Goal: Task Accomplishment & Management: Manage account settings

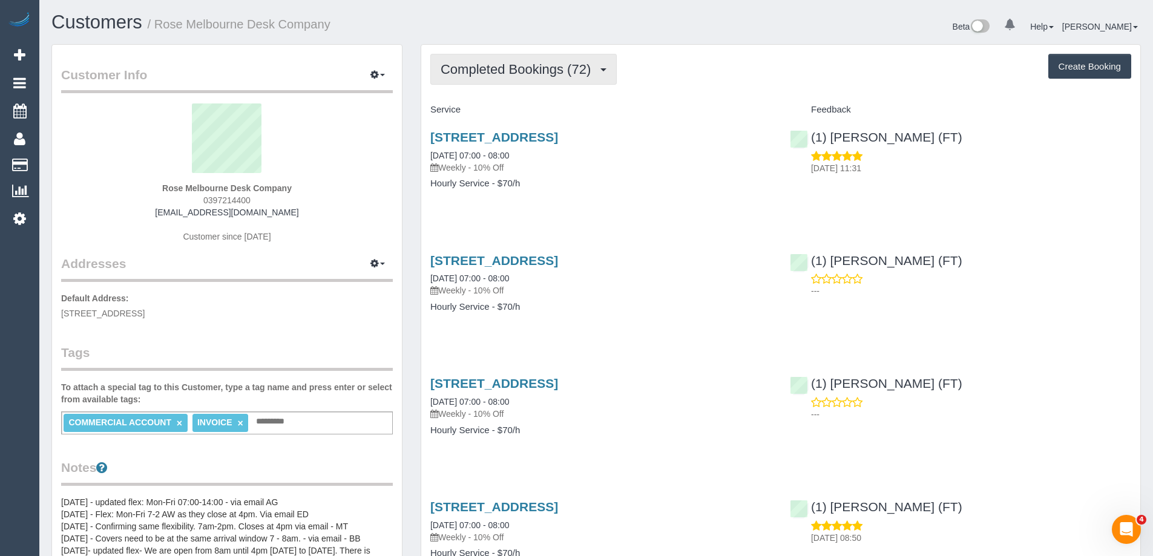
click at [482, 74] on span "Completed Bookings (72)" at bounding box center [519, 69] width 156 height 15
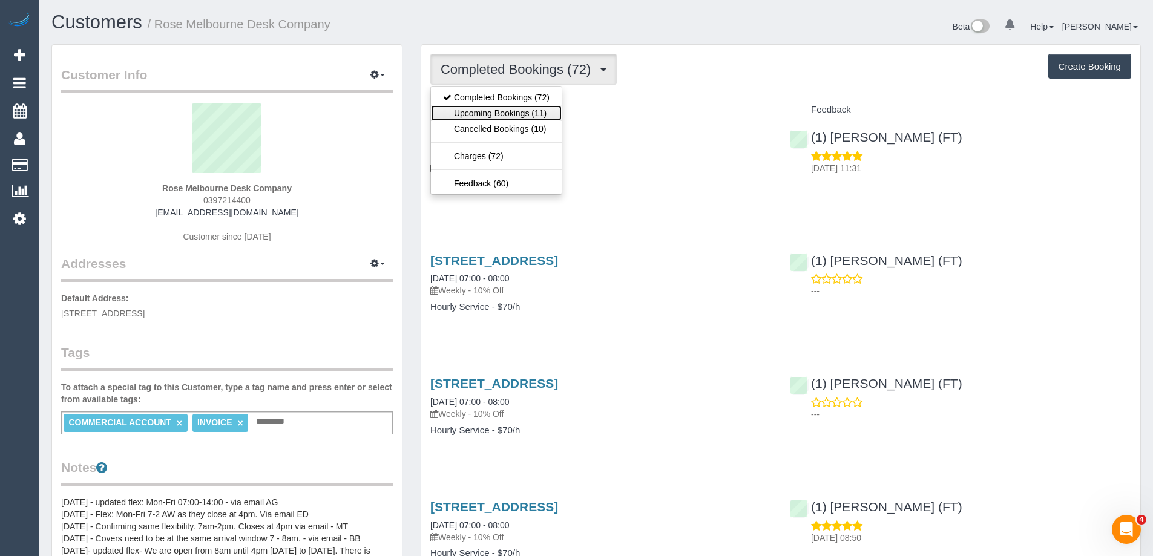
click at [494, 118] on link "Upcoming Bookings (11)" at bounding box center [496, 113] width 131 height 16
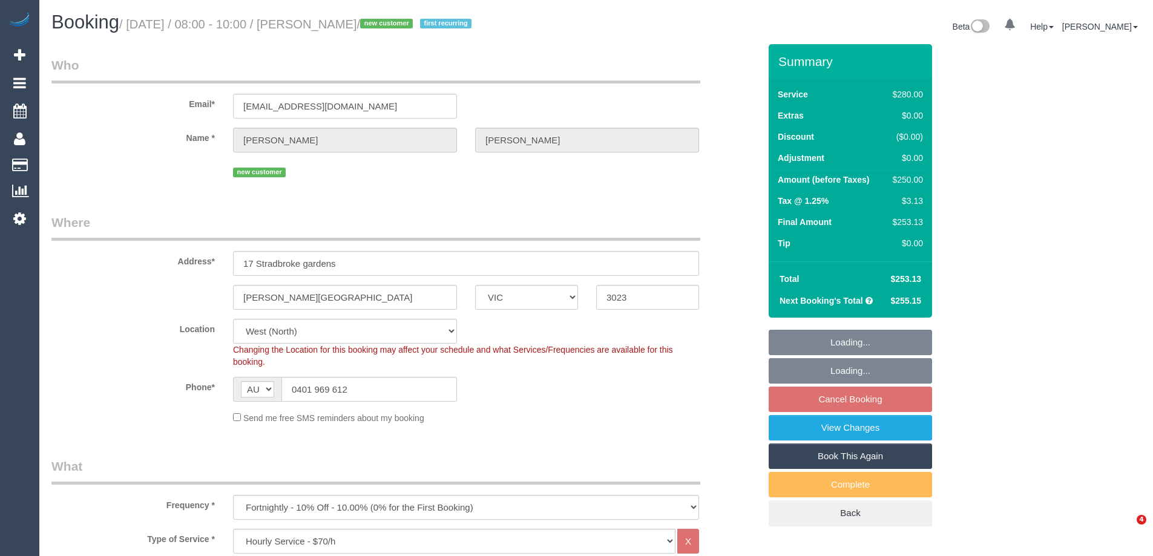
select select "VIC"
select select "240"
select select "number:28"
select select "number:14"
select select "number:18"
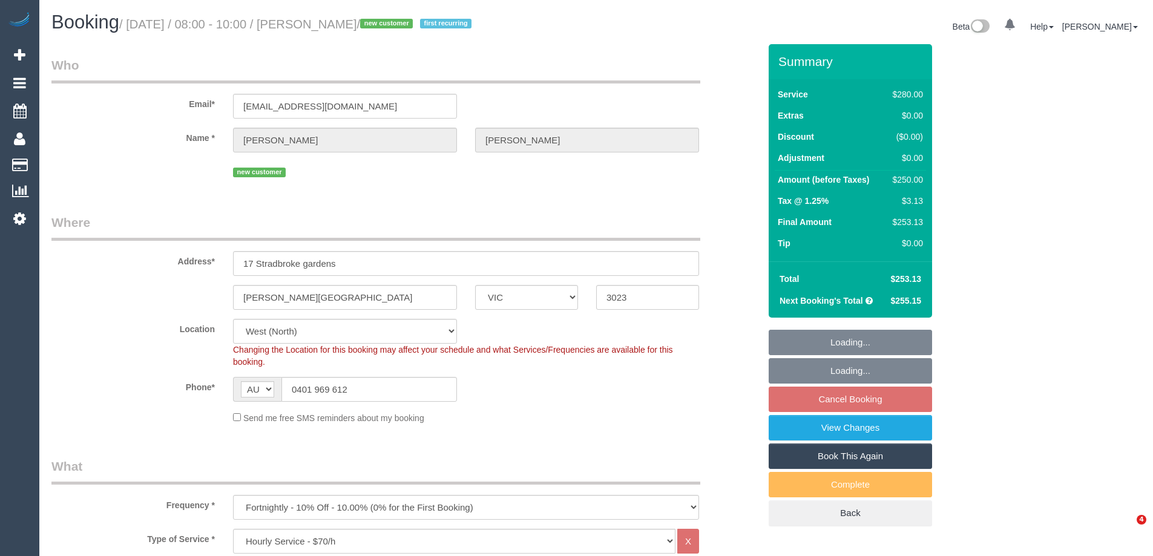
select select "number:22"
select select "number:35"
select select "number:12"
select select "spot1"
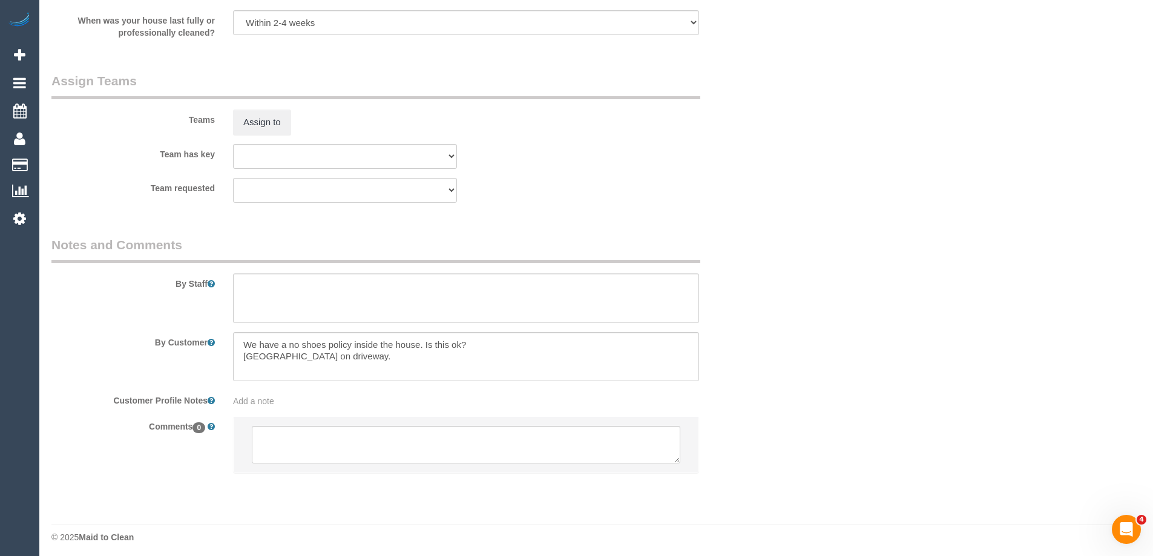
scroll to position [1751, 0]
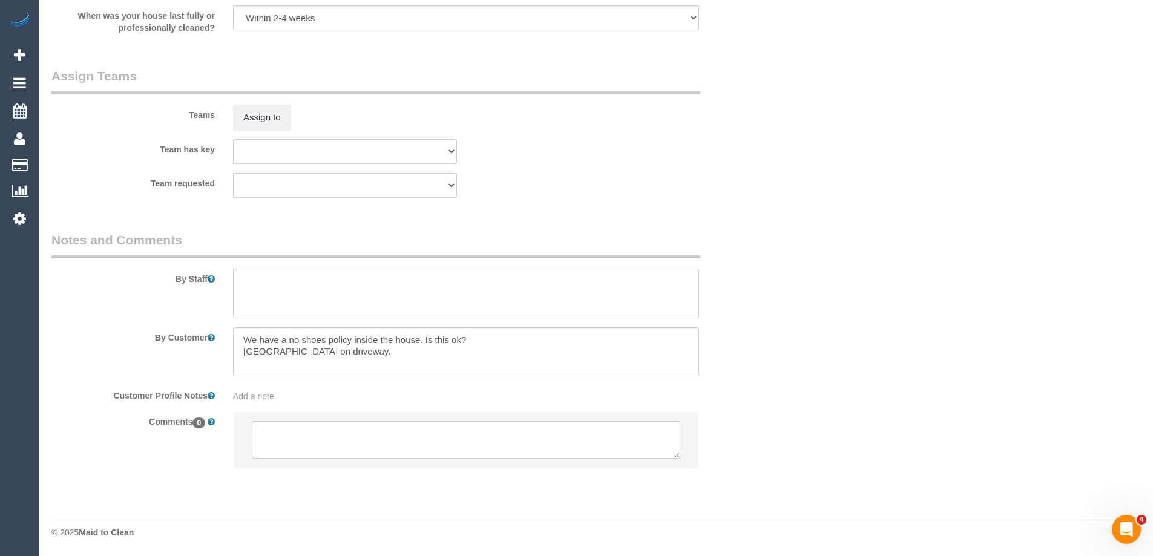
click at [349, 282] on textarea at bounding box center [466, 294] width 466 height 50
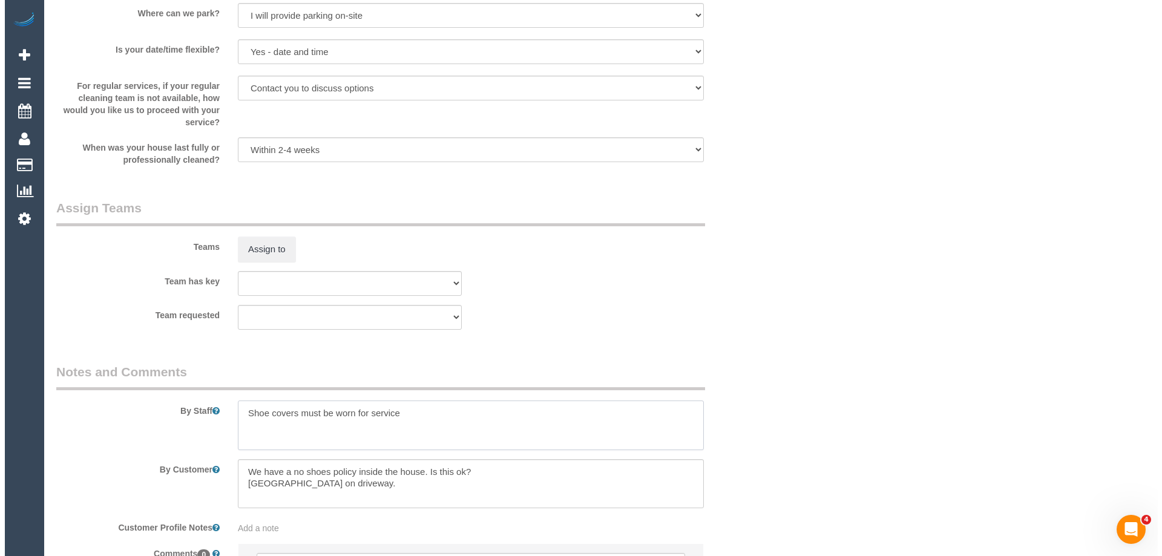
scroll to position [1634, 0]
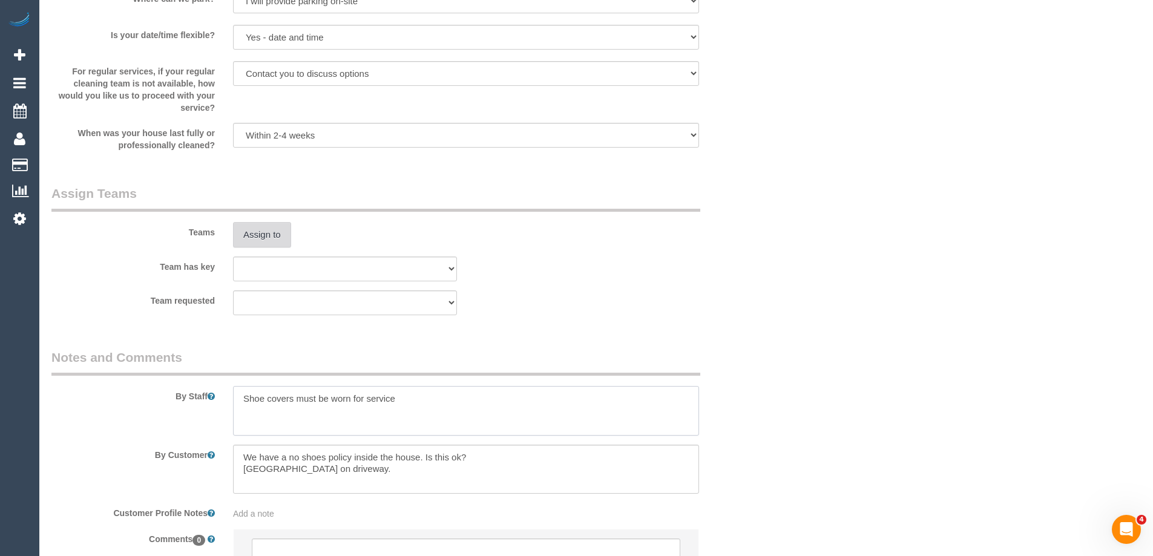
type textarea "Shoe covers must be worn for service"
click at [260, 231] on button "Assign to" at bounding box center [262, 234] width 58 height 25
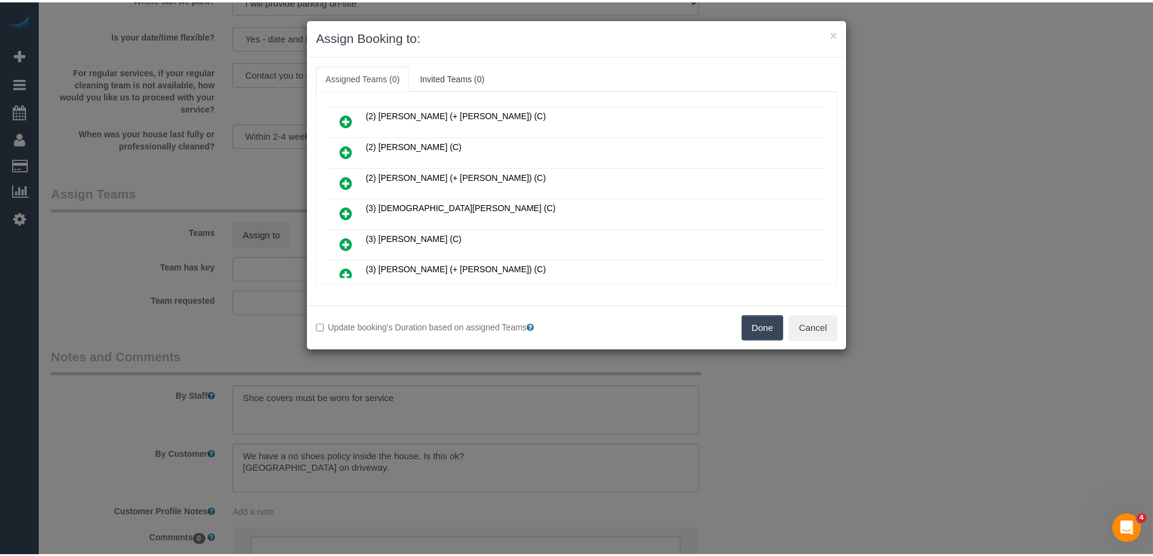
scroll to position [242, 0]
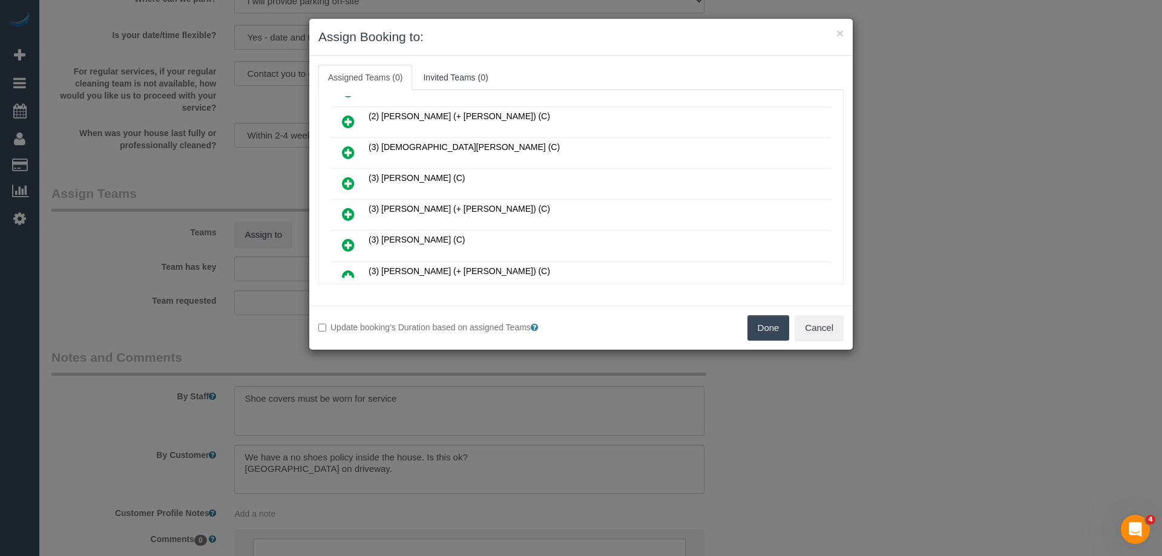
click at [778, 326] on button "Done" at bounding box center [768, 327] width 42 height 25
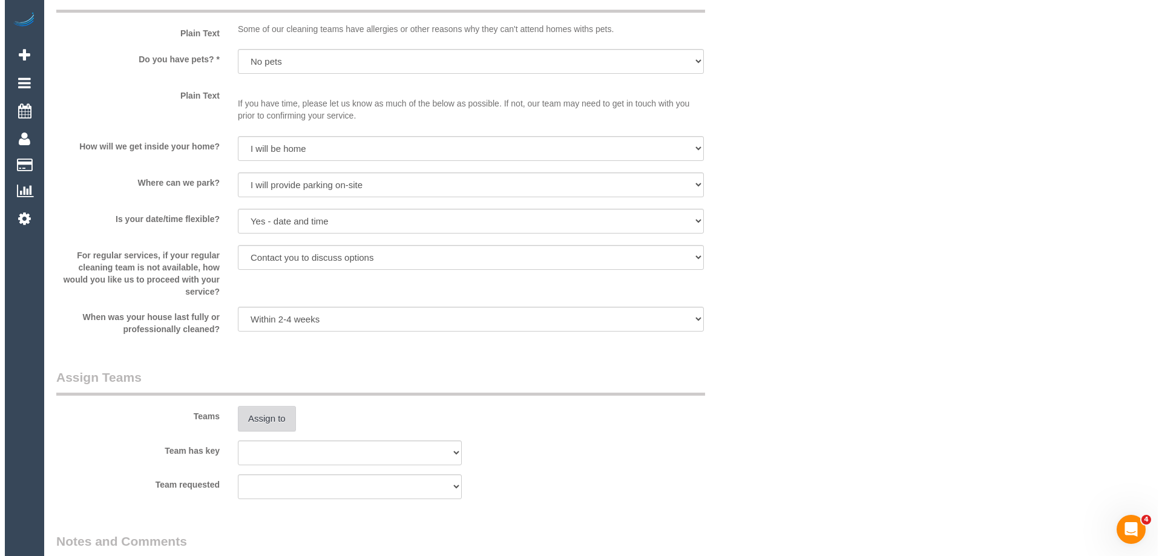
scroll to position [1513, 0]
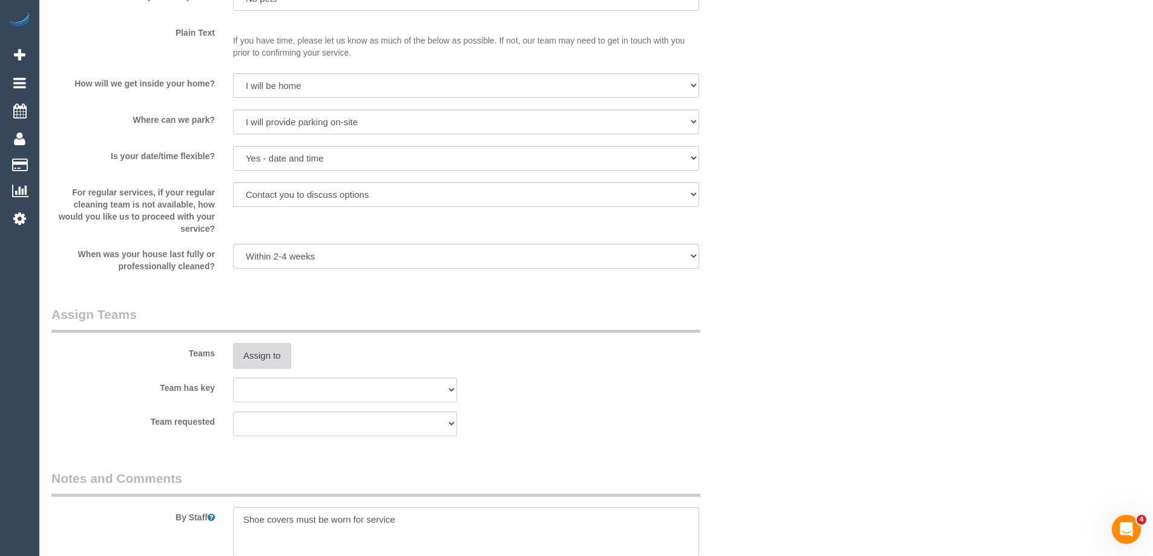
click at [276, 355] on button "Assign to" at bounding box center [262, 355] width 58 height 25
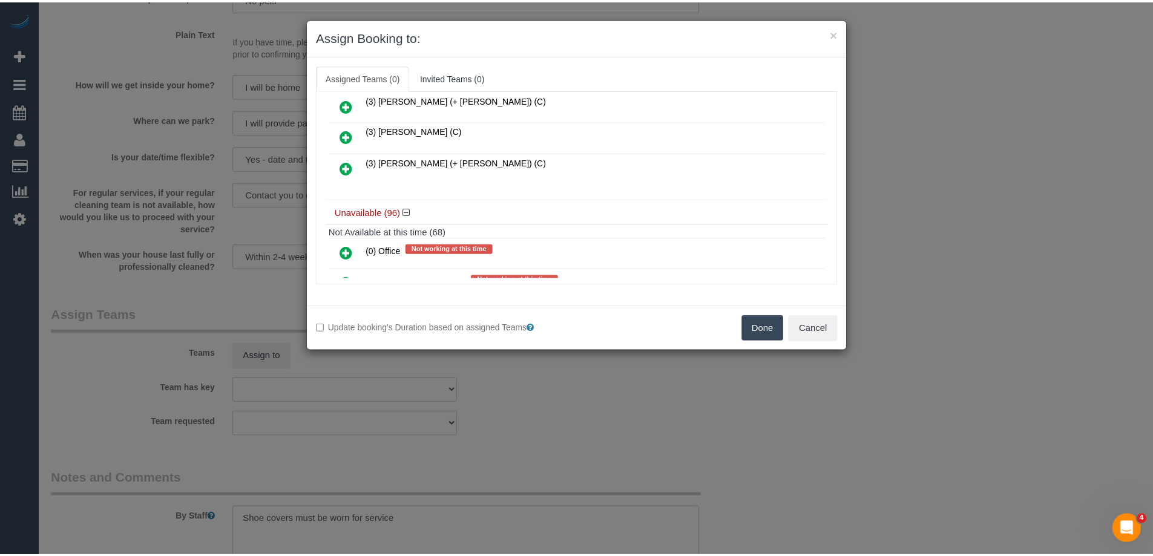
scroll to position [363, 0]
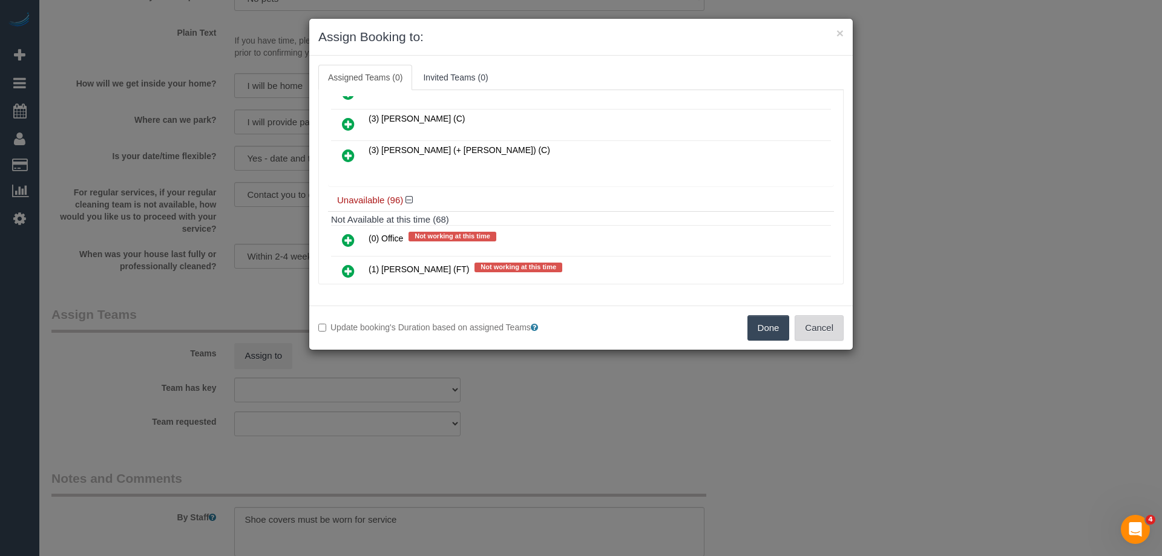
click at [840, 330] on button "Cancel" at bounding box center [819, 327] width 49 height 25
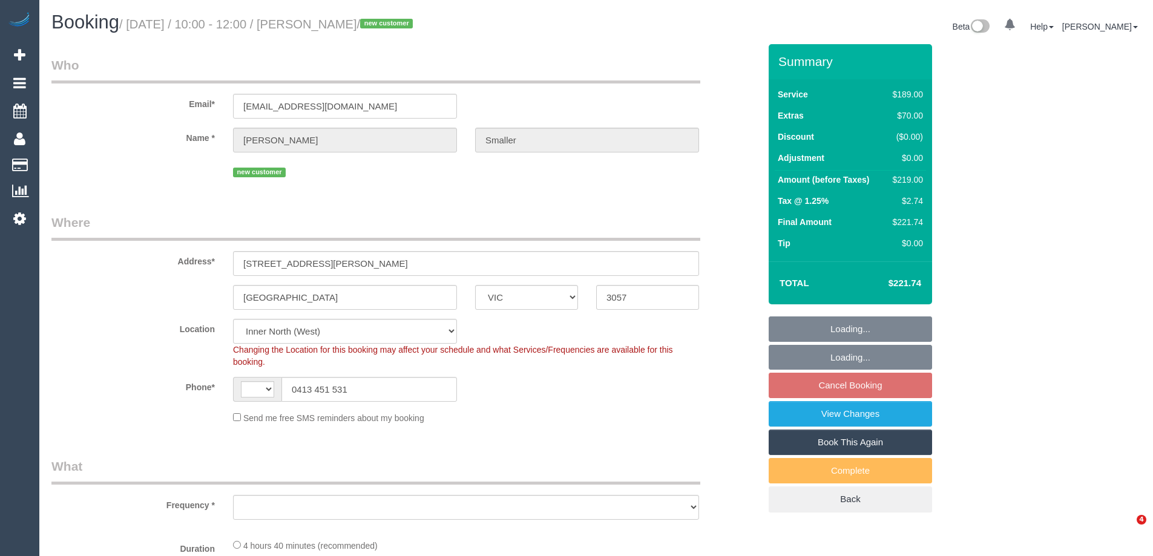
select select "VIC"
select select "string:AU"
select select "string:stripe-pm_1S0BnP2GScqysDRVP1tLA3Ue"
select select "number:28"
select select "number:14"
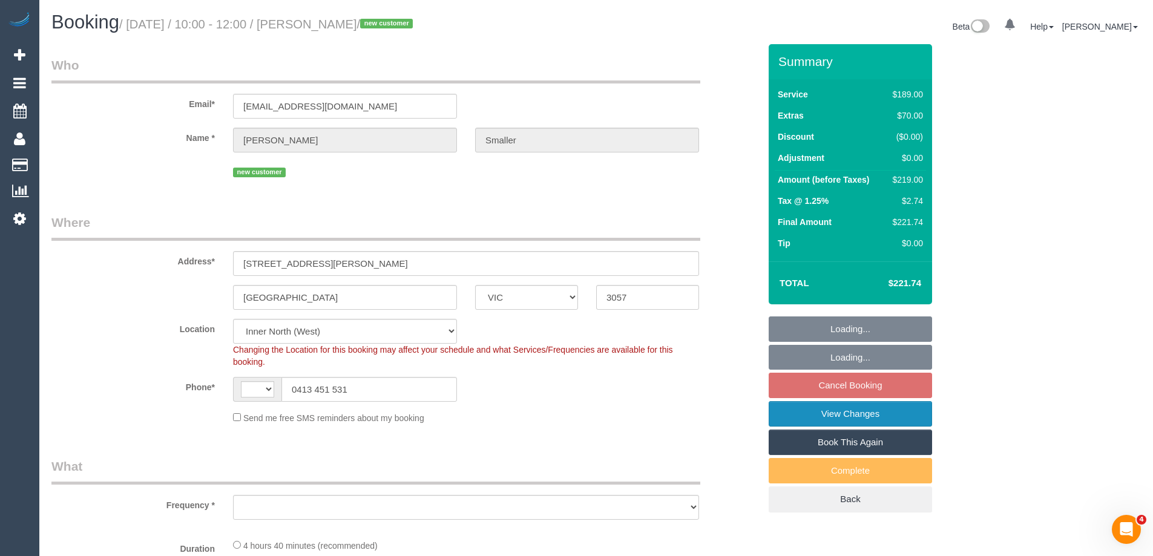
select select "number:18"
select select "number:24"
select select "number:13"
select select "object:790"
click at [801, 413] on link "View Changes" at bounding box center [850, 413] width 163 height 25
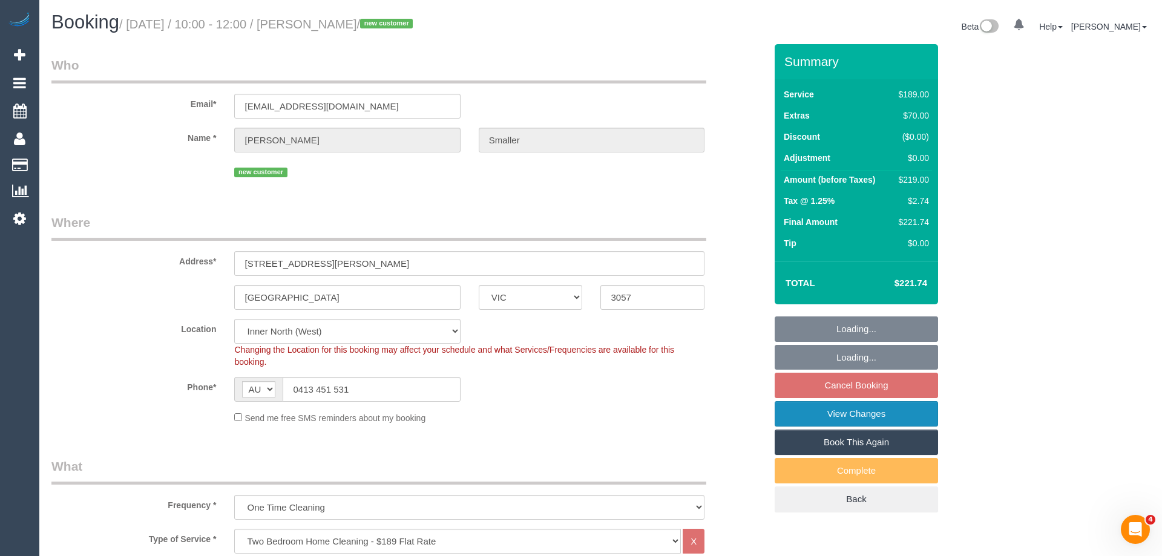
select select "spot1"
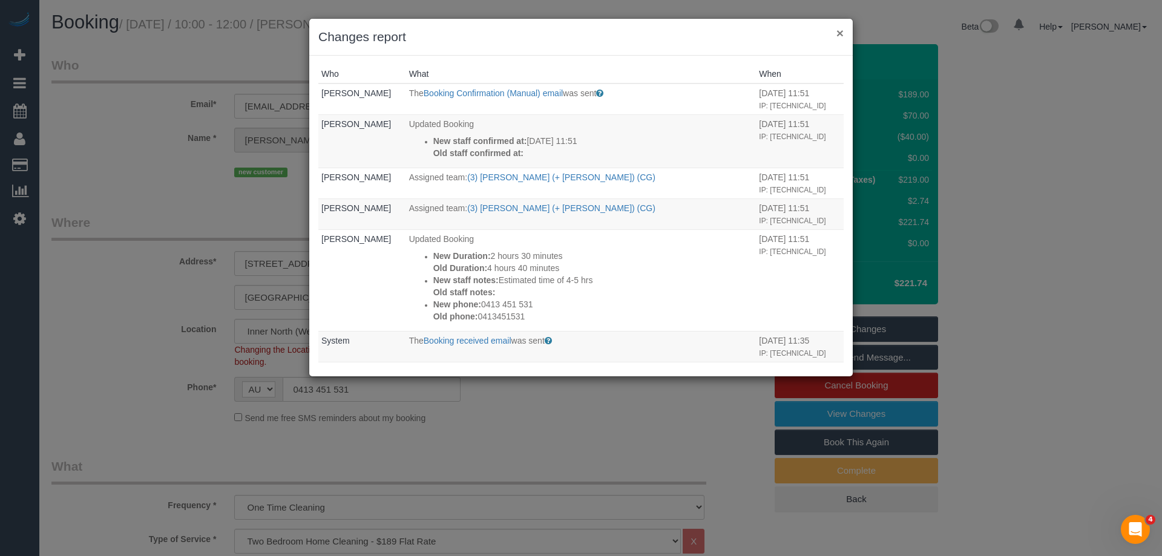
click at [836, 37] on button "×" at bounding box center [839, 33] width 7 height 13
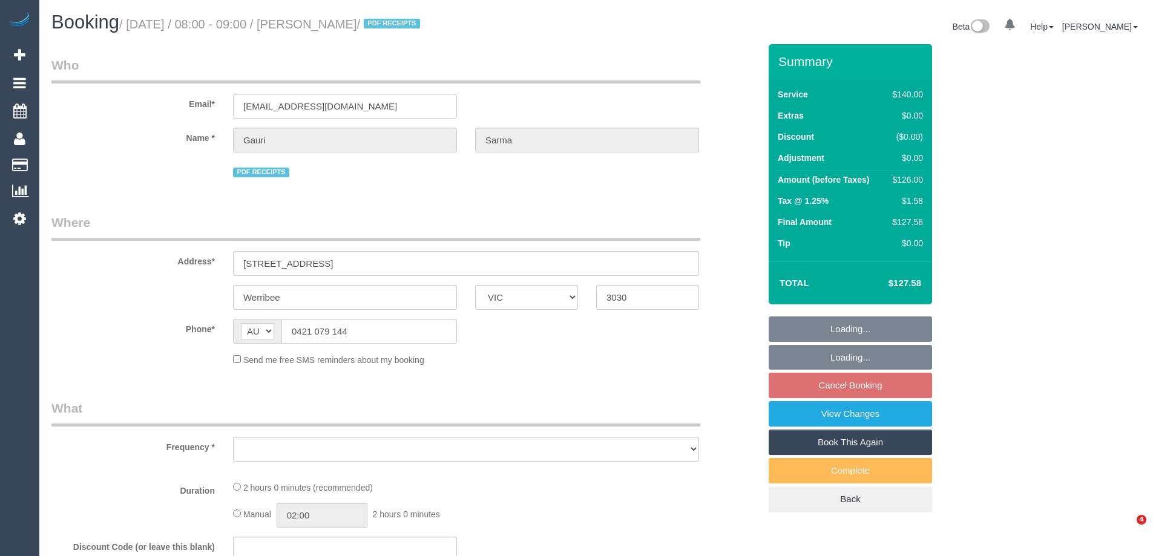
select select "VIC"
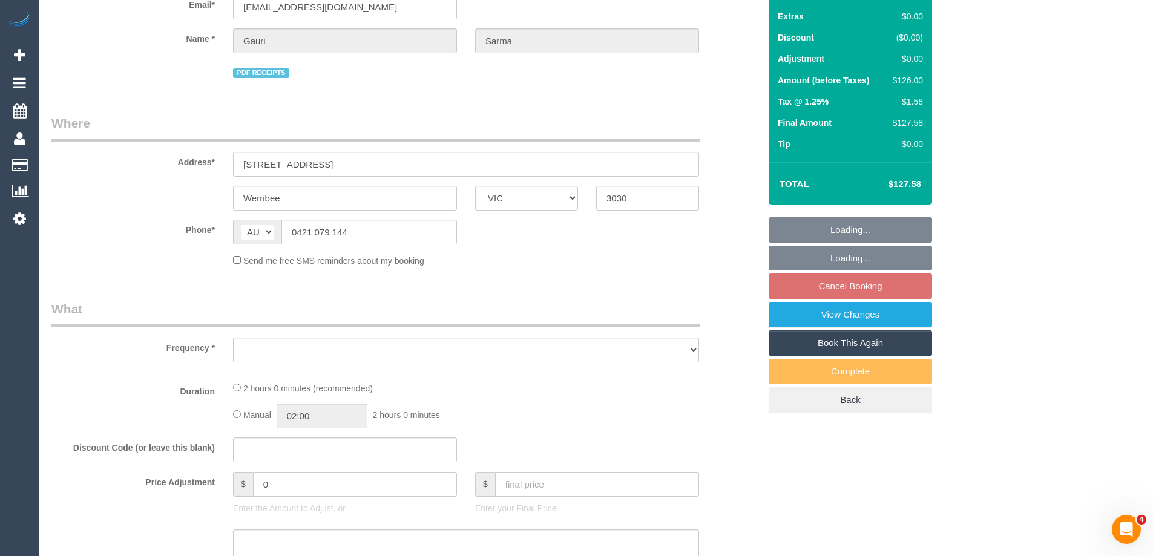
select select "string:stripe-pm_1Qcxx42GScqysDRVWEuoYT5p"
select select "number:28"
select select "number:14"
select select "number:19"
select select "number:36"
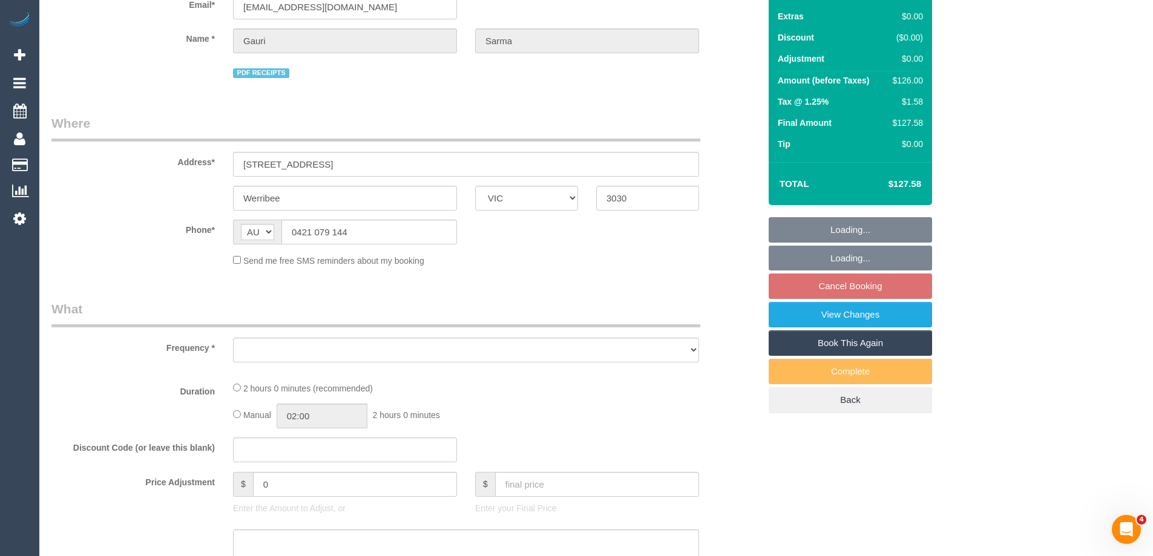
select select "number:35"
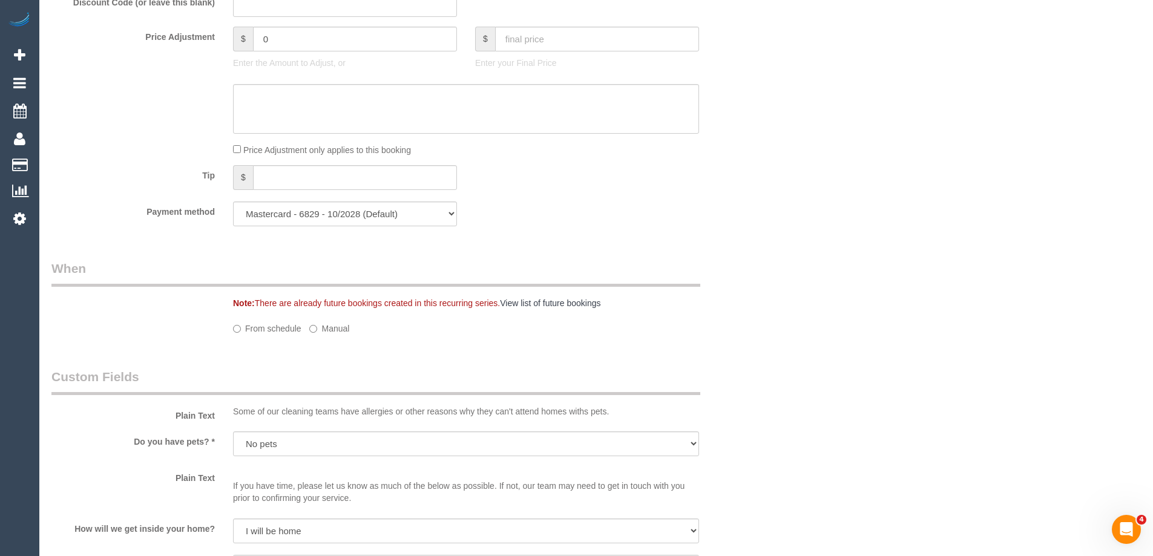
select select "object:1262"
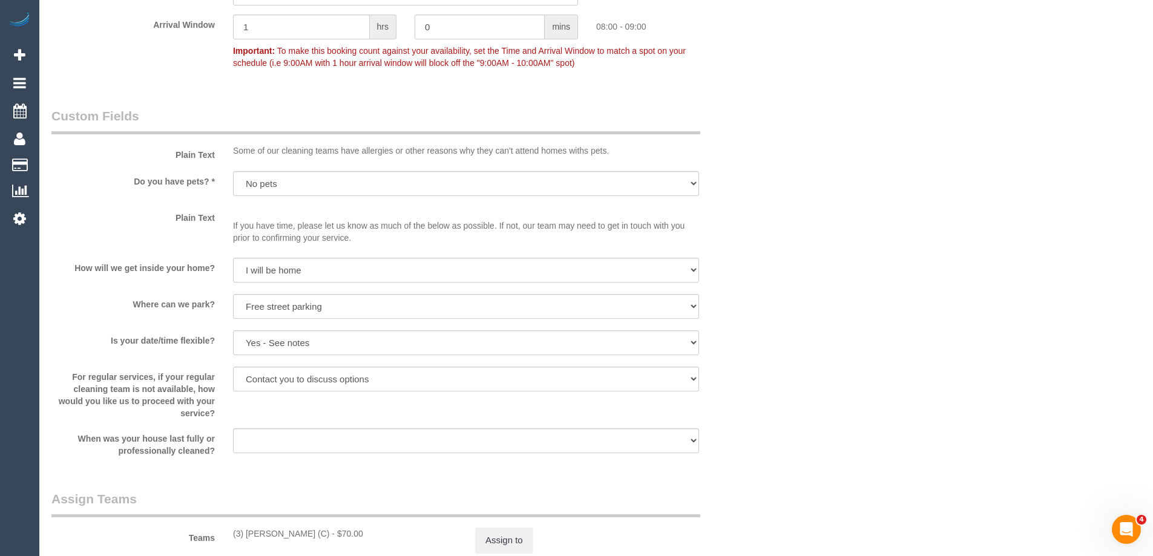
scroll to position [1839, 0]
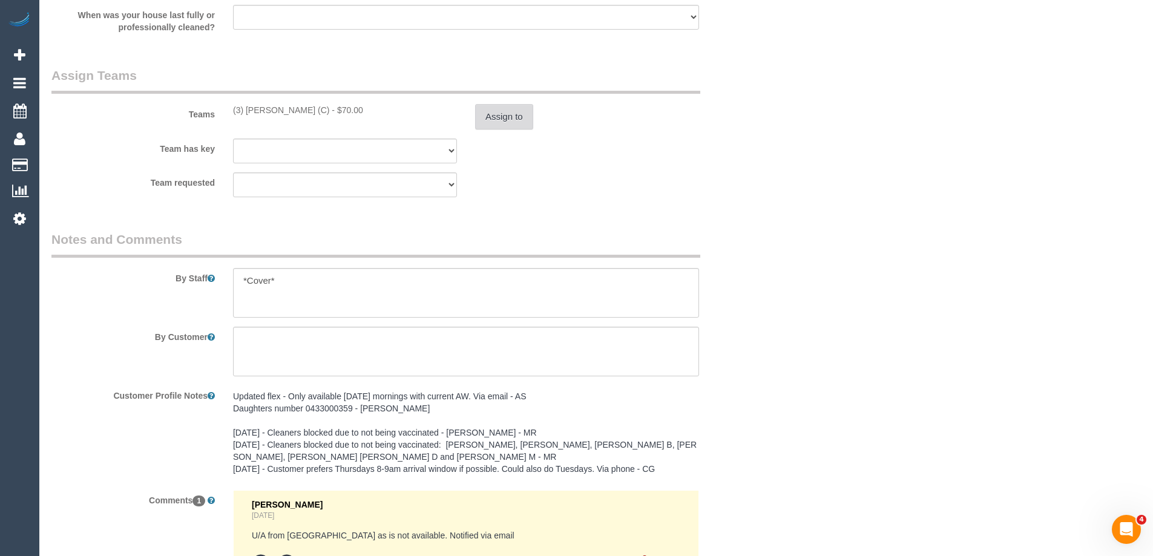
click at [510, 123] on button "Assign to" at bounding box center [504, 116] width 58 height 25
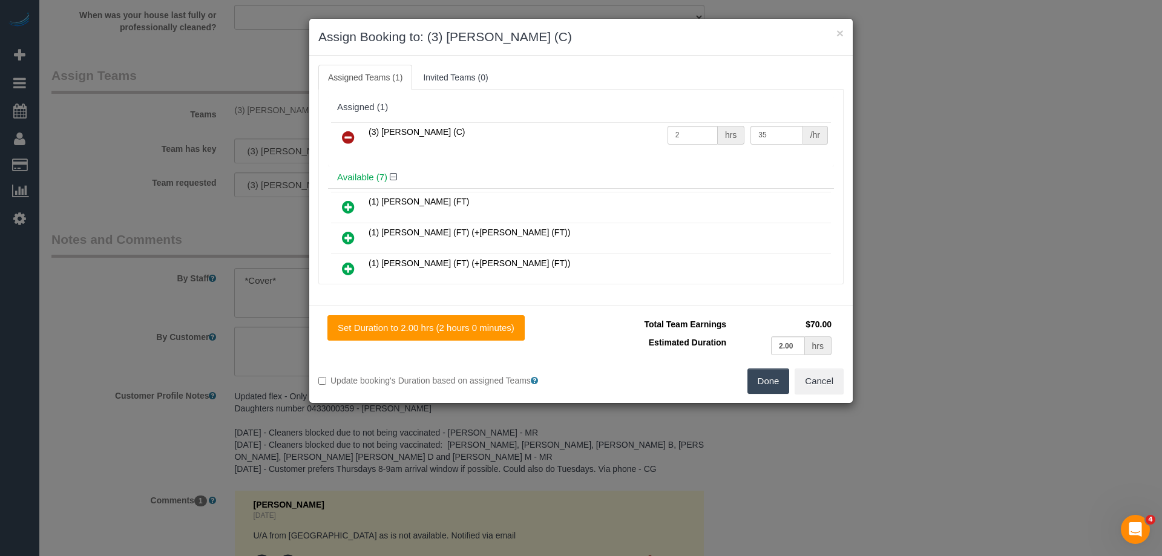
click at [343, 133] on icon at bounding box center [348, 137] width 13 height 15
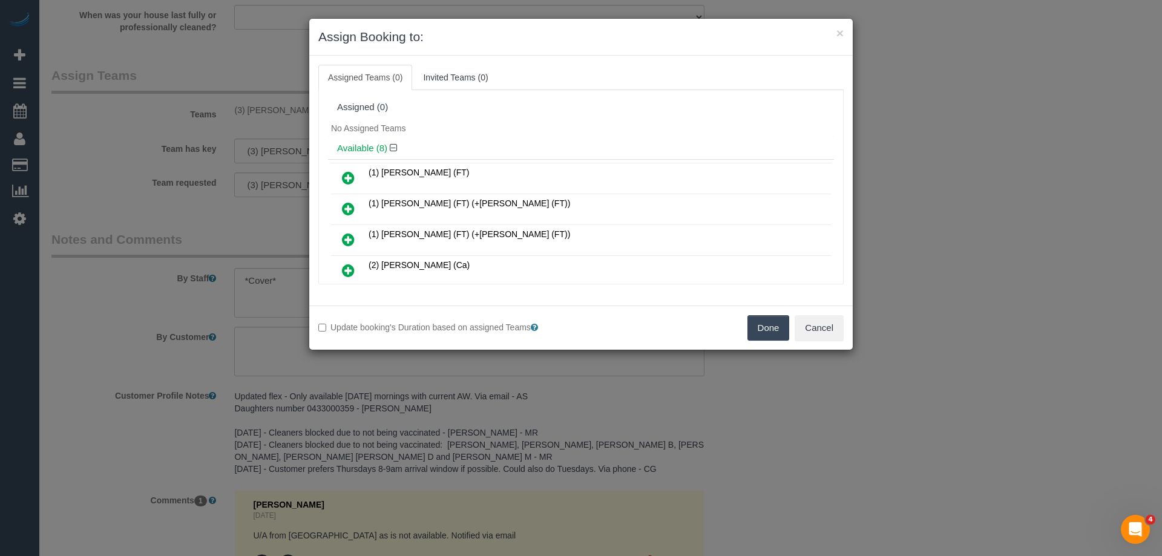
click at [752, 326] on button "Done" at bounding box center [768, 327] width 42 height 25
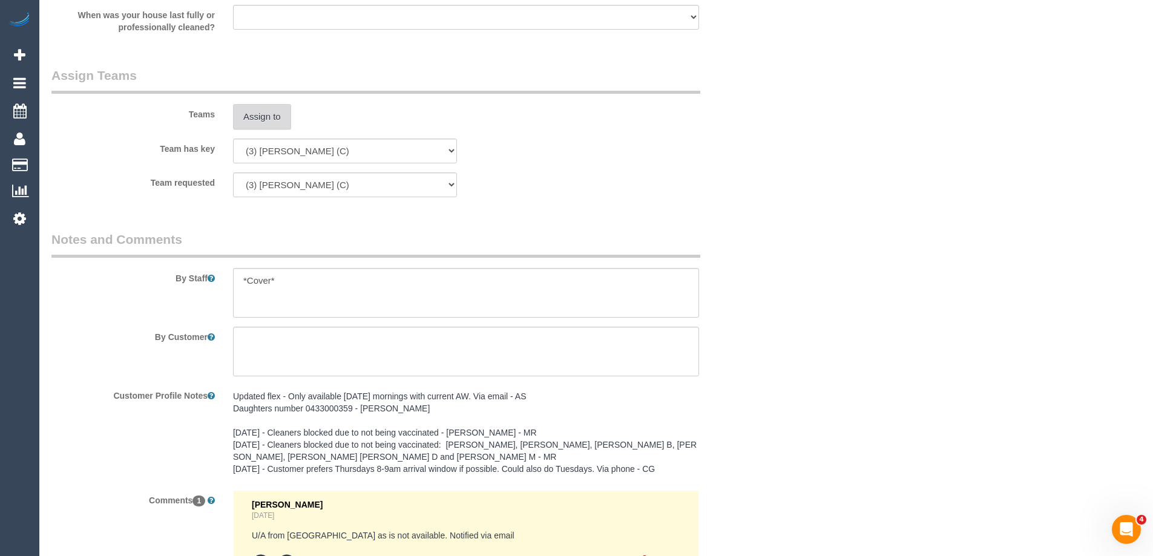
click at [264, 114] on button "Assign to" at bounding box center [262, 116] width 58 height 25
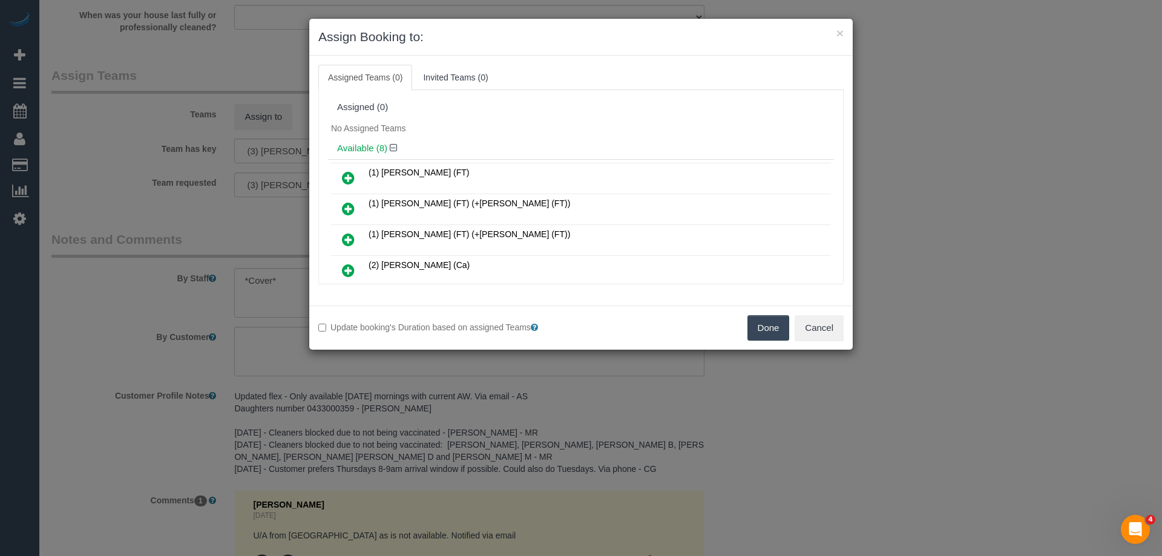
click at [354, 268] on icon at bounding box center [348, 270] width 13 height 15
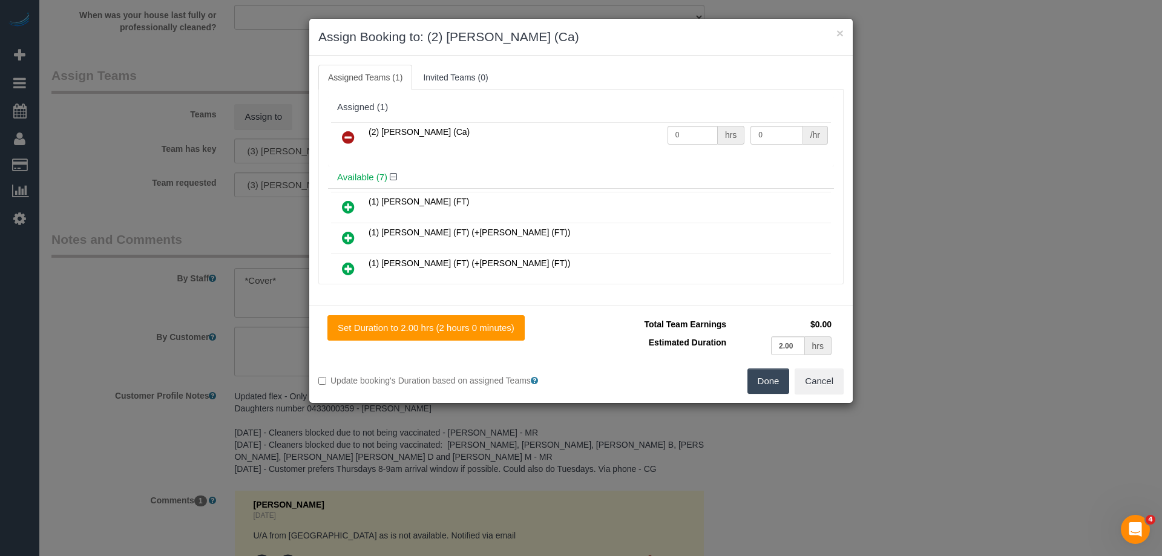
click at [755, 379] on button "Done" at bounding box center [768, 381] width 42 height 25
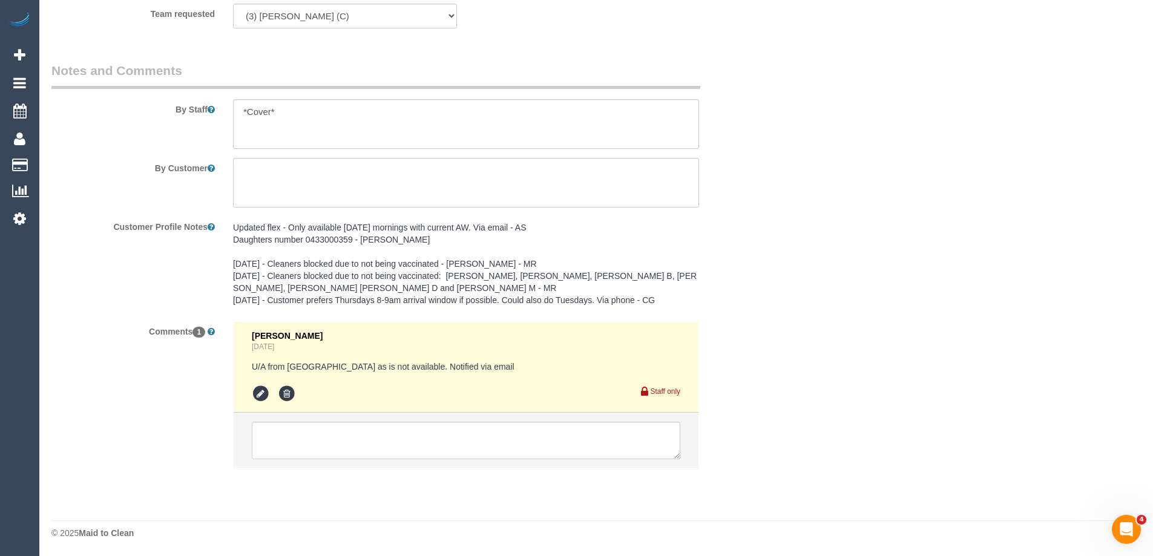
scroll to position [2008, 0]
click at [282, 446] on textarea at bounding box center [466, 440] width 428 height 38
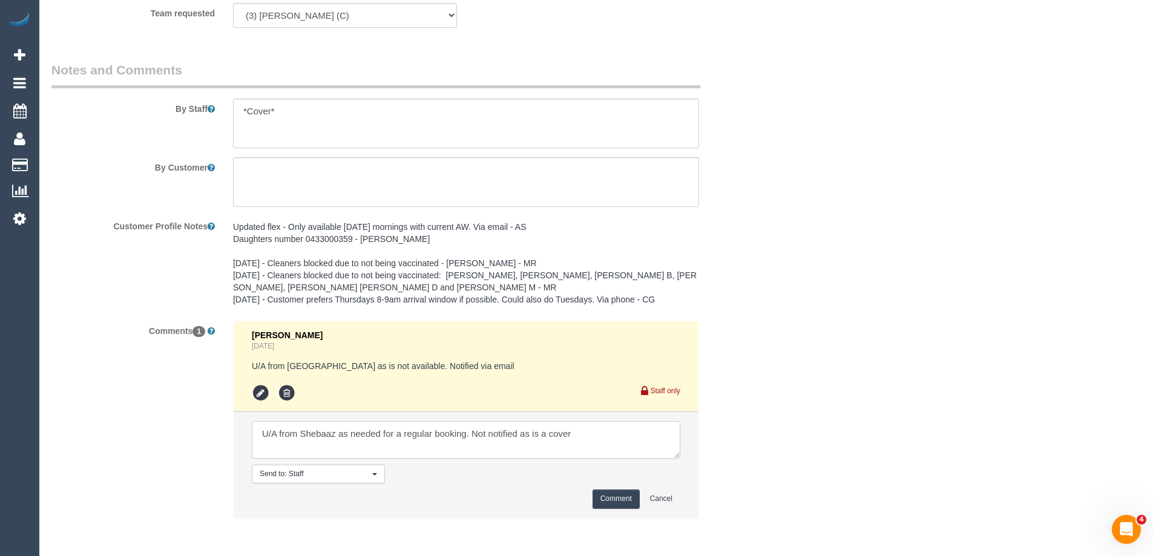
type textarea "U/A from Shebaaz as needed for a regular booking. Not notified as is a cover"
click at [611, 498] on button "Comment" at bounding box center [615, 499] width 47 height 19
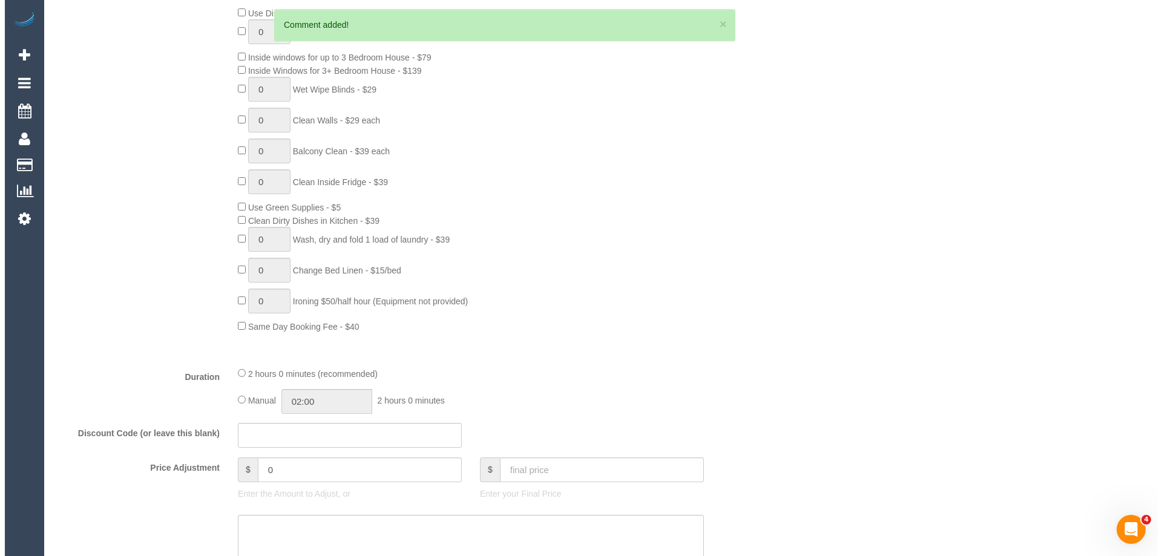
scroll to position [0, 0]
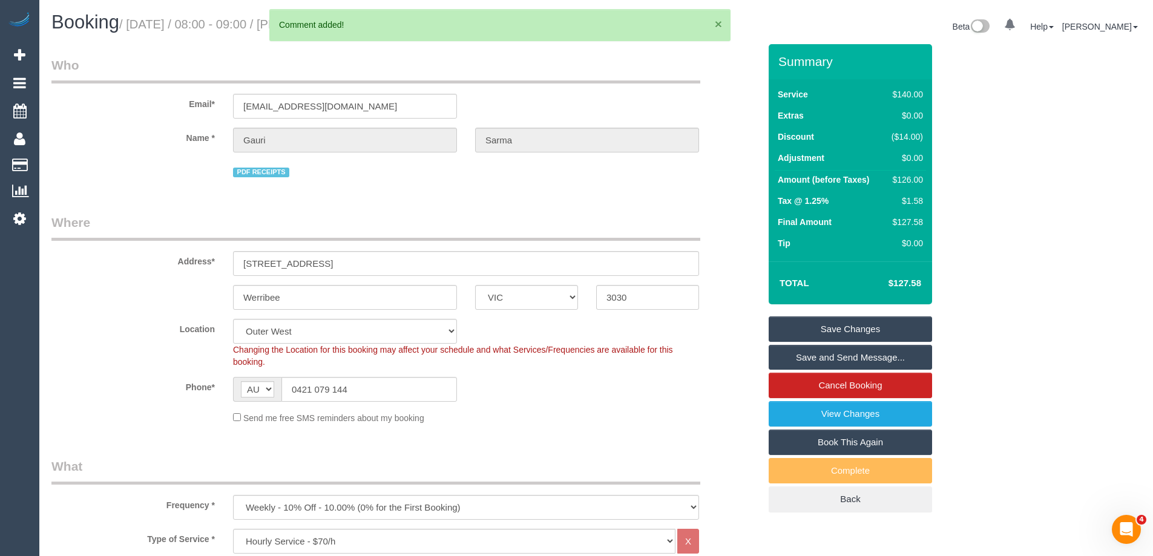
click at [718, 24] on button "×" at bounding box center [718, 24] width 7 height 13
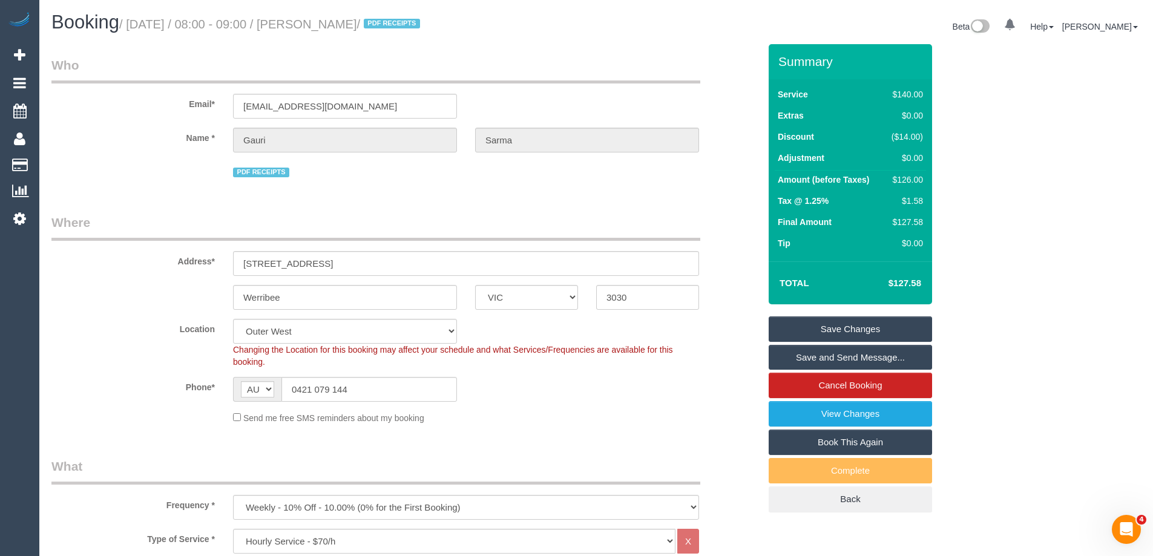
drag, startPoint x: 350, startPoint y: 25, endPoint x: 310, endPoint y: 27, distance: 40.0
click at [310, 27] on small "/ August 28, 2025 / 08:00 - 09:00 / Gauri Sarma / PDF RECEIPTS" at bounding box center [271, 24] width 304 height 13
copy small "Gauri Sarma"
click at [812, 324] on link "Save Changes" at bounding box center [850, 328] width 163 height 25
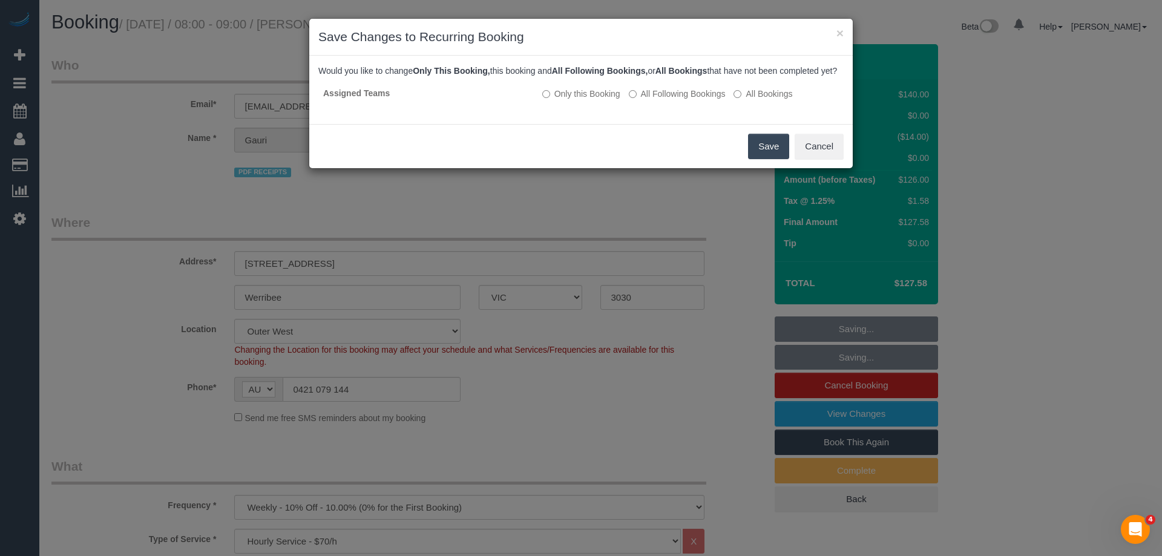
click at [776, 159] on button "Save" at bounding box center [768, 146] width 41 height 25
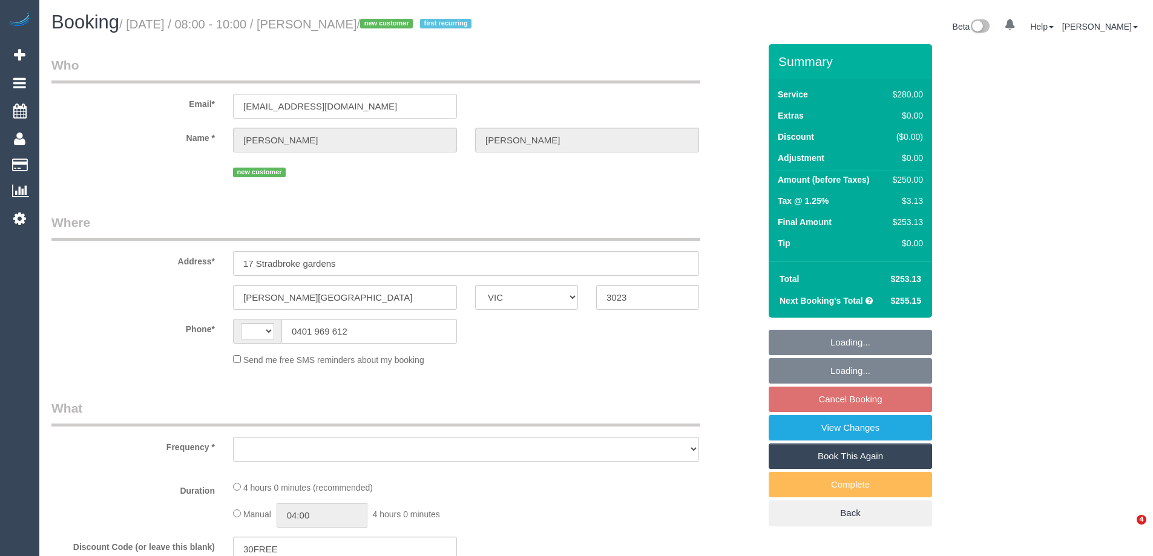
select select "VIC"
select select "object:455"
select select "string:stripe-pm_1S0ERc2GScqysDRVdA7IOrHV"
select select "240"
select select "number:28"
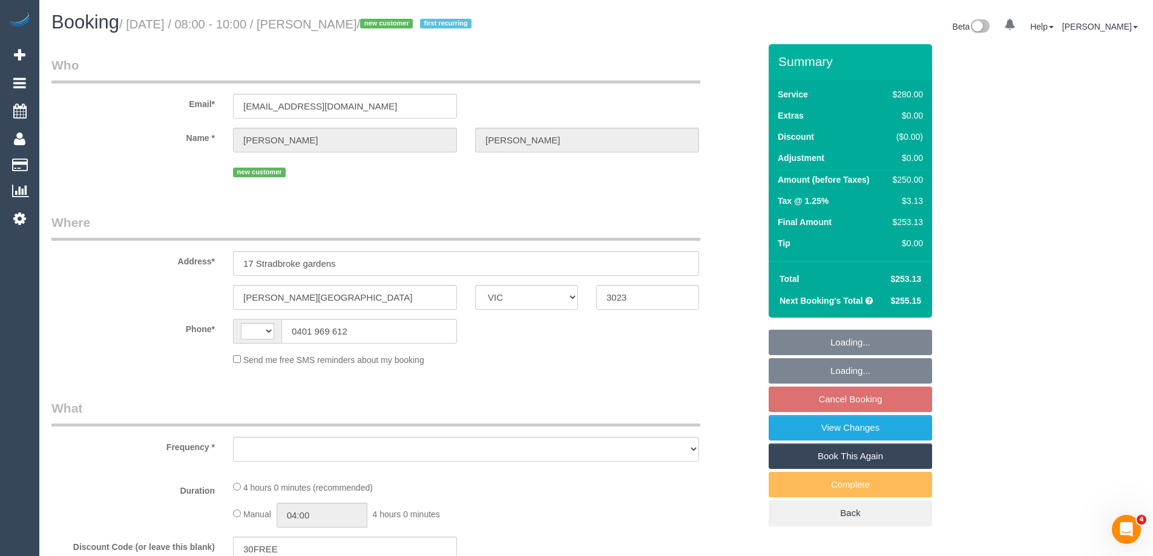
select select "number:14"
select select "number:18"
select select "number:22"
select select "number:35"
select select "number:12"
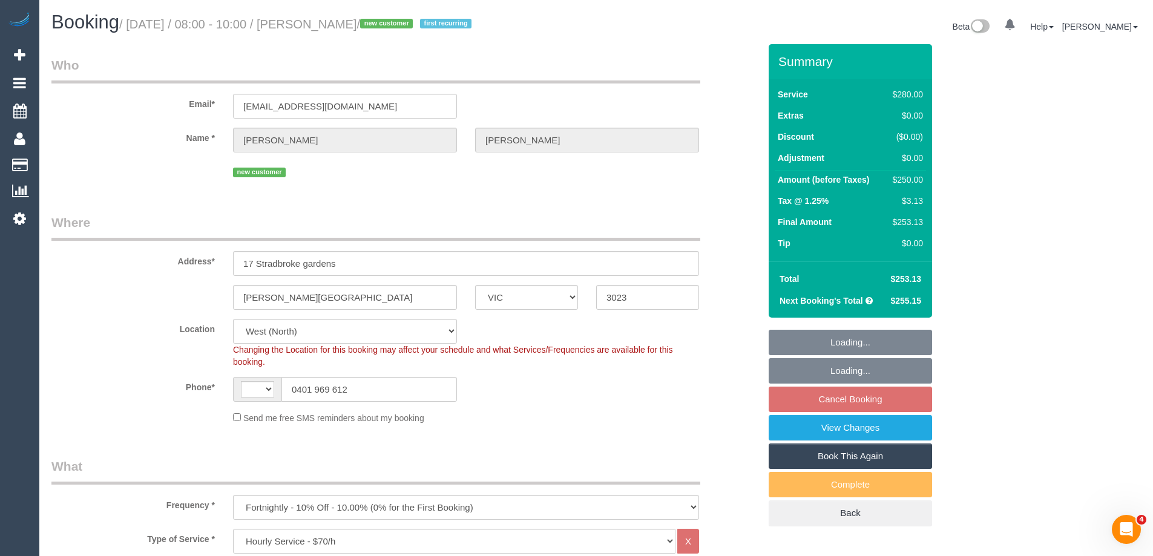
select select "object:858"
select select "string:AU"
select select "spot1"
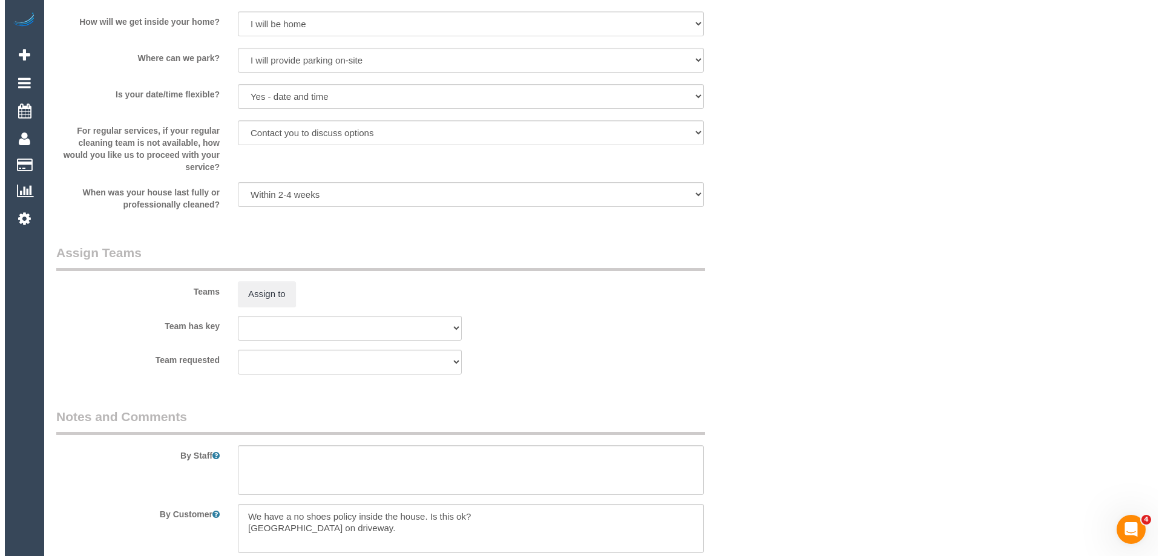
scroll to position [1751, 0]
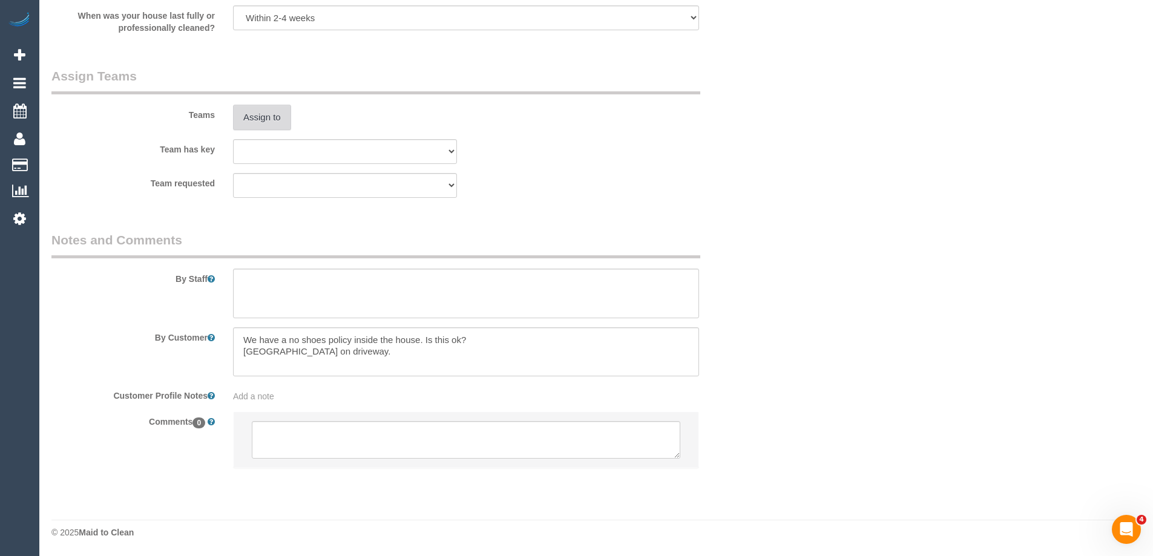
click at [267, 115] on button "Assign to" at bounding box center [262, 117] width 58 height 25
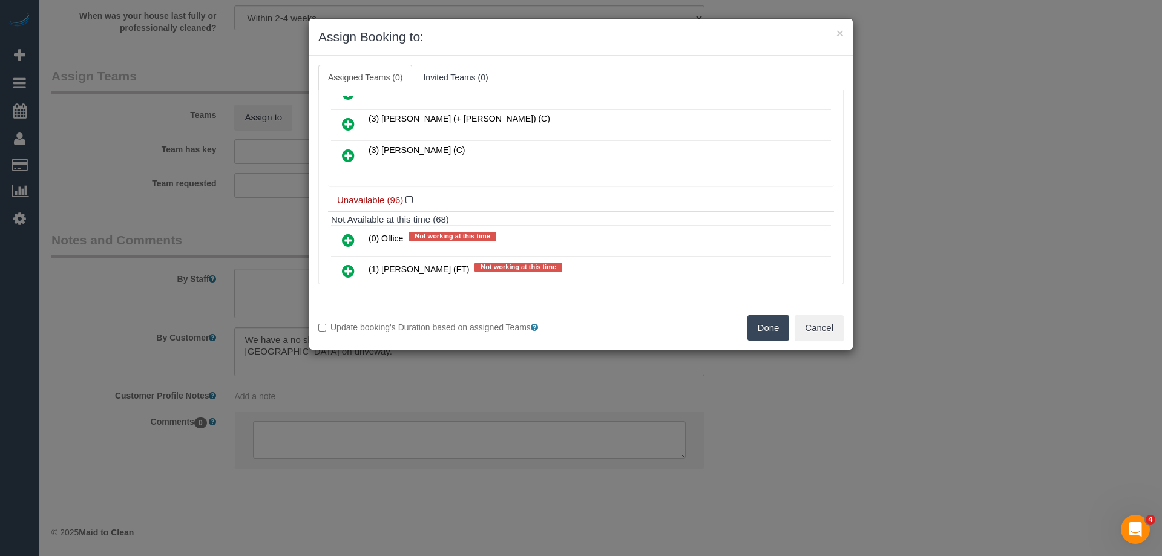
click at [347, 156] on icon at bounding box center [348, 155] width 13 height 15
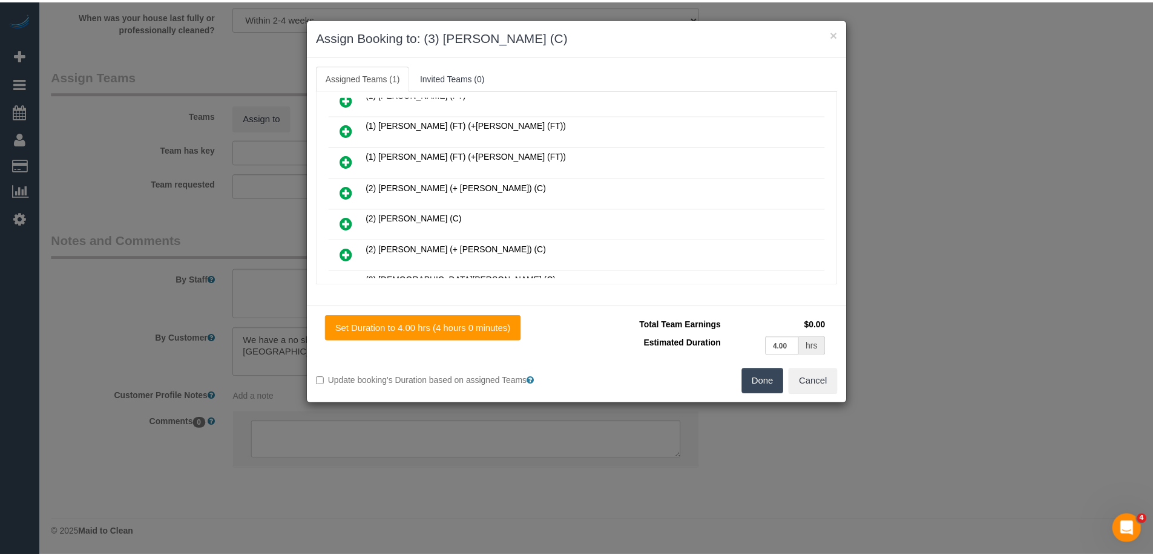
scroll to position [0, 0]
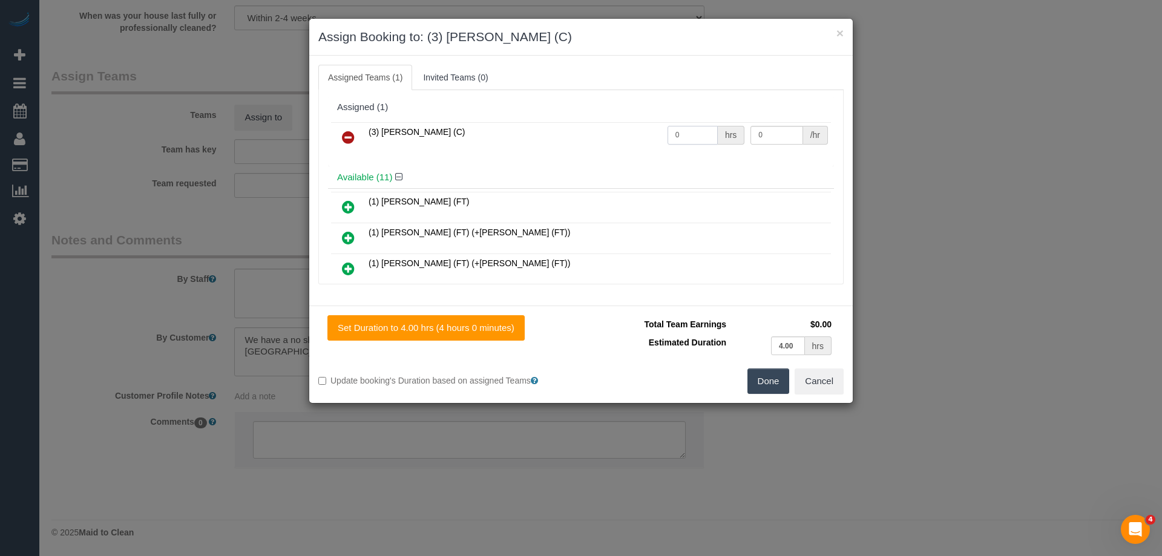
drag, startPoint x: 700, startPoint y: 131, endPoint x: 630, endPoint y: 138, distance: 70.5
click at [630, 138] on tr "(3) Shebaaz Khan (C) 0 hrs 0 /hr" at bounding box center [581, 137] width 500 height 31
type input "4"
drag, startPoint x: 780, startPoint y: 131, endPoint x: 685, endPoint y: 130, distance: 95.0
click at [686, 131] on tr "(3) Shebaaz Khan (C) 4 hrs 0 /hr" at bounding box center [581, 137] width 500 height 31
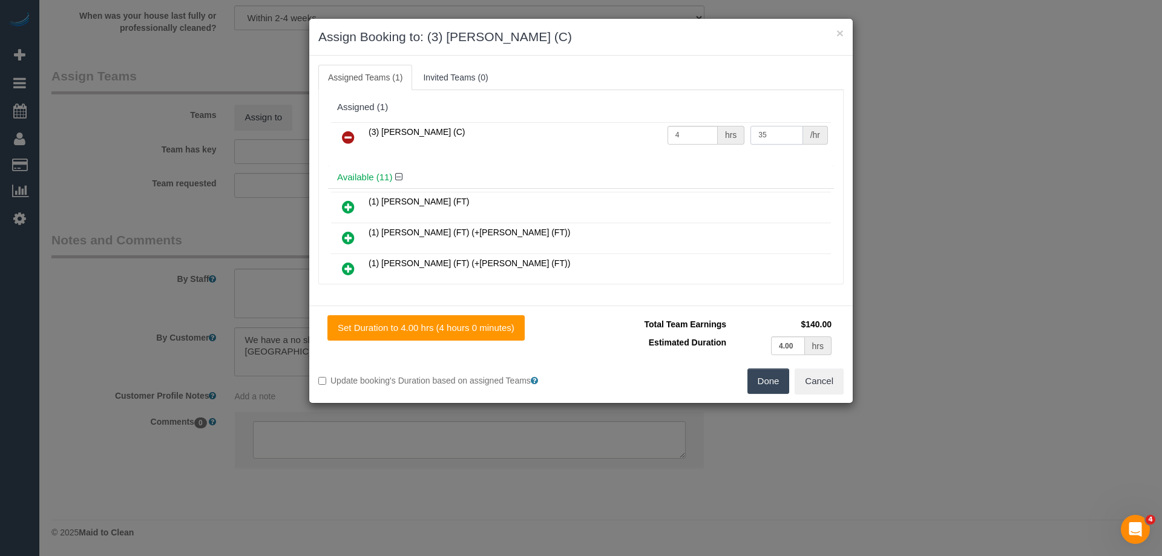
type input "35"
click at [750, 381] on button "Done" at bounding box center [768, 381] width 42 height 25
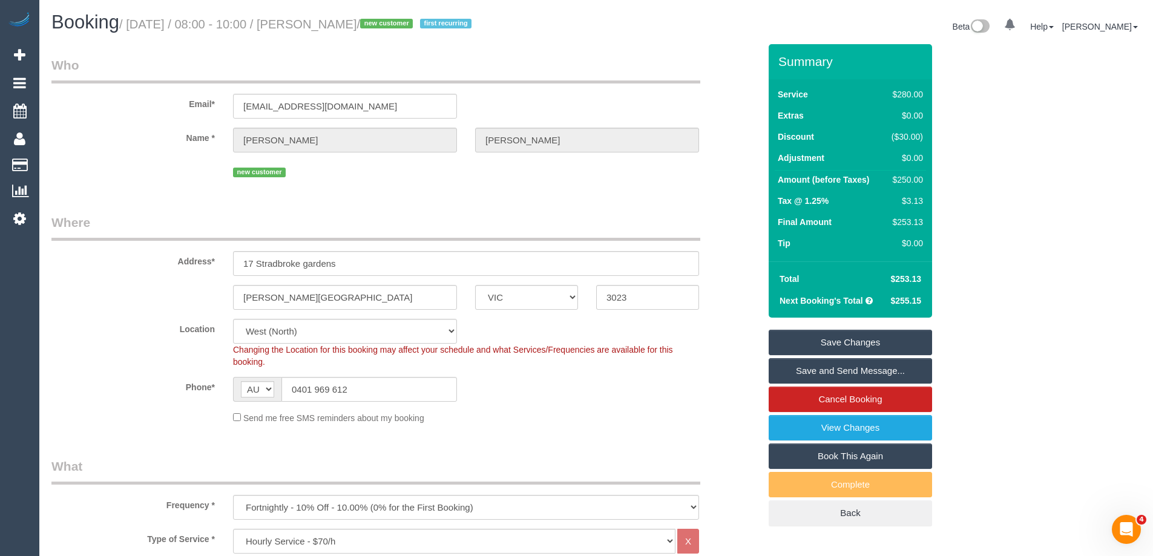
drag, startPoint x: 388, startPoint y: 25, endPoint x: 313, endPoint y: 22, distance: 75.7
click at [313, 22] on small "/ August 28, 2025 / 08:00 - 10:00 / Gabriel Ponzo / new customer first recurring" at bounding box center [297, 24] width 356 height 13
copy small "[PERSON_NAME]"
click at [804, 375] on link "Save and Send Message..." at bounding box center [850, 370] width 163 height 25
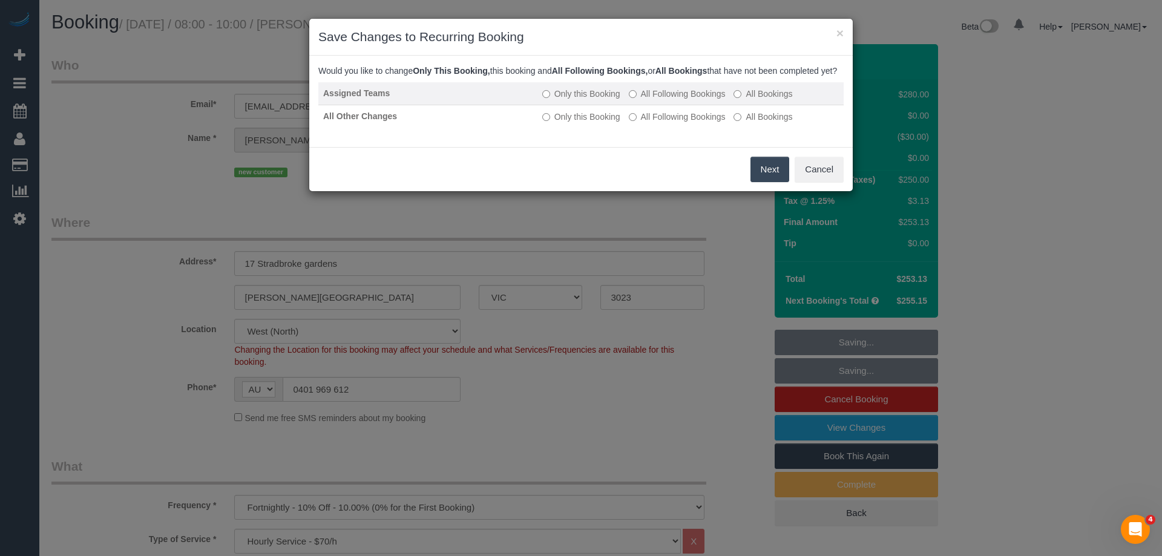
click at [658, 100] on label "All Following Bookings" at bounding box center [677, 94] width 97 height 12
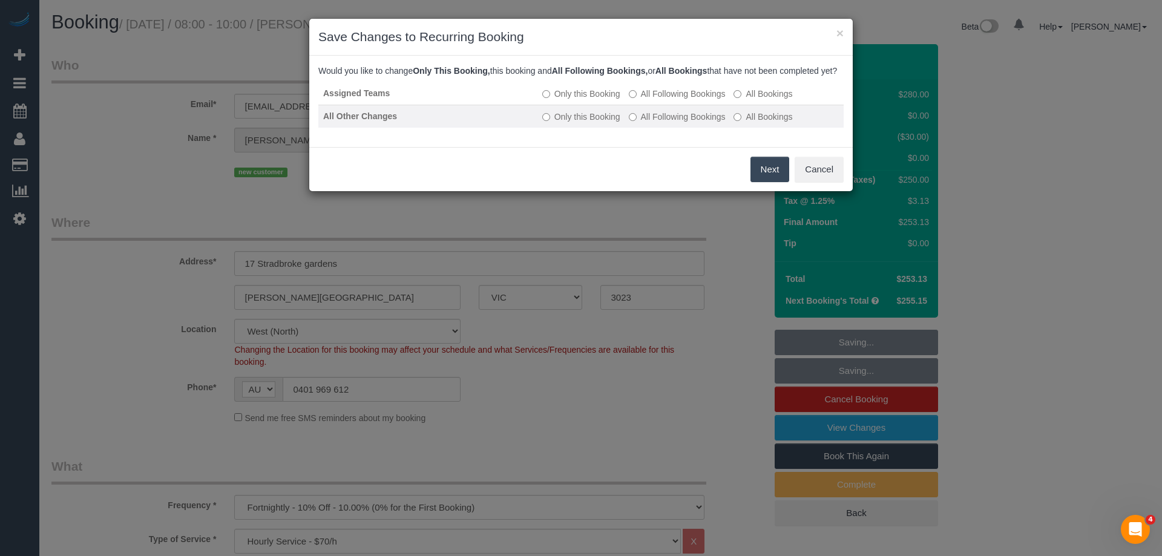
click at [649, 123] on label "All Following Bookings" at bounding box center [677, 117] width 97 height 12
click at [769, 182] on button "Save" at bounding box center [768, 169] width 41 height 25
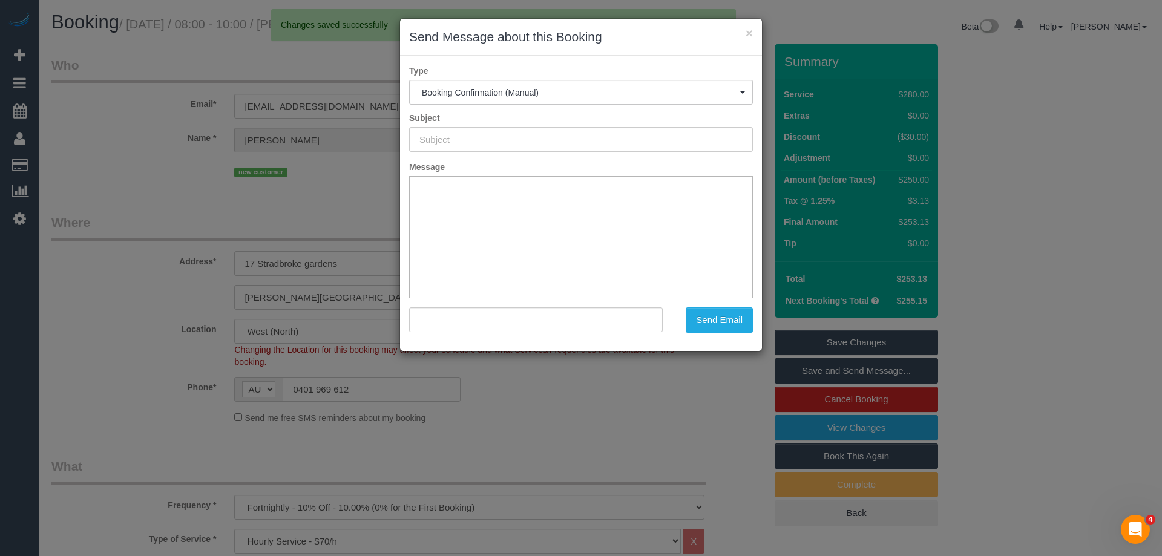
type input "Booking Confirmed"
type input ""Gabriel Ponzo" <gabrielrponzo@gmail.com>"
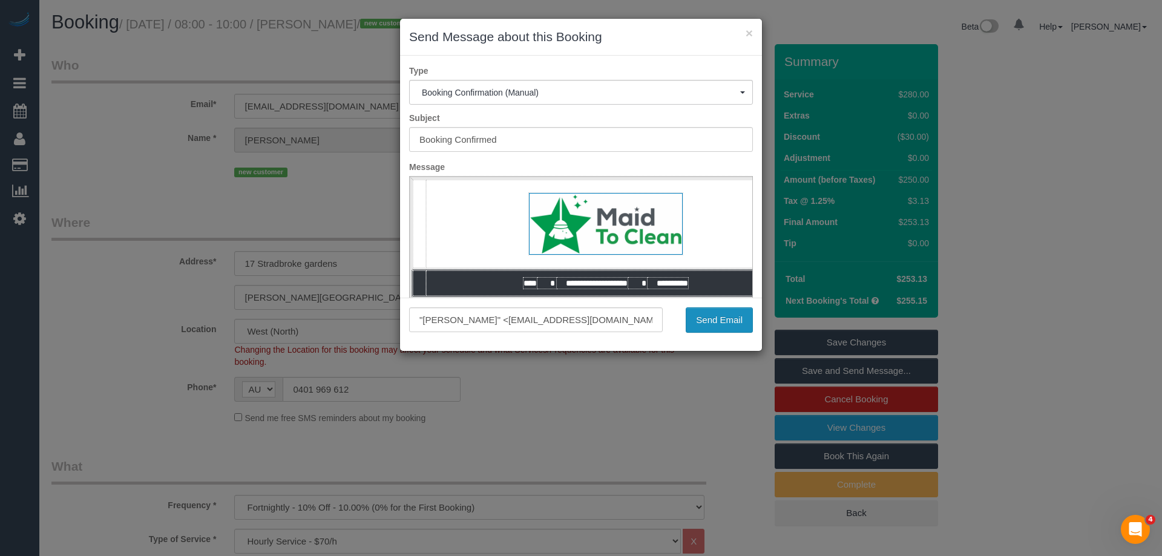
click at [717, 315] on button "Send Email" at bounding box center [719, 319] width 67 height 25
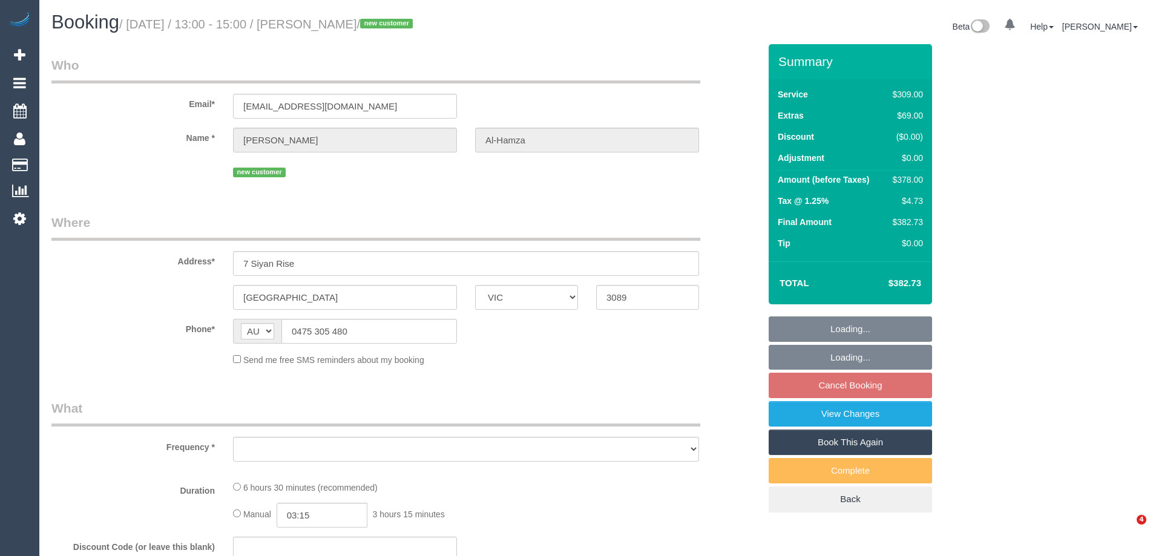
select select "VIC"
select select "string:stripe-pm_1S00fR2GScqysDRVQanNB4ba"
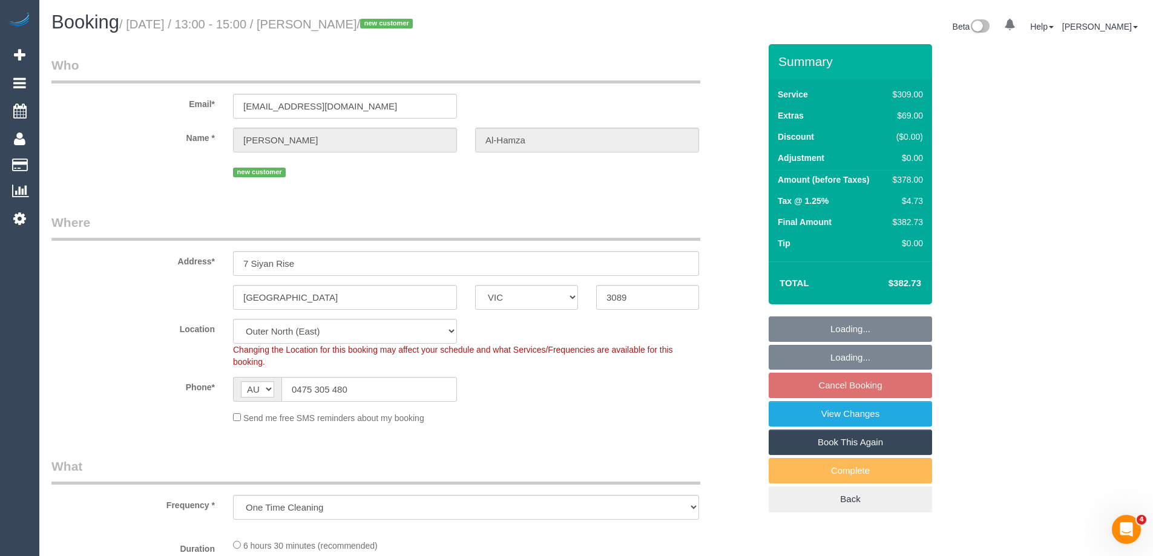
select select "object:790"
select select "number:28"
select select "number:14"
select select "number:18"
select select "number:22"
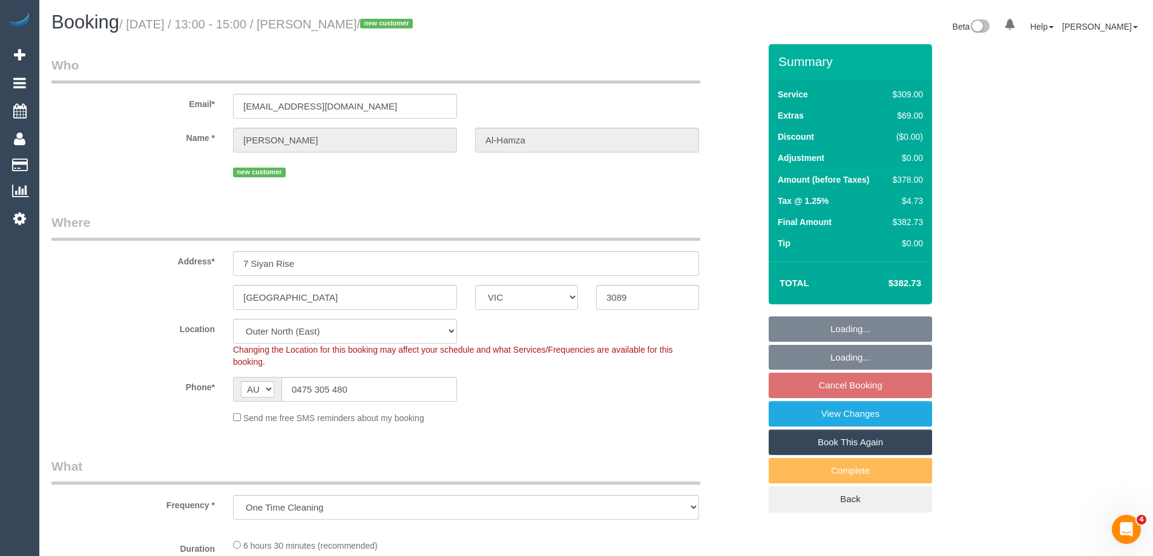
select select "number:35"
select select "number:12"
drag, startPoint x: 385, startPoint y: 105, endPoint x: 179, endPoint y: 92, distance: 206.8
click at [179, 92] on div "Email* [EMAIL_ADDRESS][DOMAIN_NAME]" at bounding box center [405, 87] width 726 height 62
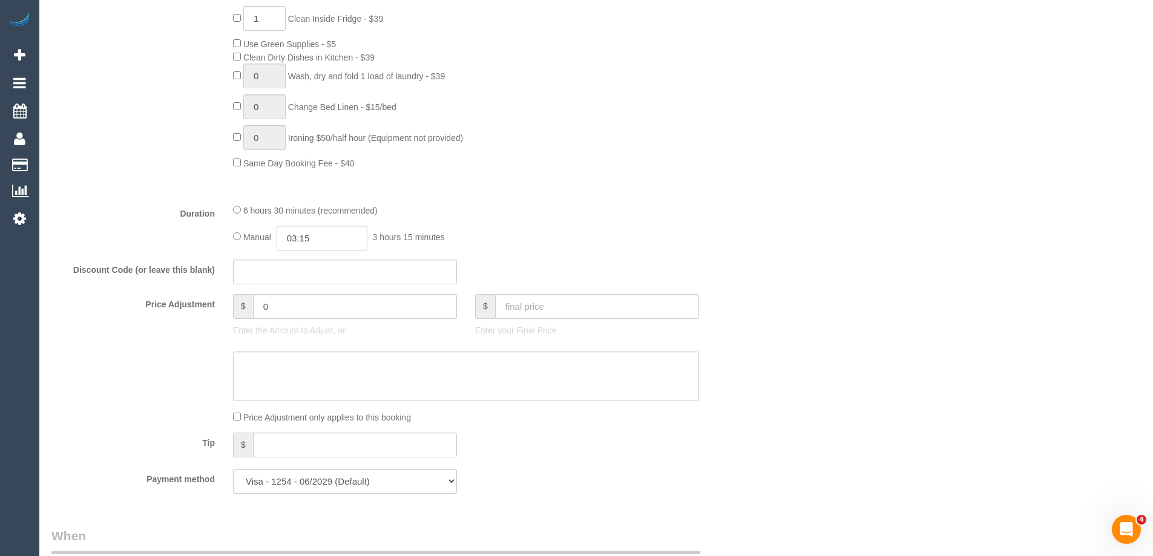
scroll to position [1850, 0]
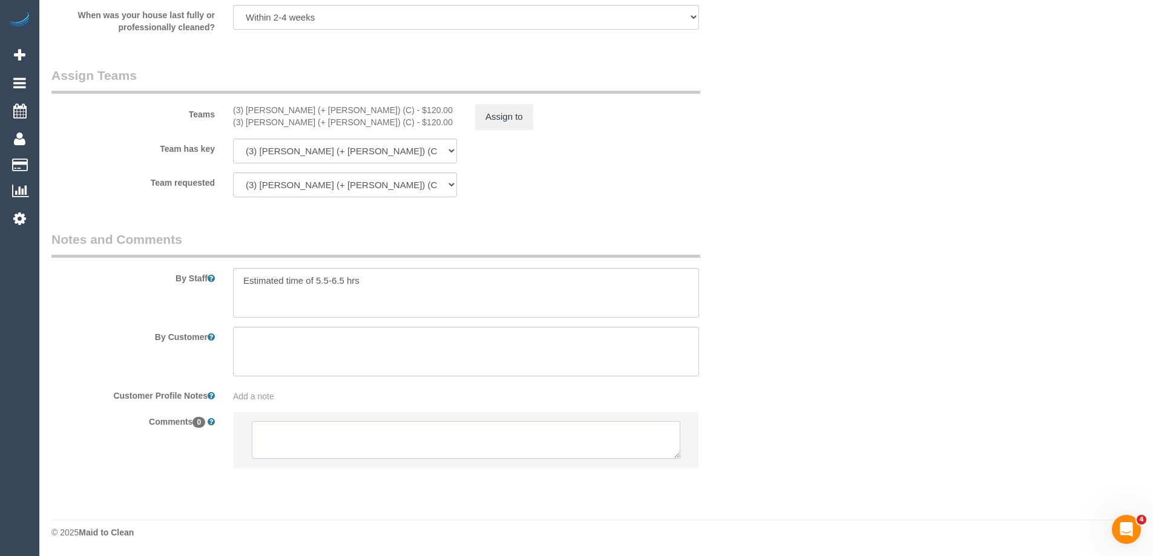
click at [313, 444] on textarea at bounding box center [466, 440] width 428 height 38
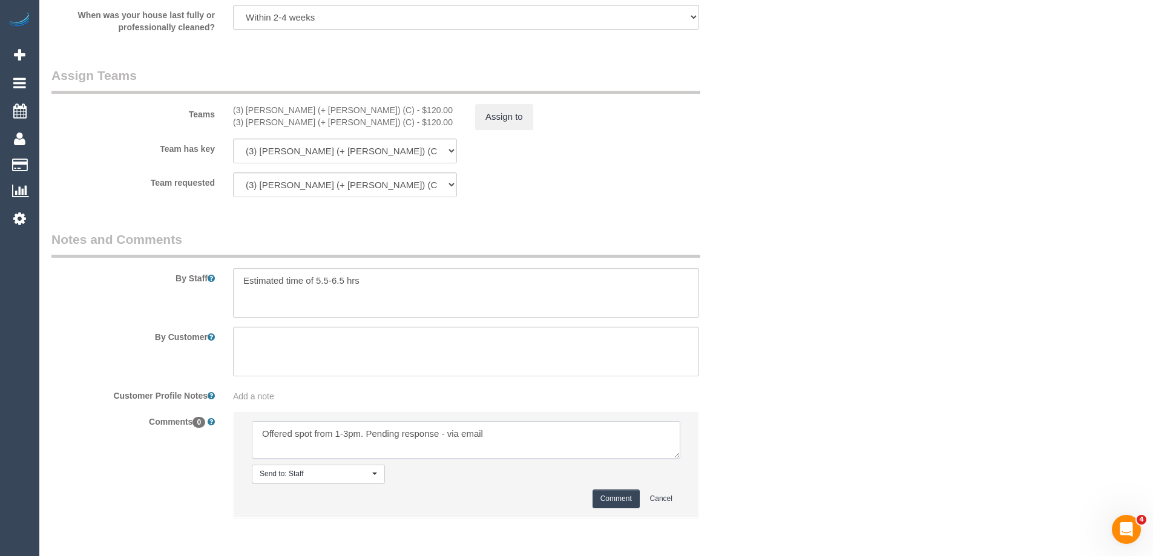
type textarea "Offered spot from 1-3pm. Pending response - via email"
click at [609, 503] on button "Comment" at bounding box center [615, 499] width 47 height 19
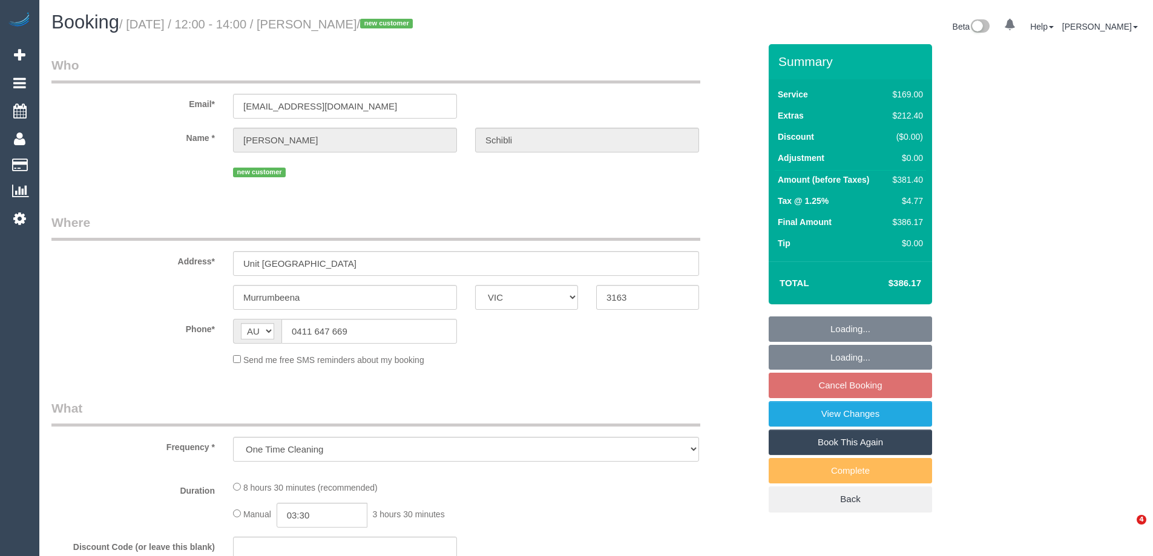
select select "VIC"
select select "string:stripe-pm_1RzuHq2GScqysDRVIhM5MvlV"
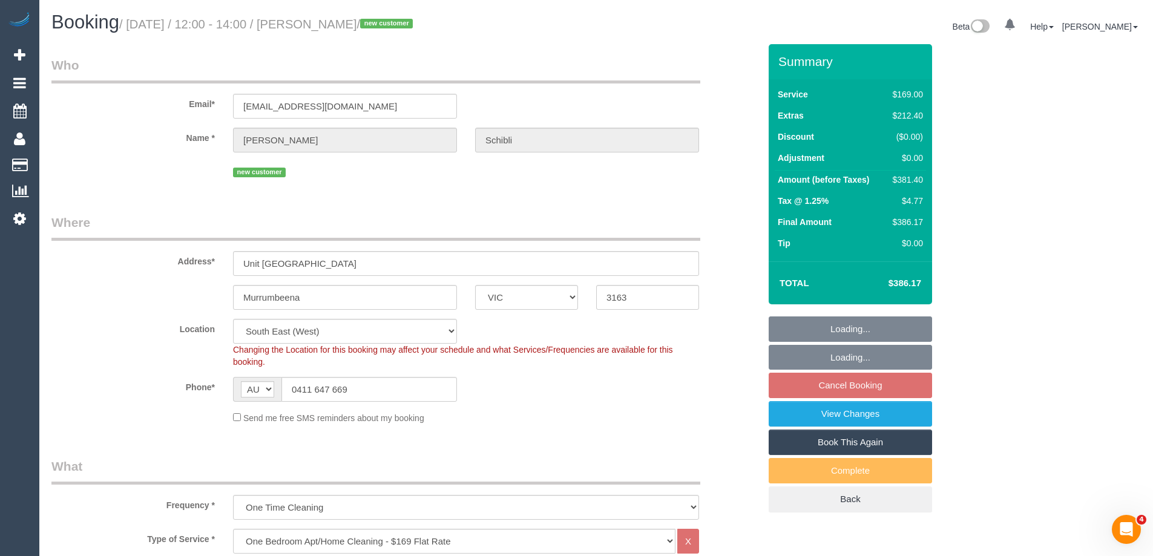
select select "object:640"
select select "spot1"
select select "number:28"
select select "number:16"
select select "number:19"
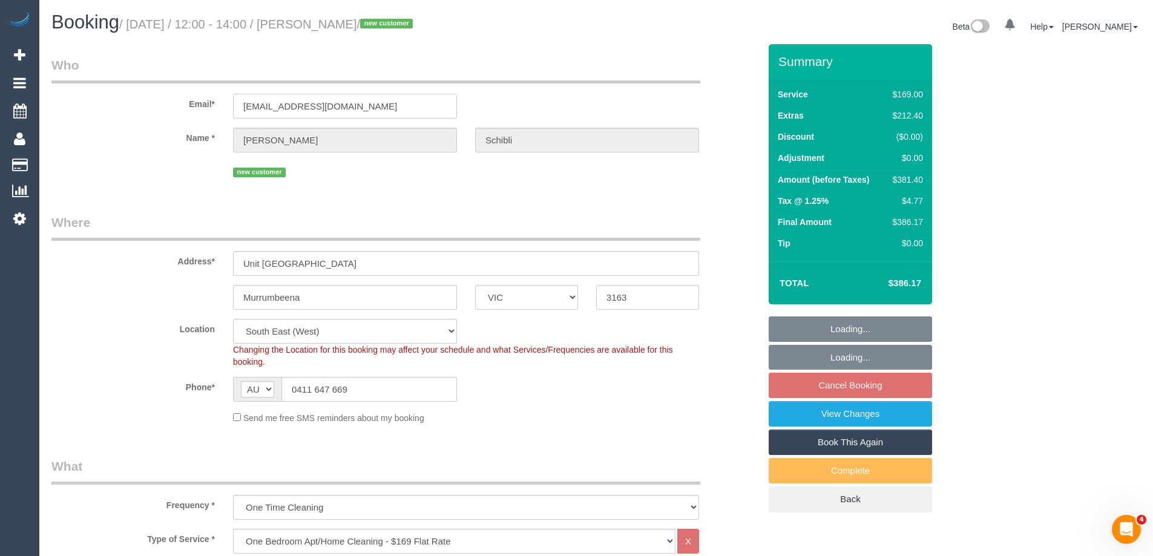
select select "number:24"
select select "number:13"
drag, startPoint x: 372, startPoint y: 105, endPoint x: 195, endPoint y: 107, distance: 176.7
click at [195, 107] on div "Email* alana.schibli@gmail.com" at bounding box center [405, 87] width 726 height 62
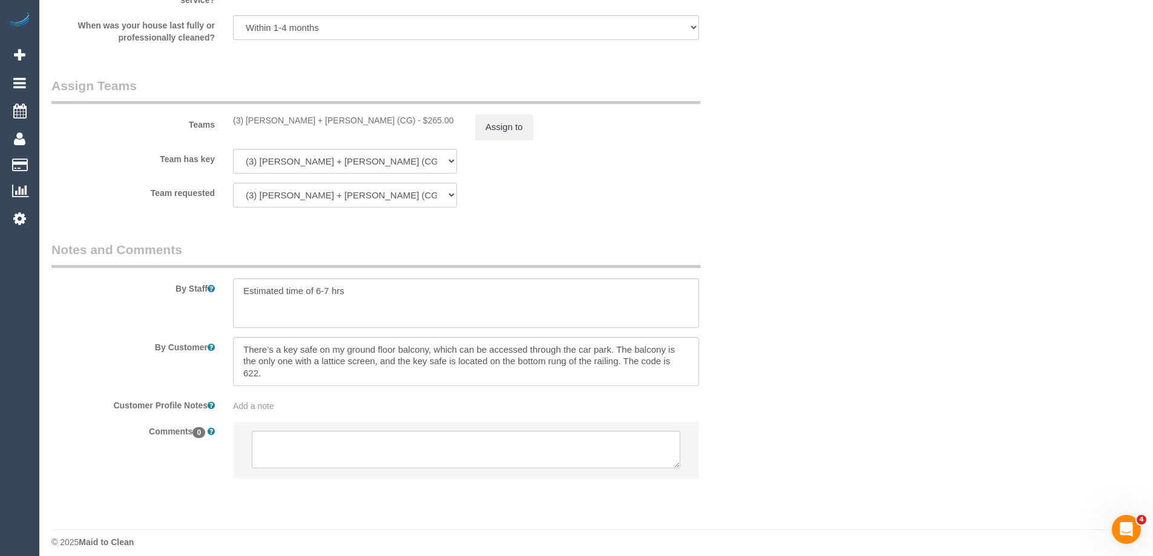
scroll to position [1784, 0]
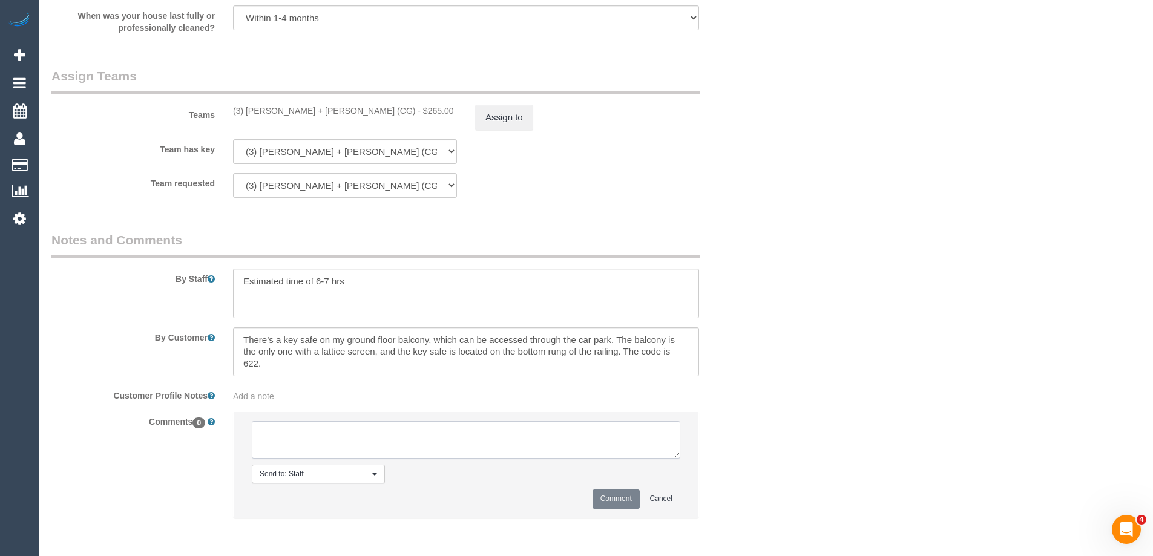
click at [334, 459] on textarea at bounding box center [466, 440] width 428 height 38
type textarea "Offered spot from 12-2pm. Pending response - via email"
click at [626, 498] on button "Comment" at bounding box center [615, 499] width 47 height 19
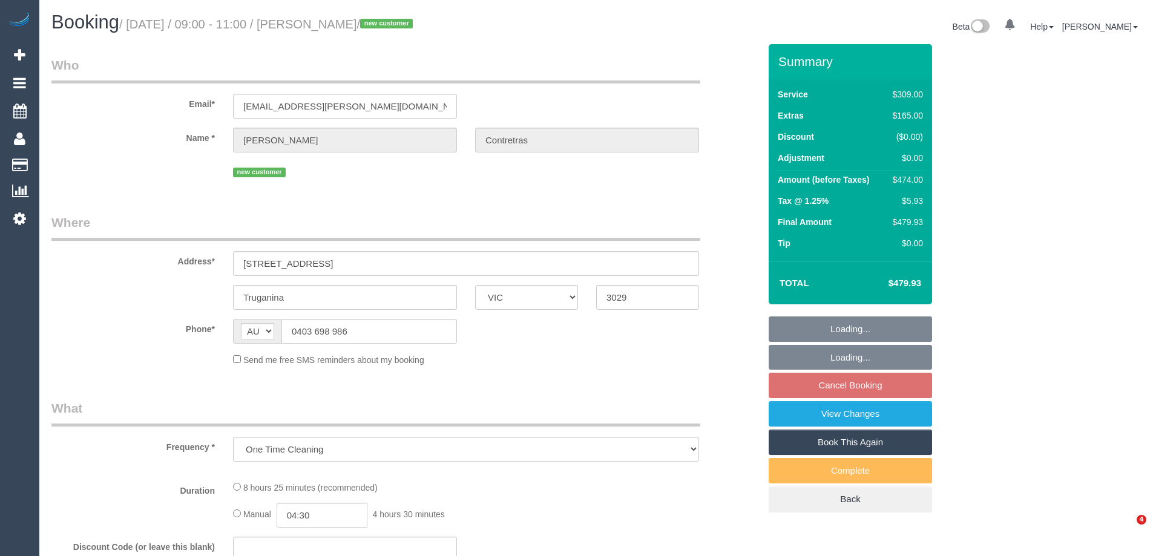
select select "VIC"
select select "object:754"
select select "string:stripe-pm_1Ruk3j2GScqysDRVIYuccxRB"
select select "number:27"
select select "number:14"
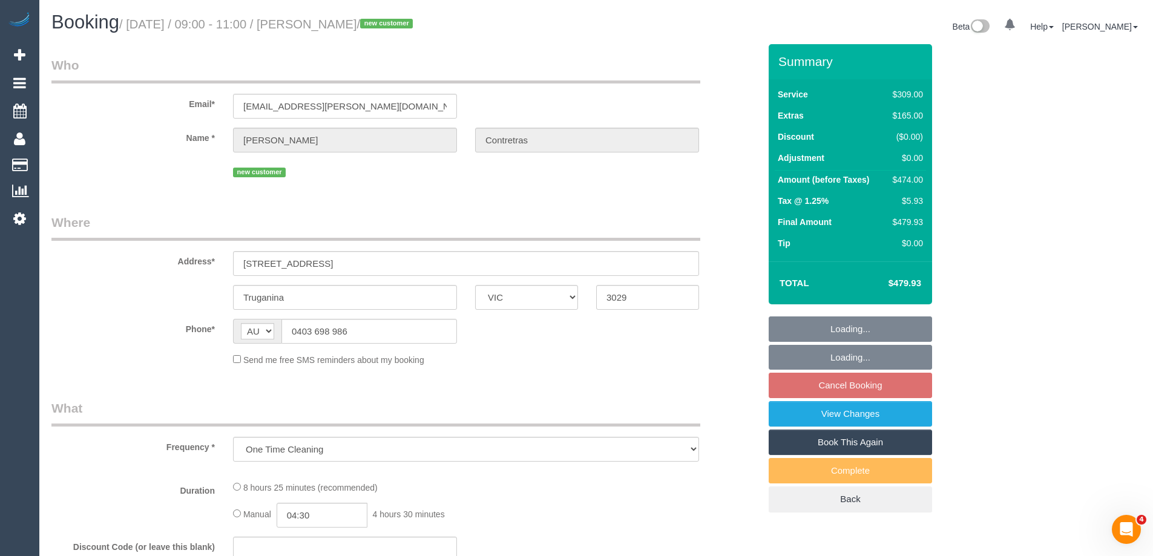
select select "number:18"
select select "number:24"
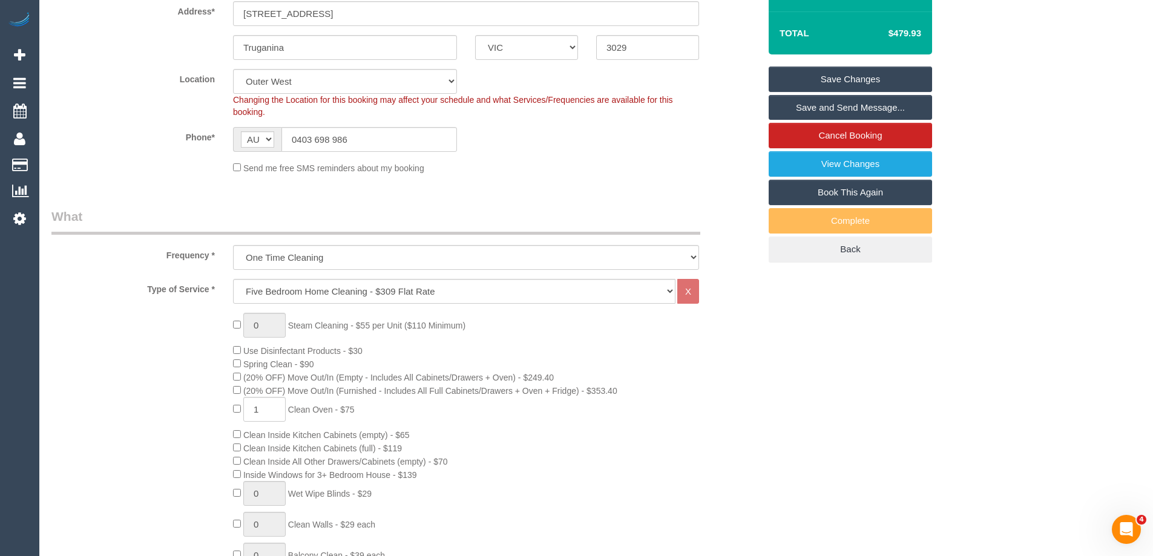
scroll to position [61, 0]
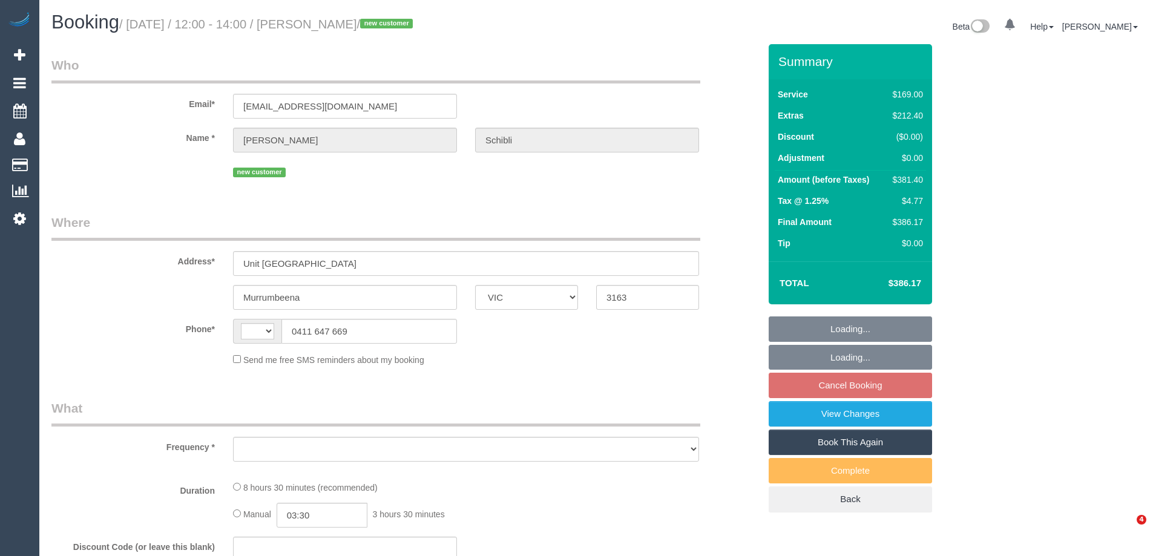
select select "VIC"
select select "string:AU"
select select "string:stripe-pm_1RzuHq2GScqysDRVIhM5MvlV"
select select "number:28"
select select "number:16"
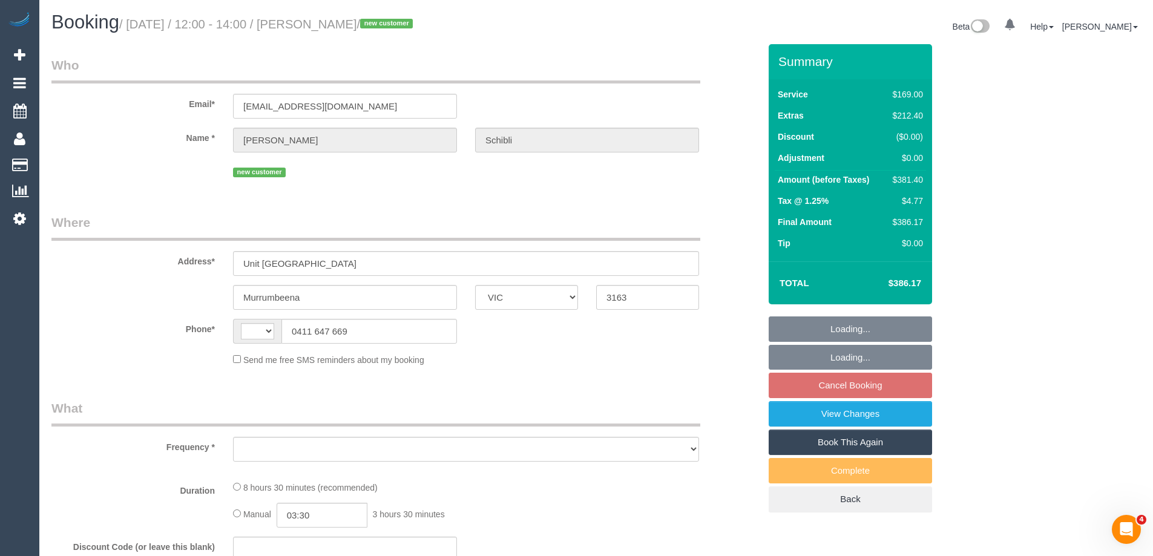
select select "number:19"
select select "number:24"
select select "number:13"
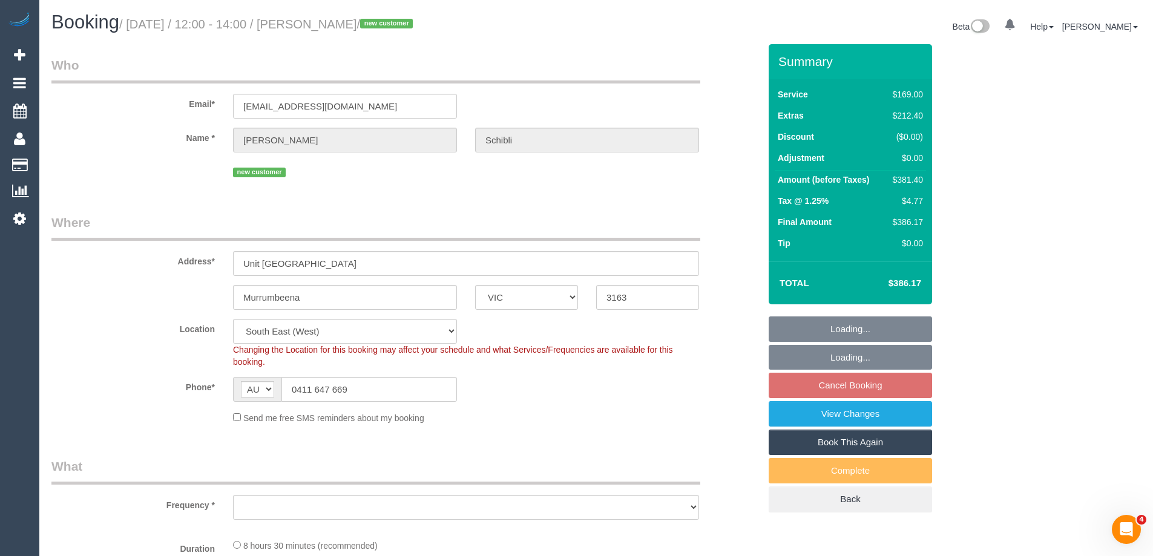
select select "object:812"
select select "spot1"
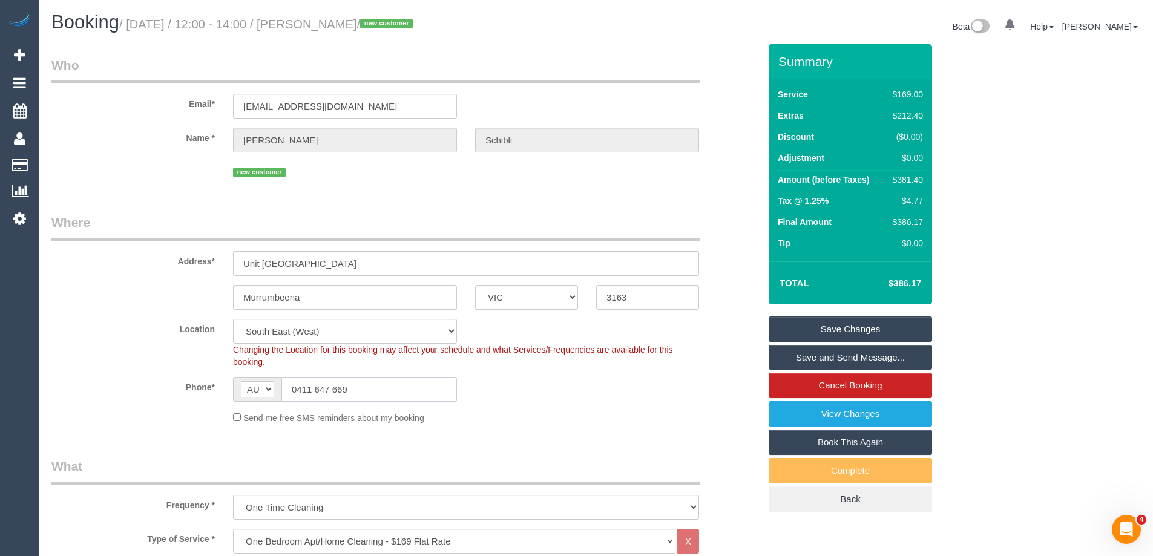
drag, startPoint x: 367, startPoint y: 393, endPoint x: 119, endPoint y: 379, distance: 248.5
click at [119, 379] on div "Phone* AF AL DZ AD AO AI AQ AG AR AM AW AU AT AZ BS BH BD BB BY BE BZ BJ BM BT …" at bounding box center [405, 389] width 726 height 25
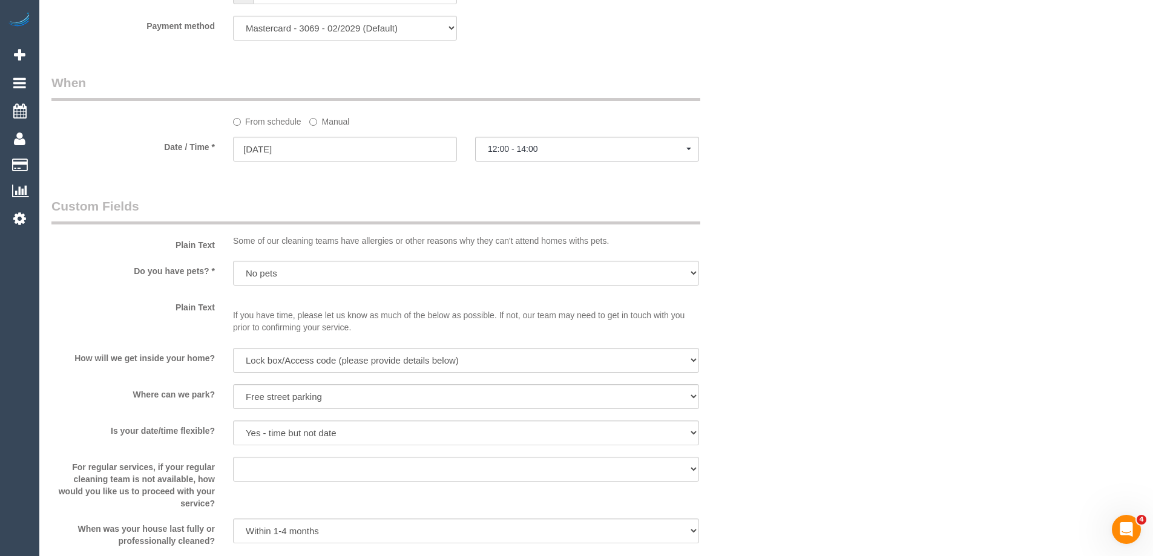
scroll to position [1694, 0]
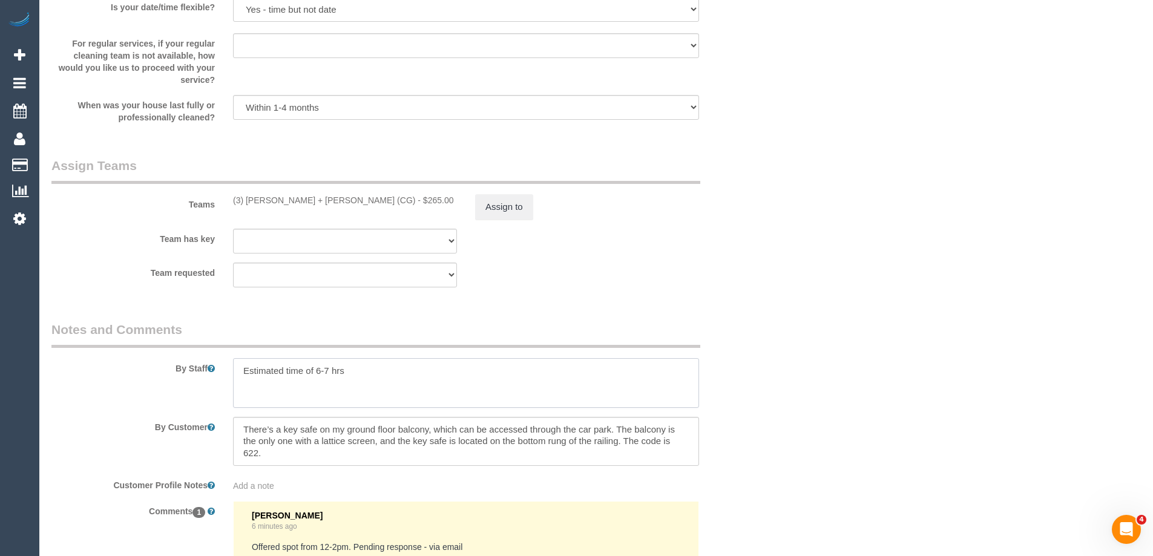
click at [369, 375] on textarea at bounding box center [466, 383] width 466 height 50
paste textarea "0411 647 669"
type textarea "Estimated time of 6-7 hrs. Please message customer on 0411 647 669 once you are…"
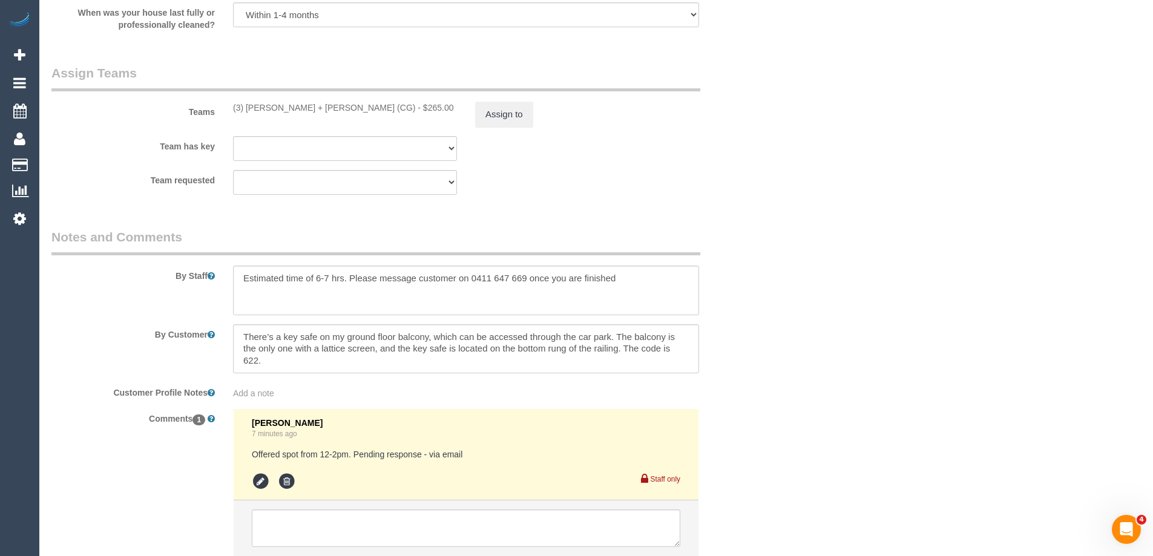
scroll to position [1875, 0]
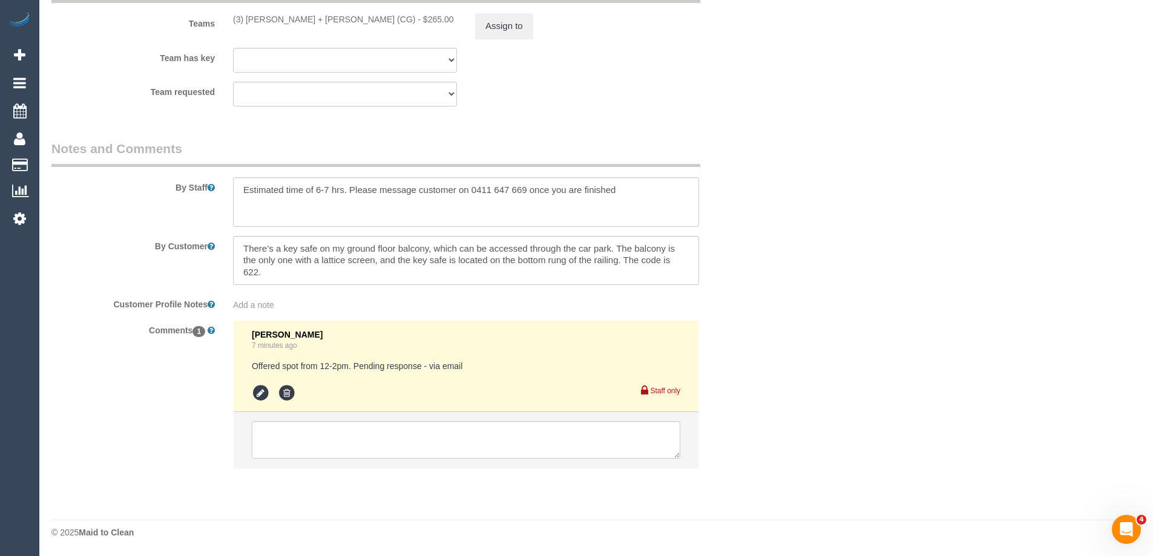
click at [246, 390] on li "Steve Cranston 7 minutes ago Offered spot from 12-2pm. Pending response - via e…" at bounding box center [466, 366] width 465 height 91
click at [260, 396] on icon at bounding box center [261, 393] width 18 height 18
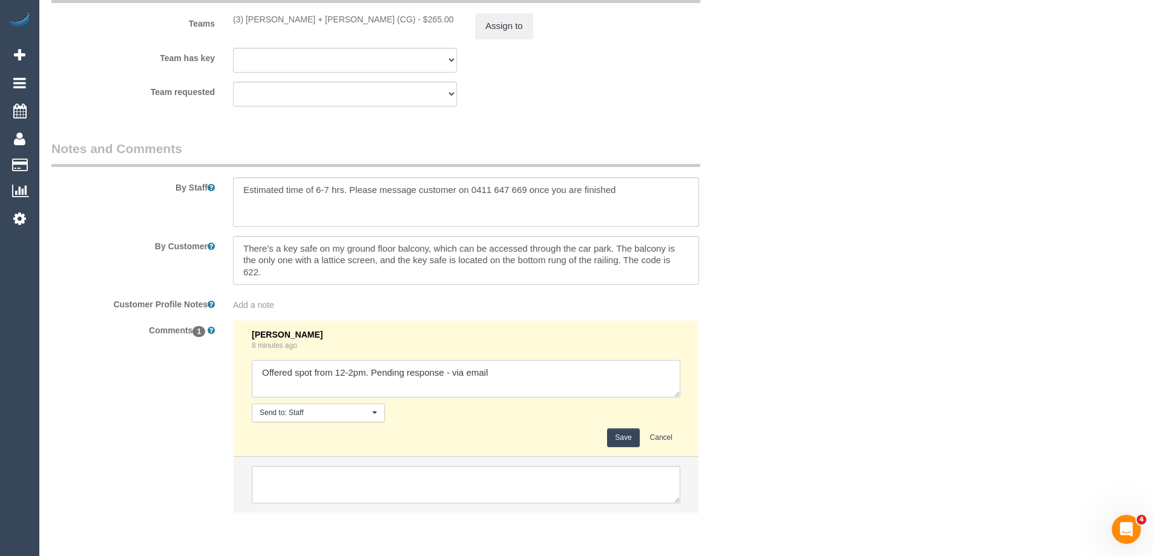
click at [449, 373] on textarea at bounding box center [466, 379] width 428 height 38
type textarea "Offered spot from 12-2pm. Pending response - confirmed via email"
drag, startPoint x: 629, startPoint y: 435, endPoint x: 617, endPoint y: 442, distance: 13.3
click at [623, 439] on button "Save" at bounding box center [623, 437] width 32 height 19
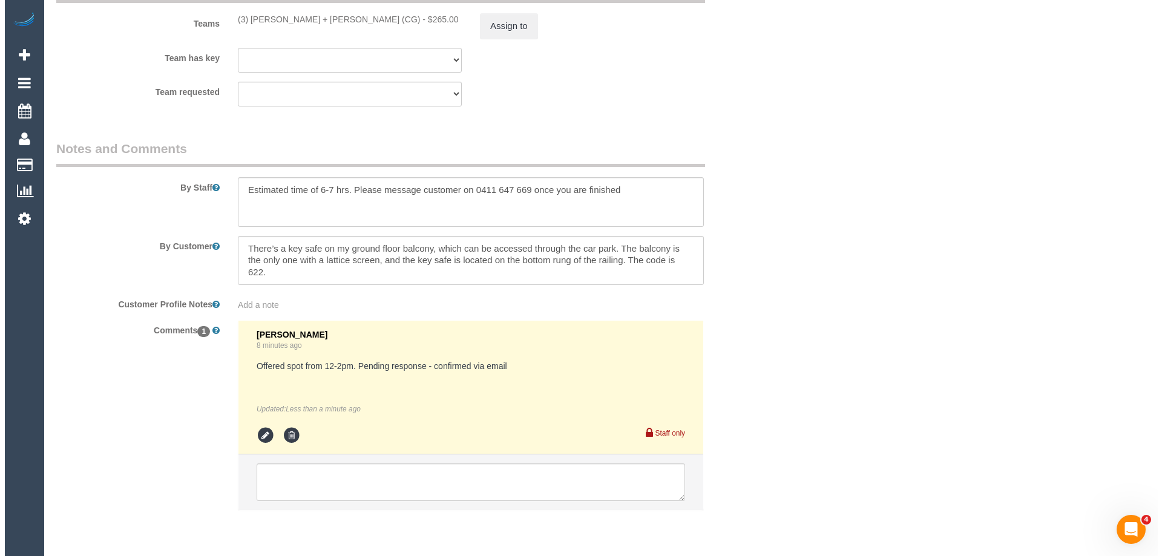
scroll to position [0, 0]
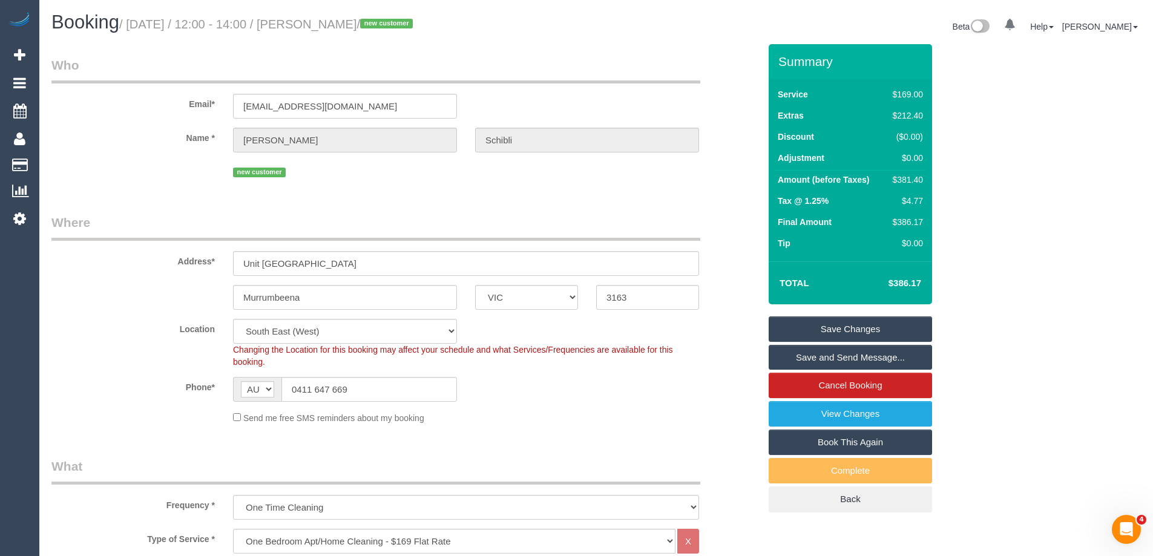
click at [826, 356] on link "Save and Send Message..." at bounding box center [850, 357] width 163 height 25
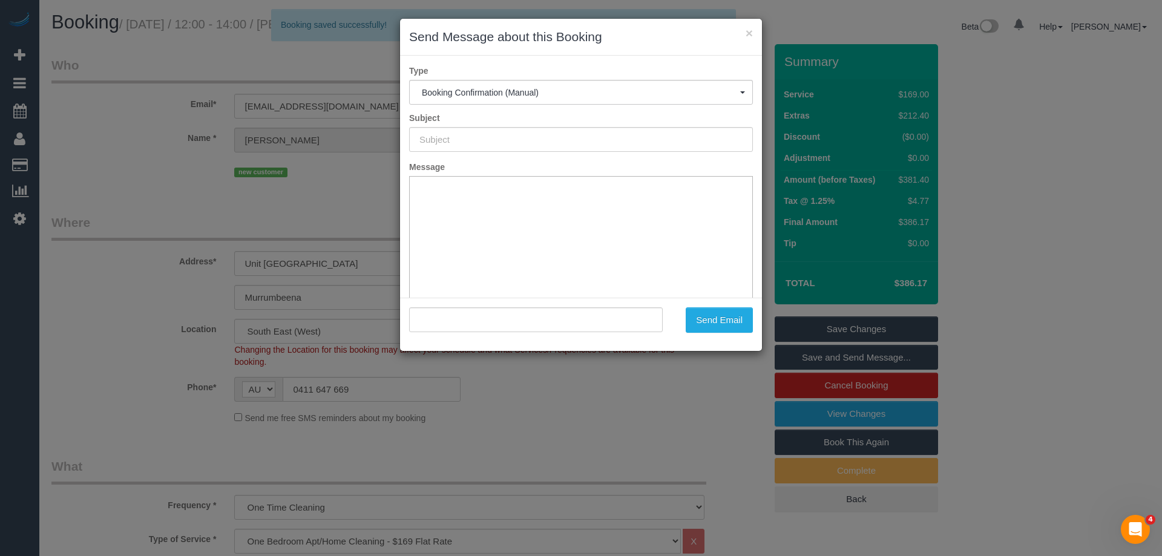
type input "Booking Confirmed"
type input ""Alana Schibli" <alana.schibli@gmail.com>"
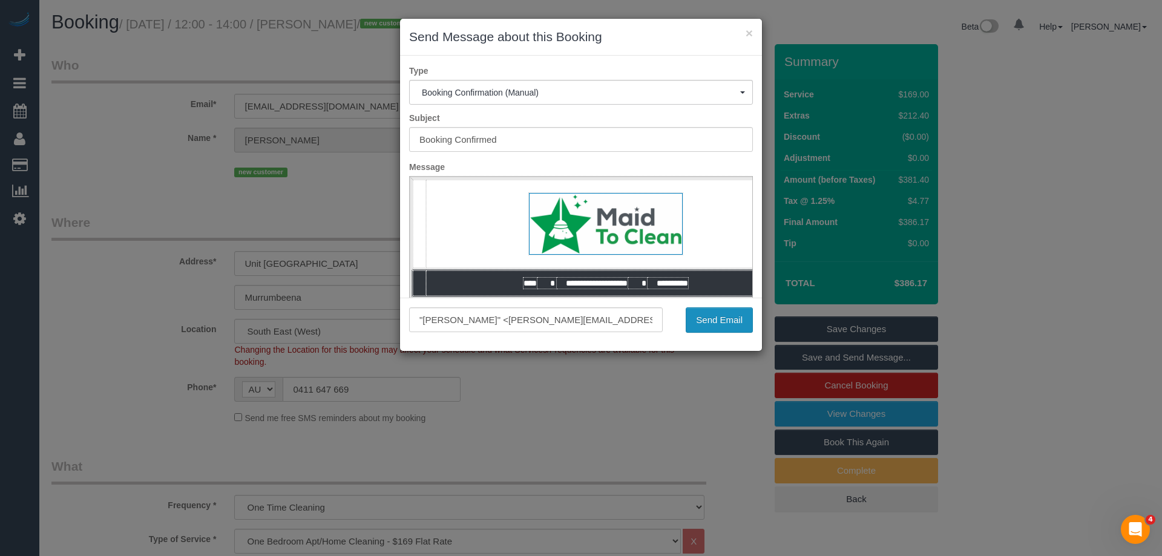
click at [710, 315] on button "Send Email" at bounding box center [719, 319] width 67 height 25
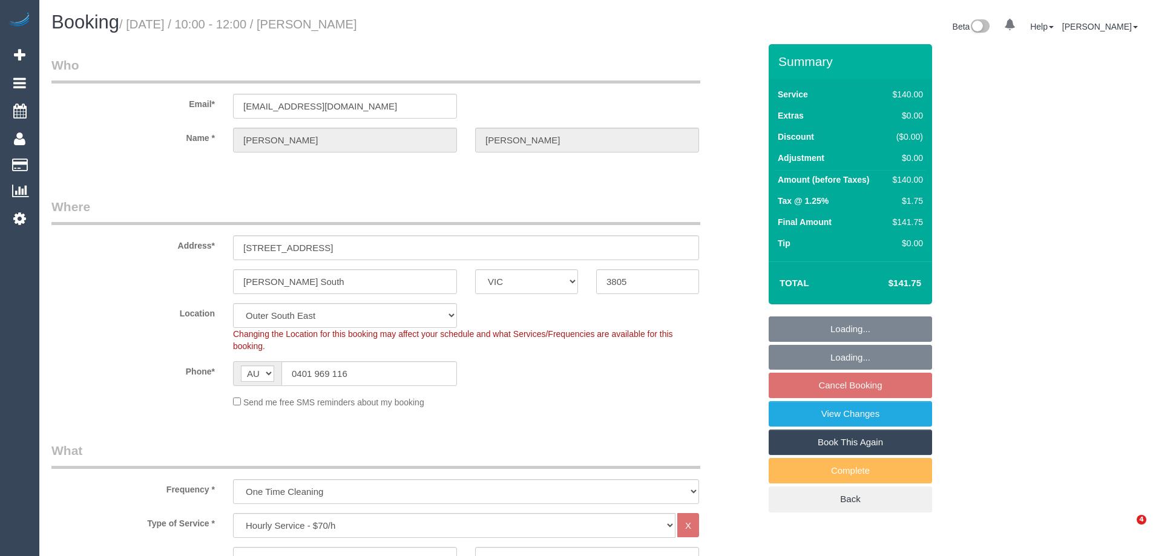
select select "VIC"
select select "string:stripe-pm_1RyPzL2GScqysDRVjxkCVTU3"
select select "spot3"
select select "number:27"
select select "number:14"
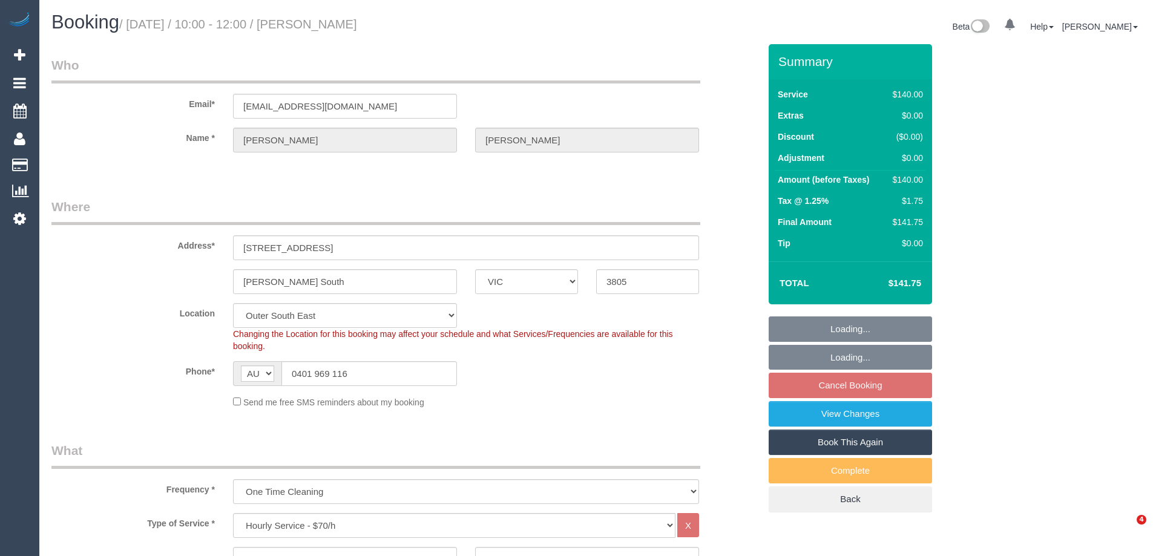
select select "number:19"
select select "number:22"
select select "number:35"
select select "number:12"
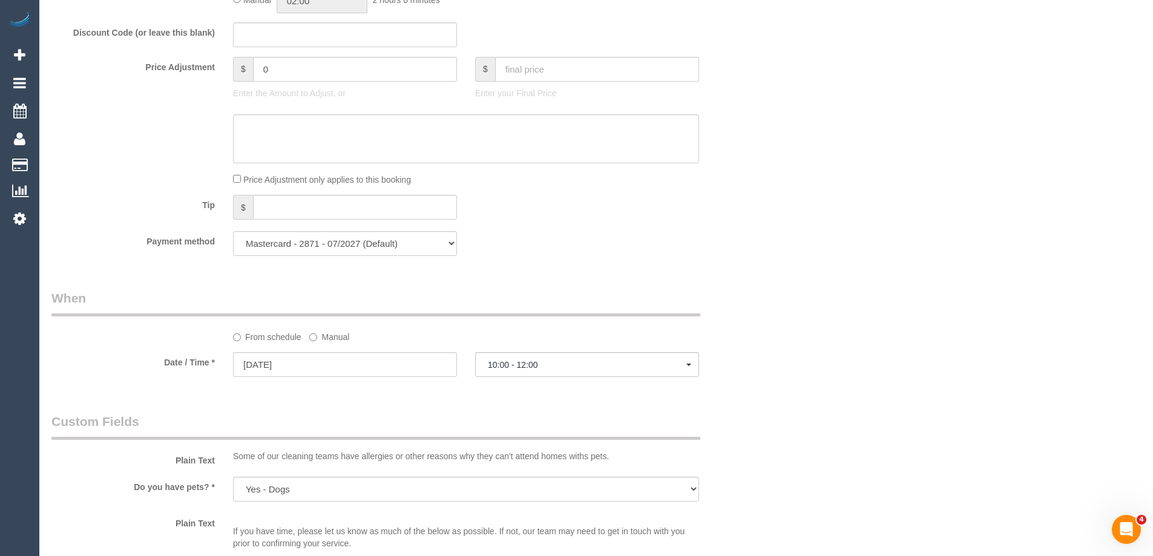
scroll to position [1070, 0]
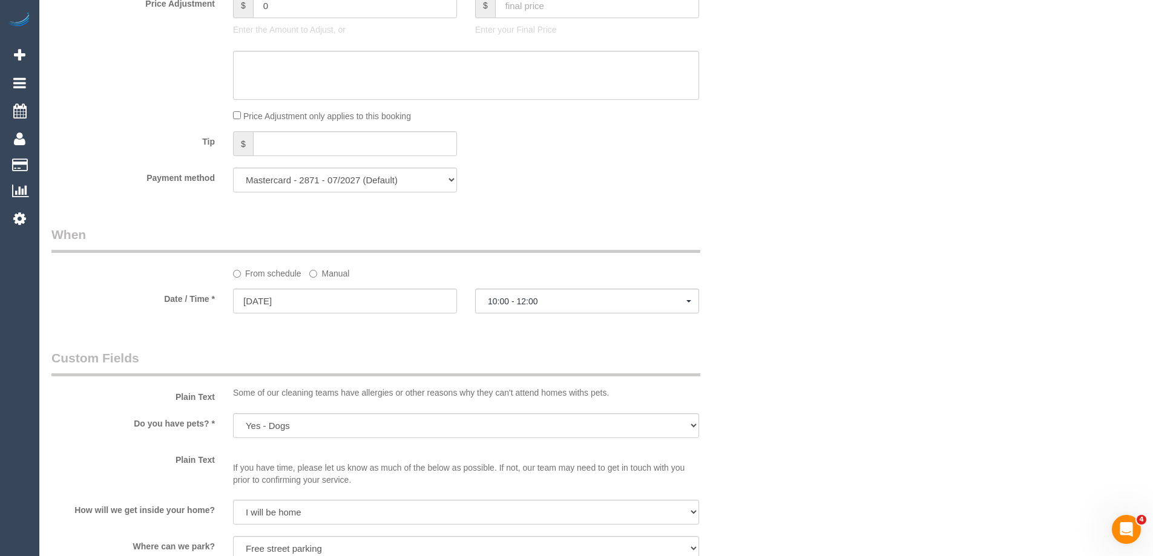
click at [325, 274] on label "Manual" at bounding box center [329, 271] width 40 height 16
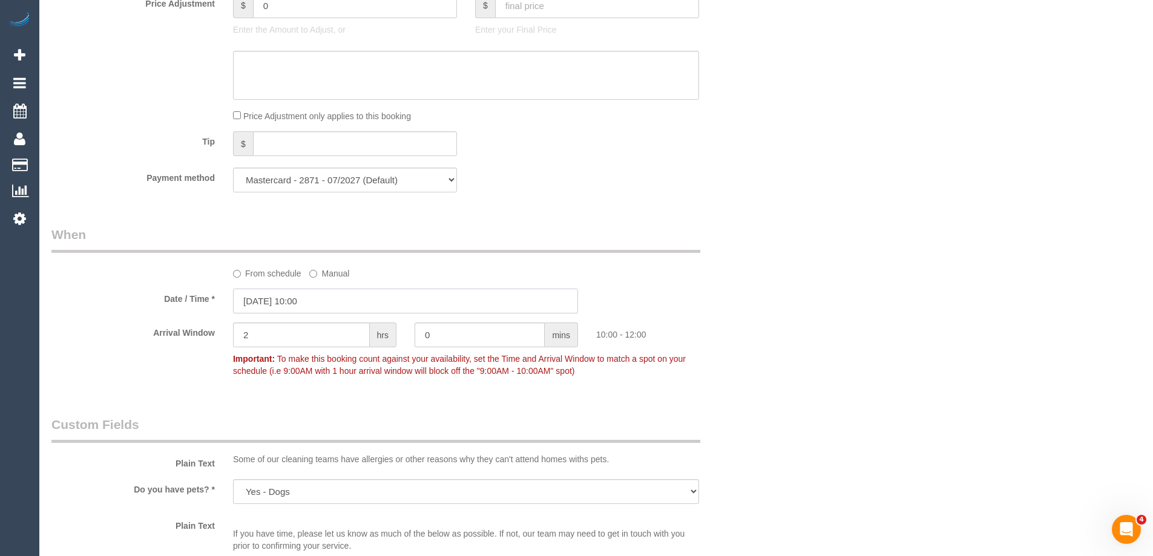
click at [289, 304] on input "01/09/2025 10:00" at bounding box center [405, 301] width 345 height 25
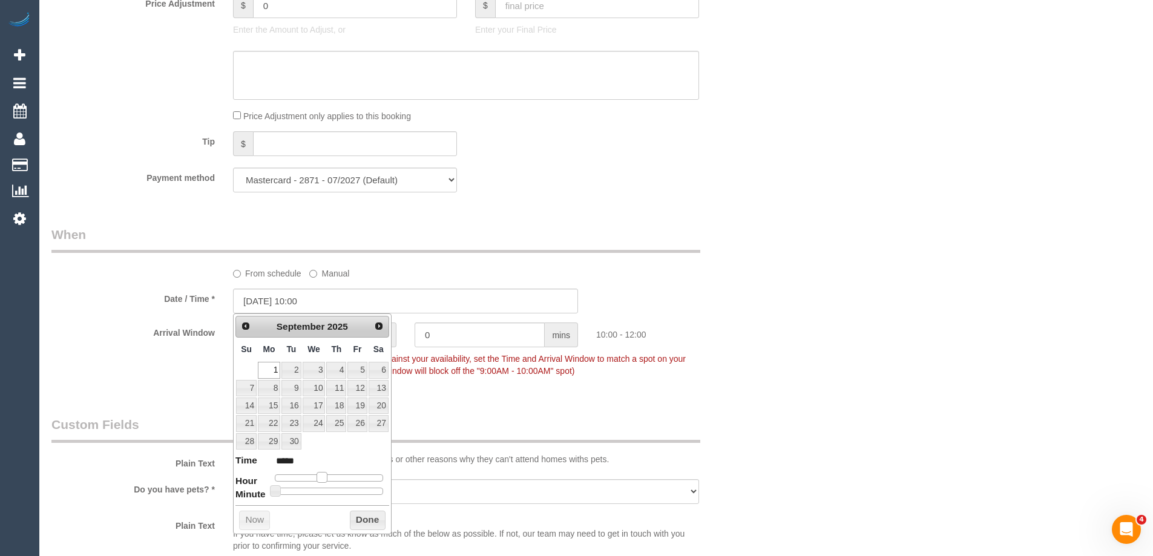
type input "01/09/2025 11:00"
type input "*****"
type input "01/09/2025 12:00"
type input "*****"
type input "01/09/2025 13:00"
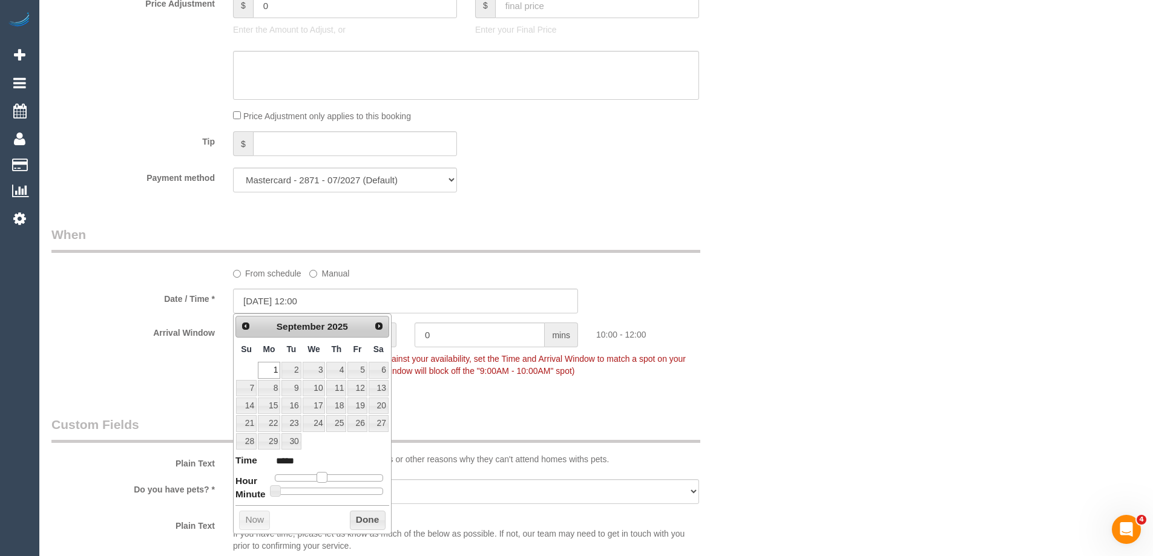
type input "*****"
type input "01/09/2025 14:00"
type input "*****"
drag, startPoint x: 324, startPoint y: 480, endPoint x: 343, endPoint y: 479, distance: 19.4
click at [343, 479] on span at bounding box center [340, 477] width 11 height 11
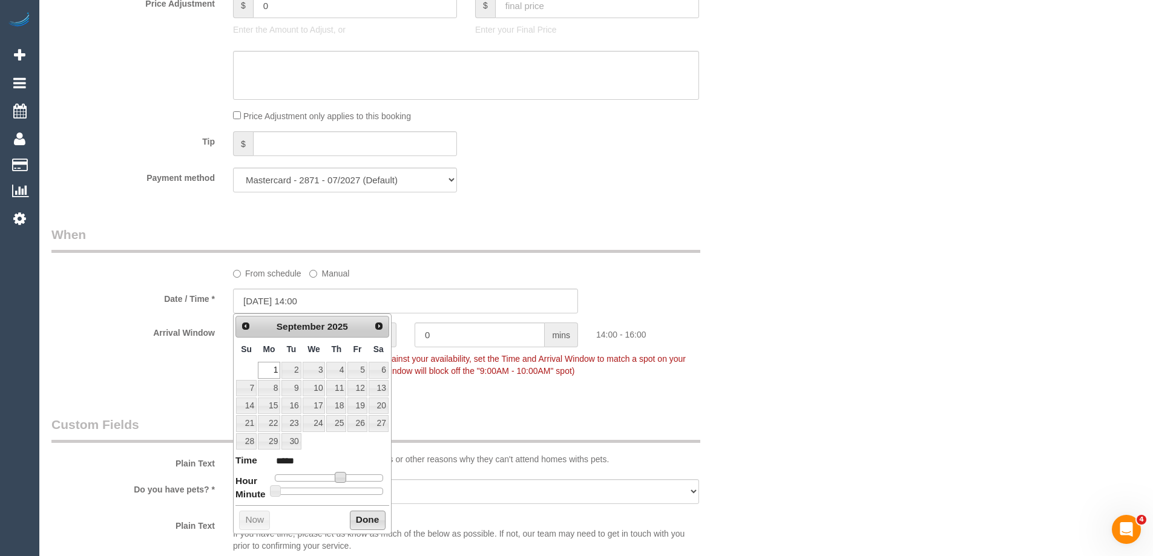
click at [365, 517] on button "Done" at bounding box center [368, 520] width 36 height 19
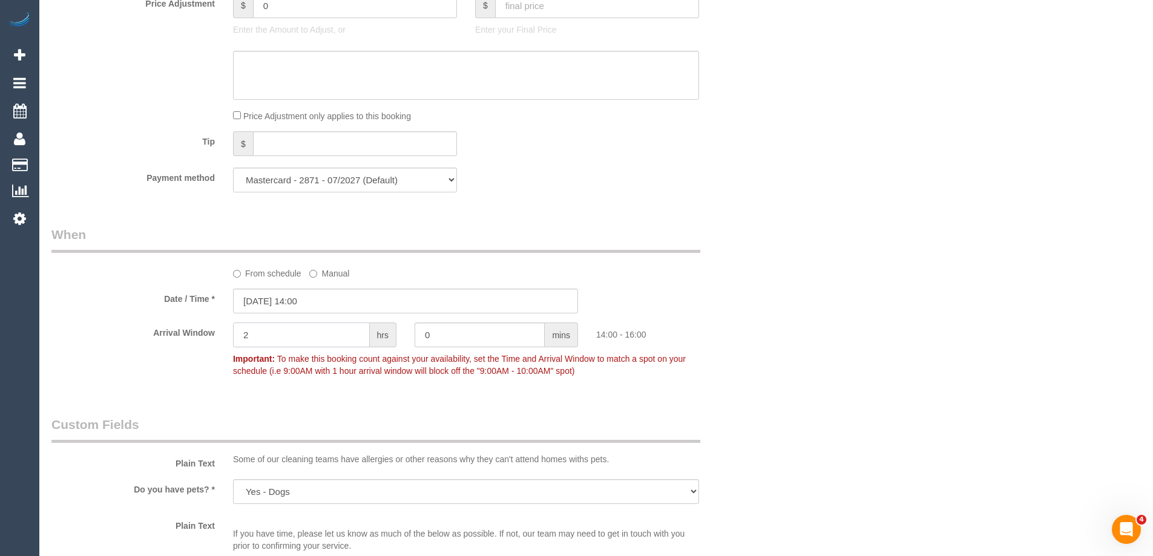
drag, startPoint x: 258, startPoint y: 330, endPoint x: 221, endPoint y: 330, distance: 37.5
click at [221, 330] on div "Arrival Window 2 hrs 0 mins 14:00 - 16:00 Important: To make this booking count…" at bounding box center [405, 353] width 726 height 60
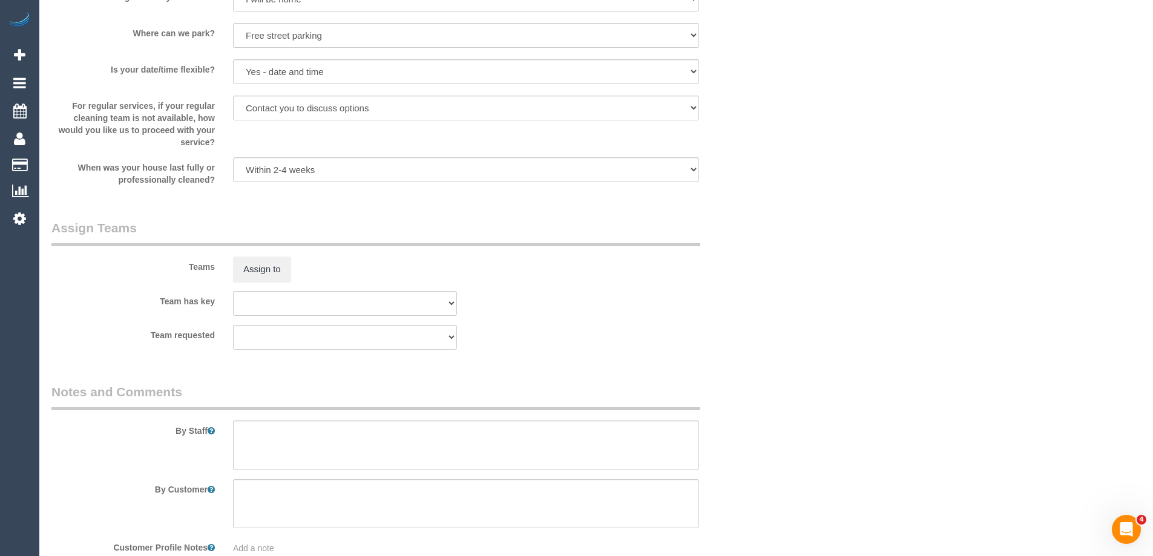
scroll to position [1736, 0]
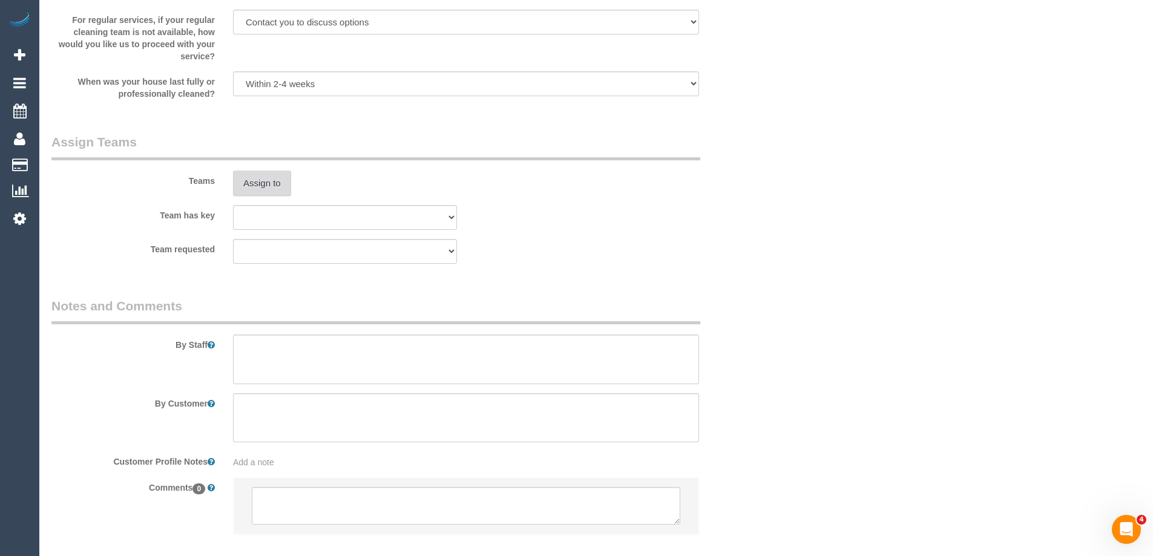
type input "1"
click at [253, 183] on button "Assign to" at bounding box center [262, 183] width 58 height 25
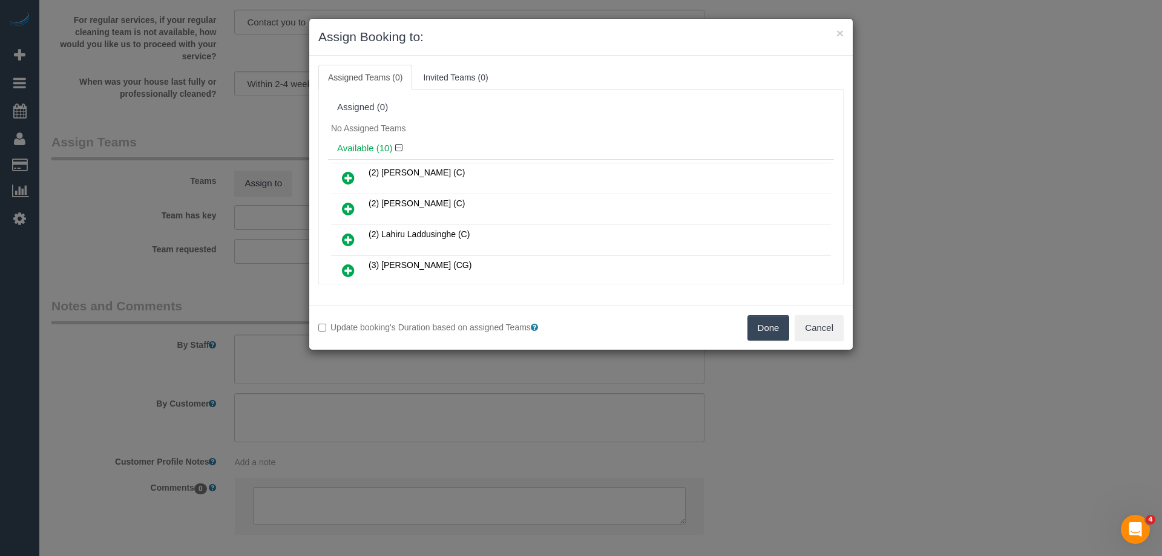
click at [351, 211] on icon at bounding box center [348, 209] width 13 height 15
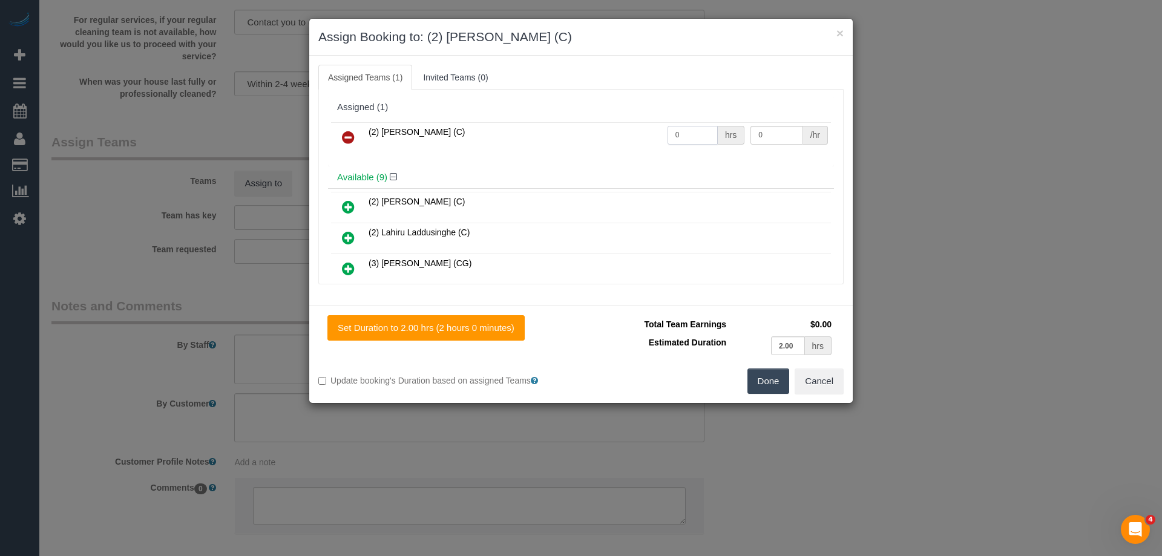
drag, startPoint x: 684, startPoint y: 134, endPoint x: 653, endPoint y: 143, distance: 32.3
click at [575, 134] on tr "(2) Catalina Fabro (C) 0 hrs 0 /hr" at bounding box center [581, 137] width 500 height 31
type input "2"
drag, startPoint x: 742, startPoint y: 133, endPoint x: 646, endPoint y: 128, distance: 96.3
click at [646, 128] on tr "(2) Catalina Fabro (C) 2 hrs 0 /hr" at bounding box center [581, 137] width 500 height 31
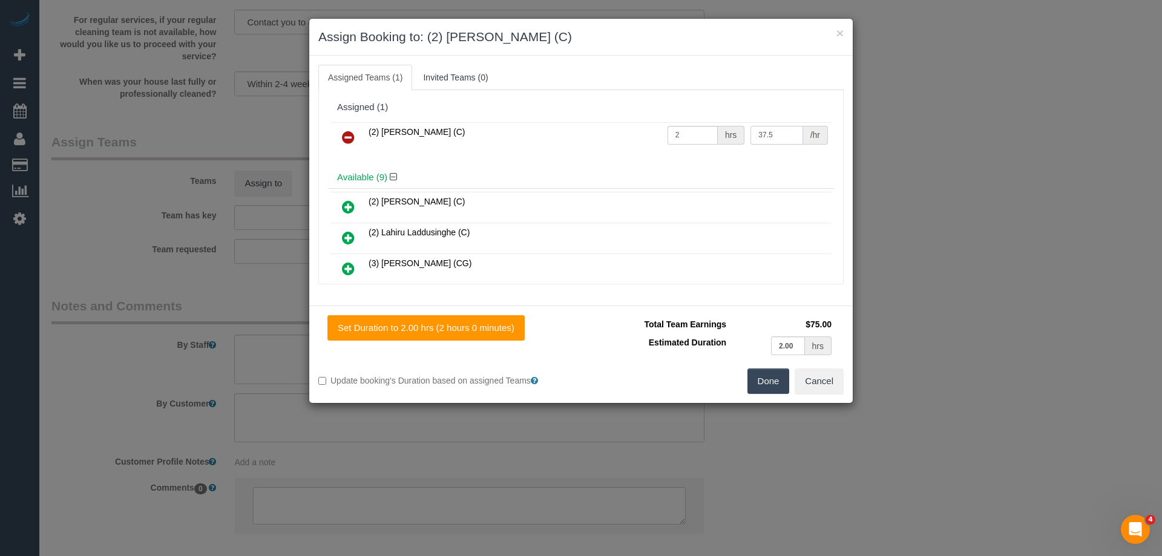
type input "37.5"
drag, startPoint x: 773, startPoint y: 392, endPoint x: 769, endPoint y: 379, distance: 13.4
click at [771, 390] on button "Done" at bounding box center [768, 381] width 42 height 25
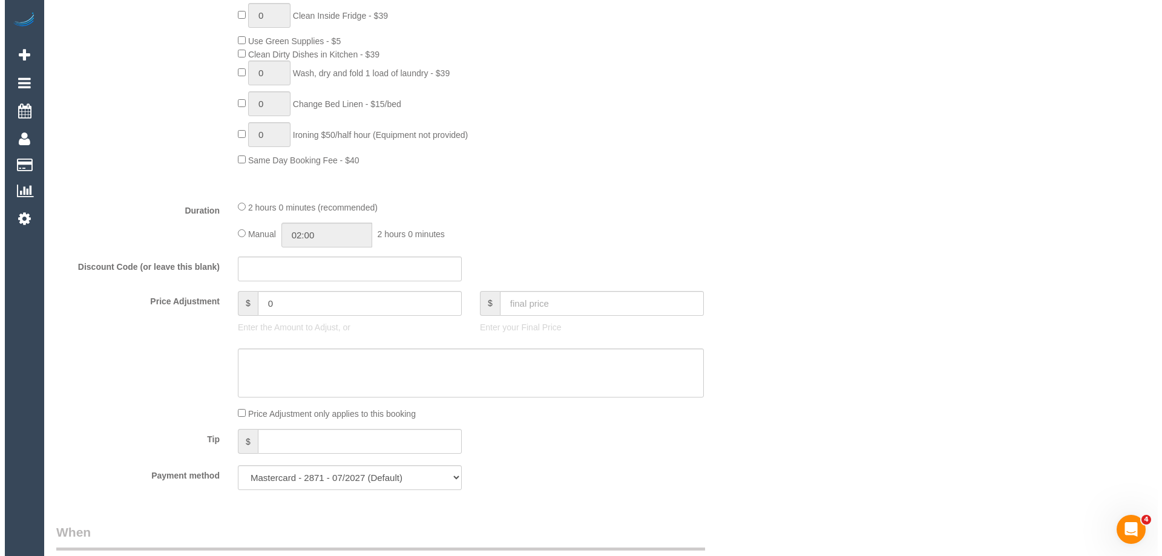
scroll to position [0, 0]
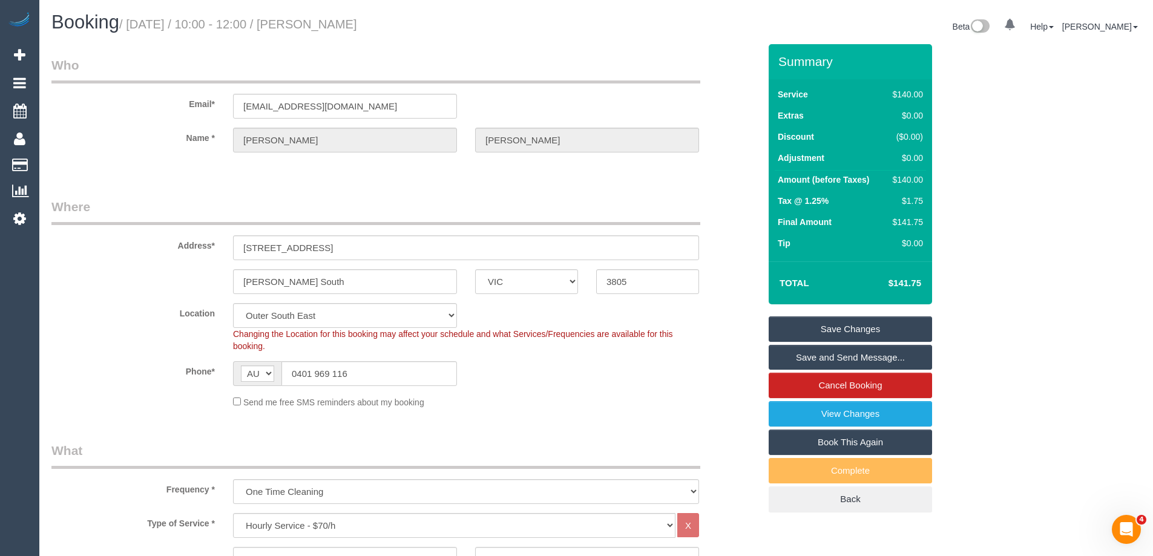
drag, startPoint x: 356, startPoint y: 22, endPoint x: 333, endPoint y: 22, distance: 23.0
click at [333, 22] on h1 "Booking / September 01, 2025 / 10:00 - 12:00 / Davina Gibson" at bounding box center [319, 22] width 536 height 21
copy small "Davina Gibson"
click at [805, 334] on link "Save Changes" at bounding box center [850, 328] width 163 height 25
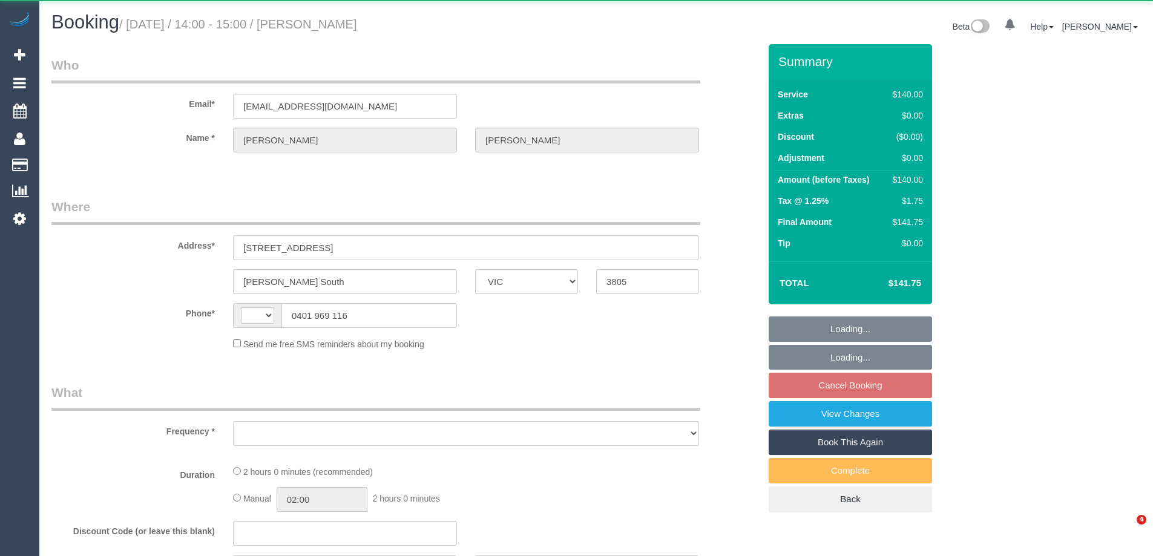
select select "VIC"
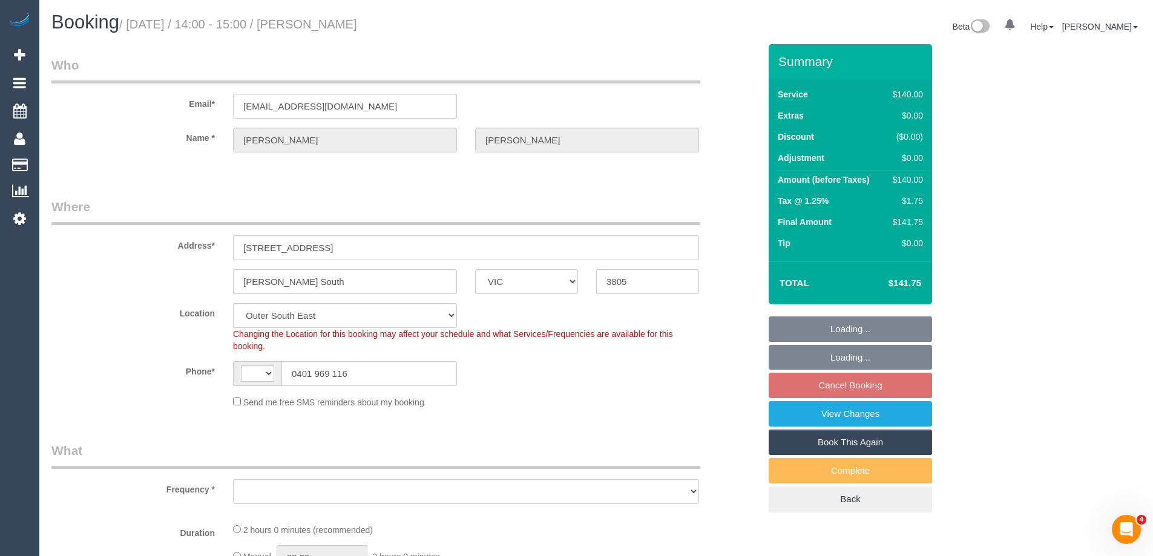
select select "string:AU"
select select "string:stripe-pm_1RyPzL2GScqysDRVjxkCVTU3"
select select "number:27"
select select "number:14"
select select "number:19"
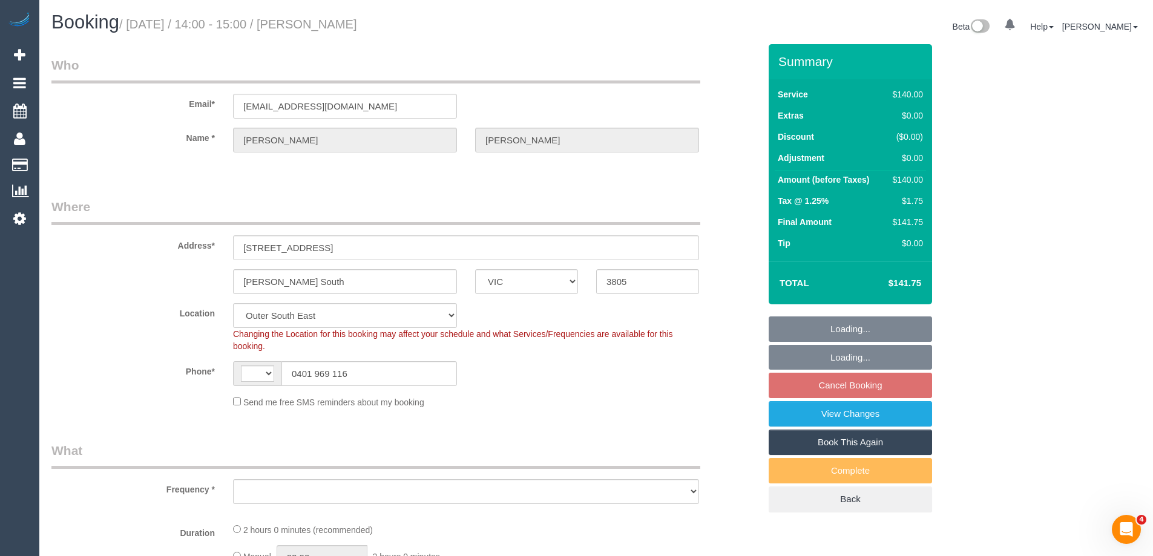
select select "number:22"
select select "number:35"
select select "number:12"
select select "object:979"
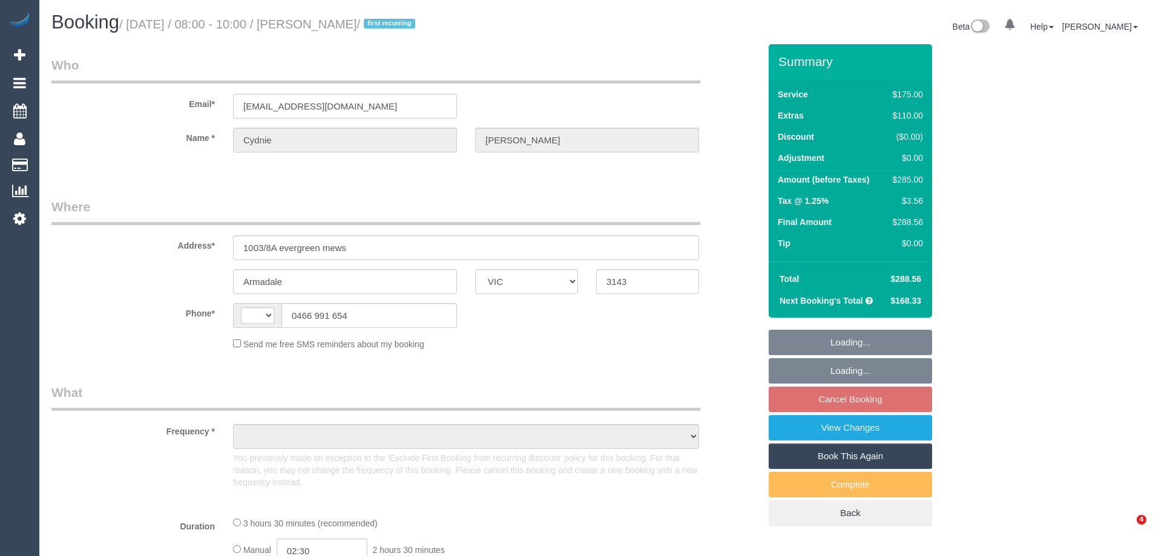
select select "VIC"
select select "object:1297"
select select "string:stripe-pm_1Rcg9f2GScqysDRVmvwdbGtc"
select select "150"
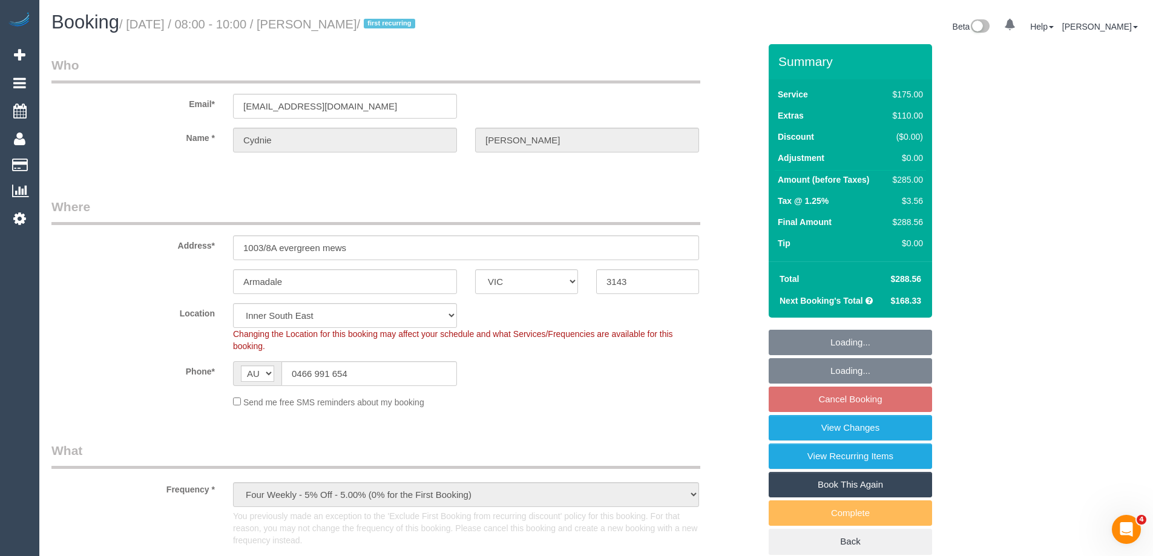
select select "string:AU"
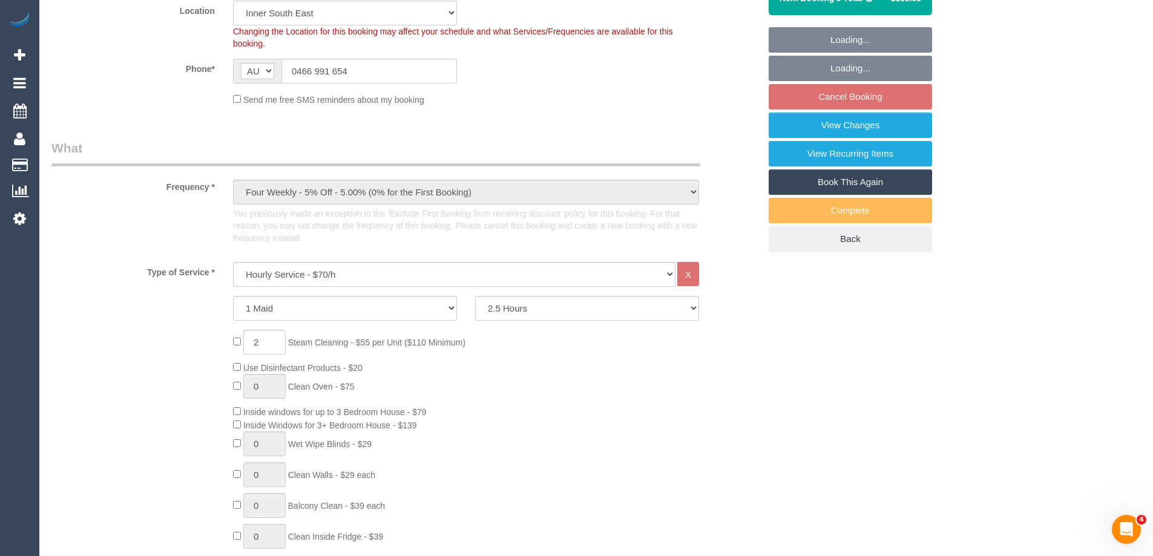
select select "spot2"
select select "number:27"
select select "number:14"
select select "number:19"
select select "number:22"
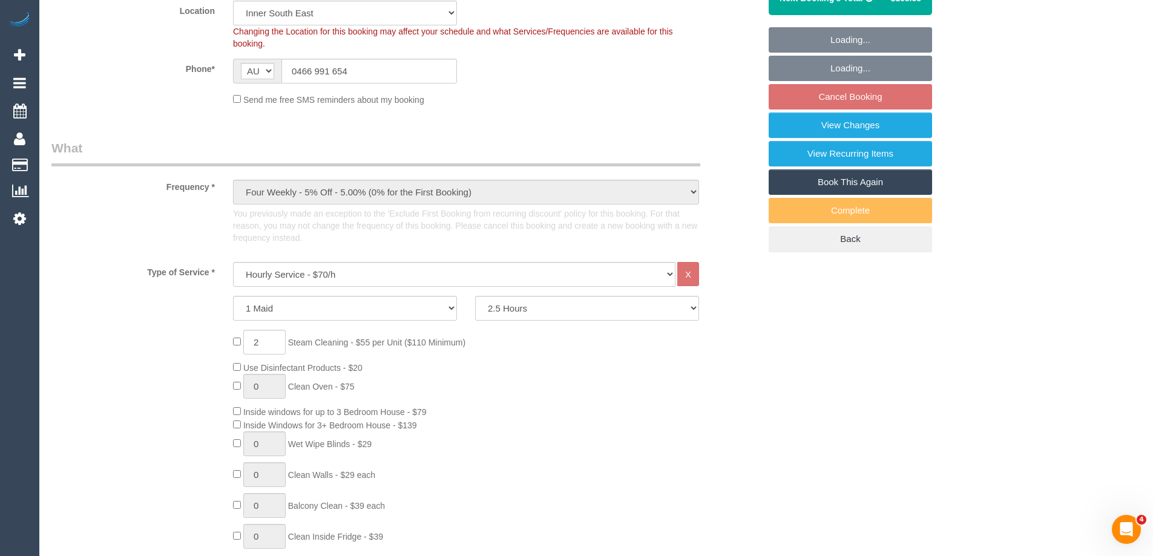
select select "number:12"
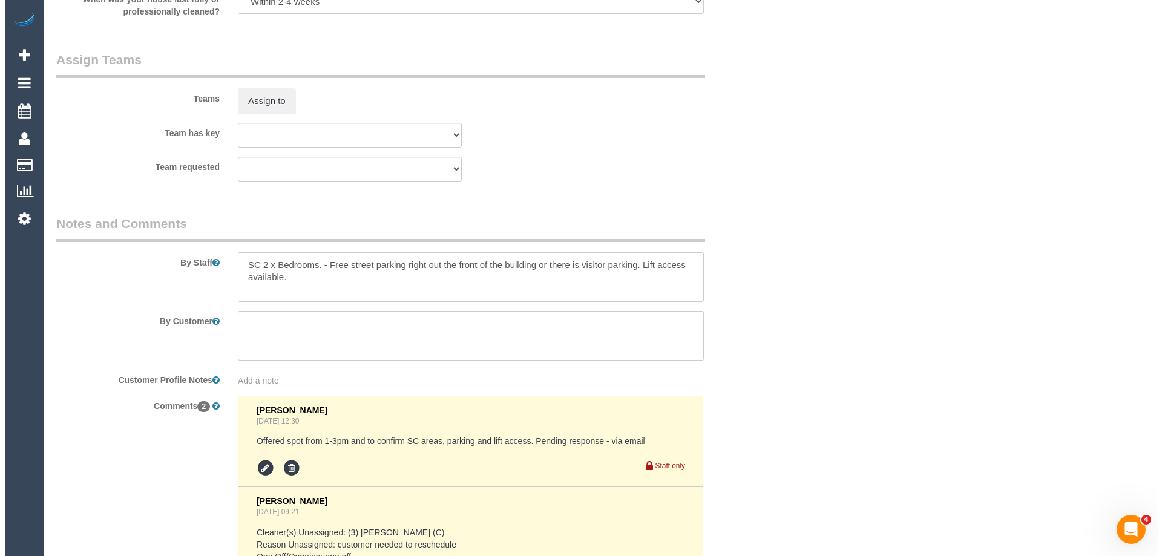
scroll to position [1815, 0]
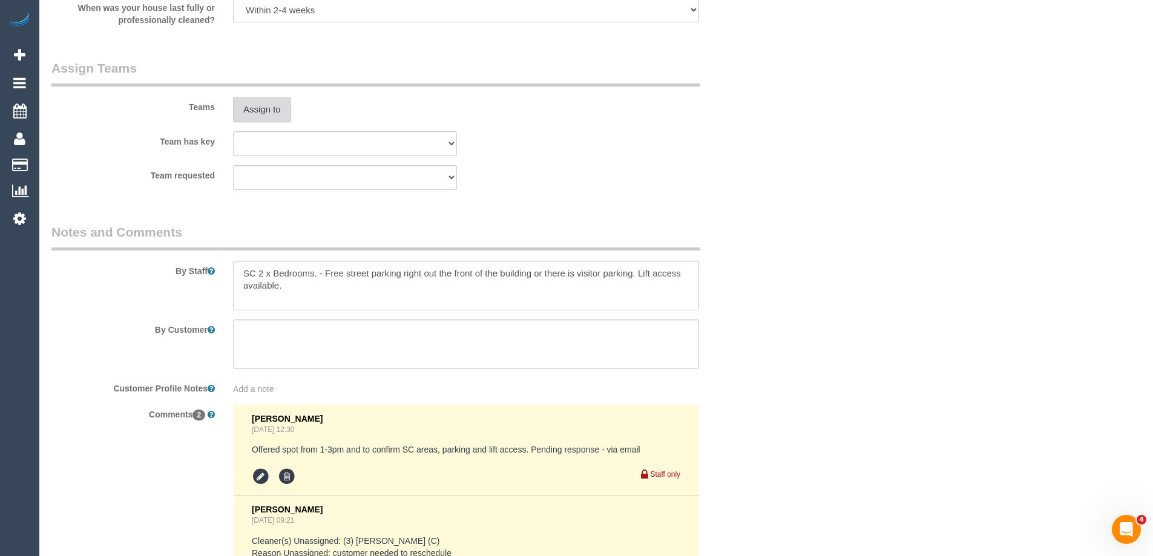
click at [266, 111] on button "Assign to" at bounding box center [262, 109] width 58 height 25
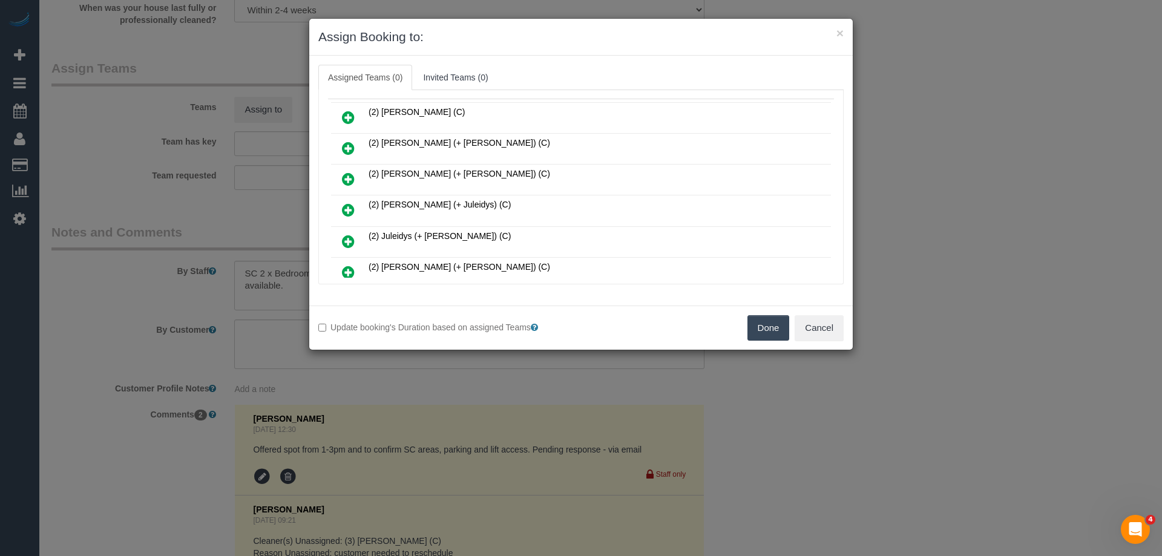
scroll to position [121, 0]
click at [350, 244] on icon at bounding box center [348, 242] width 13 height 15
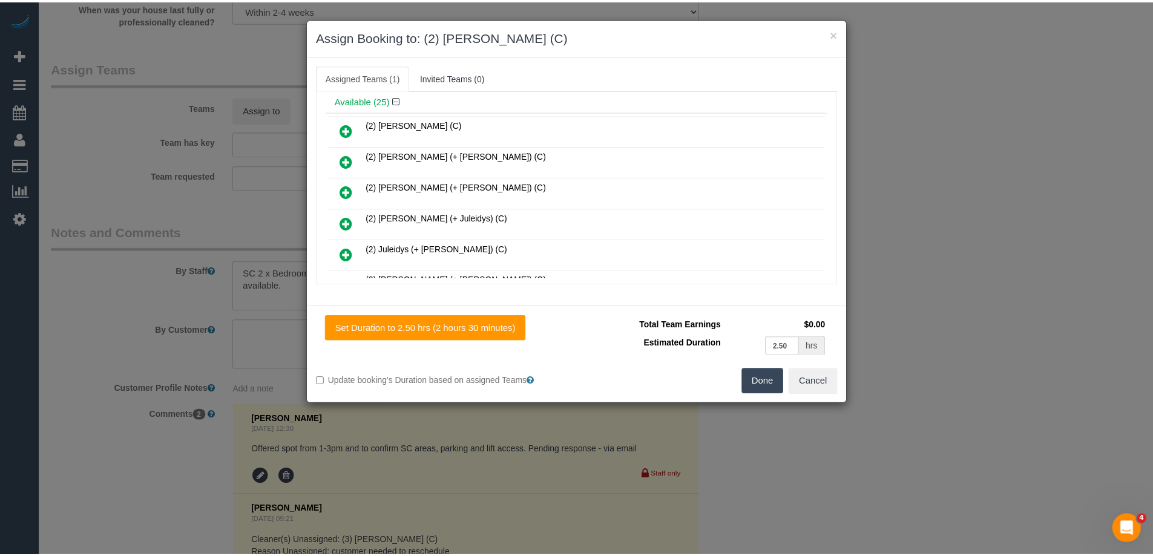
scroll to position [0, 0]
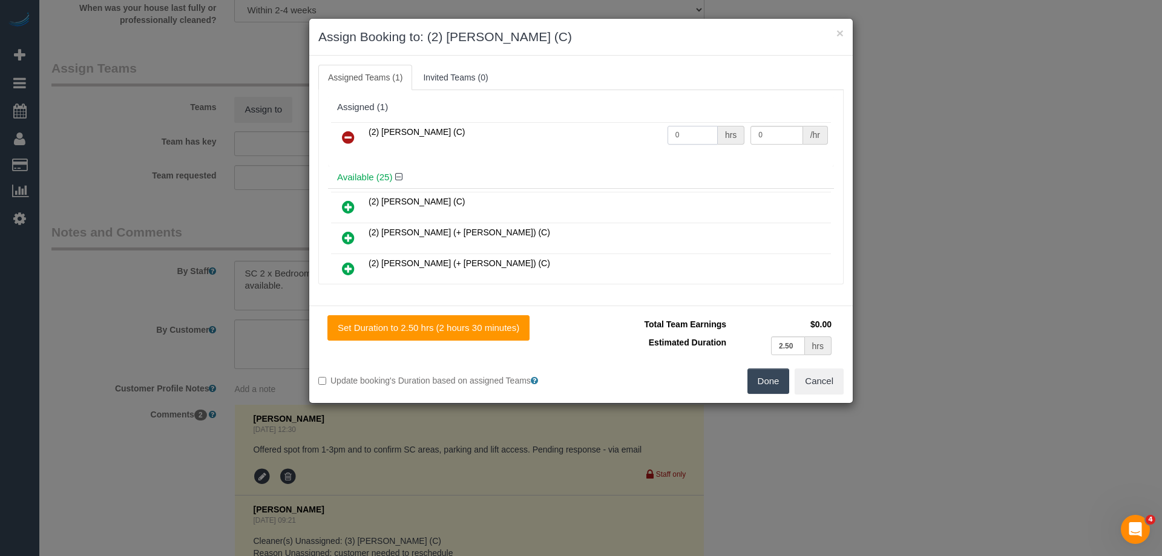
drag, startPoint x: 684, startPoint y: 136, endPoint x: 624, endPoint y: 129, distance: 59.6
click at [624, 129] on tr "(2) Priyanshi Patel (C) 0 hrs 0 /hr" at bounding box center [581, 137] width 500 height 31
type input "2.5"
drag, startPoint x: 765, startPoint y: 134, endPoint x: 683, endPoint y: 128, distance: 82.0
click at [686, 128] on tr "(2) Priyanshi Patel (C) 2.5 hrs 0 /hr" at bounding box center [581, 137] width 500 height 31
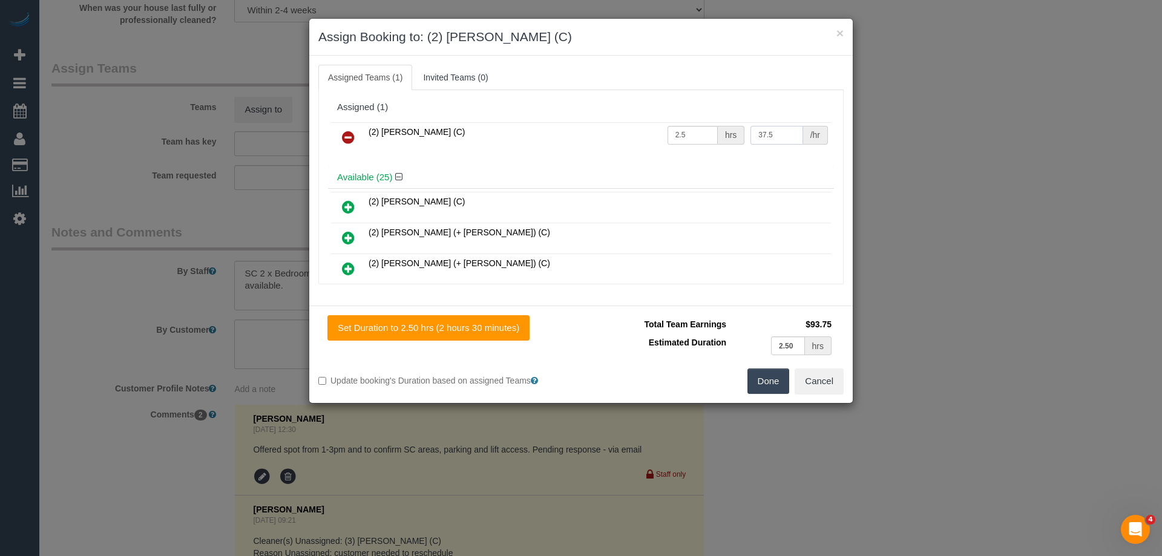
type input "37.5"
drag, startPoint x: 772, startPoint y: 381, endPoint x: 793, endPoint y: 365, distance: 26.4
click at [772, 381] on button "Done" at bounding box center [768, 381] width 42 height 25
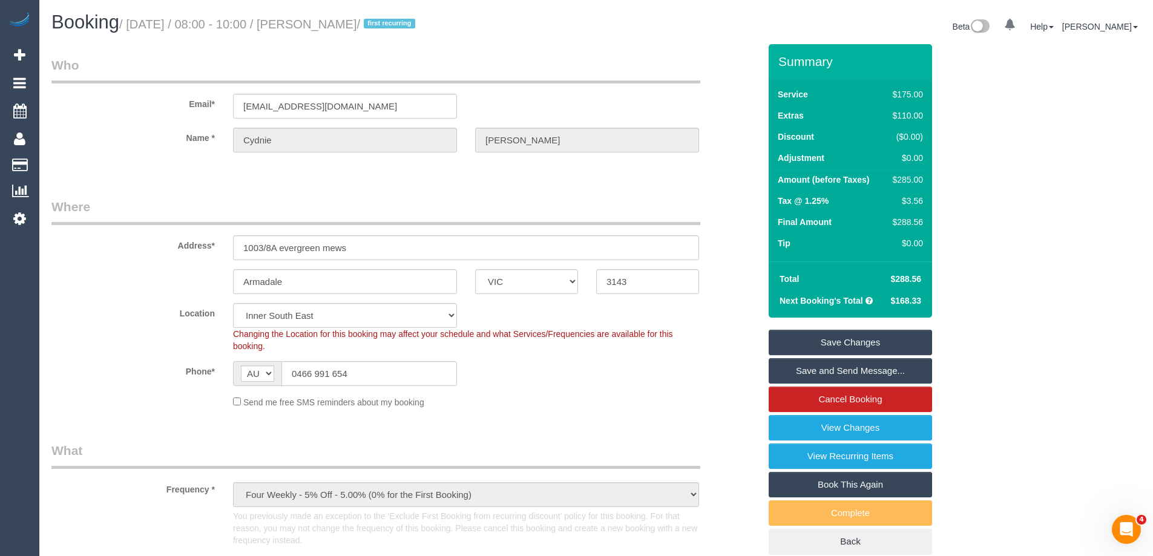
drag, startPoint x: 404, startPoint y: 23, endPoint x: 334, endPoint y: 22, distance: 69.6
click at [334, 22] on small "/ September 01, 2025 / 08:00 - 10:00 / Cydnie Amos / first recurring" at bounding box center [269, 24] width 300 height 13
copy small "Cydnie Amos"
click at [789, 344] on link "Save Changes" at bounding box center [850, 342] width 163 height 25
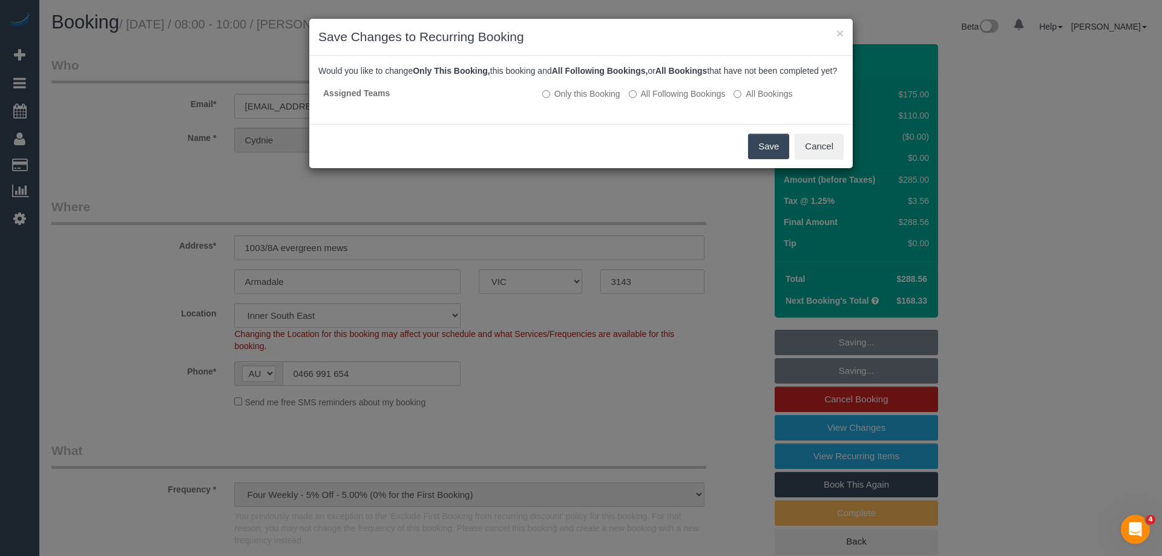
click at [772, 158] on button "Save" at bounding box center [768, 146] width 41 height 25
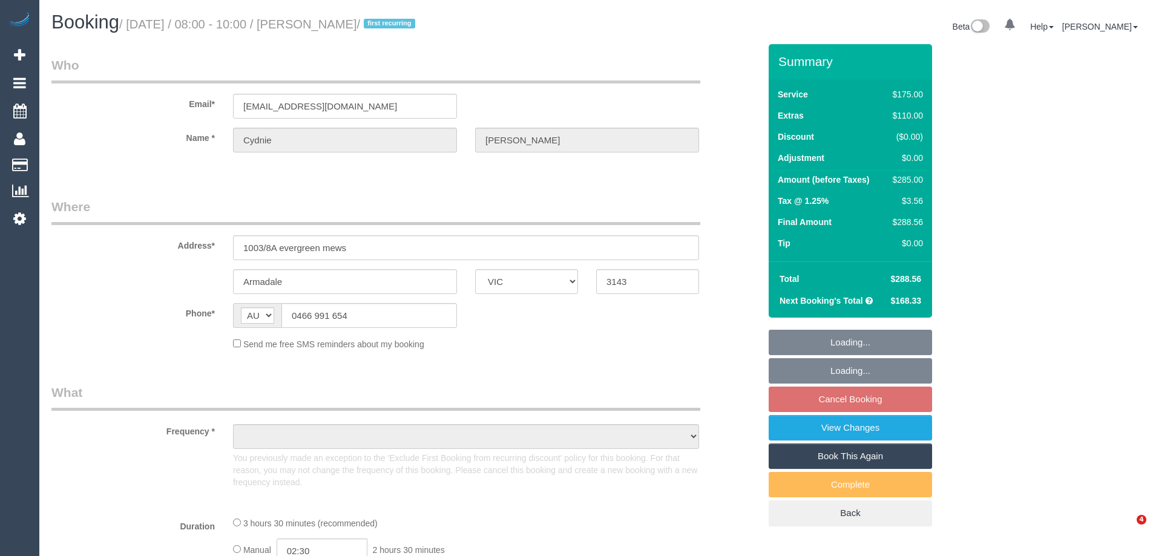
select select "VIC"
select select "object:579"
select select "string:stripe-pm_1Rcg9f2GScqysDRVmvwdbGtc"
select select "150"
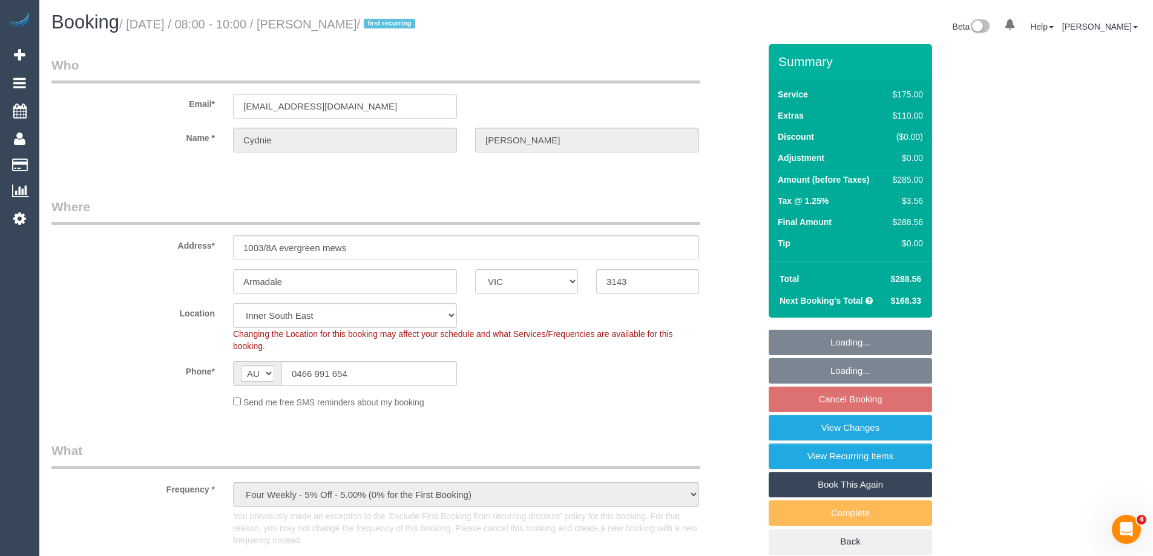
select select "object:898"
select select "number:27"
select select "number:14"
select select "number:19"
select select "number:22"
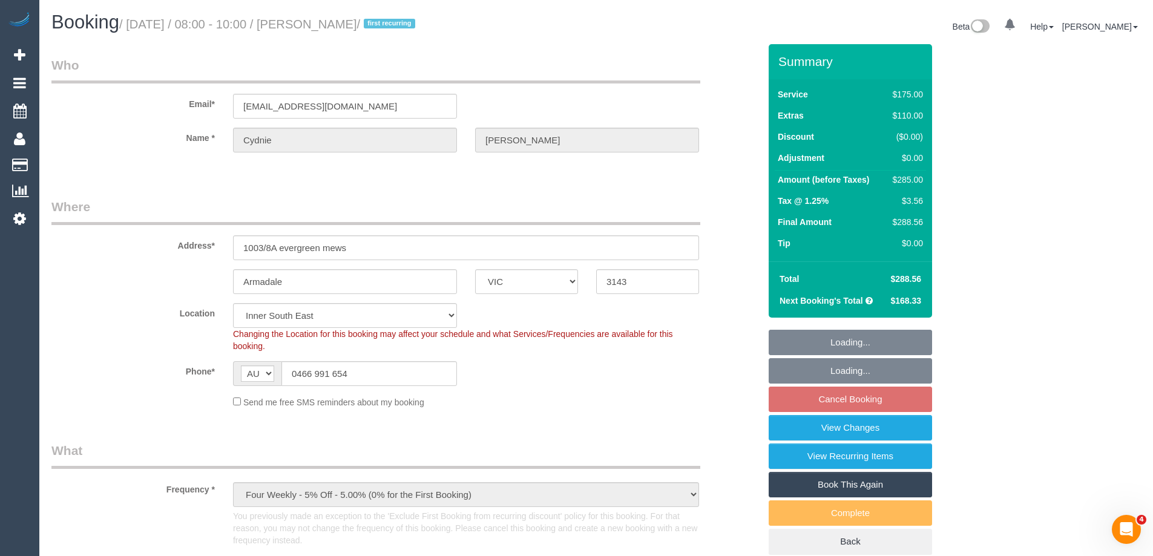
select select "number:12"
select select "spot2"
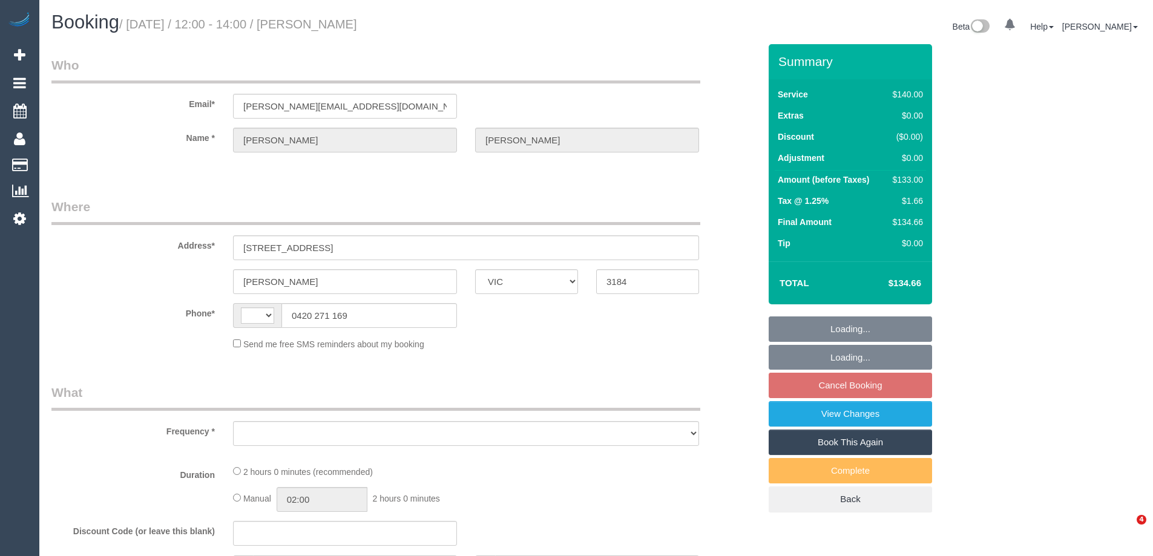
select select "VIC"
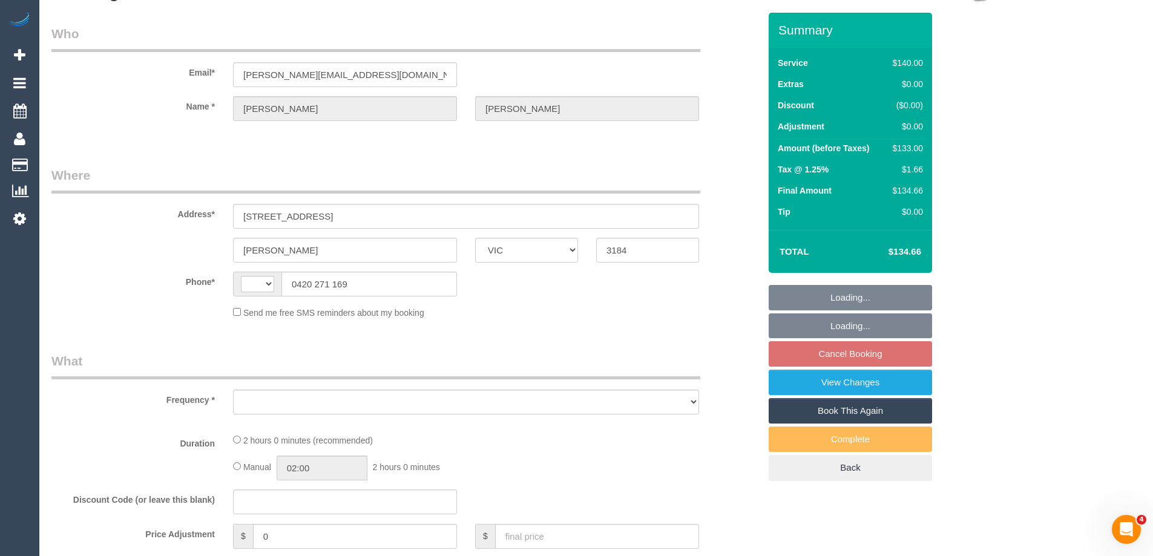
select select "string:stripe-pm_1Ol27Z2GScqysDRVbYo0yjZC"
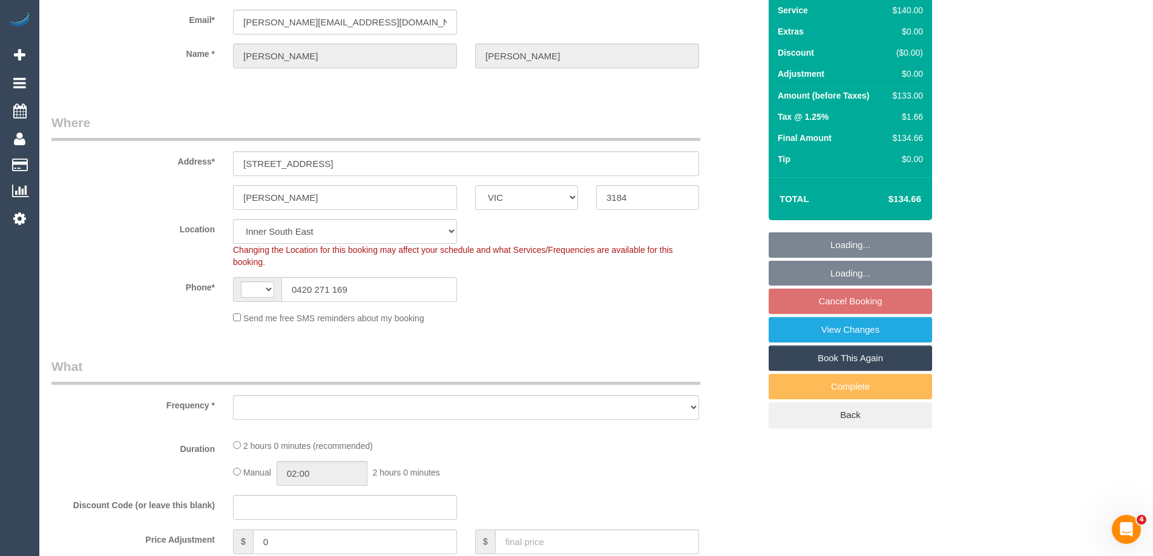
select select "string:AU"
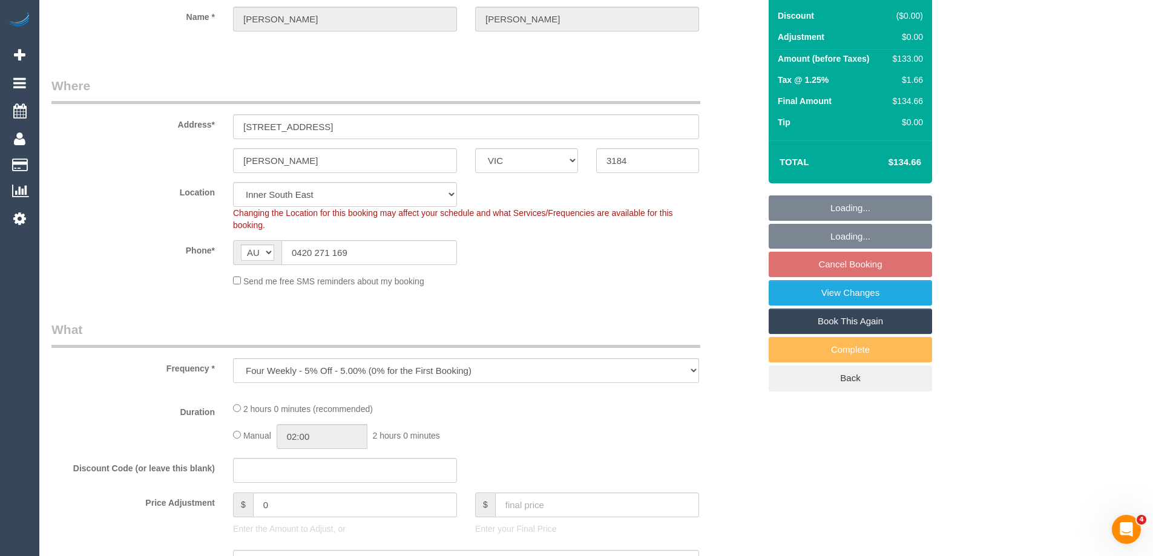
select select "object:534"
select select "spot3"
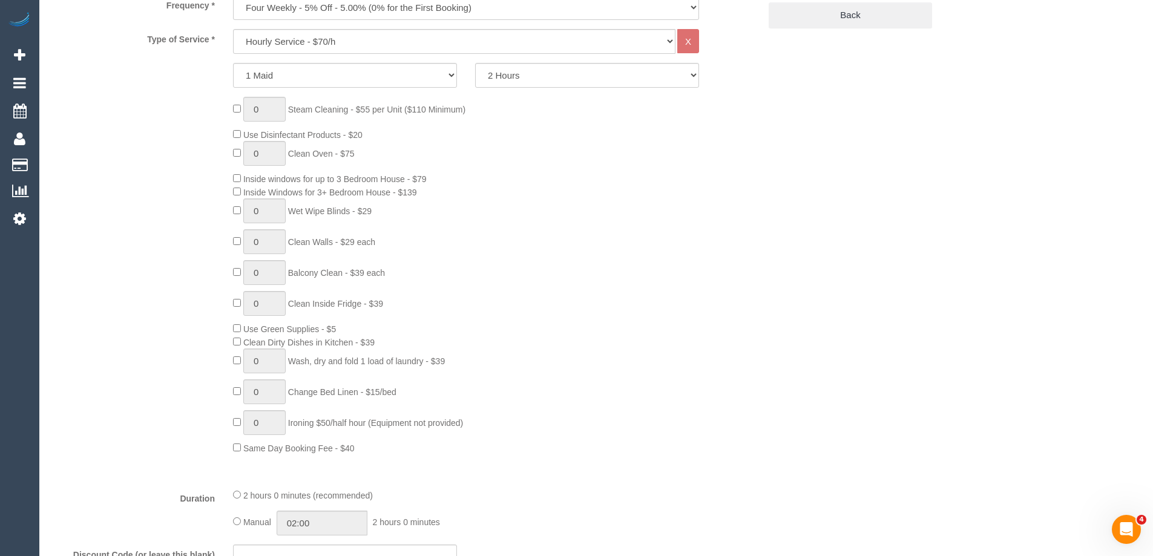
select select "number:28"
select select "number:14"
select select "number:19"
select select "number:22"
select select "number:33"
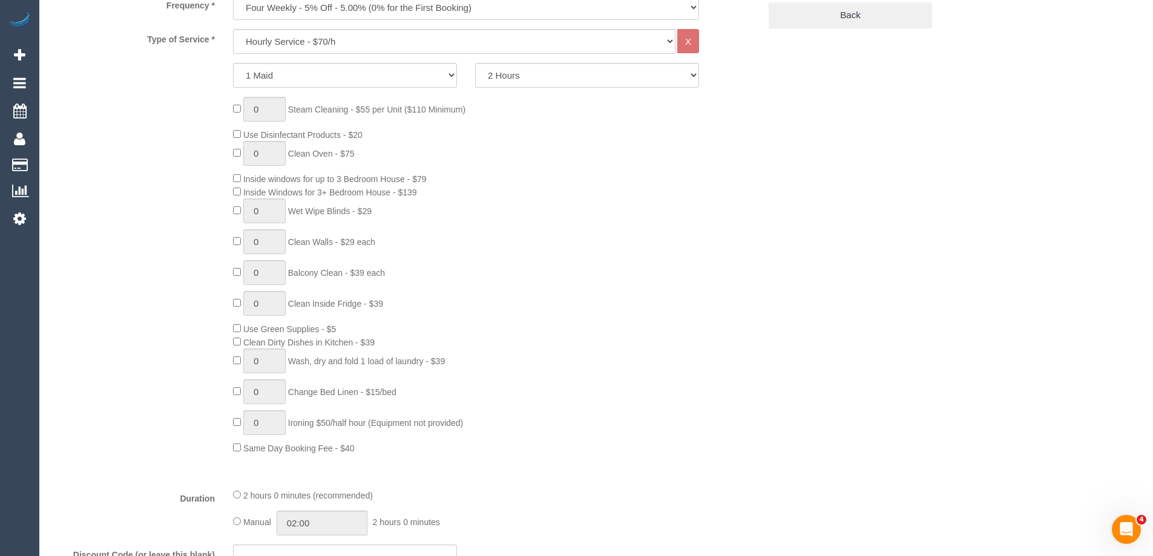
select select "number:26"
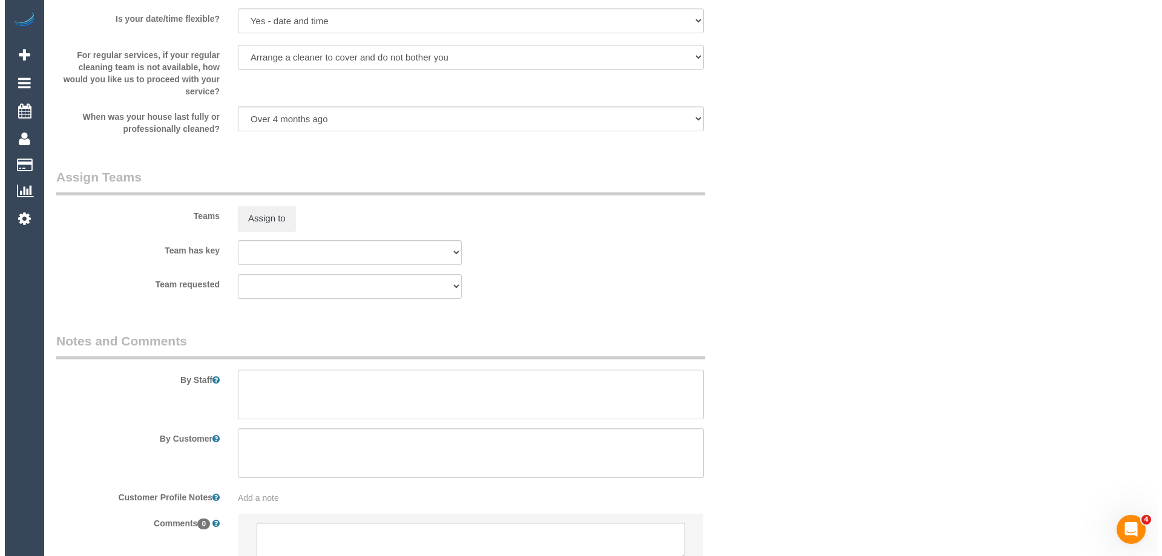
scroll to position [1736, 0]
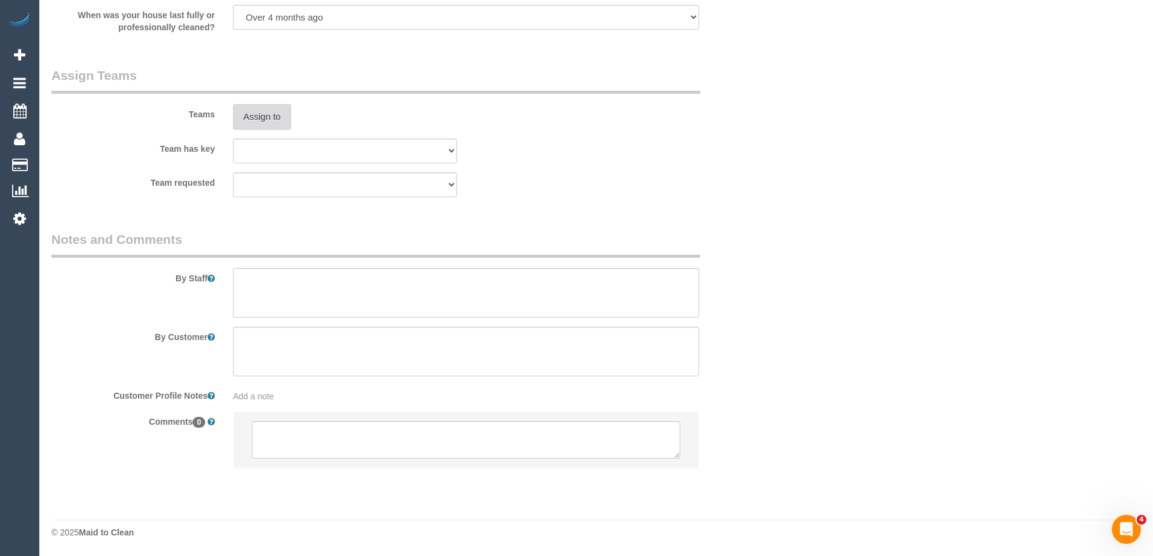
click at [270, 123] on button "Assign to" at bounding box center [262, 116] width 58 height 25
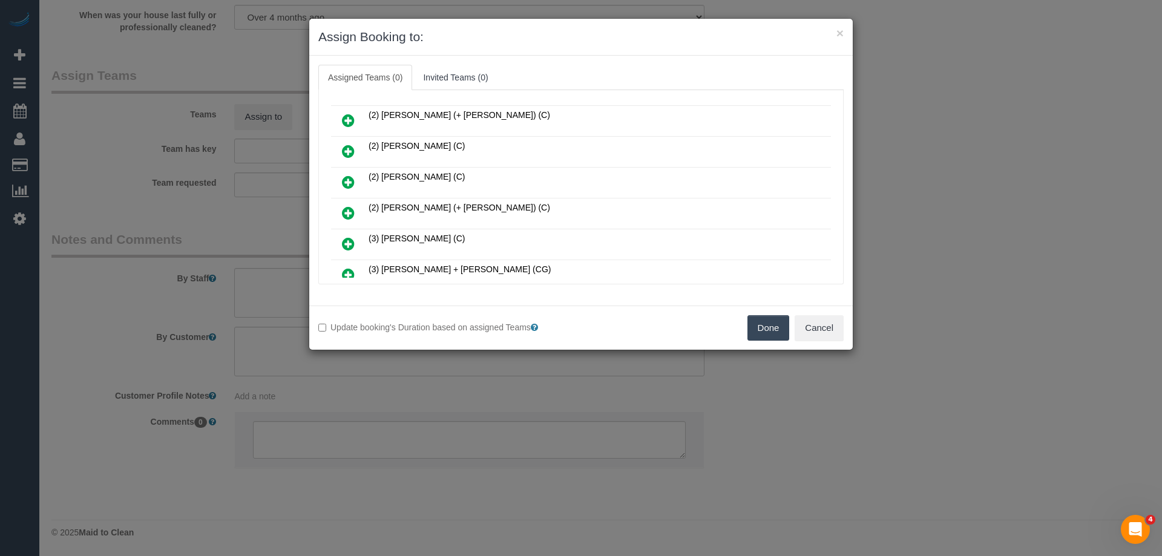
click at [352, 179] on icon at bounding box center [348, 182] width 13 height 15
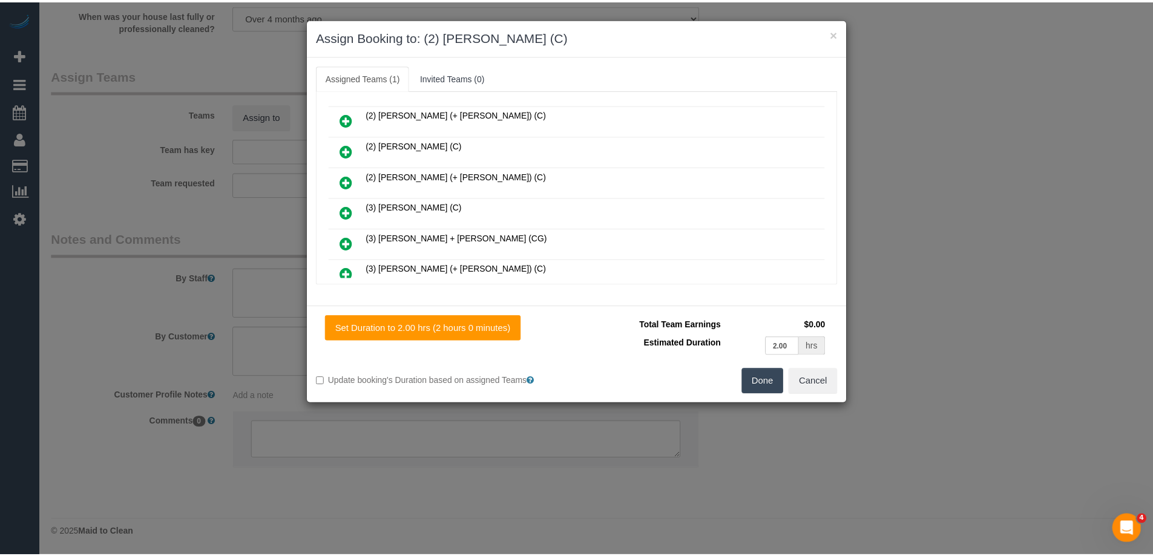
scroll to position [0, 0]
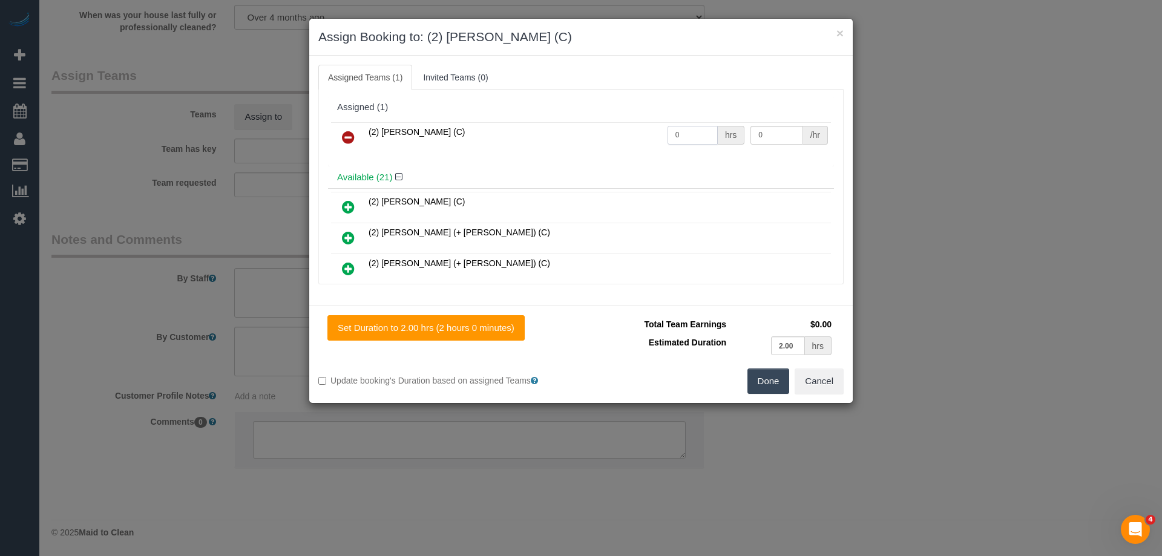
drag, startPoint x: 683, startPoint y: 131, endPoint x: 652, endPoint y: 131, distance: 30.9
click at [622, 131] on tr "(2) Roumany Gergis (C) 0 hrs 0 /hr" at bounding box center [581, 137] width 500 height 31
type input "2"
drag, startPoint x: 735, startPoint y: 130, endPoint x: 715, endPoint y: 129, distance: 19.4
click at [721, 129] on tr "(2) Roumany Gergis (C) 2 hrs 0 /hr" at bounding box center [581, 137] width 500 height 31
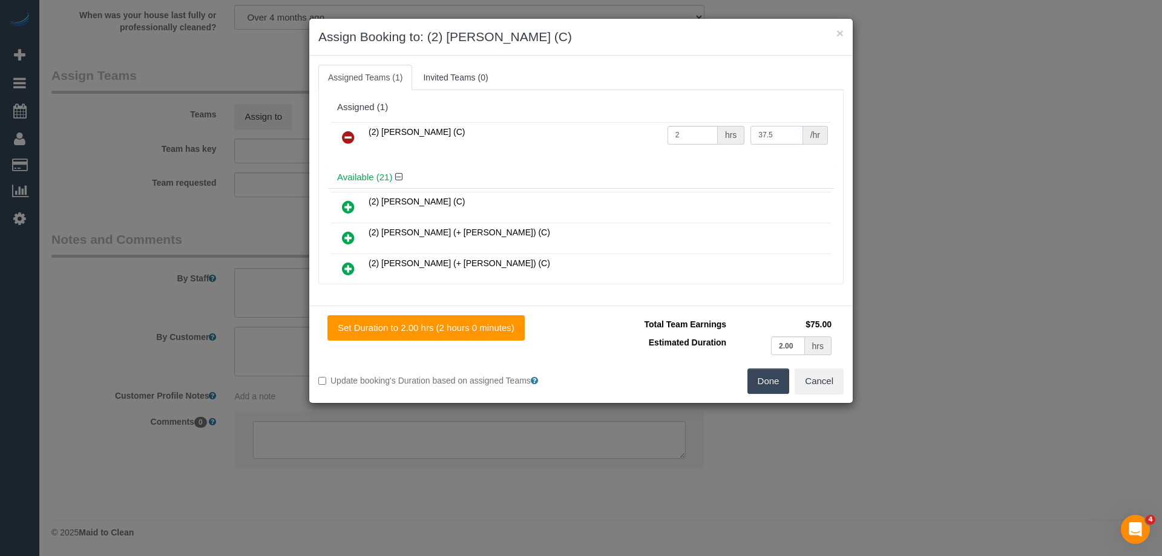
type input "37.5"
click at [764, 392] on button "Done" at bounding box center [768, 381] width 42 height 25
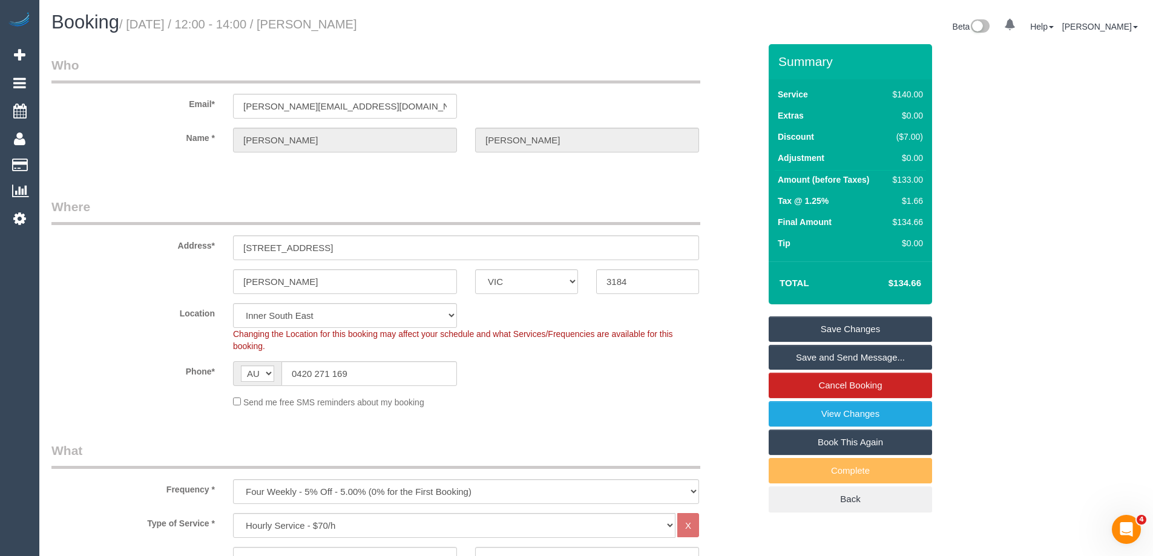
drag, startPoint x: 414, startPoint y: 21, endPoint x: 332, endPoint y: 15, distance: 81.9
click at [332, 15] on h1 "Booking / September 01, 2025 / 12:00 - 14:00 / David Whyte" at bounding box center [319, 22] width 536 height 21
copy small "David Whyte"
click at [790, 327] on link "Save Changes" at bounding box center [850, 328] width 163 height 25
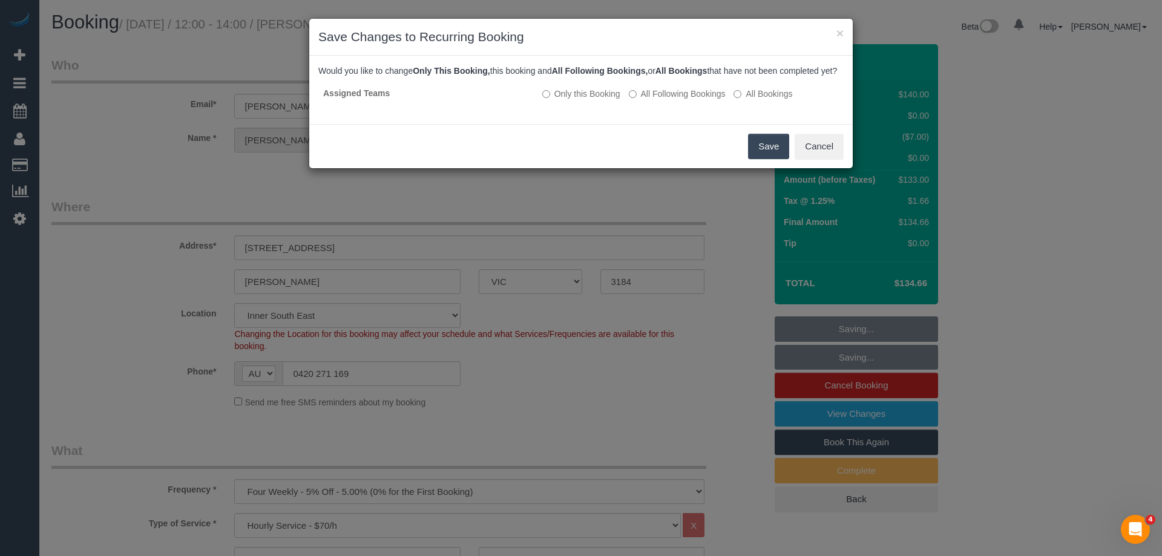
click at [767, 159] on button "Save" at bounding box center [768, 146] width 41 height 25
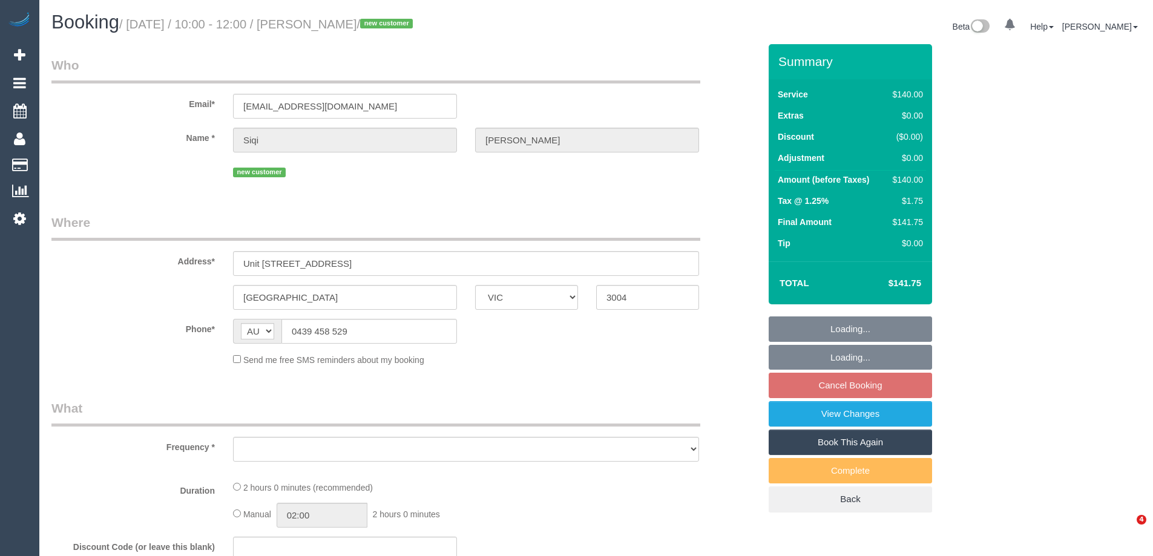
select select "VIC"
select select "object:531"
select select "string:stripe-pm_1RymSo2GScqysDRViBXTueo0"
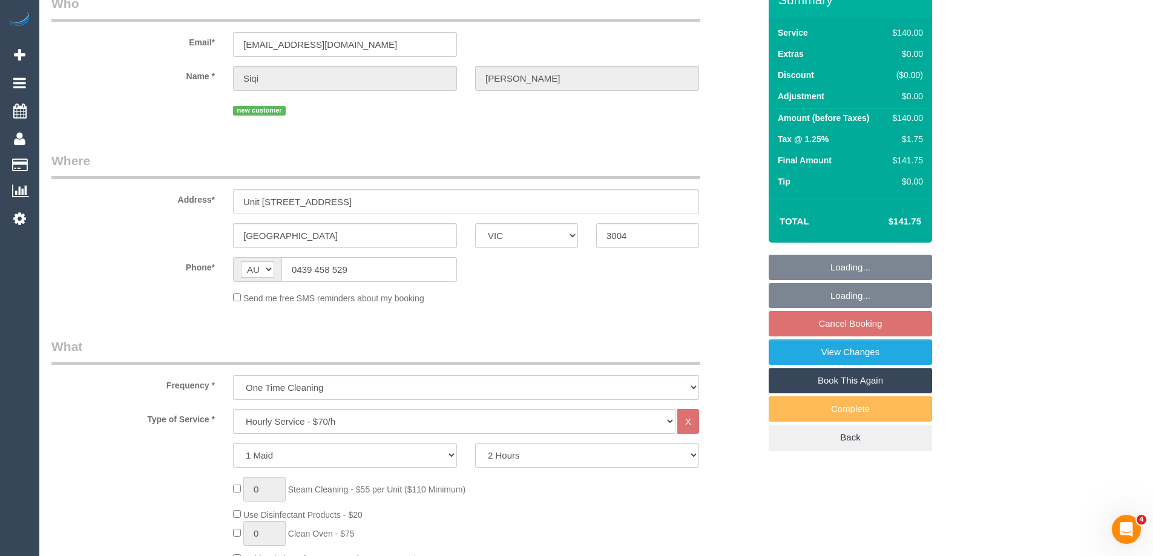
select select "number:28"
select select "number:14"
select select "number:20"
select select "number:22"
select select "number:34"
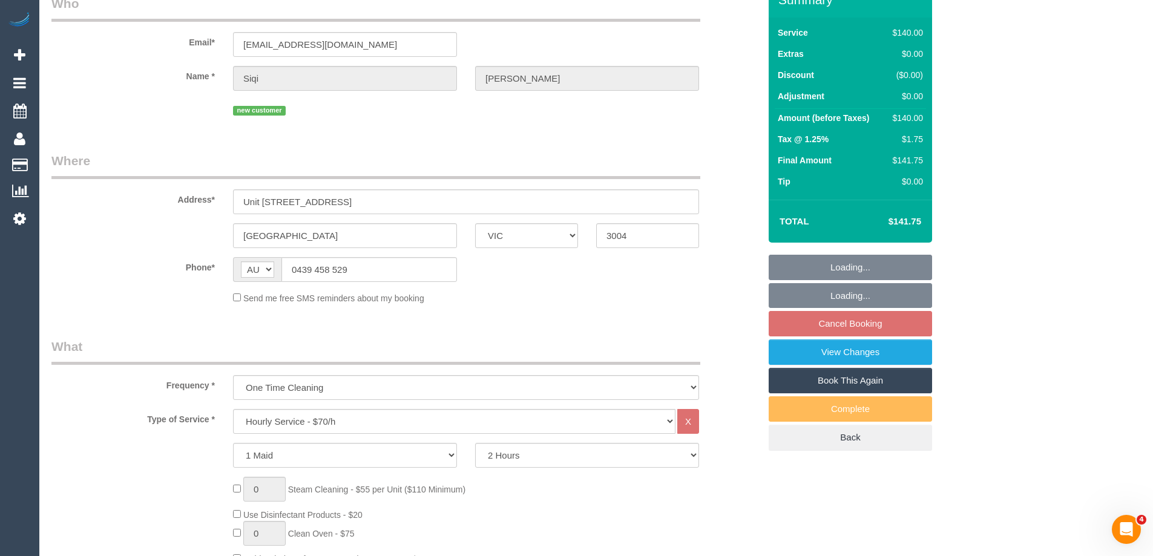
select select "number:26"
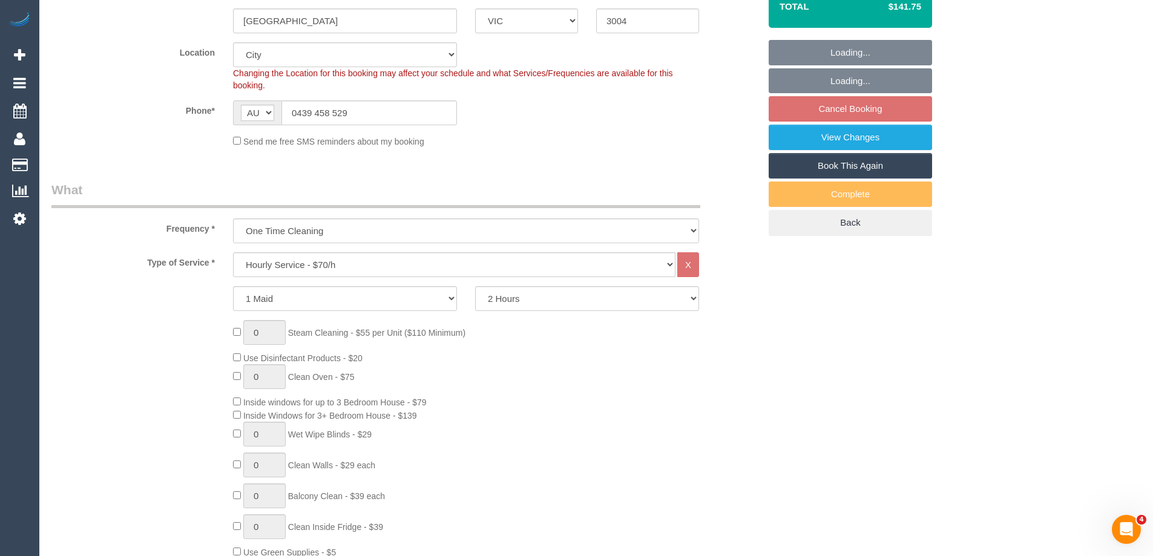
select select "object:1244"
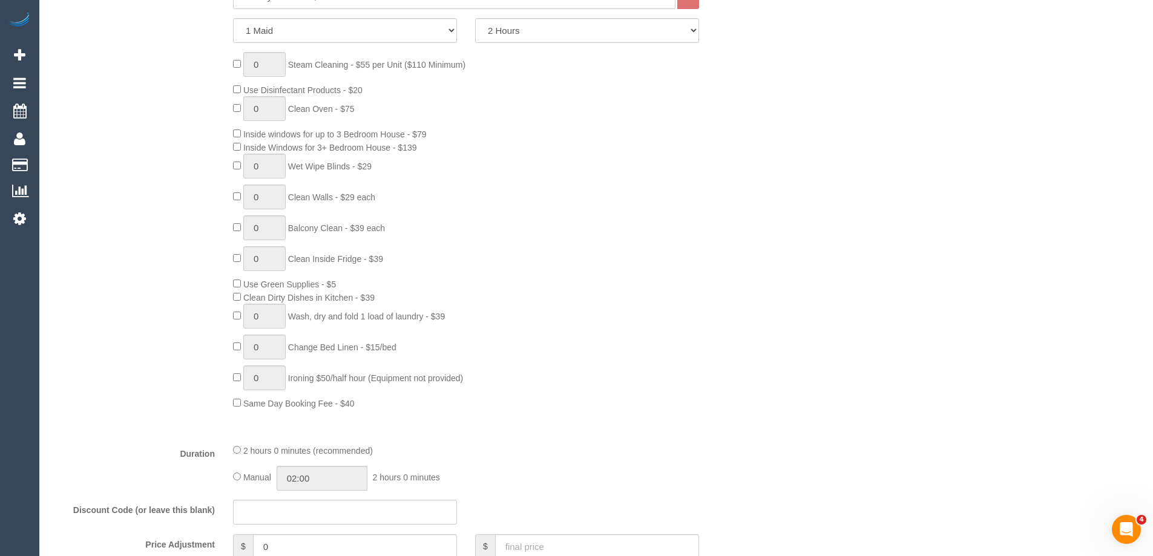
select select "spot3"
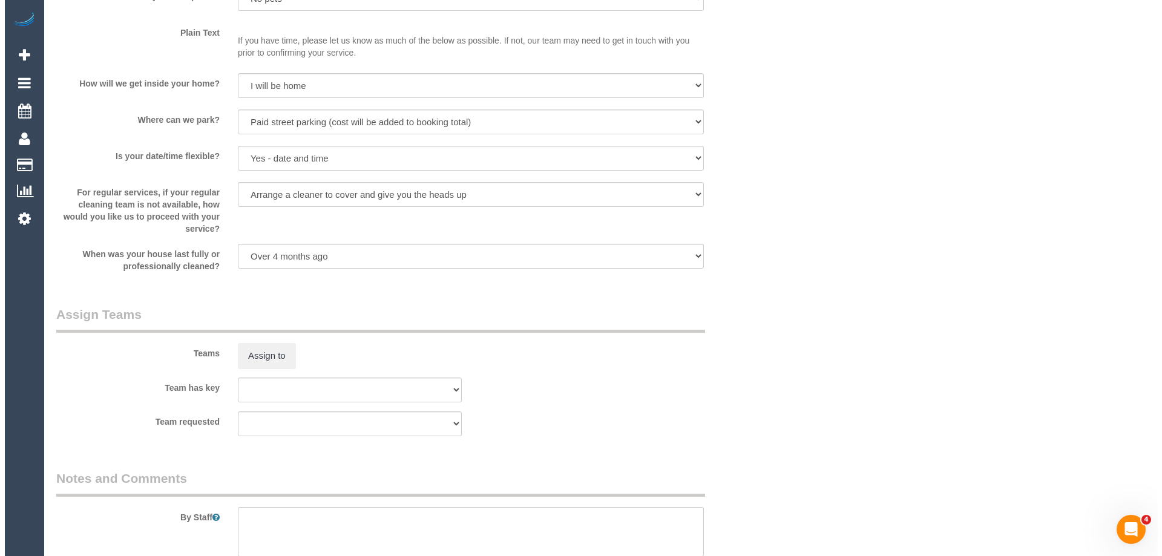
scroll to position [1751, 0]
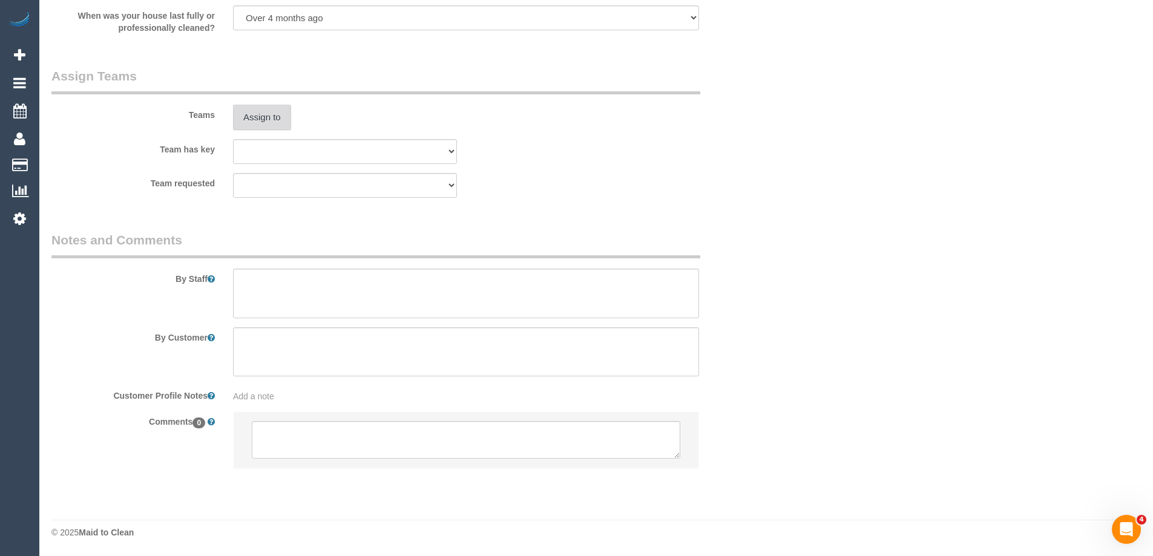
click at [253, 116] on button "Assign to" at bounding box center [262, 117] width 58 height 25
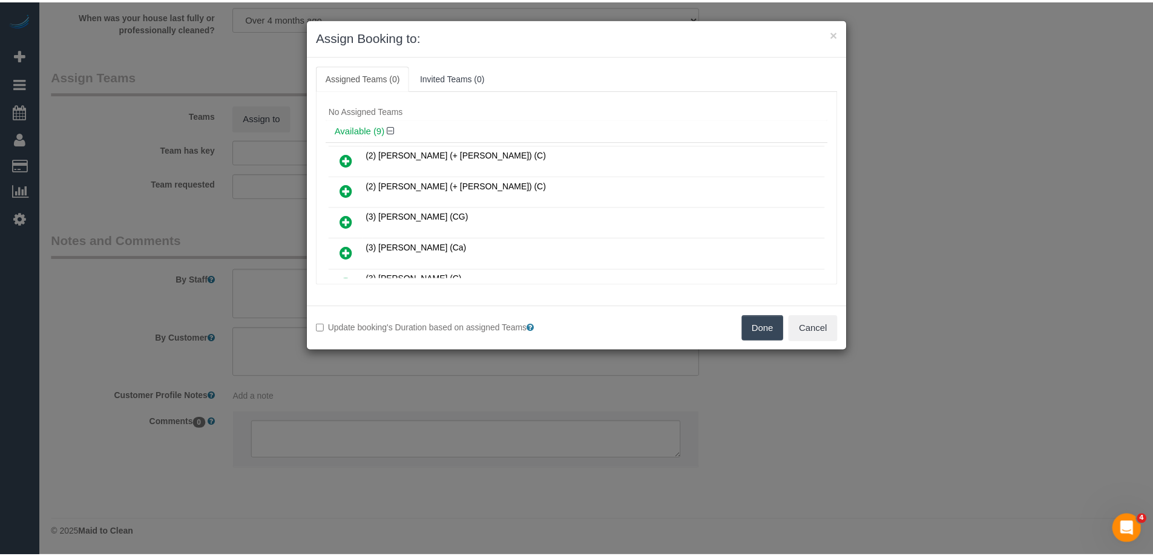
scroll to position [0, 0]
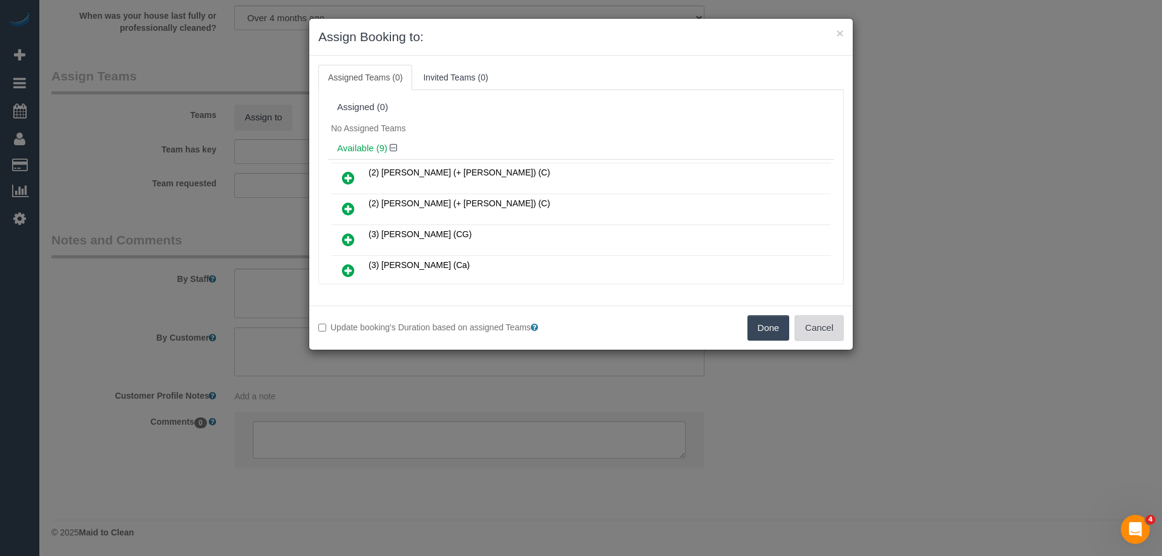
click at [824, 327] on button "Cancel" at bounding box center [819, 327] width 49 height 25
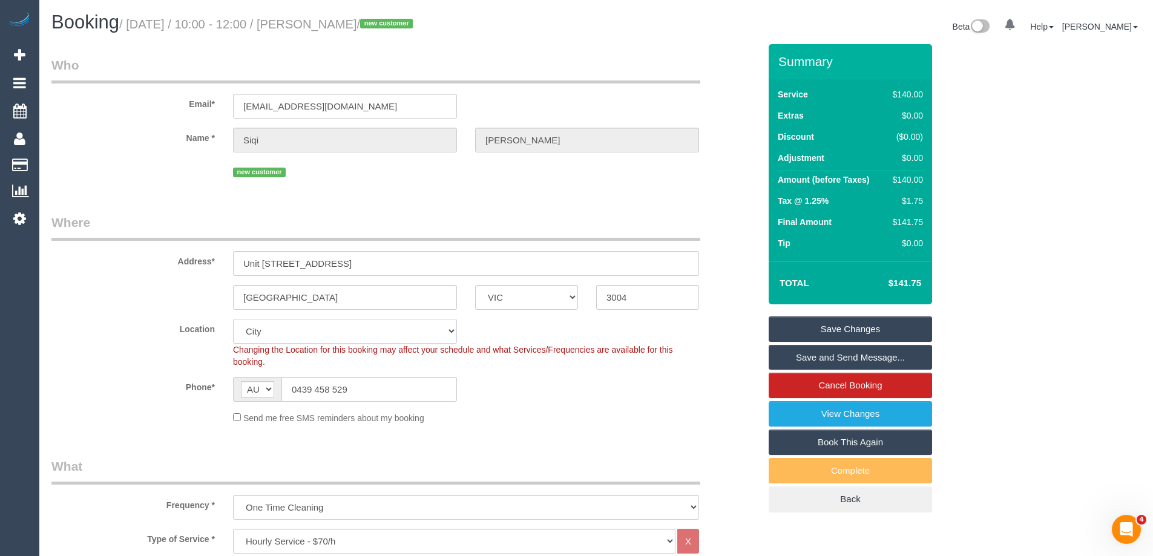
click at [299, 322] on select "Office City East (North) East (South) Inner East Inner North (East) Inner North…" at bounding box center [345, 331] width 224 height 25
select select "55"
click at [233, 319] on select "Office City East (North) East (South) Inner East Inner North (East) Inner North…" at bounding box center [345, 331] width 224 height 25
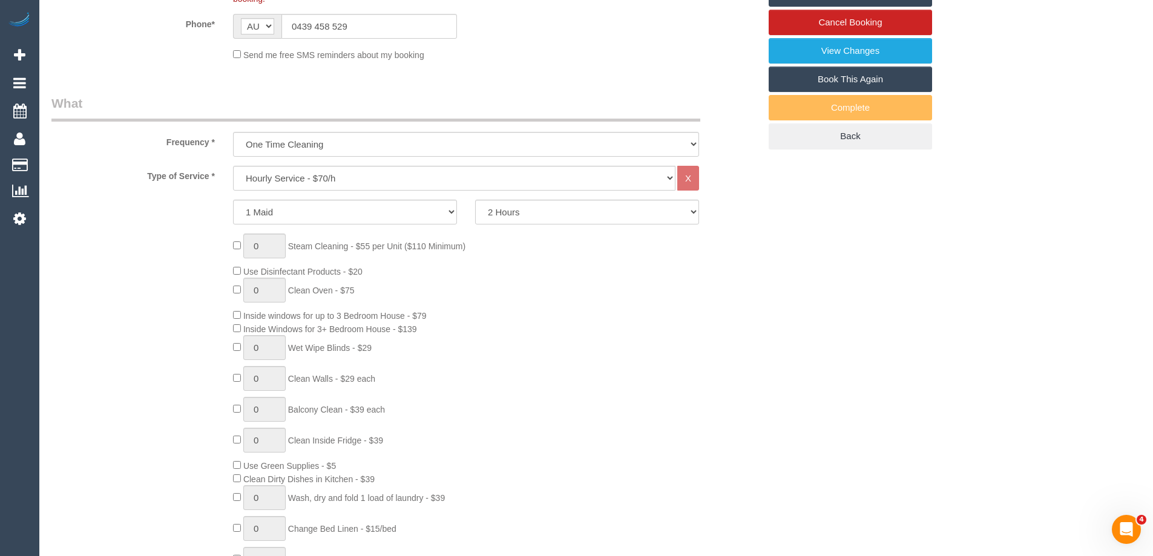
select select "object:3081"
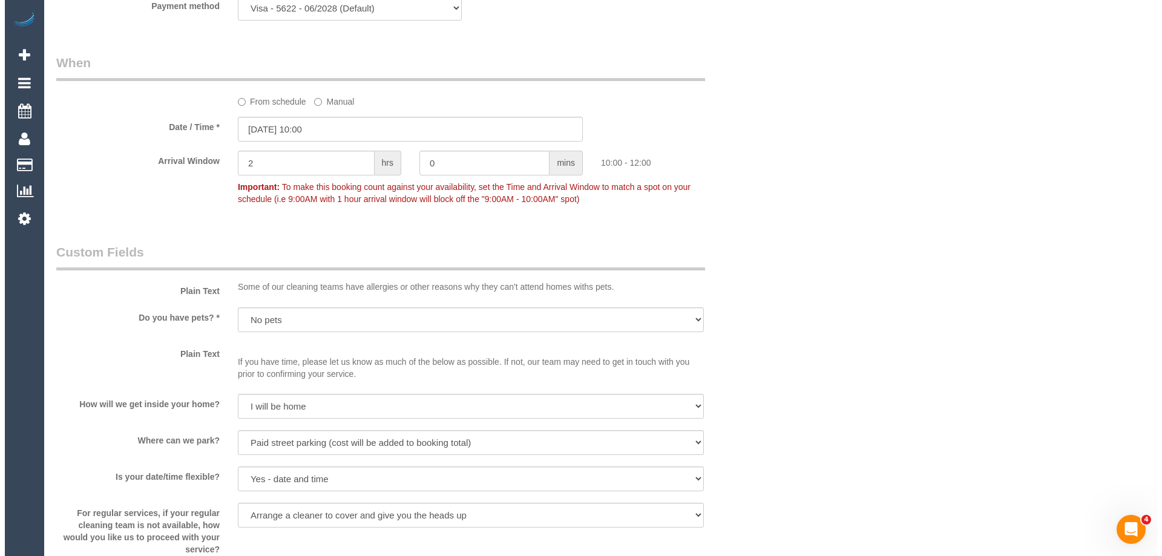
scroll to position [1392, 0]
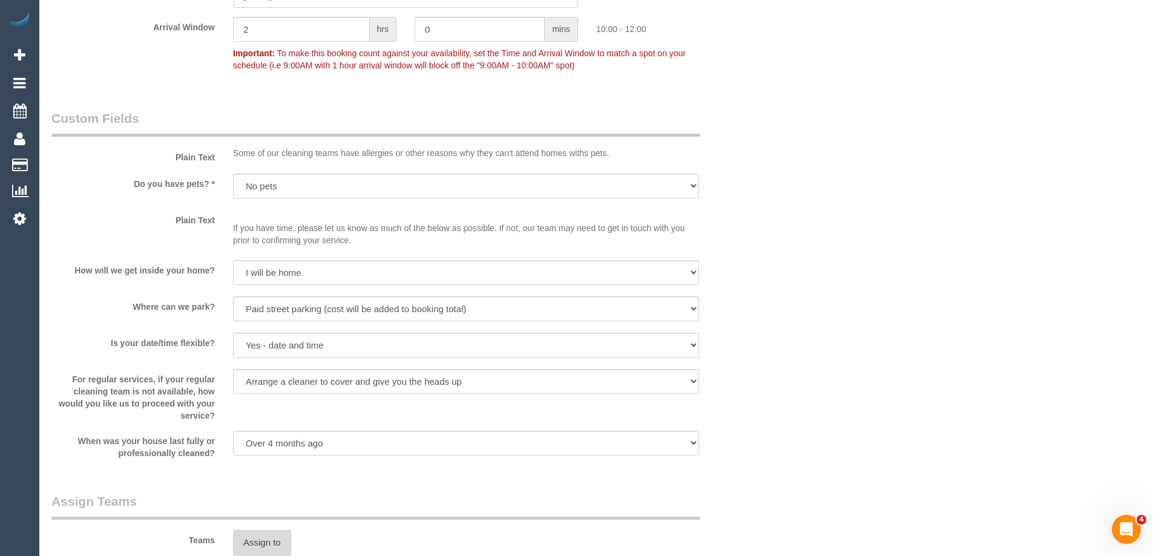
click at [261, 542] on button "Assign to" at bounding box center [262, 542] width 58 height 25
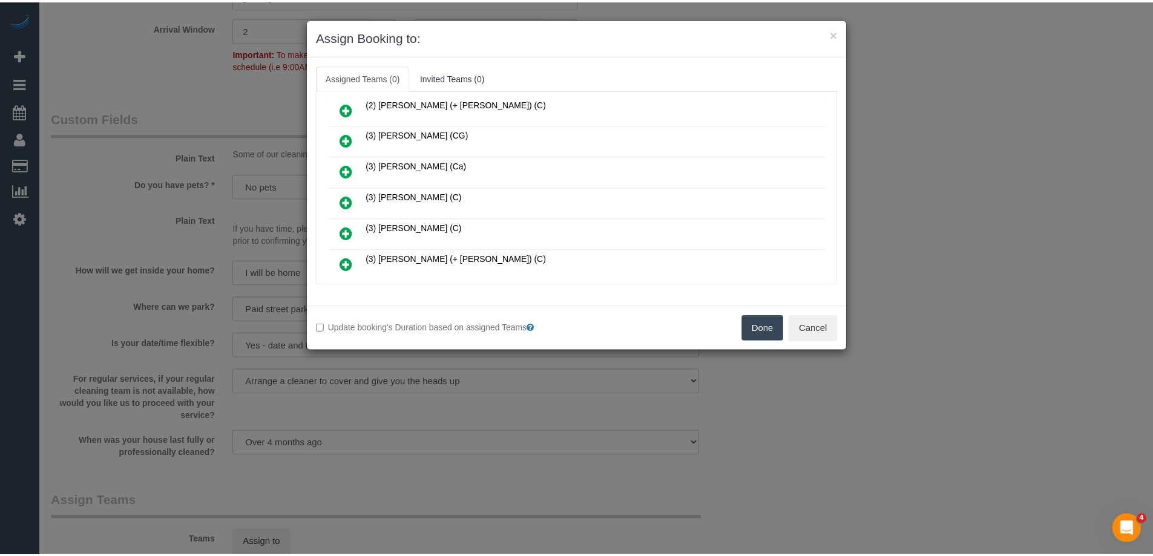
scroll to position [121, 0]
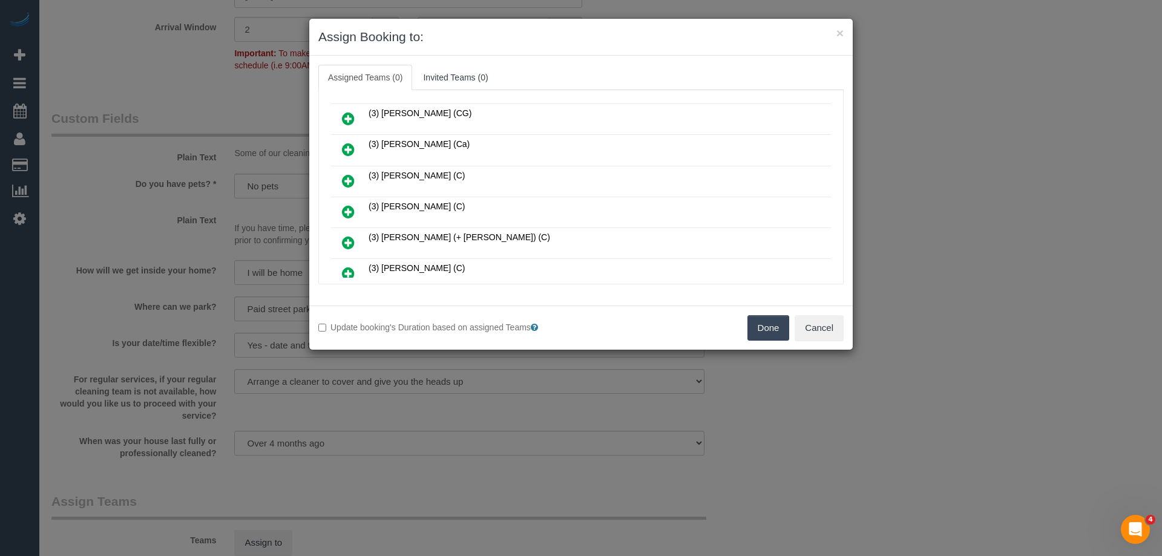
click at [750, 326] on button "Done" at bounding box center [768, 327] width 42 height 25
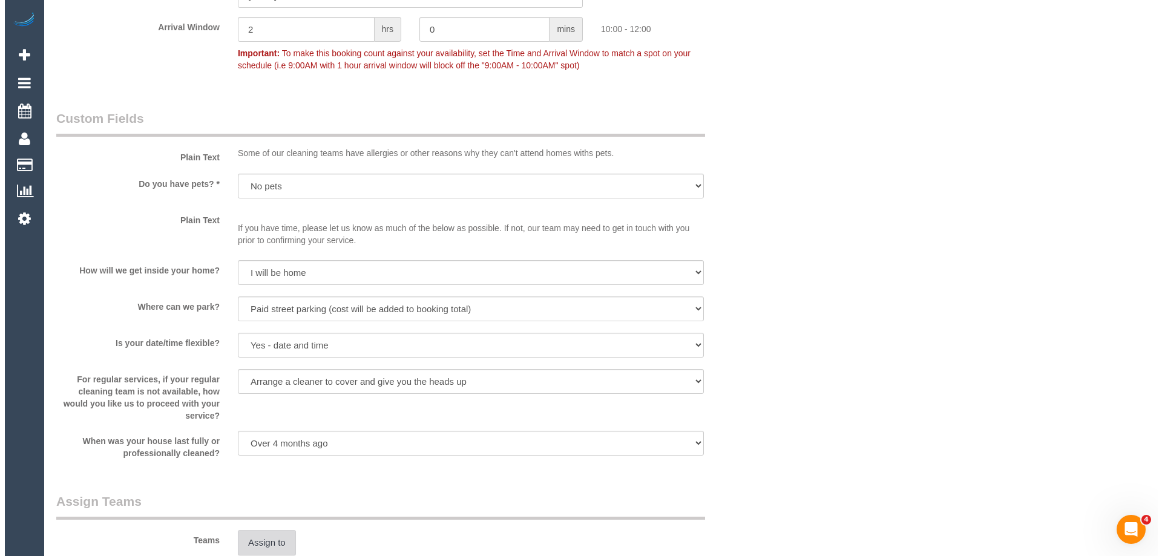
scroll to position [0, 0]
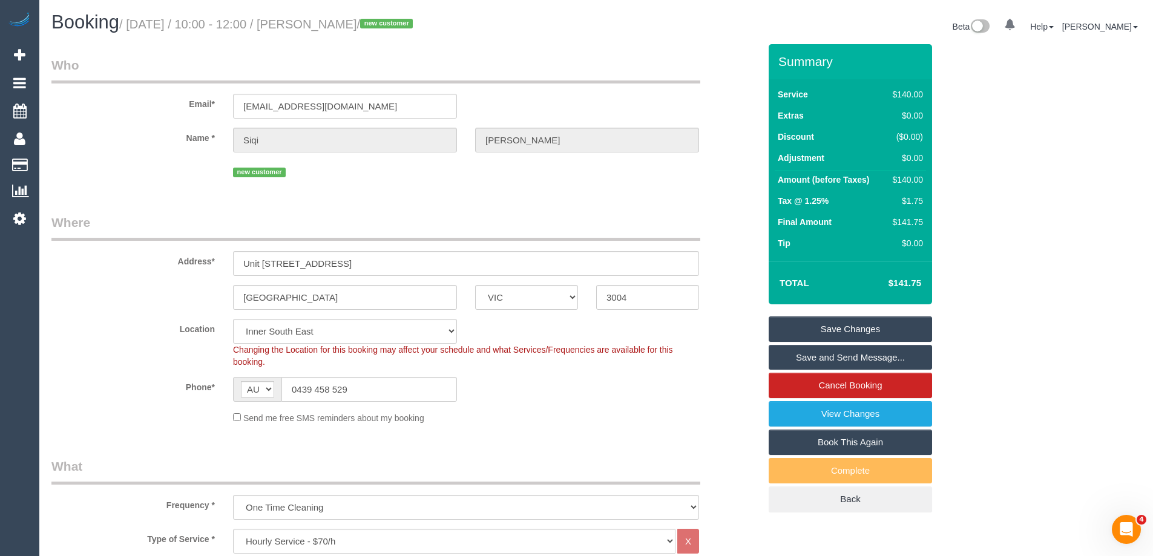
click at [838, 325] on link "Save Changes" at bounding box center [850, 328] width 163 height 25
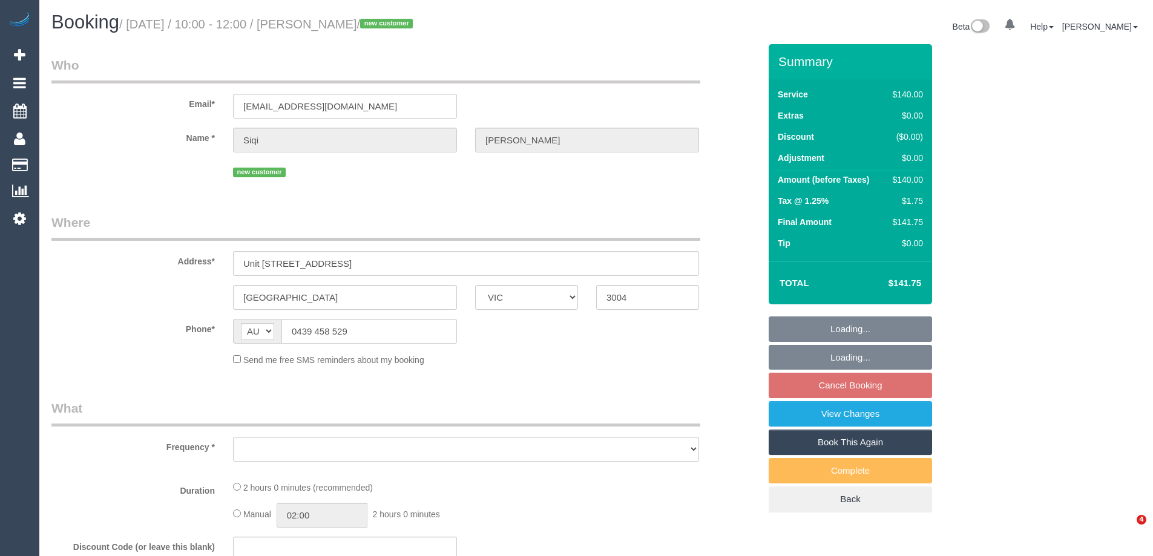
select select "VIC"
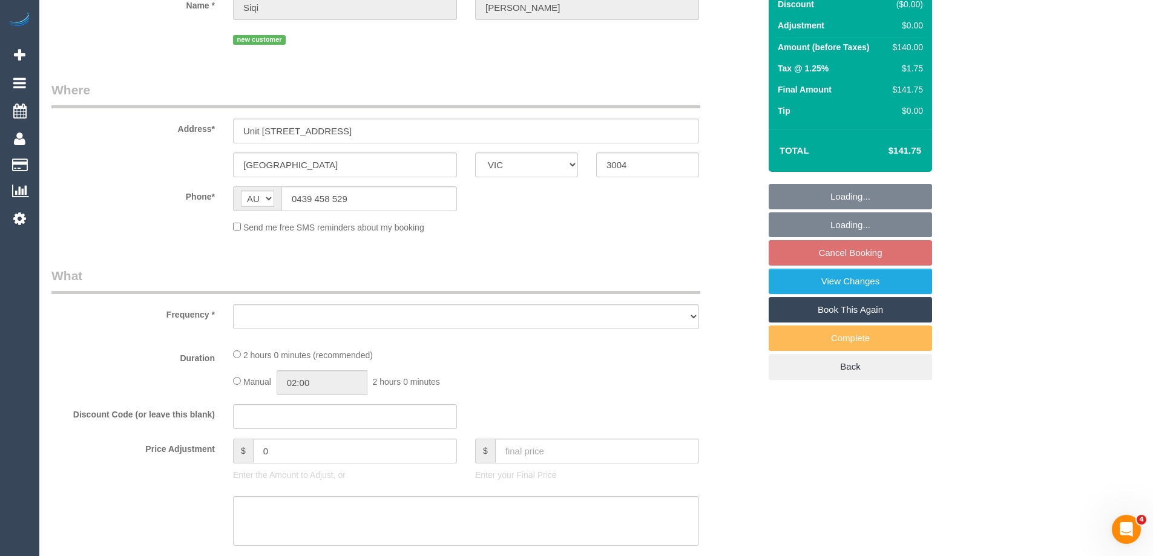
select select "object:531"
select select "string:stripe-pm_1RymSo2GScqysDRViBXTueo0"
select select "number:28"
select select "number:14"
select select "number:20"
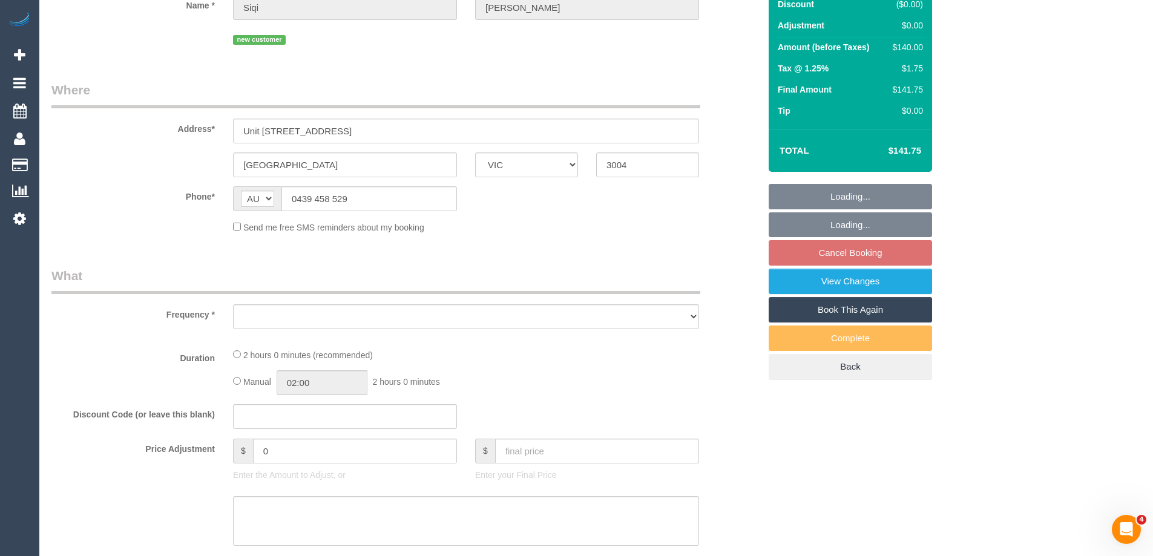
select select "number:22"
select select "number:34"
select select "number:26"
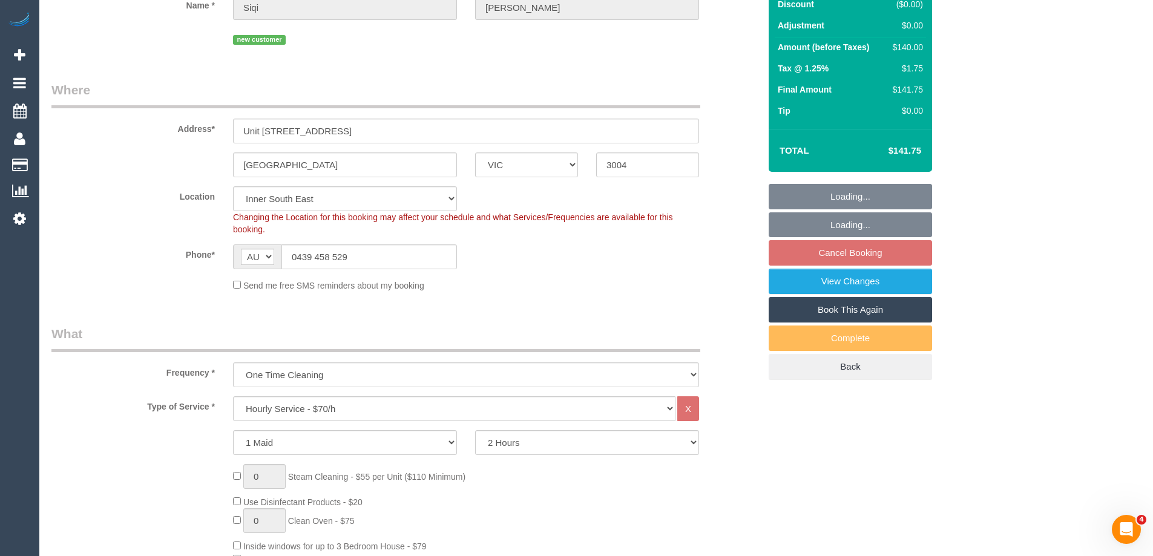
select select "object:848"
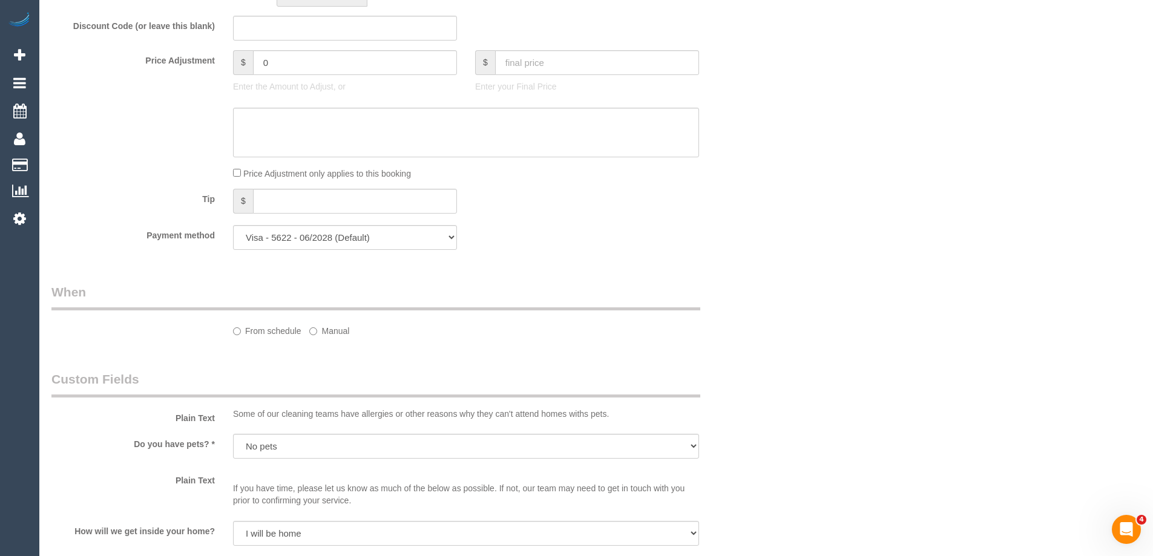
select select "spot3"
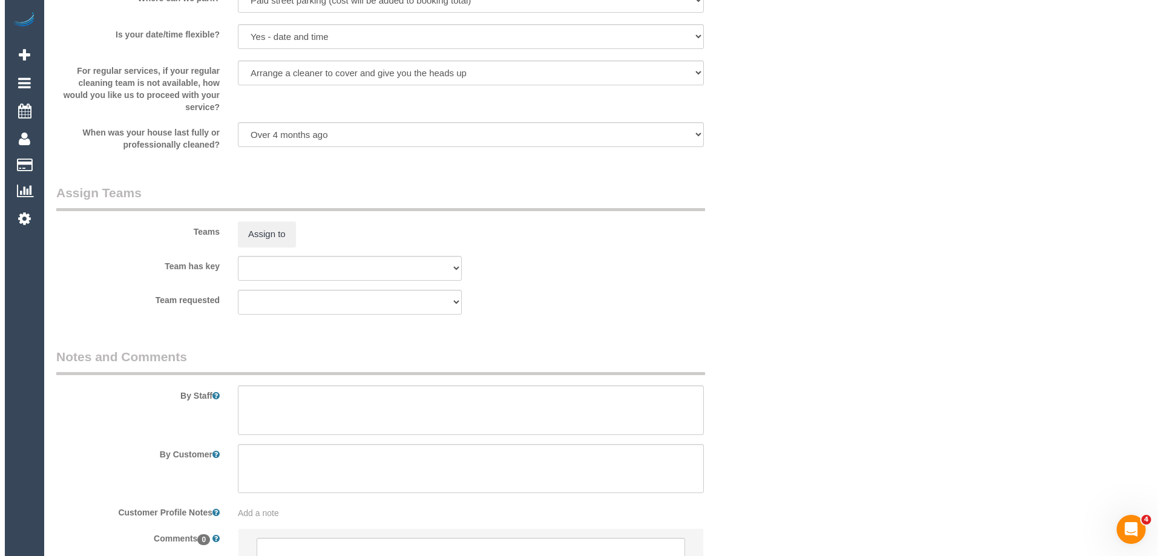
scroll to position [1694, 0]
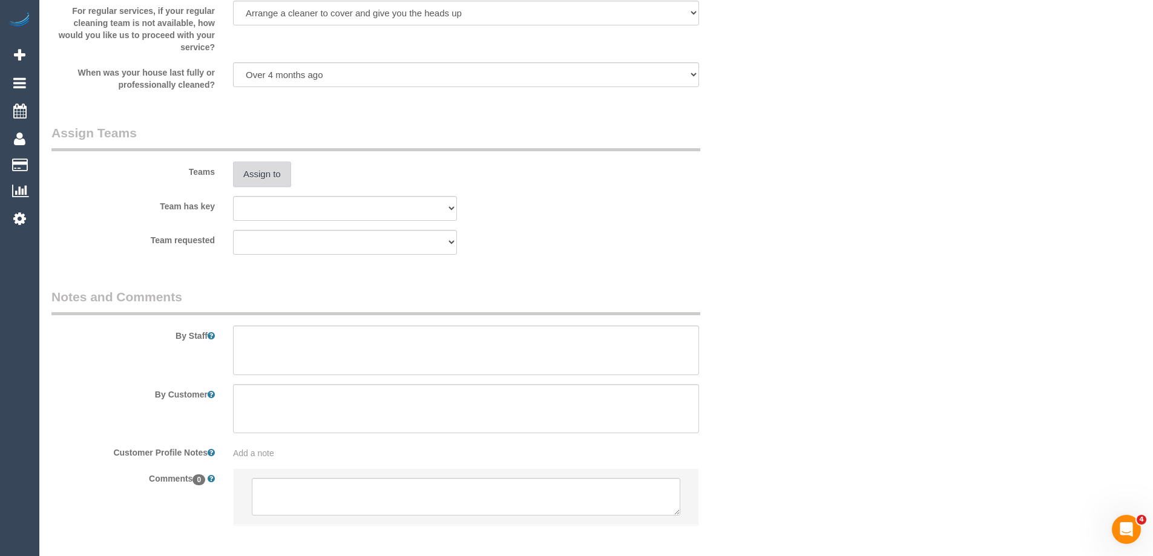
click at [245, 174] on button "Assign to" at bounding box center [262, 174] width 58 height 25
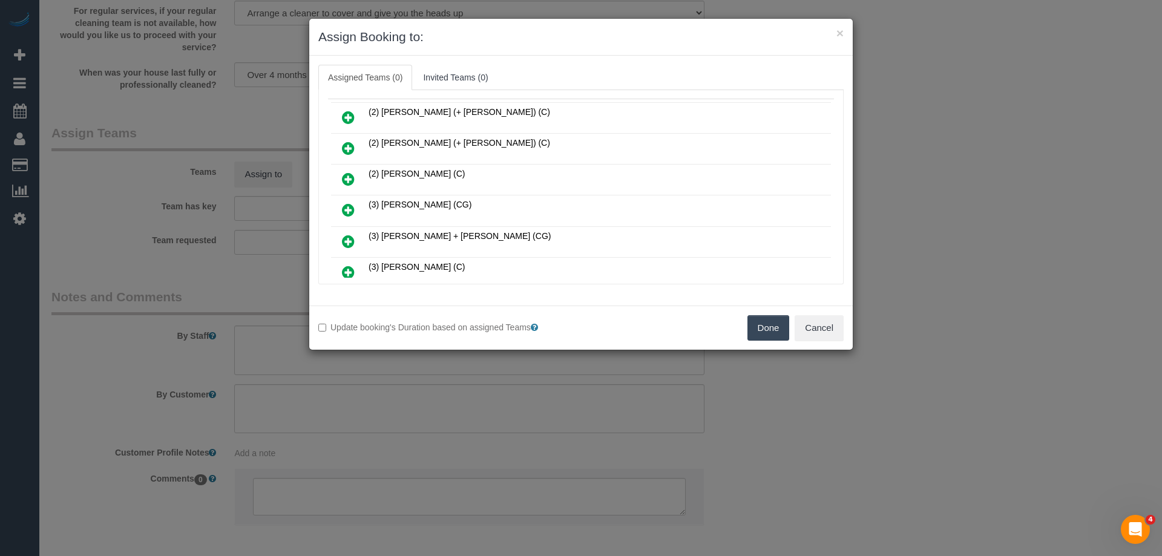
click at [354, 179] on icon at bounding box center [348, 179] width 13 height 15
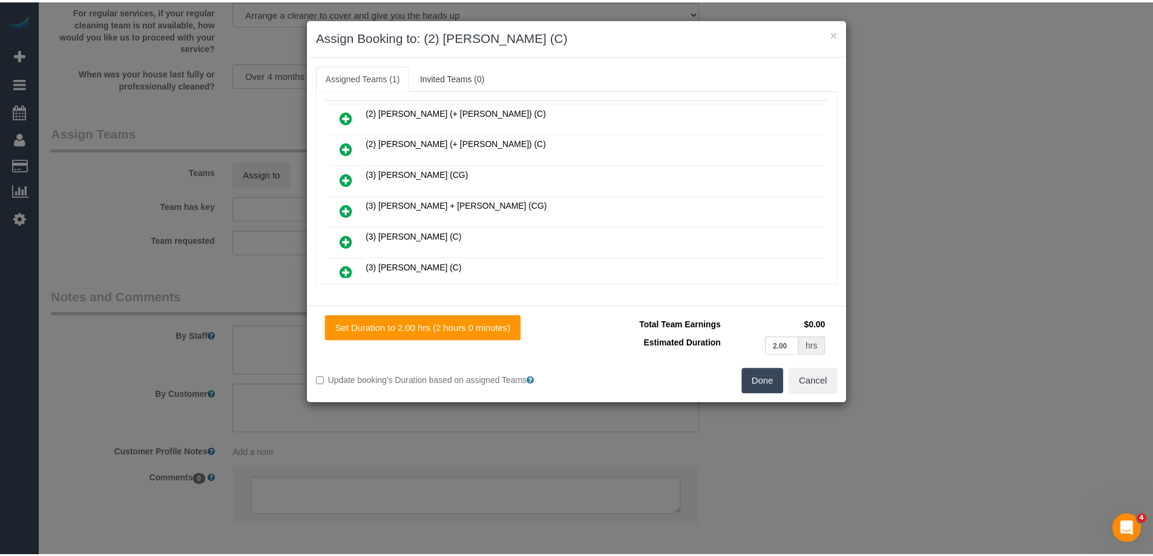
scroll to position [0, 0]
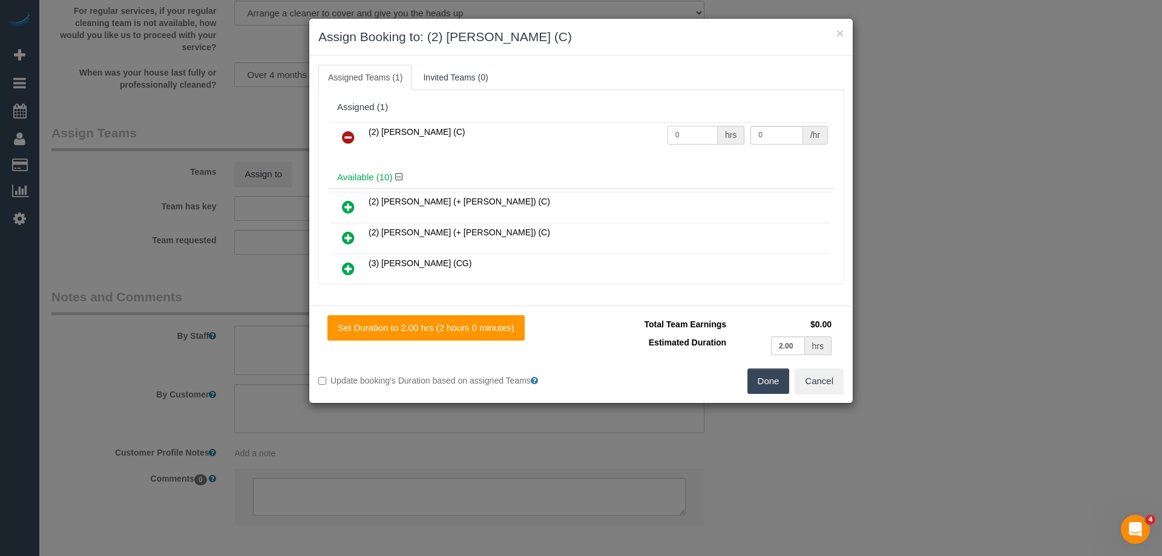
drag, startPoint x: 695, startPoint y: 136, endPoint x: 650, endPoint y: 135, distance: 45.4
click at [635, 136] on tr "(2) Roumany Gergis (C) 0 hrs 0 /hr" at bounding box center [581, 137] width 500 height 31
type input "2"
drag, startPoint x: 761, startPoint y: 131, endPoint x: 664, endPoint y: 129, distance: 96.8
click at [667, 131] on tr "(2) Roumany Gergis (C) 2 hrs 0 /hr" at bounding box center [581, 137] width 500 height 31
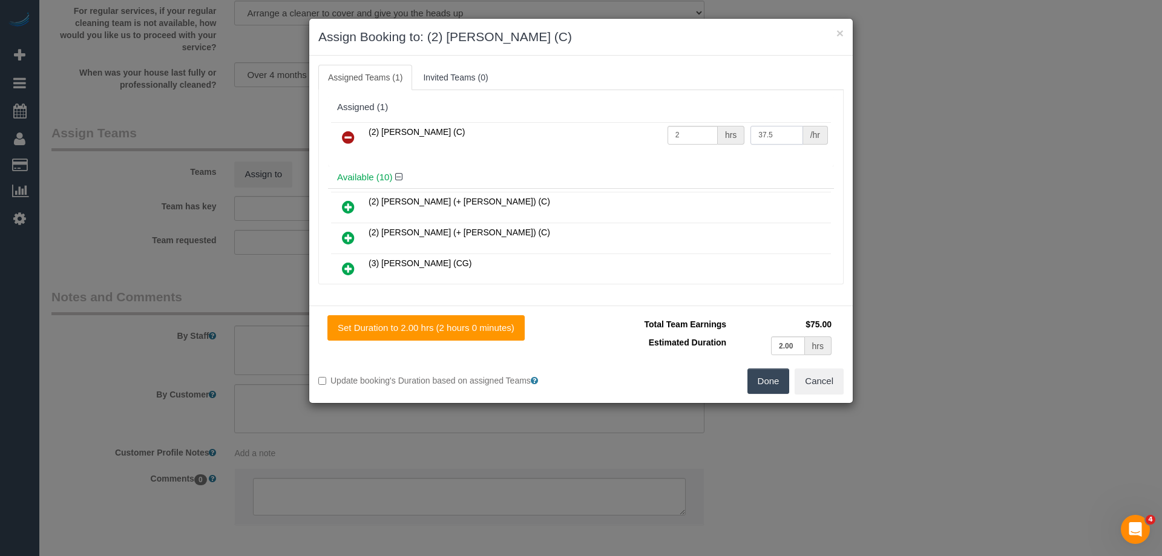
type input "37.5"
click at [765, 377] on button "Done" at bounding box center [768, 381] width 42 height 25
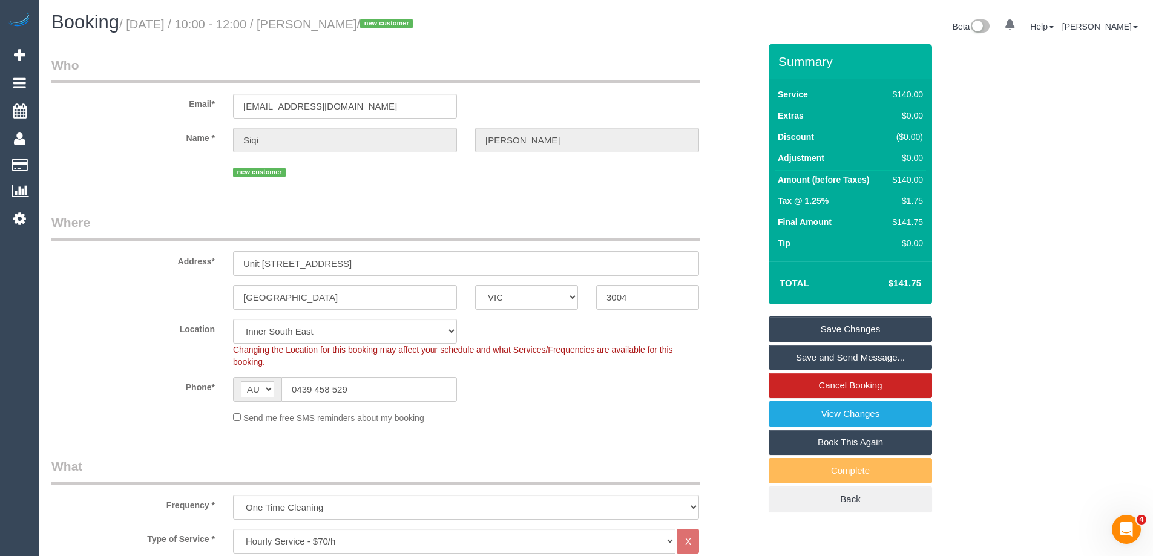
drag, startPoint x: 380, startPoint y: 24, endPoint x: 335, endPoint y: 23, distance: 44.8
click at [335, 23] on small "/ September 01, 2025 / 10:00 - 12:00 / Siqi Cao / new customer" at bounding box center [267, 24] width 297 height 13
copy small "Siqi Cao"
click at [792, 355] on link "Save and Send Message..." at bounding box center [850, 357] width 163 height 25
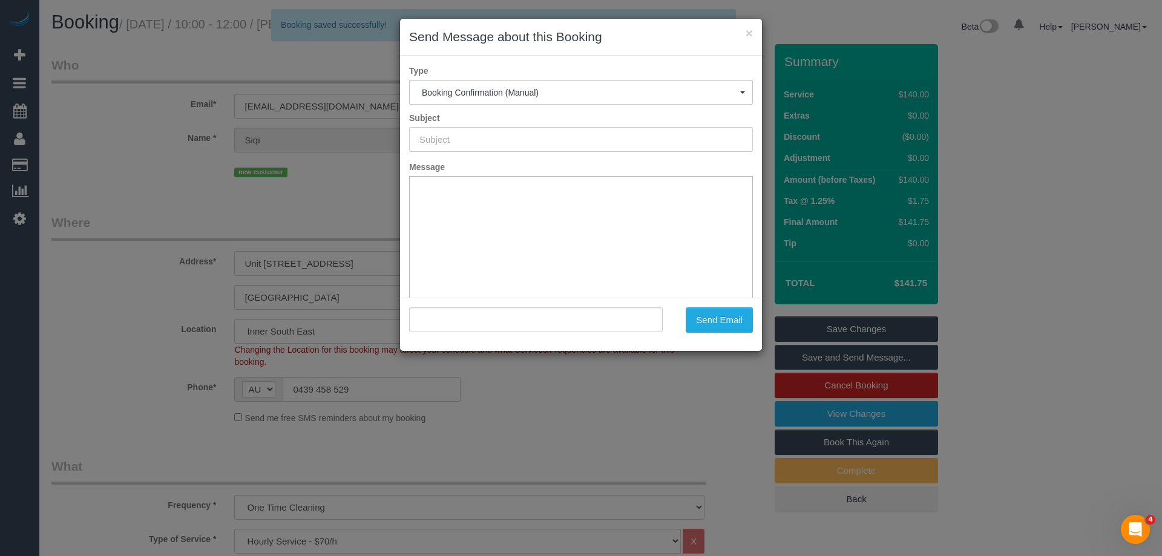
type input "Booking Confirmed"
type input ""Siqi Cao" <siqi_cao@hotmail.com>"
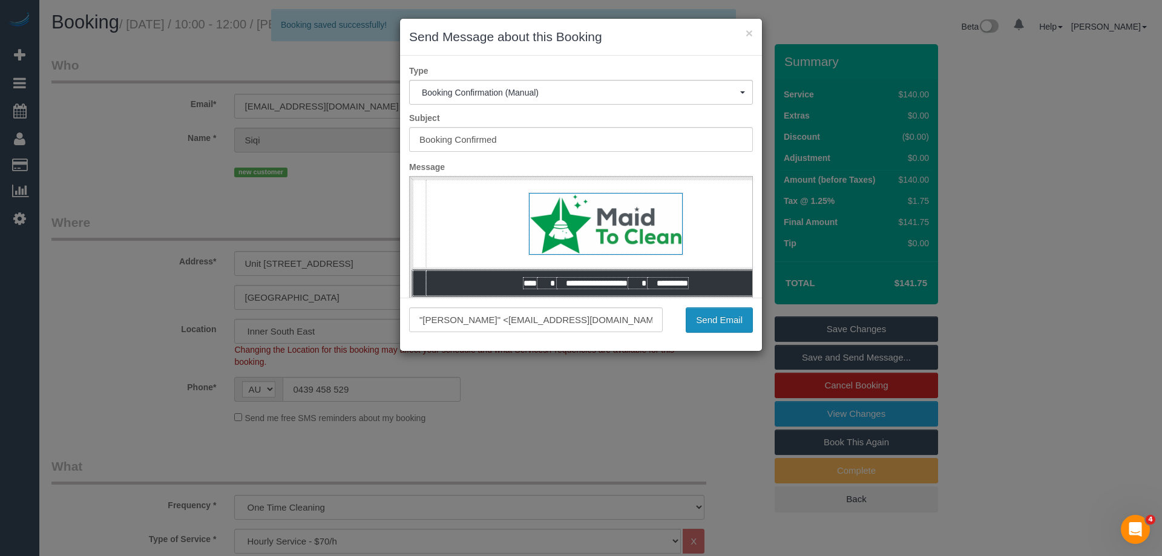
click at [716, 325] on button "Send Email" at bounding box center [719, 319] width 67 height 25
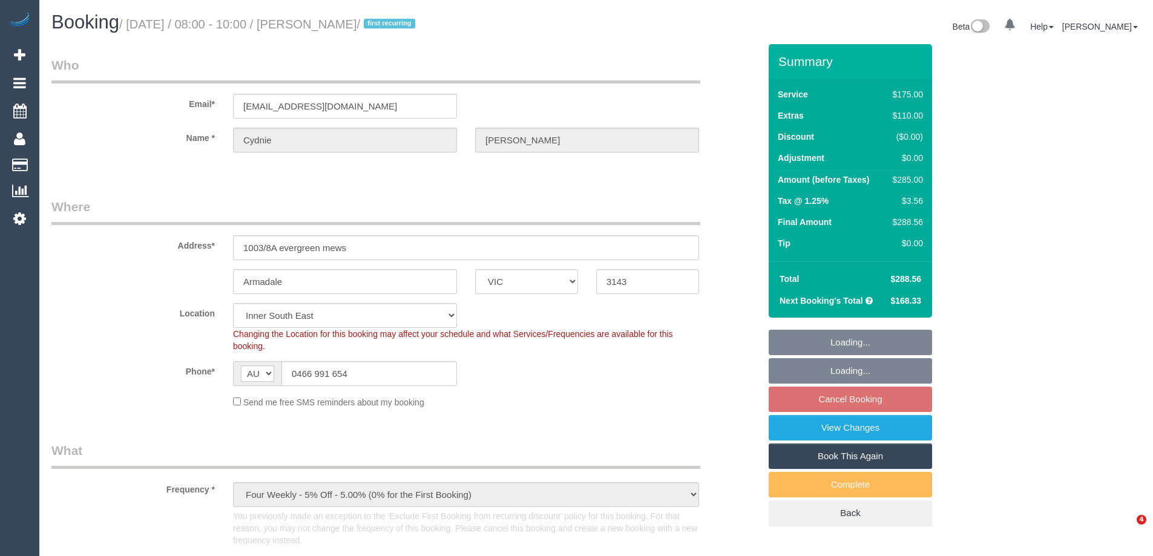
select select "VIC"
select select "object:713"
select select "string:stripe-pm_1Rcg9f2GScqysDRVmvwdbGtc"
select select "150"
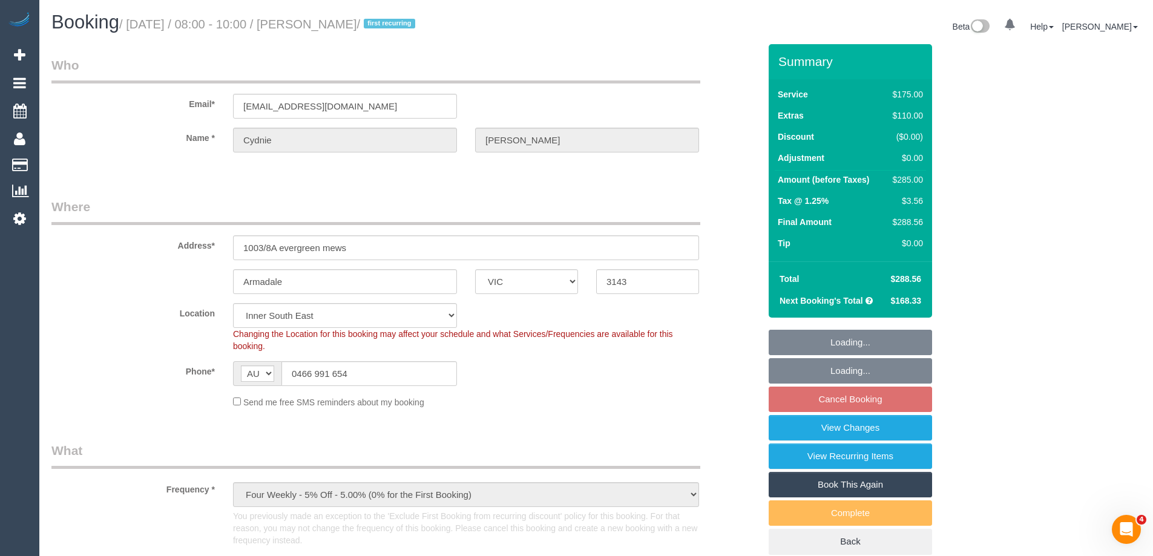
select select "number:27"
select select "number:14"
select select "number:19"
select select "number:22"
select select "number:12"
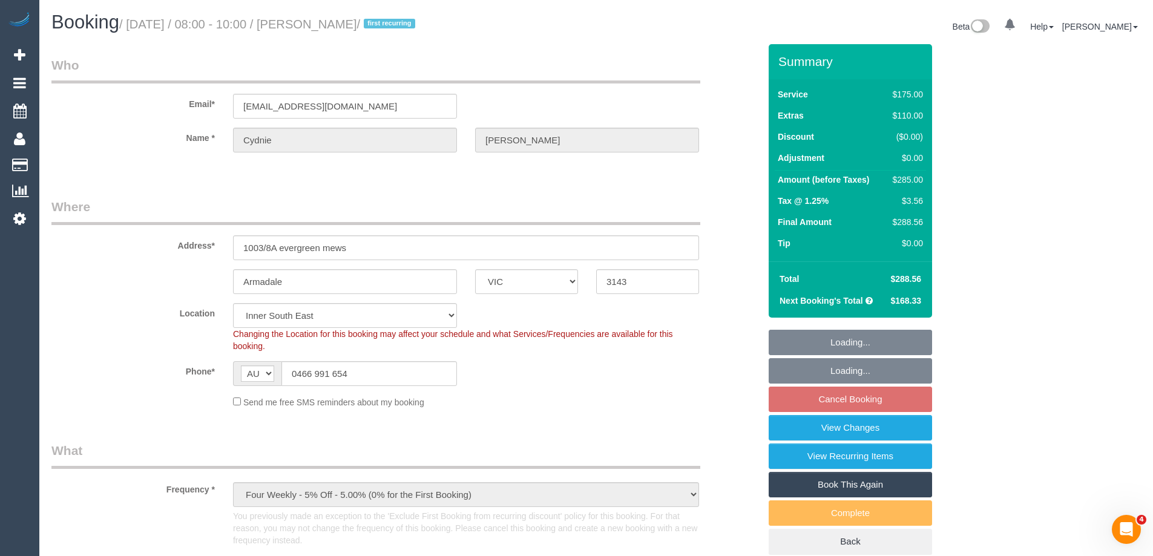
select select "spot2"
drag, startPoint x: 369, startPoint y: 25, endPoint x: 335, endPoint y: 25, distance: 33.3
click at [335, 25] on small "/ [DATE] / 08:00 - 10:00 / [PERSON_NAME] / first recurring" at bounding box center [269, 24] width 300 height 13
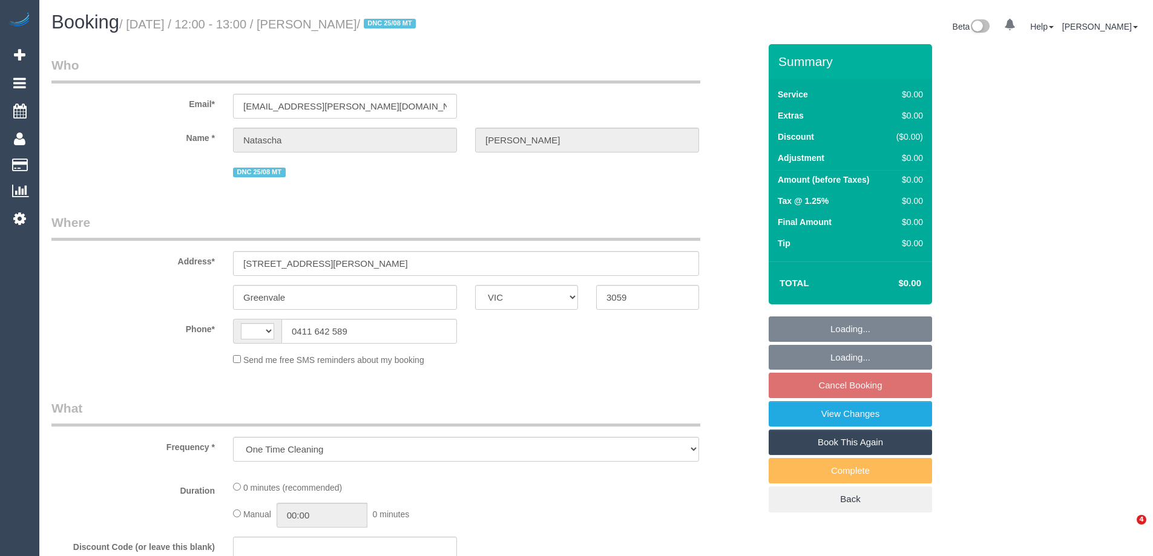
select select "VIC"
select select "string:stripe-pm_1RpGI52GScqysDRVxrIePXBC"
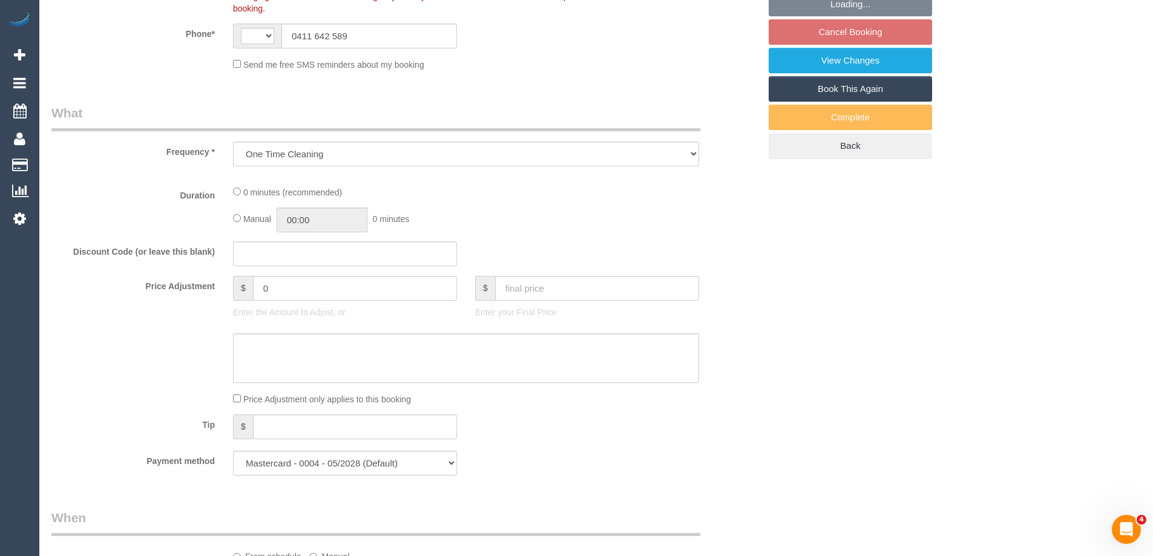
select select "number:28"
select select "number:14"
select select "number:19"
select select "number:24"
select select "number:11"
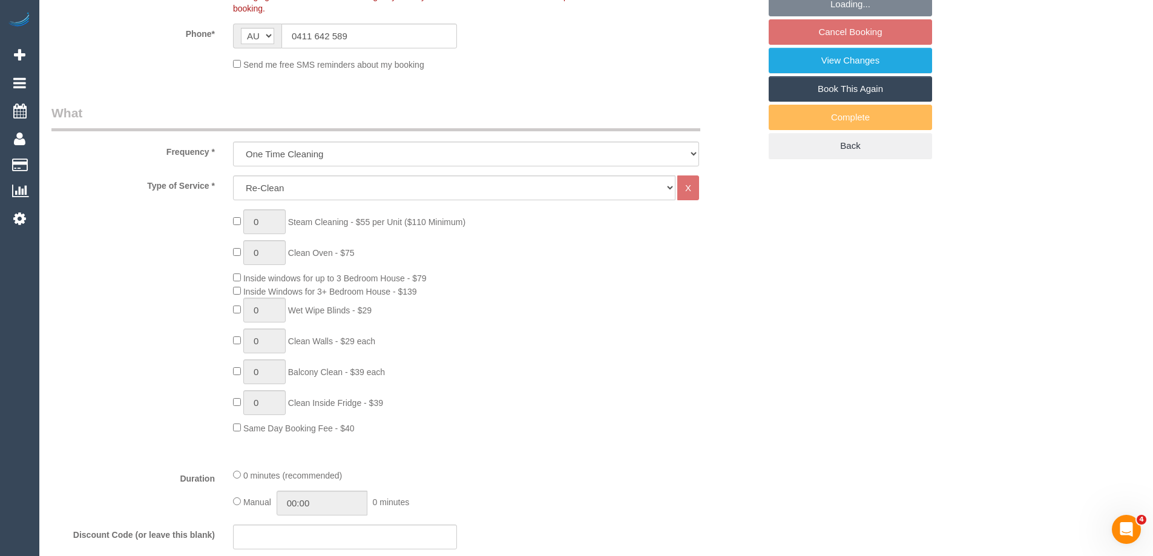
select select "string:AU"
select select "object:1795"
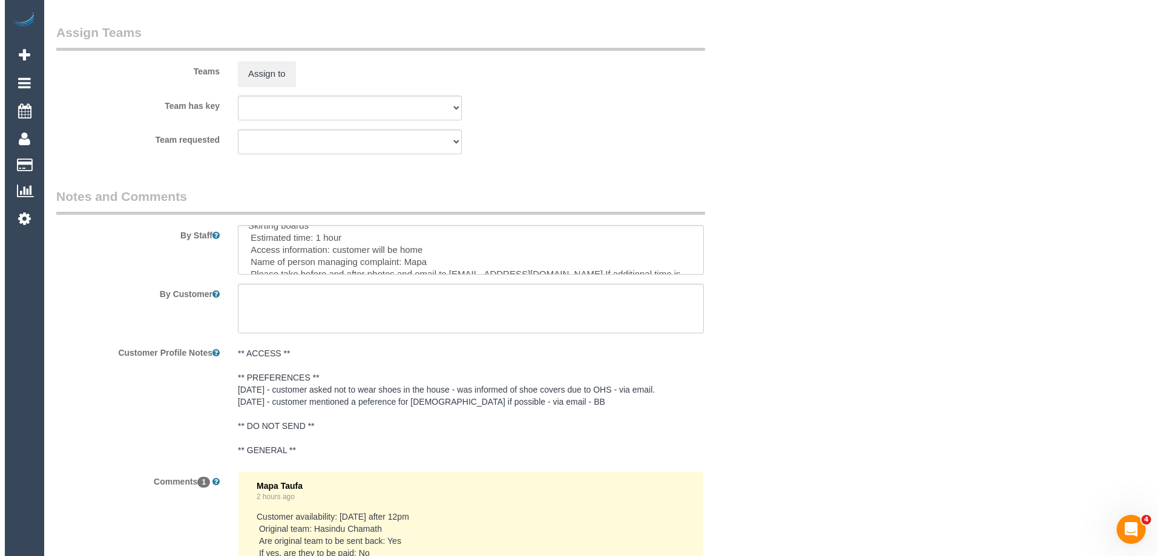
scroll to position [1513, 0]
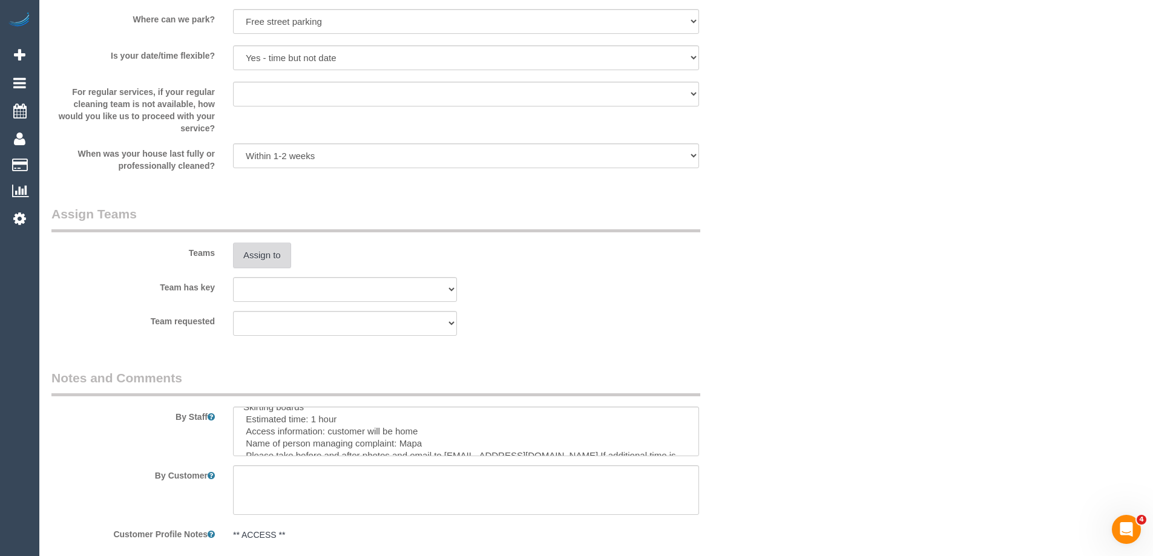
click at [260, 257] on button "Assign to" at bounding box center [262, 255] width 58 height 25
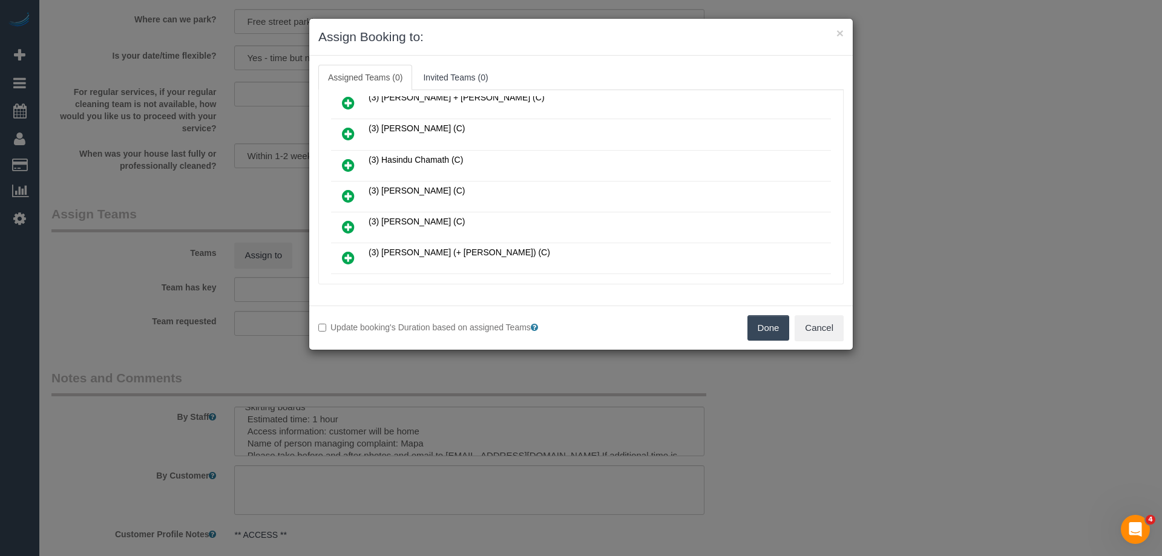
click at [346, 162] on icon at bounding box center [348, 165] width 13 height 15
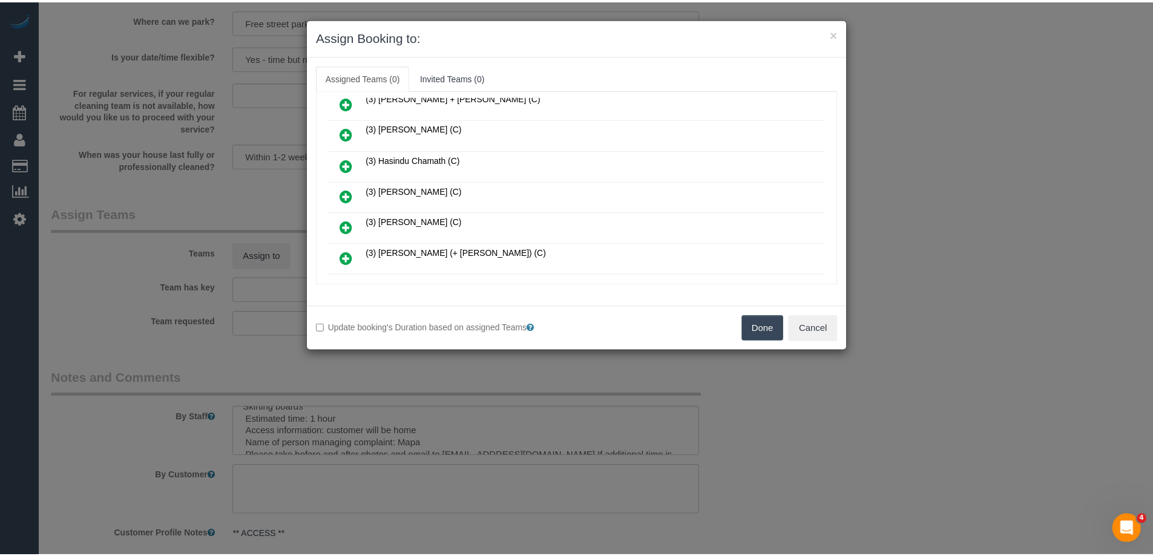
scroll to position [816, 0]
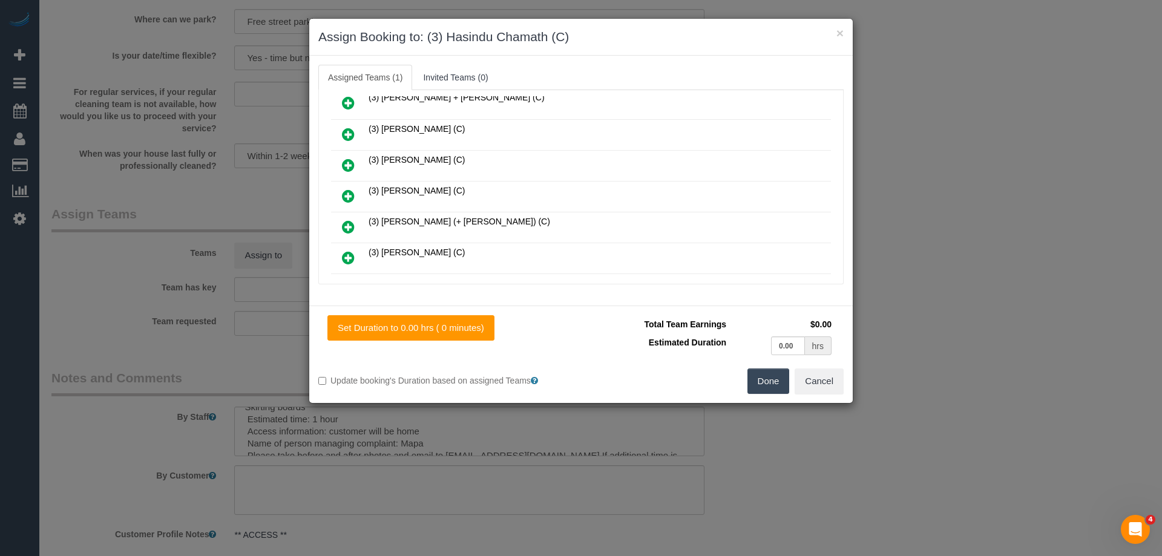
click at [761, 382] on button "Done" at bounding box center [768, 381] width 42 height 25
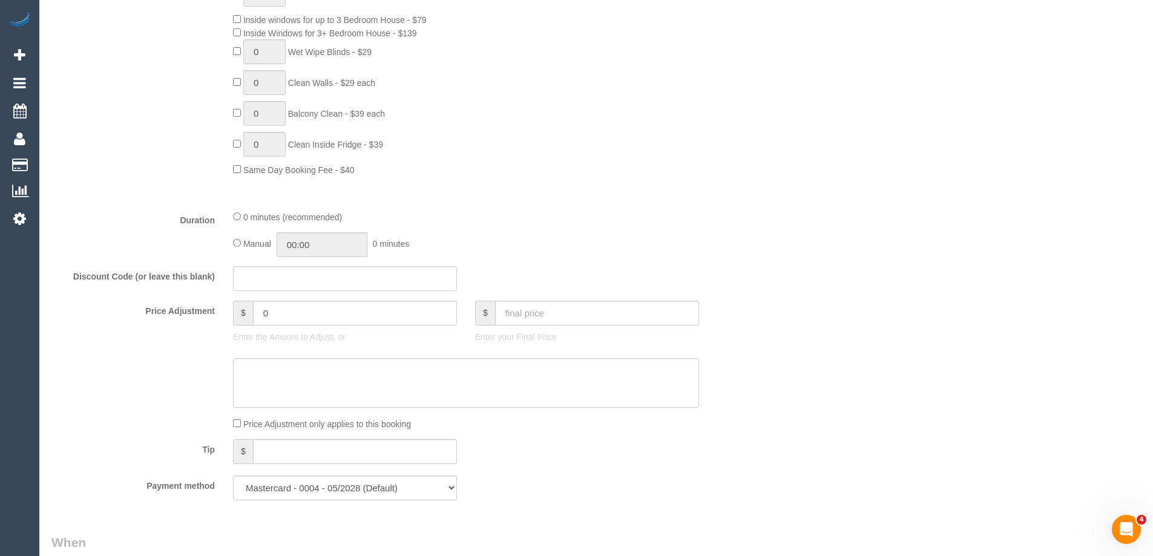
scroll to position [605, 0]
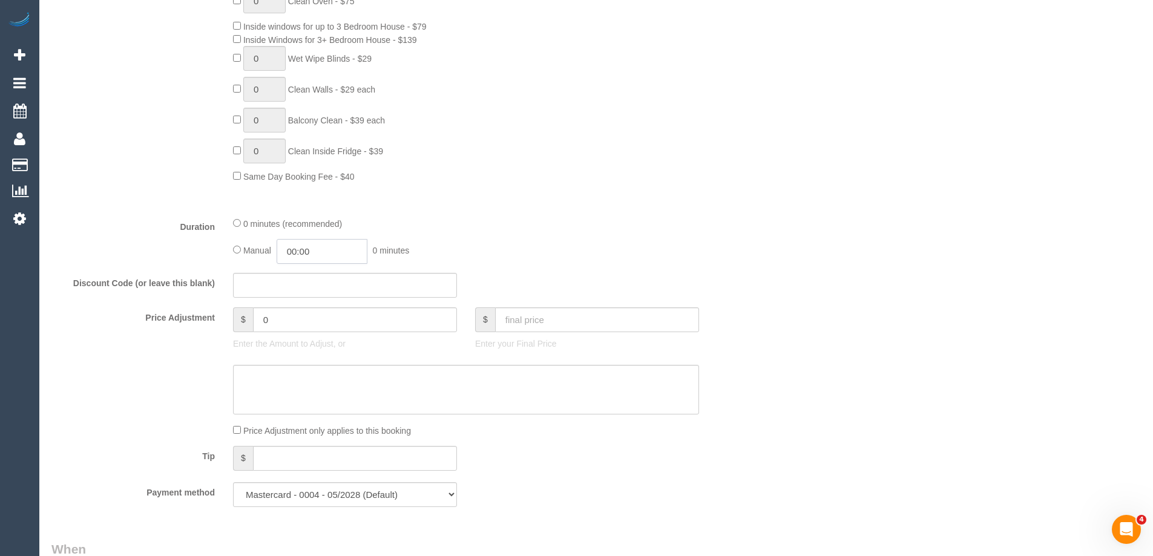
click at [333, 247] on input "00:00" at bounding box center [322, 251] width 91 height 25
type input "01:00"
click at [305, 308] on li "01:00" at bounding box center [308, 304] width 54 height 16
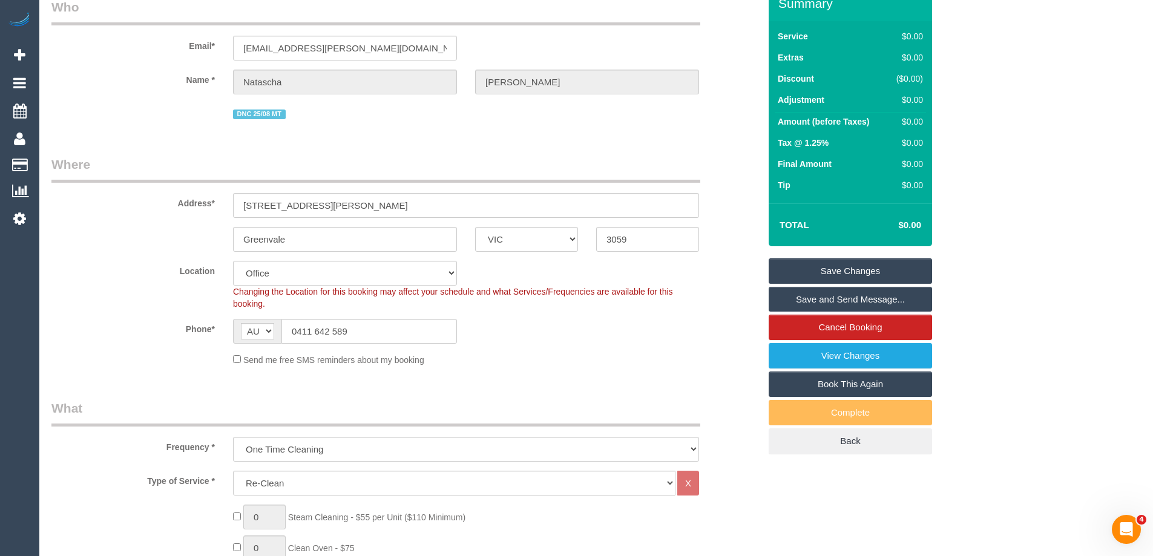
scroll to position [0, 0]
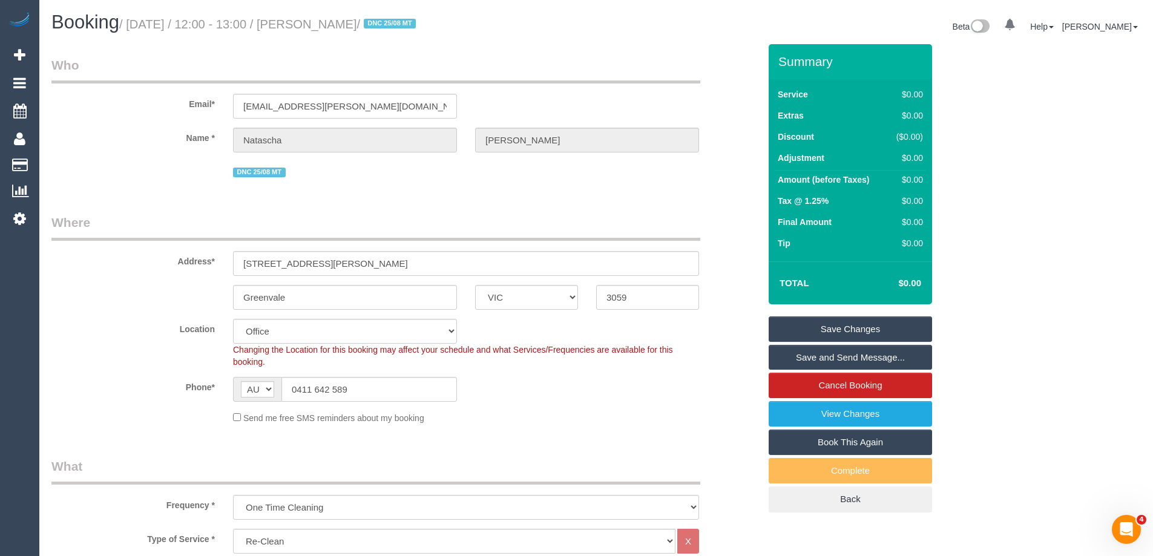
drag, startPoint x: 416, startPoint y: 27, endPoint x: 334, endPoint y: 19, distance: 82.7
click at [334, 19] on small "/ September 01, 2025 / 12:00 - 13:00 / Natascha Hass / DNC 25/08 MT" at bounding box center [269, 24] width 300 height 13
copy small "Natascha Hass"
click at [804, 329] on link "Save Changes" at bounding box center [850, 328] width 163 height 25
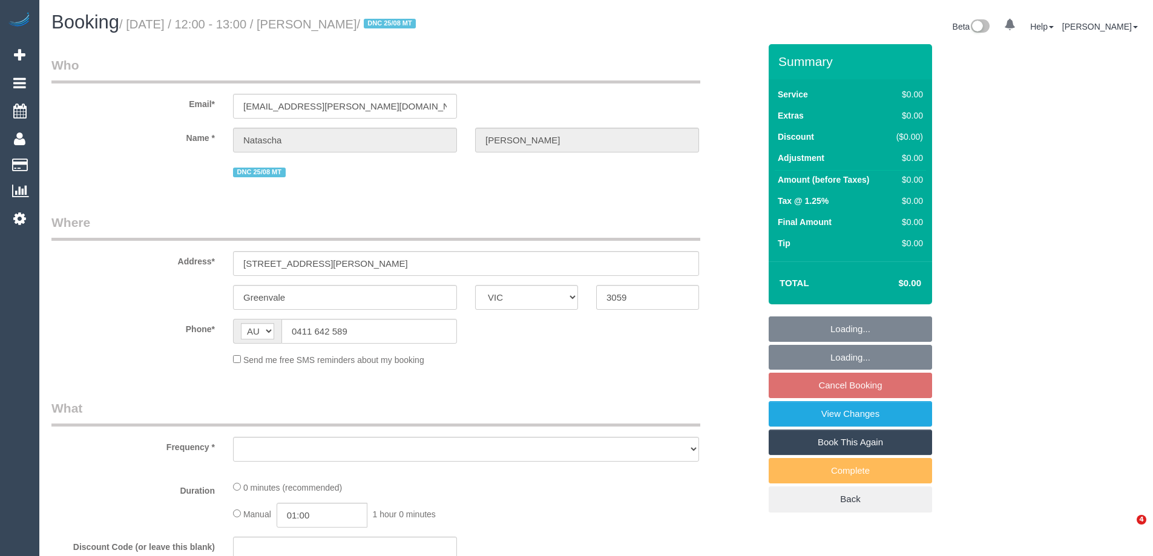
select select "VIC"
select select "string:stripe-pm_1RpGI52GScqysDRVxrIePXBC"
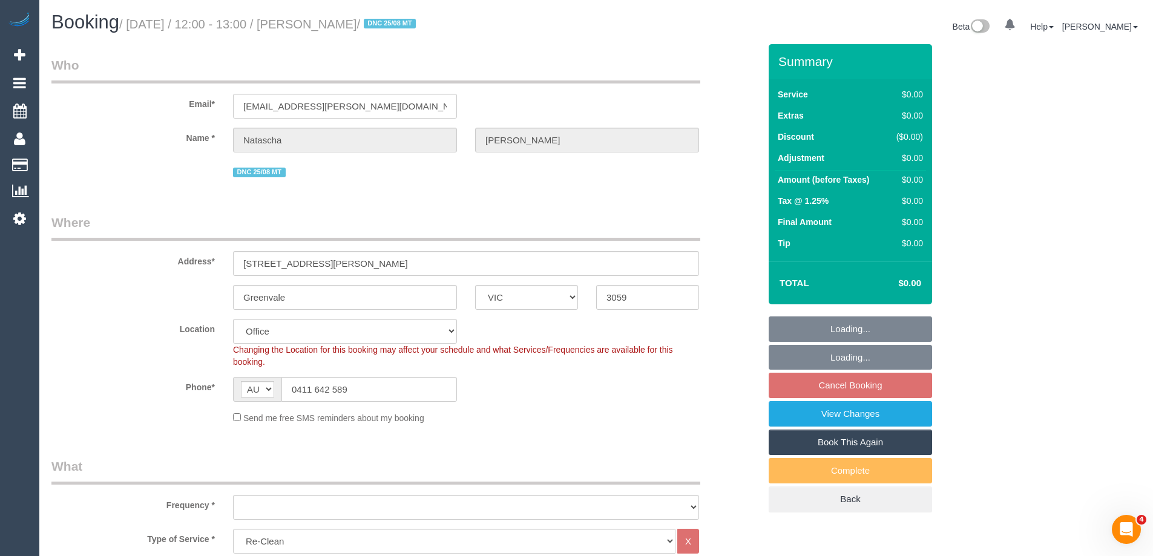
select select "number:28"
select select "number:14"
select select "number:19"
select select "number:24"
select select "number:11"
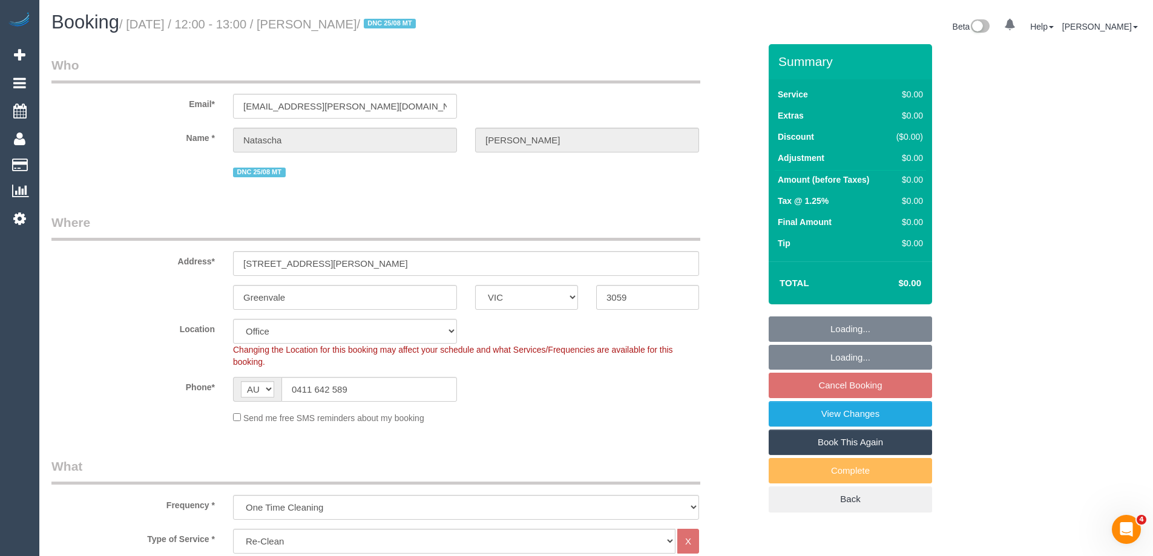
select select "object:2020"
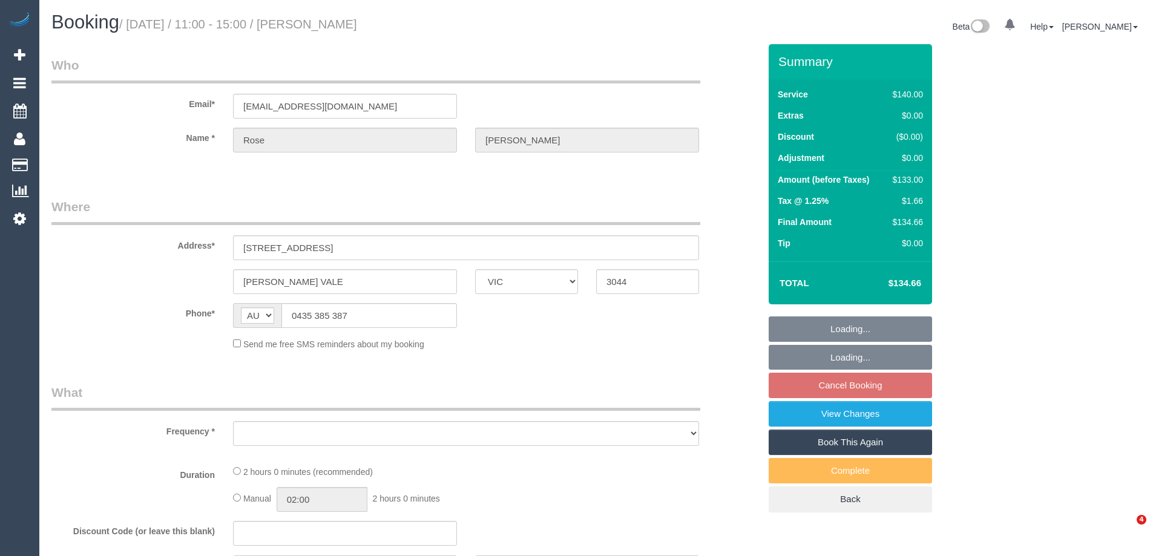
select select "VIC"
select select "object:522"
select select "string:stripe-pm_1NAMGX2GScqysDRVdiBLnphs"
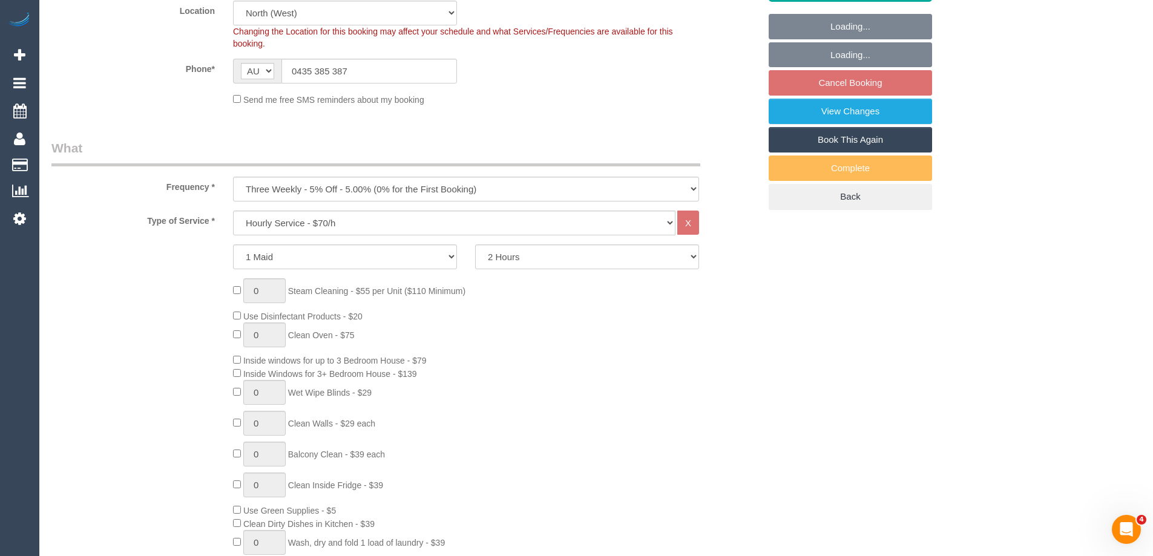
select select "object:839"
select select "number:27"
select select "number:17"
select select "number:19"
select select "number:22"
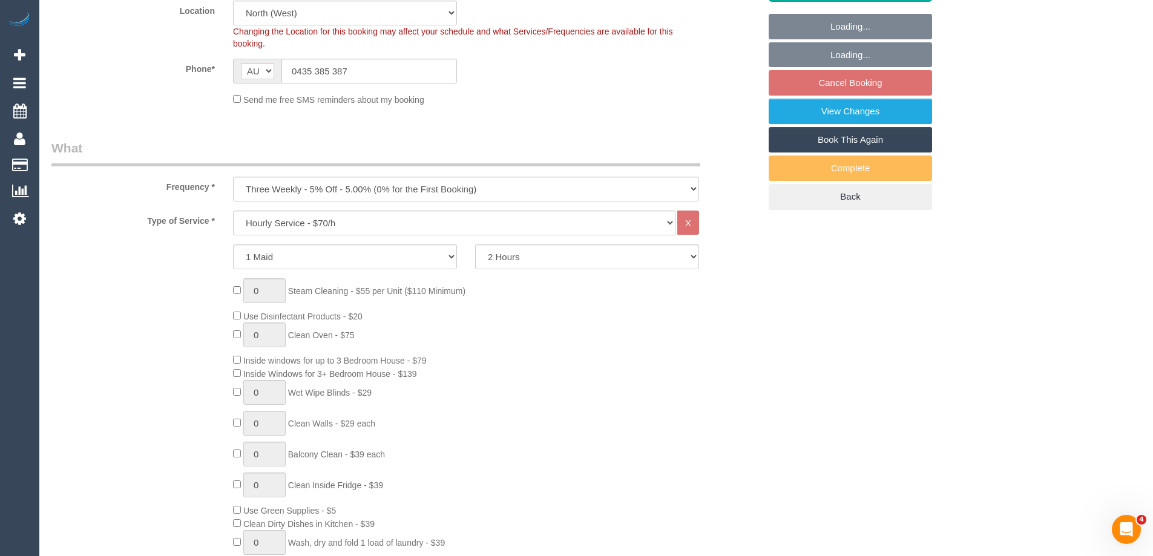
select select "number:34"
select select "number:13"
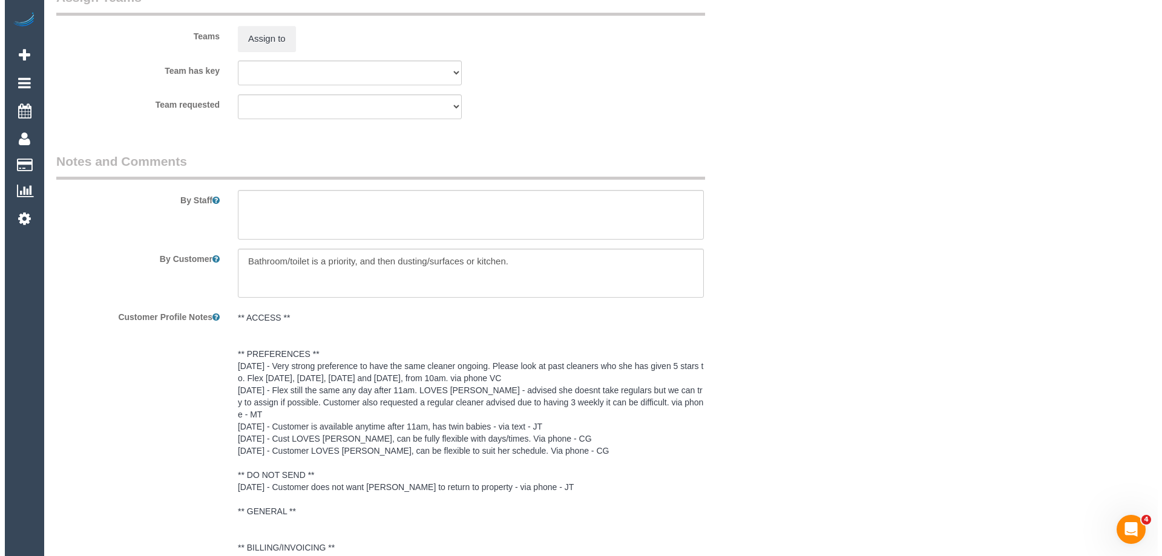
scroll to position [1820, 0]
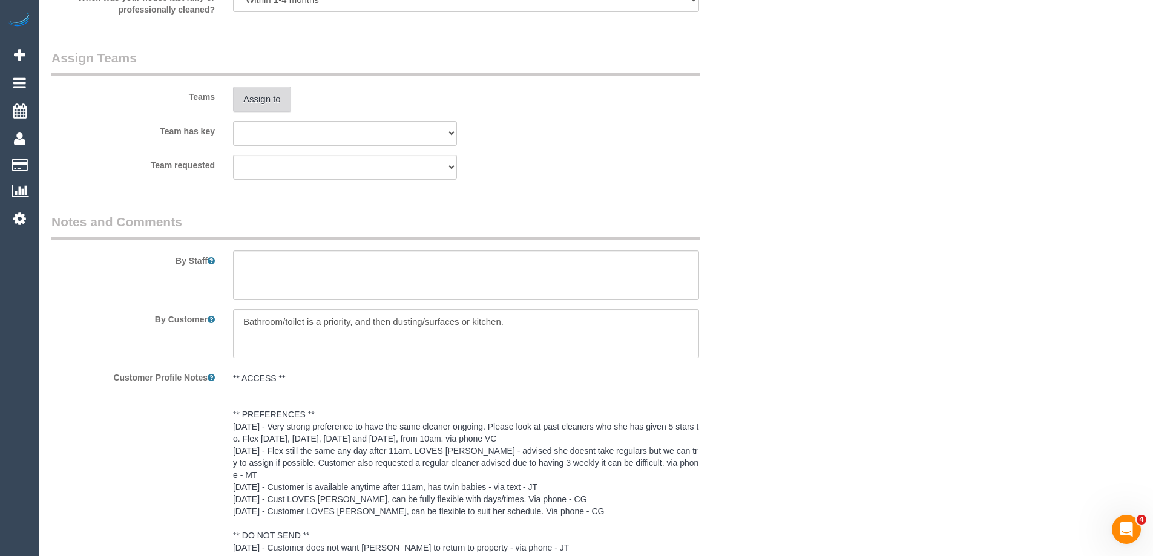
click at [256, 108] on button "Assign to" at bounding box center [262, 99] width 58 height 25
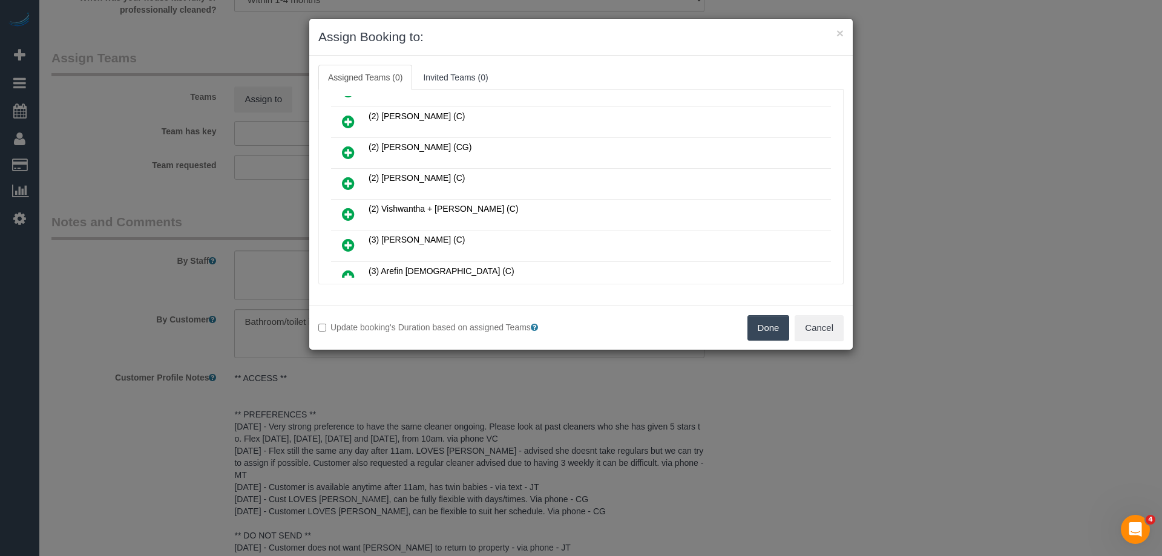
scroll to position [303, 0]
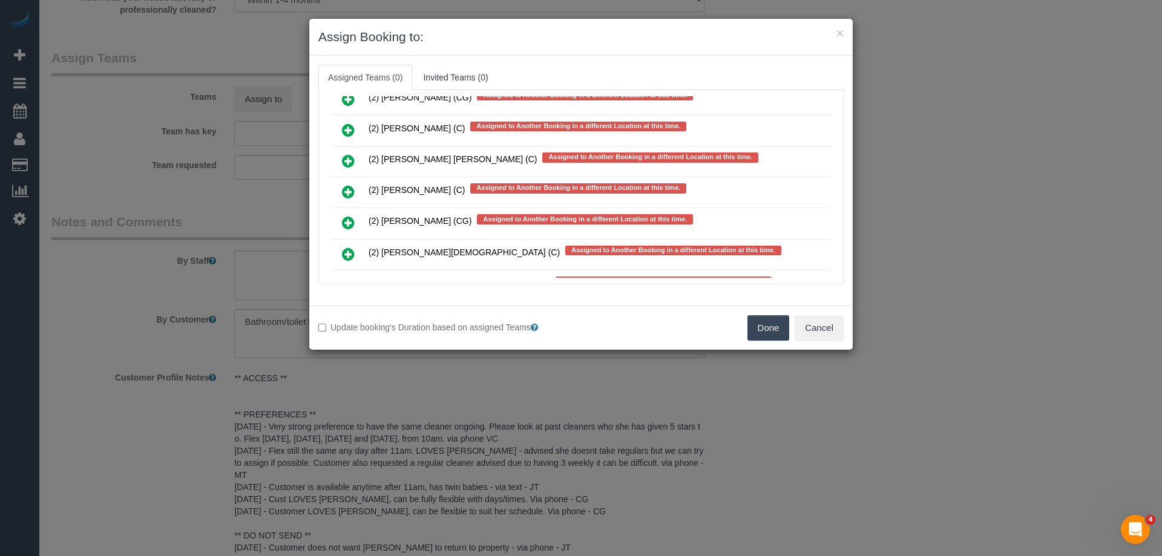
click at [339, 217] on link at bounding box center [348, 223] width 28 height 24
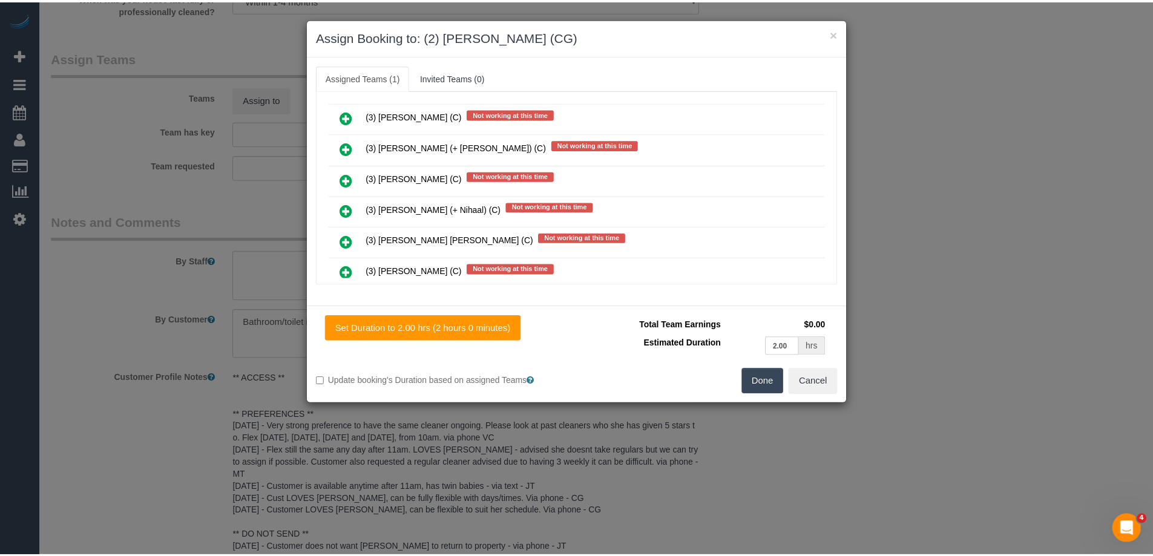
scroll to position [0, 0]
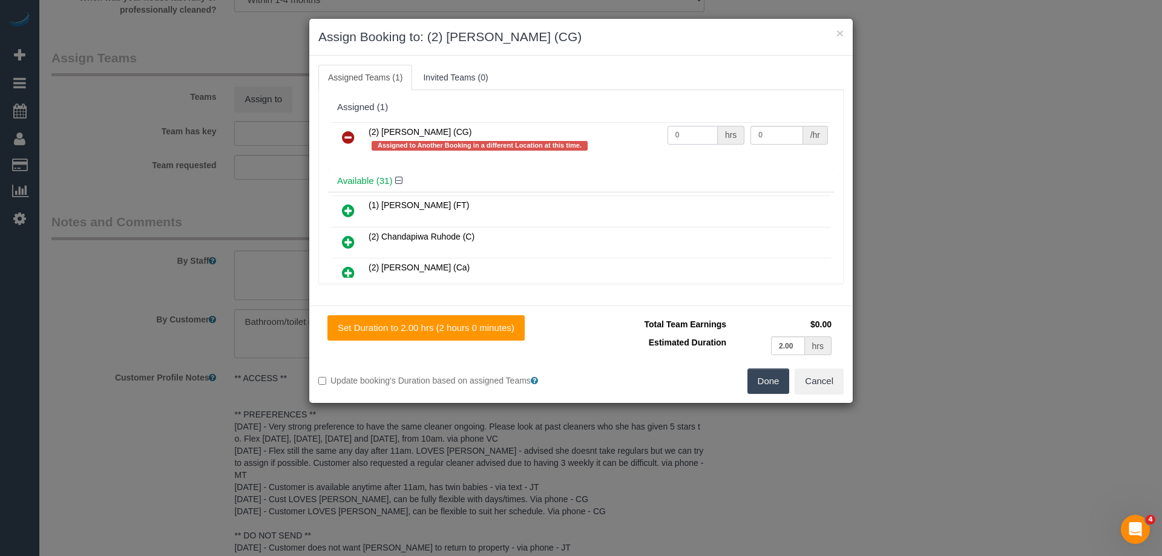
drag, startPoint x: 697, startPoint y: 133, endPoint x: 598, endPoint y: 133, distance: 99.2
click at [598, 133] on tr "(2) Paris Webb (CG) Assigned to Another Booking in a different Location at this…" at bounding box center [581, 139] width 500 height 34
type input "2"
drag, startPoint x: 764, startPoint y: 133, endPoint x: 678, endPoint y: 132, distance: 85.9
click at [678, 132] on tr "(2) Paris Webb (CG) Assigned to Another Booking in a different Location at this…" at bounding box center [581, 139] width 500 height 34
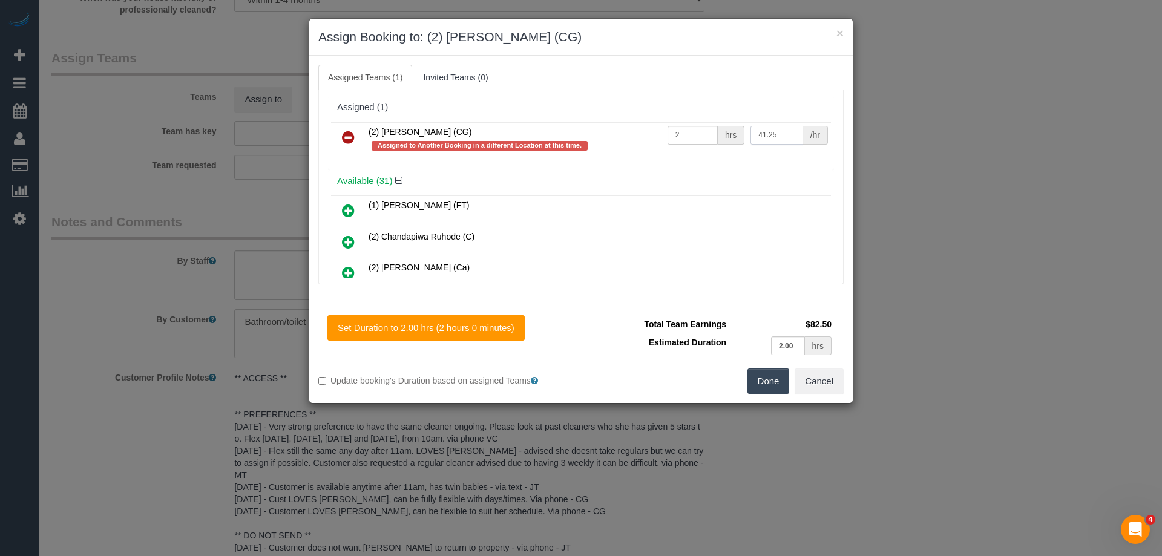
type input "41.25"
click at [766, 384] on button "Done" at bounding box center [768, 381] width 42 height 25
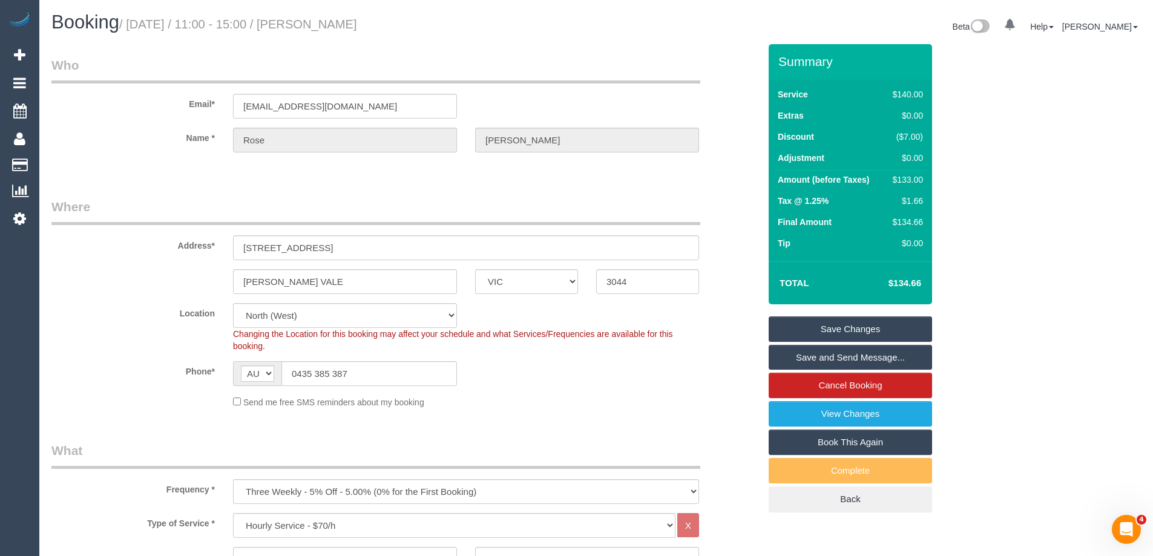
drag, startPoint x: 445, startPoint y: 19, endPoint x: 334, endPoint y: 21, distance: 111.4
click at [334, 21] on h1 "Booking / September 01, 2025 / 11:00 - 15:00 / Rose Schmidt" at bounding box center [319, 22] width 536 height 21
copy small "Rose Schmidt"
click at [783, 323] on link "Save Changes" at bounding box center [850, 328] width 163 height 25
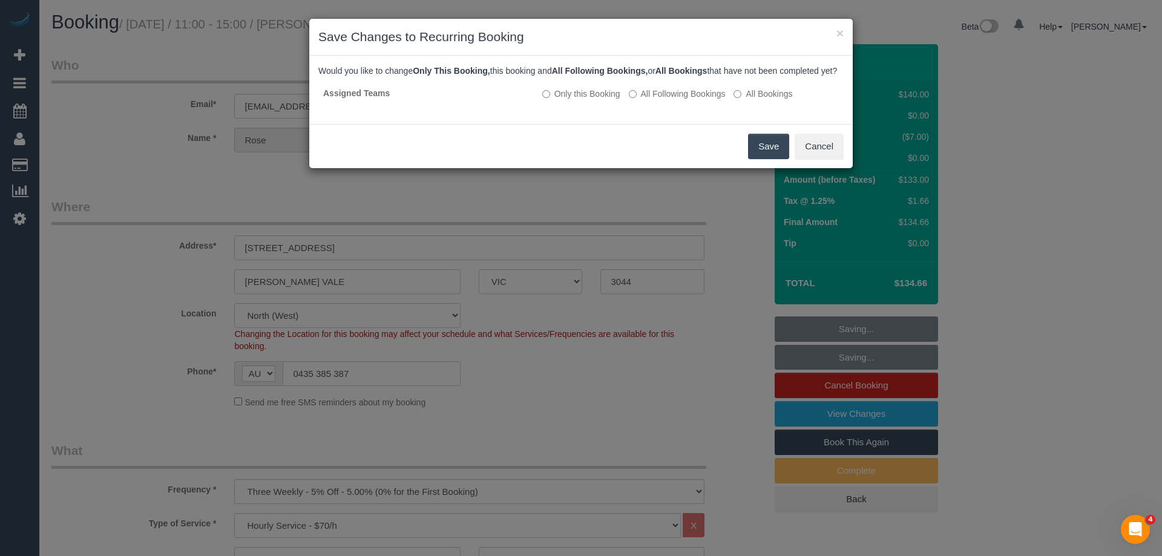
click at [761, 154] on button "Save" at bounding box center [768, 146] width 41 height 25
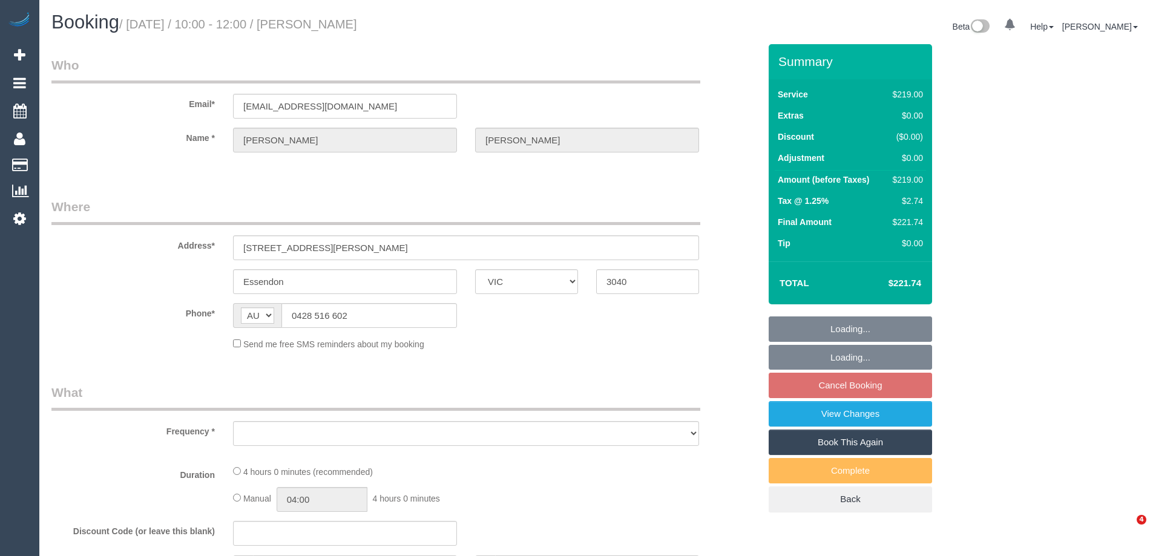
select select "VIC"
select select "string:stripe-pm_1NKv4u2GScqysDRVfz6gOe8I"
select select "number:28"
select select "number:14"
select select "number:19"
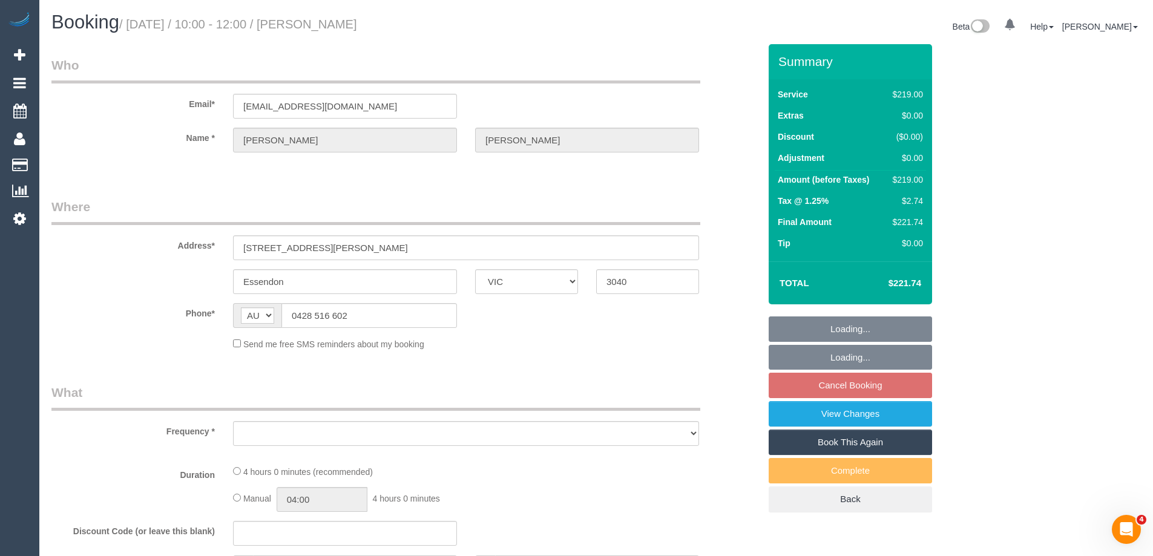
select select "number:22"
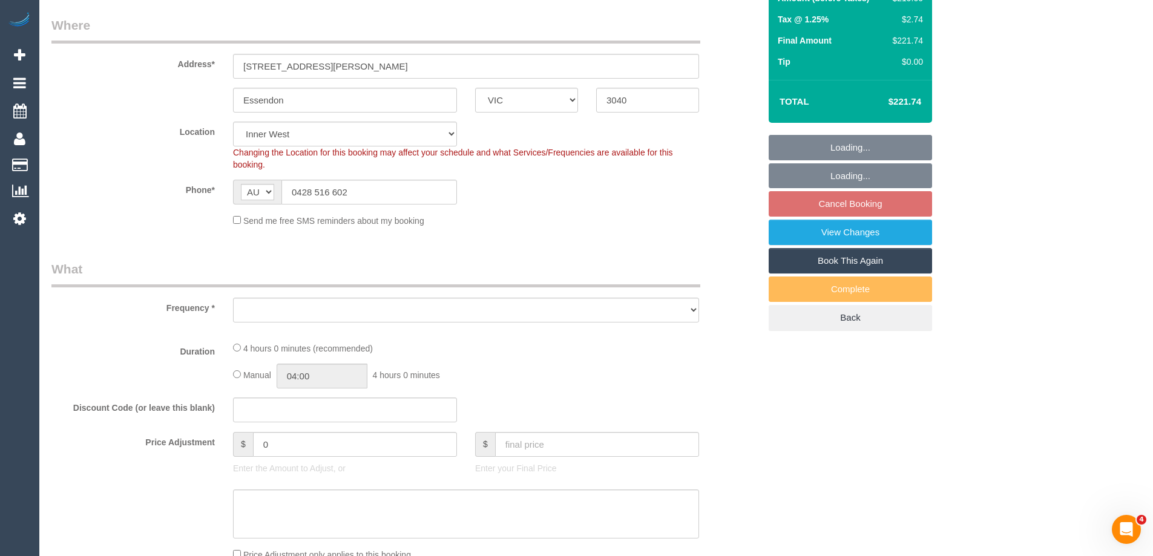
select select "object:1437"
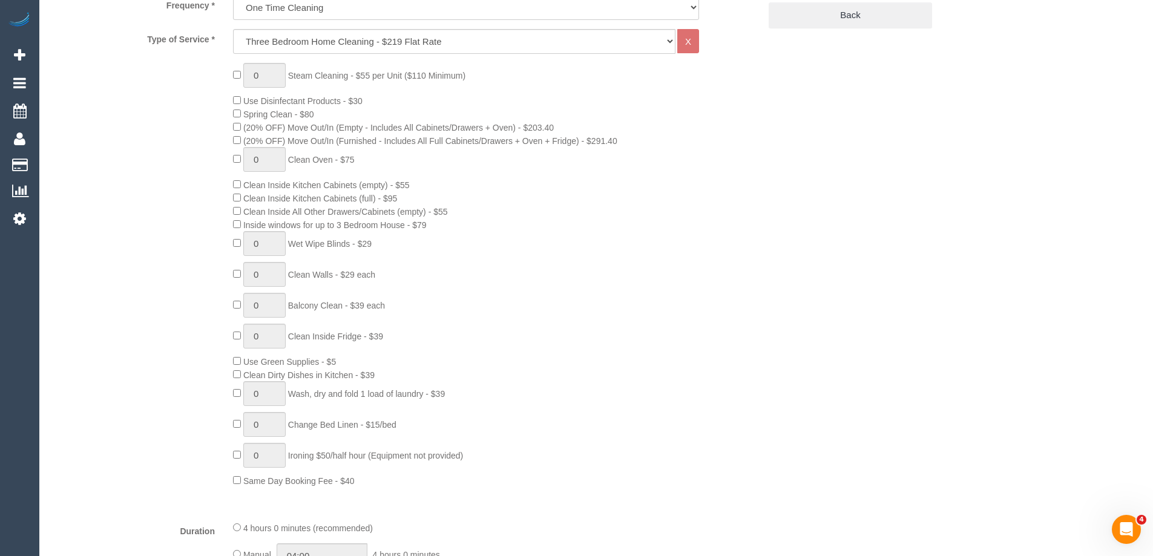
select select "spot3"
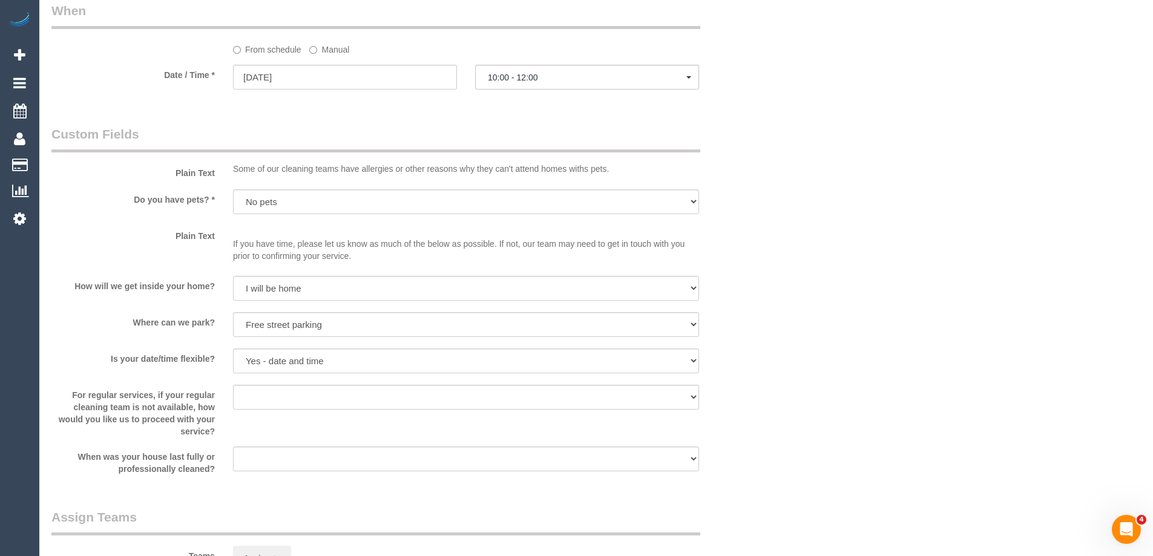
scroll to position [1224, 0]
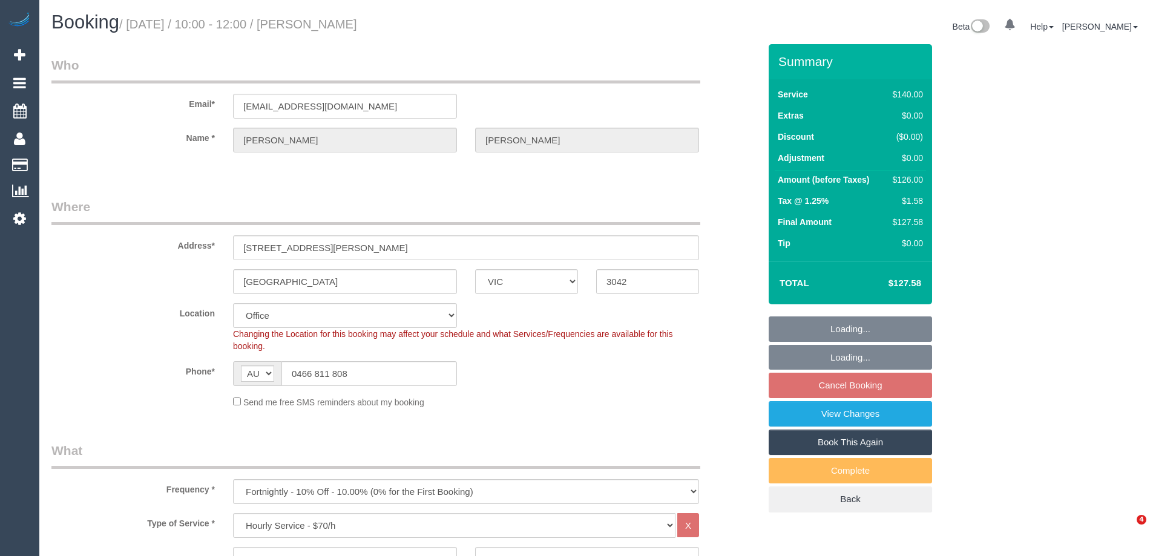
select select "VIC"
select select "number:29"
select select "number:16"
select select "number:18"
select select "number:24"
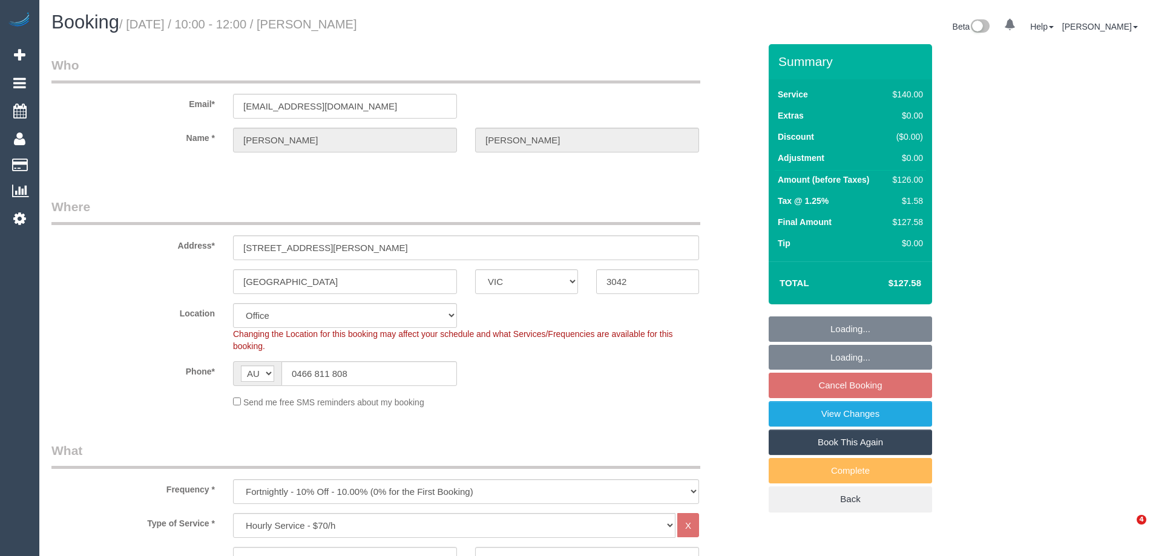
select select "number:34"
select select "number:12"
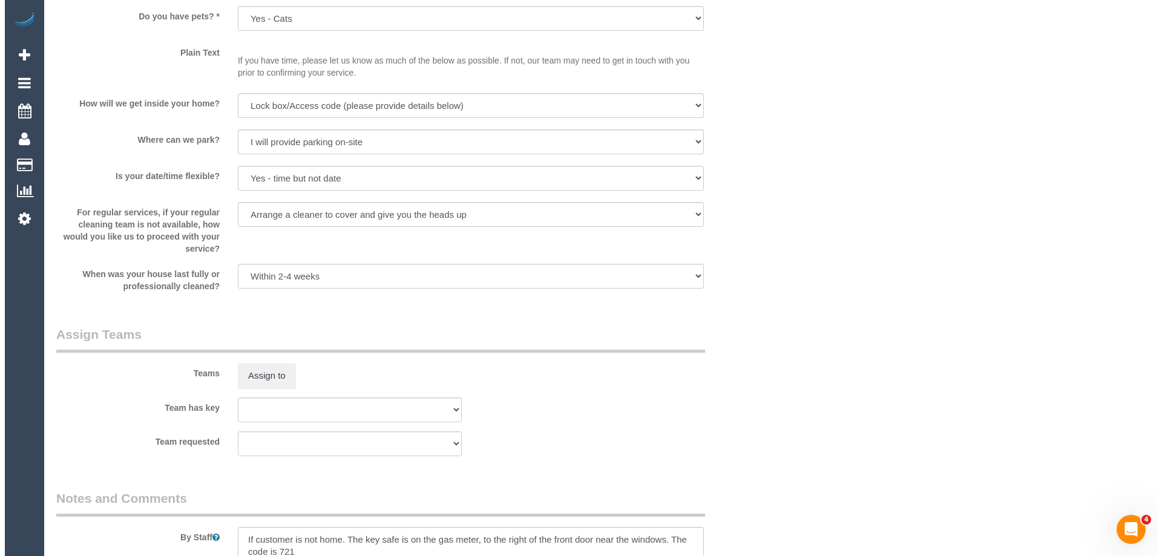
scroll to position [1634, 0]
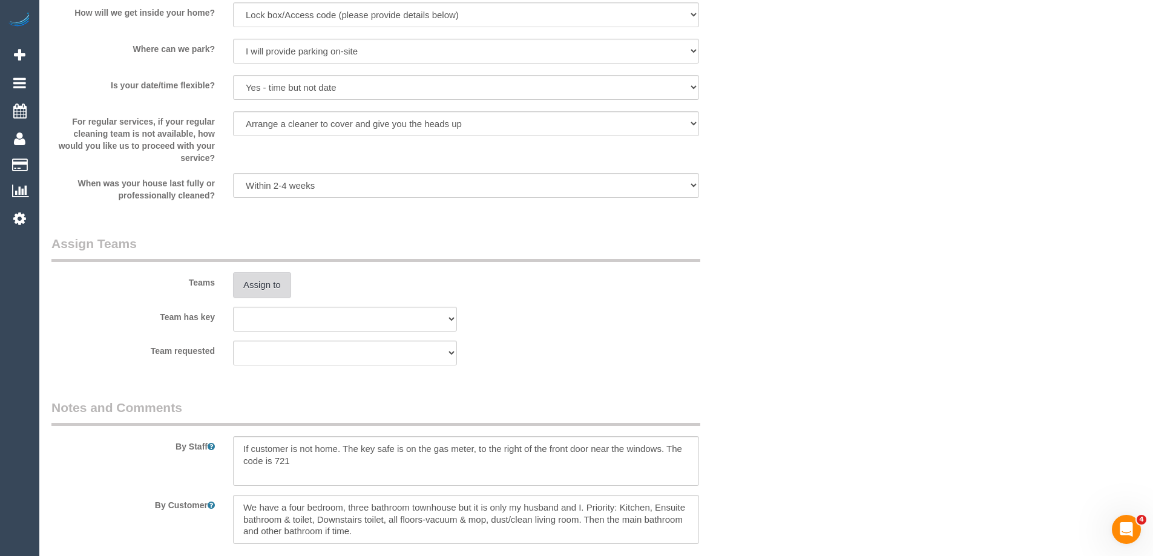
click at [255, 278] on button "Assign to" at bounding box center [262, 284] width 58 height 25
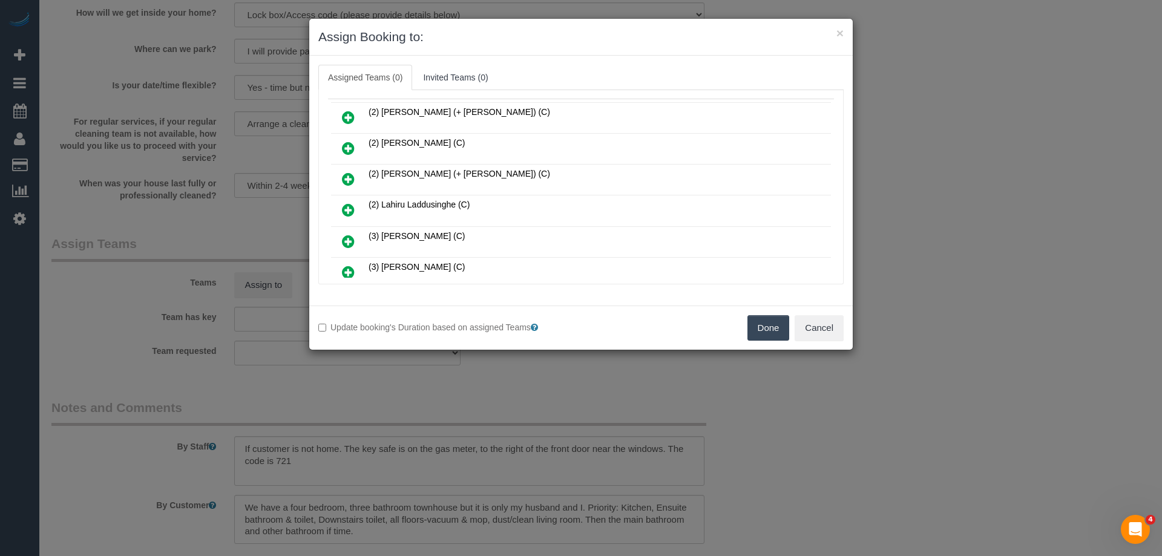
scroll to position [121, 0]
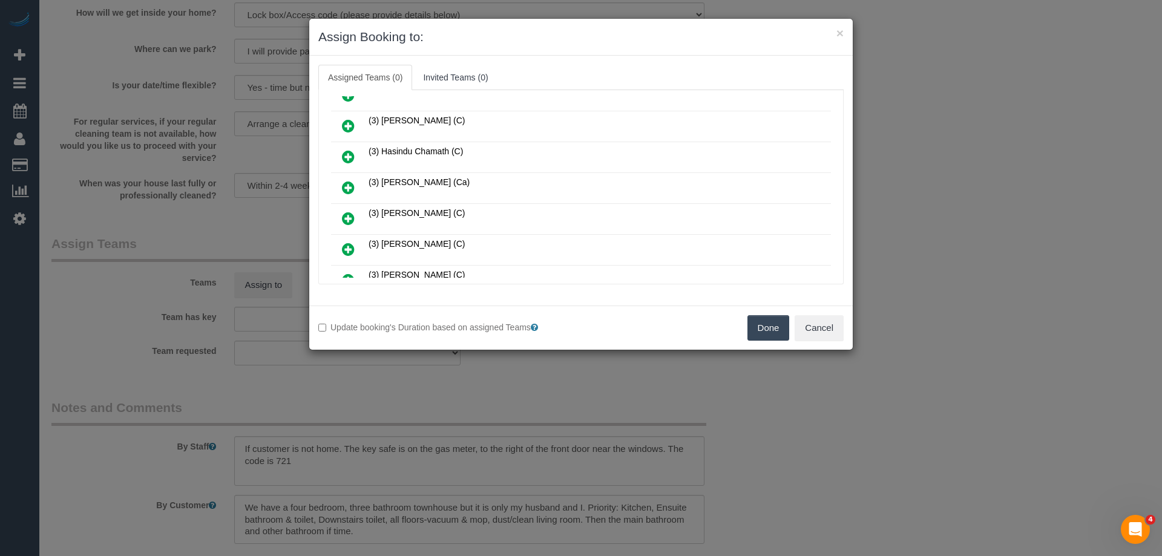
click at [352, 189] on icon at bounding box center [348, 187] width 13 height 15
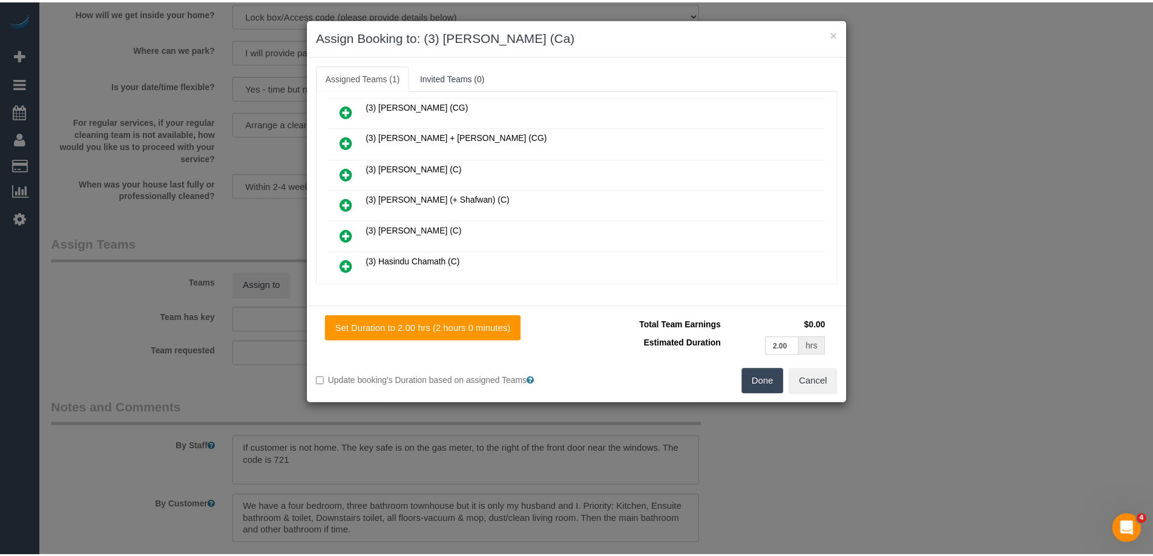
scroll to position [211, 0]
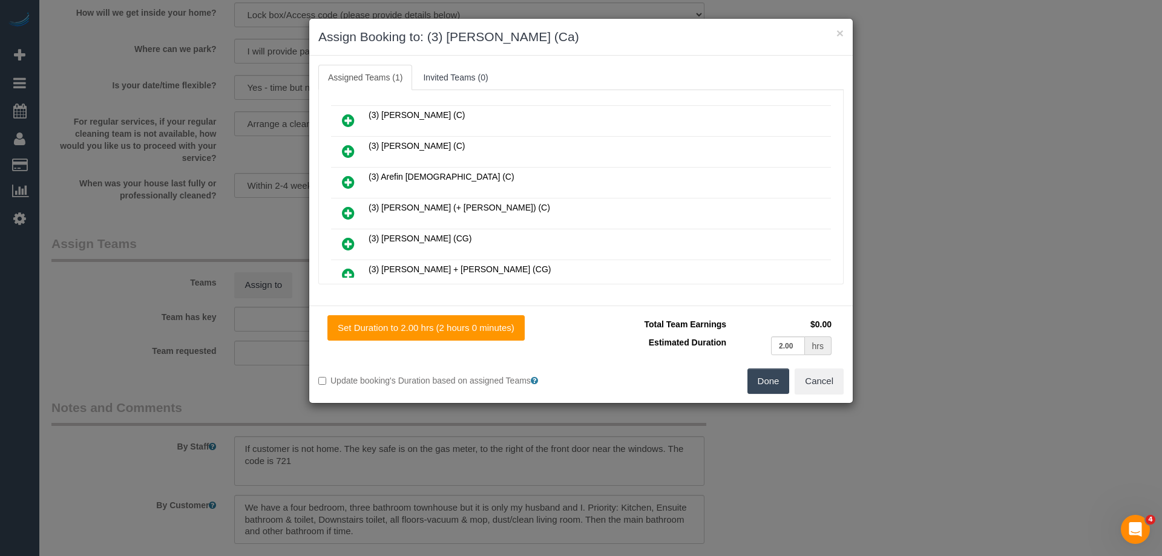
click at [770, 380] on button "Done" at bounding box center [768, 381] width 42 height 25
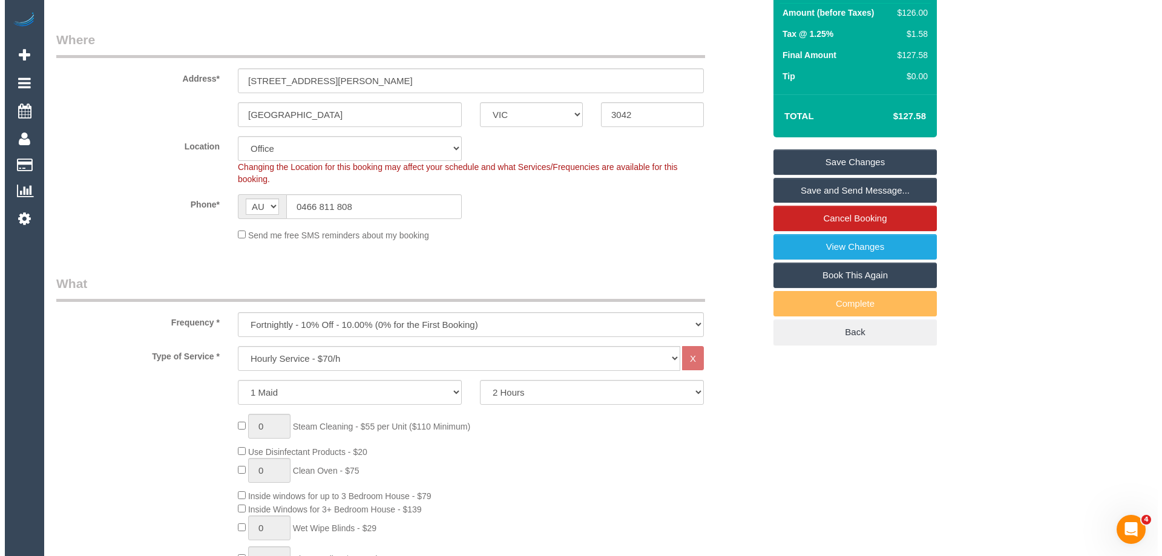
scroll to position [0, 0]
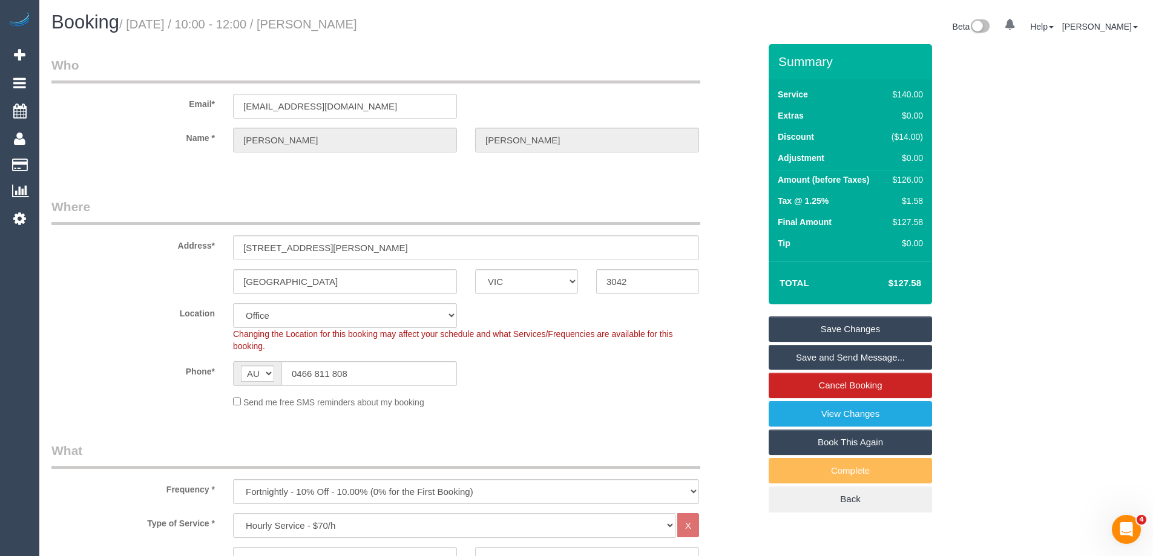
drag, startPoint x: 412, startPoint y: 24, endPoint x: 336, endPoint y: 25, distance: 75.7
click at [336, 25] on h1 "Booking / September 01, 2025 / 10:00 - 12:00 / Ashlee Frye" at bounding box center [319, 22] width 536 height 21
copy small "Ashlee Frye"
click at [799, 357] on link "Save and Send Message..." at bounding box center [850, 357] width 163 height 25
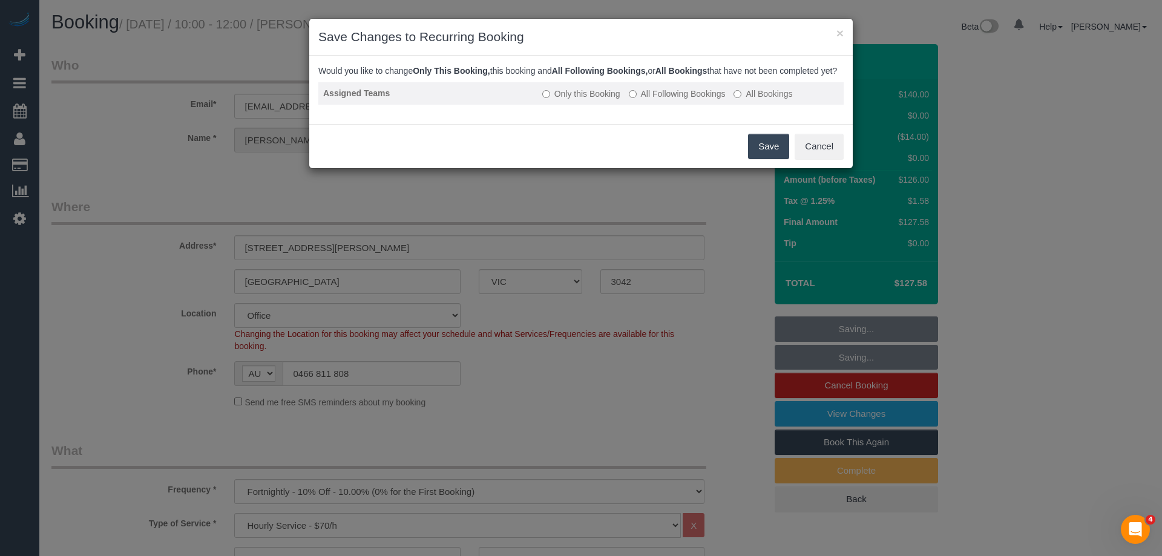
click at [660, 100] on label "All Following Bookings" at bounding box center [677, 94] width 97 height 12
click at [761, 157] on button "Save" at bounding box center [768, 146] width 41 height 25
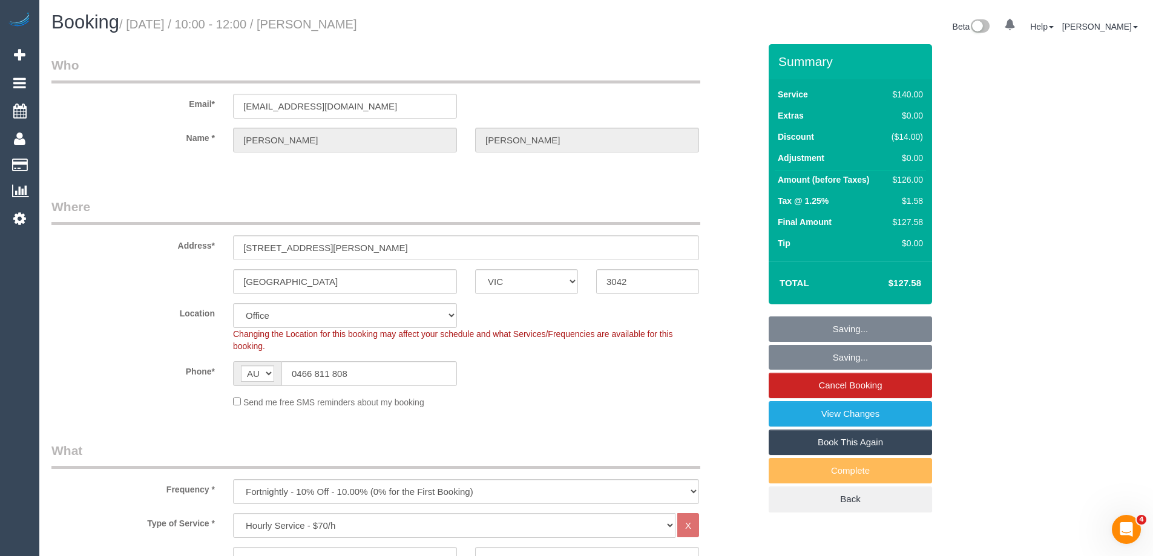
drag, startPoint x: 410, startPoint y: 24, endPoint x: 334, endPoint y: 24, distance: 75.6
click at [334, 24] on h1 "Booking / September 01, 2025 / 10:00 - 12:00 / Ashlee Frye" at bounding box center [319, 22] width 536 height 21
copy small "Ashlee Frye"
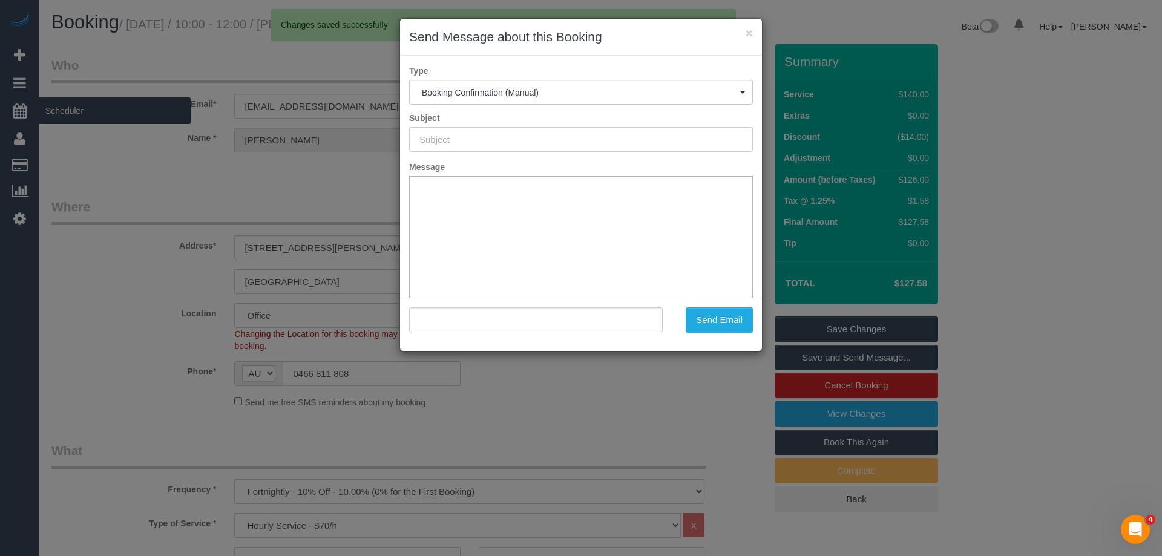
type input "Booking Confirmed"
type input ""Ashlee Frye" <ash_frye@hotmail.com>"
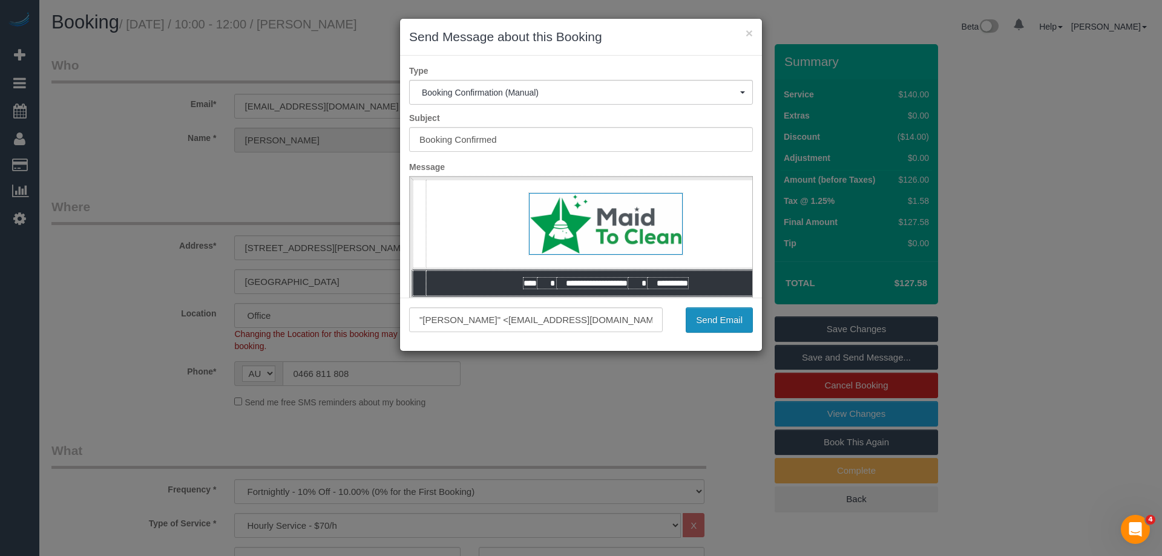
click at [708, 319] on button "Send Email" at bounding box center [719, 319] width 67 height 25
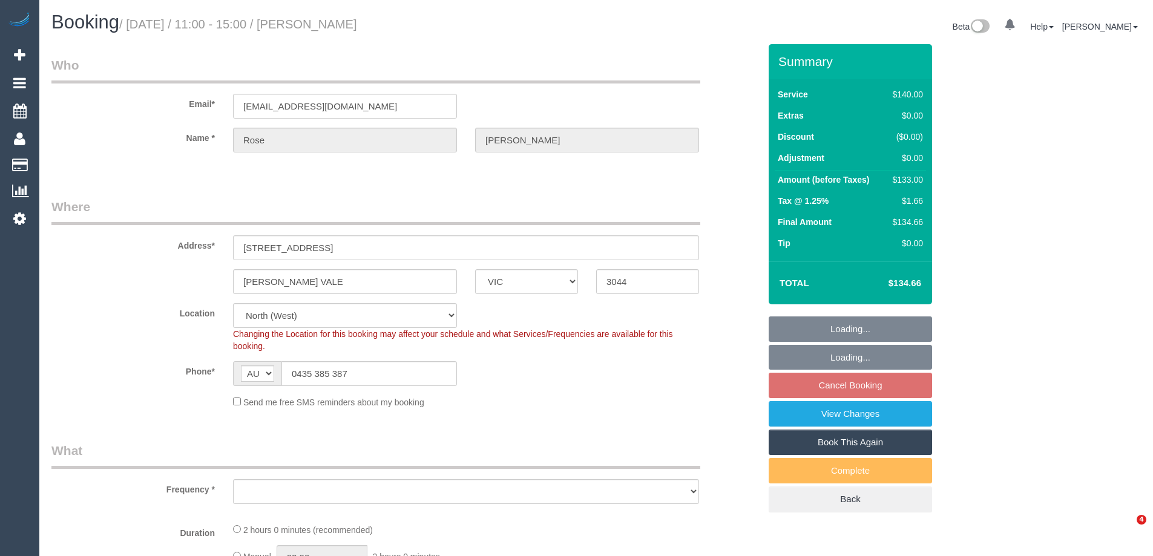
select select "VIC"
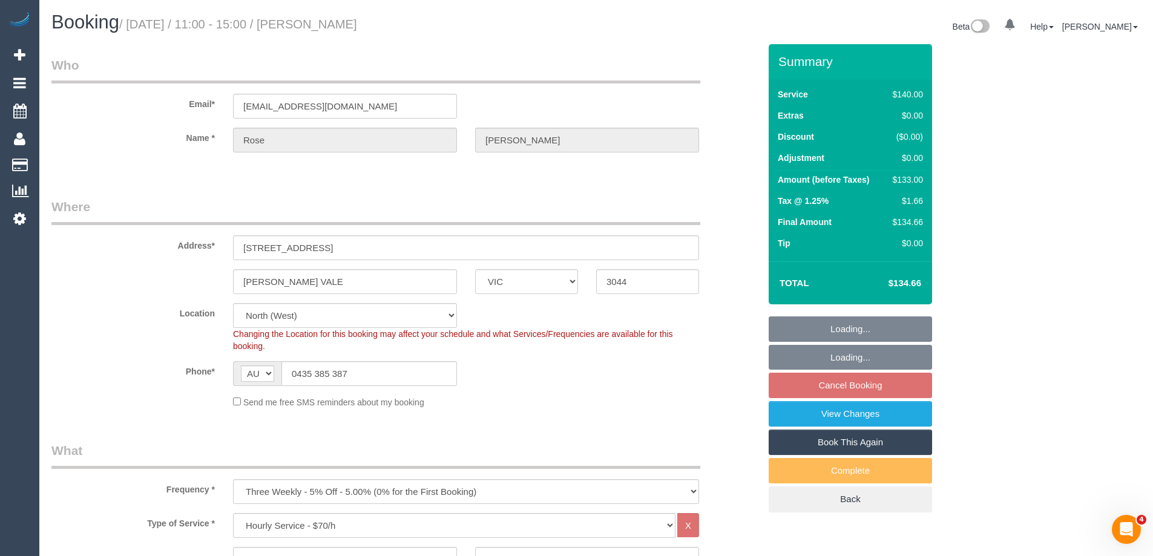
select select "object:699"
select select "number:27"
select select "number:17"
select select "number:19"
select select "number:22"
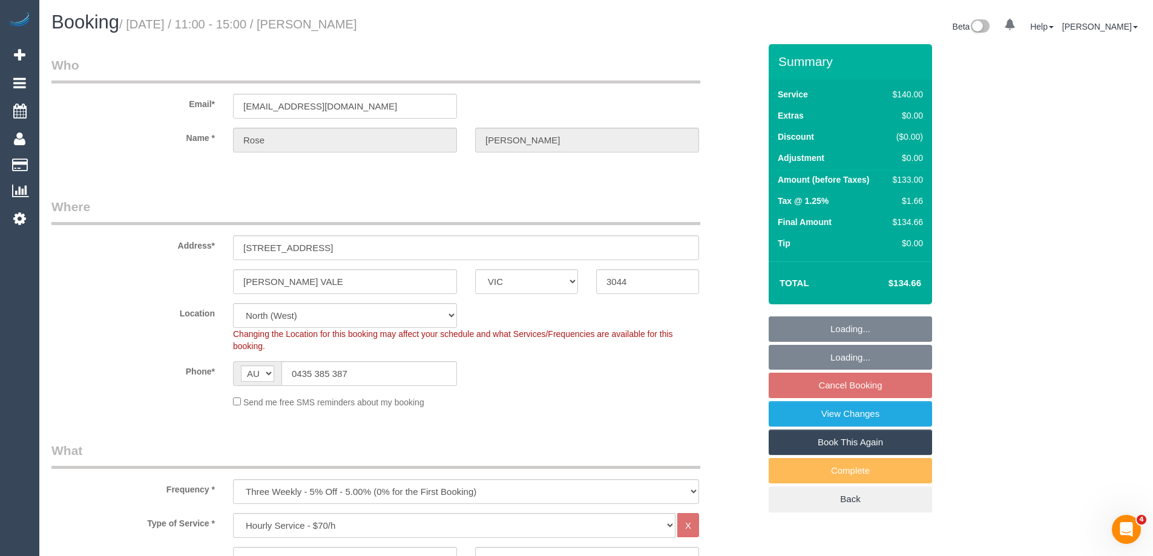
select select "number:34"
select select "number:13"
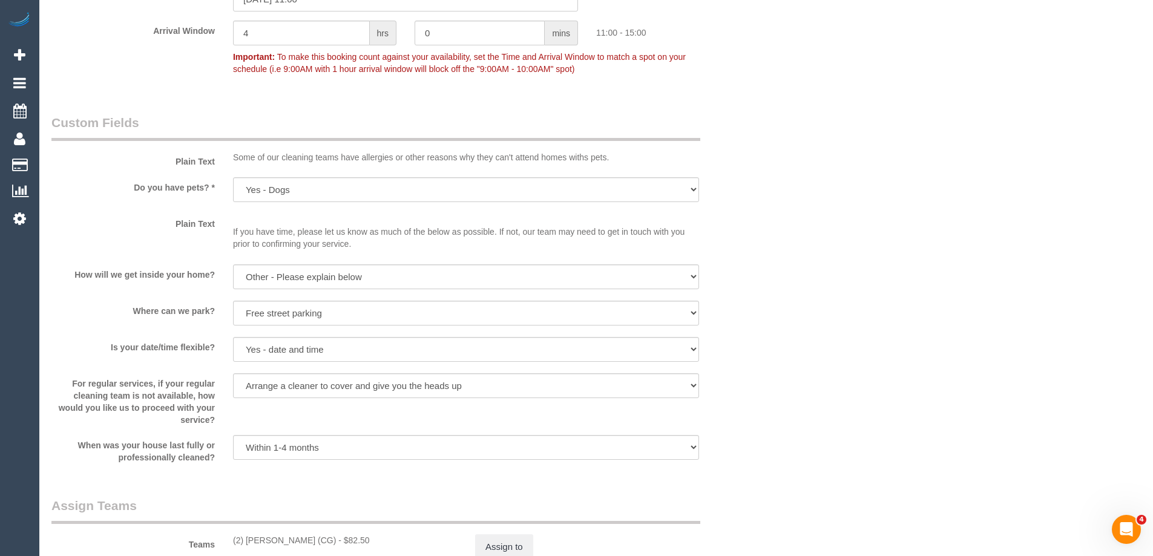
scroll to position [1573, 0]
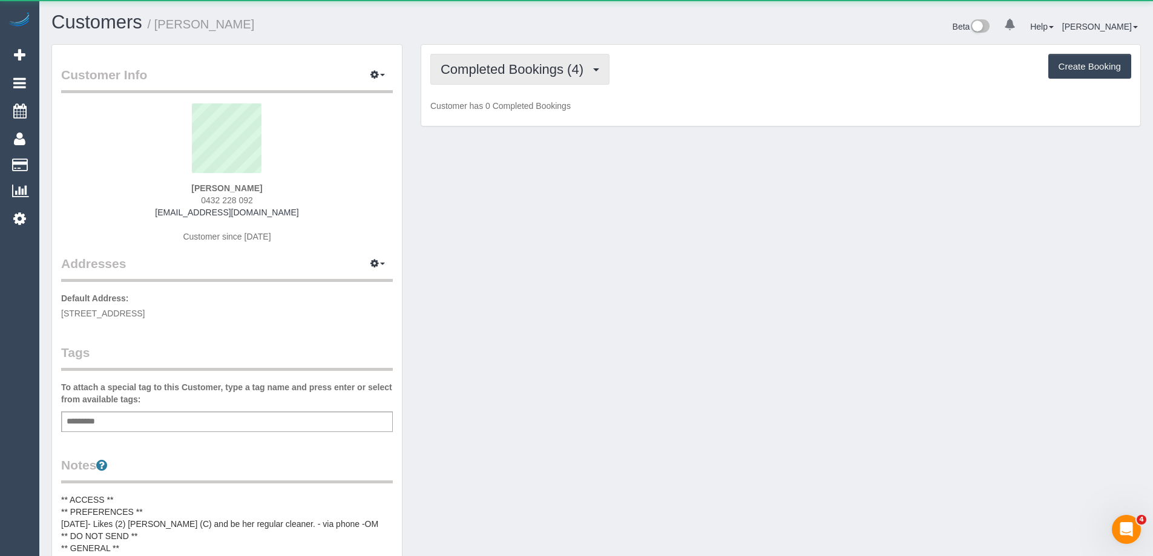
click at [514, 67] on span "Completed Bookings (4)" at bounding box center [515, 69] width 149 height 15
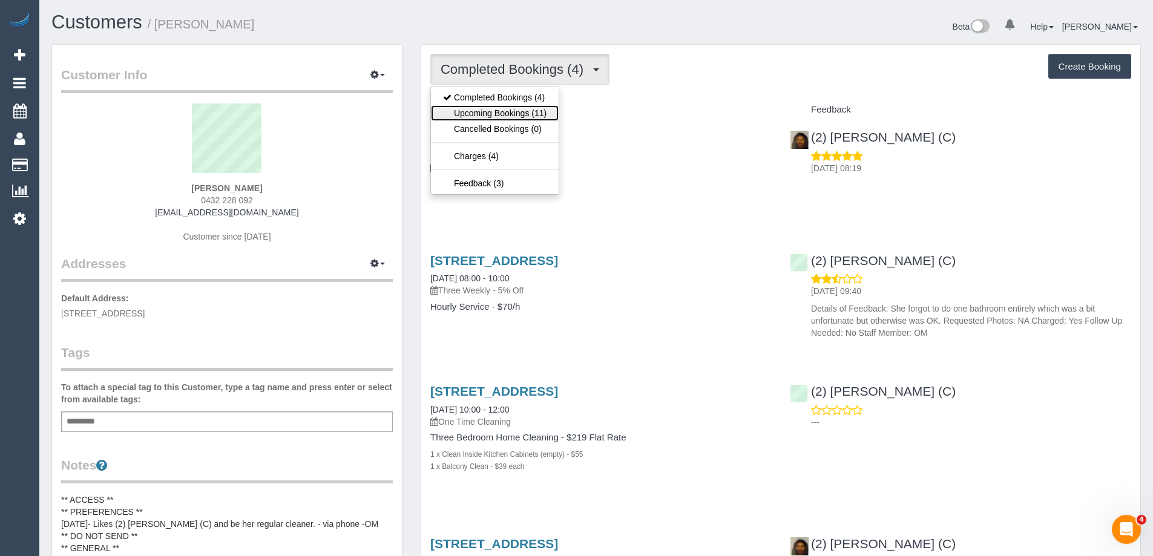
click at [519, 113] on link "Upcoming Bookings (11)" at bounding box center [495, 113] width 128 height 16
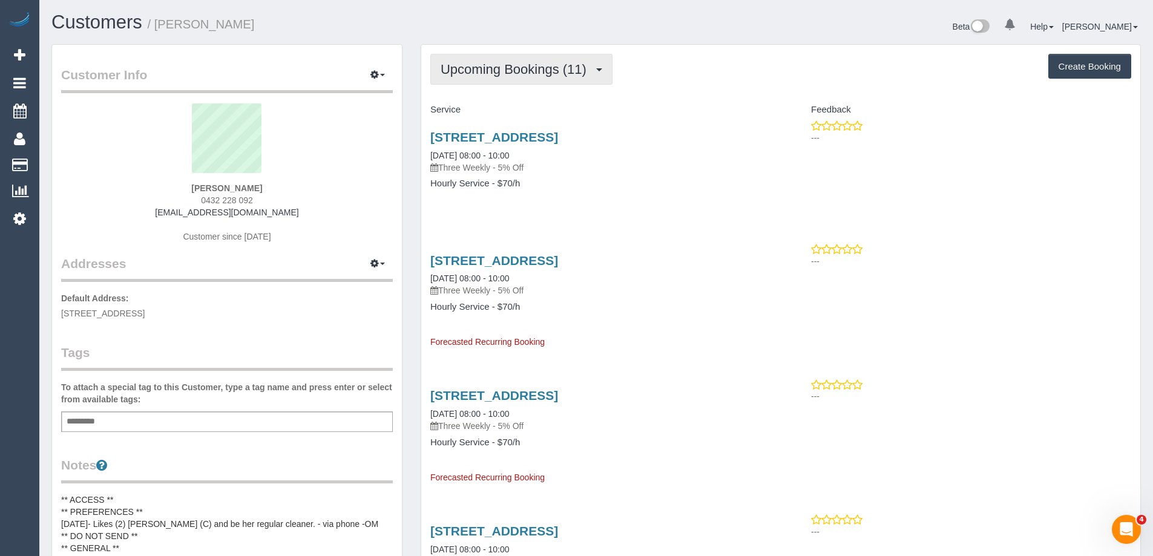
click at [479, 63] on span "Upcoming Bookings (11)" at bounding box center [517, 69] width 152 height 15
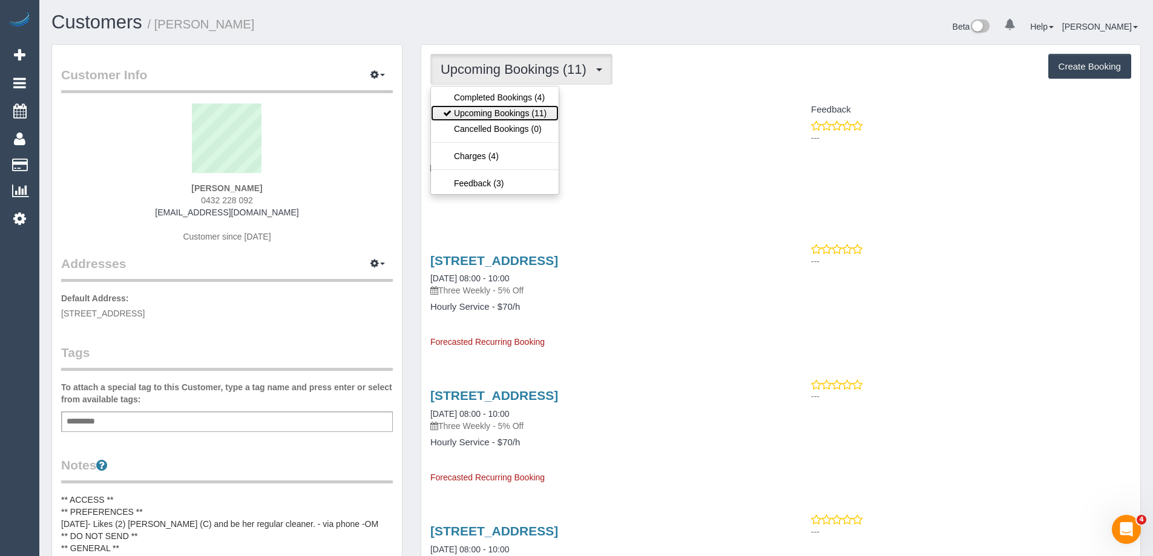
click at [527, 107] on link "Upcoming Bookings (11)" at bounding box center [495, 113] width 128 height 16
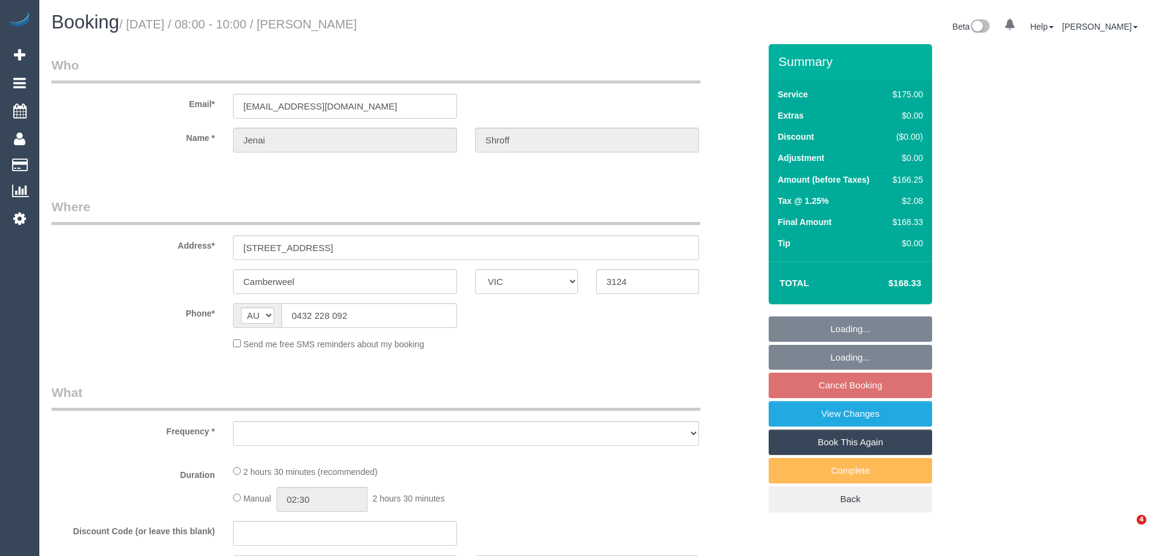
select select "VIC"
select select "string:stripe-pm_1RkaMh2GScqysDRVzL0AtIri"
select select "number:28"
select select "number:14"
select select "number:19"
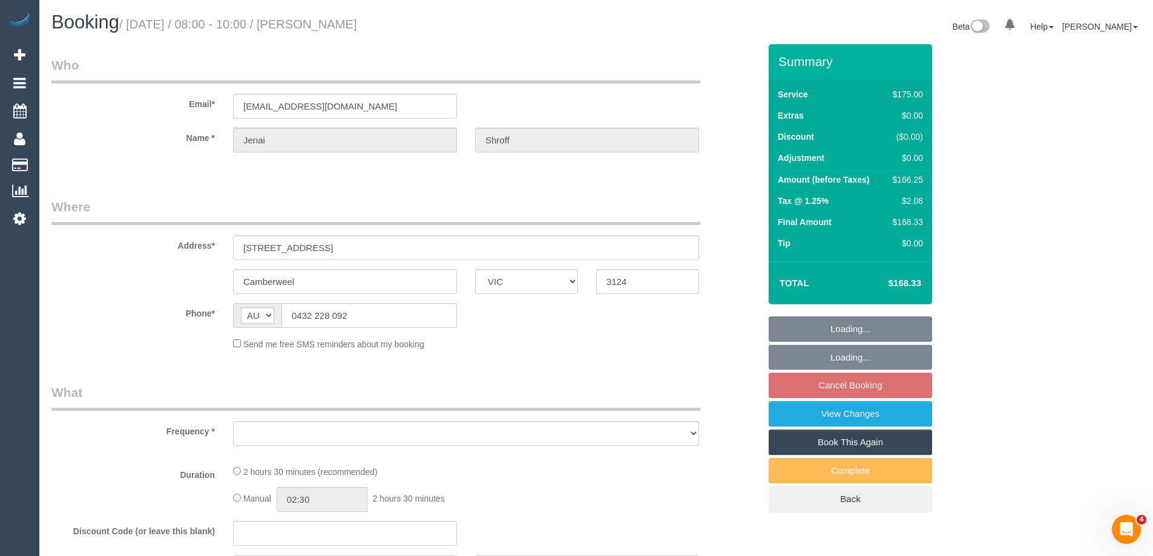
select select "number:25"
select select "number:35"
select select "number:12"
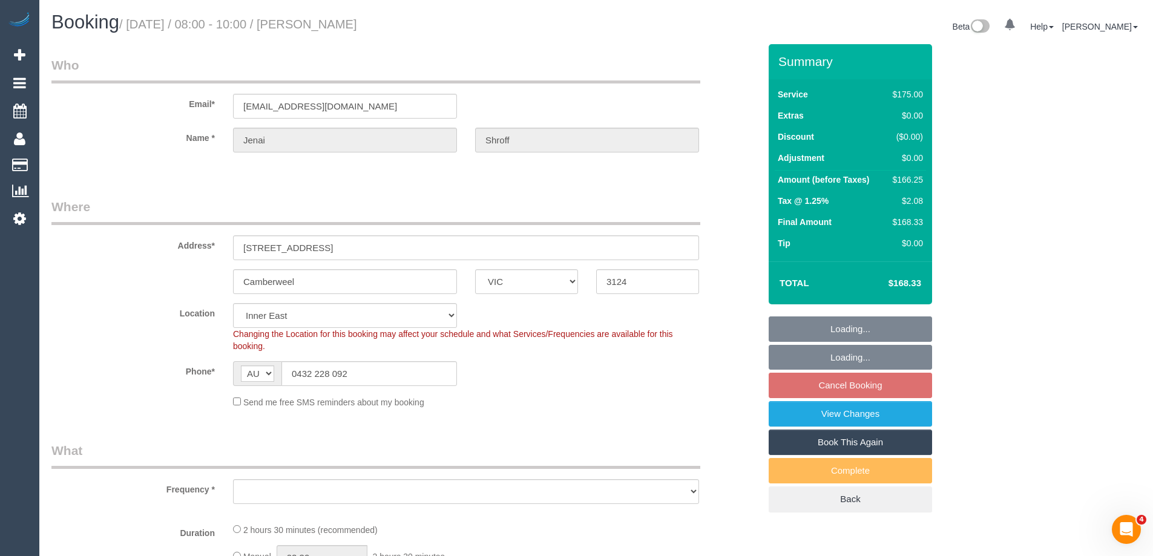
select select "object:834"
select select "150"
select select "spot2"
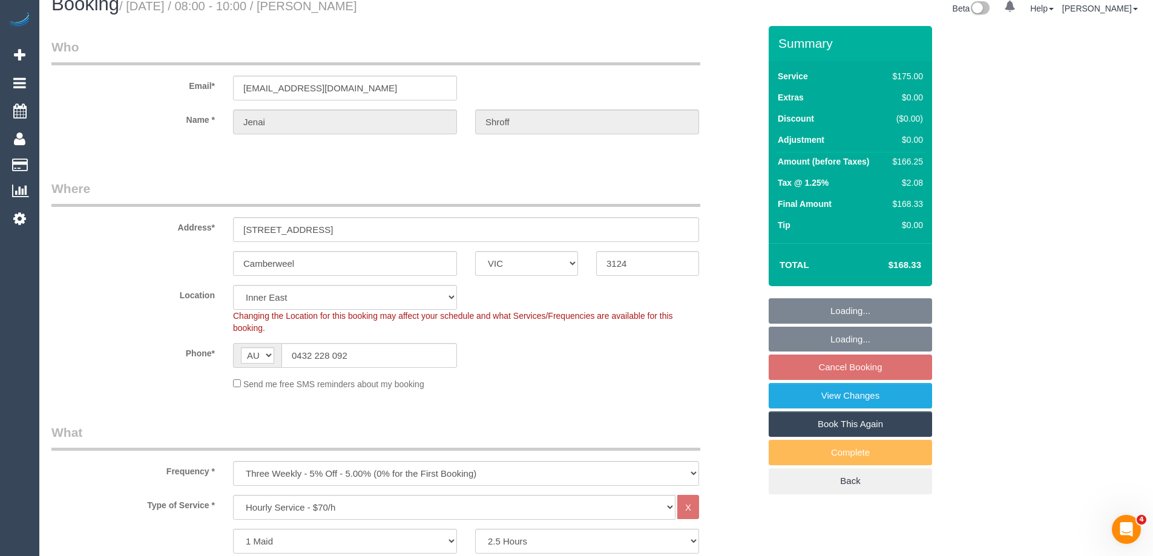
scroll to position [303, 0]
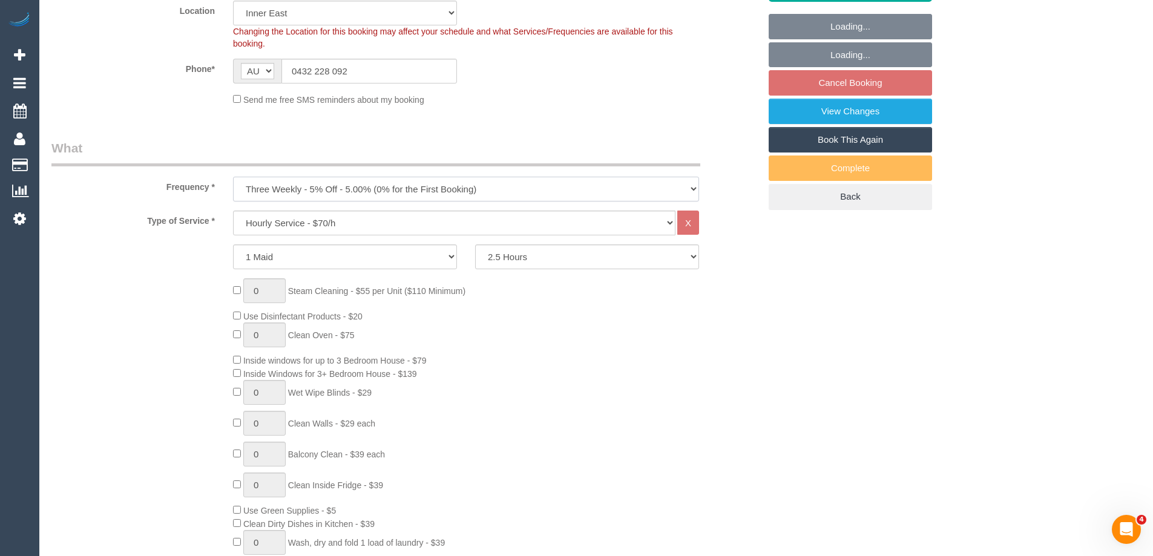
click at [271, 186] on select "One Time Cleaning Weekly - 10% Off - 10.00% (0% for the First Booking) Fortnigh…" at bounding box center [466, 189] width 466 height 25
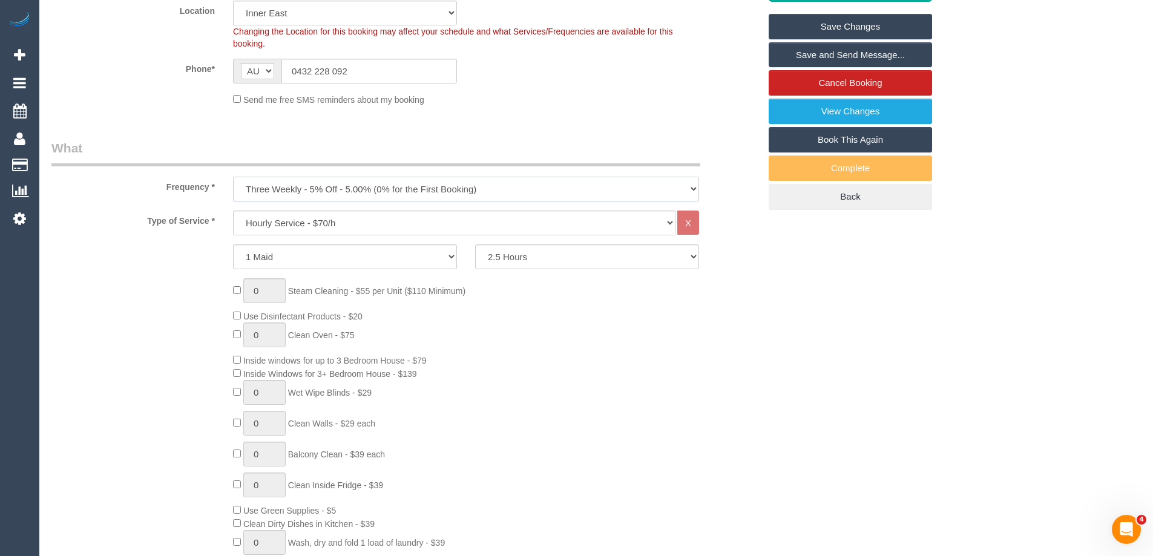
select select "object:847"
click at [233, 177] on select "One Time Cleaning Weekly - 10% Off - 10.00% (0% for the First Booking) Fortnigh…" at bounding box center [466, 189] width 466 height 25
click at [508, 255] on select "2 Hours 2.5 Hours 3 Hours 3.5 Hours 4 Hours 4.5 Hours 5 Hours 5.5 Hours 6 Hours…" at bounding box center [587, 256] width 224 height 25
select select "180"
click at [475, 244] on select "2 Hours 2.5 Hours 3 Hours 3.5 Hours 4 Hours 4.5 Hours 5 Hours 5.5 Hours 6 Hours…" at bounding box center [587, 256] width 224 height 25
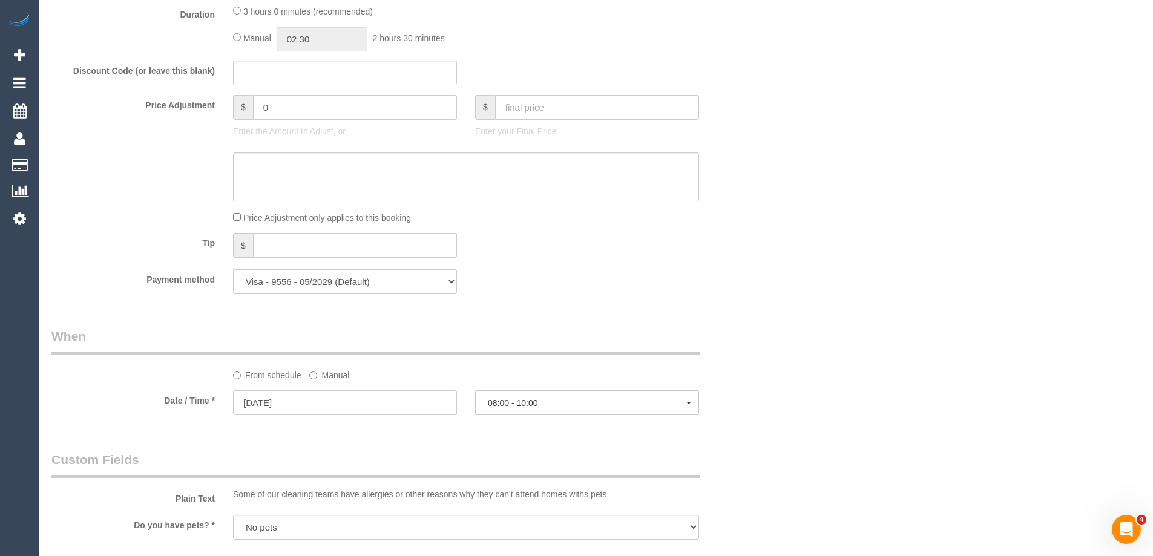
select select "spot23"
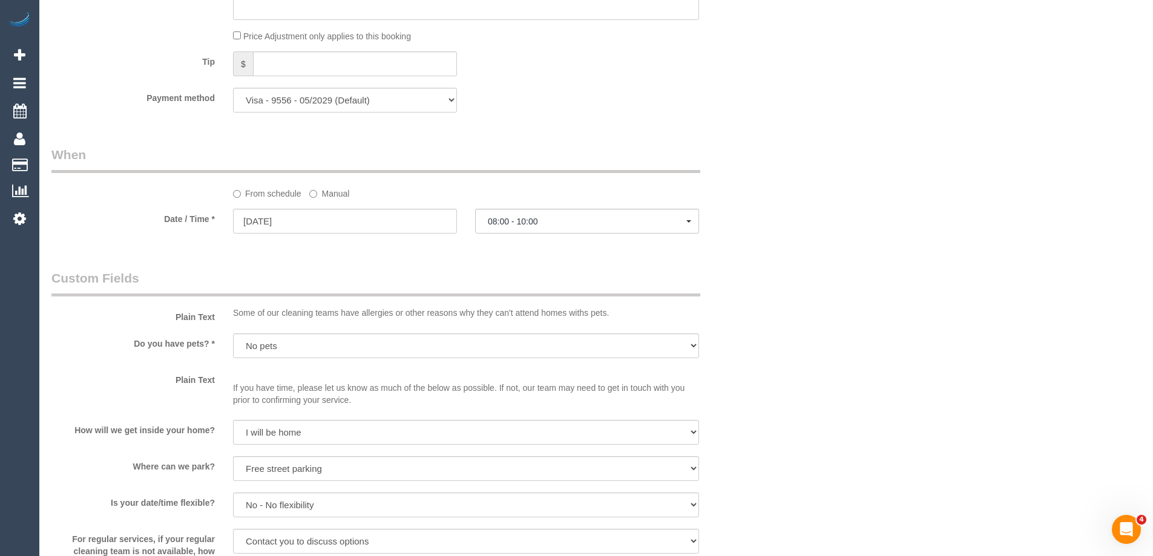
click at [321, 191] on label "Manual" at bounding box center [329, 191] width 40 height 16
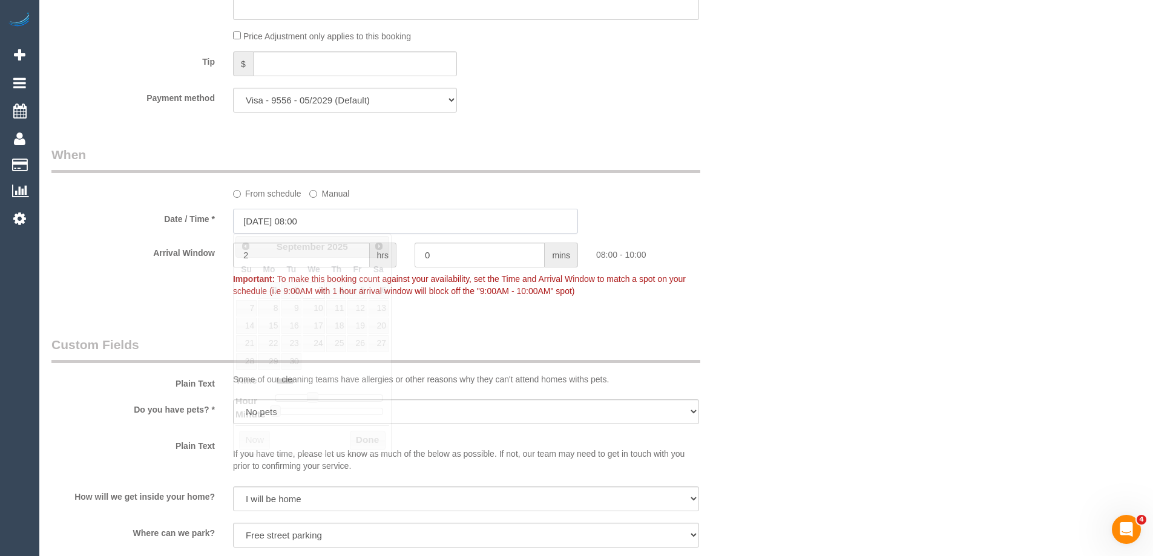
click at [270, 223] on input "03/09/2025 08:00" at bounding box center [405, 221] width 345 height 25
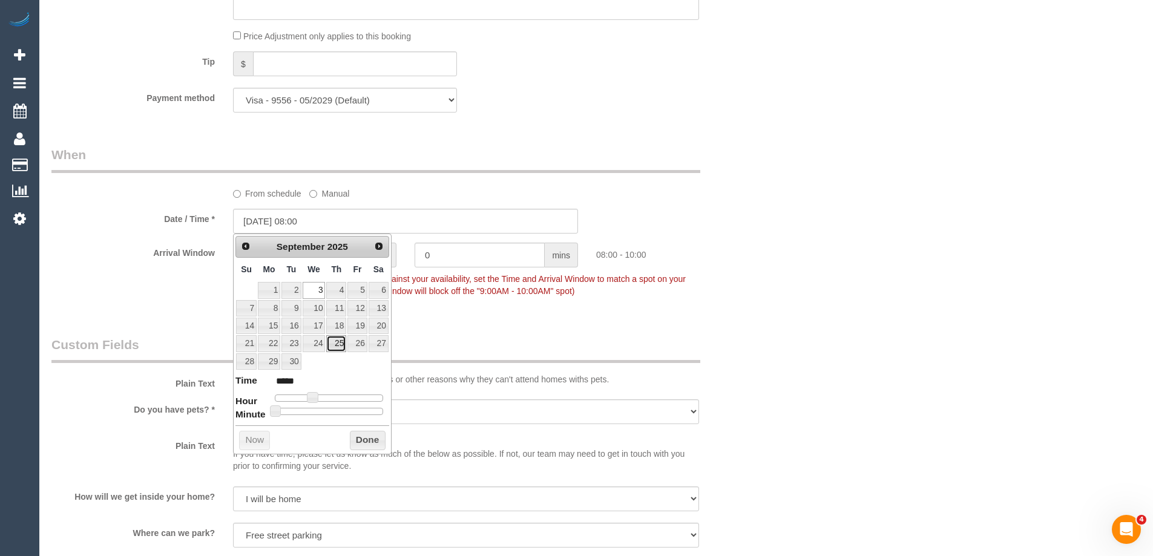
click at [335, 346] on link "25" at bounding box center [336, 343] width 20 height 16
type input "25/09/2025 08:00"
click at [369, 442] on button "Done" at bounding box center [368, 440] width 36 height 19
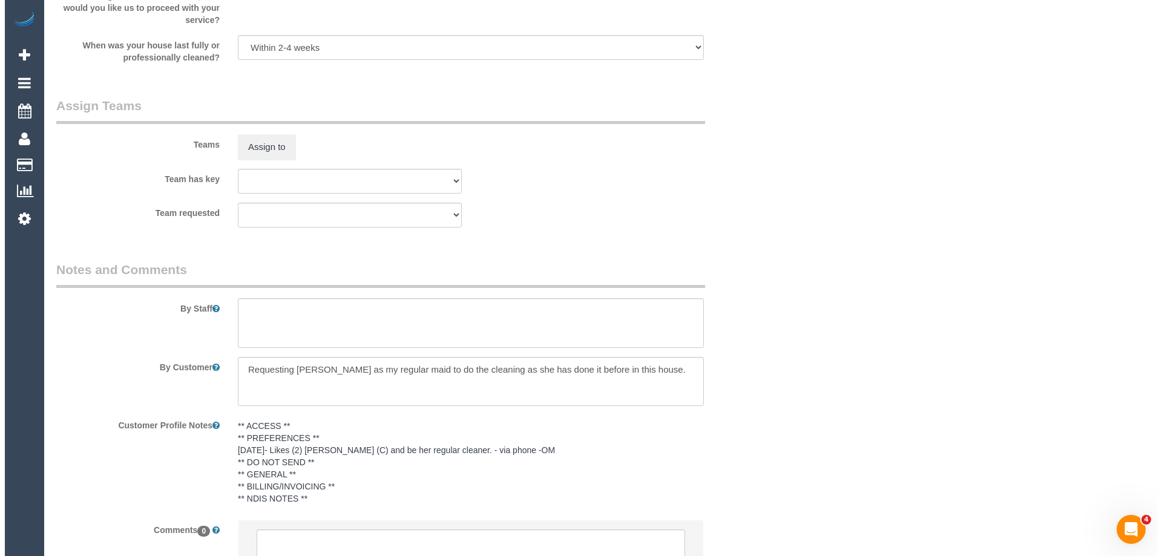
scroll to position [1759, 0]
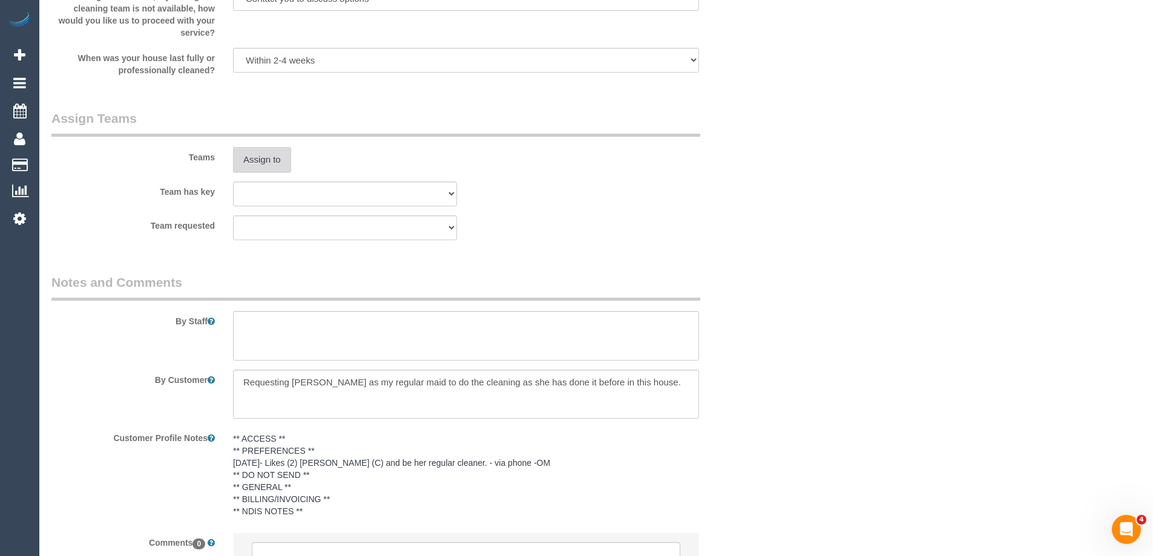
click at [263, 158] on button "Assign to" at bounding box center [262, 159] width 58 height 25
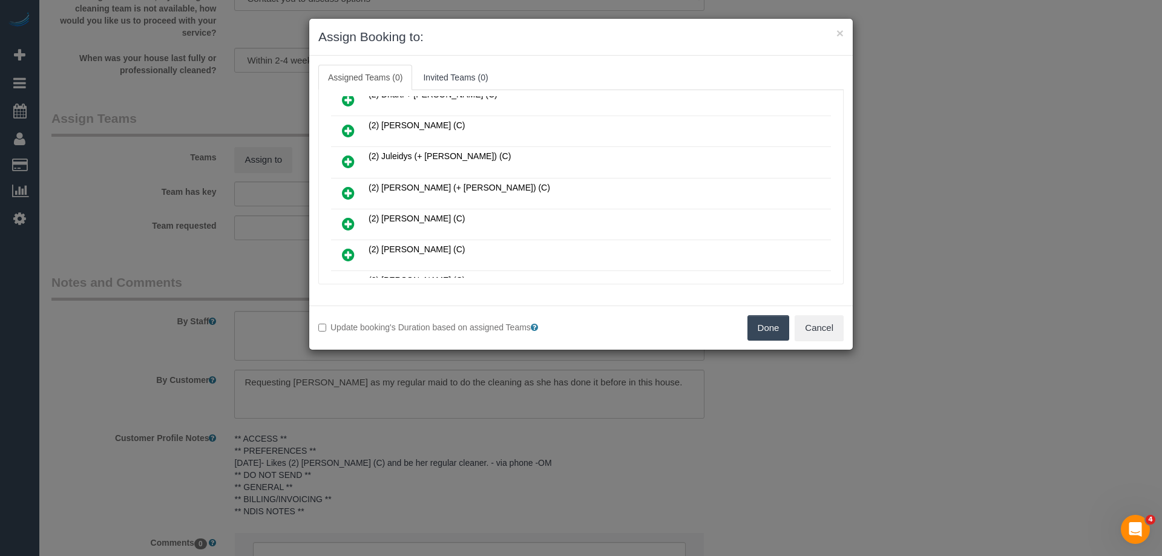
scroll to position [363, 0]
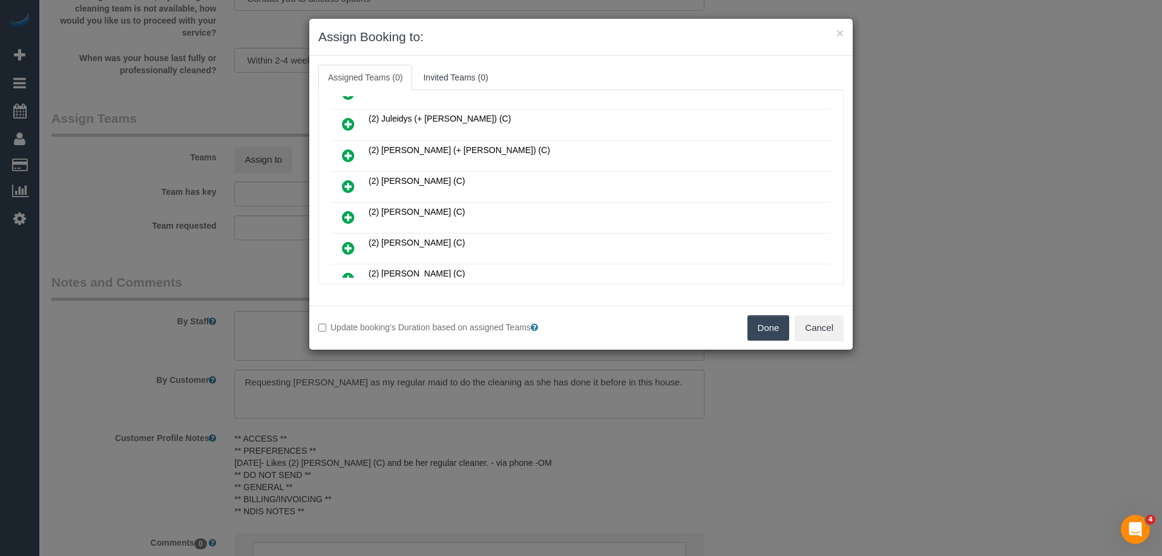
click at [341, 246] on link at bounding box center [348, 249] width 28 height 24
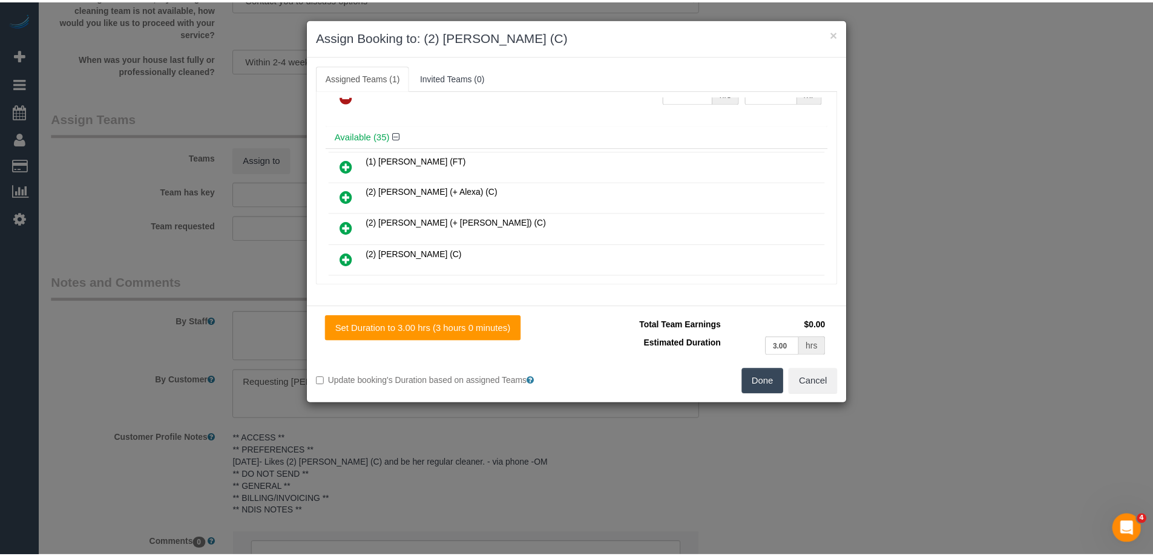
scroll to position [0, 0]
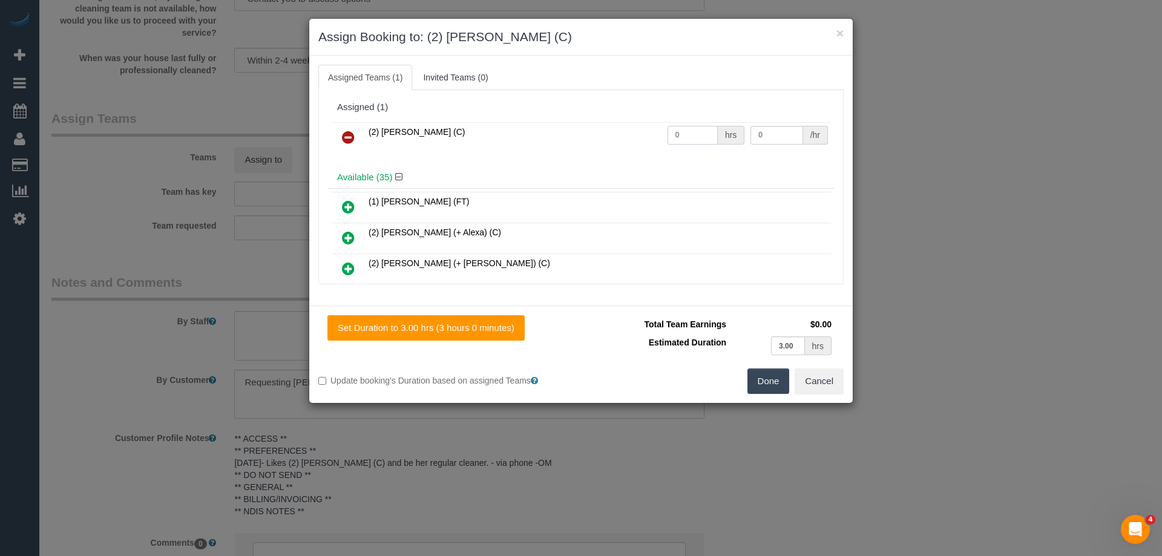
drag, startPoint x: 694, startPoint y: 134, endPoint x: 621, endPoint y: 131, distance: 73.3
click at [621, 131] on tr "(2) Nyasha Mahofa (C) 0 hrs 0 /hr" at bounding box center [581, 137] width 500 height 31
type input "3"
drag, startPoint x: 745, startPoint y: 131, endPoint x: 703, endPoint y: 131, distance: 41.8
click at [703, 131] on tr "(2) Nyasha Mahofa (C) 3 hrs 0 /hr" at bounding box center [581, 137] width 500 height 31
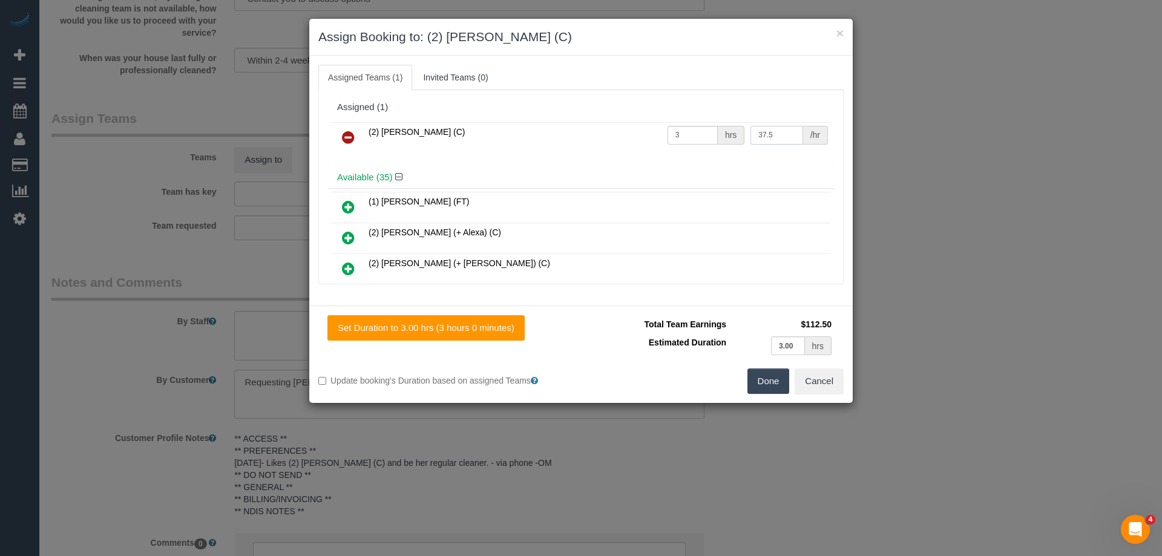
type input "37.5"
drag, startPoint x: 775, startPoint y: 378, endPoint x: 574, endPoint y: 384, distance: 201.6
click at [773, 378] on button "Done" at bounding box center [768, 381] width 42 height 25
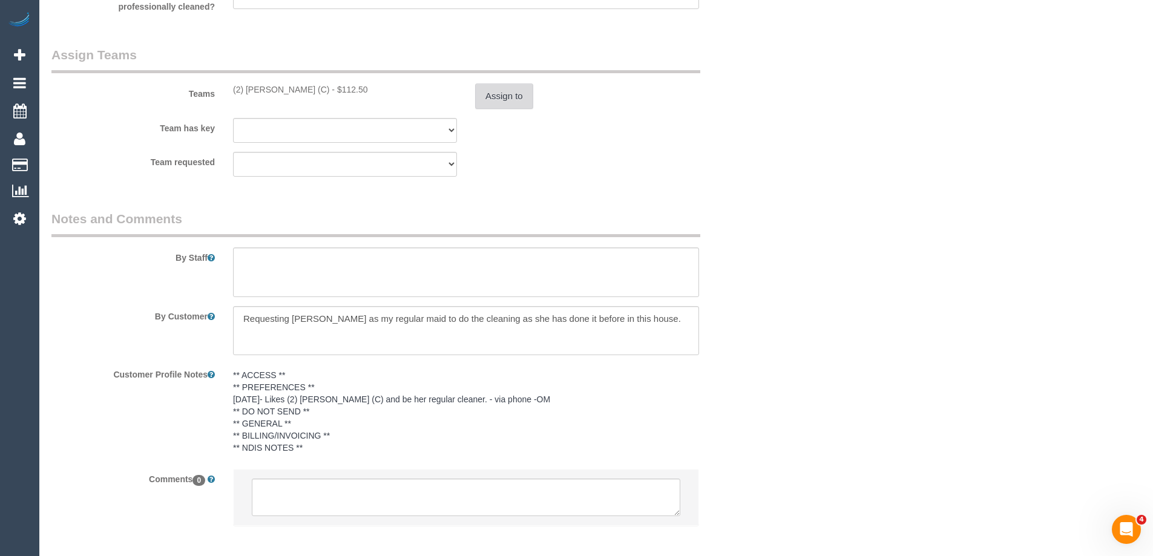
scroll to position [1880, 0]
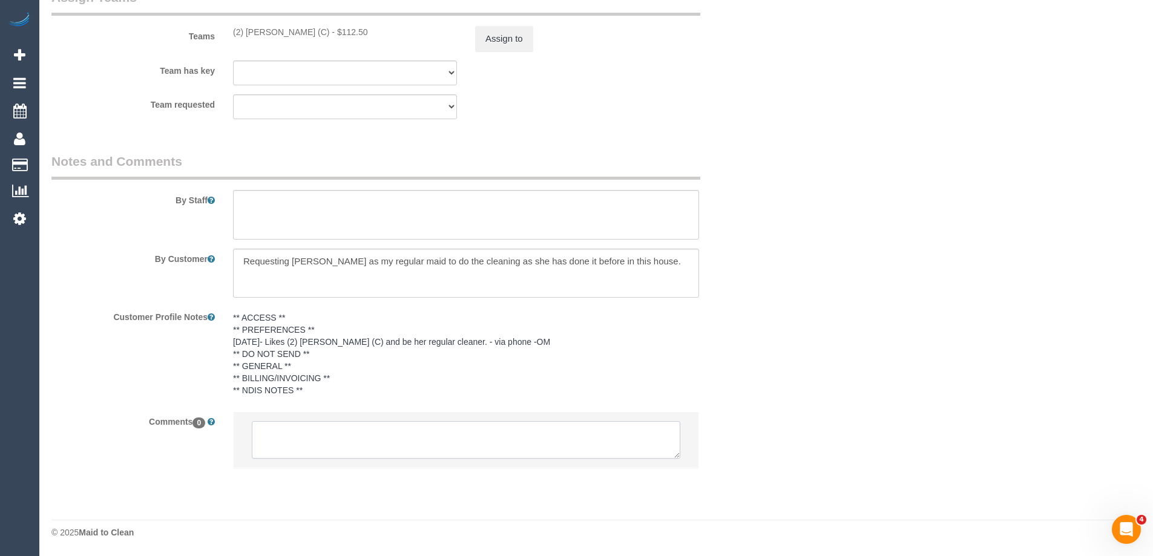
click at [311, 453] on textarea at bounding box center [466, 440] width 428 height 38
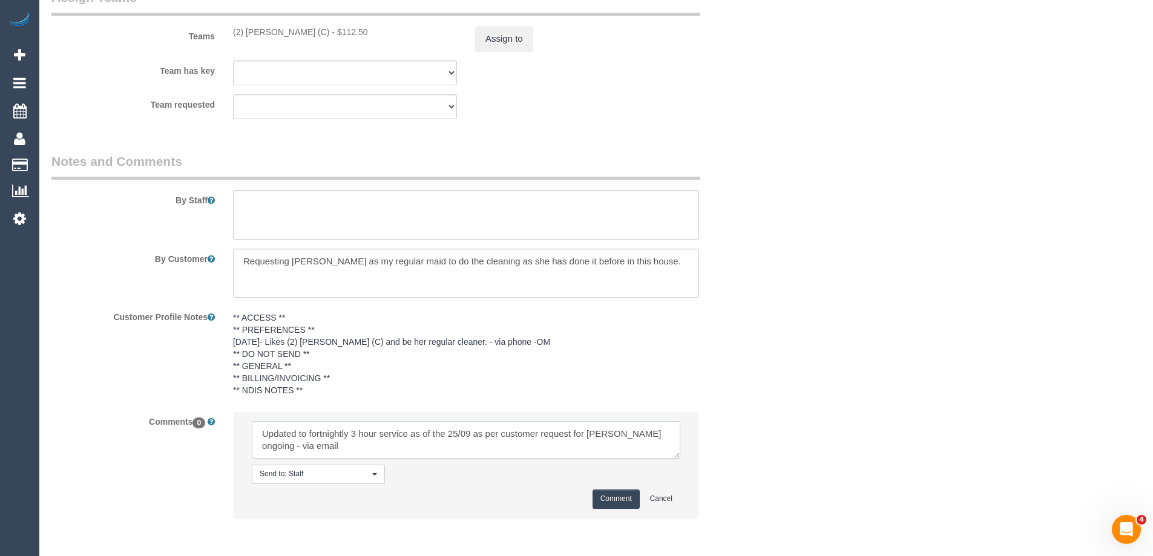
type textarea "Updated to fortnightly 3 hour service as of the 25/09 as per customer request f…"
click at [610, 503] on button "Comment" at bounding box center [615, 499] width 47 height 19
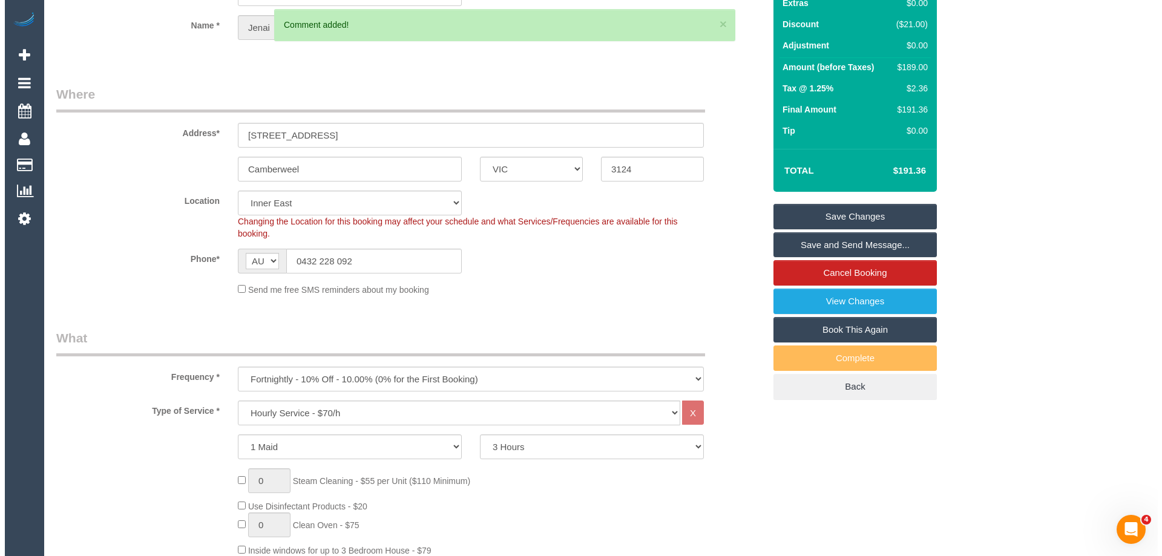
scroll to position [0, 0]
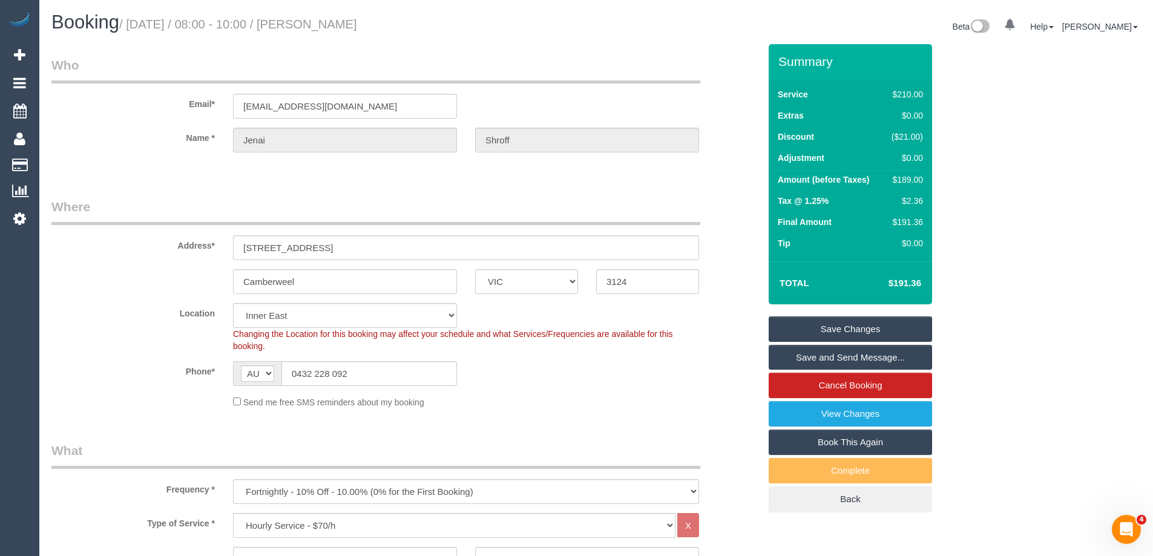
drag, startPoint x: 402, startPoint y: 23, endPoint x: 335, endPoint y: 19, distance: 66.7
click at [335, 19] on h1 "Booking / September 03, 2025 / 08:00 - 10:00 / Jenai Shroff" at bounding box center [319, 22] width 536 height 21
copy small "Jenai Shroff"
click at [798, 354] on link "Save and Send Message..." at bounding box center [850, 357] width 163 height 25
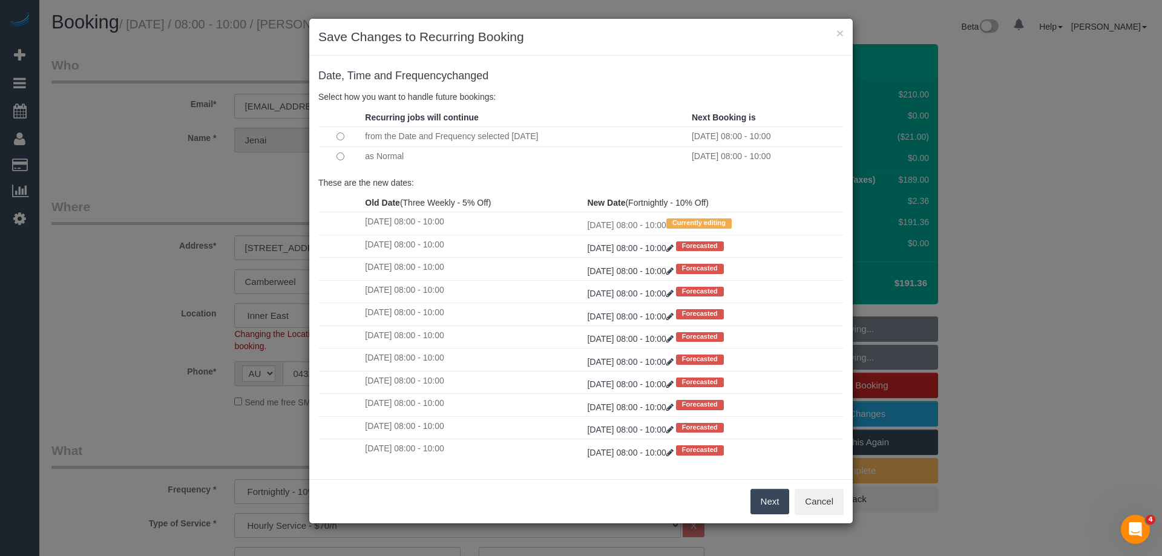
click at [764, 500] on button "Next" at bounding box center [769, 501] width 39 height 25
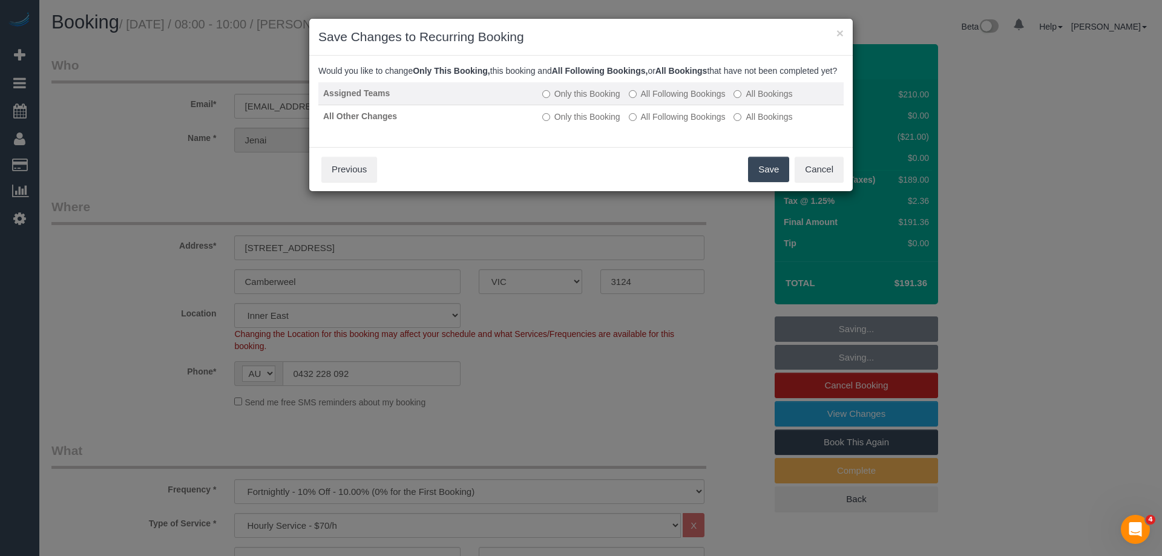
click at [665, 100] on label "All Following Bookings" at bounding box center [677, 94] width 97 height 12
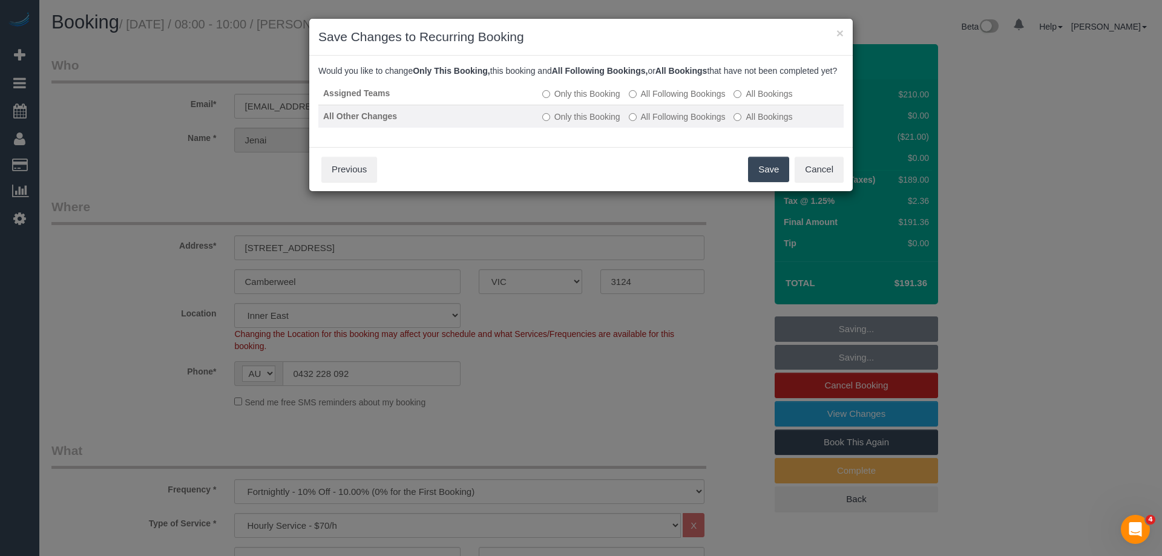
drag, startPoint x: 651, startPoint y: 141, endPoint x: 649, endPoint y: 134, distance: 7.5
click at [650, 139] on div "Assigned Teams Only this Booking All Following Bookings All Bookings All Other …" at bounding box center [580, 110] width 525 height 56
click at [649, 123] on label "All Following Bookings" at bounding box center [677, 117] width 97 height 12
click at [769, 182] on button "Save" at bounding box center [768, 169] width 41 height 25
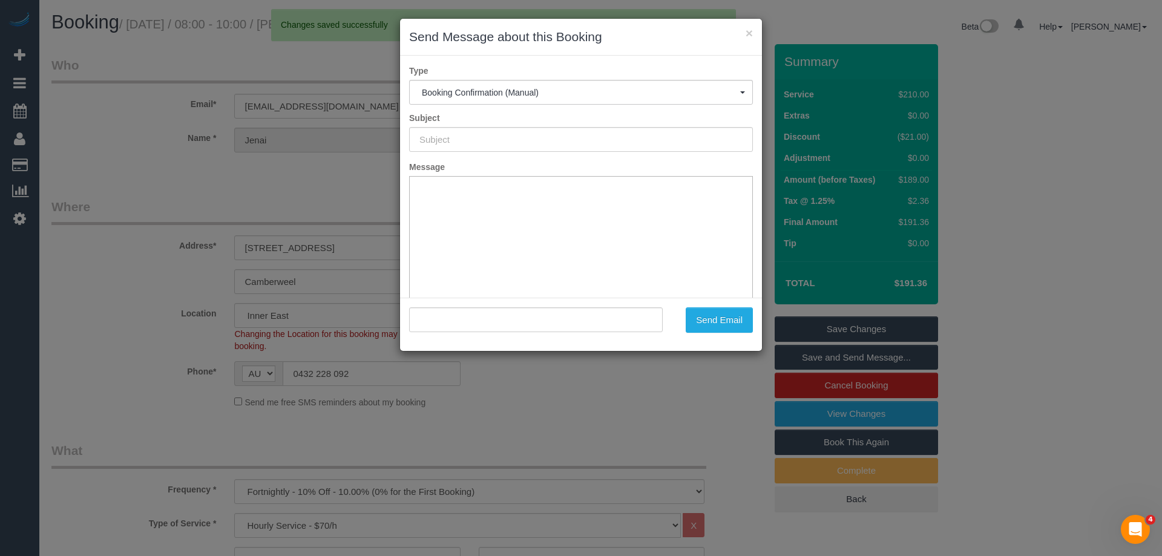
type input "Booking Confirmed"
type input ""Jenai Shroff" <jenaishroff6@gmail.com>"
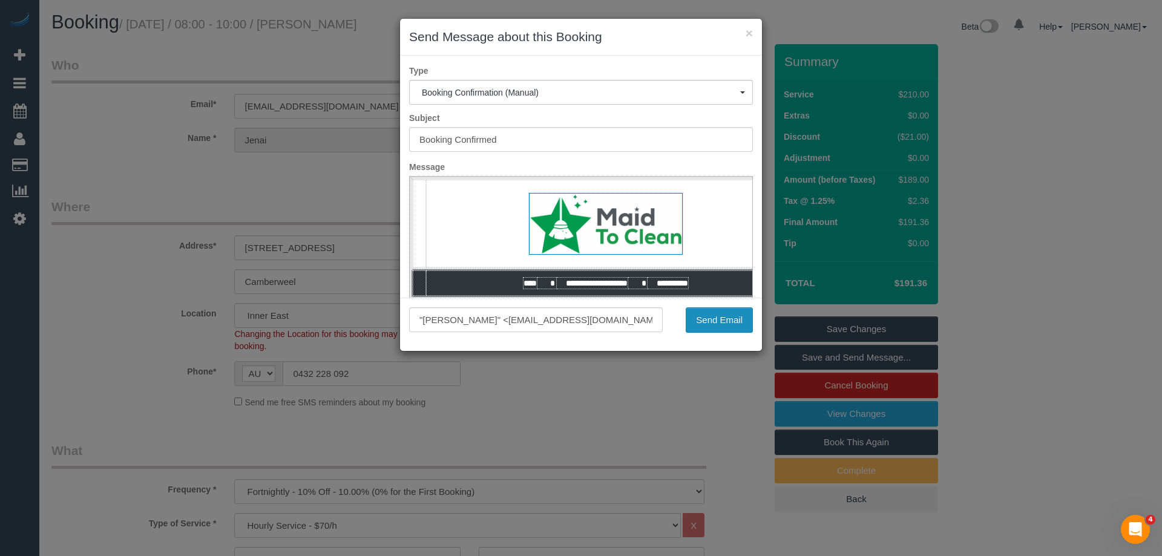
click at [724, 331] on button "Send Email" at bounding box center [719, 319] width 67 height 25
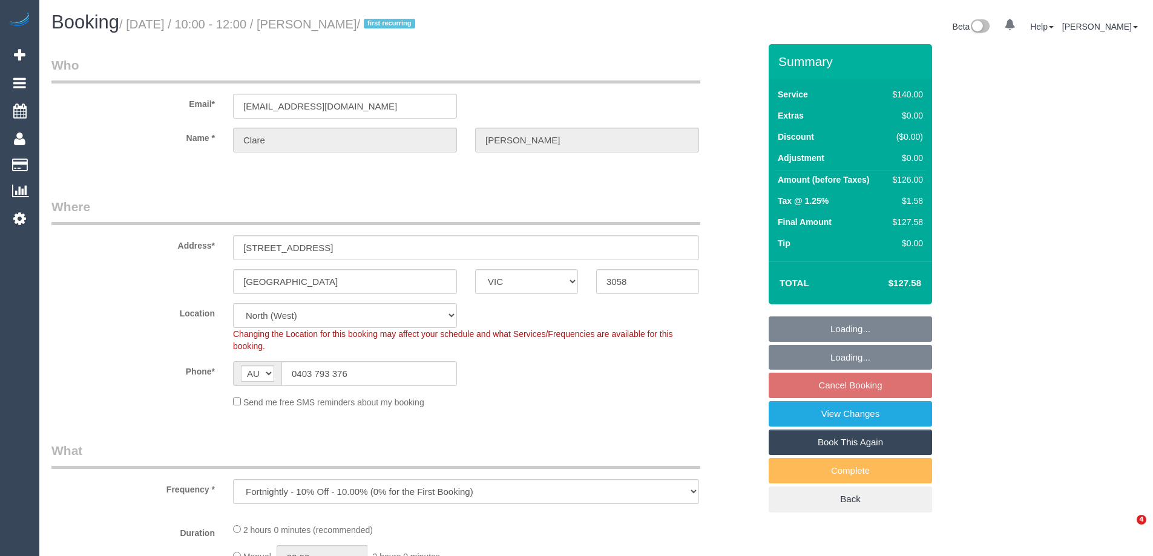
select select "VIC"
select select "number:28"
select select "number:14"
select select "number:19"
select select "number:36"
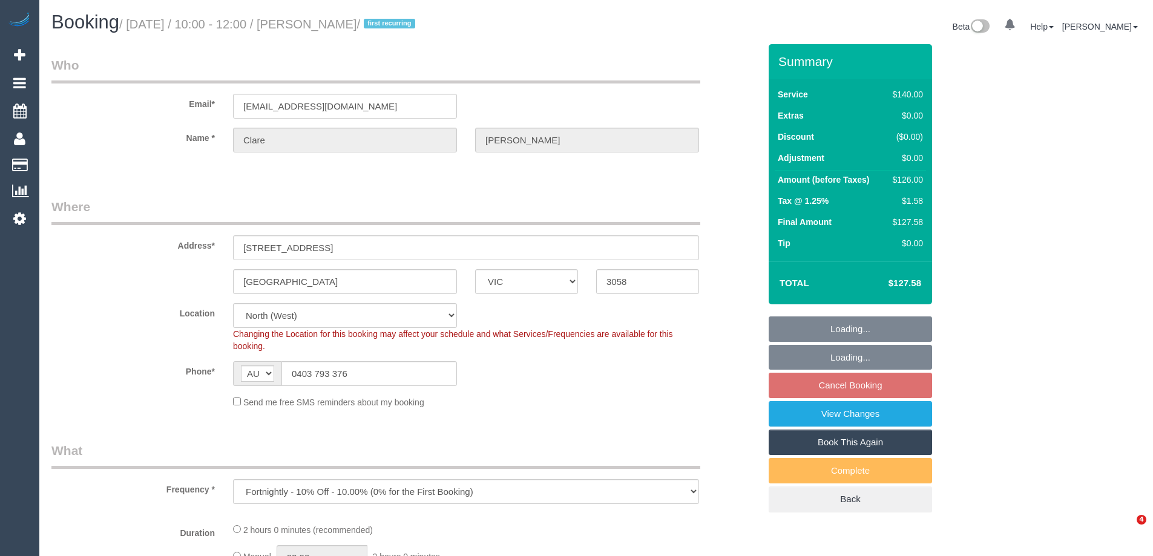
select select "number:34"
select select "number:11"
select select "spot3"
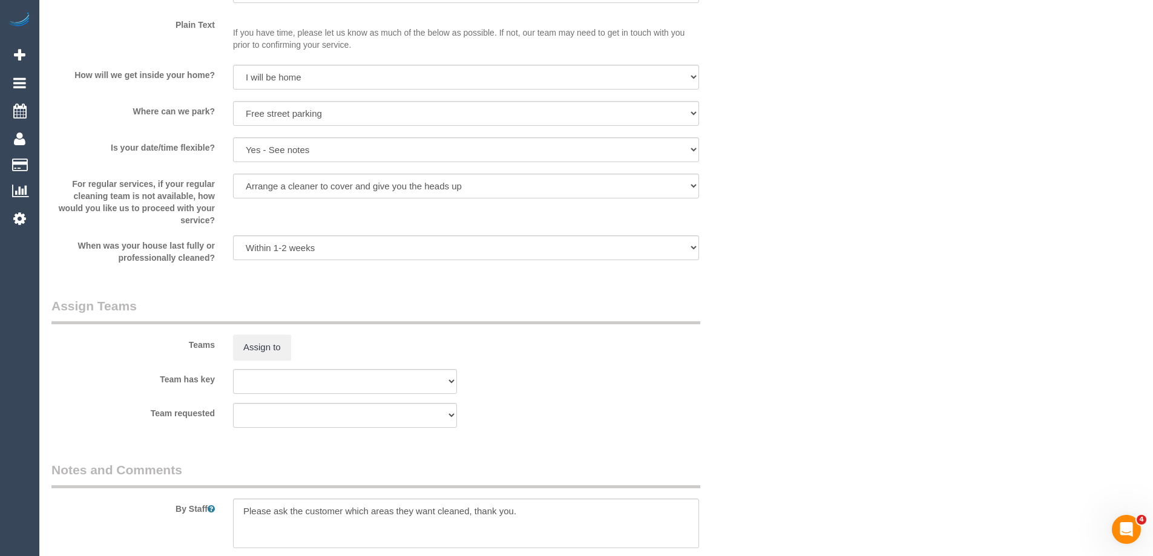
scroll to position [1628, 0]
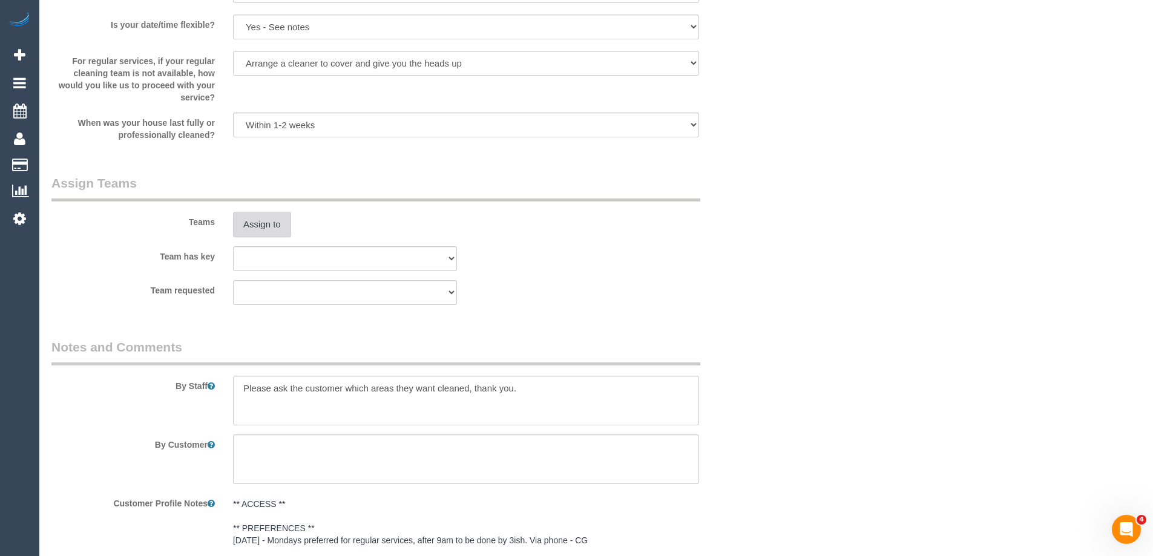
click at [259, 221] on button "Assign to" at bounding box center [262, 224] width 58 height 25
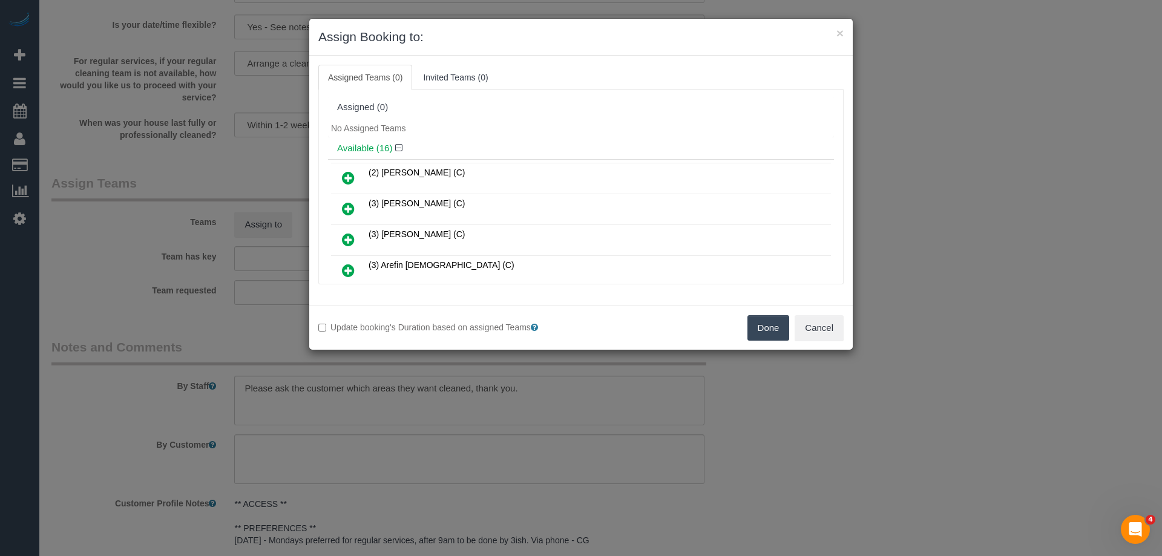
click at [346, 205] on icon at bounding box center [348, 209] width 13 height 15
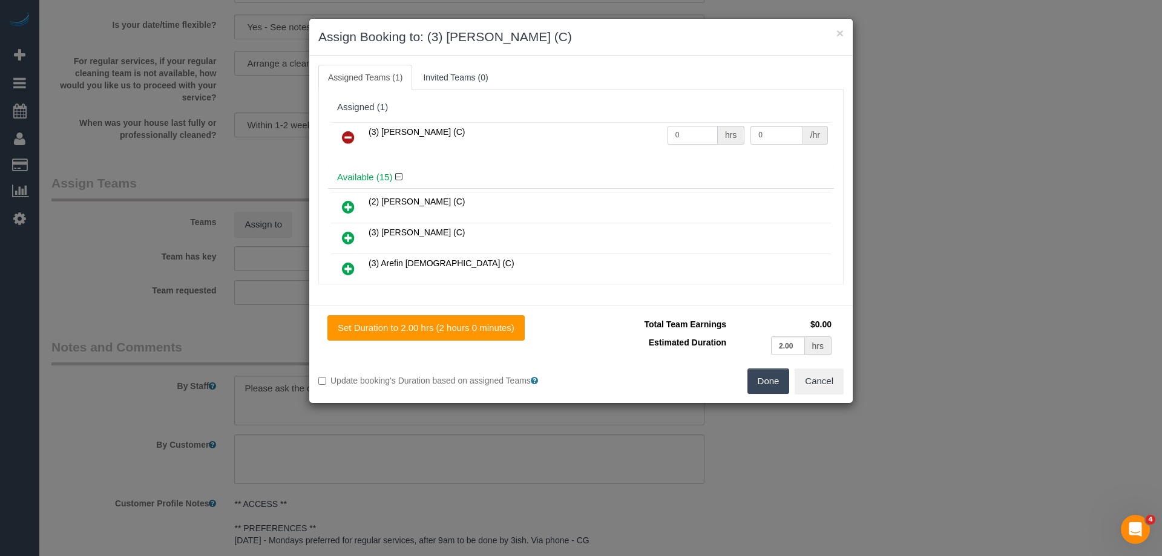
drag, startPoint x: 690, startPoint y: 136, endPoint x: 608, endPoint y: 128, distance: 82.7
click at [608, 128] on tr "(3) [PERSON_NAME] (C) 0 hrs 0 /hr" at bounding box center [581, 137] width 500 height 31
type input "2"
click at [611, 135] on tr "(3) [PERSON_NAME] (C) 2 hrs 0 /hr" at bounding box center [581, 137] width 500 height 31
type input "35"
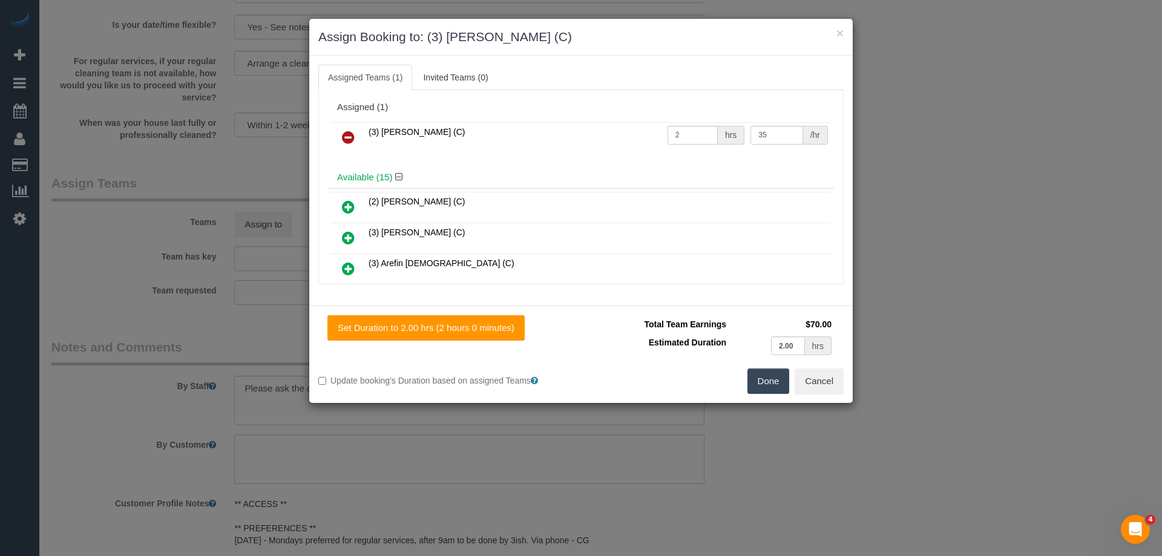
drag, startPoint x: 769, startPoint y: 385, endPoint x: 828, endPoint y: 376, distance: 60.0
click at [769, 384] on button "Done" at bounding box center [768, 381] width 42 height 25
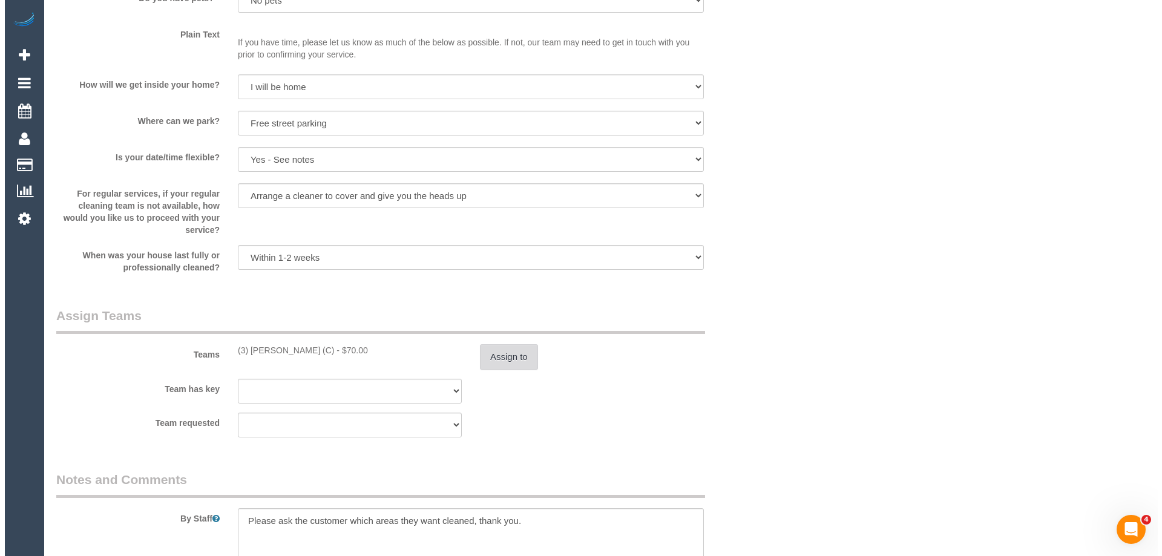
scroll to position [0, 0]
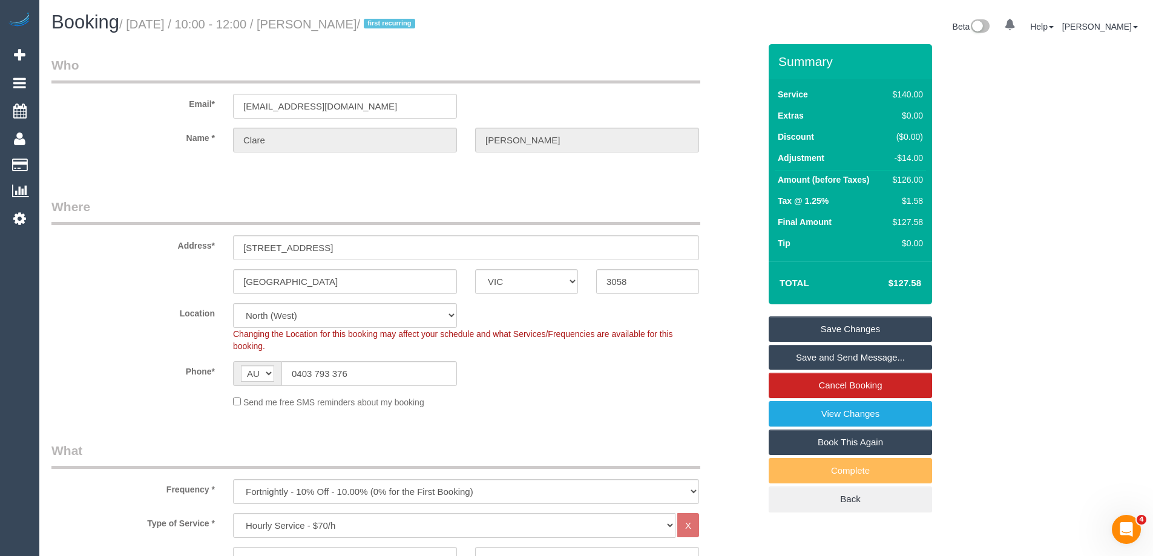
drag, startPoint x: 411, startPoint y: 21, endPoint x: 338, endPoint y: 22, distance: 73.2
click at [338, 22] on small "/ September 01, 2025 / 10:00 - 12:00 / Clare Hartigan / first recurring" at bounding box center [269, 24] width 300 height 13
copy small "[PERSON_NAME]"
click at [795, 355] on link "Save and Send Message..." at bounding box center [850, 357] width 163 height 25
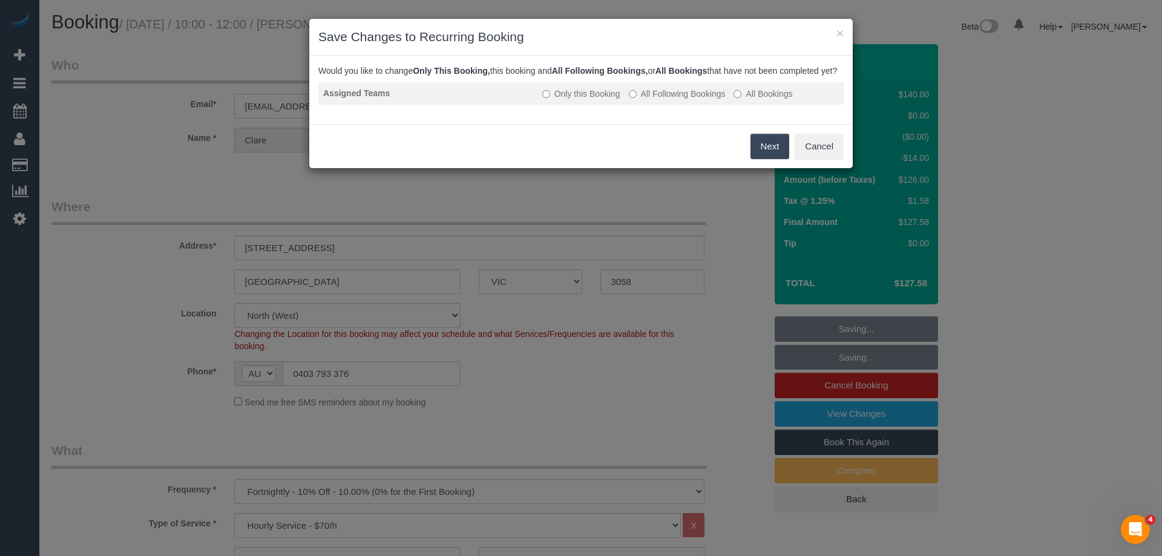
click at [646, 100] on label "All Following Bookings" at bounding box center [677, 94] width 97 height 12
click at [785, 159] on button "Save" at bounding box center [768, 146] width 41 height 25
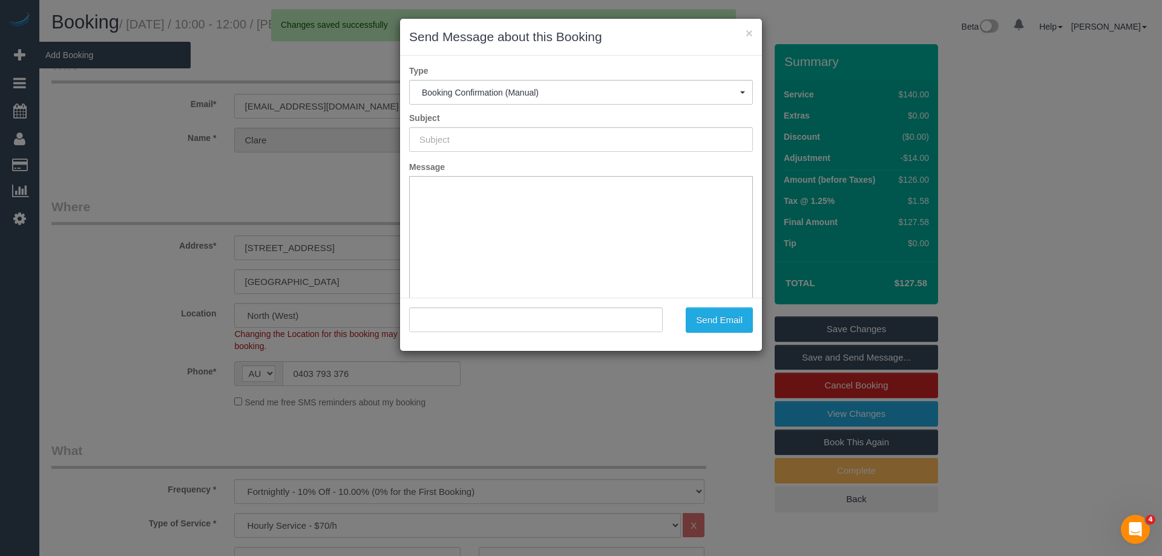
type input "Booking Confirmed"
type input ""Clare Hartigan" <clarehartigan27@gmail.com>"
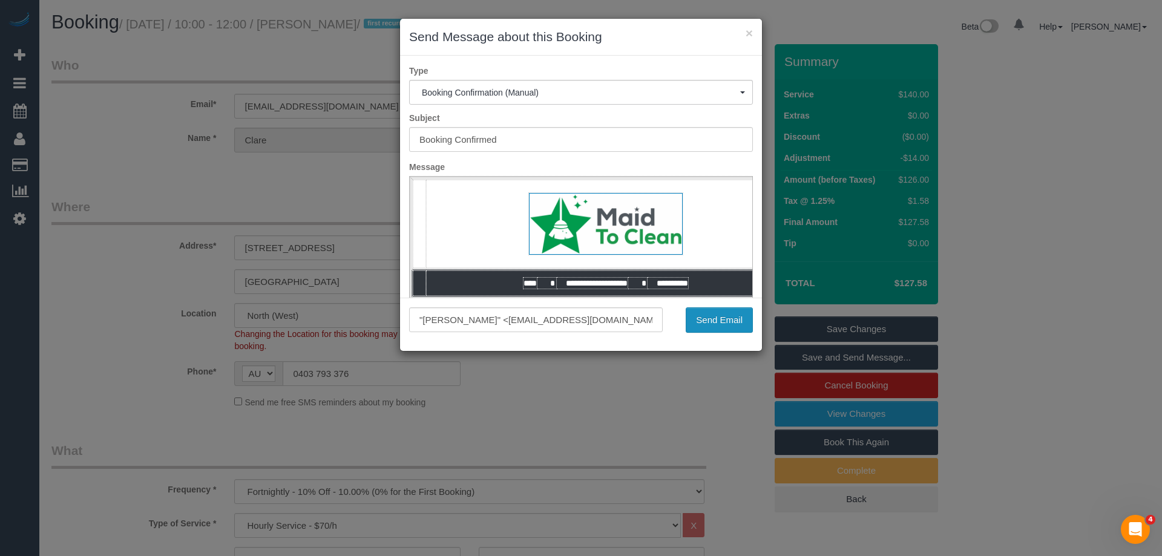
click at [704, 324] on button "Send Email" at bounding box center [719, 319] width 67 height 25
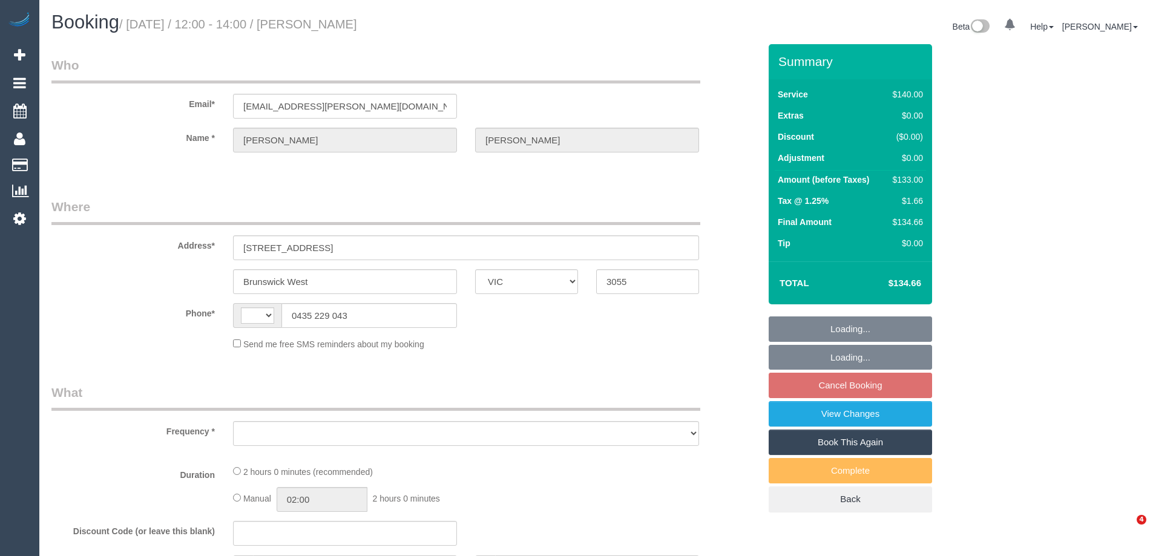
select select "VIC"
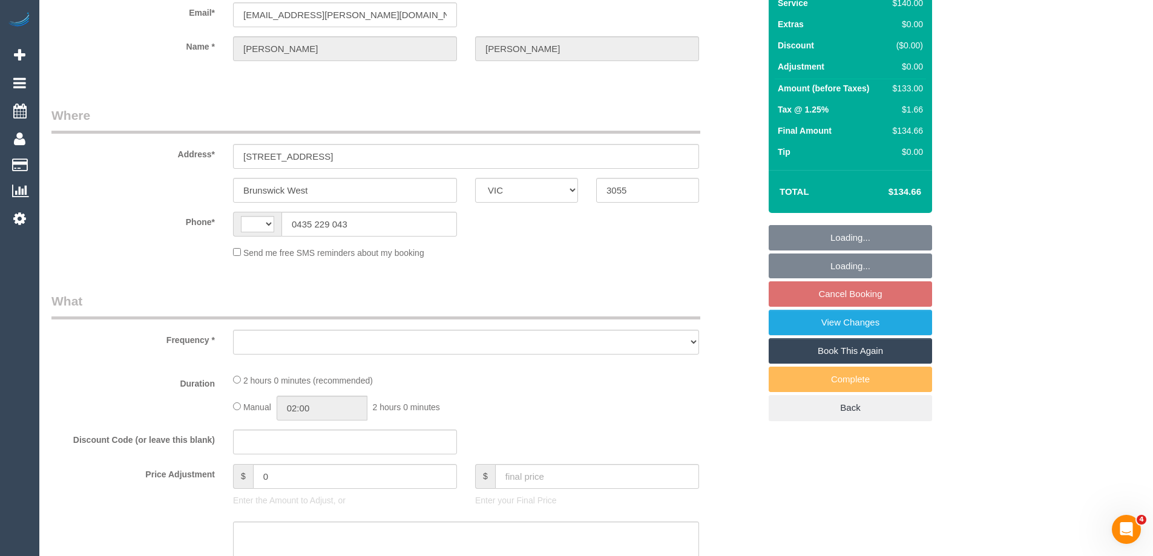
select select "number:29"
select select "number:14"
select select "number:19"
select select "number:24"
select select "number:34"
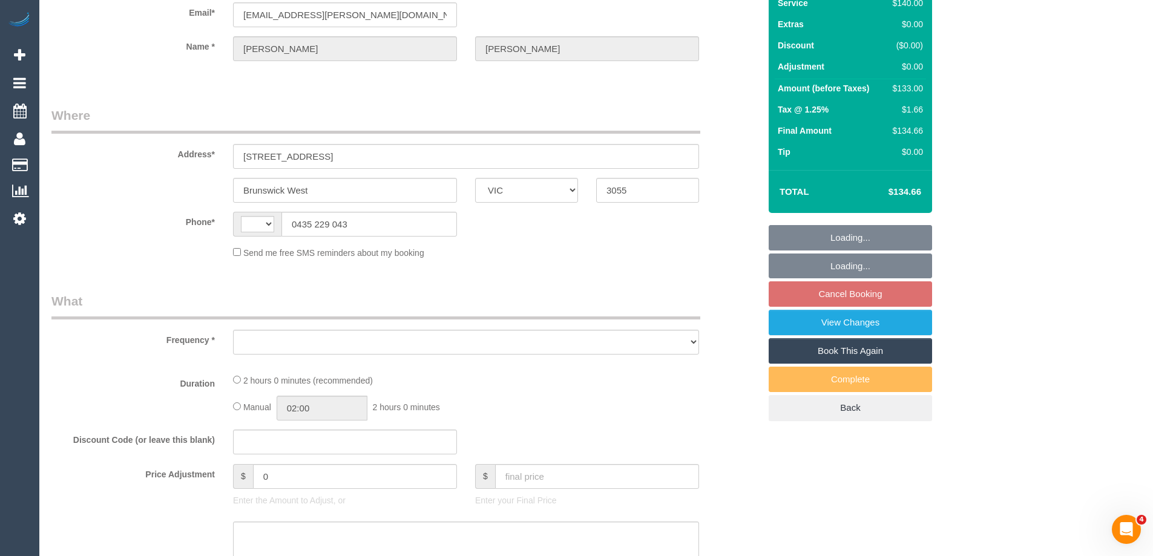
select select "number:12"
select select "string:AU"
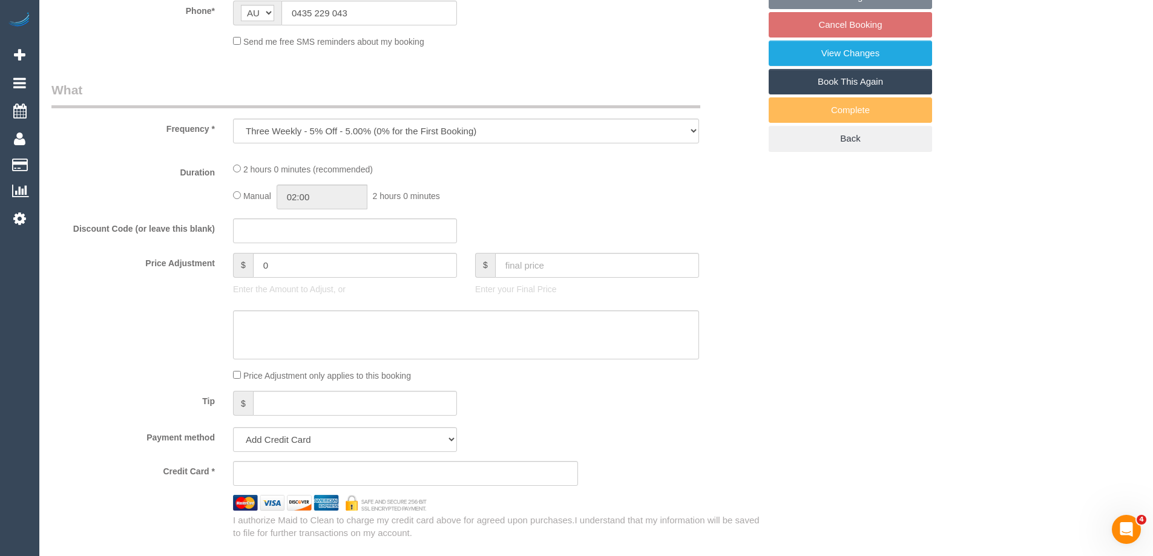
select select "object:1555"
select select "string:stripe-pm_1NB8hg2GScqysDRVZyLuMvxd"
select select "spot4"
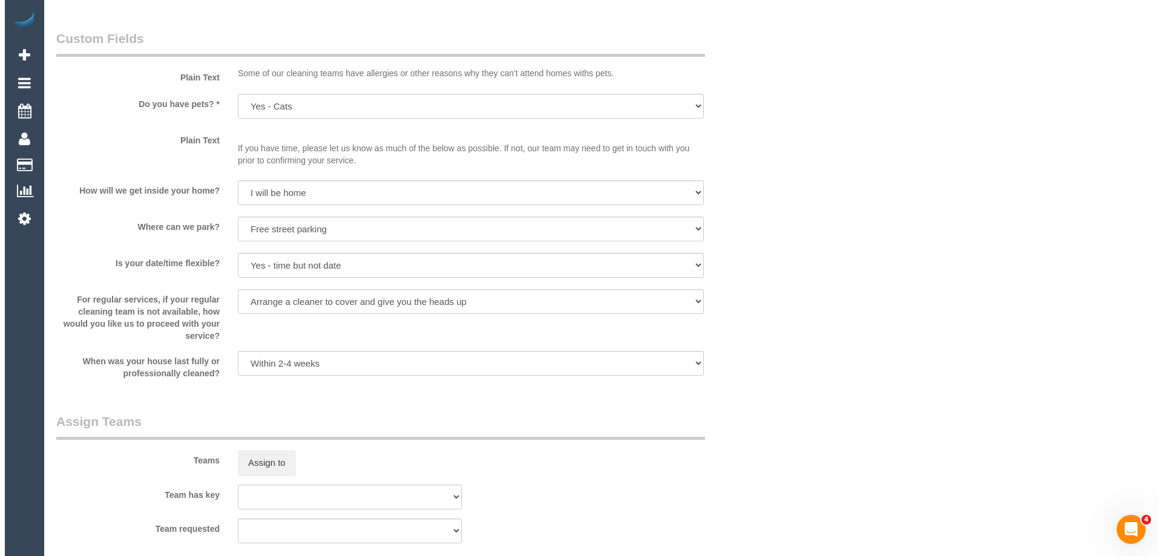
scroll to position [1736, 0]
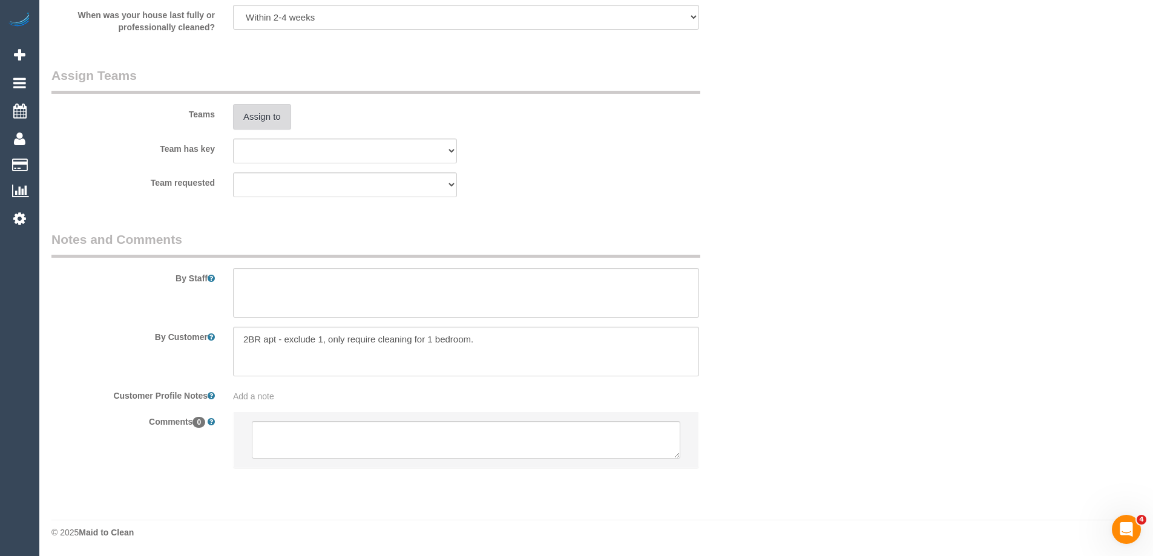
click at [257, 115] on button "Assign to" at bounding box center [262, 116] width 58 height 25
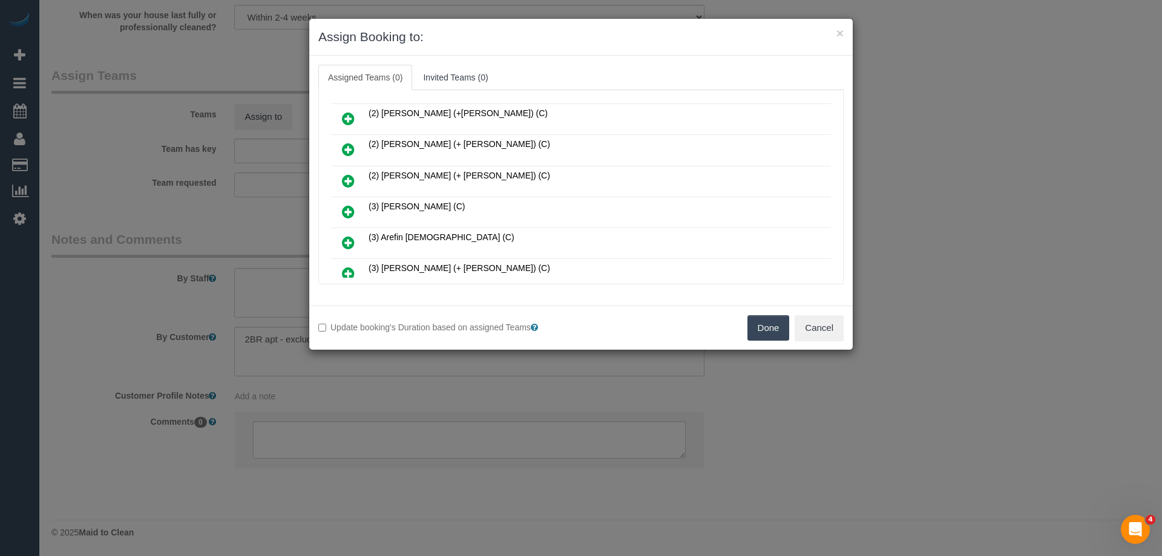
click at [352, 210] on icon at bounding box center [348, 212] width 13 height 15
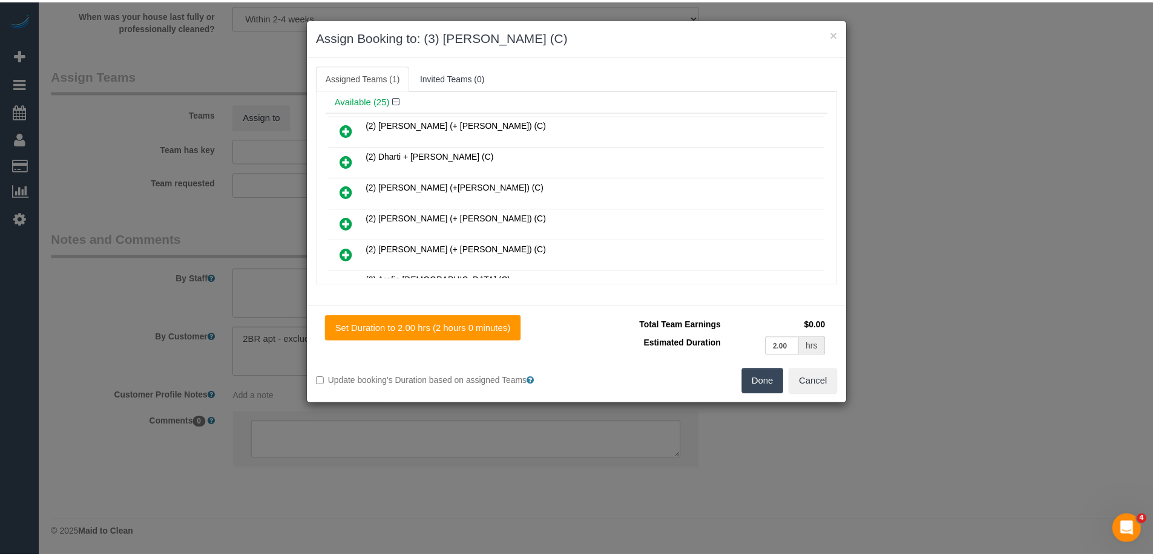
scroll to position [0, 0]
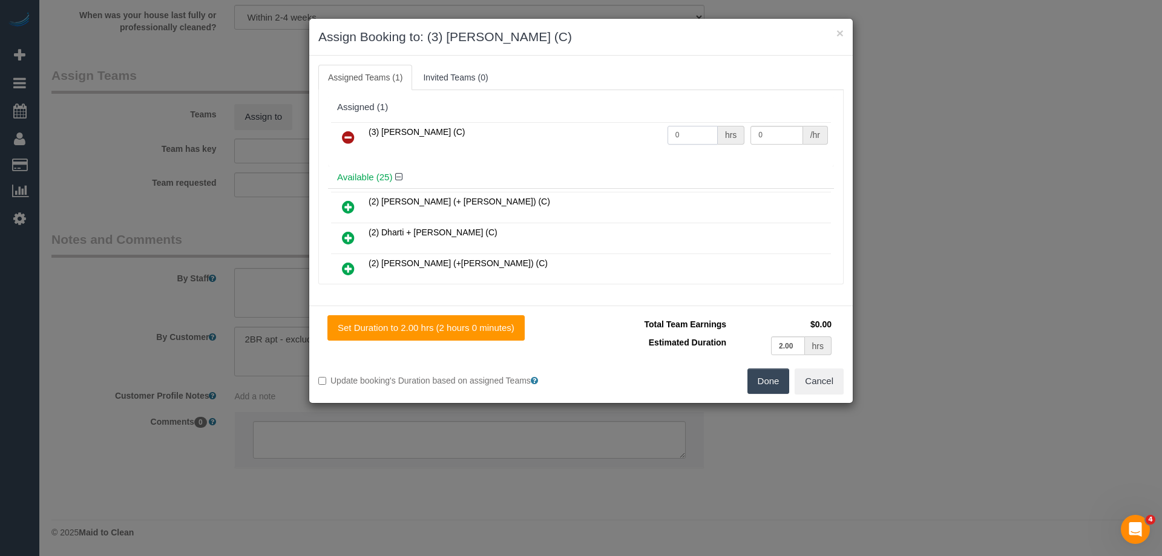
drag, startPoint x: 680, startPoint y: 136, endPoint x: 672, endPoint y: 133, distance: 8.8
click at [631, 134] on tr "(3) [PERSON_NAME] (C) 0 hrs 0 /hr" at bounding box center [581, 137] width 500 height 31
type input "2"
drag, startPoint x: 776, startPoint y: 133, endPoint x: 686, endPoint y: 128, distance: 89.7
click at [686, 128] on tr "(3) [PERSON_NAME] (C) 2 hrs 0 /hr" at bounding box center [581, 137] width 500 height 31
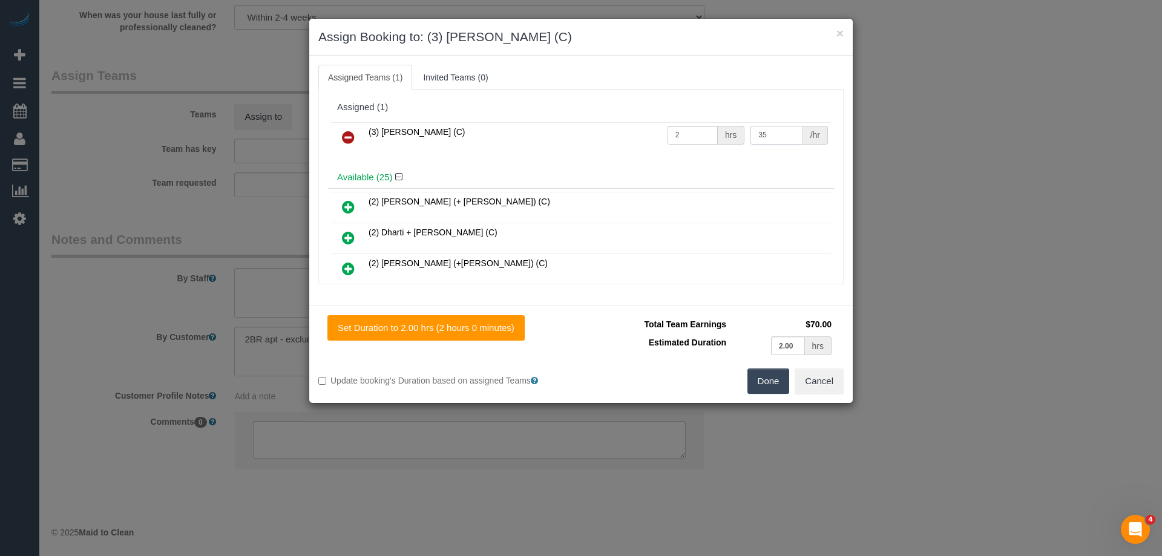
type input "35"
click at [768, 375] on button "Done" at bounding box center [768, 381] width 42 height 25
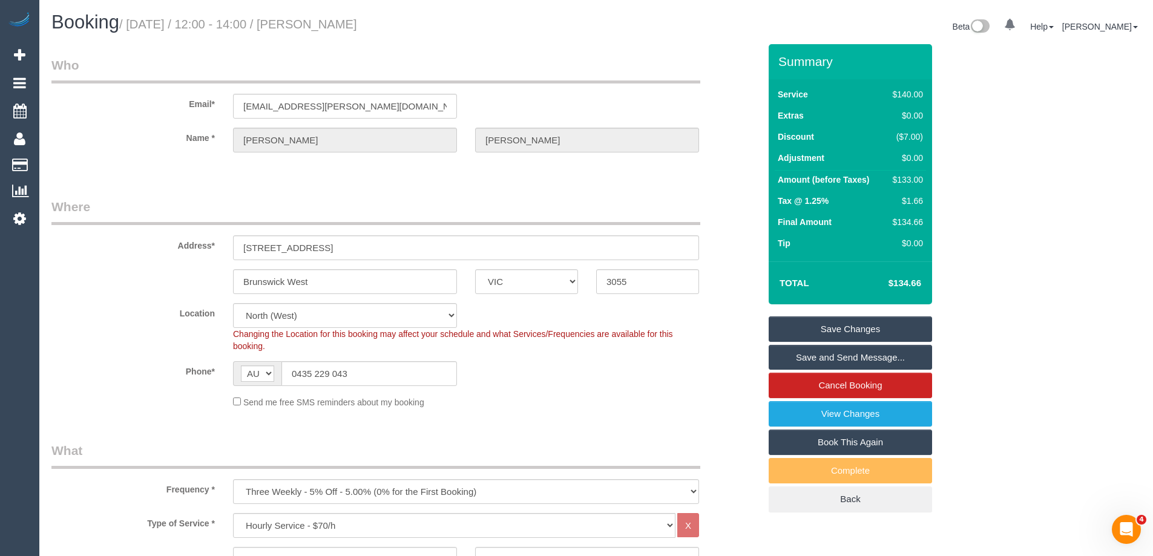
drag, startPoint x: 436, startPoint y: 29, endPoint x: 335, endPoint y: 25, distance: 100.5
click at [335, 25] on h1 "Booking / September 01, 2025 / 12:00 - 14:00 / Simone Truong" at bounding box center [319, 22] width 536 height 21
copy small "Simone Truong"
click at [802, 323] on link "Save Changes" at bounding box center [850, 328] width 163 height 25
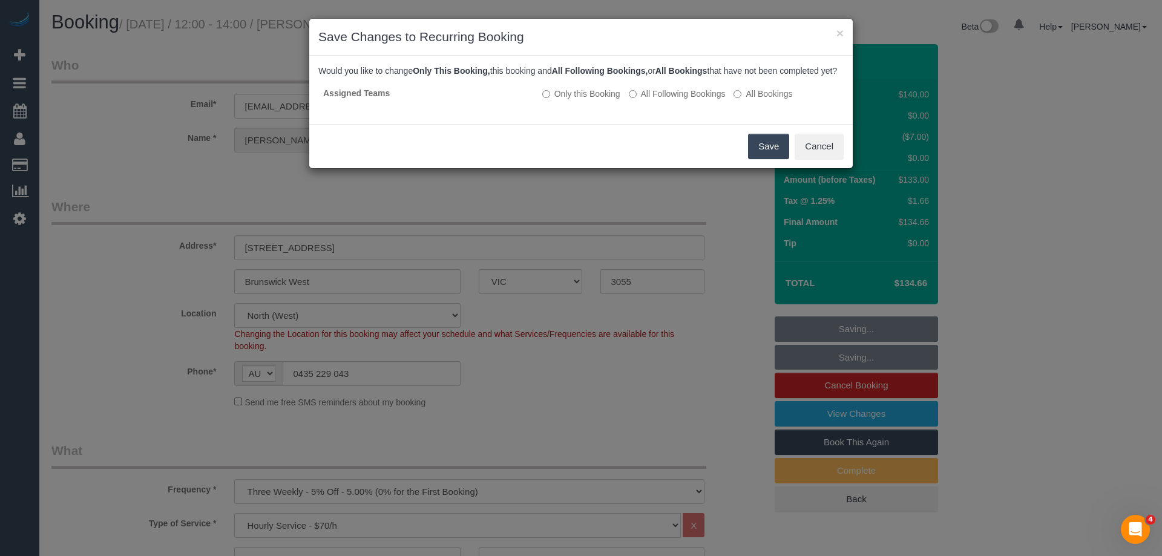
click at [758, 159] on button "Save" at bounding box center [768, 146] width 41 height 25
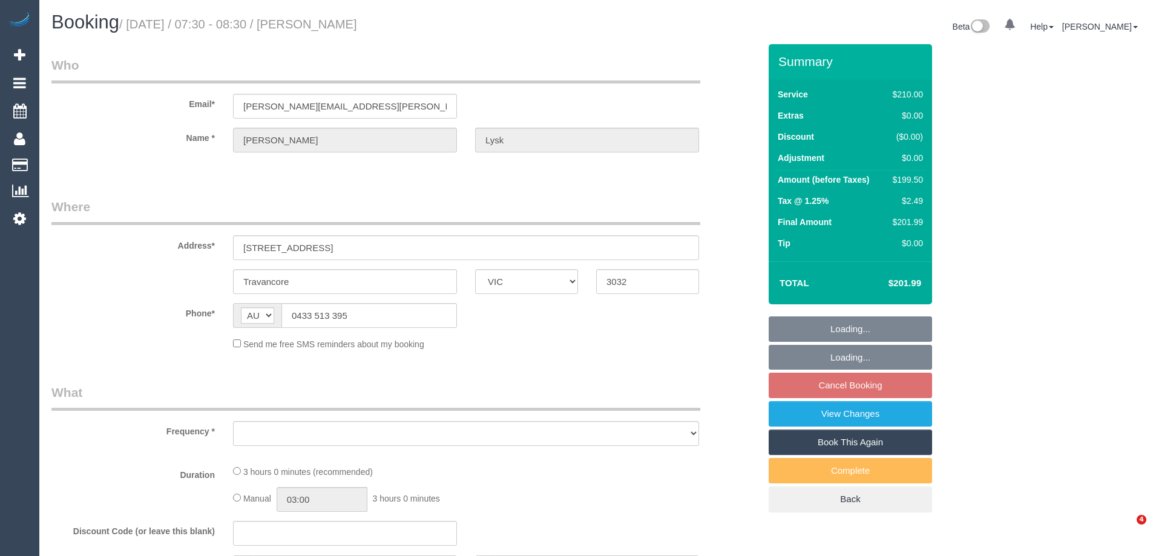
select select "VIC"
select select "string:stripe-pm_1Lq8ys2GScqysDRVw5RiX4Xl"
select select "number:27"
select select "number:14"
select select "number:19"
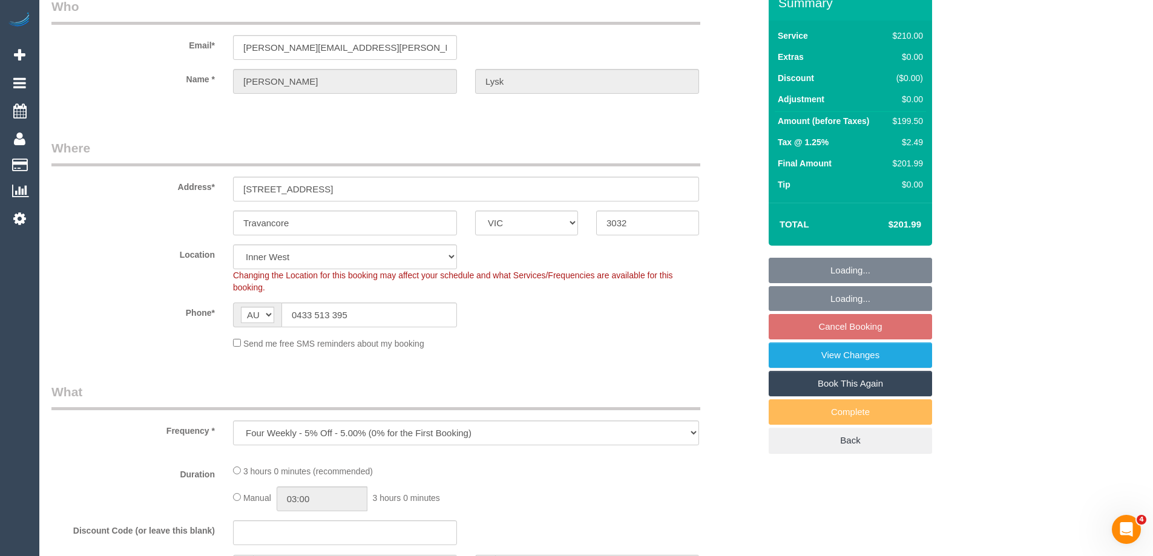
select select "object:853"
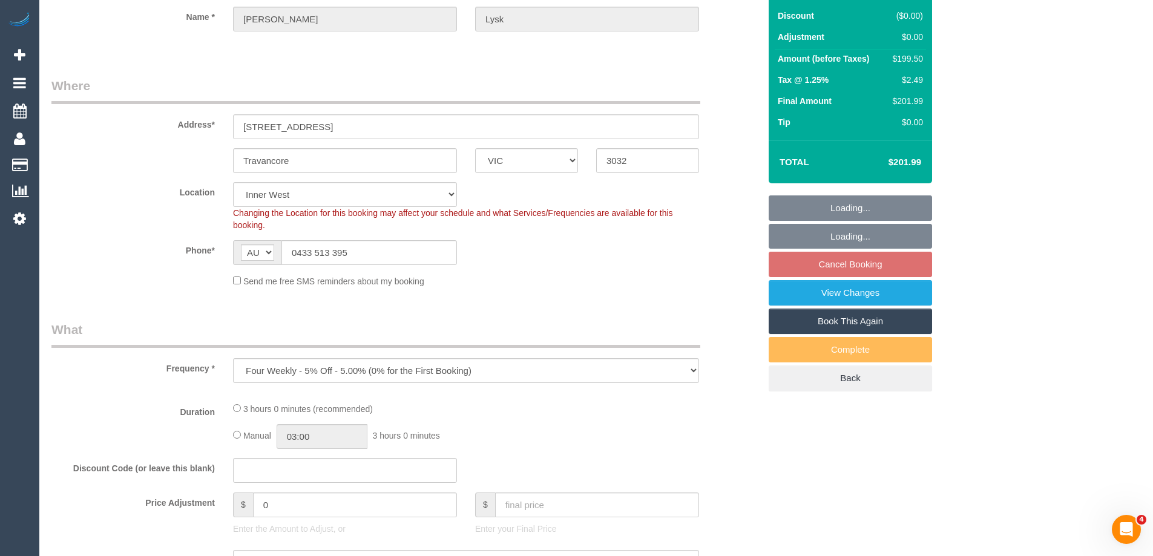
select select "180"
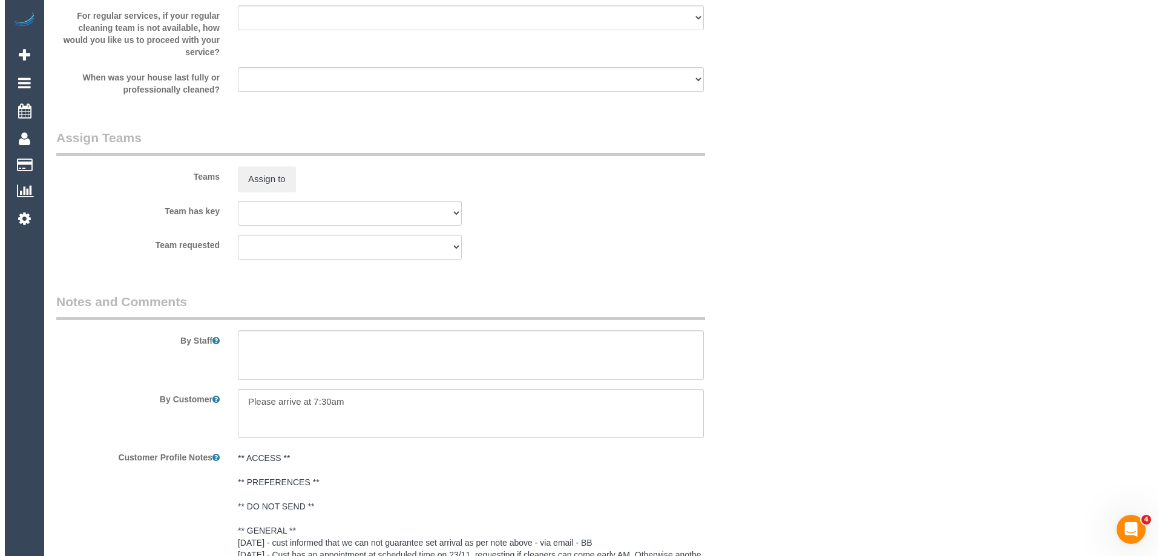
scroll to position [1735, 0]
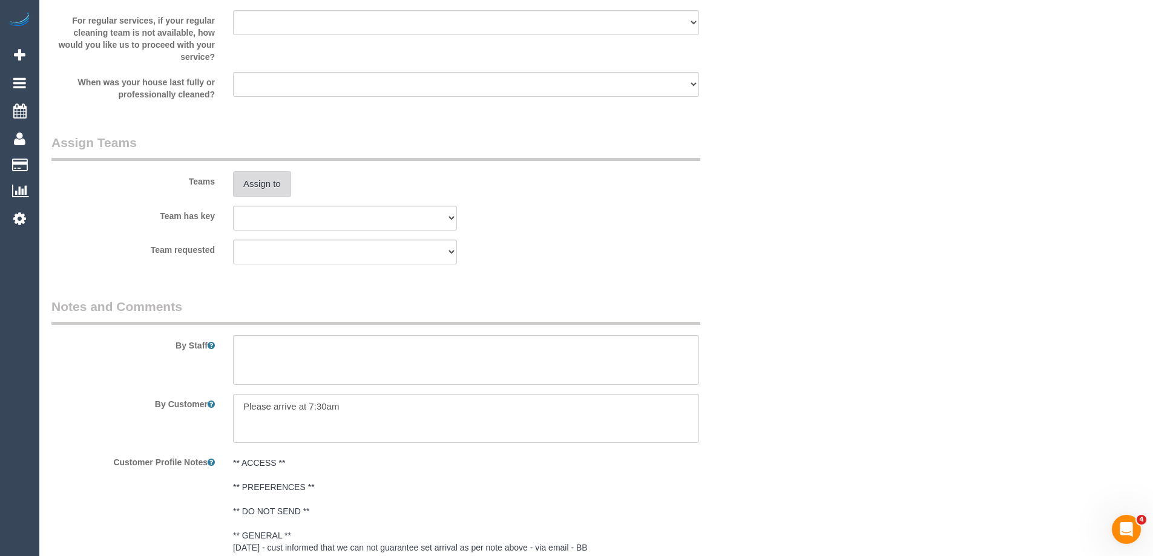
click at [258, 184] on button "Assign to" at bounding box center [262, 183] width 58 height 25
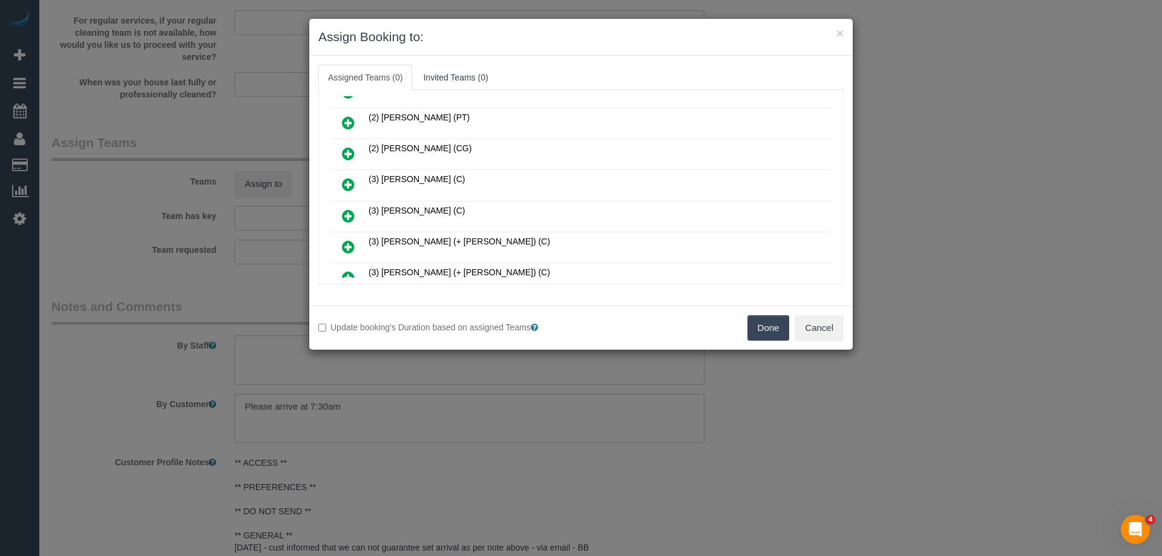
click at [346, 182] on icon at bounding box center [348, 184] width 13 height 15
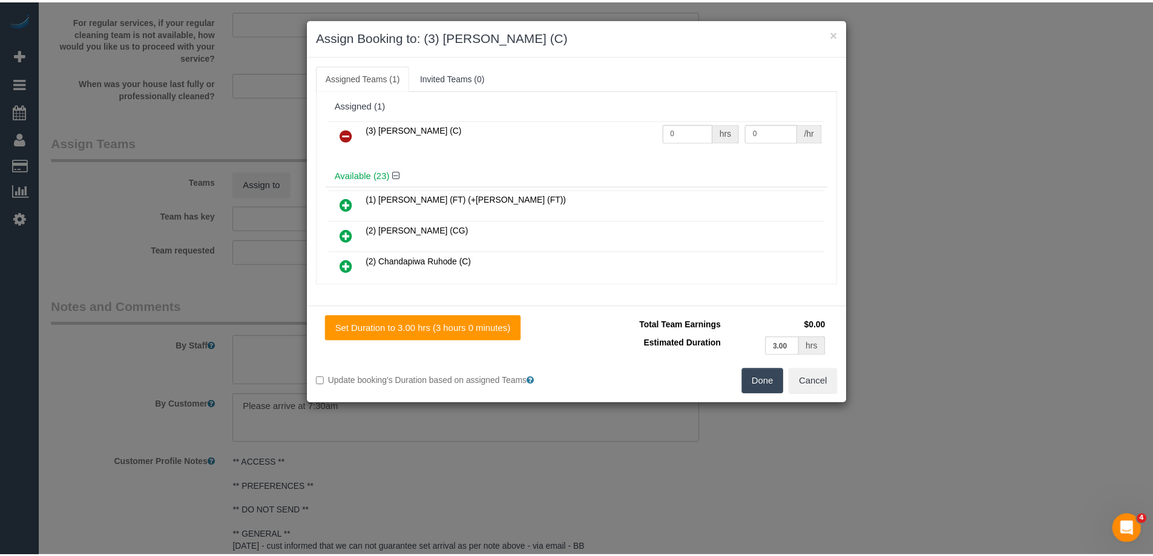
scroll to position [0, 0]
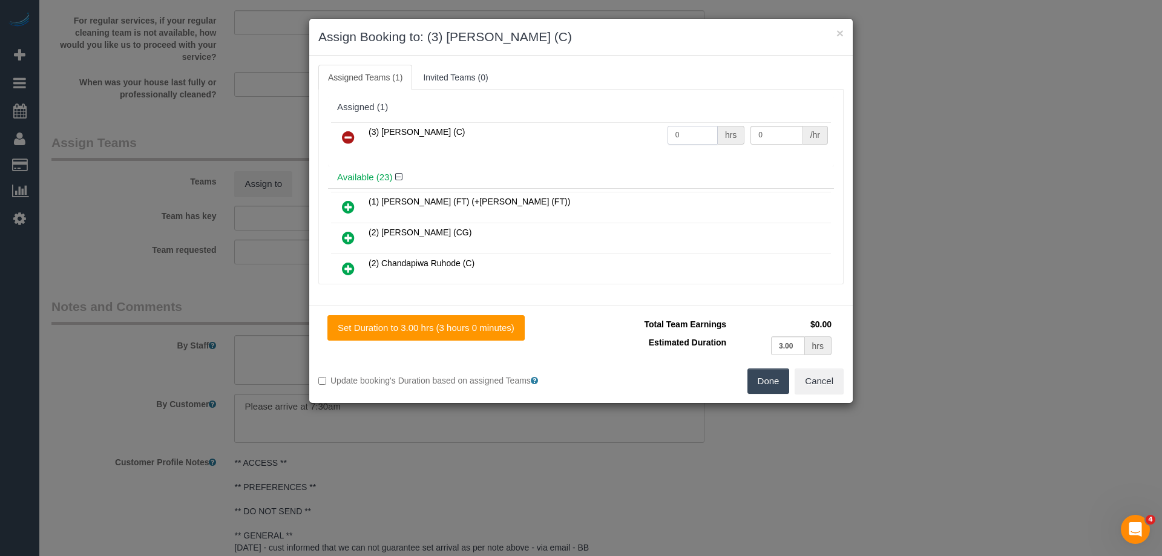
drag, startPoint x: 684, startPoint y: 132, endPoint x: 618, endPoint y: 133, distance: 65.4
click at [618, 132] on tr "(3) [PERSON_NAME] (C) 0 hrs 0 /hr" at bounding box center [581, 137] width 500 height 31
type input "3"
drag, startPoint x: 750, startPoint y: 134, endPoint x: 638, endPoint y: 133, distance: 112.6
click at [693, 133] on tr "(3) [PERSON_NAME] (C) 3 hrs 0 /hr" at bounding box center [581, 137] width 500 height 31
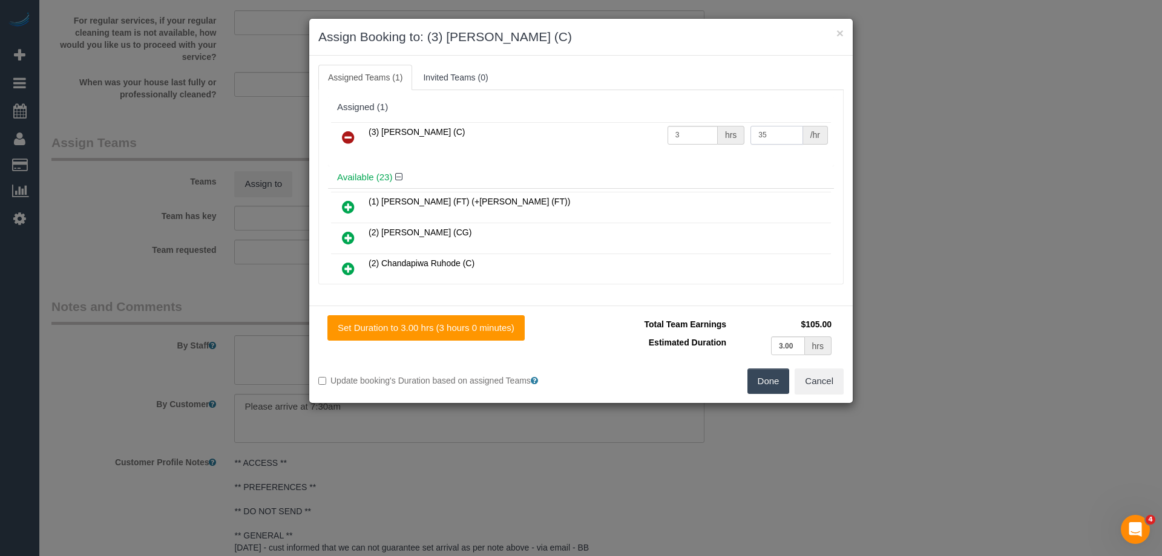
type input "35"
click at [772, 385] on button "Done" at bounding box center [768, 381] width 42 height 25
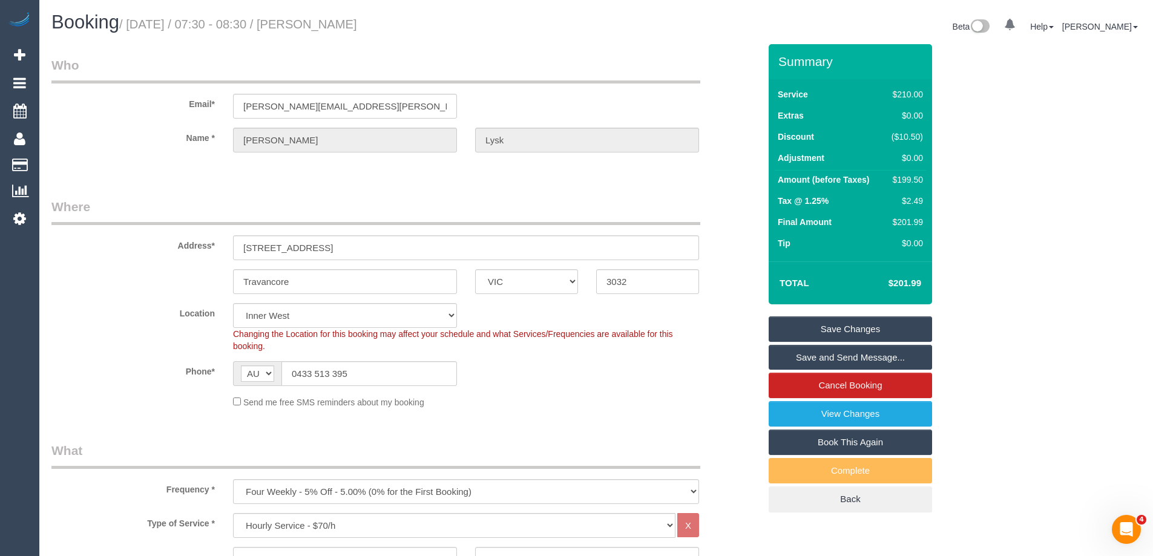
drag, startPoint x: 416, startPoint y: 24, endPoint x: 336, endPoint y: 27, distance: 80.0
click at [336, 27] on h1 "Booking / September 01, 2025 / 07:30 - 08:30 / Jane Lysk" at bounding box center [319, 22] width 536 height 21
copy small "Jane Lysk"
click at [803, 323] on link "Save Changes" at bounding box center [850, 328] width 163 height 25
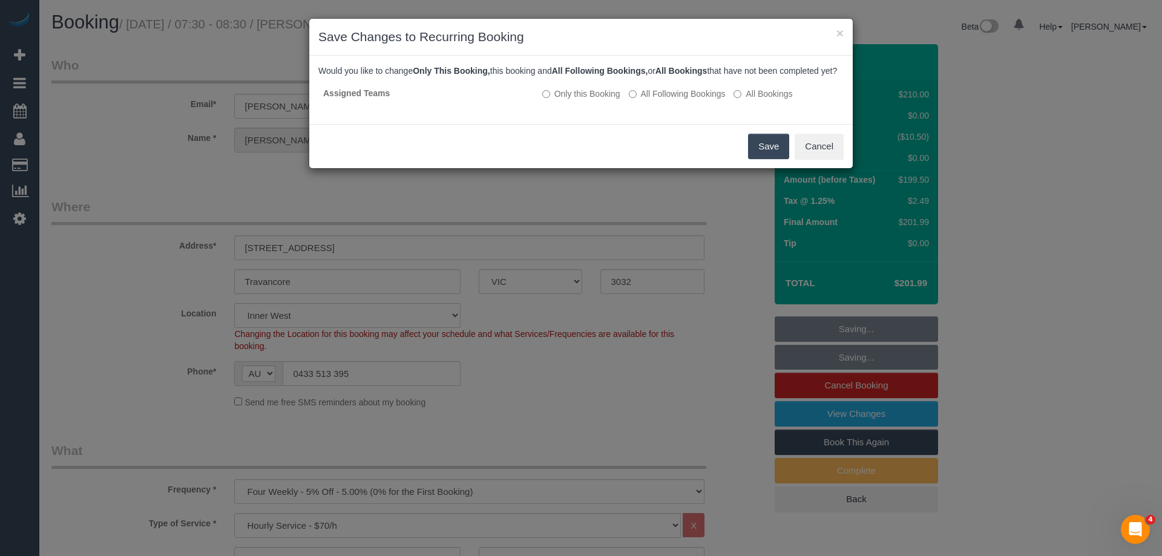
click at [767, 154] on button "Save" at bounding box center [768, 146] width 41 height 25
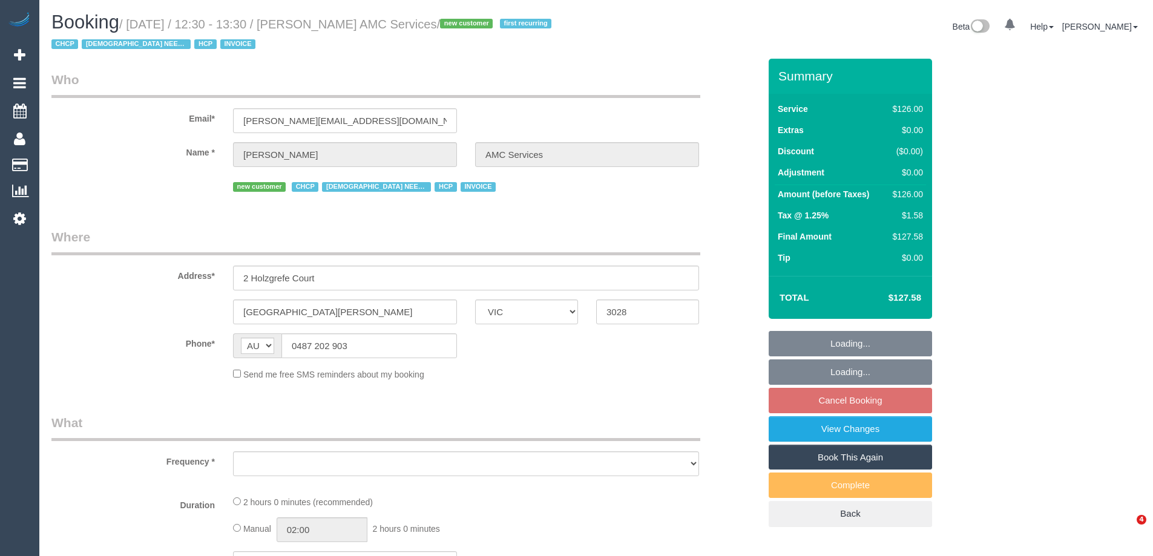
select select "VIC"
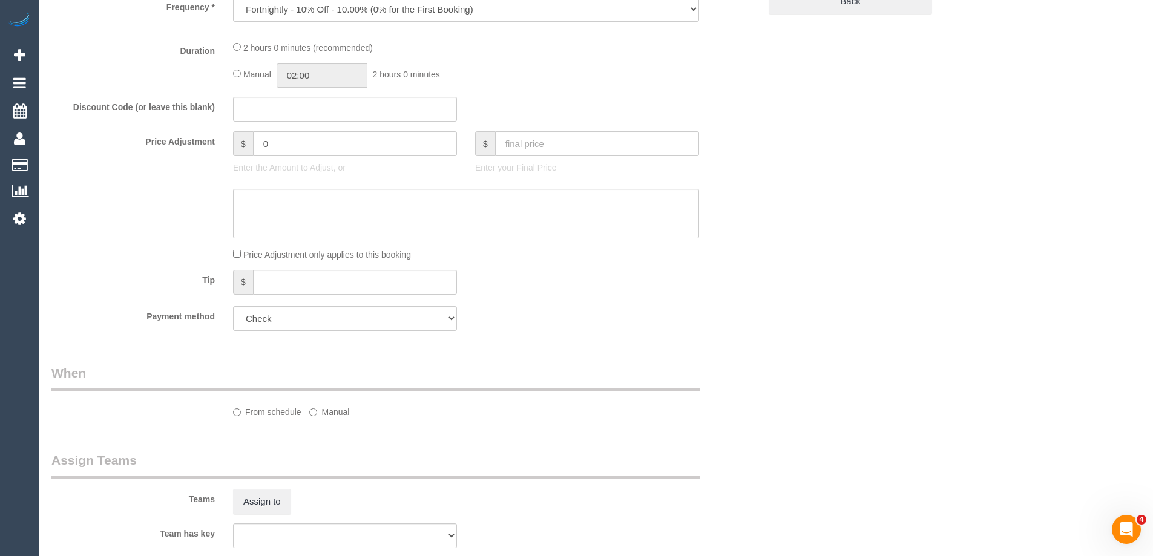
select select "object:1231"
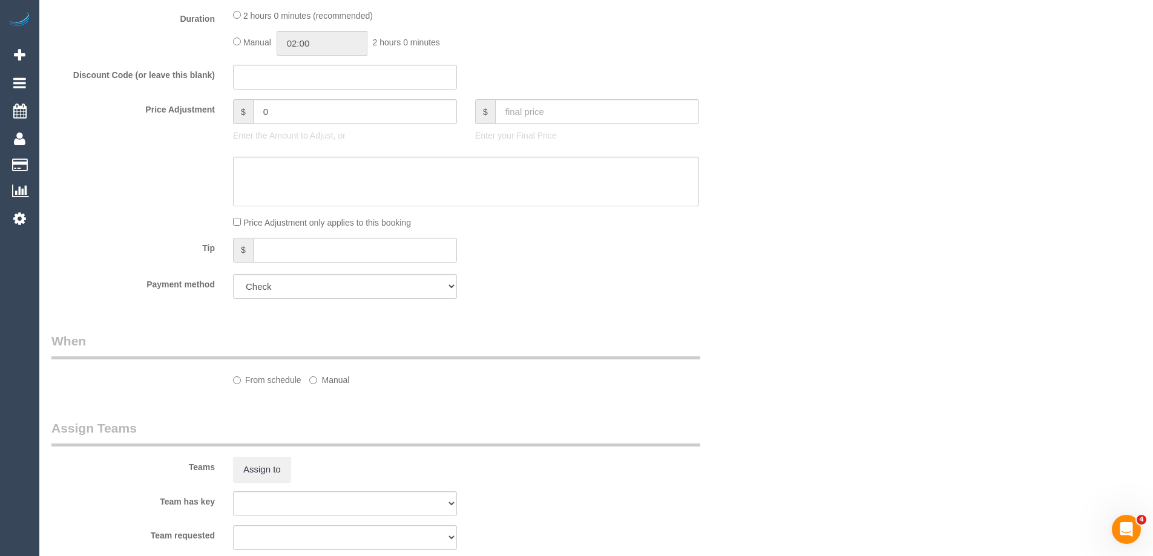
select select "120"
select select "number:28"
select select "number:14"
select select "number:19"
select select "number:25"
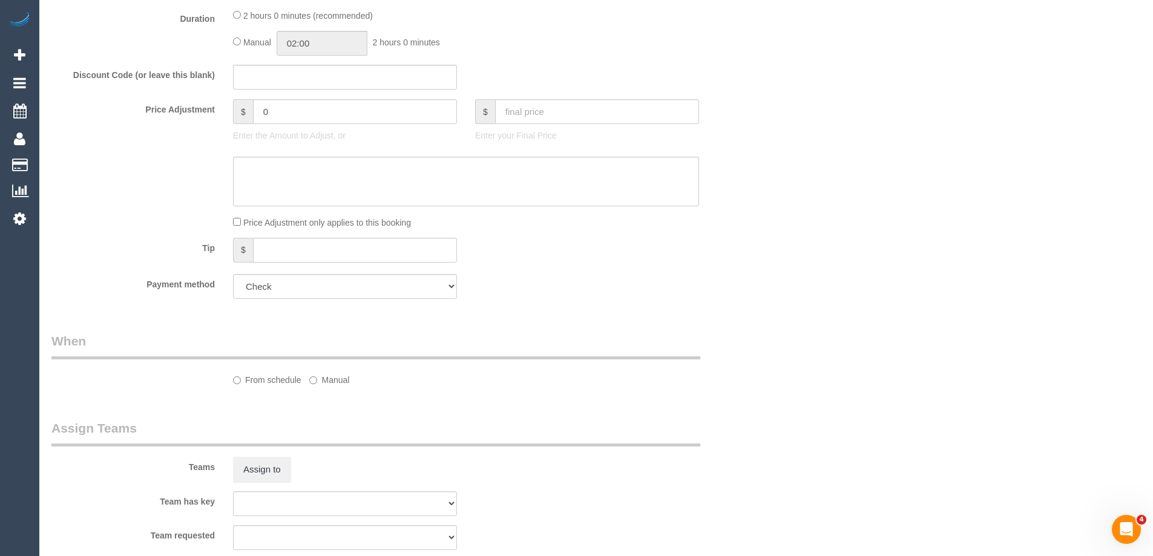
select select "number:35"
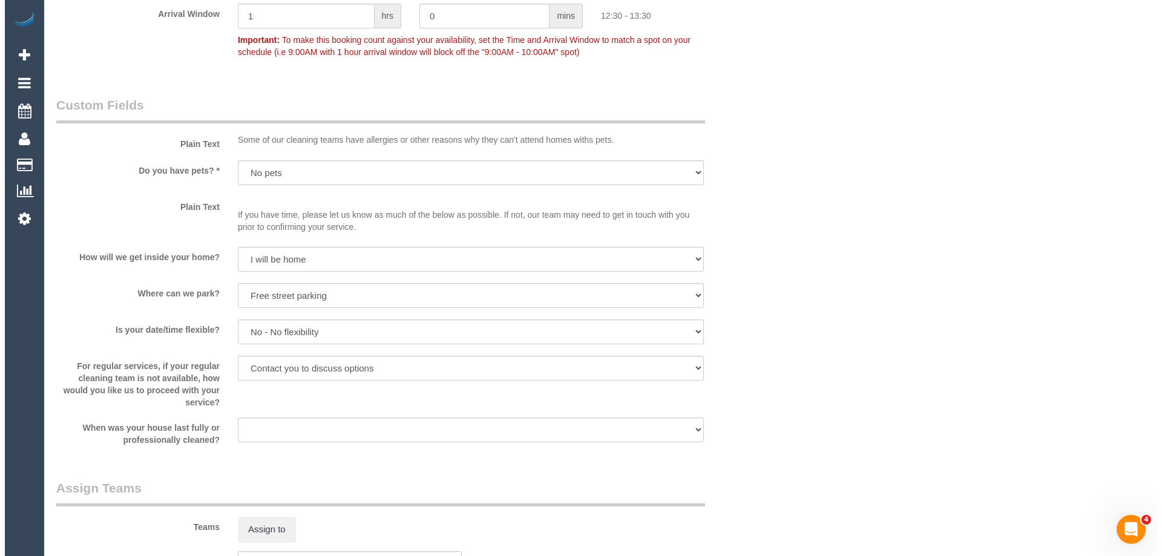
scroll to position [1271, 0]
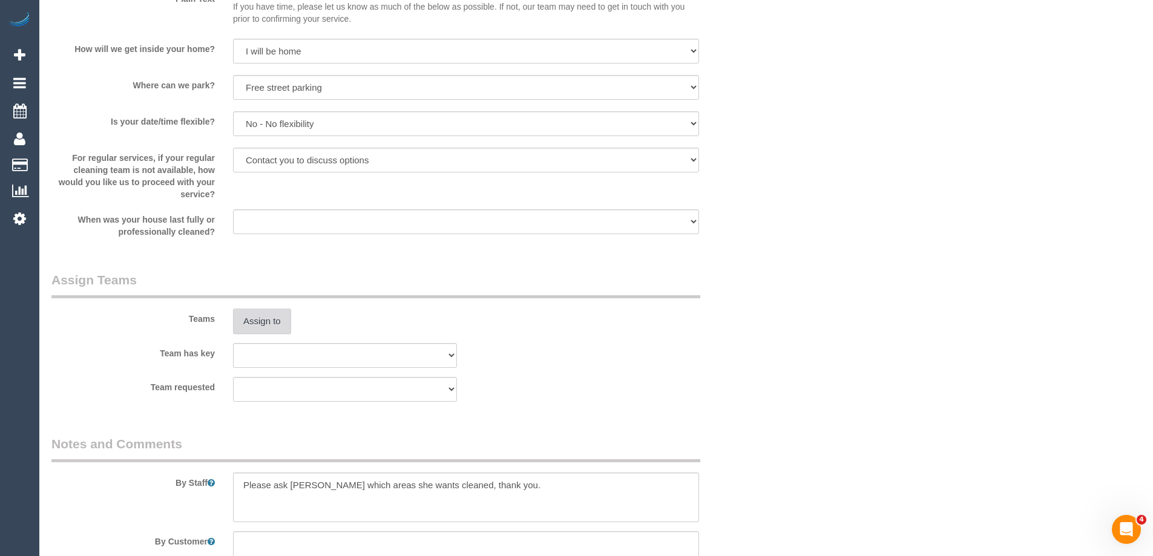
click at [254, 325] on button "Assign to" at bounding box center [262, 321] width 58 height 25
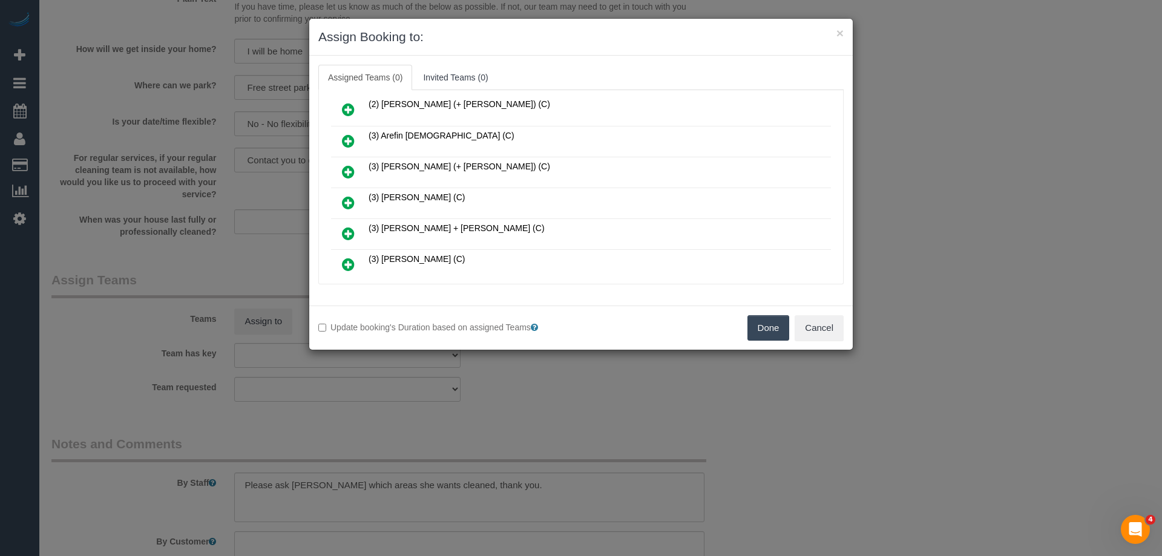
scroll to position [182, 0]
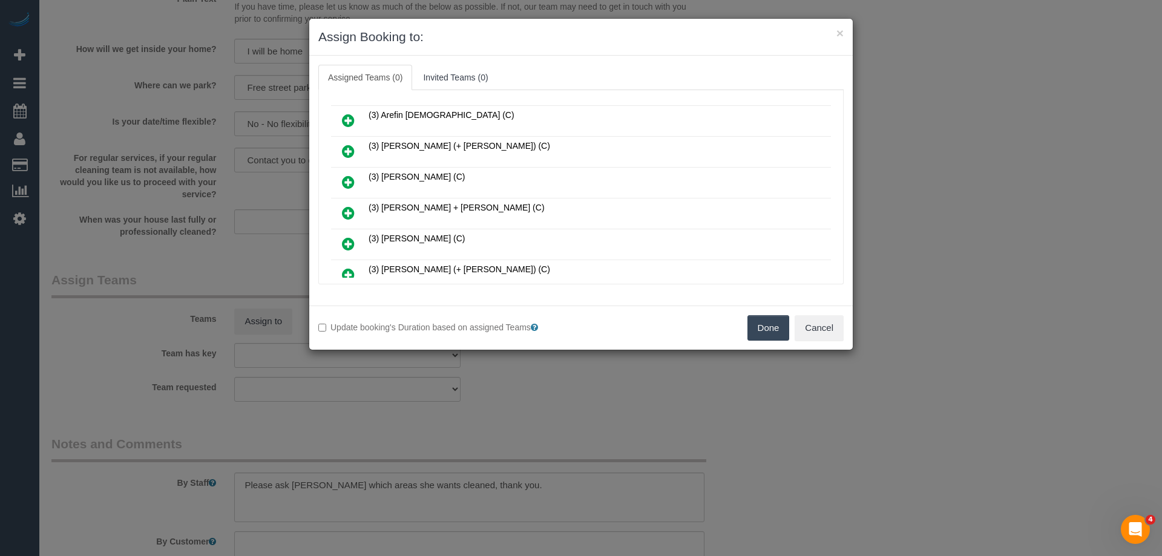
click at [338, 241] on link at bounding box center [348, 244] width 28 height 24
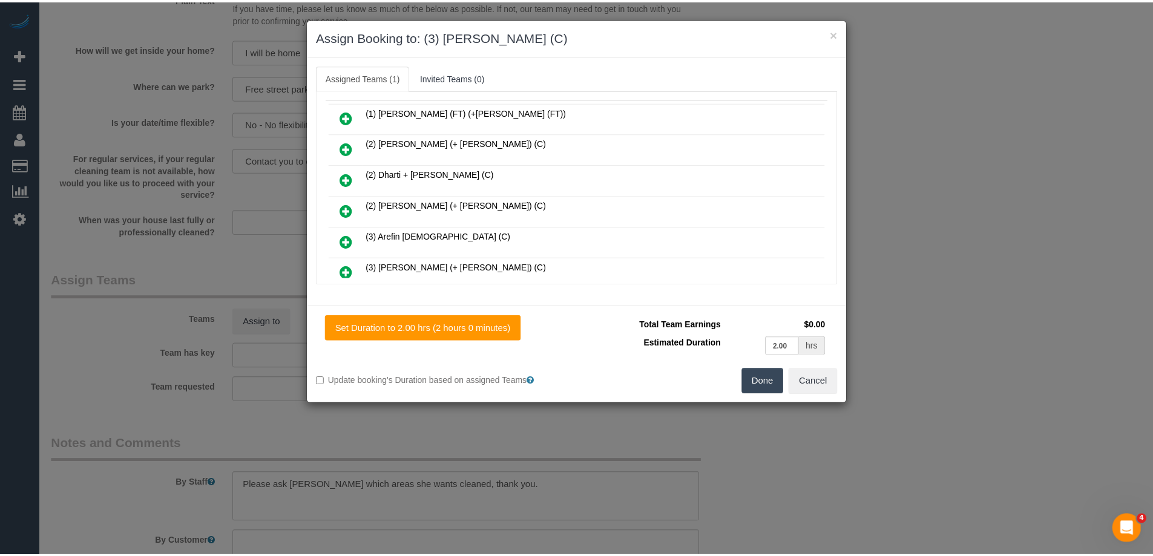
scroll to position [0, 0]
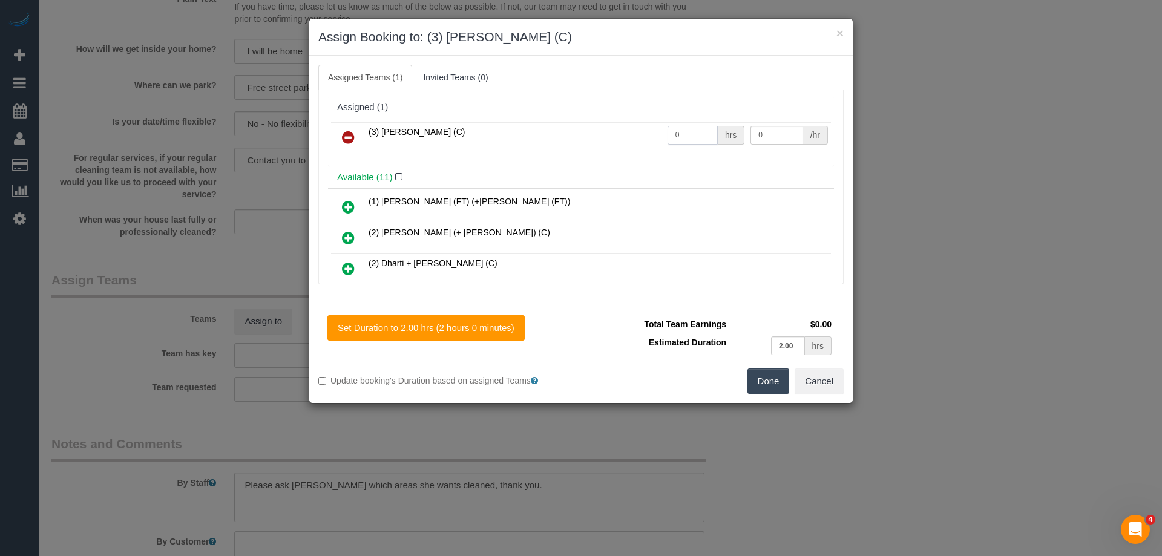
drag, startPoint x: 682, startPoint y: 139, endPoint x: 614, endPoint y: 131, distance: 68.8
click at [614, 131] on tr "(3) Gwendolyn Allen (C) 0 hrs 0 /hr" at bounding box center [581, 137] width 500 height 31
type input "2"
drag, startPoint x: 762, startPoint y: 133, endPoint x: 649, endPoint y: 130, distance: 113.2
click at [651, 131] on tr "(3) Gwendolyn Allen (C) 2 hrs 0 /hr" at bounding box center [581, 137] width 500 height 31
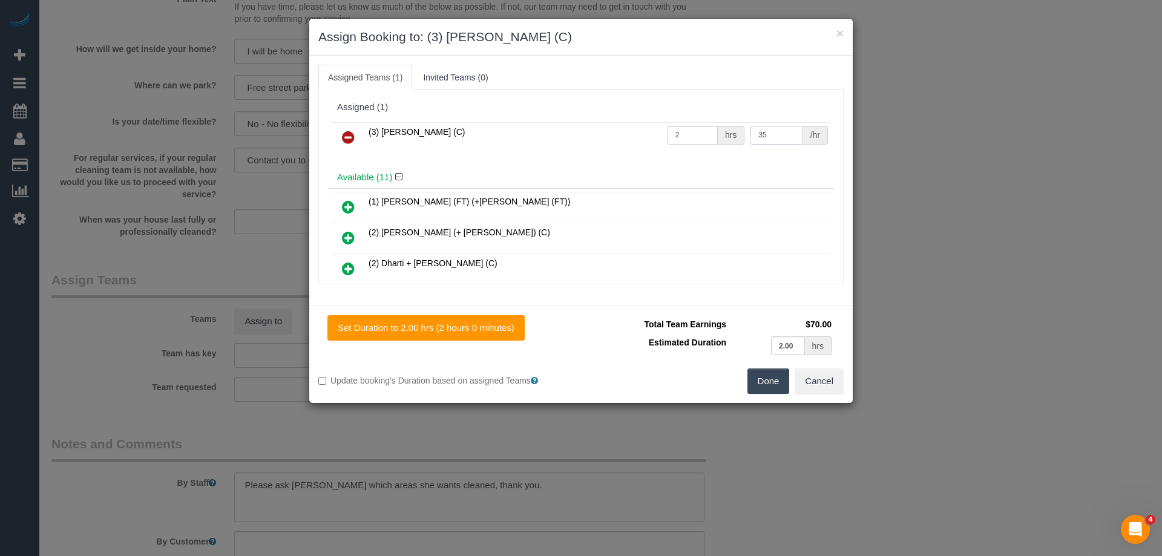
type input "35"
click at [769, 380] on button "Done" at bounding box center [768, 381] width 42 height 25
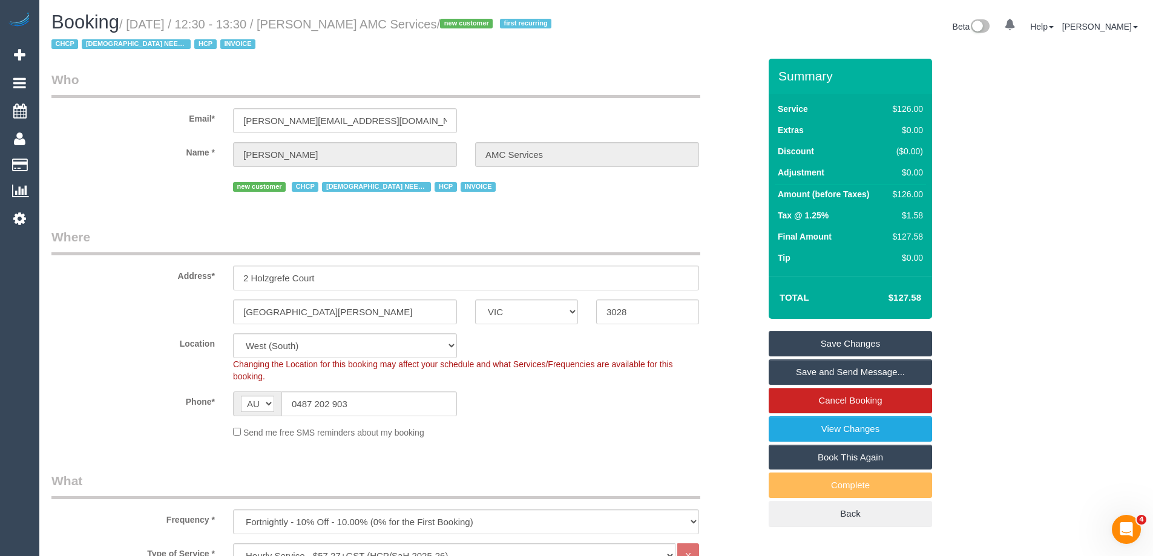
drag, startPoint x: 497, startPoint y: 24, endPoint x: 336, endPoint y: 21, distance: 161.6
click at [336, 21] on small "/ September 01, 2025 / 12:30 - 13:30 / Mrs. Mary Tanti AMC Services / new custo…" at bounding box center [302, 35] width 503 height 34
copy small "Mrs. Mary Tanti AMC Services"
click at [794, 375] on link "Save and Send Message..." at bounding box center [850, 371] width 163 height 25
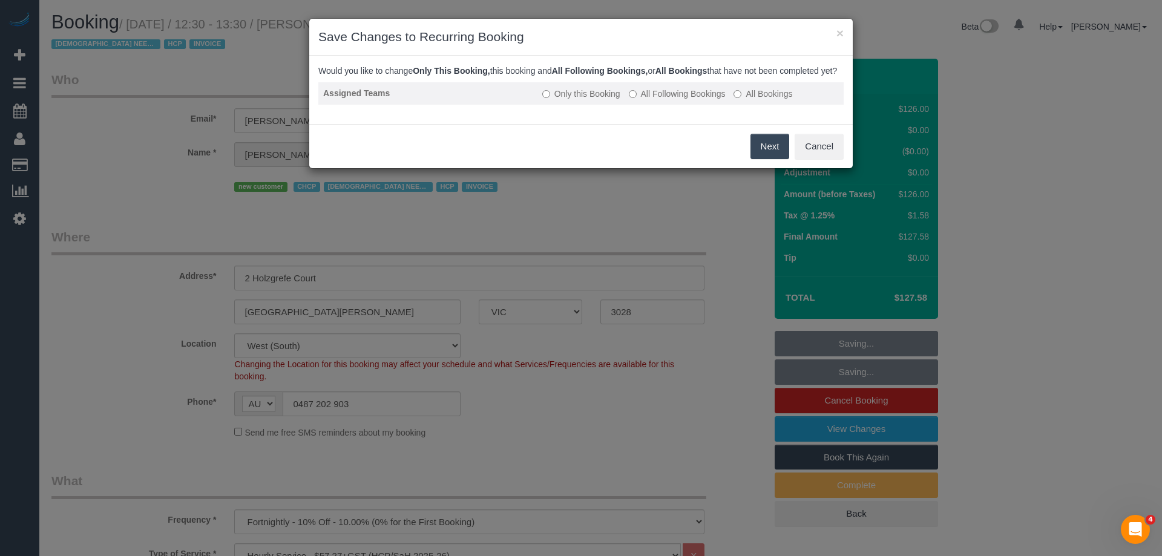
click at [662, 100] on label "All Following Bookings" at bounding box center [677, 94] width 97 height 12
click at [767, 159] on button "Save" at bounding box center [768, 146] width 41 height 25
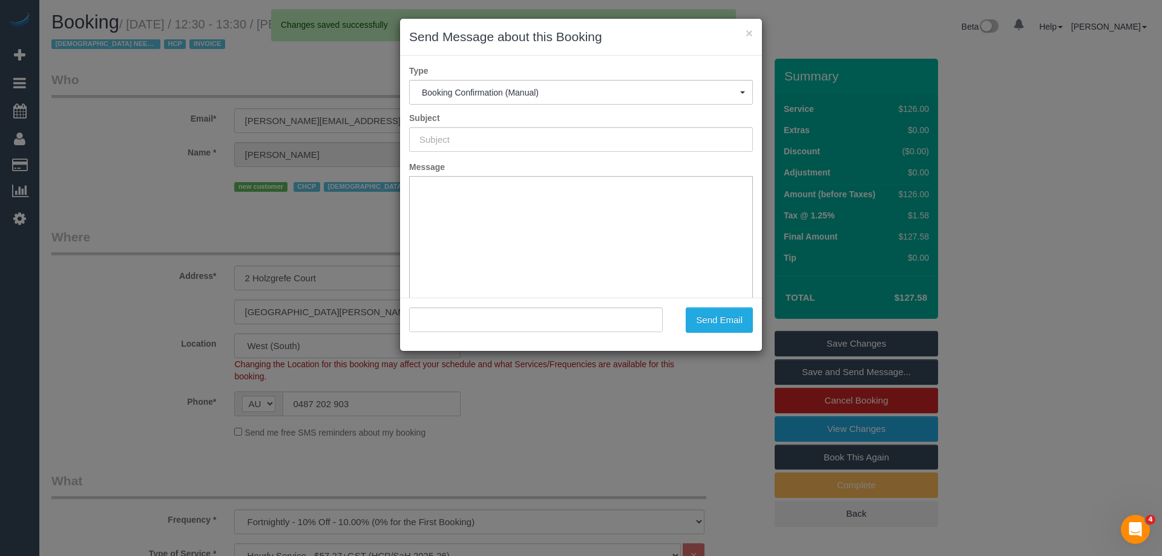
type input "Booking Confirmed"
type input ""Mrs. Mary Tanti AMC Services" <mary.tanti.amcservices@fake.com>"
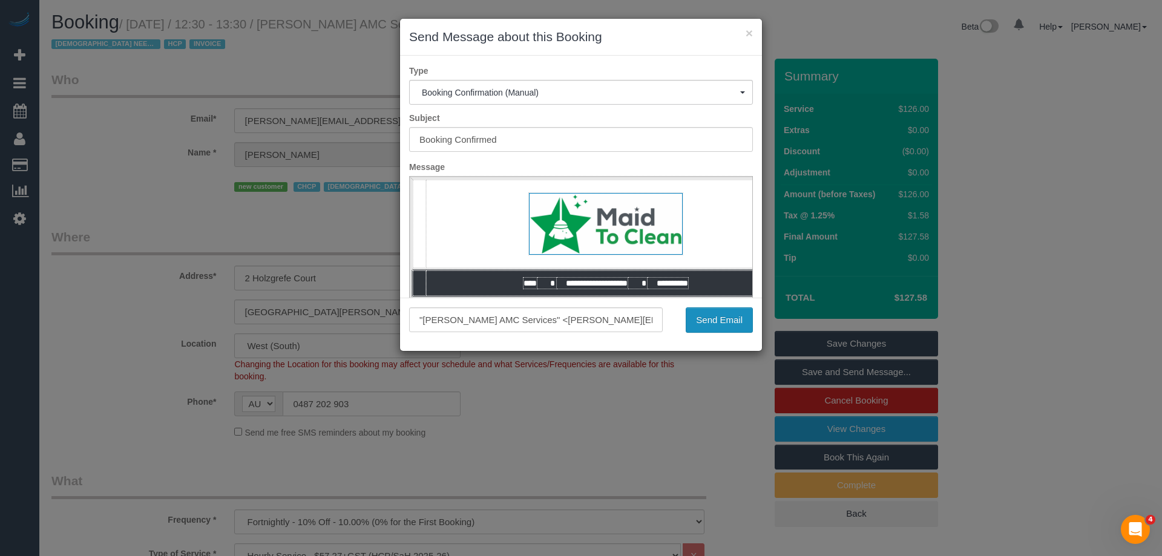
click at [720, 326] on button "Send Email" at bounding box center [719, 319] width 67 height 25
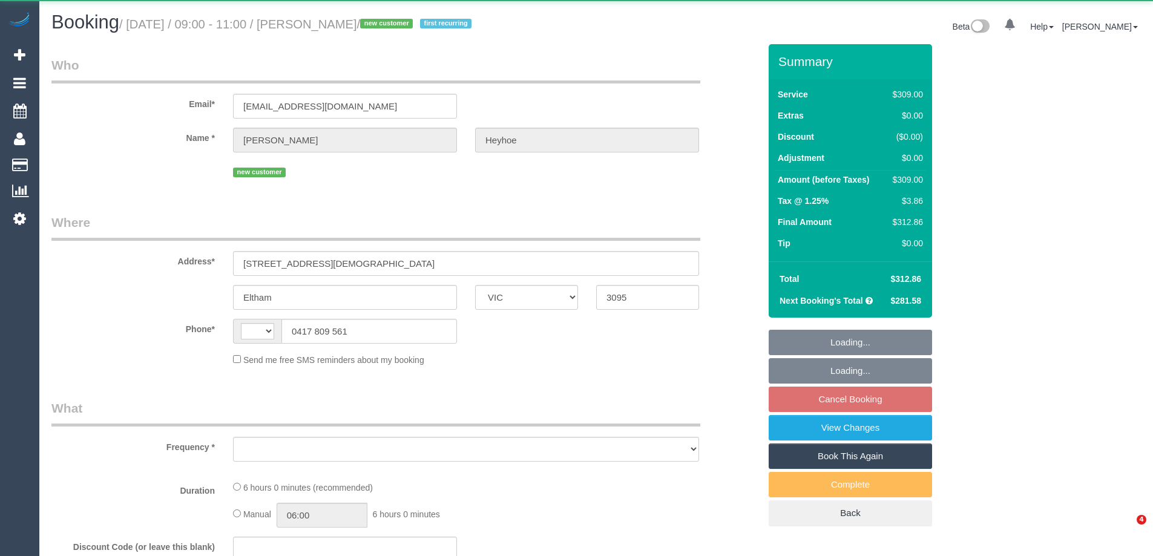
select select "VIC"
select select "object:289"
select select "string:stripe-pm_1Ry2wx2GScqysDRVudhm8krD"
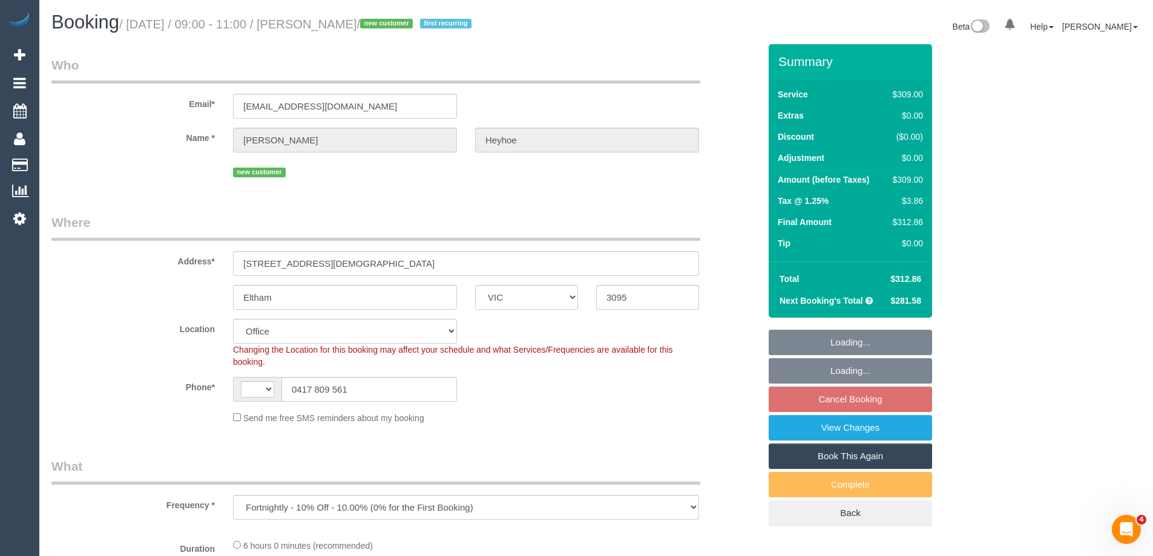
select select "object:543"
select select "string:AU"
select select "number:30"
select select "number:14"
select select "number:19"
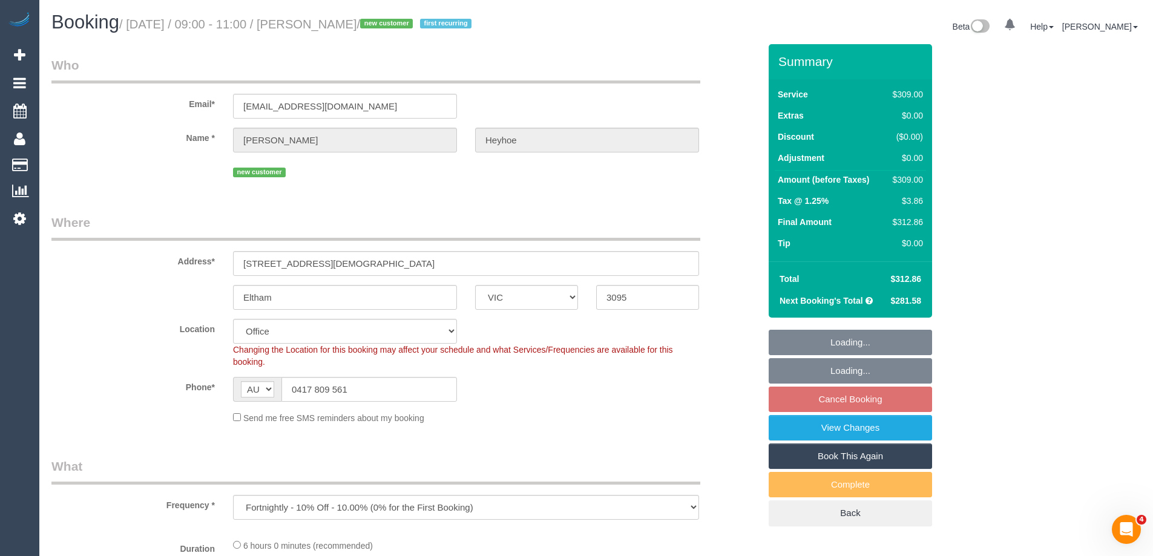
select select "number:24"
select select "number:34"
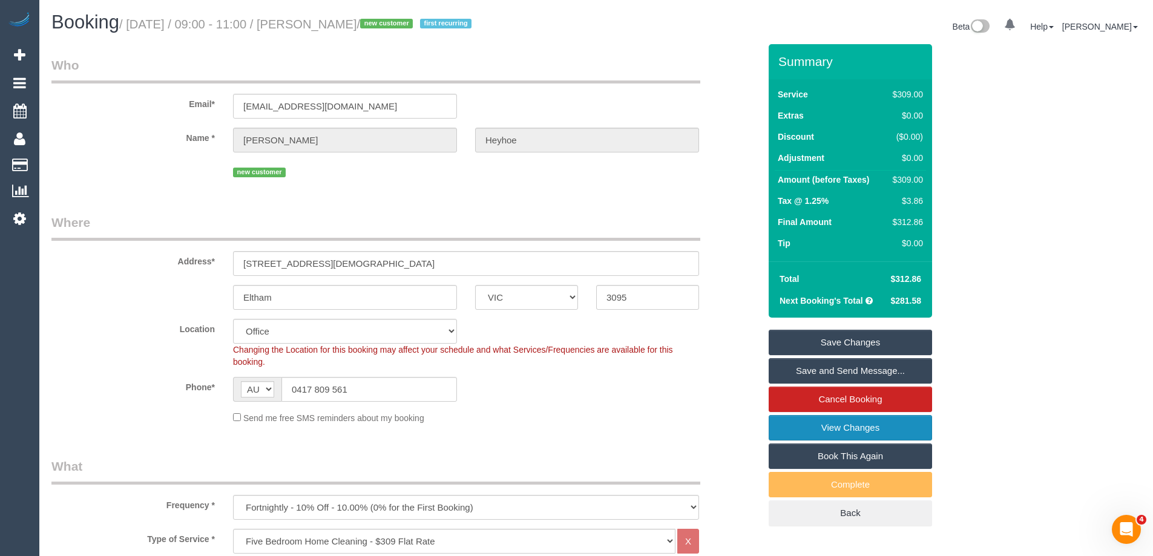
click at [796, 430] on link "View Changes" at bounding box center [850, 427] width 163 height 25
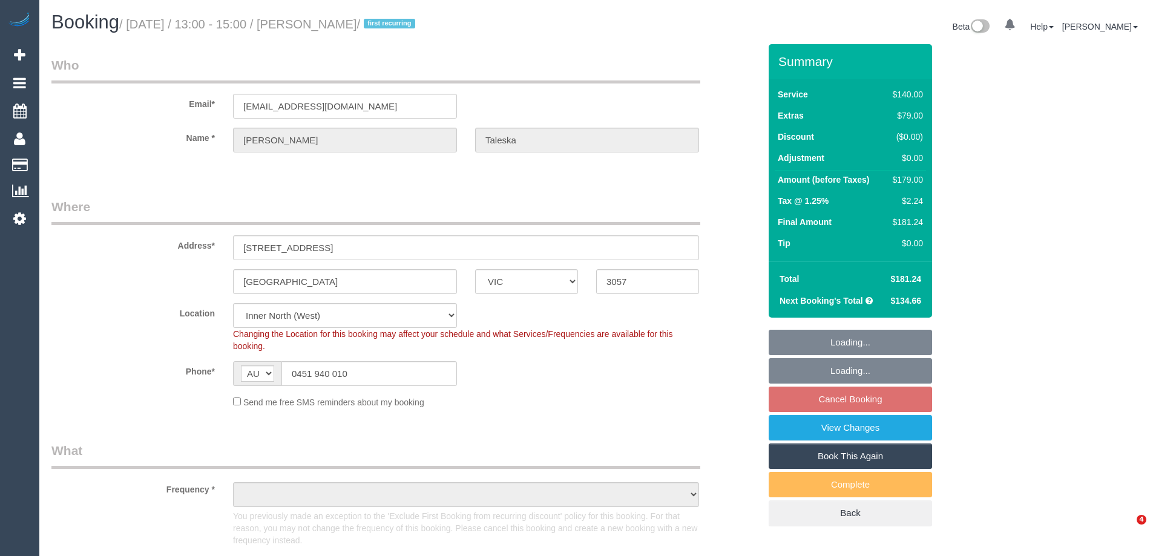
select select "VIC"
select select "object:559"
select select "string:stripe-pm_1RlkCC2GScqysDRVkYkT2eG6"
select select "spot7"
select select "number:28"
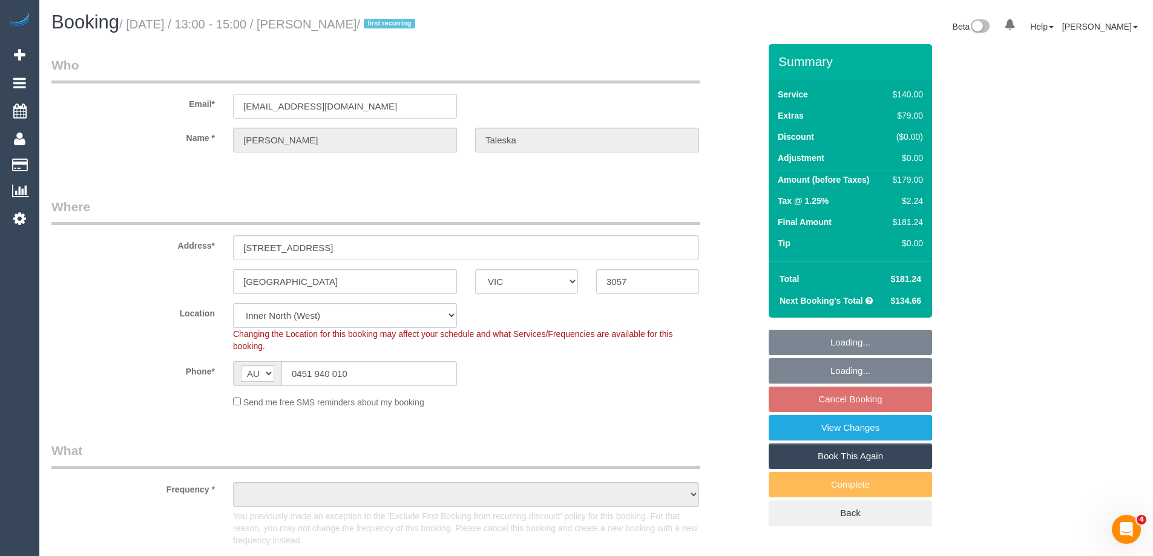
select select "number:14"
select select "number:19"
select select "number:22"
select select "number:34"
select select "number:11"
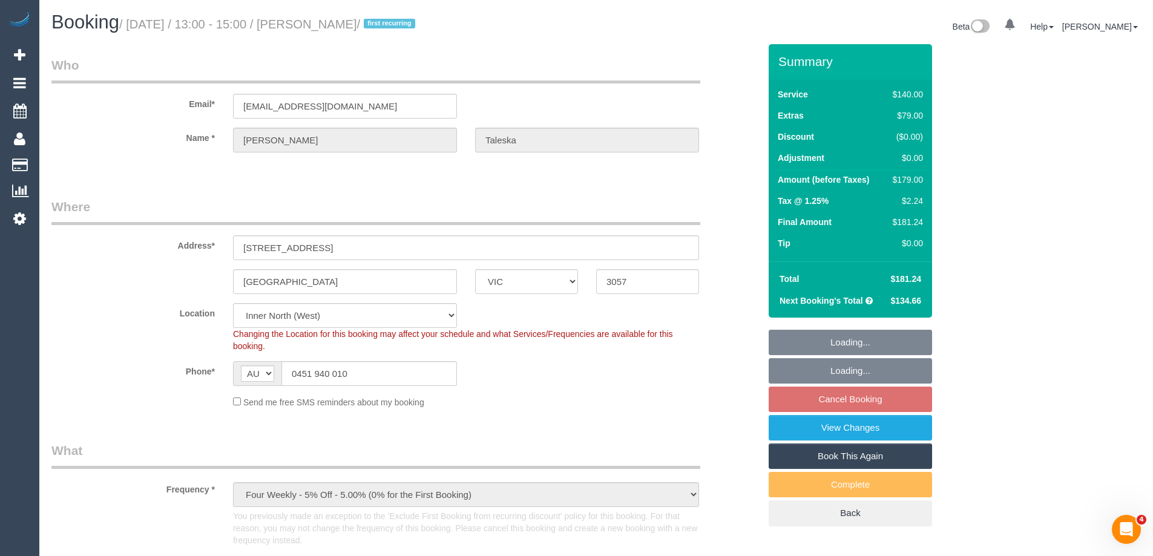
select select "object:715"
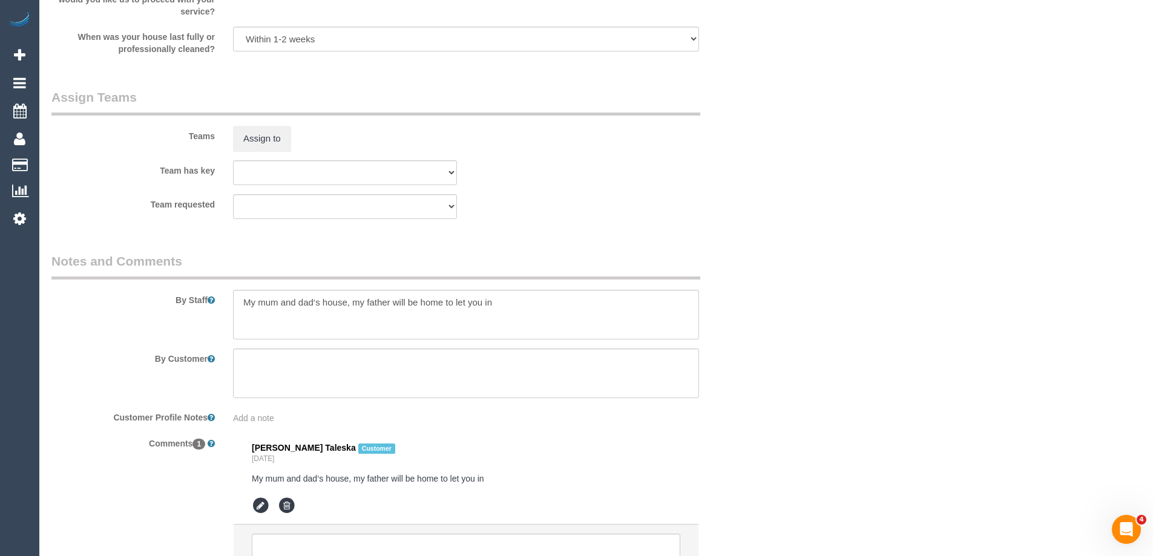
scroll to position [1899, 0]
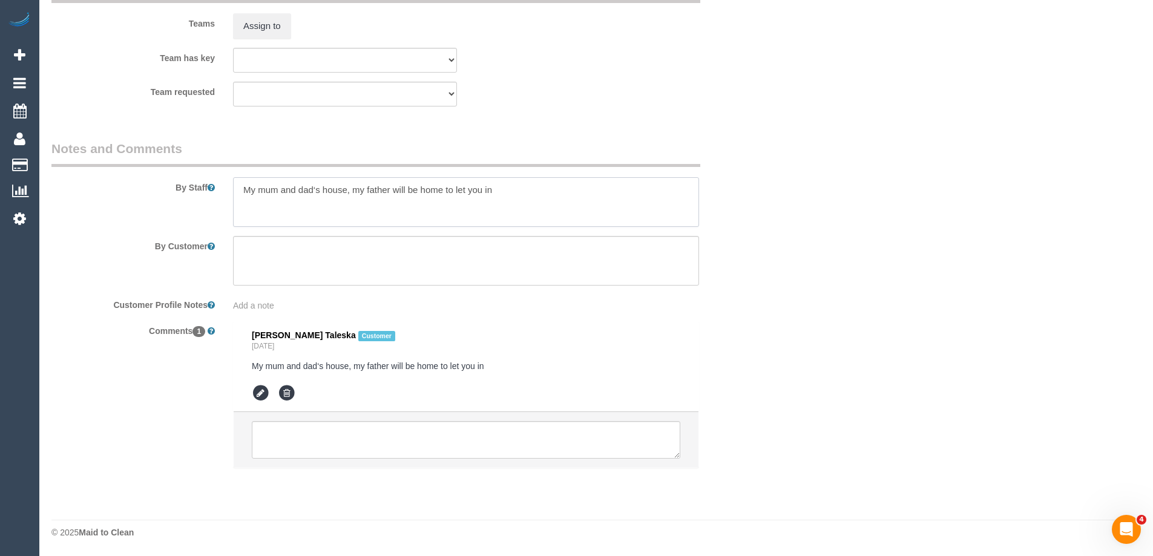
click at [243, 185] on textarea at bounding box center [466, 202] width 466 height 50
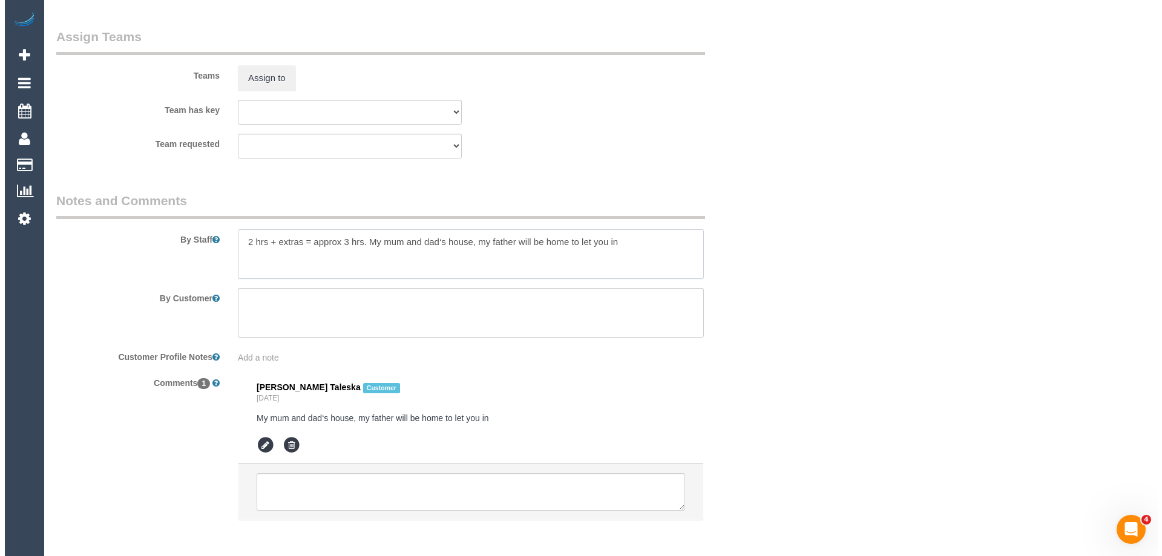
scroll to position [1778, 0]
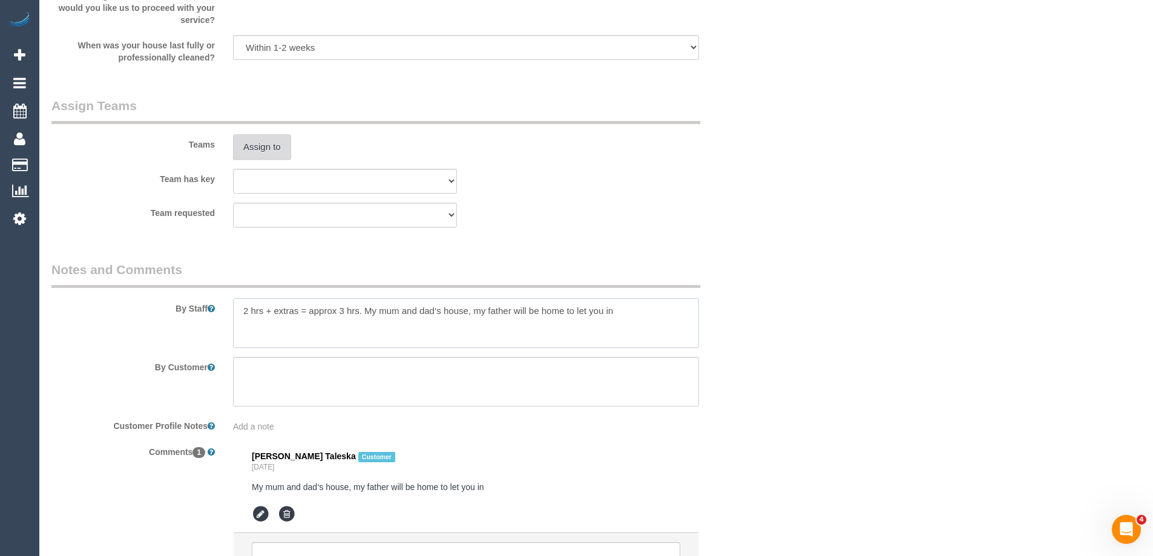
type textarea "2 hrs + extras = approx 3 hrs. My mum and dad‘s house, my father will be home t…"
click at [273, 151] on button "Assign to" at bounding box center [262, 146] width 58 height 25
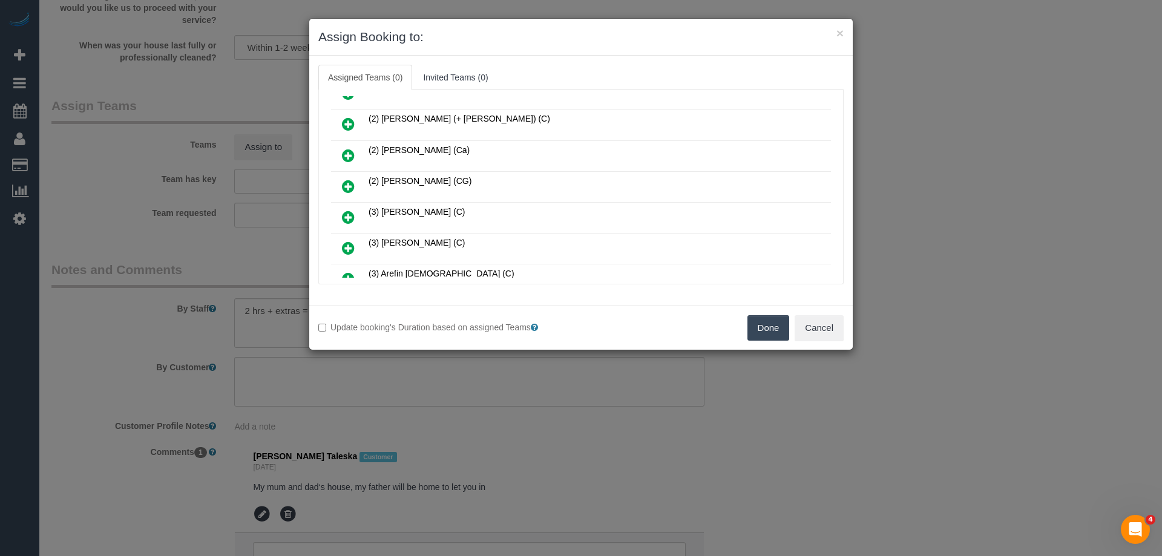
click at [339, 210] on link at bounding box center [348, 218] width 28 height 24
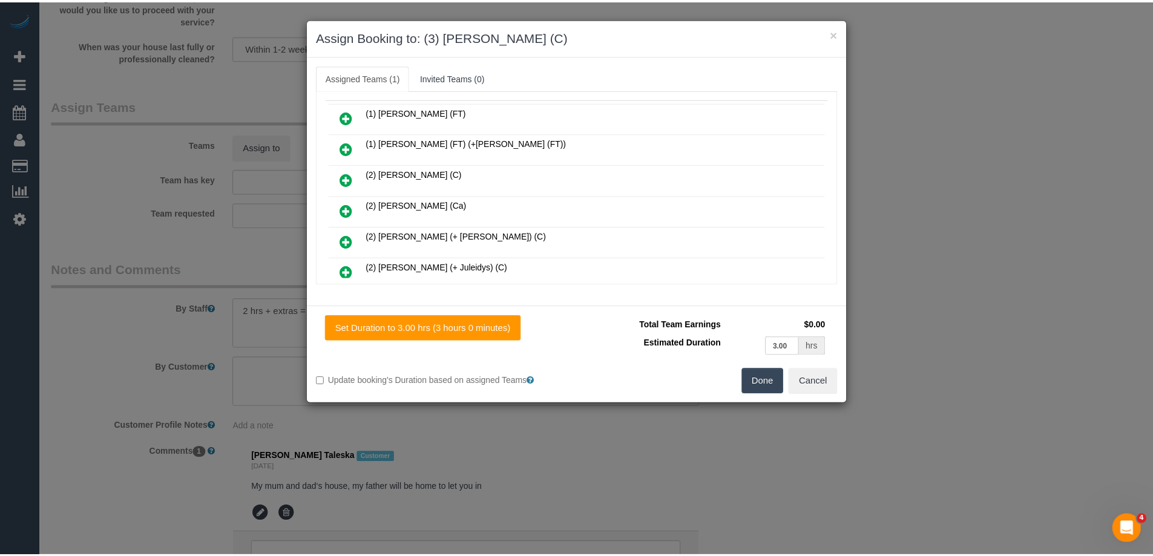
scroll to position [0, 0]
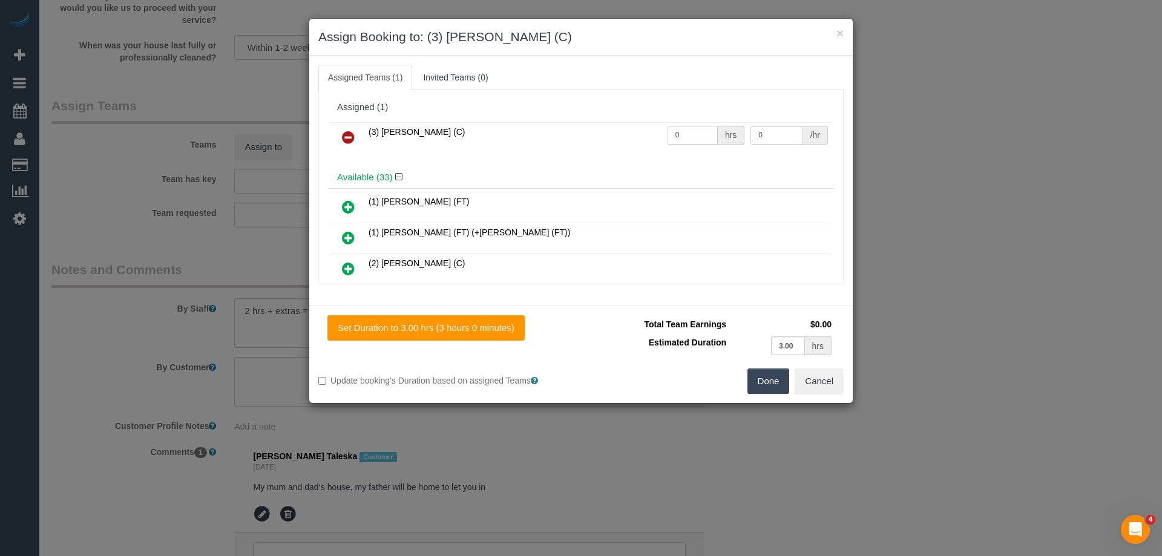
drag, startPoint x: 703, startPoint y: 131, endPoint x: 572, endPoint y: 128, distance: 130.7
click at [583, 128] on tr "(3) Afzaal Ahmad (C) 0 hrs 0 /hr" at bounding box center [581, 137] width 500 height 31
type input "3"
drag, startPoint x: 766, startPoint y: 134, endPoint x: 646, endPoint y: 125, distance: 120.7
click at [646, 125] on tr "(3) Afzaal Ahmad (C) 3 hrs 0 /hr" at bounding box center [581, 137] width 500 height 31
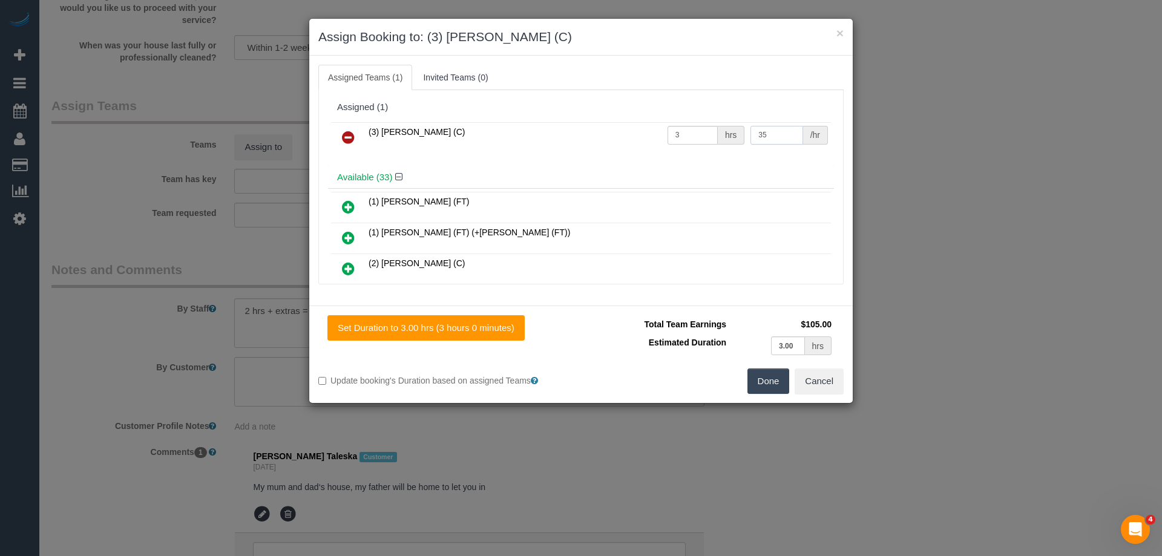
type input "35"
click at [770, 380] on button "Done" at bounding box center [768, 381] width 42 height 25
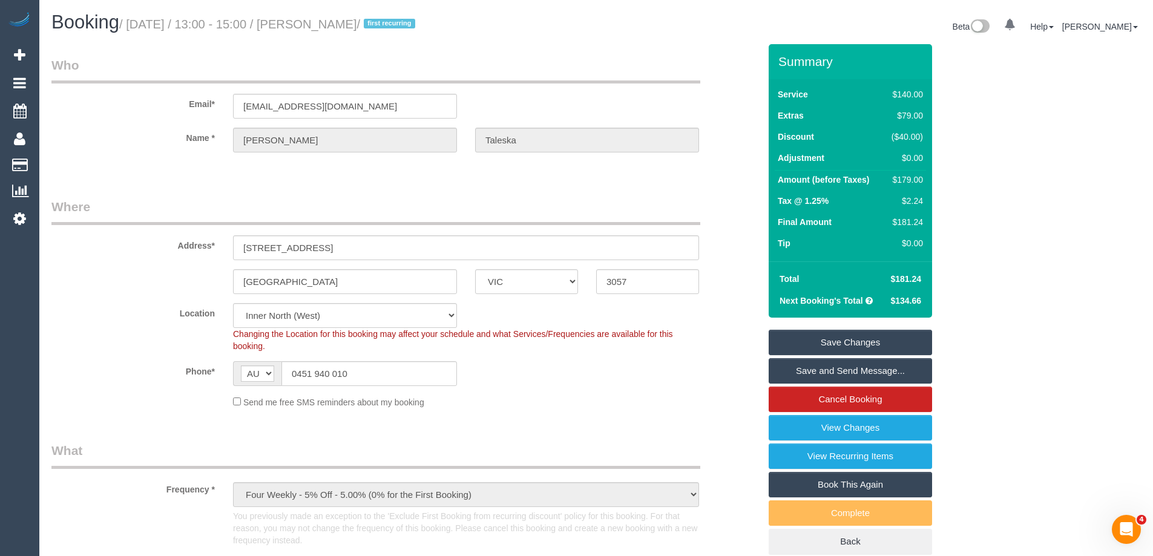
drag, startPoint x: 405, startPoint y: 25, endPoint x: 335, endPoint y: 22, distance: 70.2
click at [335, 22] on small "/ September 01, 2025 / 13:00 - 15:00 / Dona Taleska / first recurring" at bounding box center [269, 24] width 300 height 13
copy small "Dona Taleska"
click at [802, 373] on link "Save and Send Message..." at bounding box center [850, 370] width 163 height 25
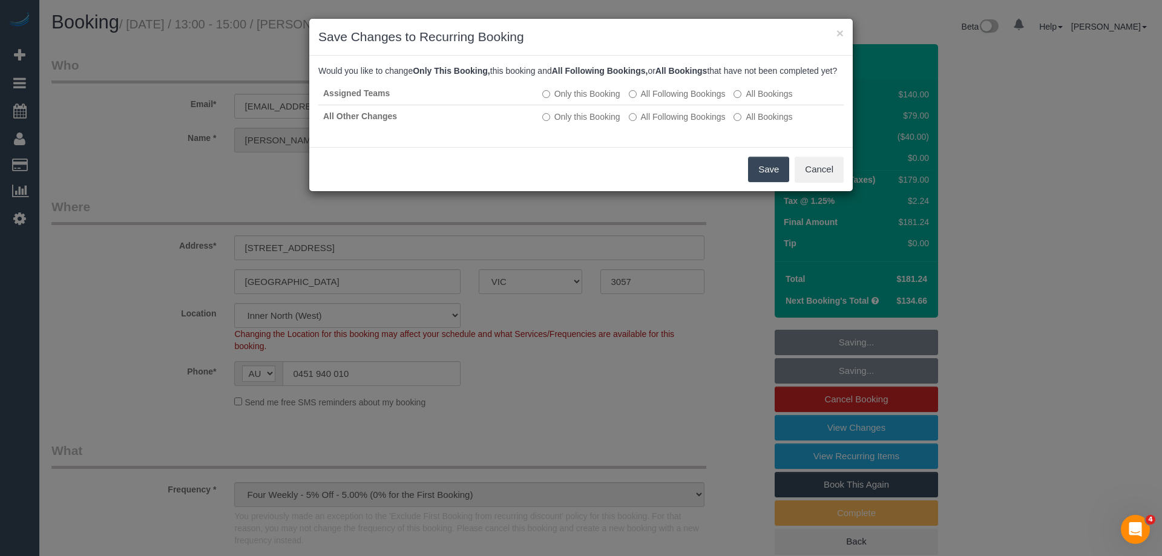
click at [758, 180] on button "Save" at bounding box center [768, 169] width 41 height 25
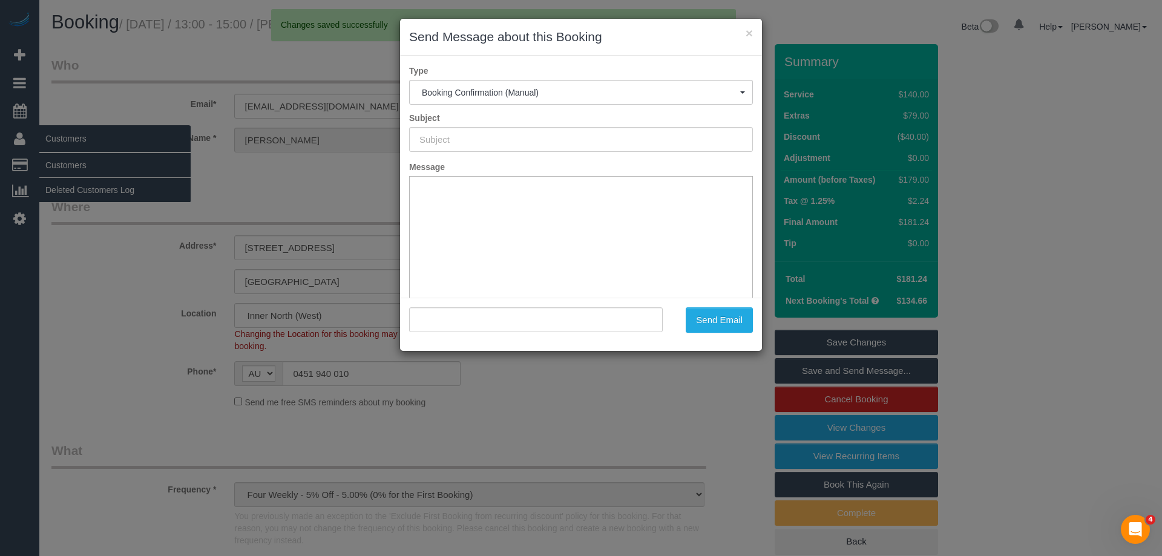
type input "Booking Confirmed"
type input ""Dona Taleska" <donataleska@gmail.com>"
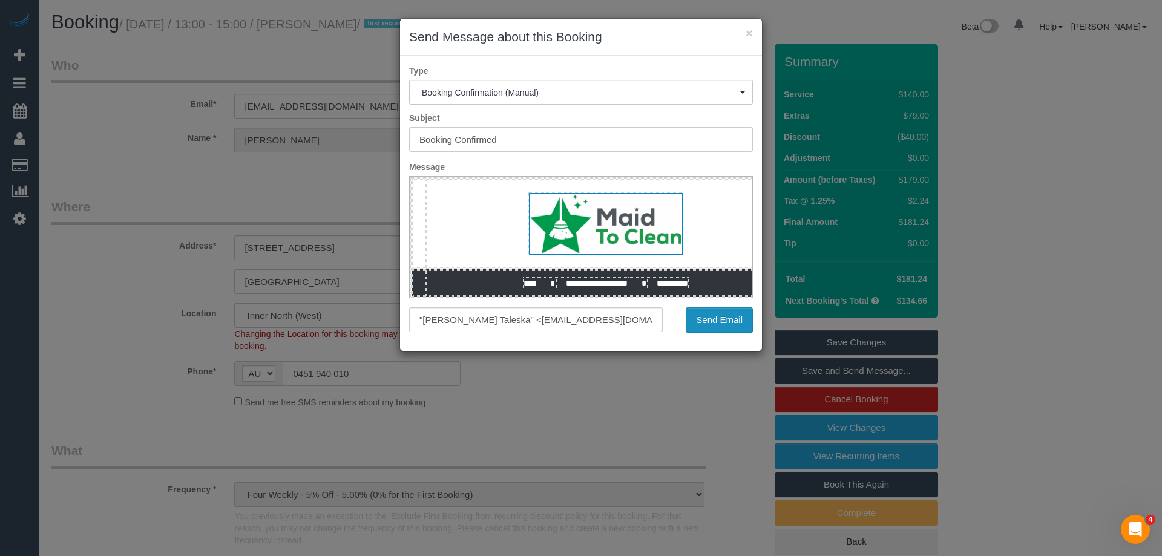
click at [702, 327] on button "Send Email" at bounding box center [719, 319] width 67 height 25
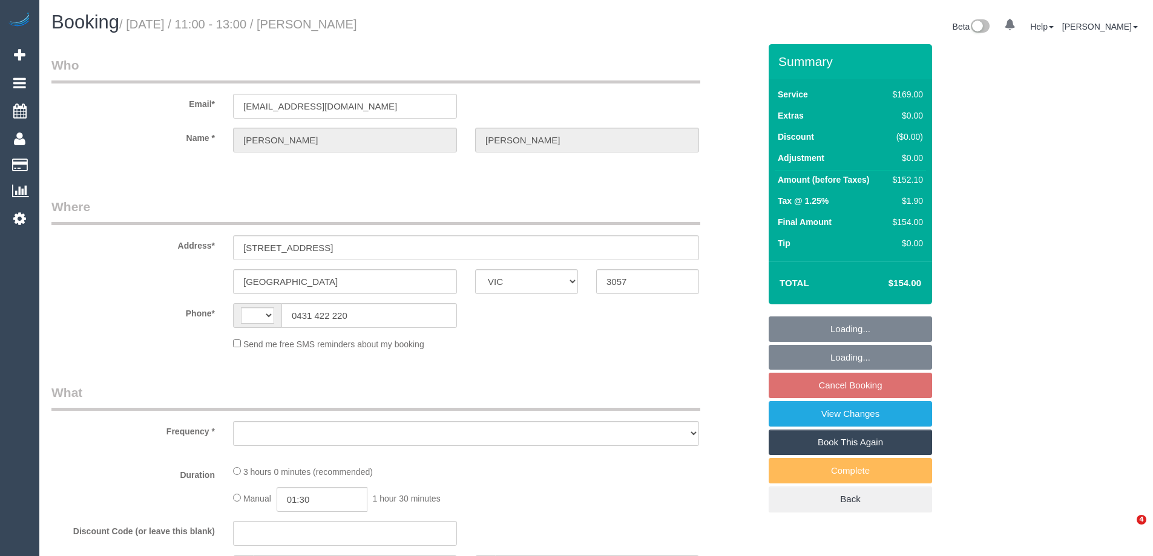
select select "VIC"
select select "string:stripe-pm_1Qx8Ip2GScqysDRV6MnaNJ06"
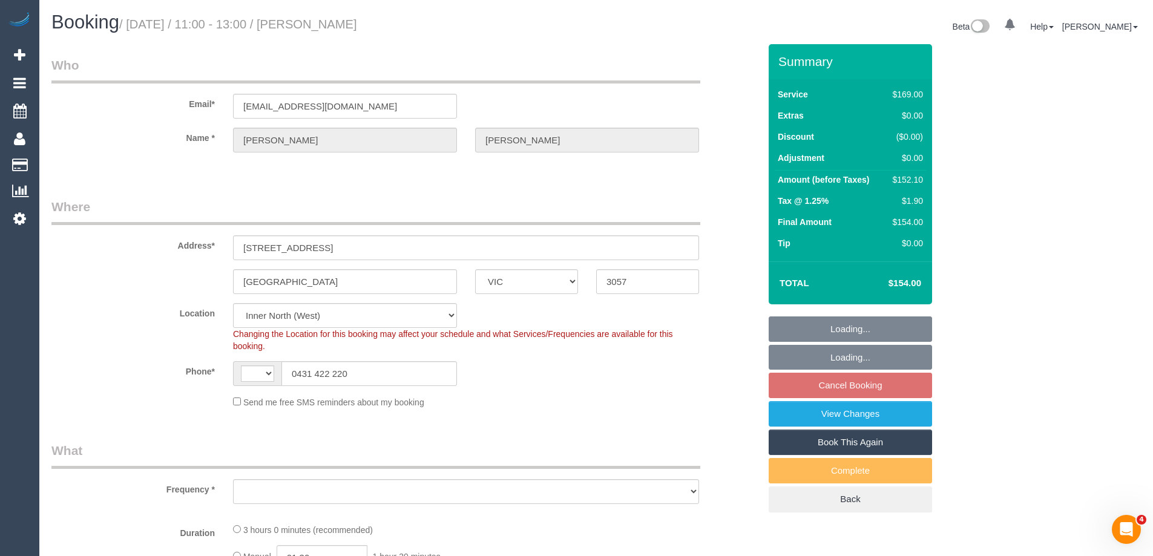
select select "string:AU"
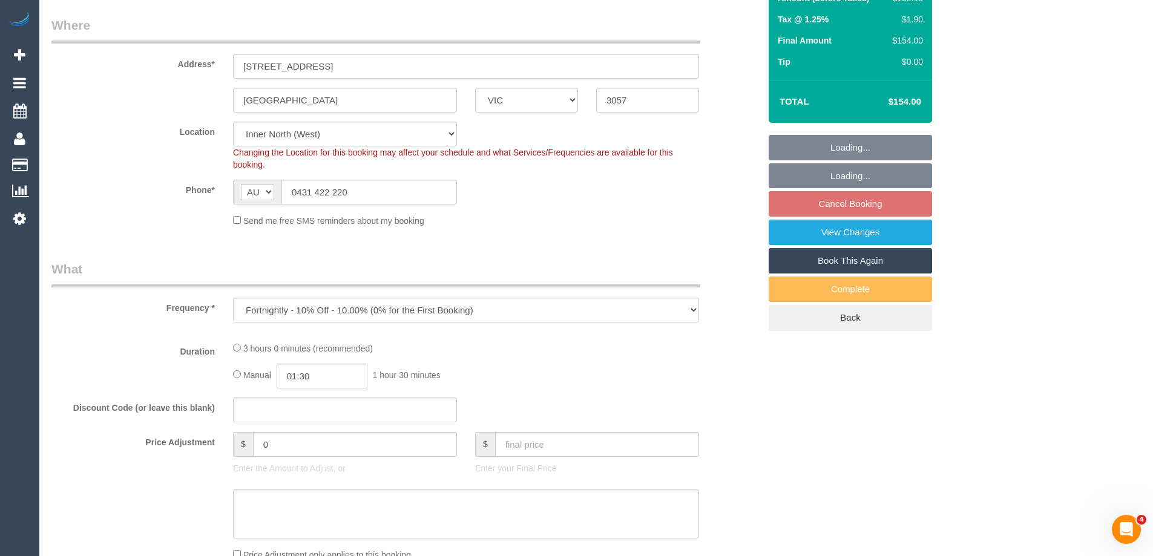
select select "object:1400"
select select "number:28"
select select "number:15"
select select "number:19"
select select "number:24"
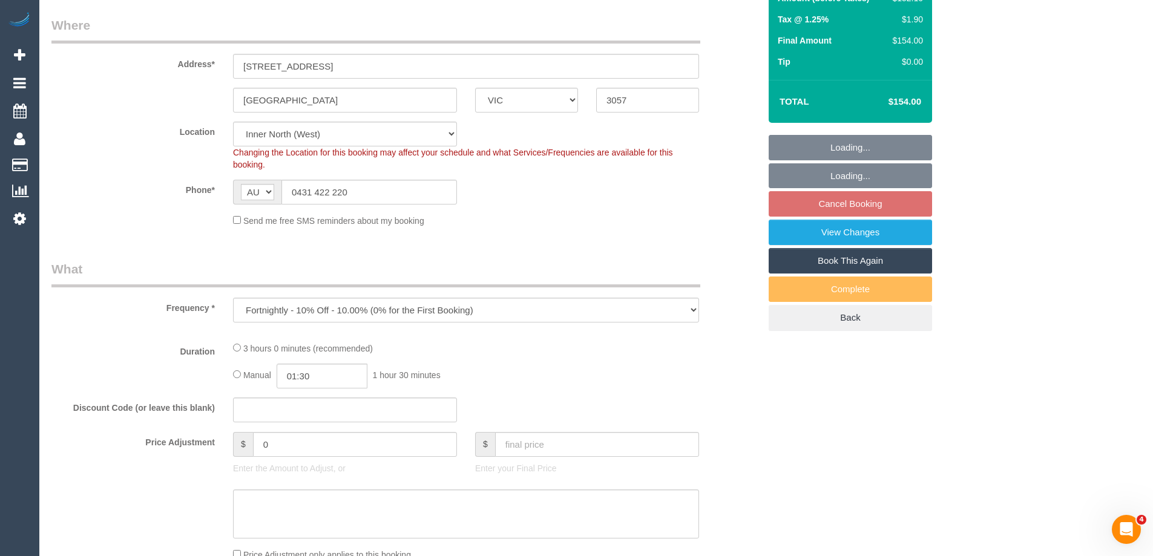
select select "number:34"
select select "number:12"
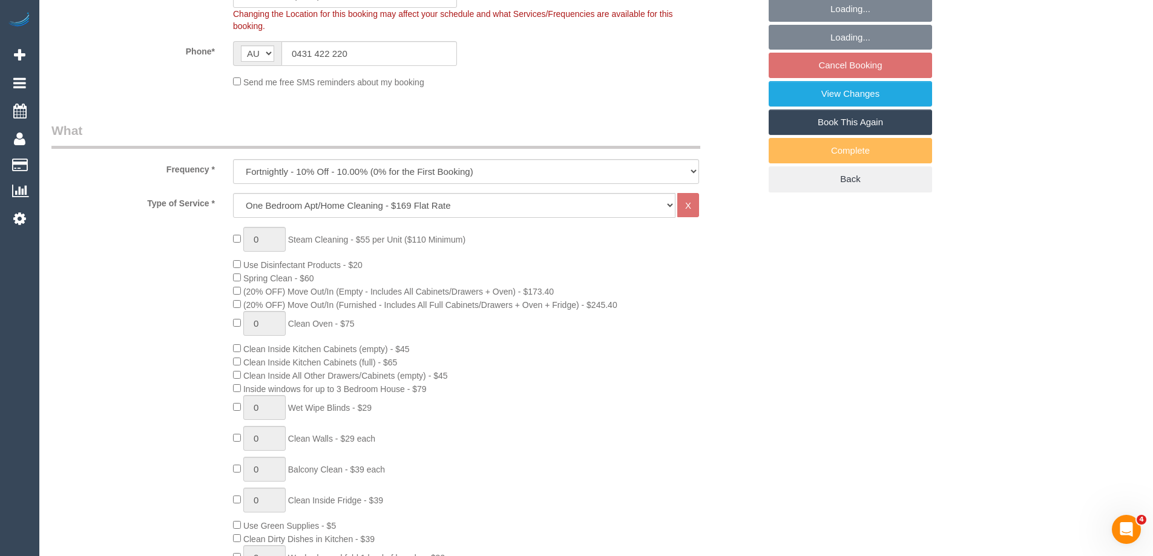
select select "spot5"
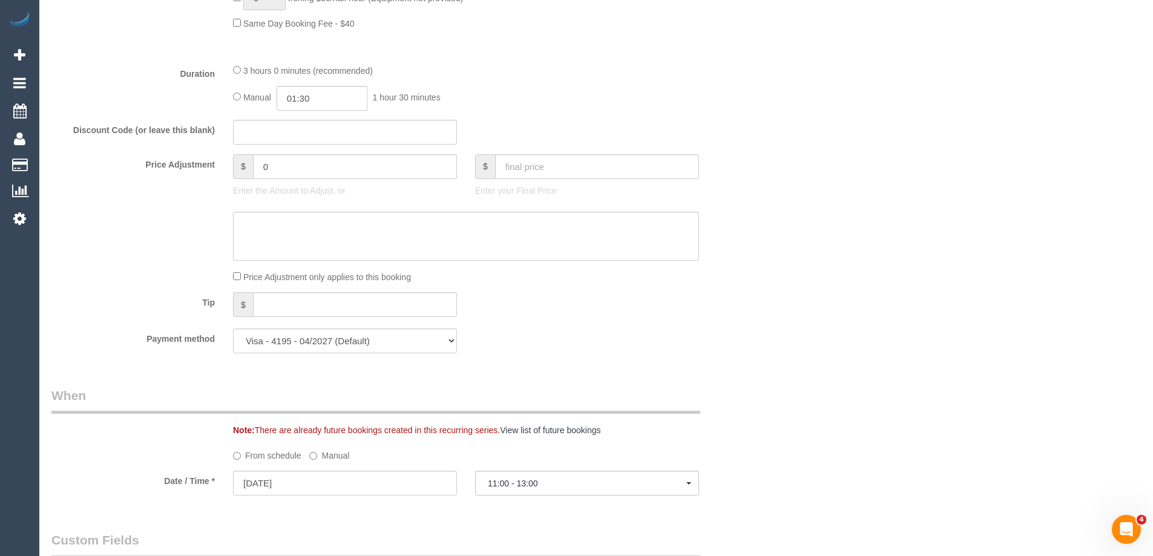
scroll to position [847, 0]
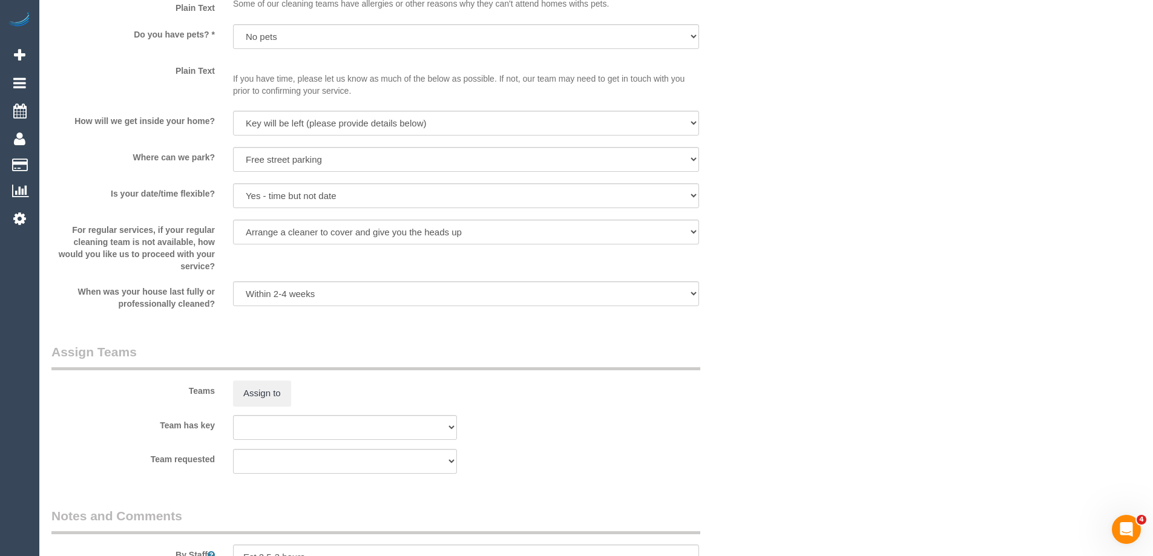
select select "spot45"
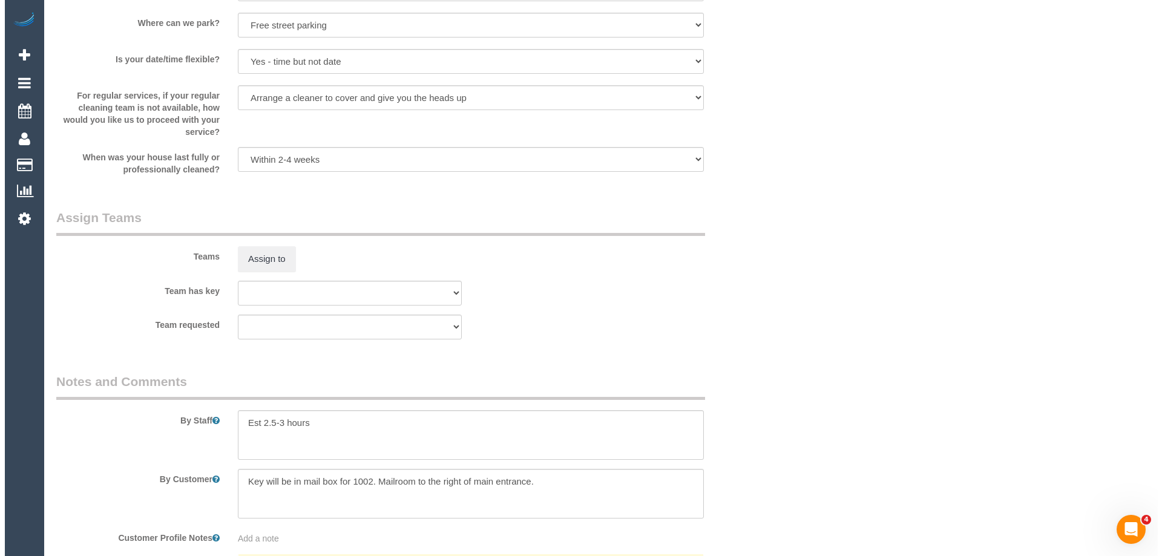
scroll to position [1755, 0]
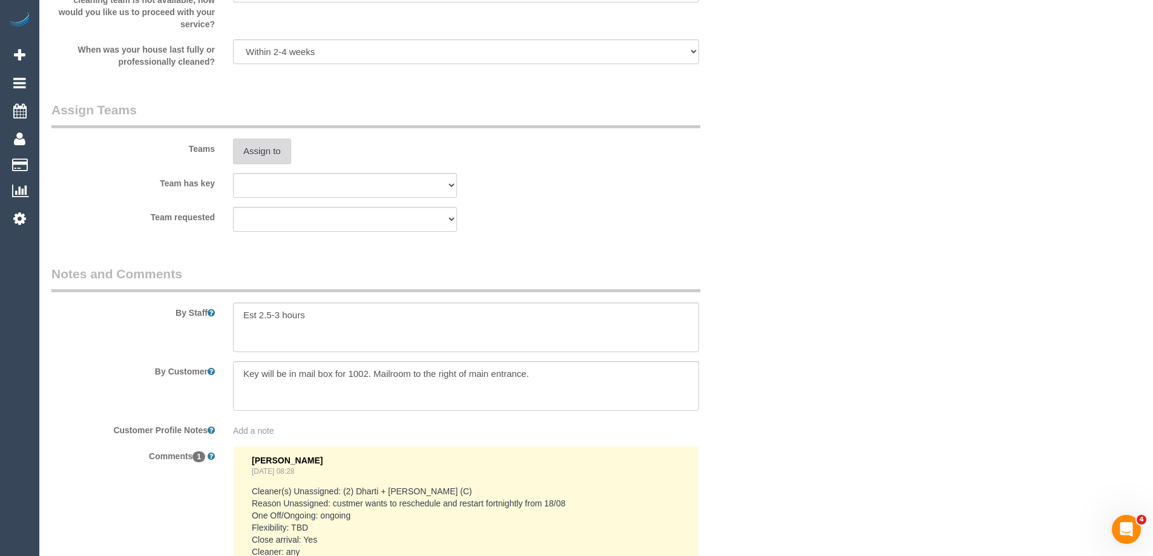
click at [263, 155] on button "Assign to" at bounding box center [262, 151] width 58 height 25
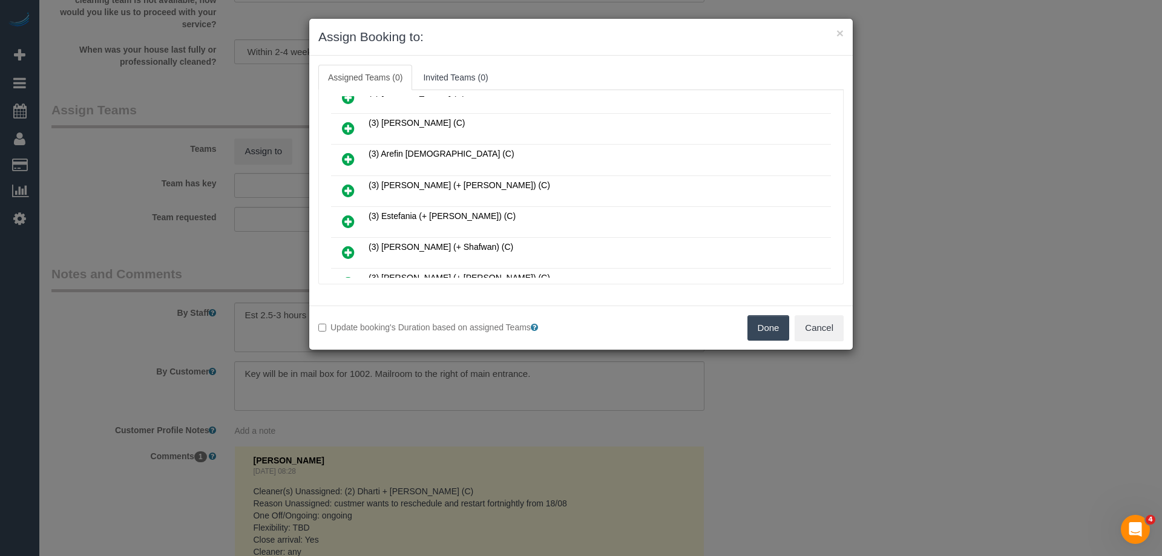
click at [349, 156] on icon at bounding box center [348, 159] width 13 height 15
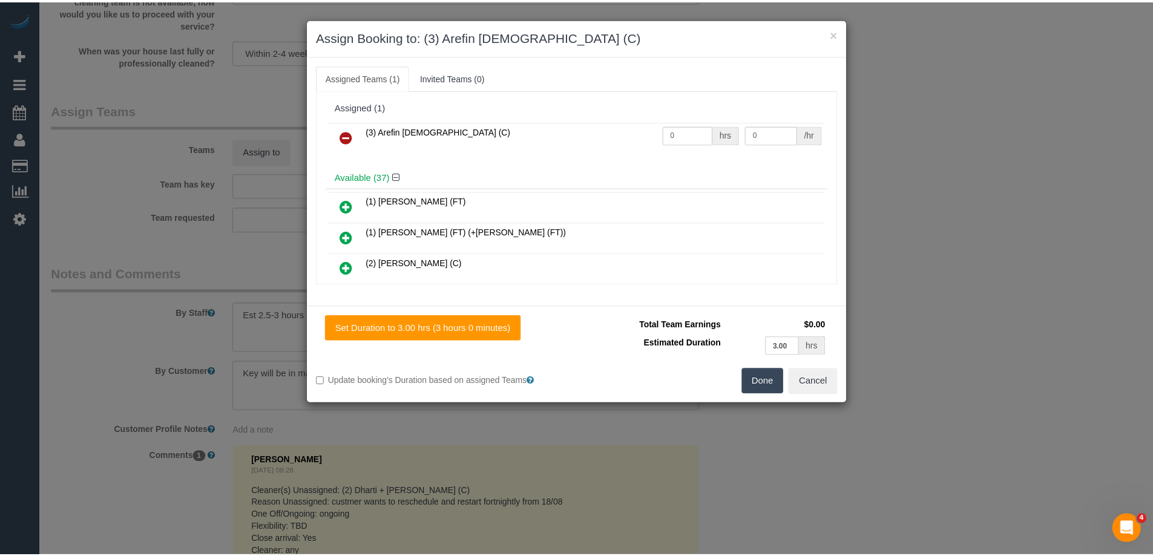
scroll to position [0, 0]
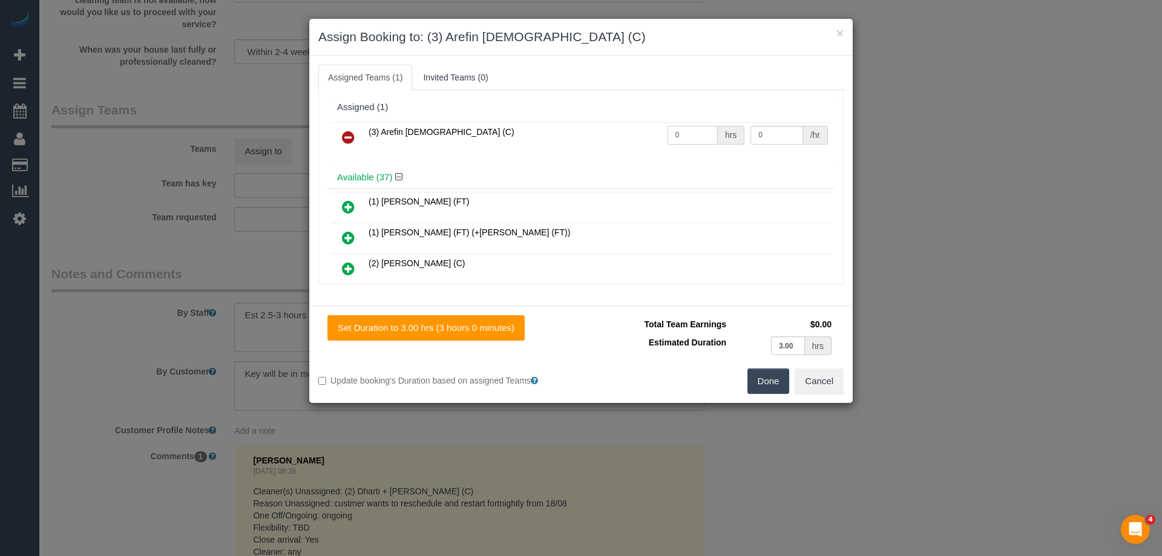
drag, startPoint x: 674, startPoint y: 133, endPoint x: 638, endPoint y: 133, distance: 36.3
click at [636, 133] on tr "(3) Arefin Islam (C) 0 hrs 0 /hr" at bounding box center [581, 137] width 500 height 31
type input "3"
drag, startPoint x: 749, startPoint y: 127, endPoint x: 703, endPoint y: 127, distance: 46.0
click at [703, 127] on tr "(3) Arefin Islam (C) 3 hrs 0 /hr" at bounding box center [581, 137] width 500 height 31
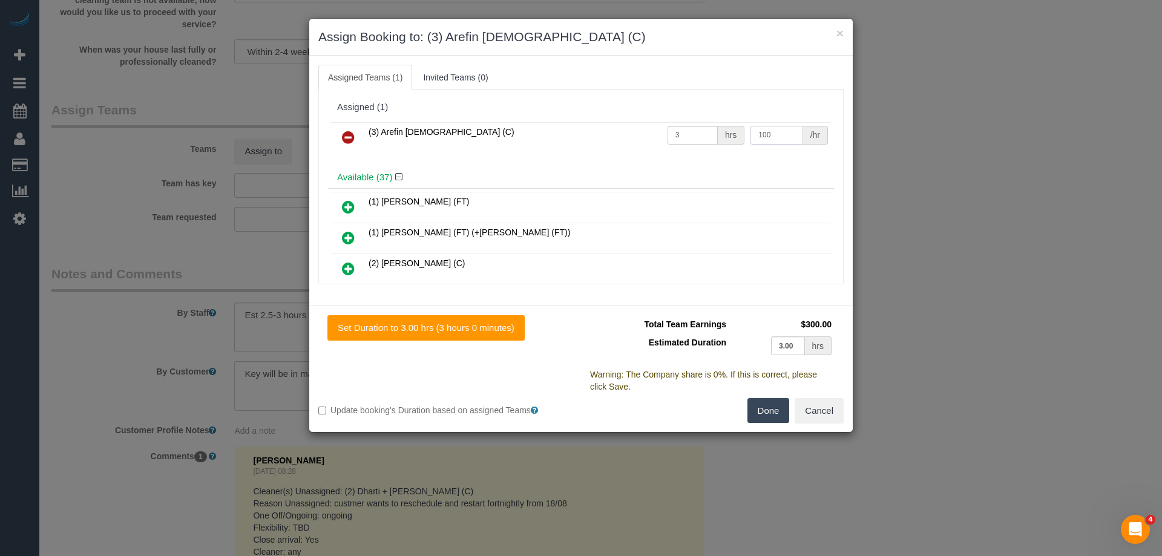
type input "100"
click at [767, 416] on button "Done" at bounding box center [768, 410] width 42 height 25
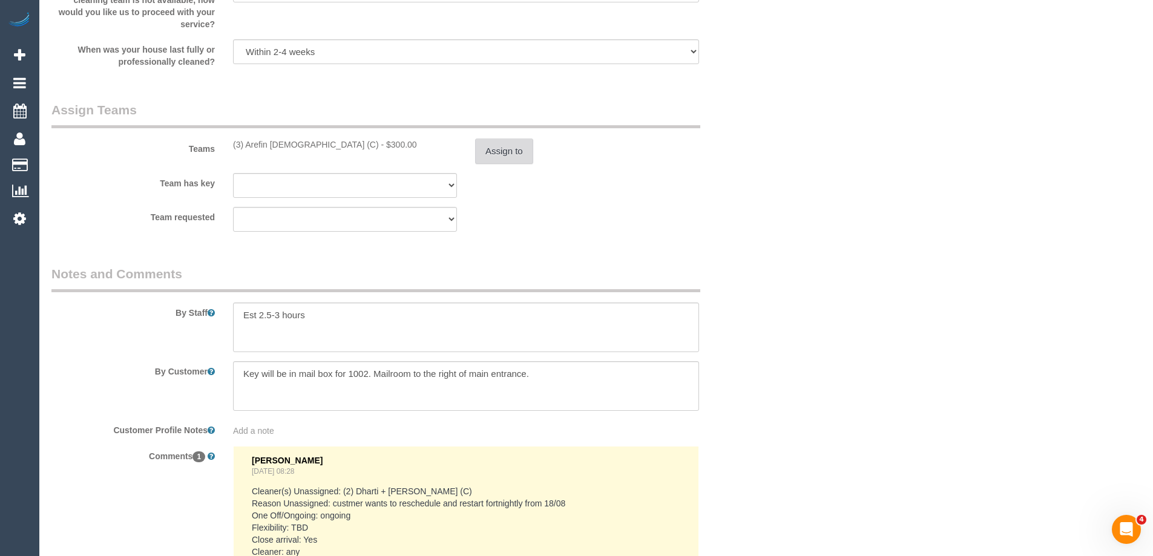
click at [495, 151] on button "Assign to" at bounding box center [504, 151] width 58 height 25
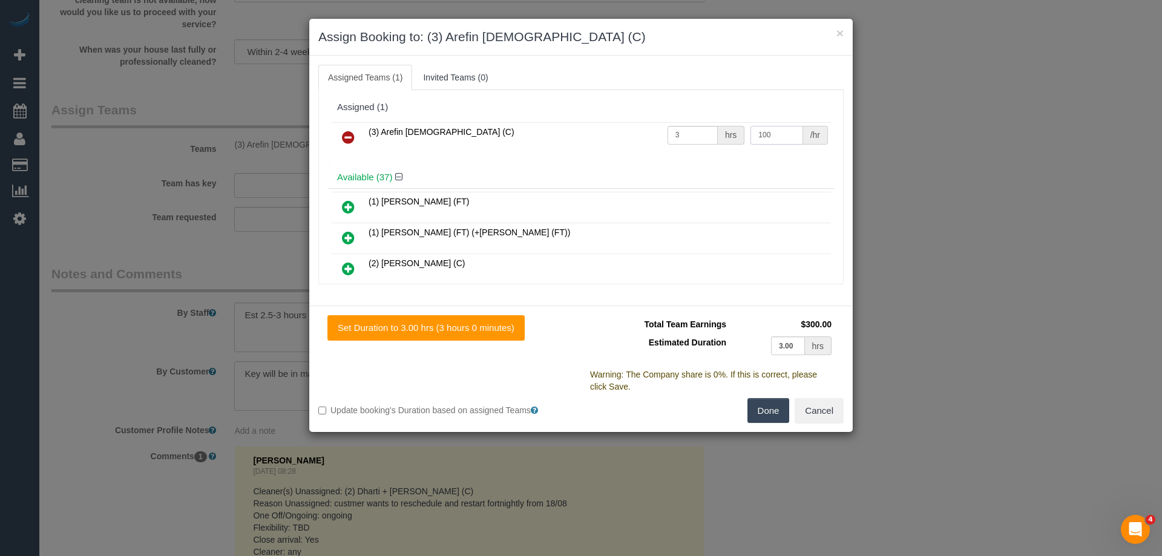
drag, startPoint x: 769, startPoint y: 134, endPoint x: 687, endPoint y: 130, distance: 81.8
click at [688, 131] on tr "(3) Arefin Islam (C) 3 hrs 100 /hr" at bounding box center [581, 137] width 500 height 31
drag, startPoint x: 672, startPoint y: 133, endPoint x: 635, endPoint y: 127, distance: 37.3
click at [635, 127] on tr "(3) Arefin Islam (C) 3 hrs 100 /hr" at bounding box center [581, 137] width 500 height 31
type input "1"
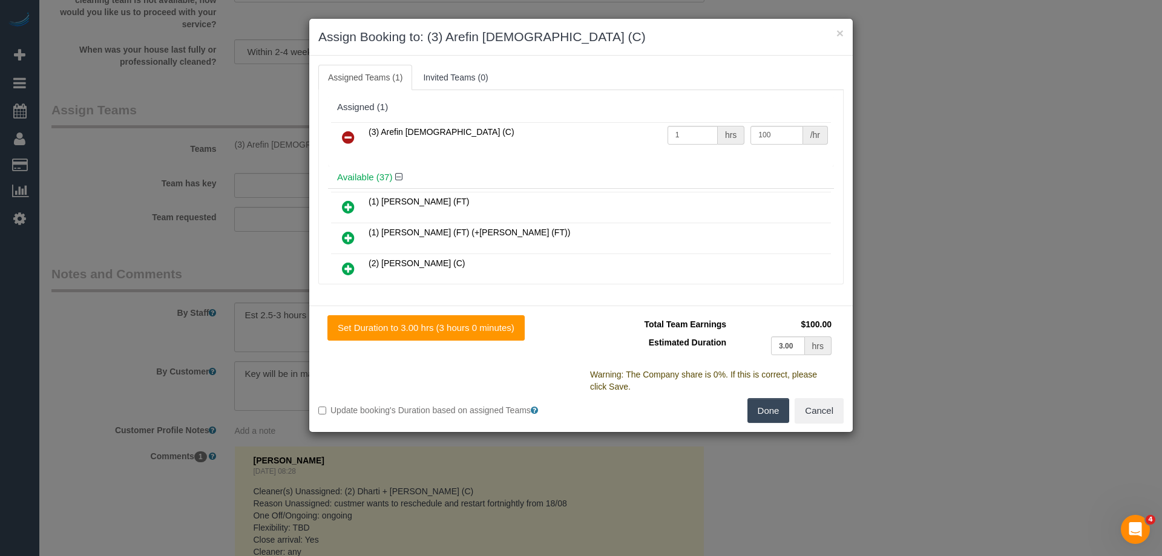
click at [765, 413] on button "Done" at bounding box center [768, 410] width 42 height 25
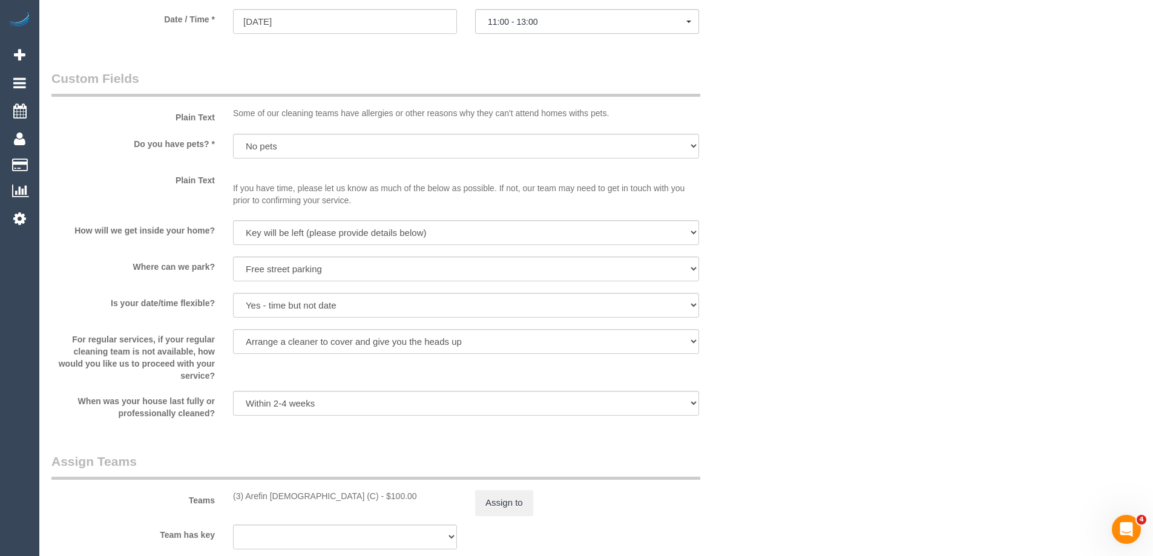
scroll to position [1452, 0]
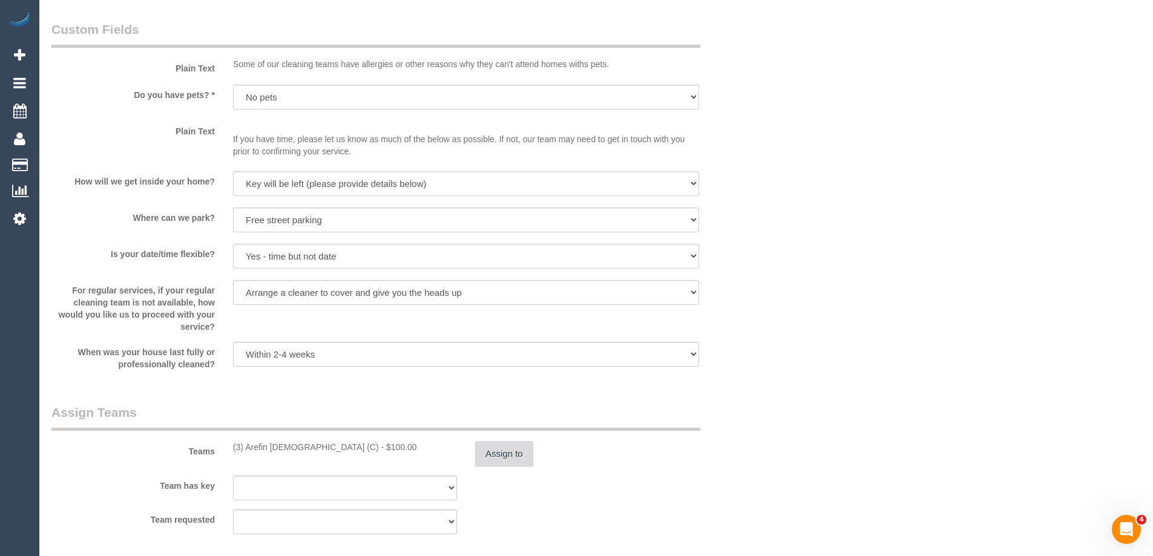
click at [486, 457] on button "Assign to" at bounding box center [504, 453] width 58 height 25
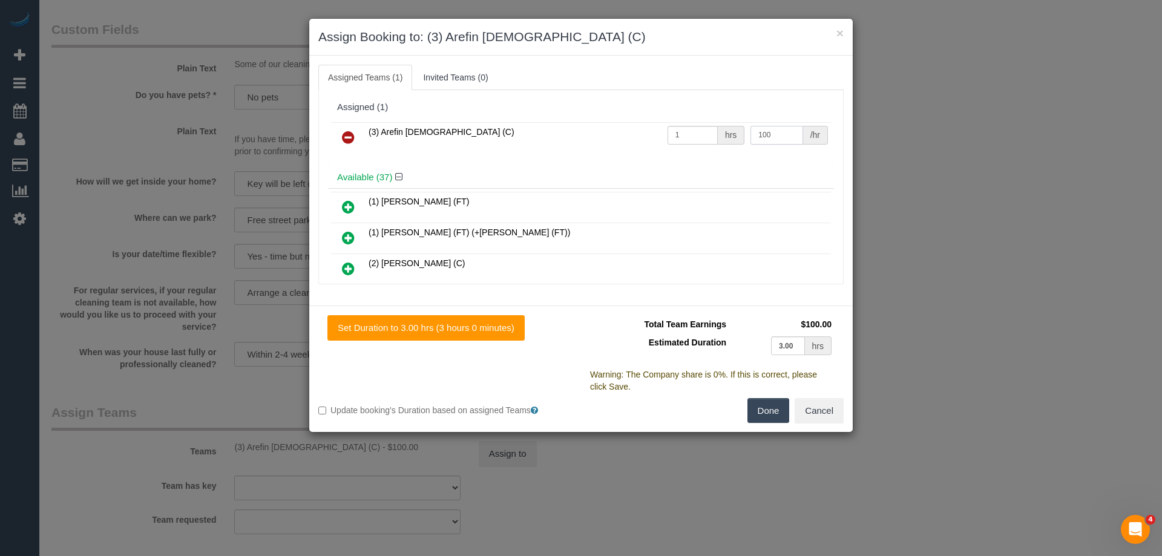
drag, startPoint x: 784, startPoint y: 136, endPoint x: 683, endPoint y: 133, distance: 101.1
click at [683, 131] on tr "(3) Arefin Islam (C) 1 hrs 100 /hr" at bounding box center [581, 137] width 500 height 31
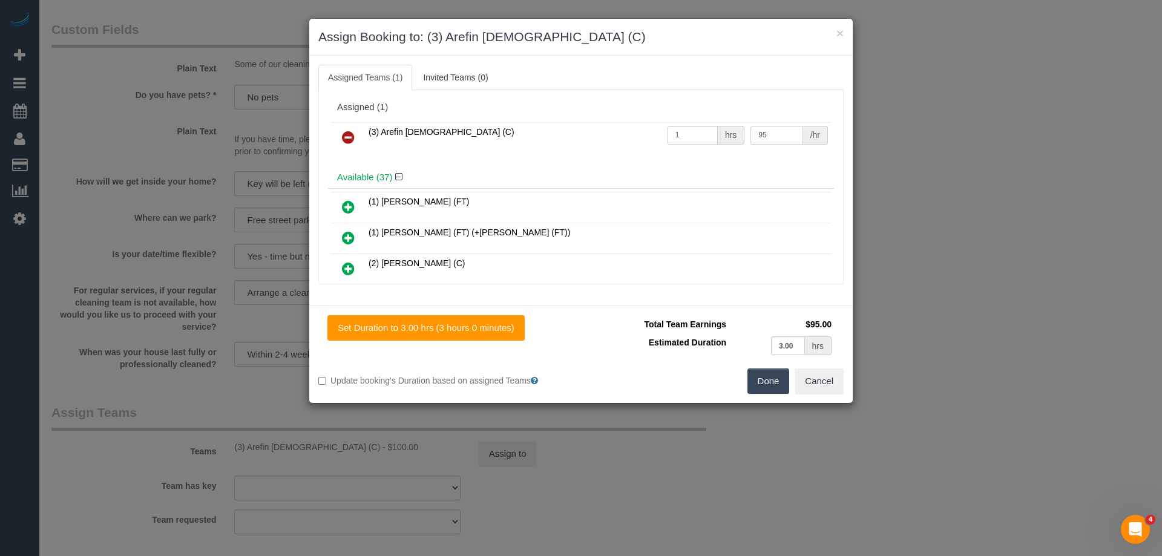
type input "95"
click at [759, 375] on button "Done" at bounding box center [768, 381] width 42 height 25
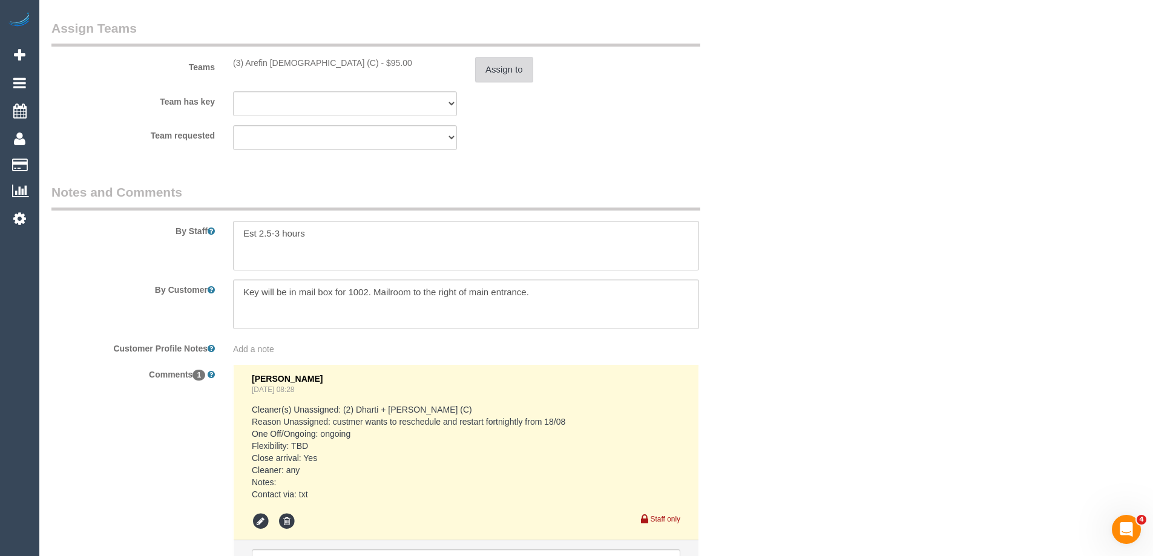
scroll to position [1815, 0]
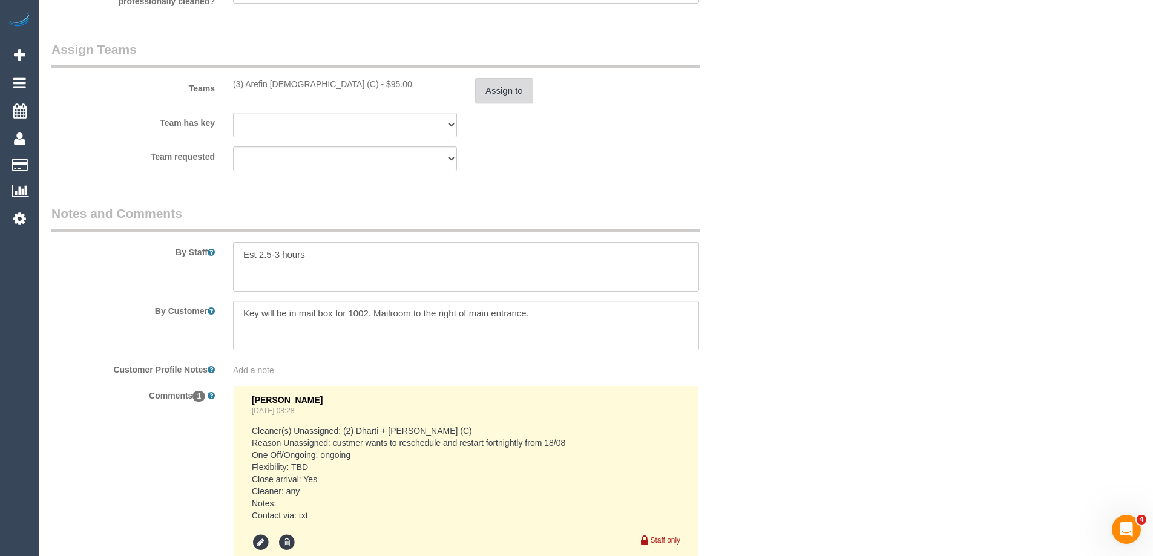
click at [508, 84] on button "Assign to" at bounding box center [504, 90] width 58 height 25
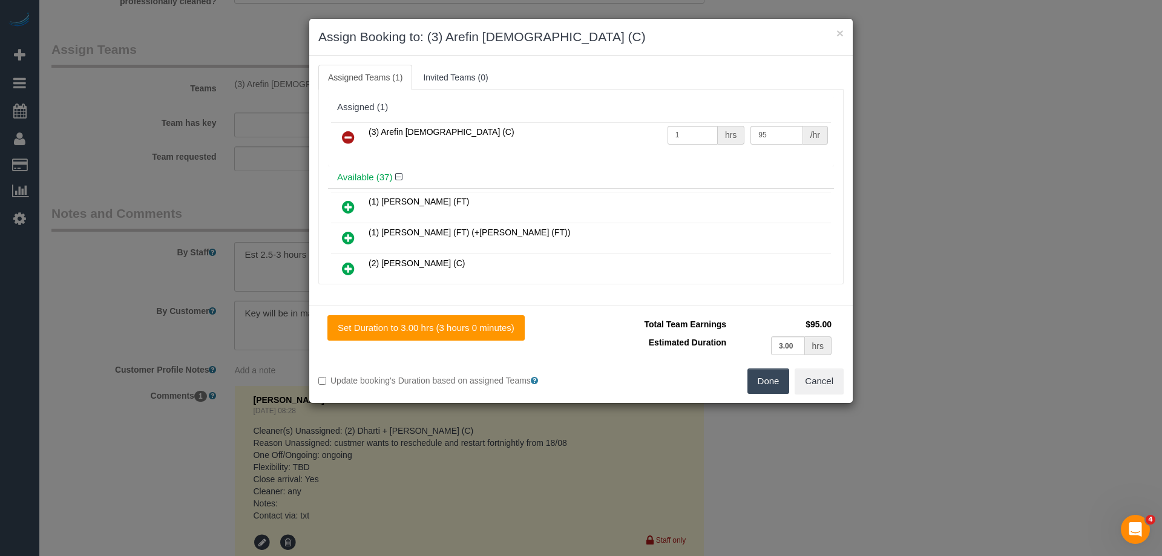
click at [774, 388] on button "Done" at bounding box center [768, 381] width 42 height 25
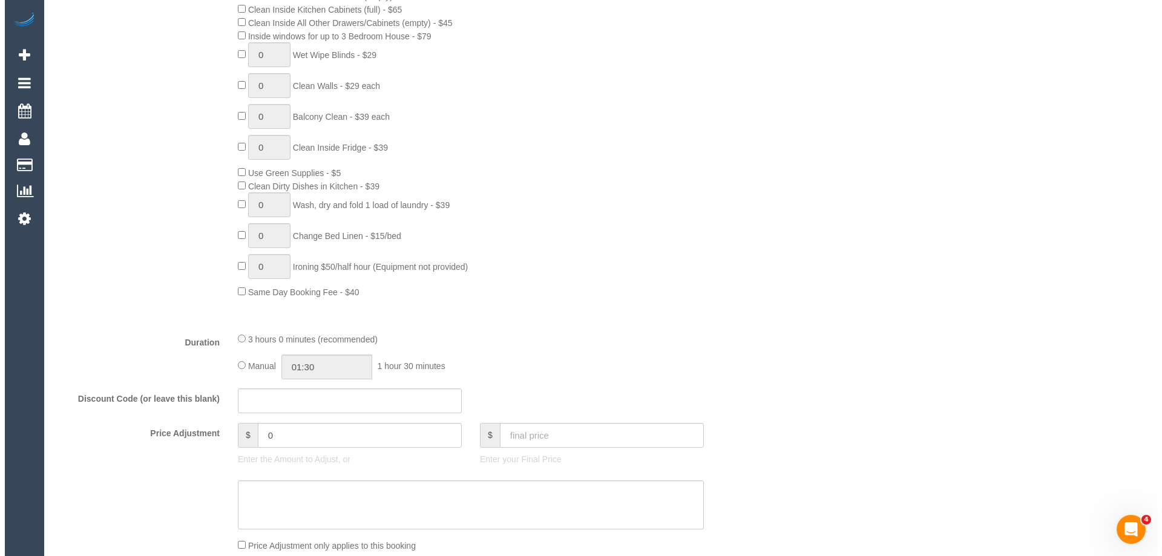
scroll to position [0, 0]
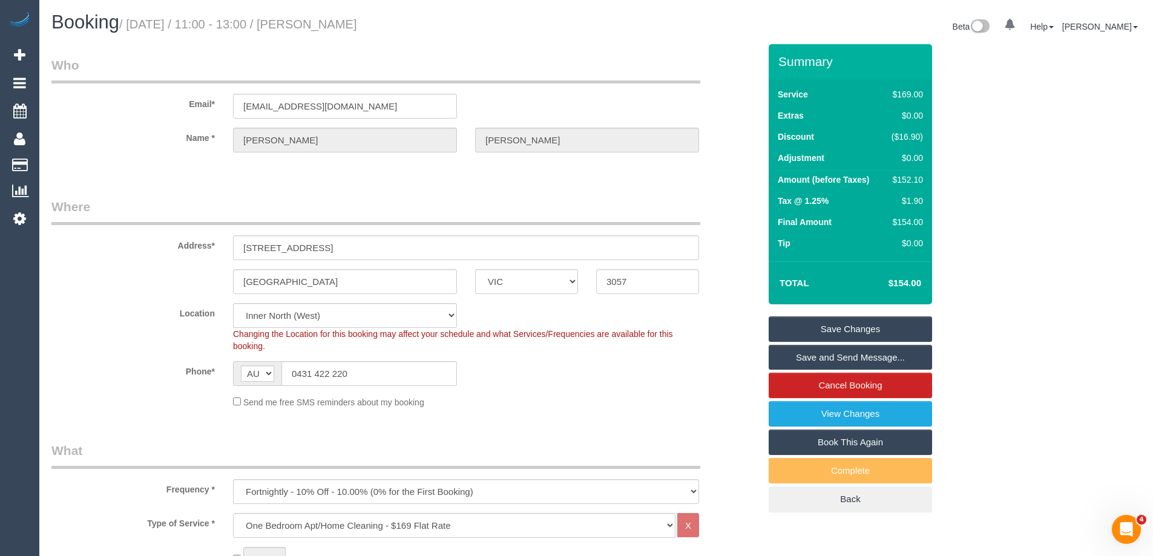
drag, startPoint x: 426, startPoint y: 20, endPoint x: 335, endPoint y: 20, distance: 91.4
click at [335, 20] on h1 "Booking / September 01, 2025 / 11:00 - 13:00 / John O’Farrell" at bounding box center [319, 22] width 536 height 21
copy small "John O’Farrell"
click at [819, 330] on link "Save Changes" at bounding box center [850, 328] width 163 height 25
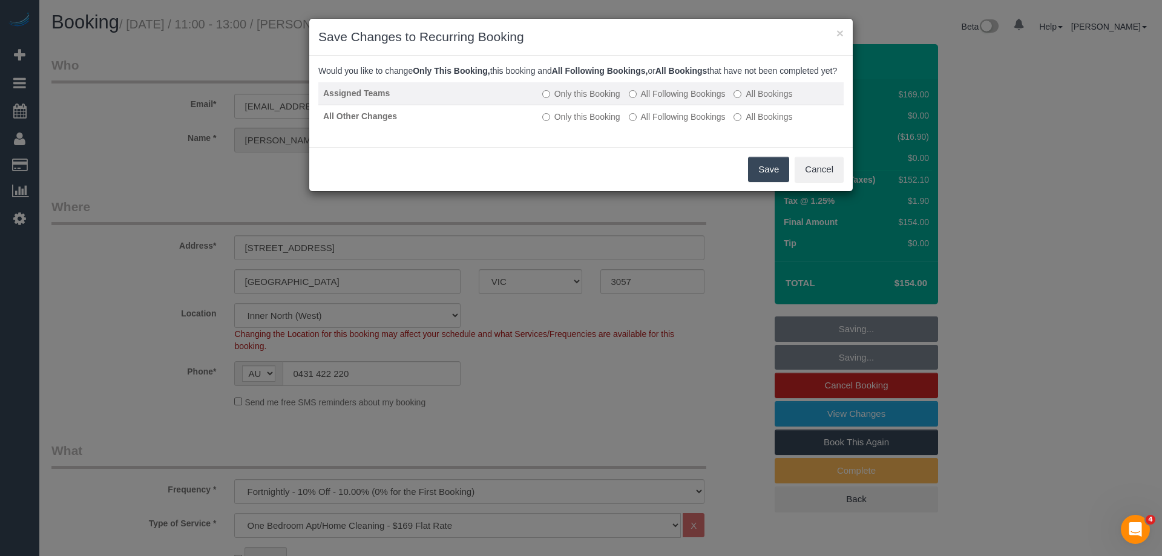
click at [661, 100] on label "All Following Bookings" at bounding box center [677, 94] width 97 height 12
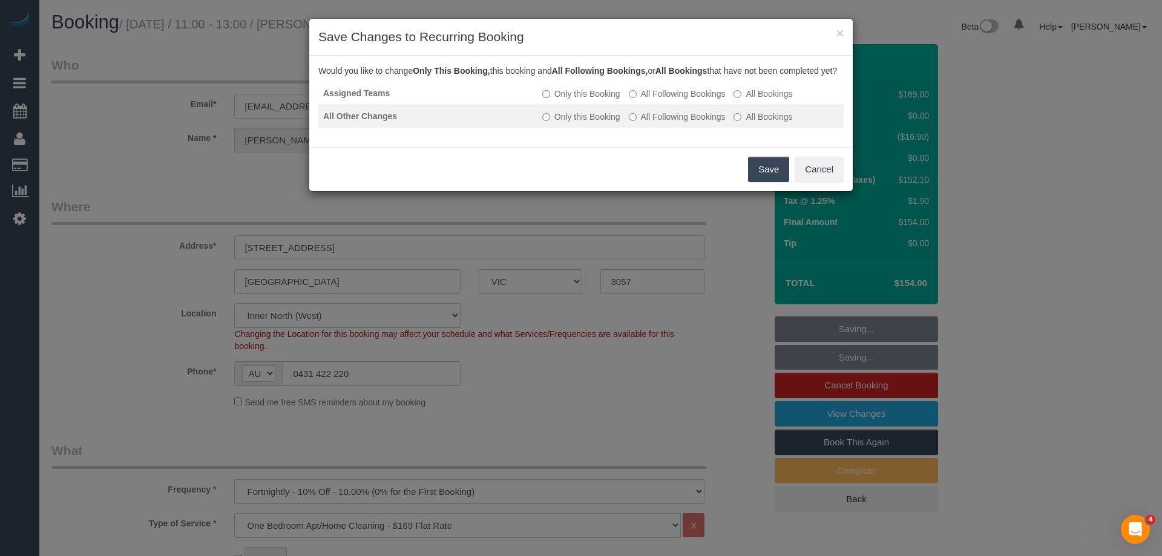
click at [664, 123] on label "All Following Bookings" at bounding box center [677, 117] width 97 height 12
click at [783, 182] on button "Save" at bounding box center [768, 169] width 41 height 25
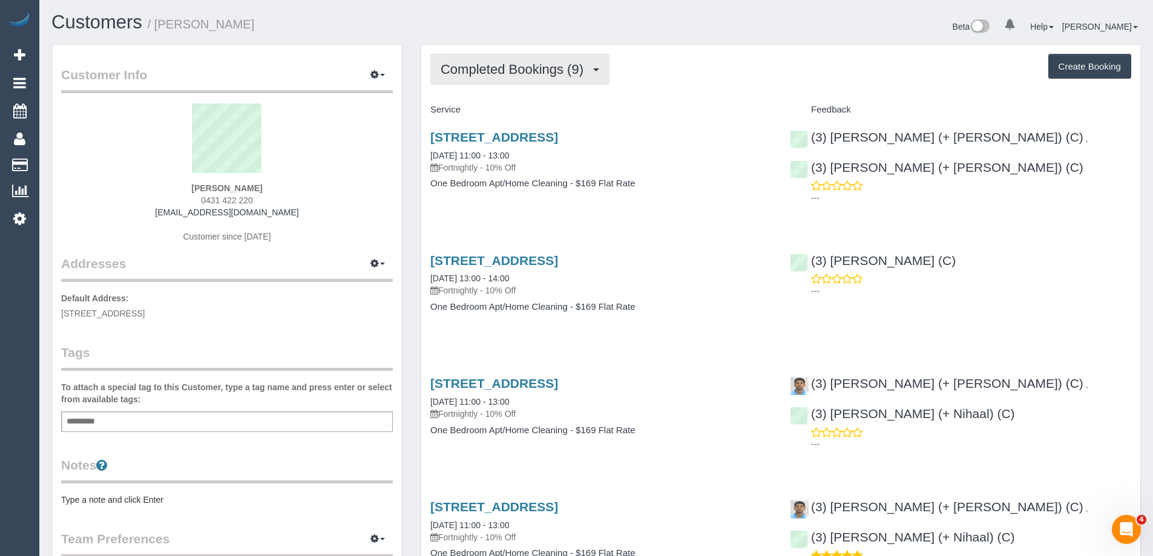
click at [514, 70] on span "Completed Bookings (9)" at bounding box center [515, 69] width 149 height 15
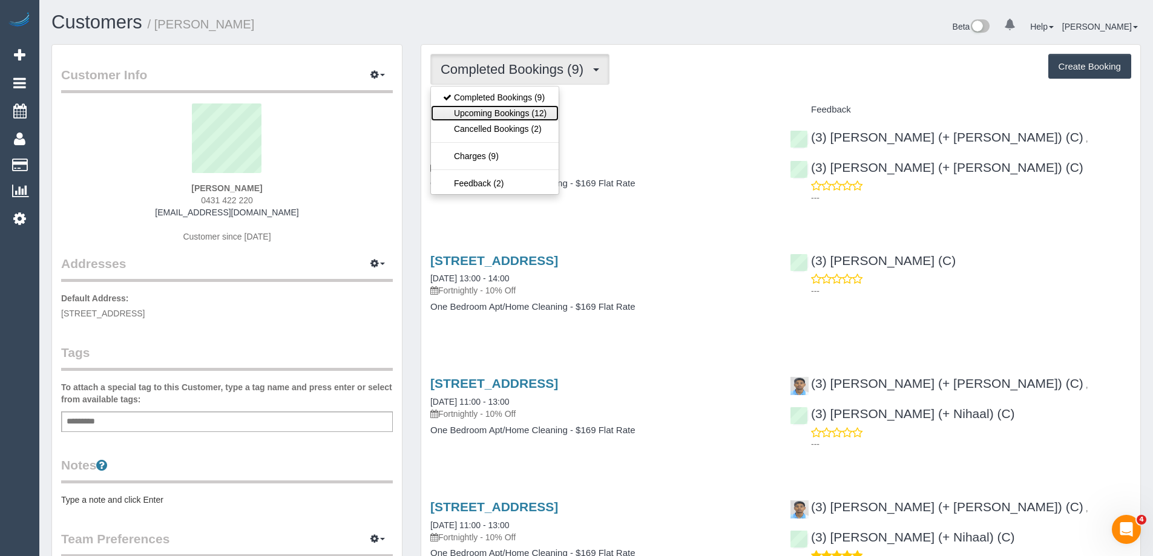
click at [508, 108] on link "Upcoming Bookings (12)" at bounding box center [495, 113] width 128 height 16
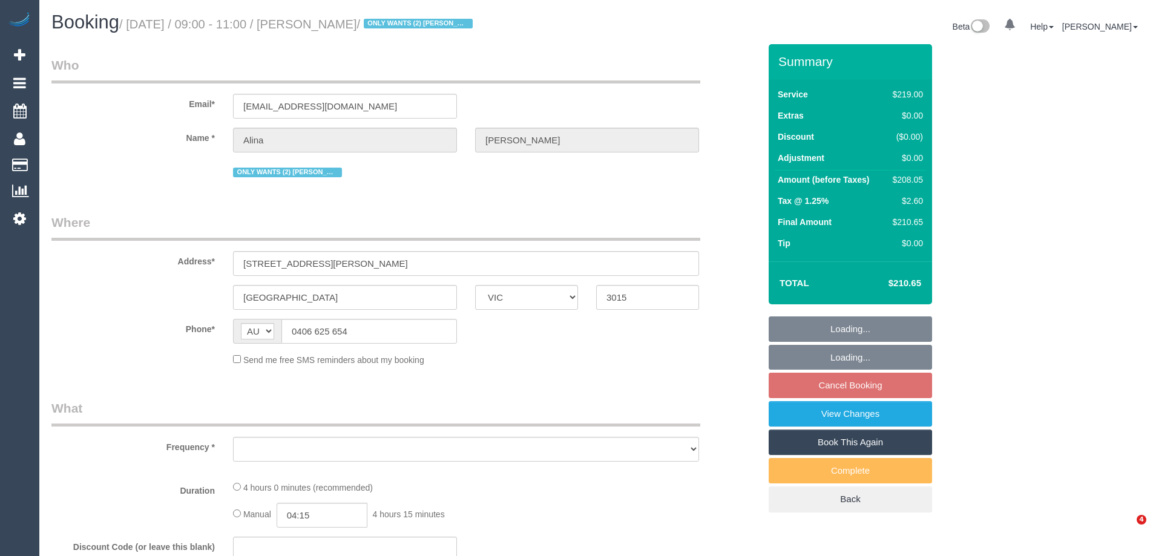
select select "VIC"
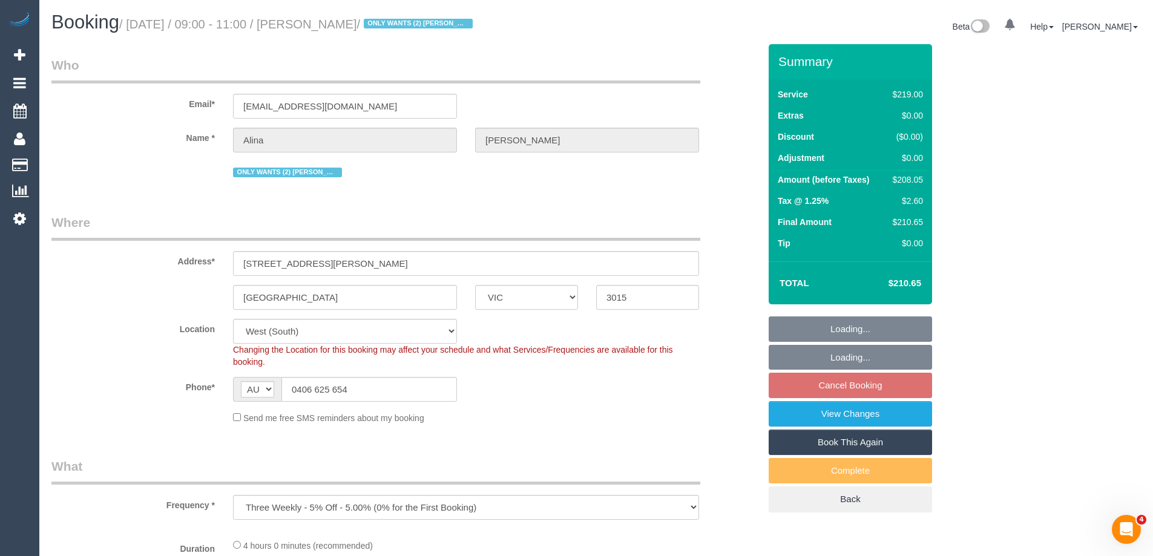
select select "object:538"
select select "string:stripe-pm_1Lt3fV2GScqysDRVUtw67tKB"
select select "number:28"
select select "number:16"
select select "number:19"
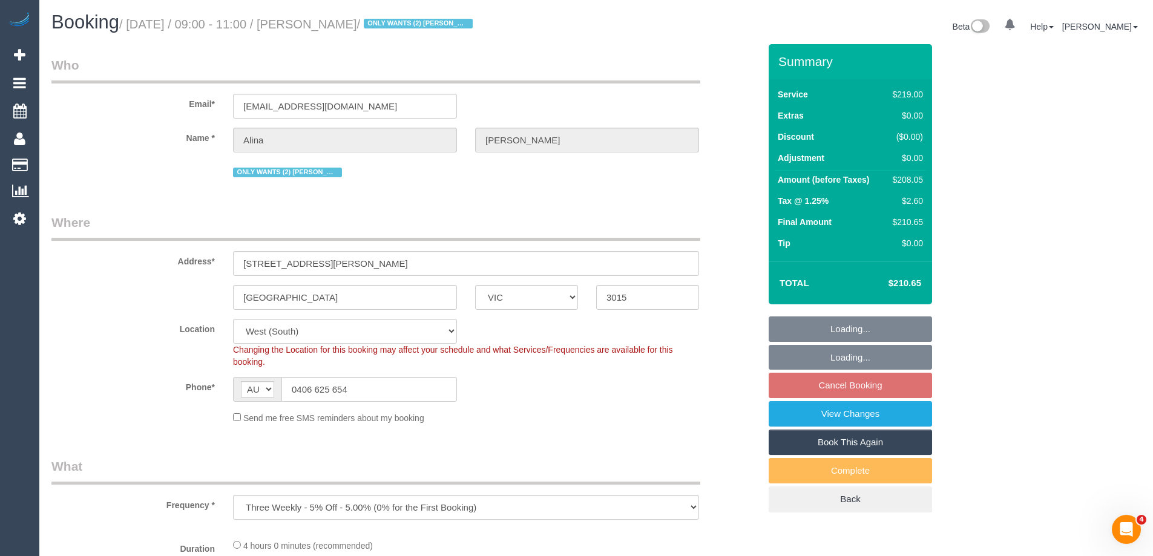
select select "number:24"
select select "number:34"
select select "number:12"
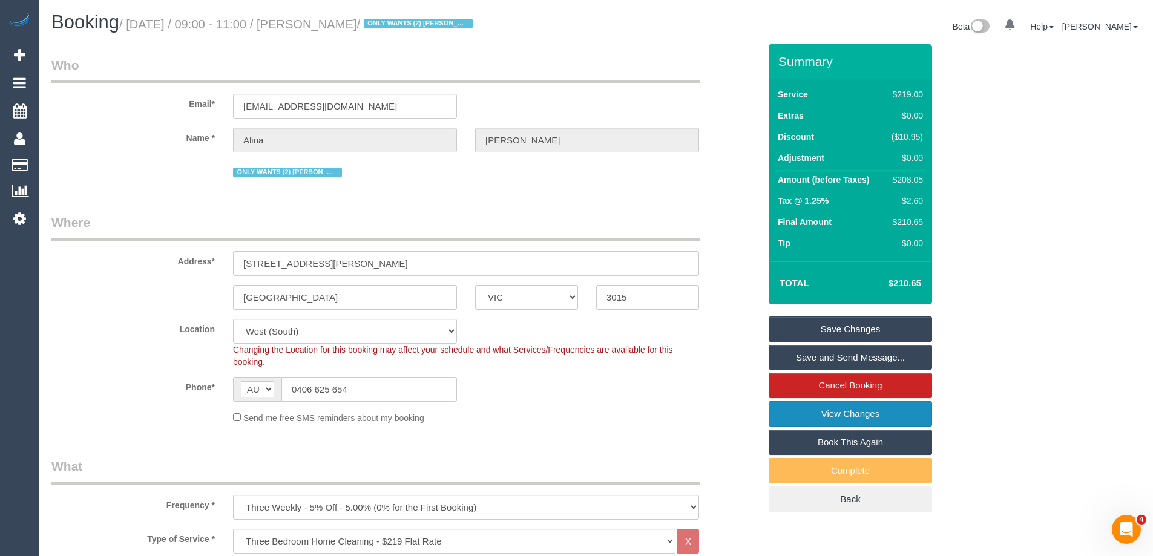
click at [801, 418] on link "View Changes" at bounding box center [850, 413] width 163 height 25
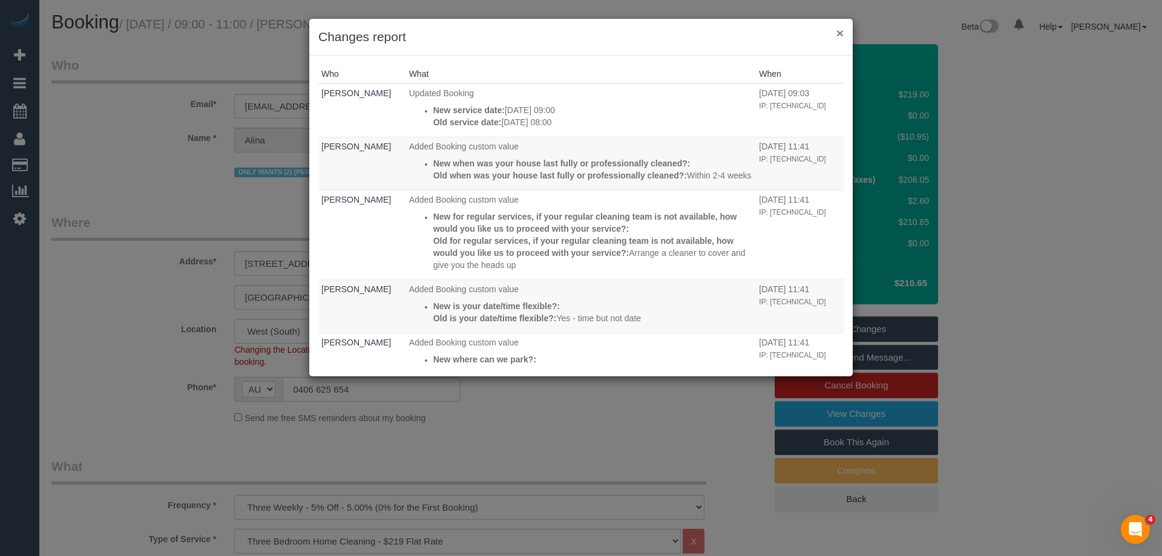
click at [839, 31] on button "×" at bounding box center [839, 33] width 7 height 13
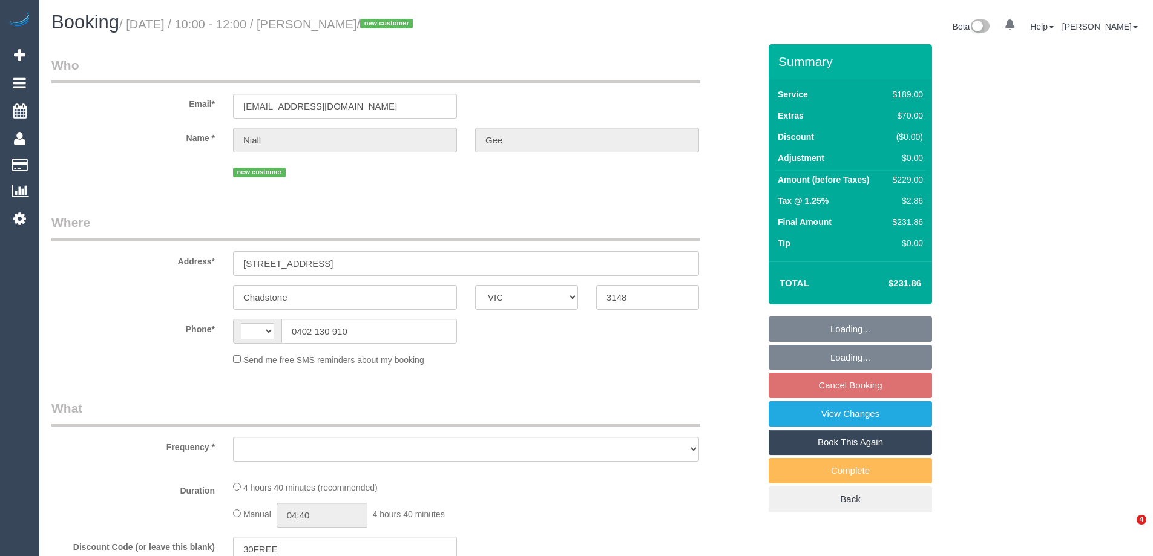
select select "VIC"
select select "string:AU"
select select "string:stripe-pm_1RzuQV2GScqysDRVoIhzZ7pp"
select select "number:29"
select select "number:14"
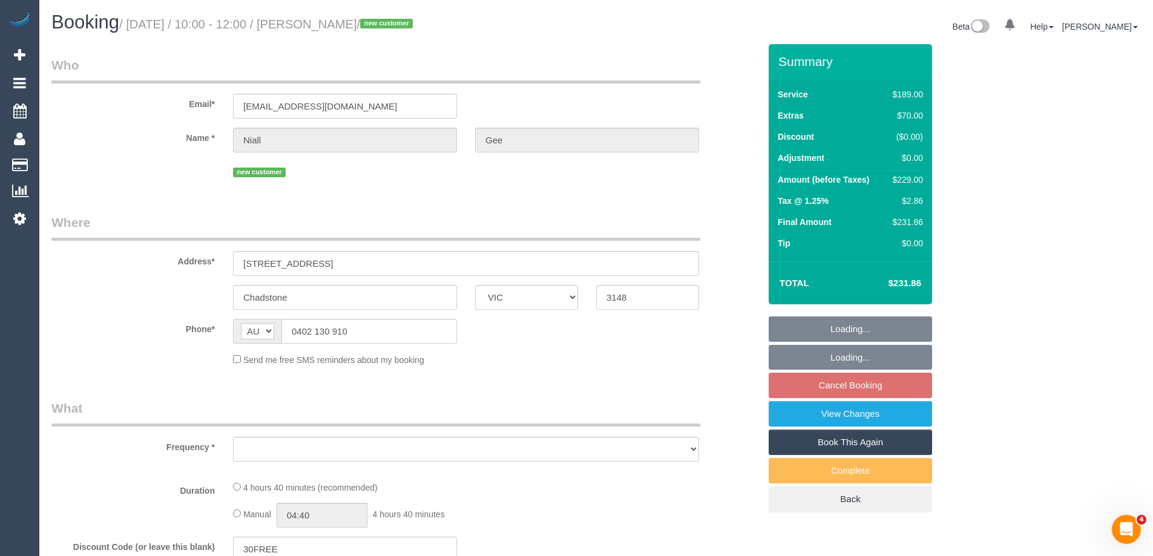
select select "number:19"
select select "number:22"
select select "number:12"
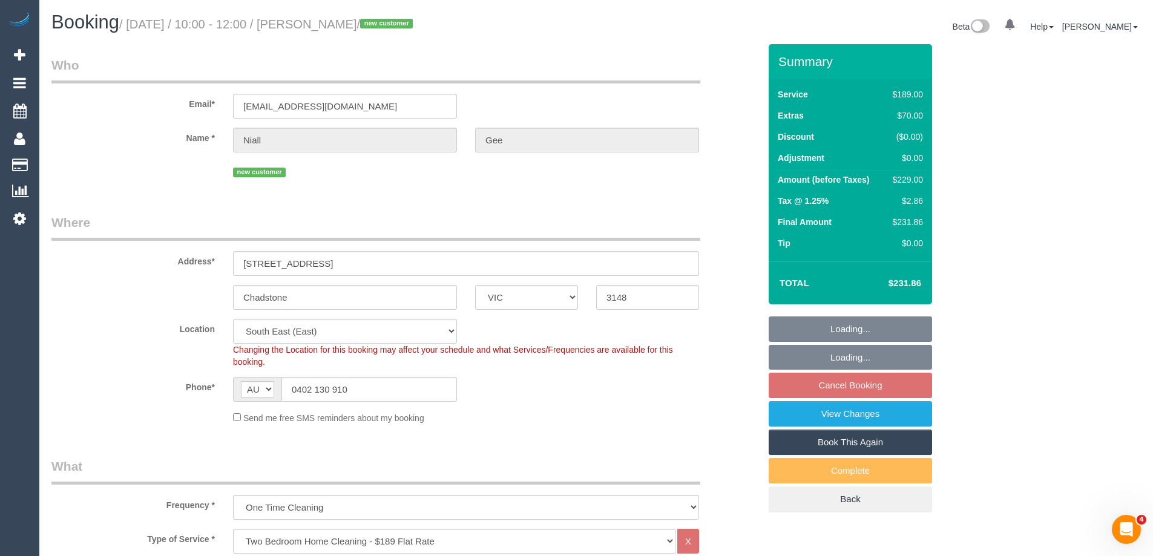
select select "object:1266"
select select "spot3"
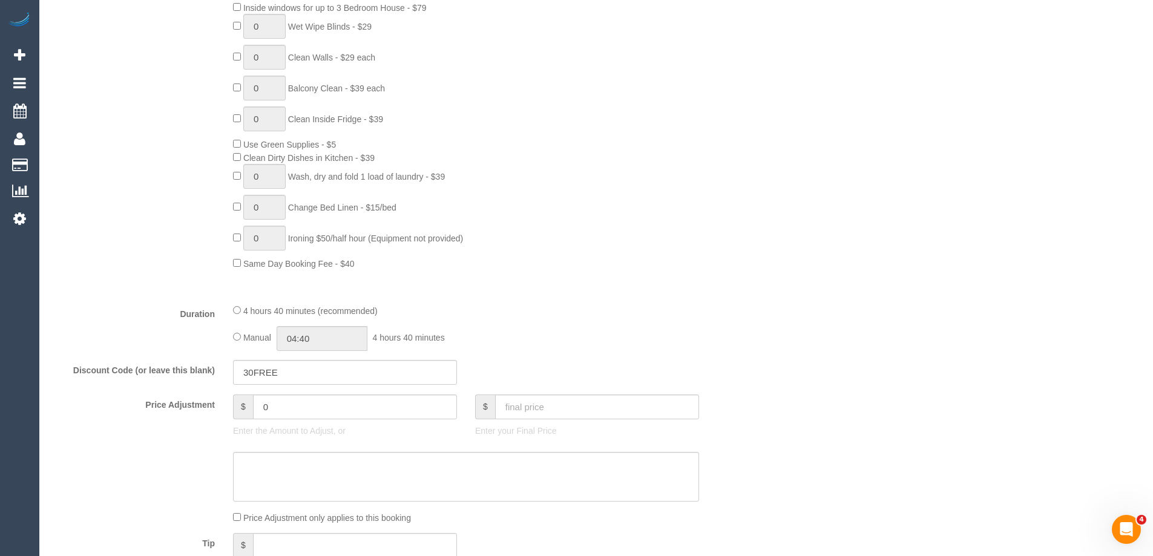
scroll to position [787, 0]
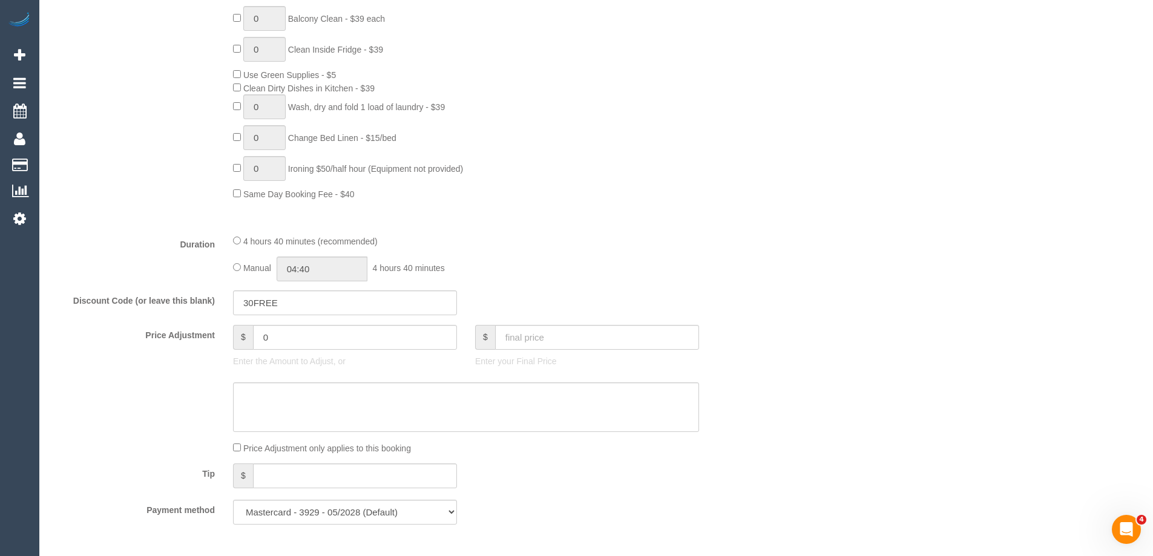
drag, startPoint x: 230, startPoint y: 267, endPoint x: 241, endPoint y: 268, distance: 10.9
click at [230, 269] on div "4 hours 40 minutes (recommended) Manual 04:40 4 hours 40 minutes" at bounding box center [466, 257] width 484 height 47
click at [346, 272] on input "04:40" at bounding box center [322, 269] width 91 height 25
type input "05:00"
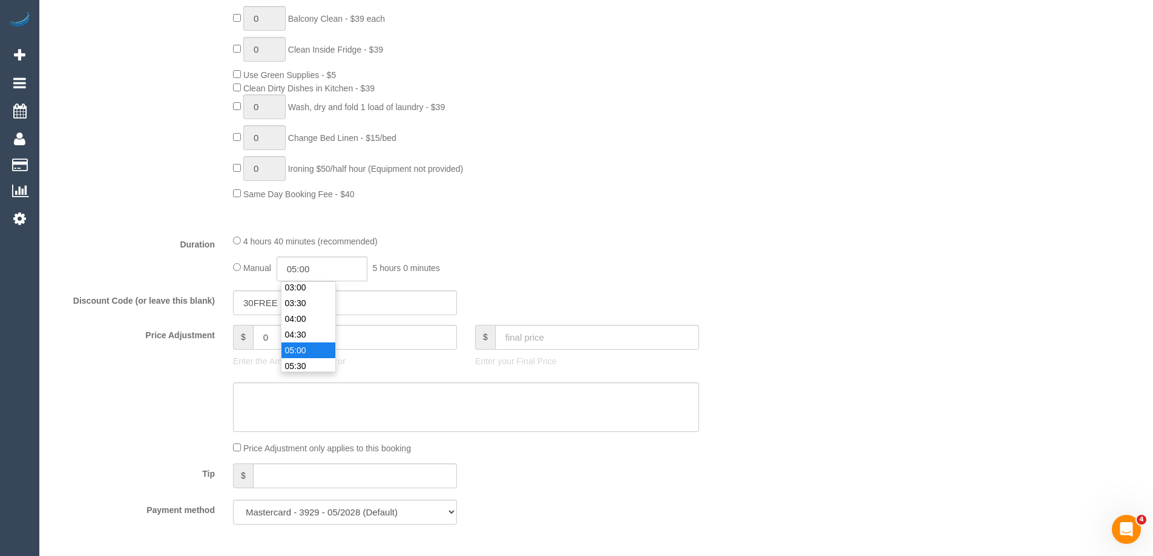
click at [301, 353] on li "05:00" at bounding box center [308, 351] width 54 height 16
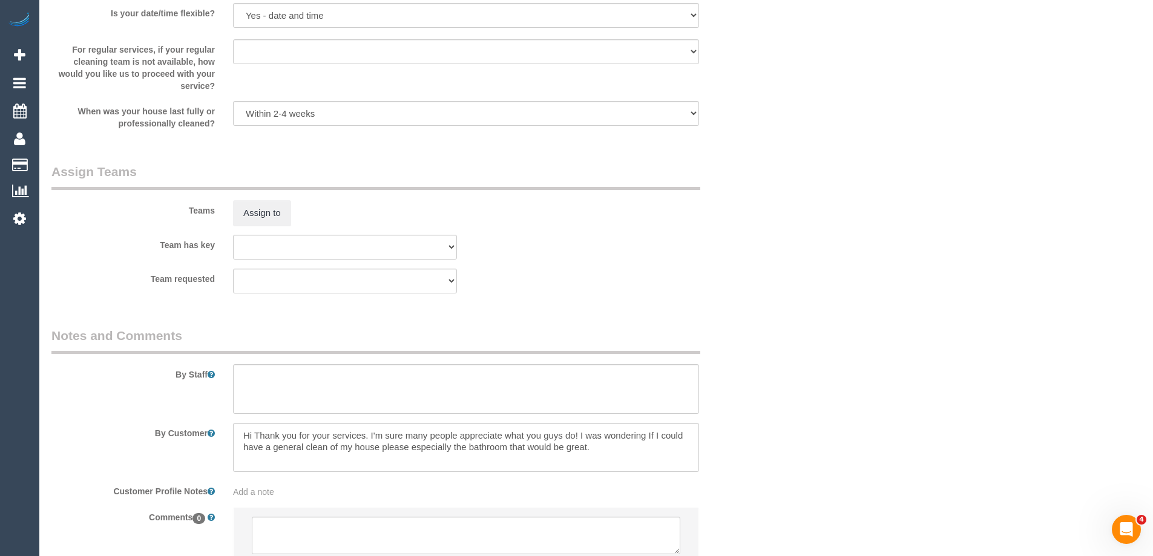
scroll to position [1784, 0]
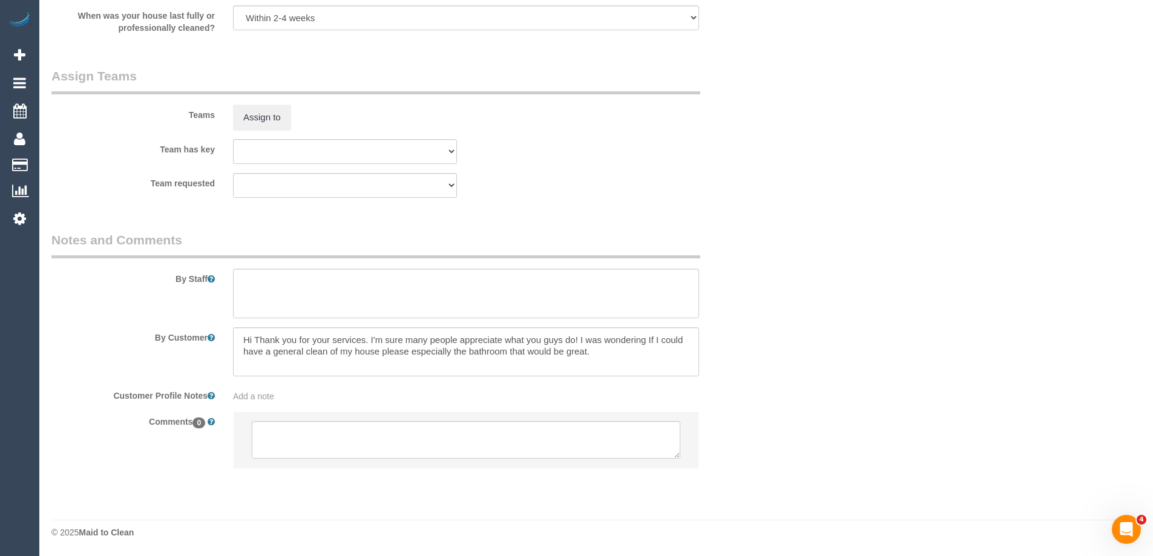
select select "spot28"
click at [263, 290] on textarea at bounding box center [466, 294] width 466 height 50
type textarea "Estimated time of 4-5 hrs"
click at [274, 124] on button "Assign to" at bounding box center [262, 117] width 58 height 25
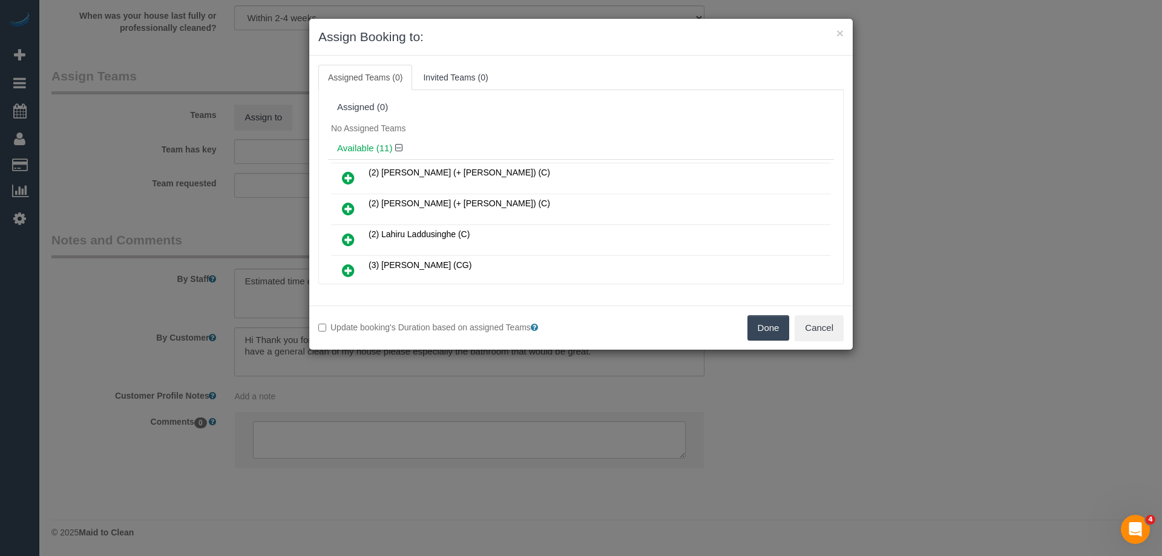
click at [354, 266] on icon at bounding box center [348, 270] width 13 height 15
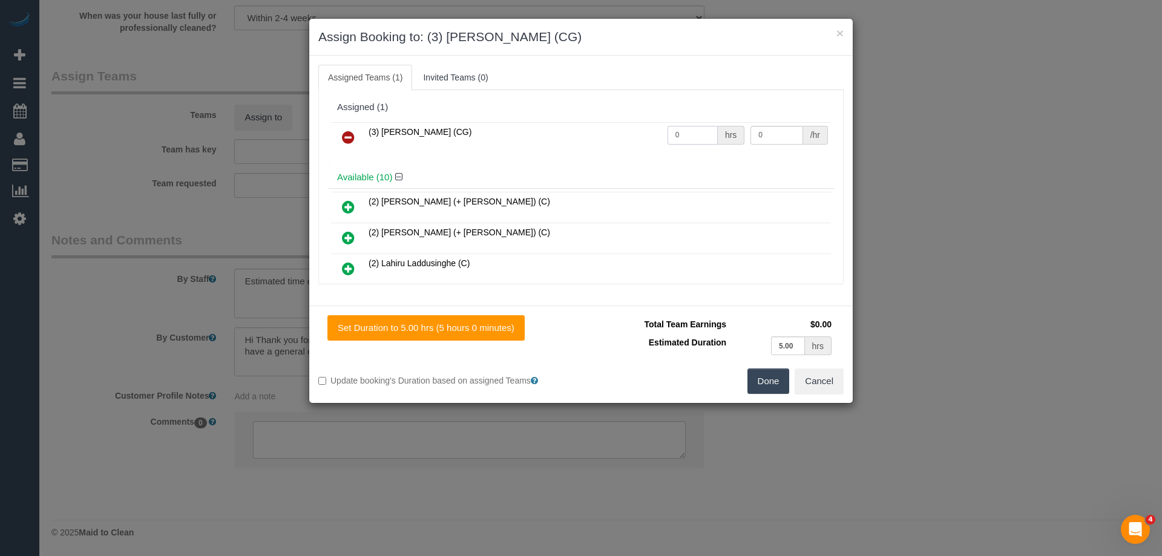
drag, startPoint x: 681, startPoint y: 134, endPoint x: 641, endPoint y: 134, distance: 39.9
click at [638, 134] on tr "(3) Ashish Patel (CG) 0 hrs 0 /hr" at bounding box center [581, 137] width 500 height 31
type input "1"
drag, startPoint x: 779, startPoint y: 137, endPoint x: 682, endPoint y: 134, distance: 96.9
click at [683, 135] on tr "(3) Ashish Patel (CG) 1 hrs 0 /hr" at bounding box center [581, 137] width 500 height 31
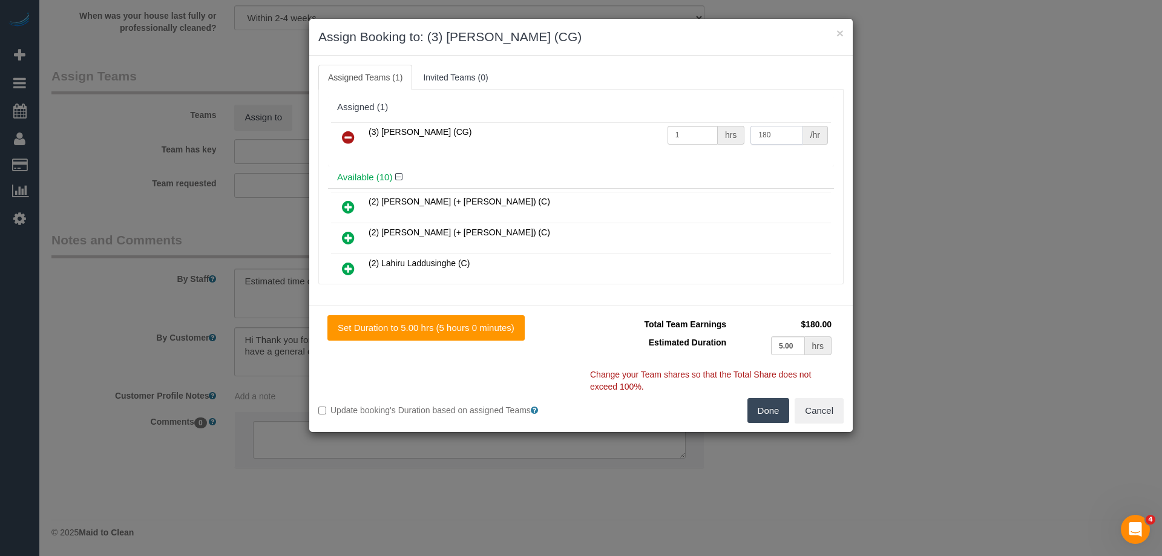
type input "180"
click at [768, 411] on button "Done" at bounding box center [768, 410] width 42 height 25
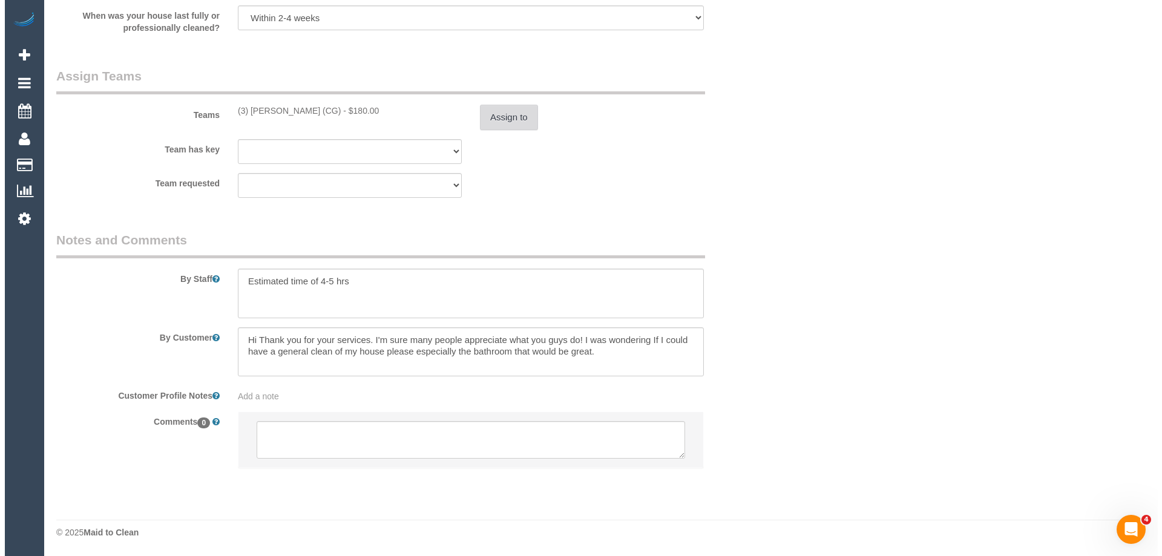
scroll to position [0, 0]
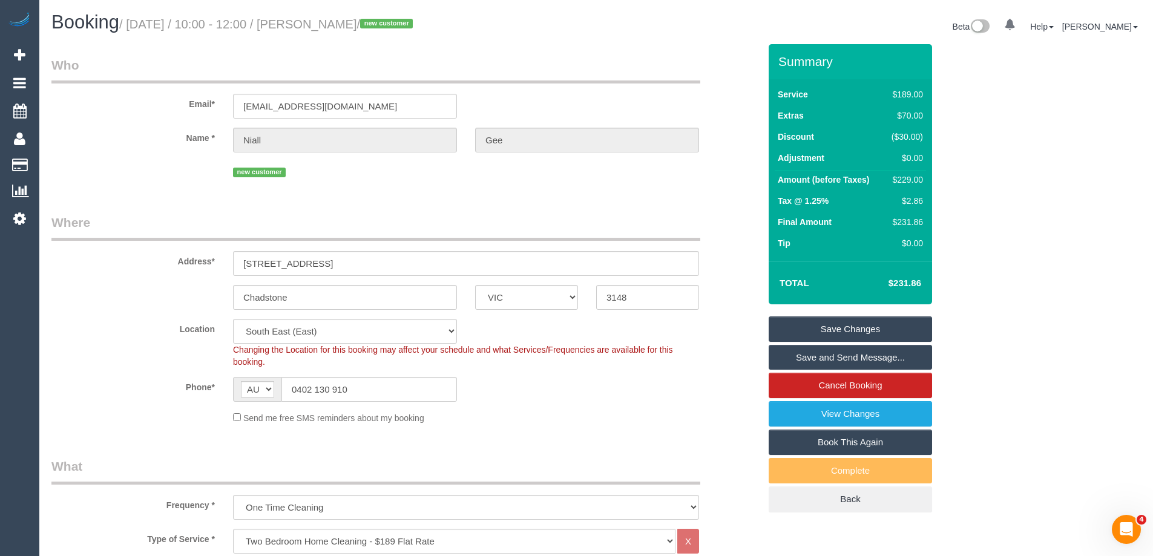
drag, startPoint x: 382, startPoint y: 25, endPoint x: 336, endPoint y: 24, distance: 46.0
click at [336, 24] on small "/ September 01, 2025 / 10:00 - 12:00 / Niall Gee / new customer" at bounding box center [267, 24] width 297 height 13
copy small "Niall Gee"
click at [792, 355] on link "Save and Send Message..." at bounding box center [850, 357] width 163 height 25
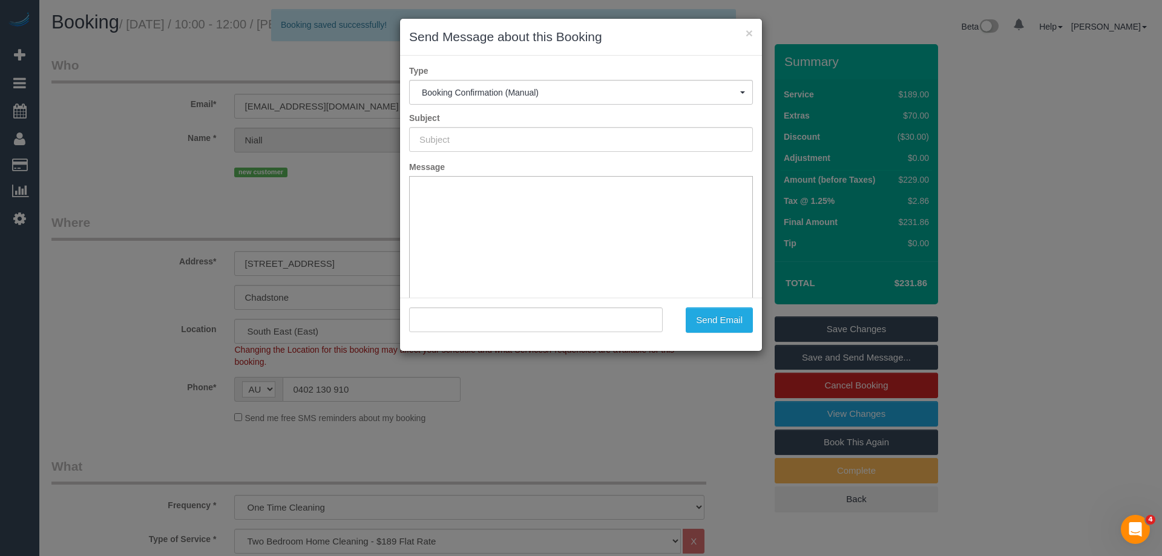
type input "Booking Confirmed"
type input ""Niall Gee" <ntgee23@hotmail.com>"
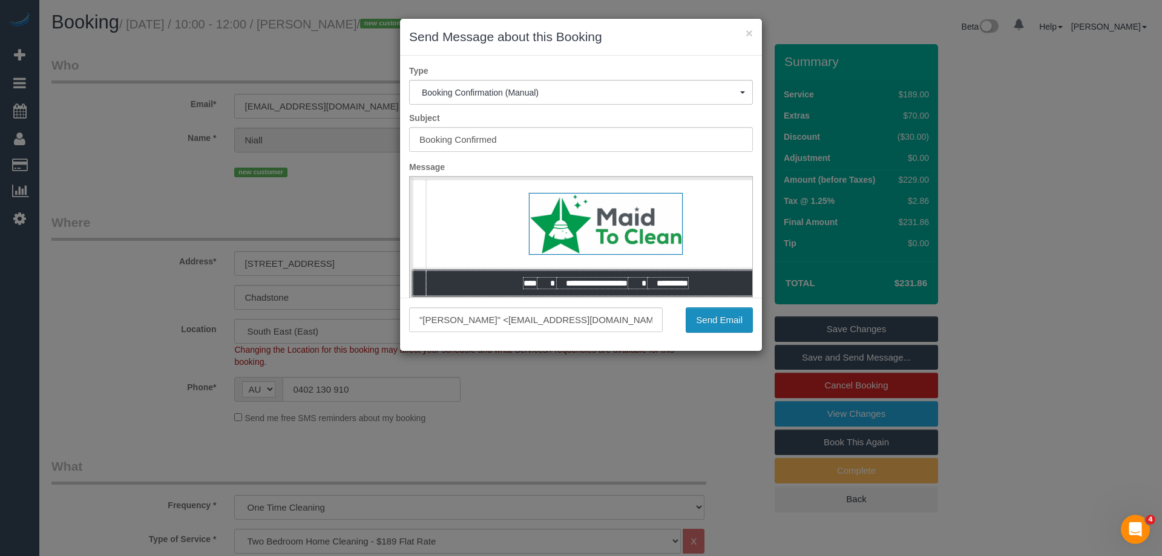
click at [721, 319] on button "Send Email" at bounding box center [719, 319] width 67 height 25
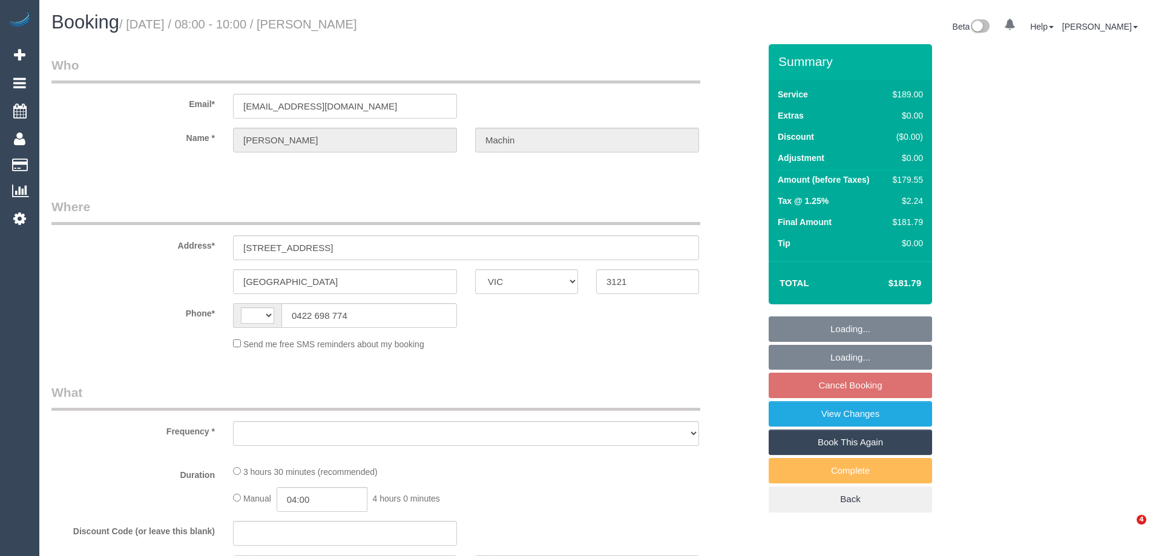
select select "VIC"
select select "string:stripe-pm_1PoDs32GScqysDRVOLOcmqDR"
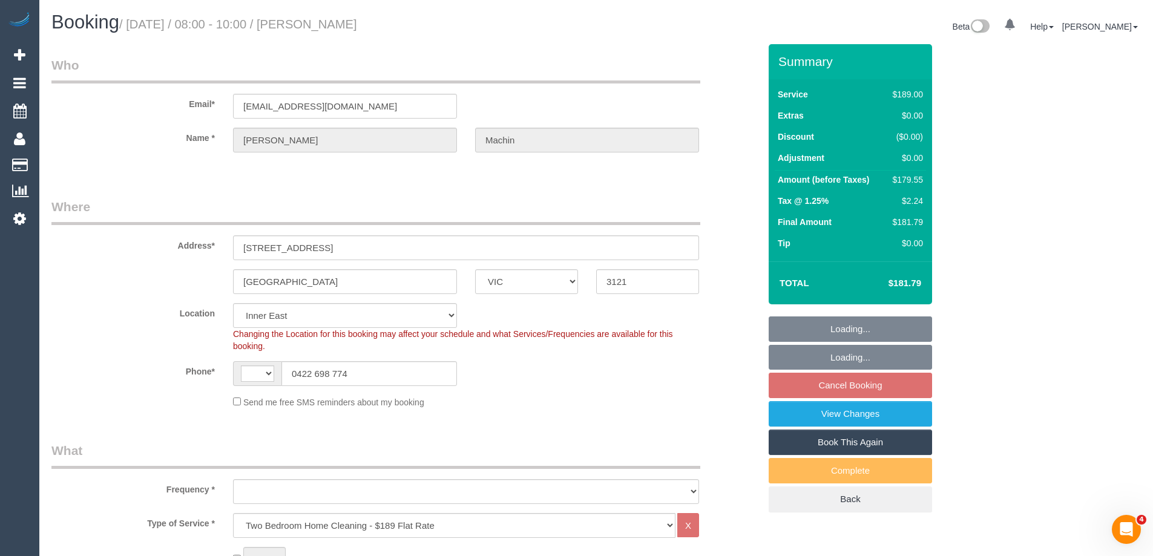
select select "string:AU"
select select "object:1226"
select select "spot2"
select select "number:29"
select select "number:14"
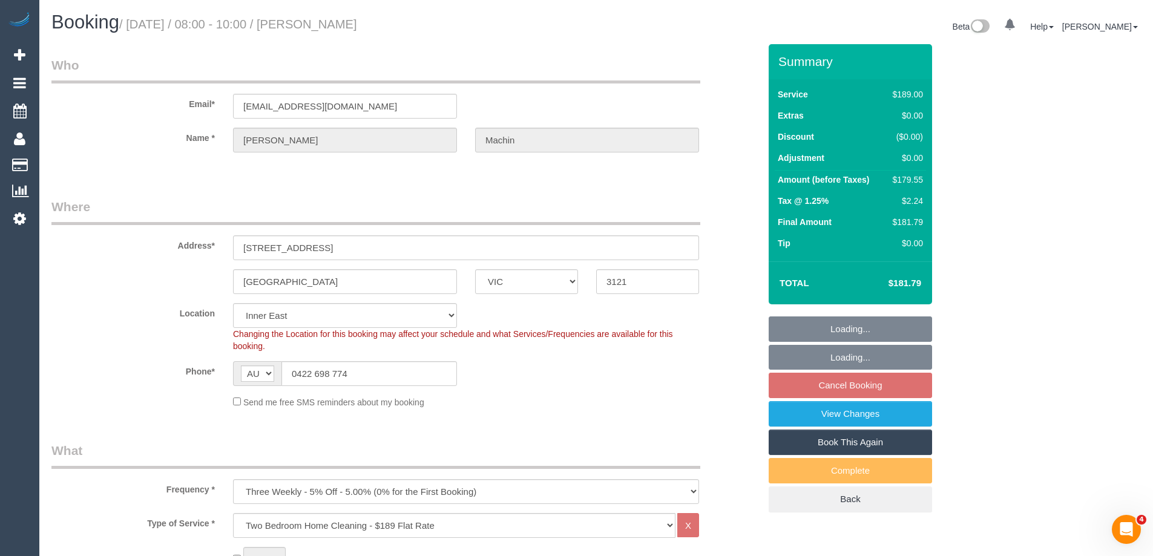
select select "number:19"
select select "number:13"
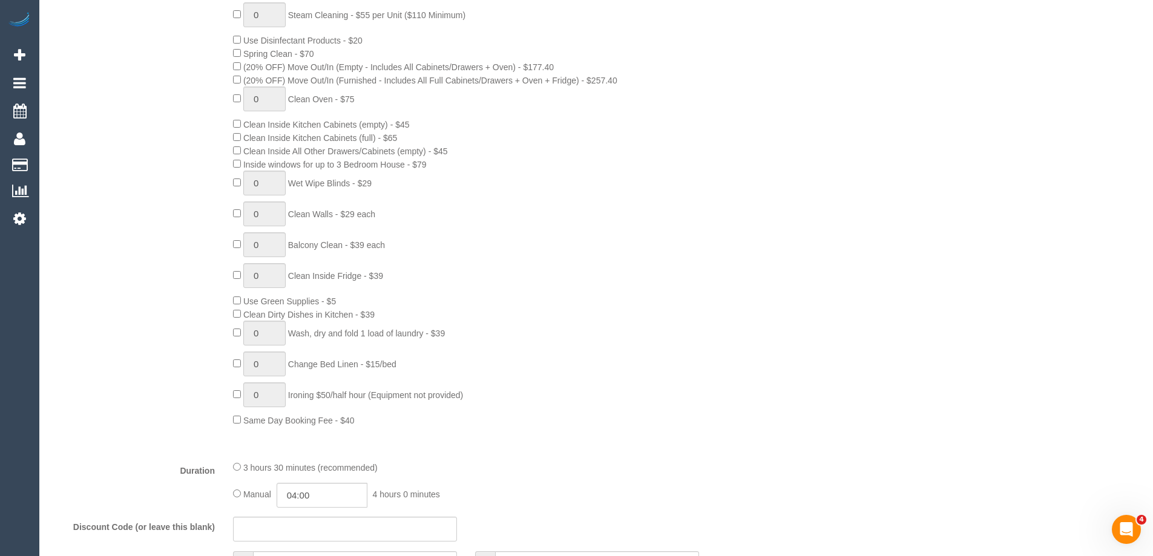
scroll to position [787, 0]
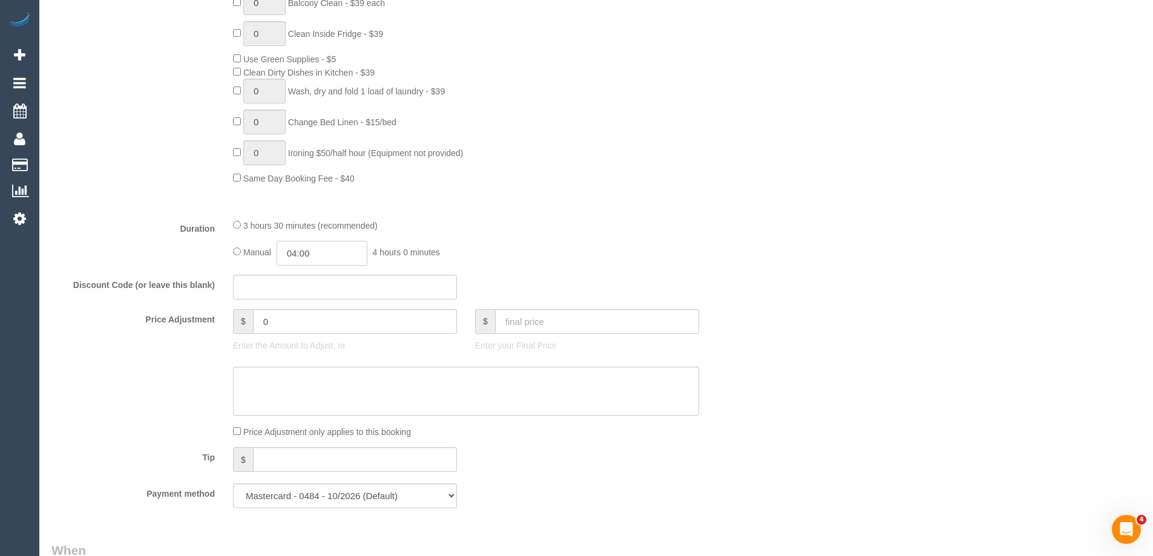
click at [320, 250] on input "04:00" at bounding box center [322, 253] width 91 height 25
click at [307, 287] on li "01:30" at bounding box center [308, 284] width 54 height 16
drag, startPoint x: 313, startPoint y: 252, endPoint x: 303, endPoint y: 251, distance: 10.9
click at [303, 251] on input "01:30" at bounding box center [322, 253] width 91 height 25
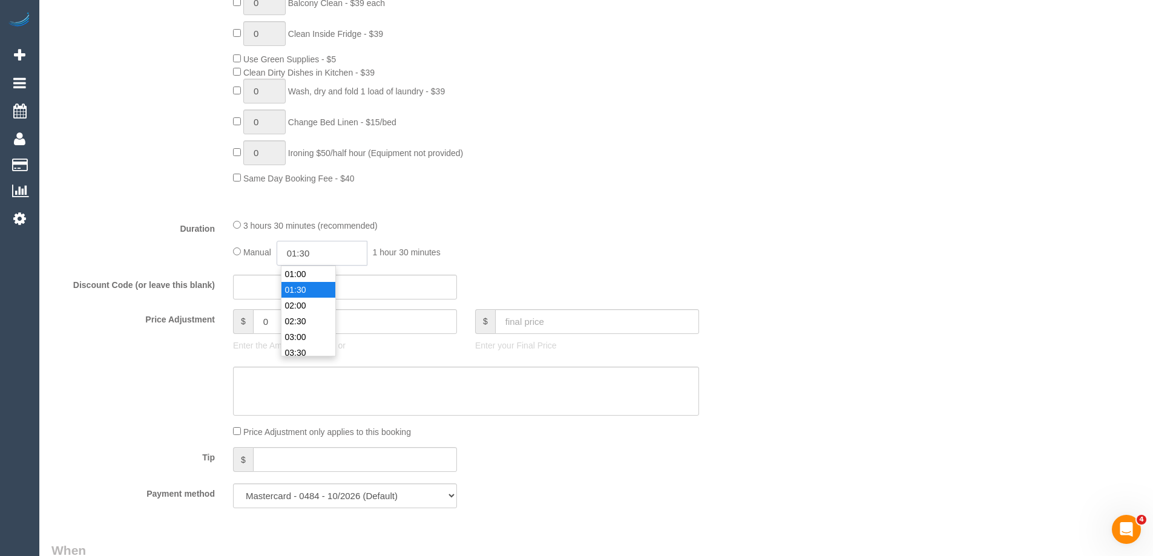
type input "014"
select select "spot26"
type input "145:00"
select select "spot50"
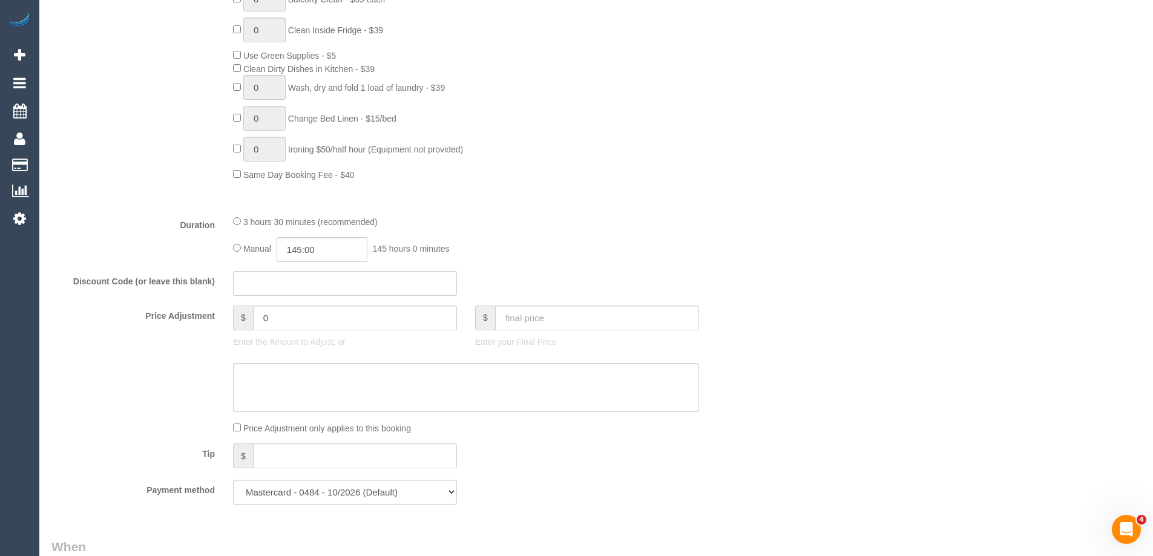
select select "spot74"
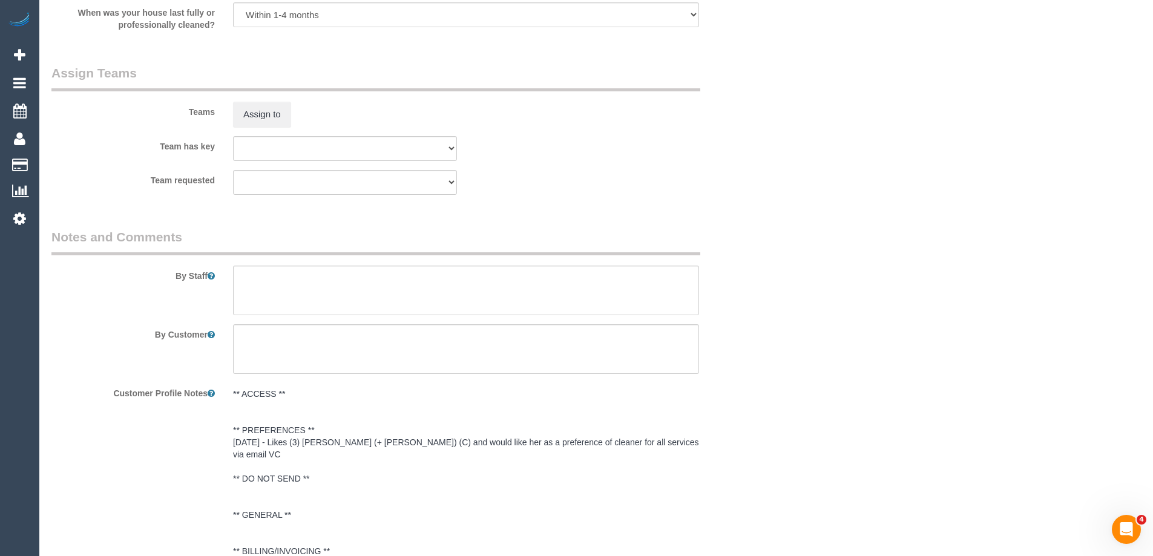
scroll to position [1876, 0]
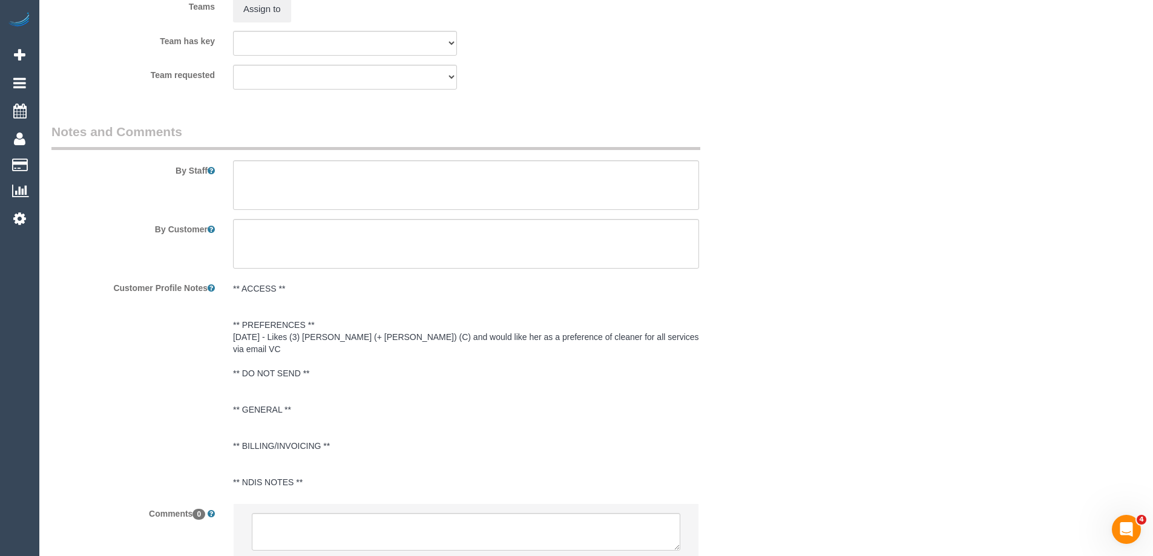
click at [266, 212] on sui-booking-comments "By Staff By Customer Customer Profile Notes ** ACCESS ** ** PREFERENCES ** 12/0…" at bounding box center [405, 348] width 708 height 450
click at [271, 186] on textarea at bounding box center [466, 185] width 466 height 50
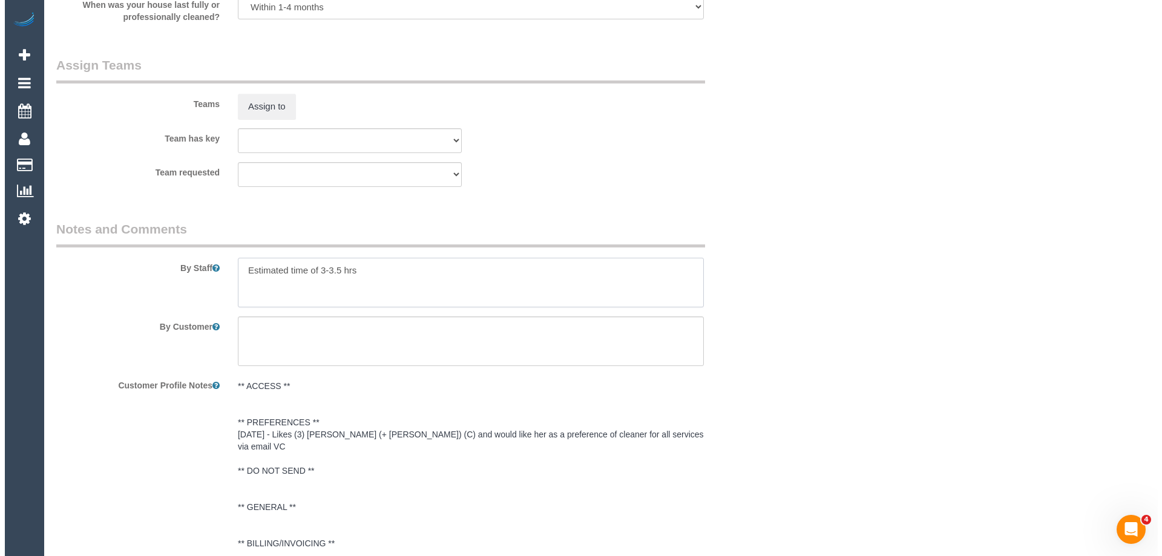
scroll to position [1694, 0]
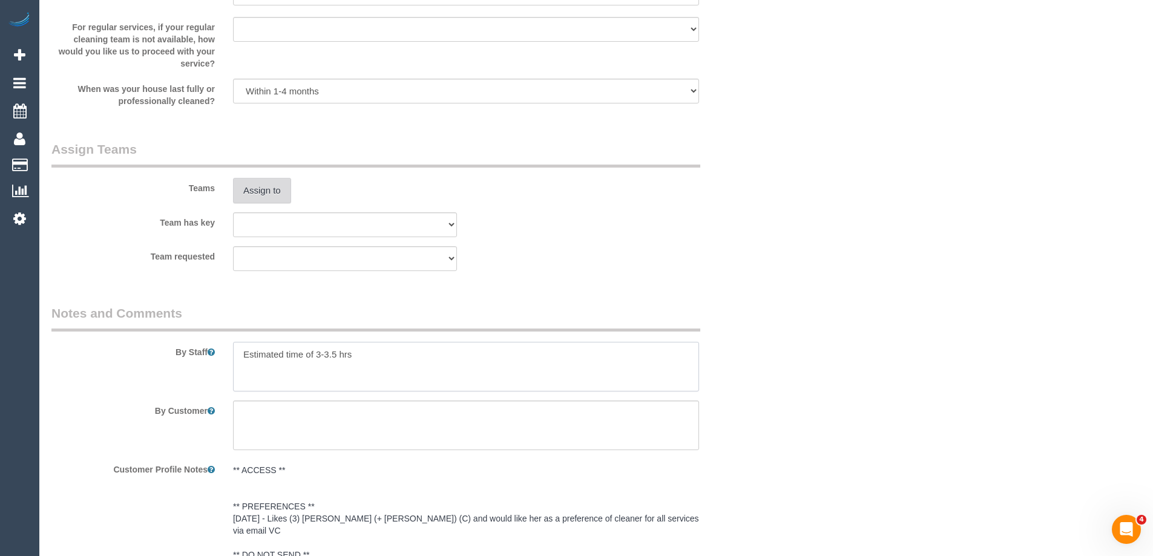
type textarea "Estimated time of 3-3.5 hrs"
click at [251, 193] on button "Assign to" at bounding box center [262, 190] width 58 height 25
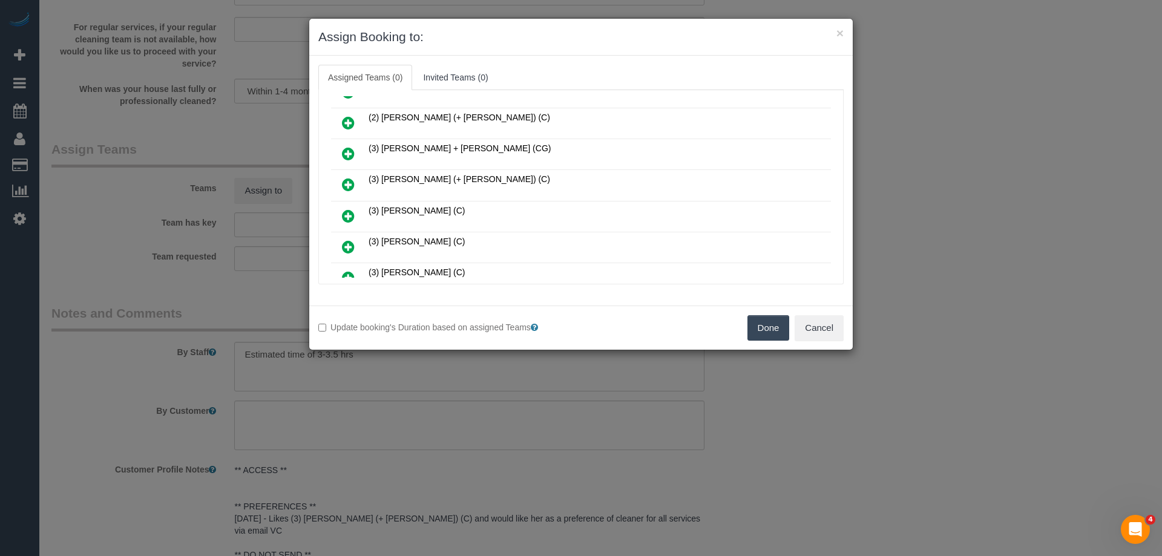
click at [354, 183] on icon at bounding box center [348, 184] width 13 height 15
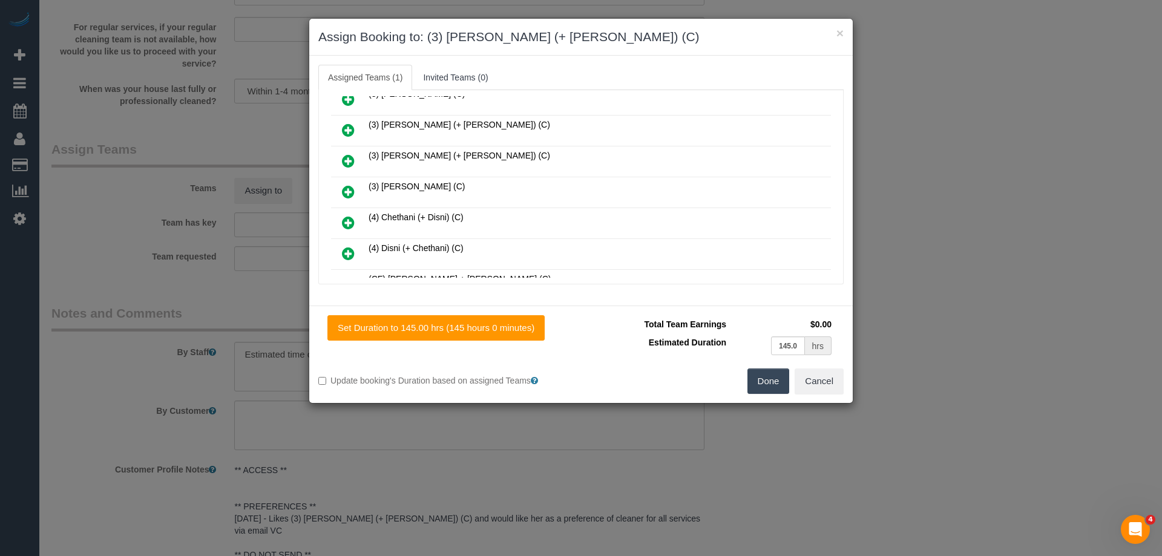
click at [343, 163] on icon at bounding box center [348, 161] width 13 height 15
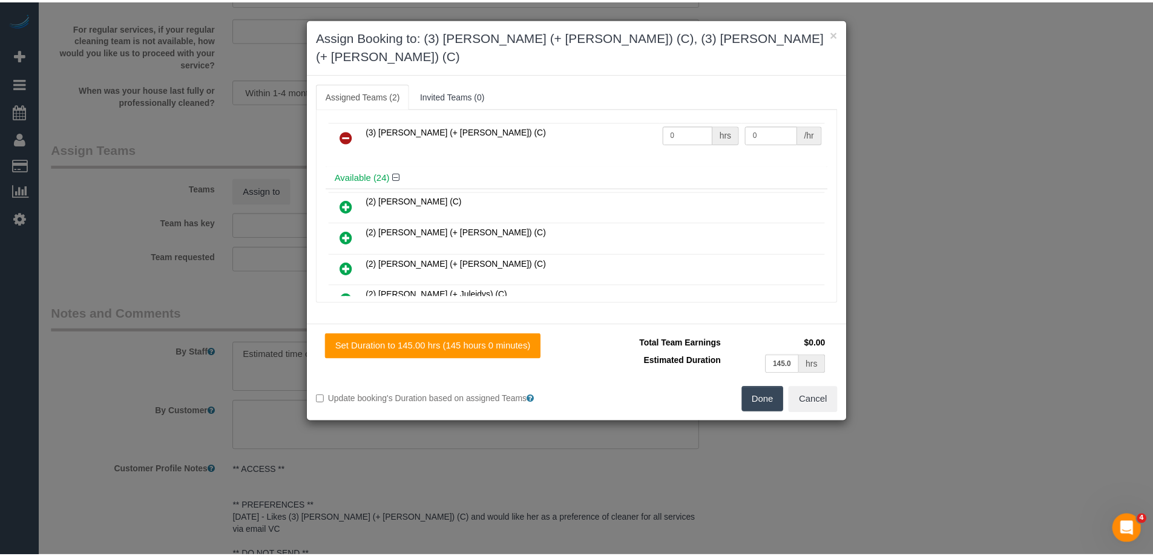
scroll to position [0, 0]
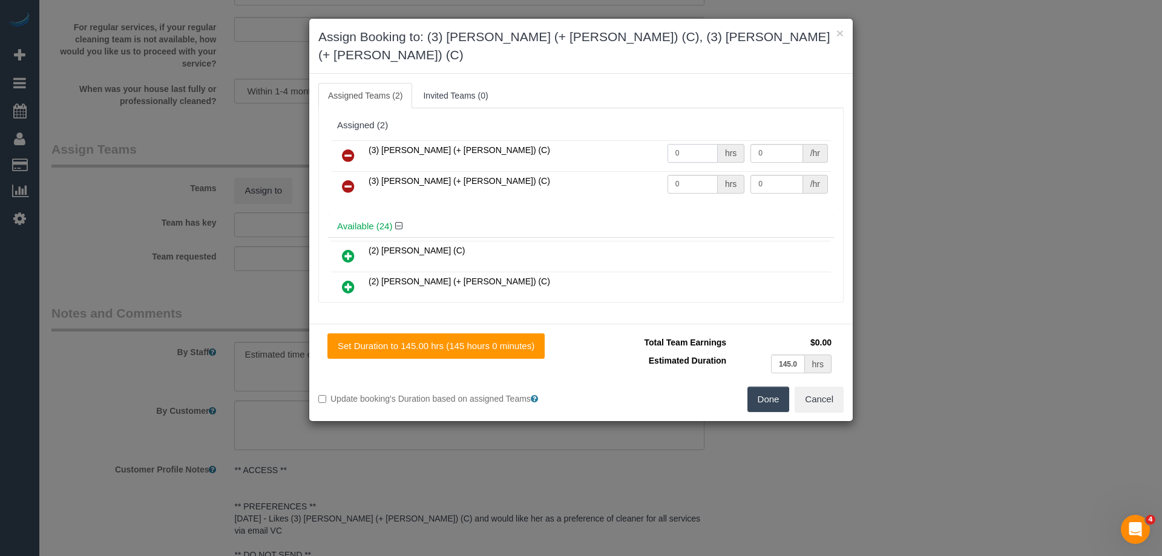
drag, startPoint x: 686, startPoint y: 133, endPoint x: 585, endPoint y: 132, distance: 100.5
click at [602, 140] on tr "(3) Cristian (+ Tania) (C) 0 hrs 0 /hr" at bounding box center [581, 155] width 500 height 31
type input "1"
drag, startPoint x: 686, startPoint y: 163, endPoint x: 620, endPoint y: 159, distance: 66.1
click at [616, 171] on tr "(3) Tania (+ Cristian) (C) 0 hrs 0 /hr" at bounding box center [581, 186] width 500 height 31
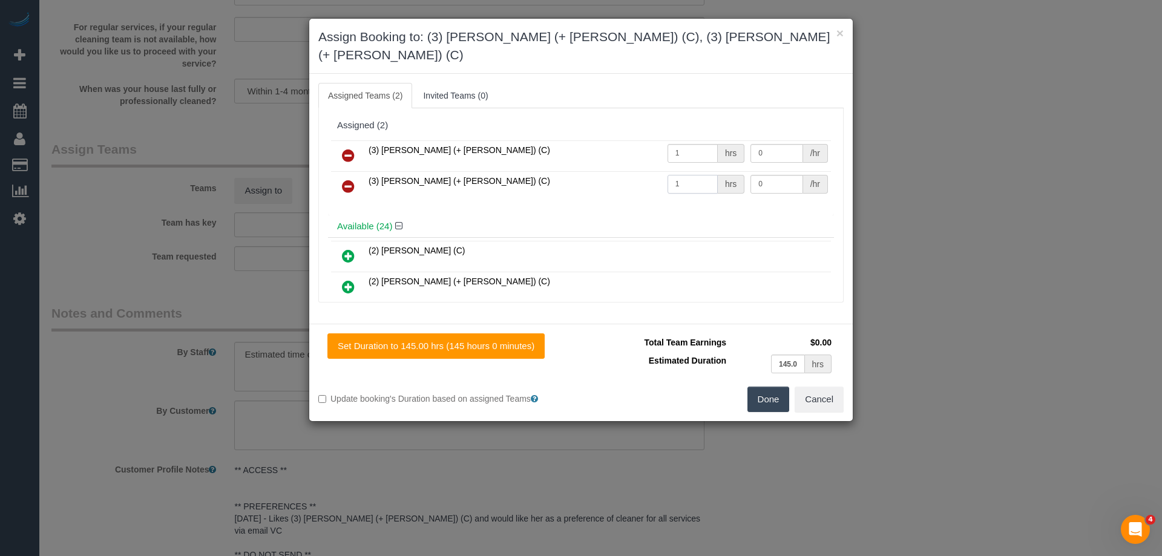
type input "1"
drag, startPoint x: 765, startPoint y: 136, endPoint x: 688, endPoint y: 135, distance: 76.9
click at [688, 140] on tr "(3) Cristian (+ Tania) (C) 1 hrs 0 /hr" at bounding box center [581, 155] width 500 height 31
type input "57.5"
drag, startPoint x: 767, startPoint y: 166, endPoint x: 641, endPoint y: 162, distance: 125.9
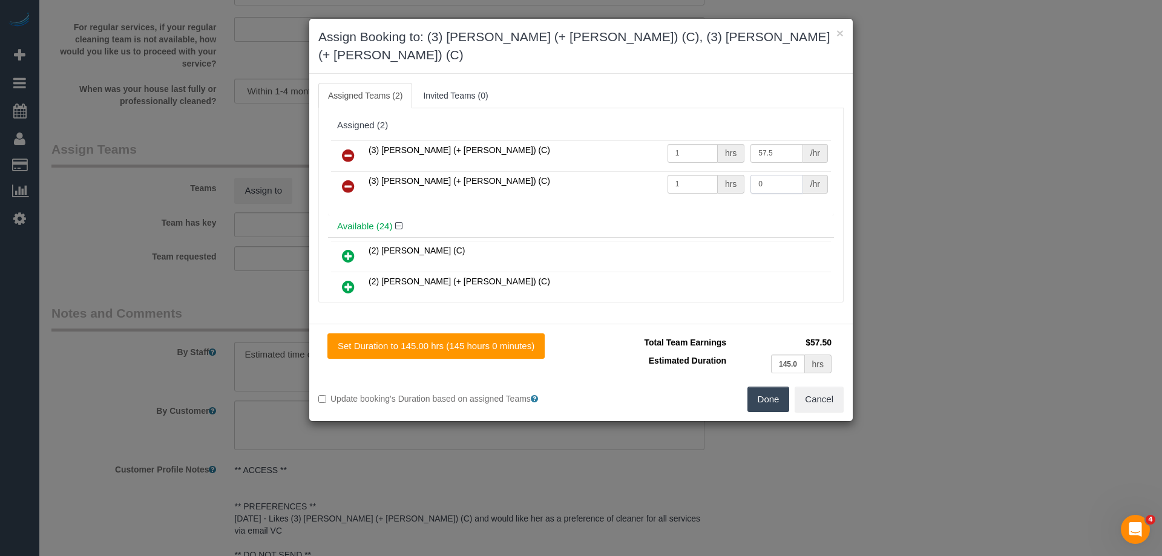
click at [651, 171] on tr "(3) Tania (+ Cristian) (C) 1 hrs 0 /hr" at bounding box center [581, 186] width 500 height 31
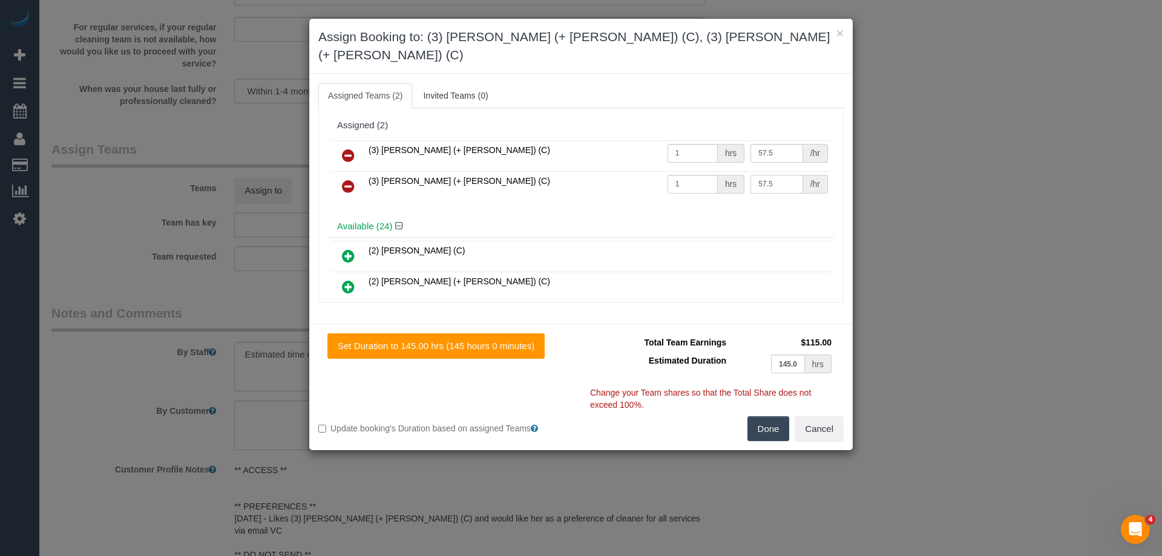
type input "57.5"
click at [760, 416] on button "Done" at bounding box center [768, 428] width 42 height 25
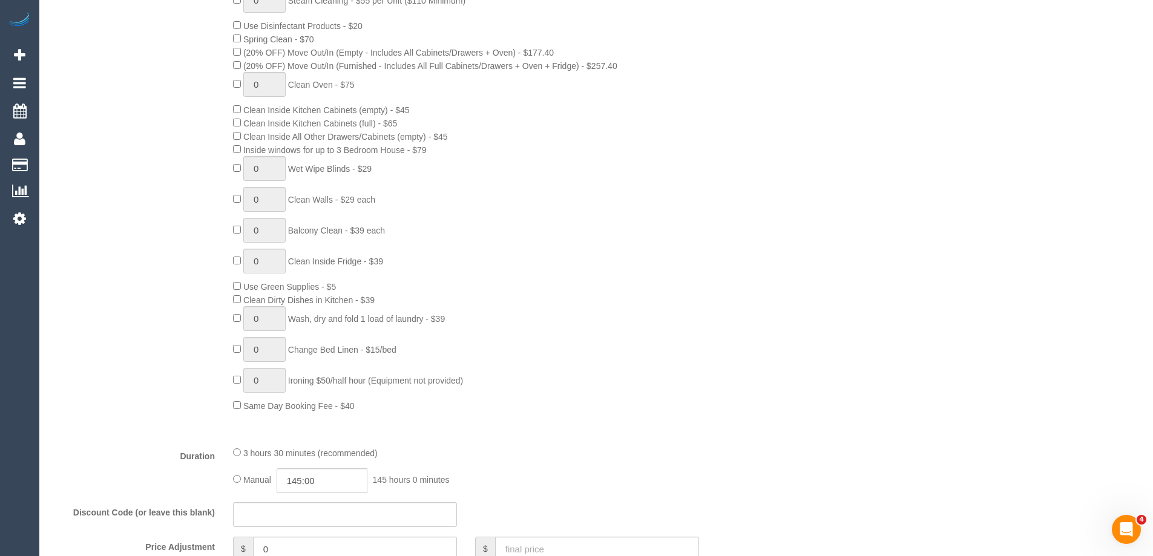
scroll to position [545, 0]
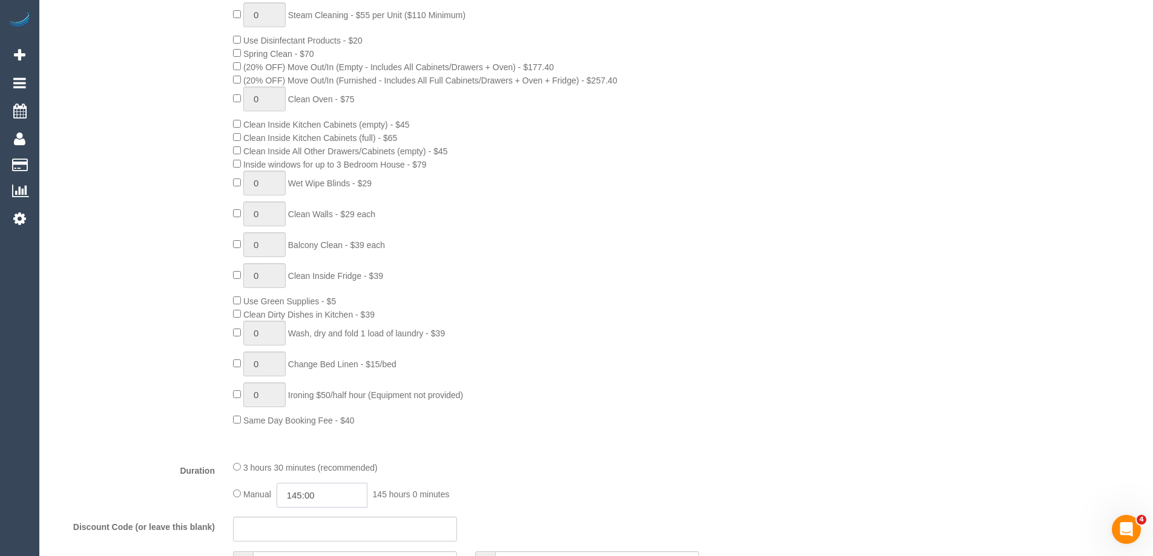
drag, startPoint x: 301, startPoint y: 499, endPoint x: 324, endPoint y: 497, distance: 23.1
click at [302, 497] on input "145:00" at bounding box center [322, 495] width 91 height 25
type input "1:45:00"
select select "spot98"
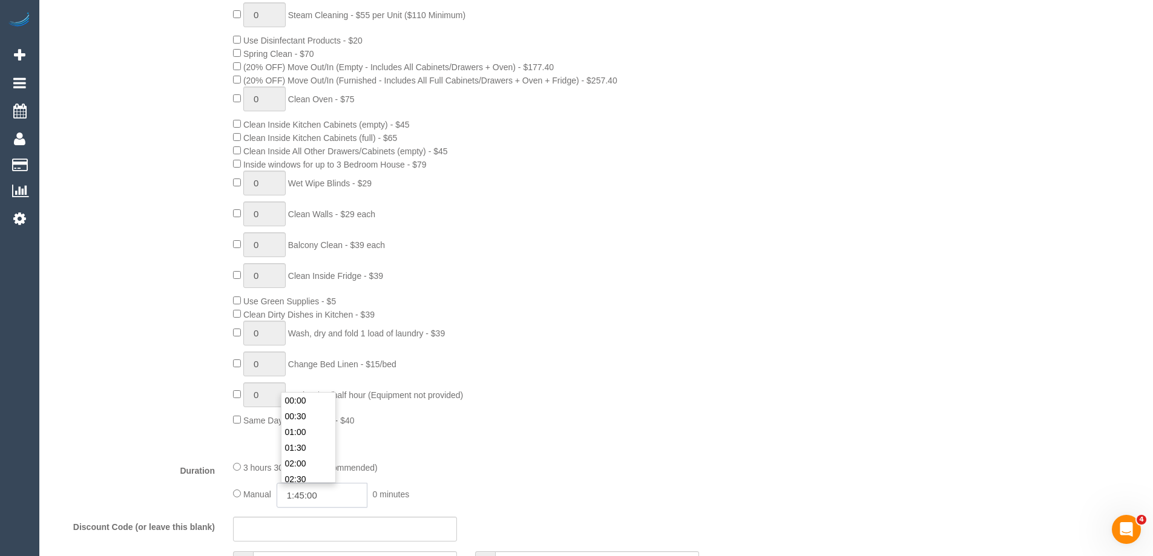
type input "1:4500"
select select "spot122"
type input "1:450"
select select "spot146"
type input "1:45"
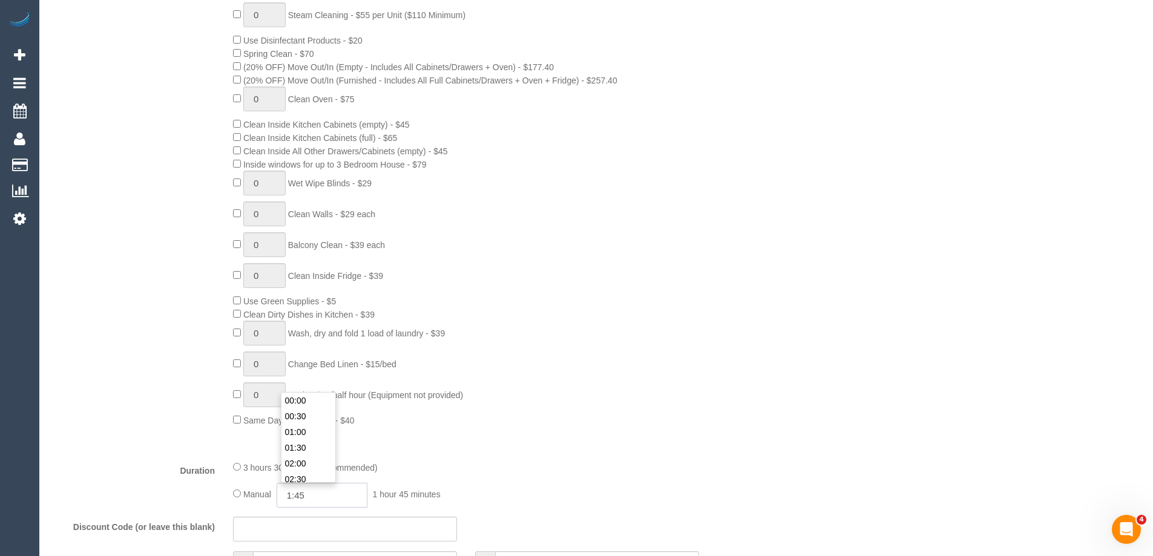
select select "spot170"
click at [328, 498] on input "01:45" at bounding box center [322, 495] width 91 height 25
type input "01:45"
click at [450, 451] on div at bounding box center [466, 451] width 484 height 1
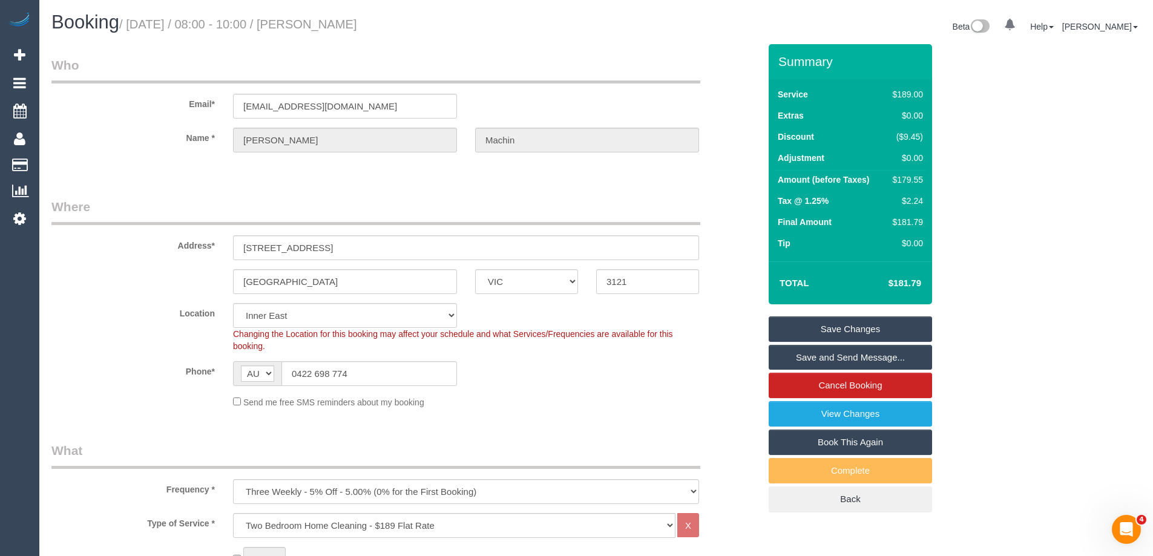
drag, startPoint x: 399, startPoint y: 19, endPoint x: 336, endPoint y: 19, distance: 62.9
click at [336, 19] on h1 "Booking / September 01, 2025 / 08:00 - 10:00 / Josh Machin" at bounding box center [319, 22] width 536 height 21
copy small "Josh Machin"
click at [833, 326] on link "Save Changes" at bounding box center [850, 328] width 163 height 25
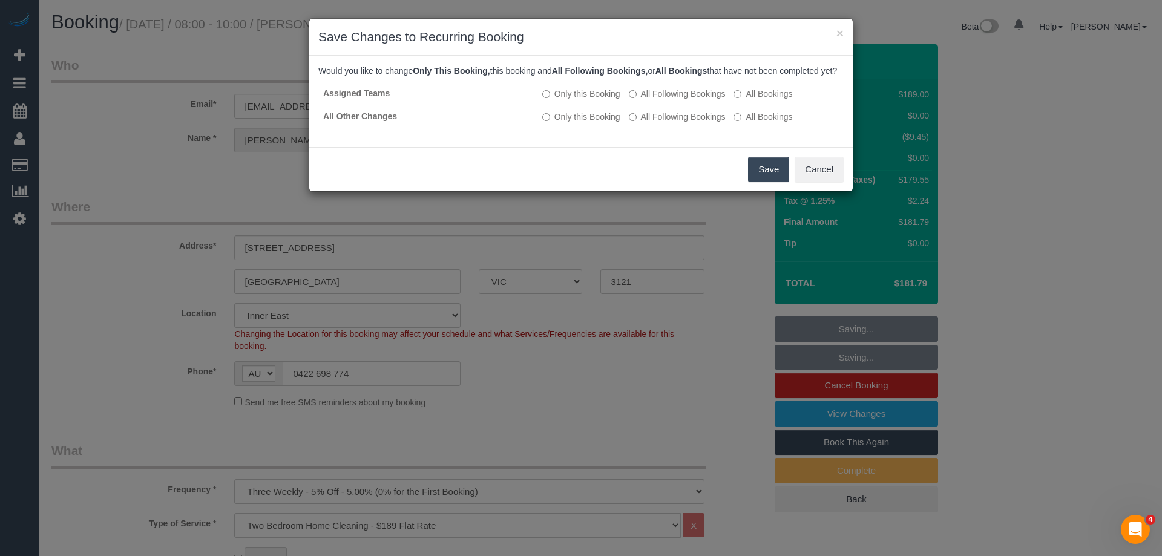
click at [771, 182] on button "Save" at bounding box center [768, 169] width 41 height 25
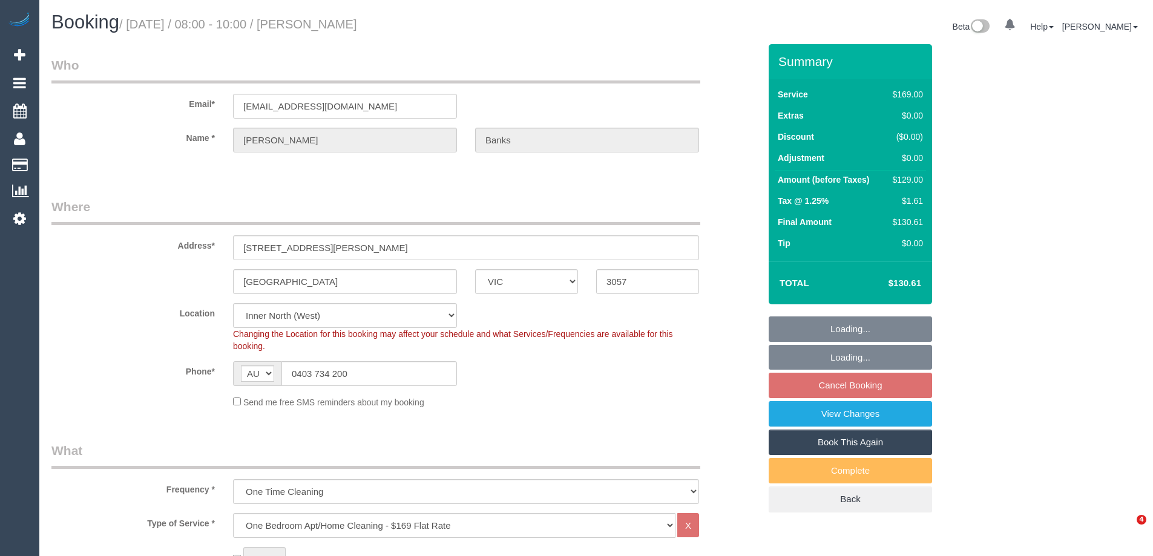
select select "VIC"
select select "string:stripe-pm_1RdSfl2GScqysDRVEqEfTyKo"
select select "spot1"
select select "number:28"
select select "number:14"
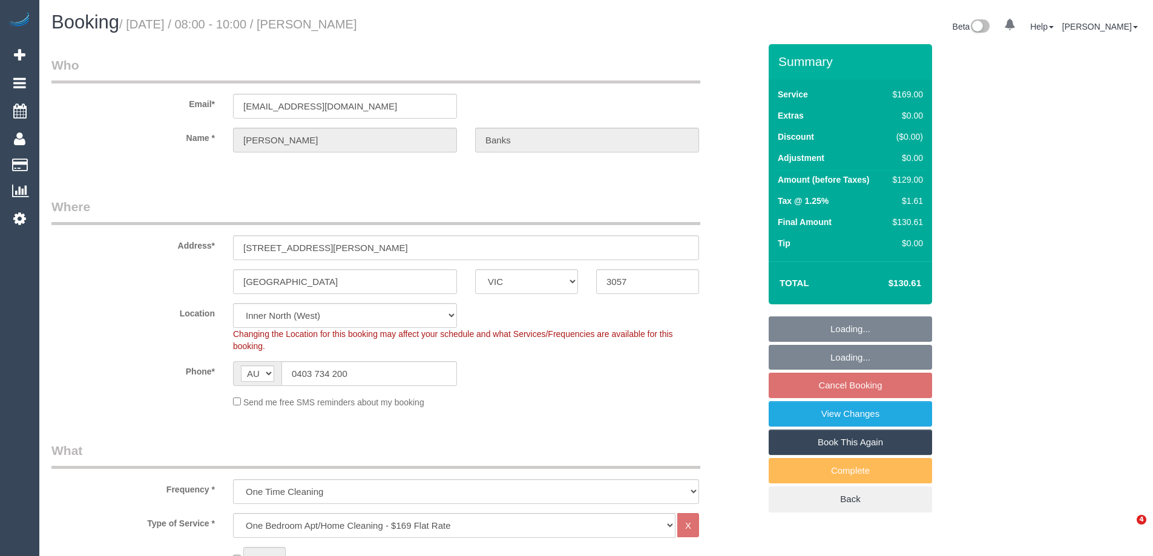
select select "number:18"
select select "number:24"
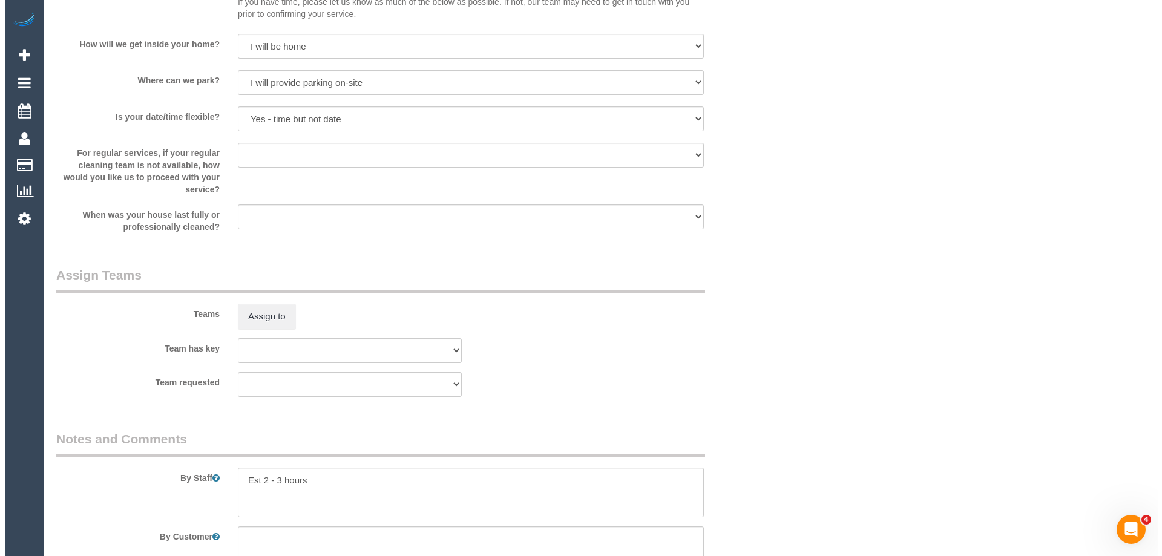
scroll to position [1871, 0]
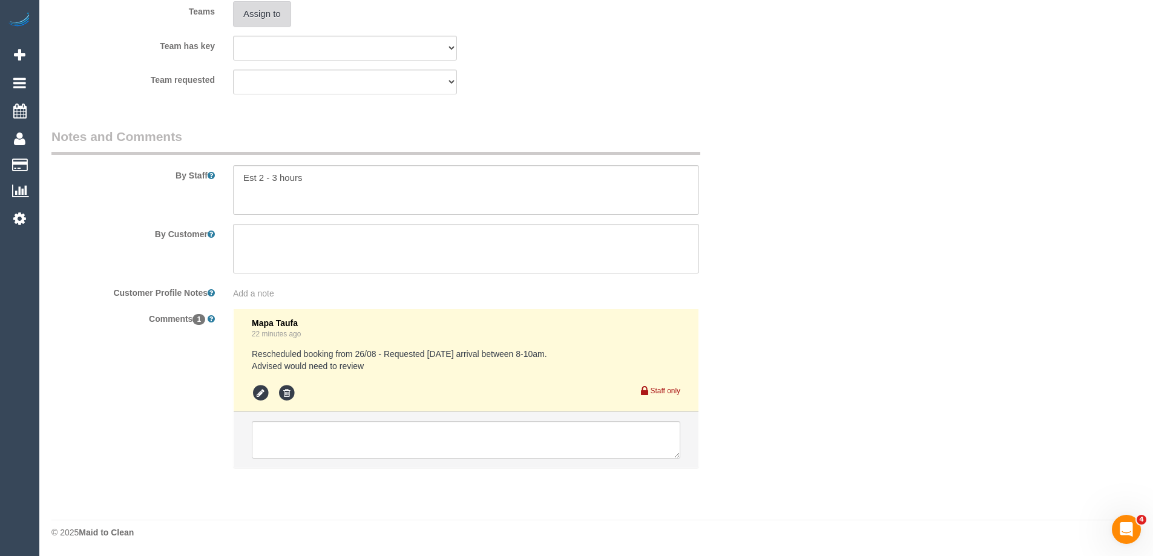
click at [261, 23] on button "Assign to" at bounding box center [262, 13] width 58 height 25
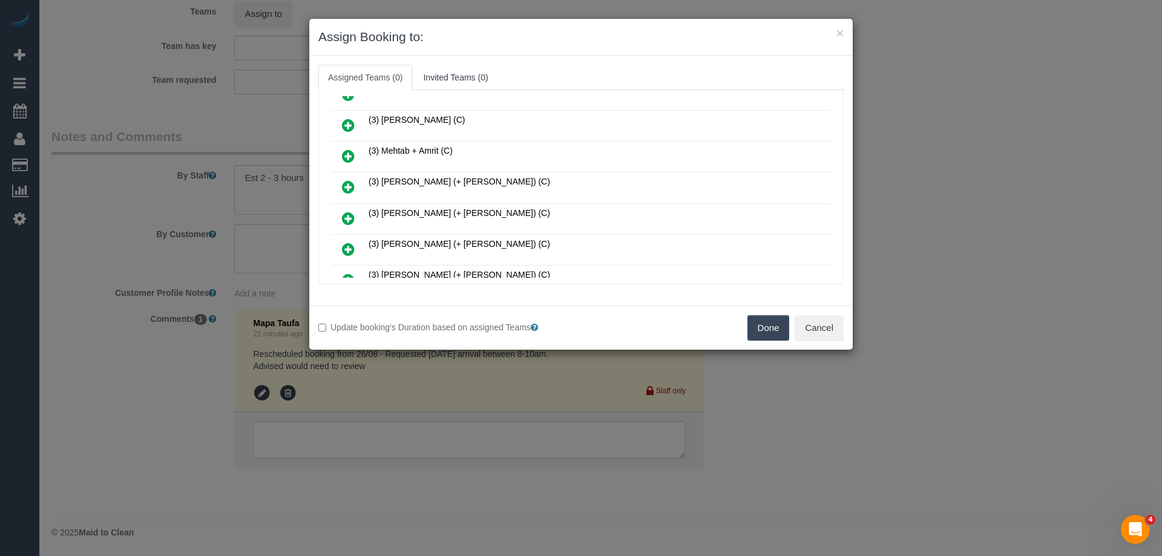
scroll to position [545, 0]
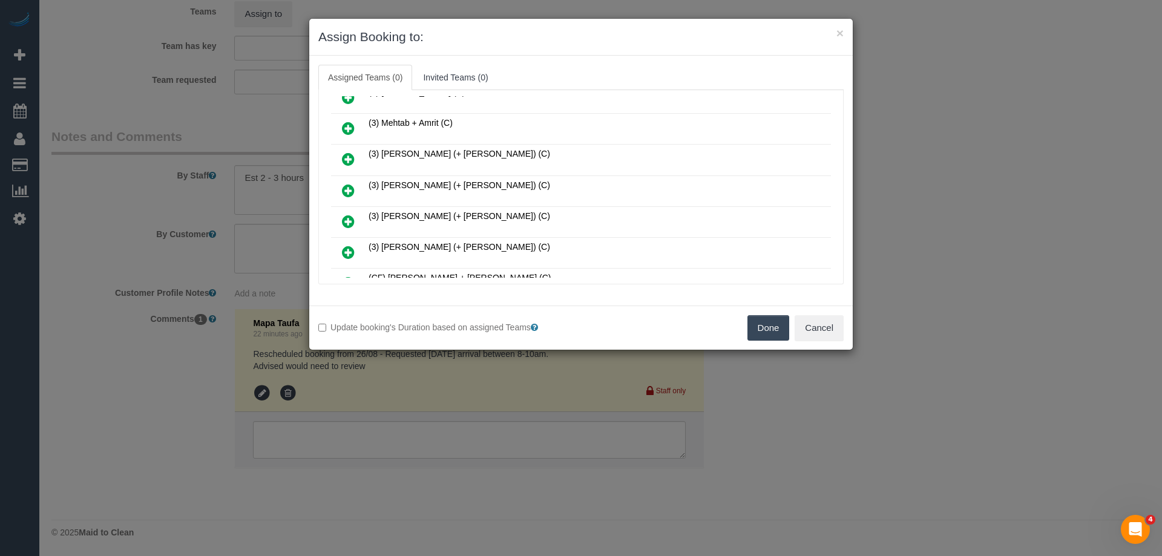
click at [342, 129] on icon at bounding box center [348, 128] width 13 height 15
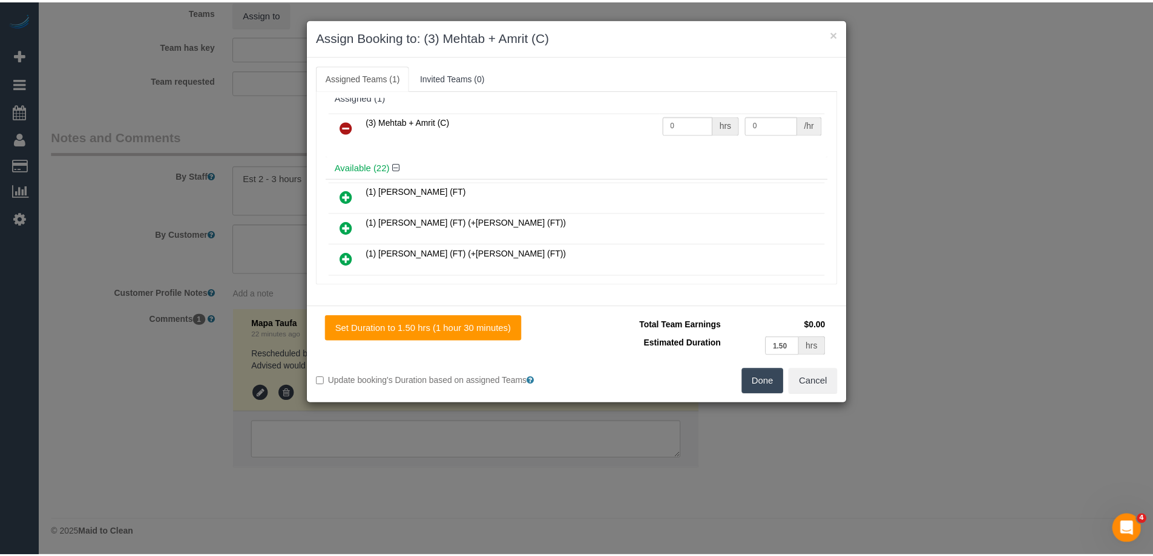
scroll to position [0, 0]
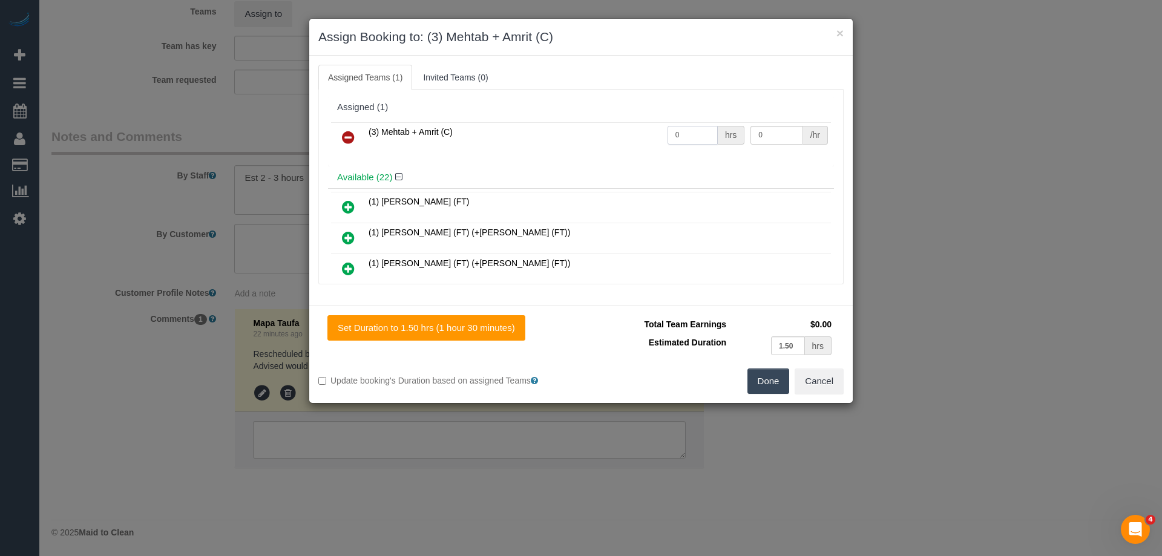
drag, startPoint x: 685, startPoint y: 136, endPoint x: 606, endPoint y: 136, distance: 79.3
click at [606, 136] on tr "(3) Mehtab + Amrit (C) 0 hrs 0 /hr" at bounding box center [581, 137] width 500 height 31
type input "1"
drag, startPoint x: 765, startPoint y: 132, endPoint x: 674, endPoint y: 130, distance: 91.4
click at [675, 130] on tr "(3) Mehtab + Amrit (C) 1 hrs 0 /hr" at bounding box center [581, 137] width 500 height 31
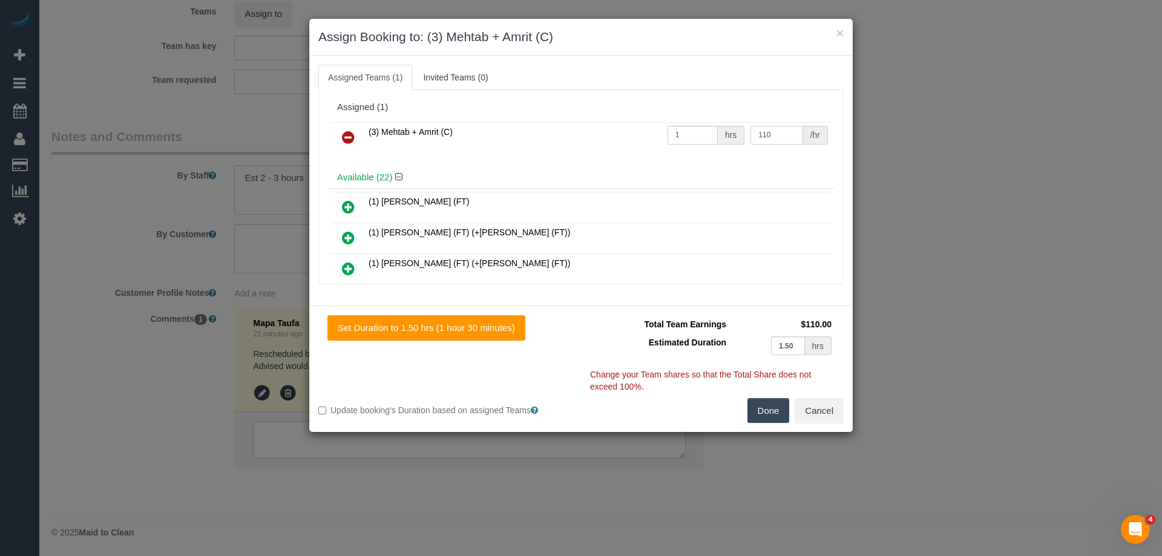
type input "110"
click at [772, 403] on button "Done" at bounding box center [768, 410] width 42 height 25
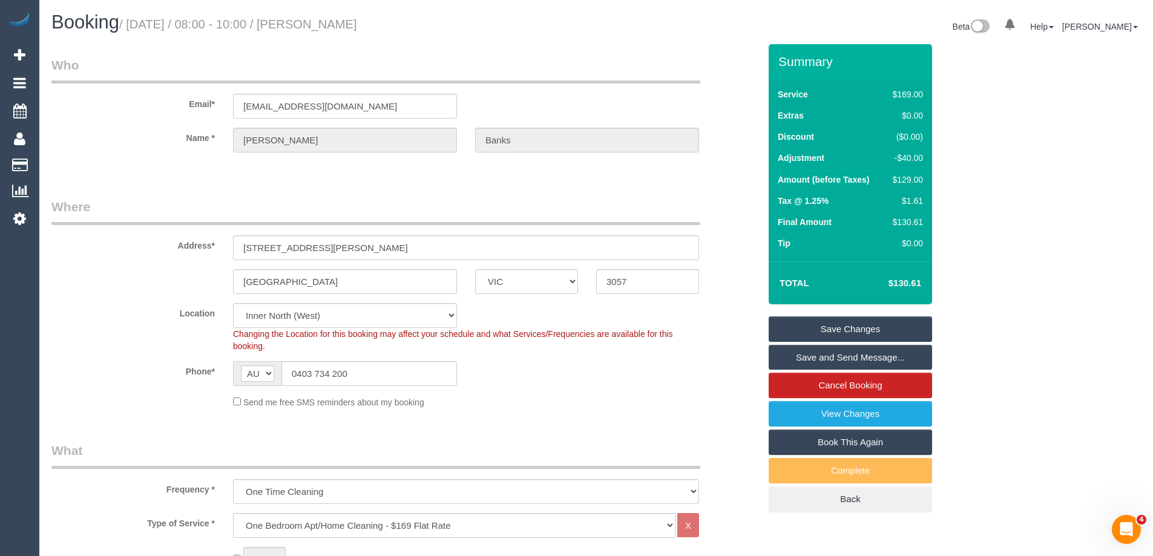
drag, startPoint x: 402, startPoint y: 21, endPoint x: 311, endPoint y: 27, distance: 91.6
click at [311, 27] on h1 "Booking / August 28, 2025 / 08:00 - 10:00 / Andrew Banks" at bounding box center [319, 22] width 536 height 21
copy small "Andrew Banks"
click at [790, 361] on link "Save and Send Message..." at bounding box center [850, 357] width 163 height 25
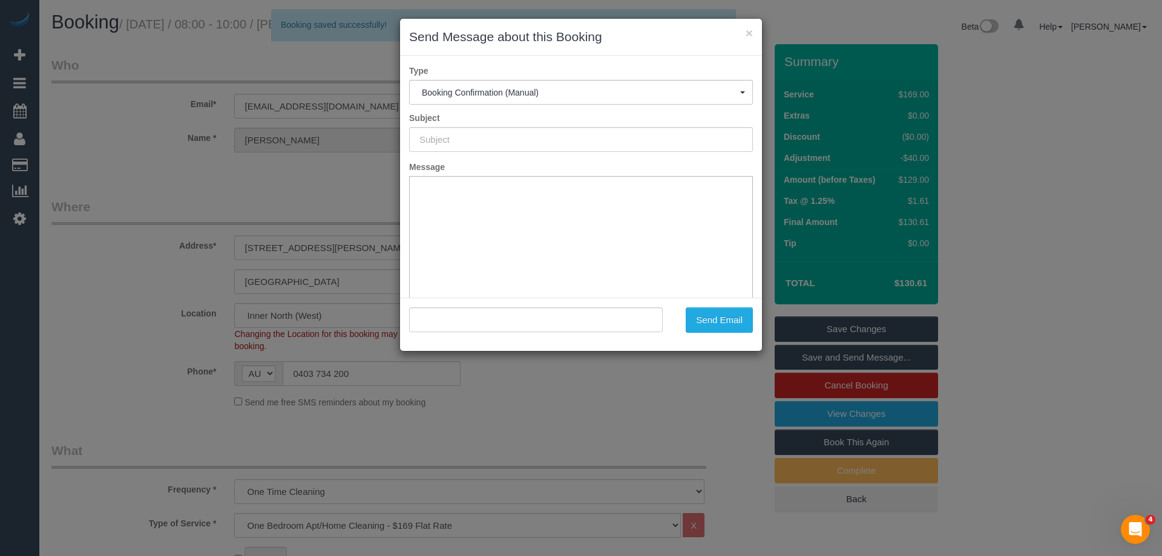
type input "Booking Confirmed"
type input ""Andrew Banks" <andrewbanks312@gmail.com>"
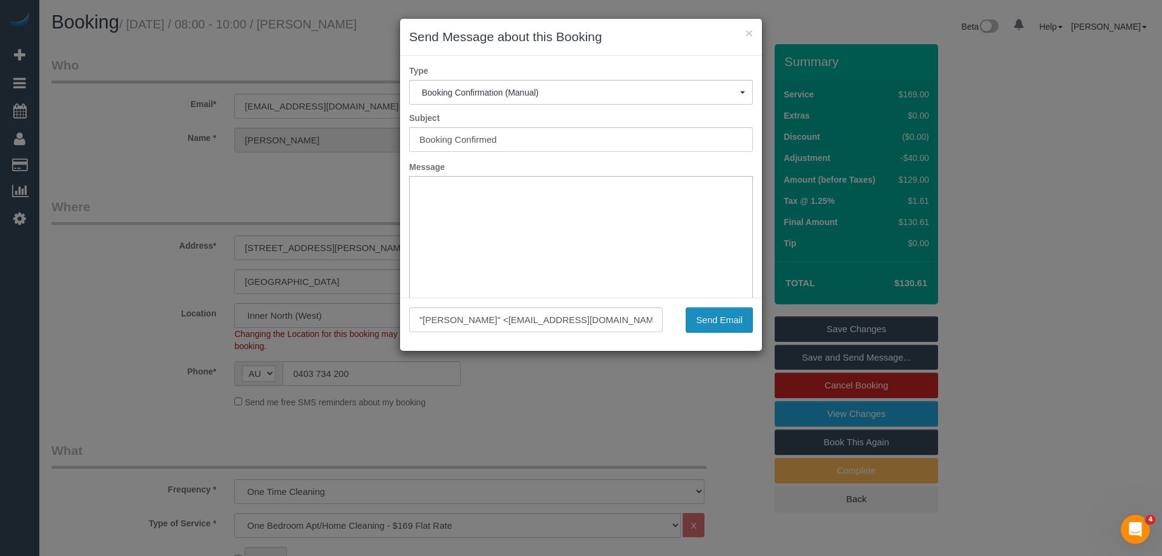
click at [713, 323] on button "Send Email" at bounding box center [719, 319] width 67 height 25
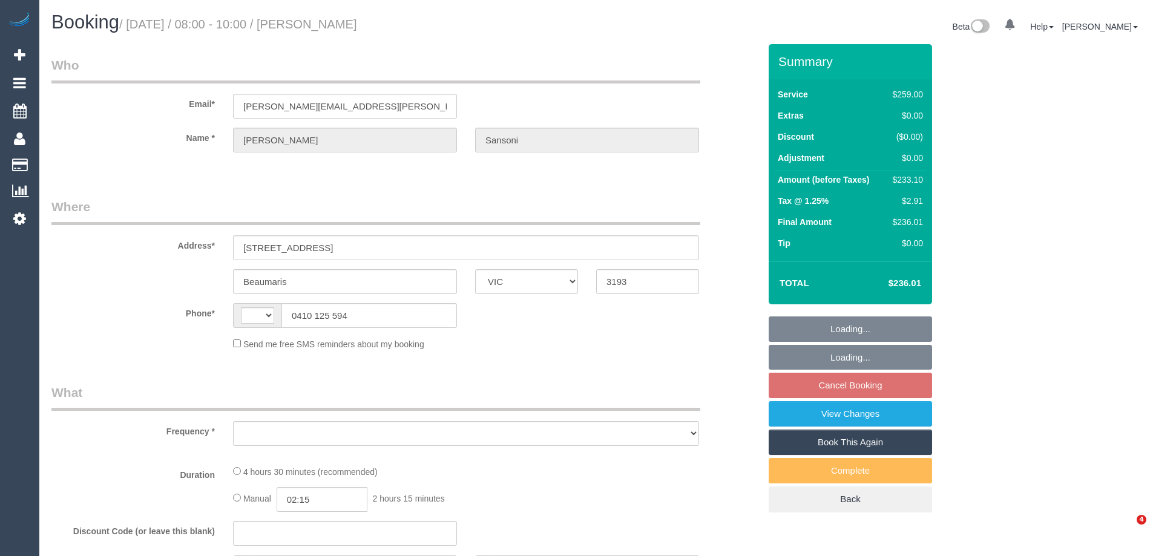
select select "VIC"
select select "string:AU"
select select "object:543"
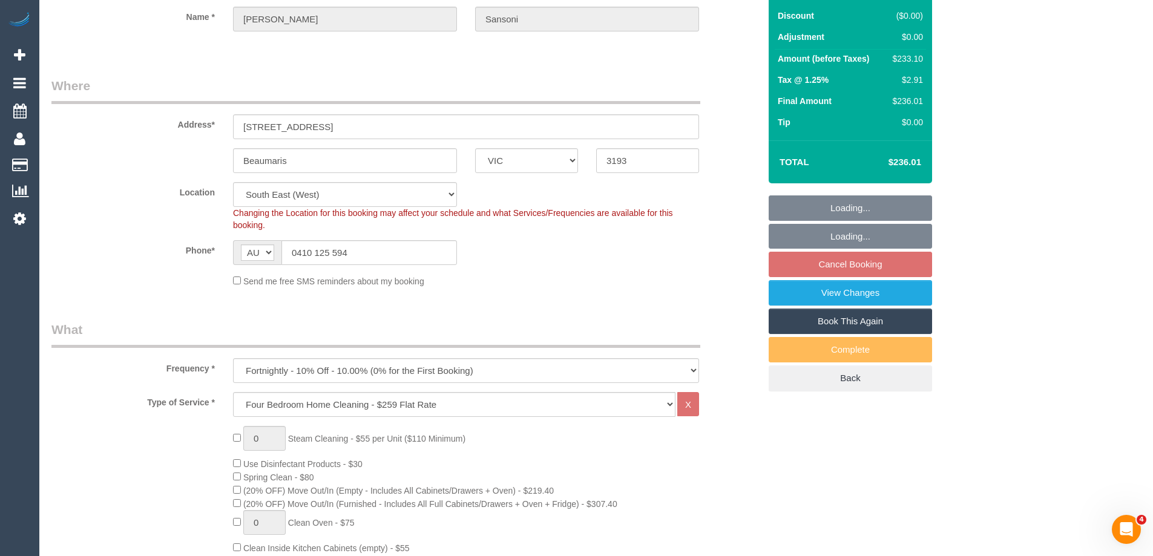
select select "string:stripe-pm_1N4ZJl2GScqysDRVkO85S4bM"
select select "number:29"
select select "number:14"
select select "number:19"
select select "number:22"
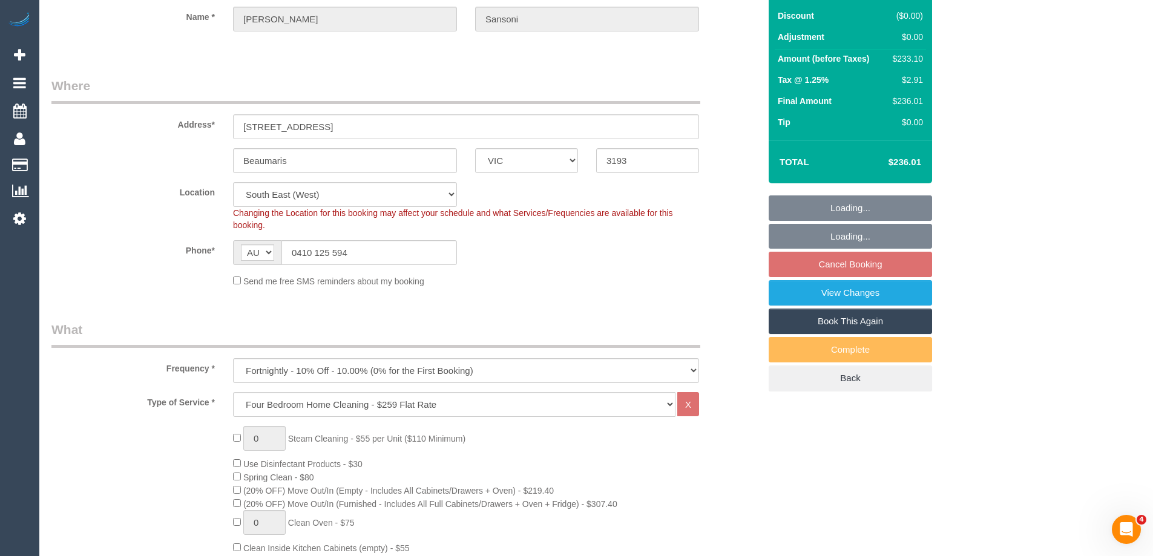
select select "number:35"
select select "number:12"
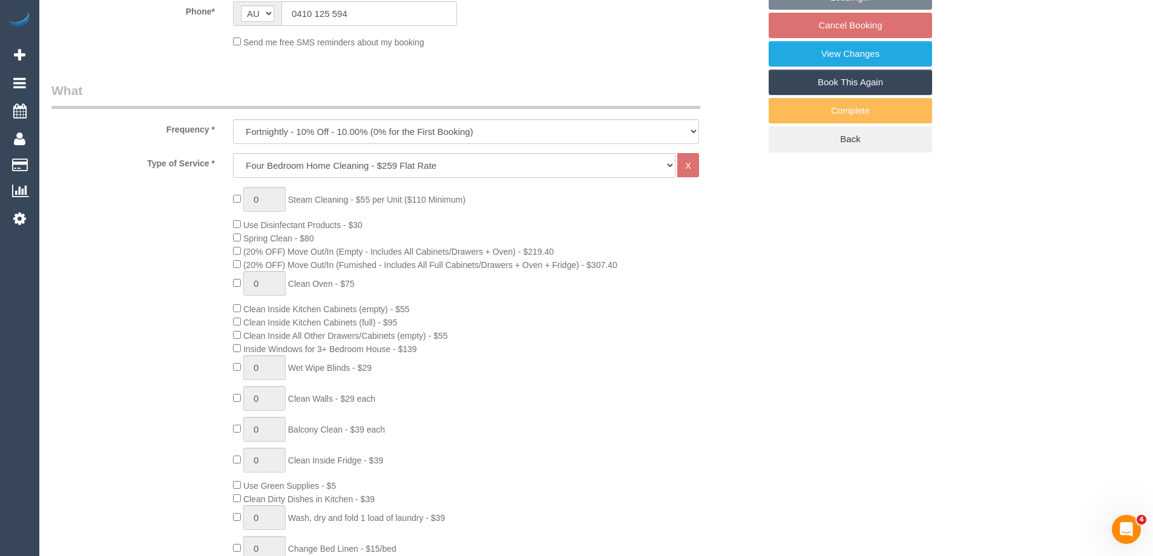
select select "object:796"
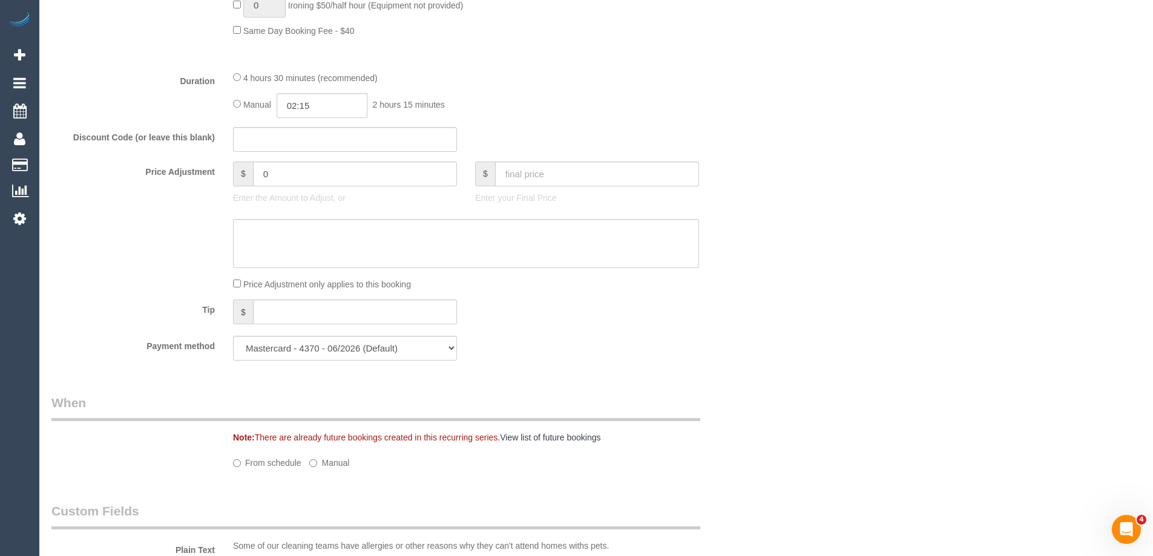
select select "spot2"
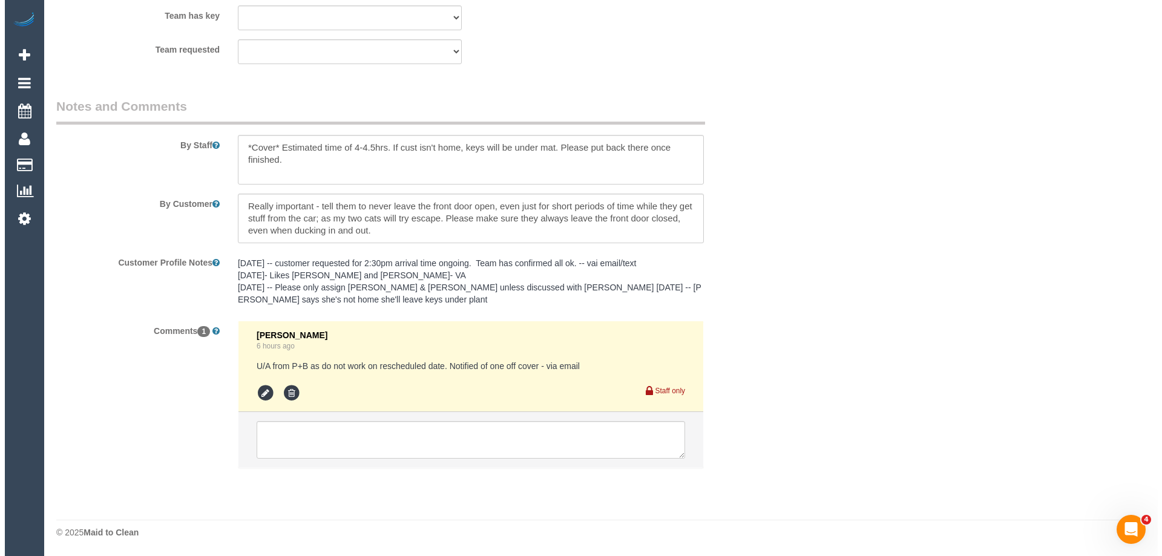
scroll to position [1801, 0]
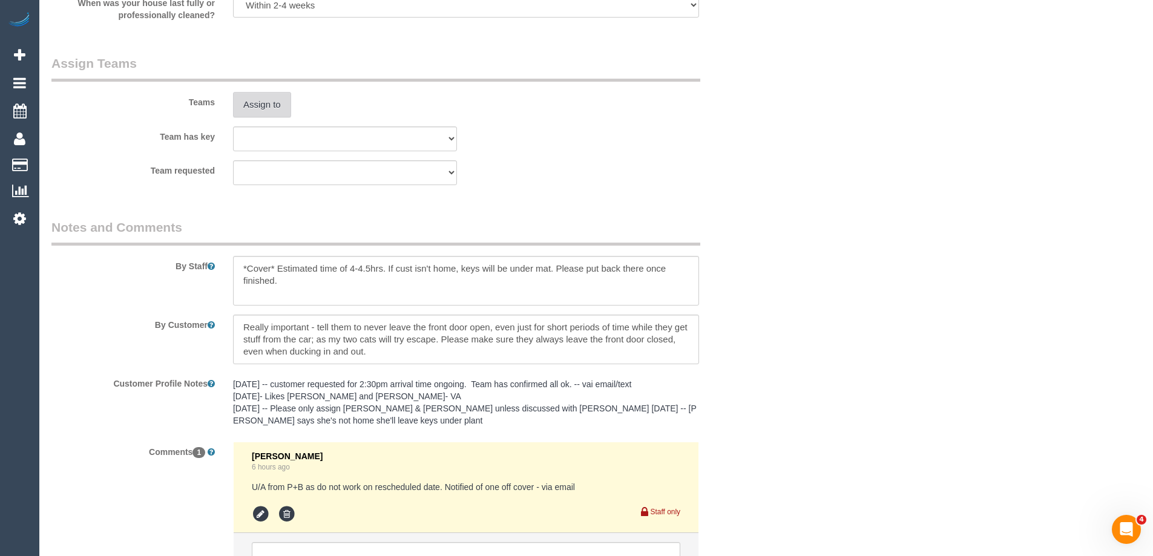
click at [261, 107] on button "Assign to" at bounding box center [262, 104] width 58 height 25
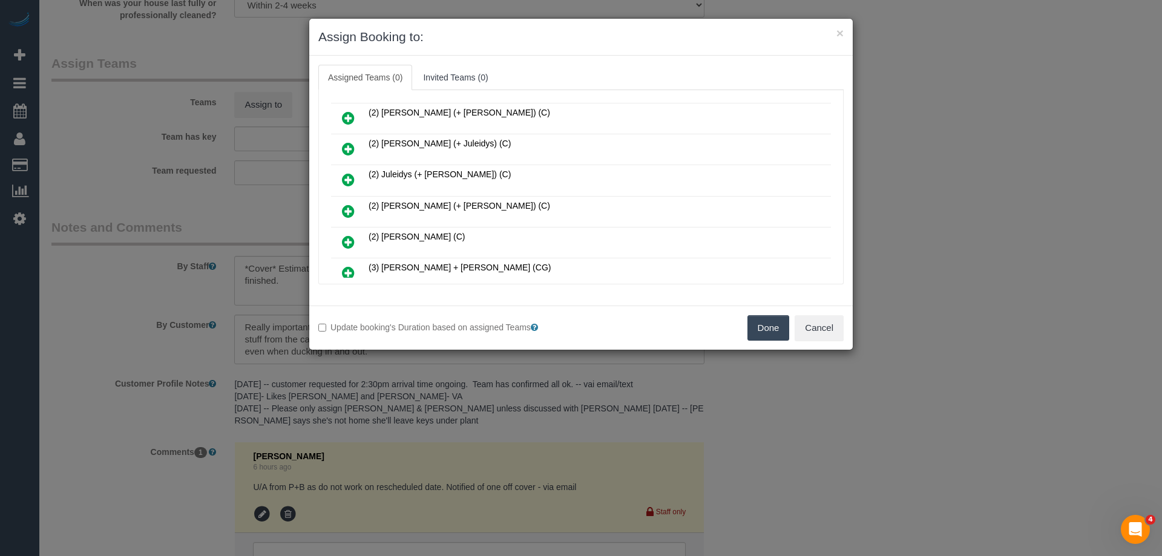
scroll to position [121, 0]
click at [352, 235] on icon at bounding box center [348, 242] width 13 height 15
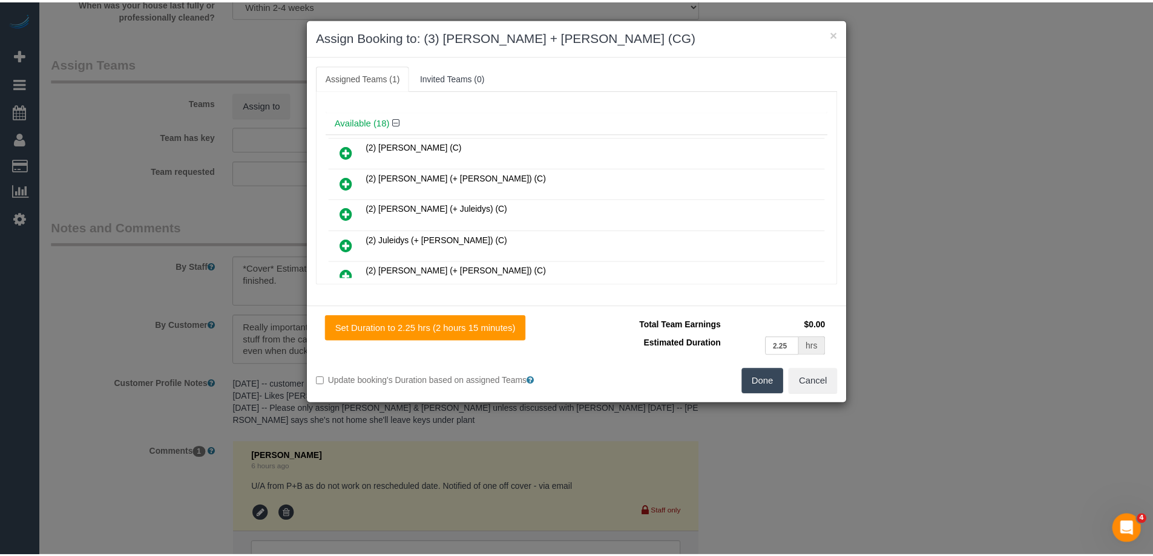
scroll to position [0, 0]
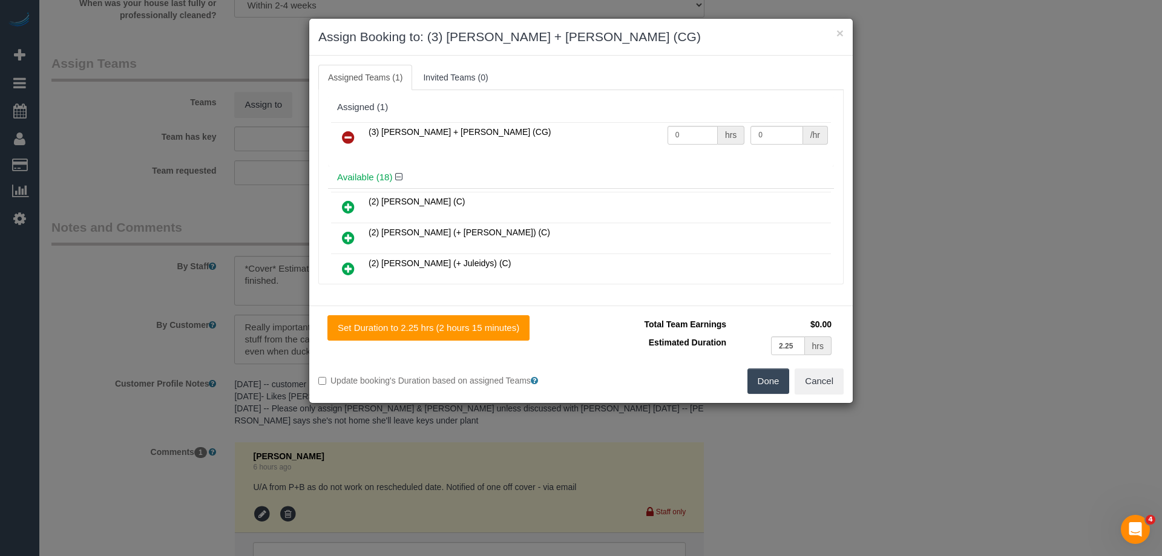
click at [753, 381] on button "Done" at bounding box center [768, 381] width 42 height 25
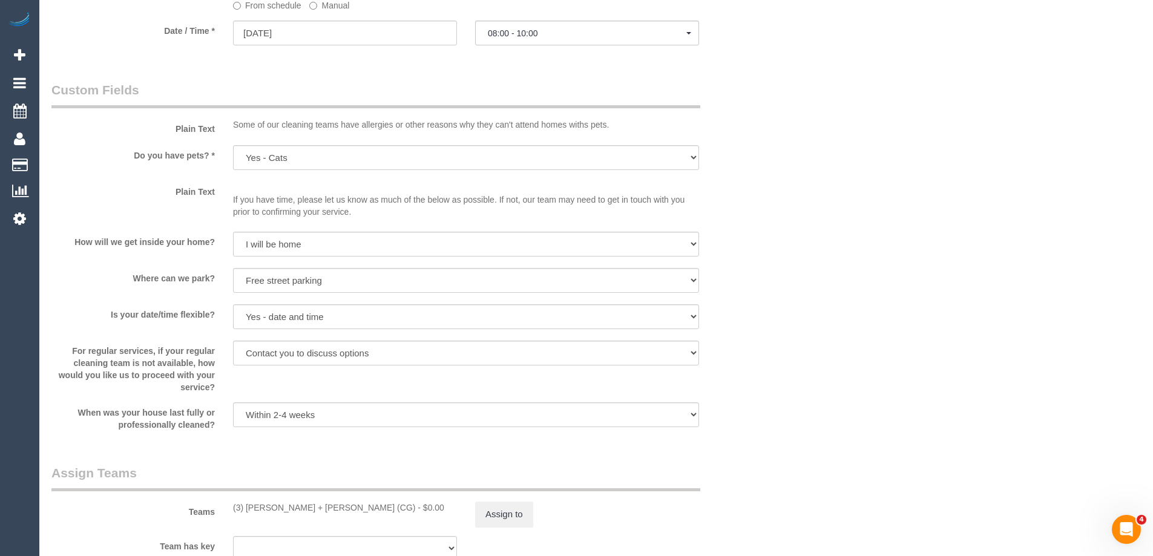
scroll to position [1694, 0]
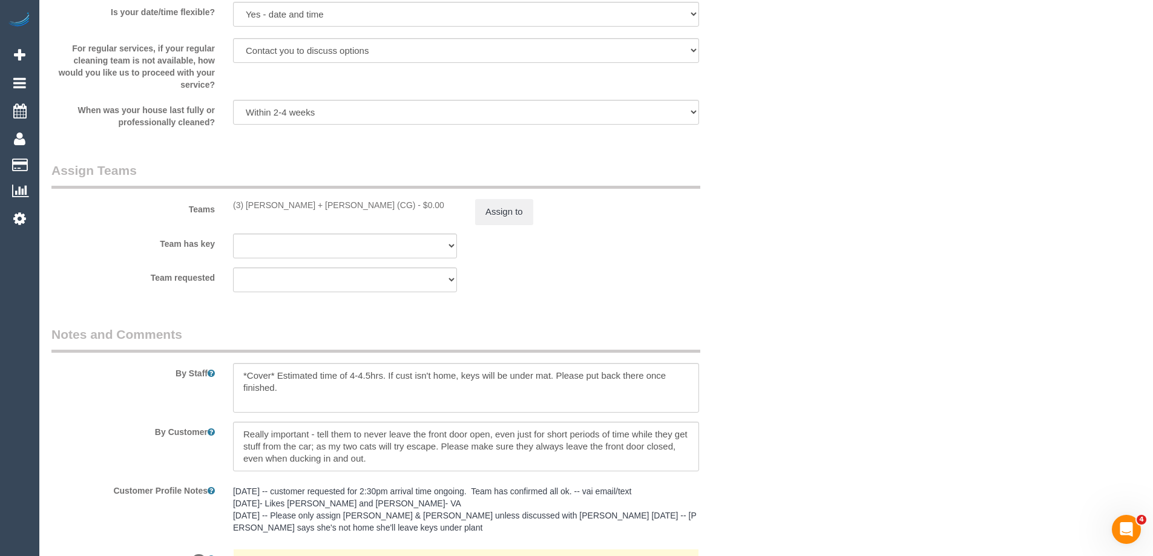
click at [505, 196] on div "Teams (3) Bansari + Bhavesh (CG) - $0.00 Assign to" at bounding box center [405, 193] width 726 height 63
click at [493, 224] on button "Assign to" at bounding box center [504, 211] width 58 height 25
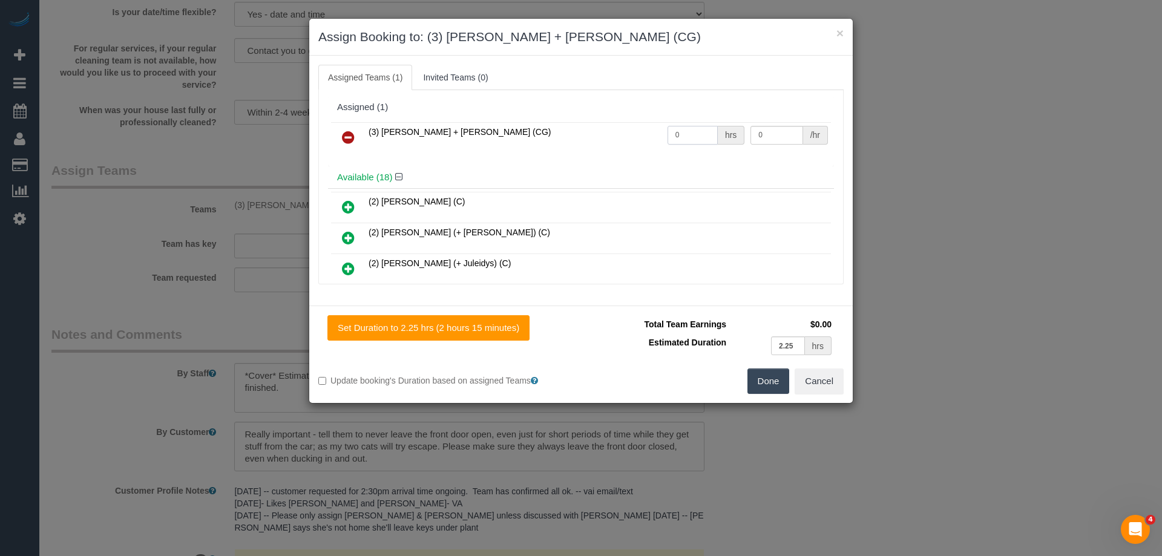
drag, startPoint x: 634, startPoint y: 132, endPoint x: 620, endPoint y: 131, distance: 14.6
click at [620, 131] on tr "(3) Bansari + Bhavesh (CG) 0 hrs 0 /hr" at bounding box center [581, 137] width 500 height 31
type input "1"
drag, startPoint x: 747, startPoint y: 129, endPoint x: 660, endPoint y: 126, distance: 86.6
click at [667, 127] on tr "(3) Bansari + Bhavesh (CG) 1 hrs 0 /hr" at bounding box center [581, 137] width 500 height 31
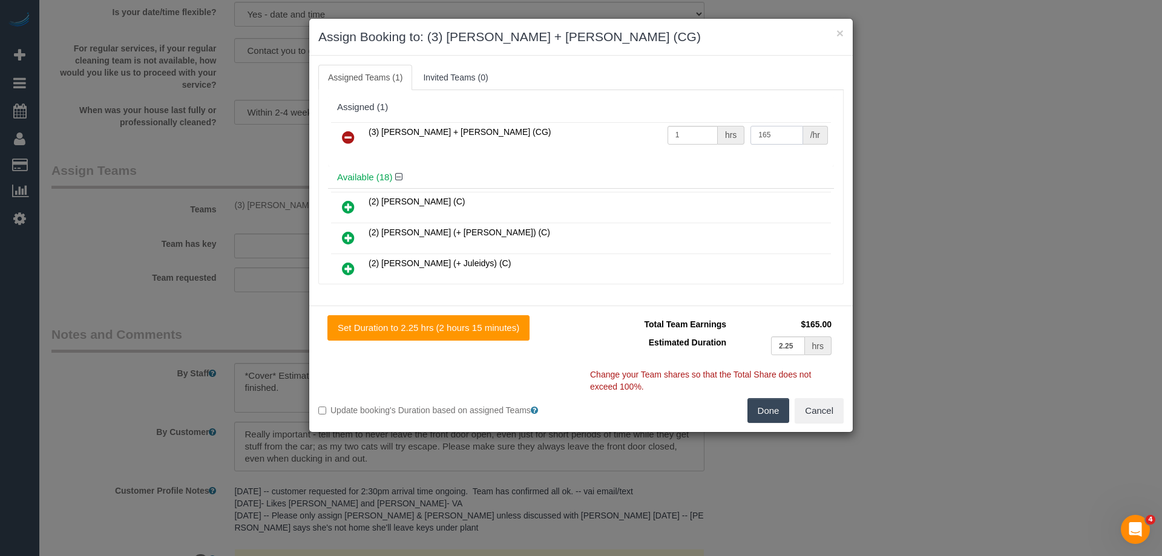
type input "165"
click at [761, 407] on button "Done" at bounding box center [768, 410] width 42 height 25
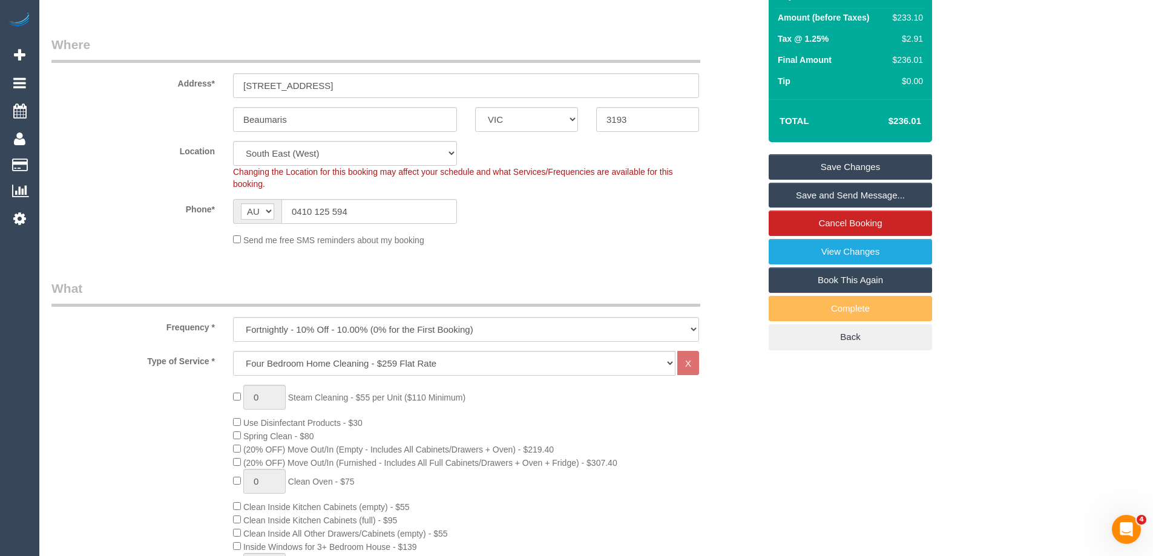
scroll to position [0, 0]
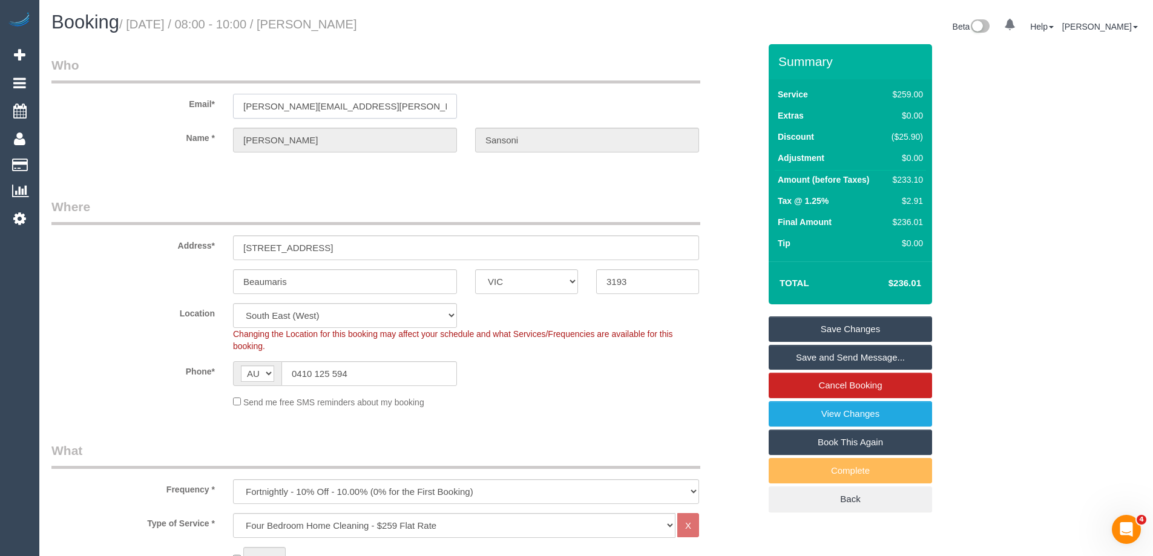
drag, startPoint x: 384, startPoint y: 103, endPoint x: 164, endPoint y: 103, distance: 220.3
click at [164, 103] on div "Email* elena.sansoni@gmail.com" at bounding box center [405, 87] width 726 height 62
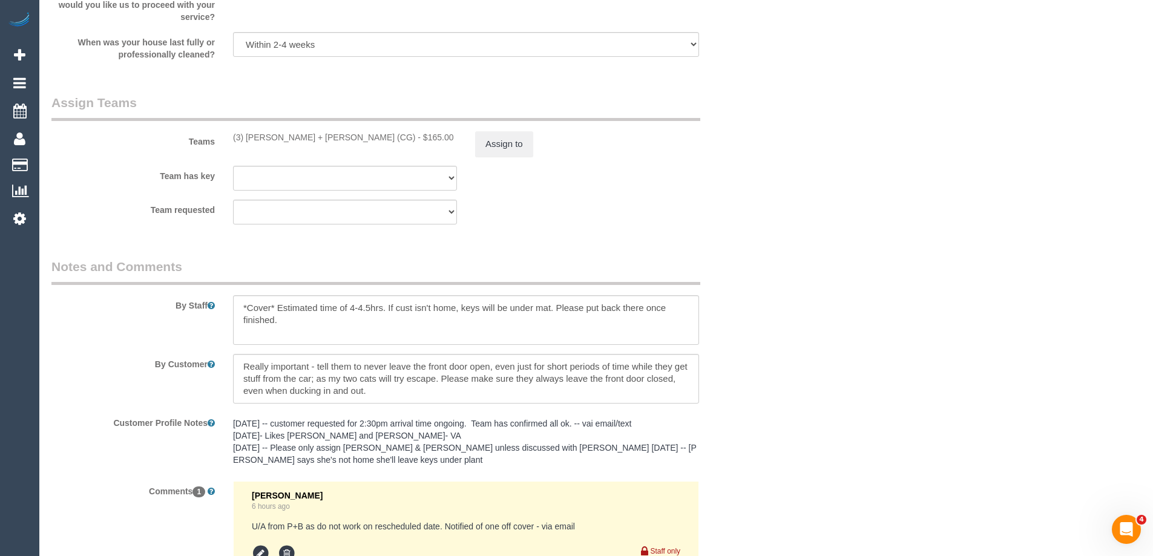
scroll to position [1741, 0]
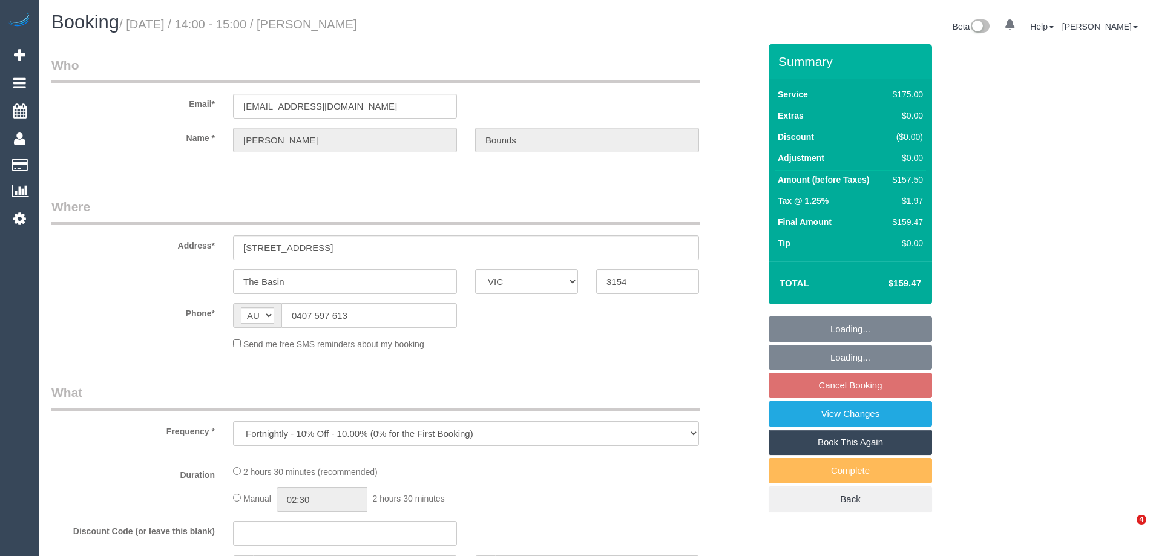
select select "VIC"
select select "number:32"
select select "number:14"
select select "number:18"
select select "number:22"
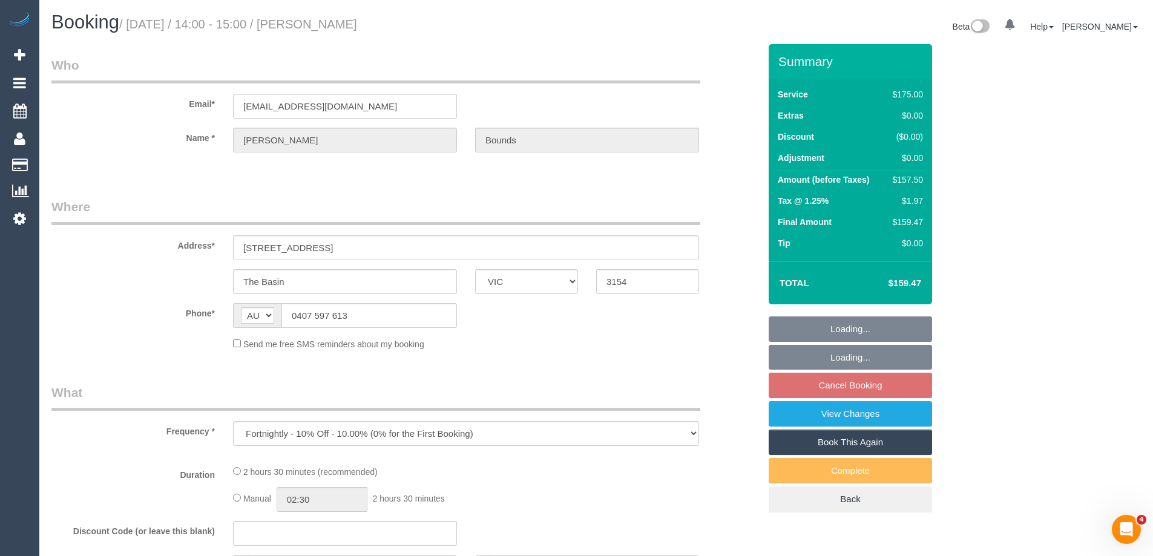
select select "number:34"
select select "number:11"
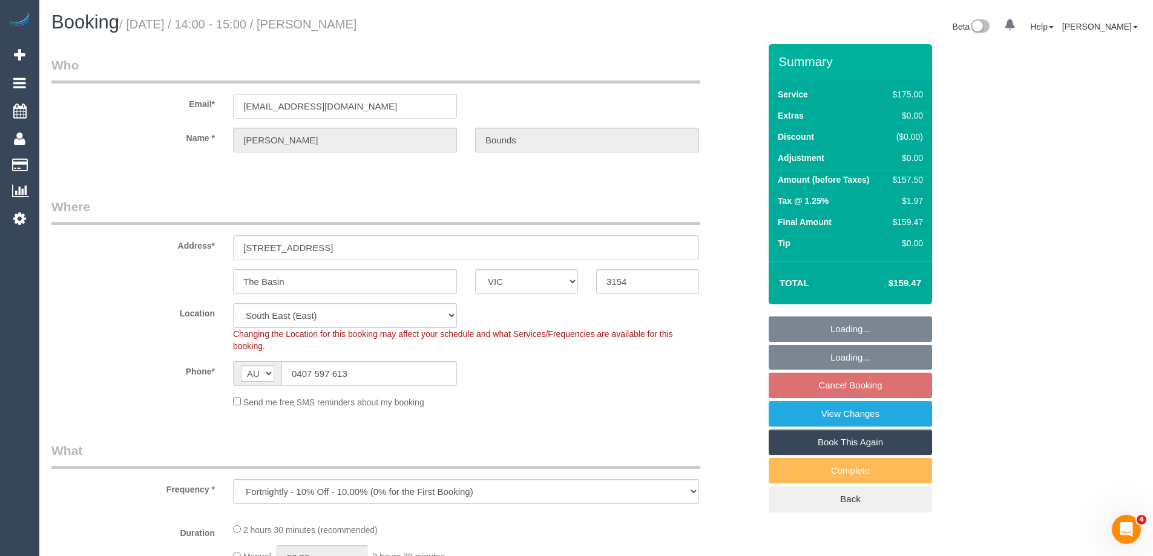
select select "object:1169"
select select "string:stripe-pm_1Nrtk72GScqysDRV3m3TUi4Z"
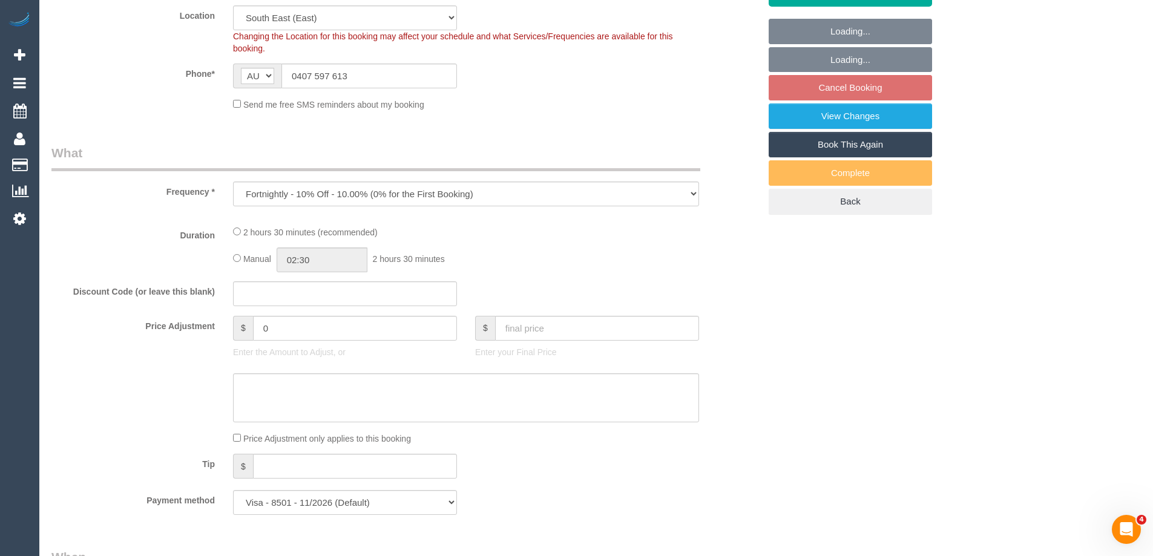
select select "150"
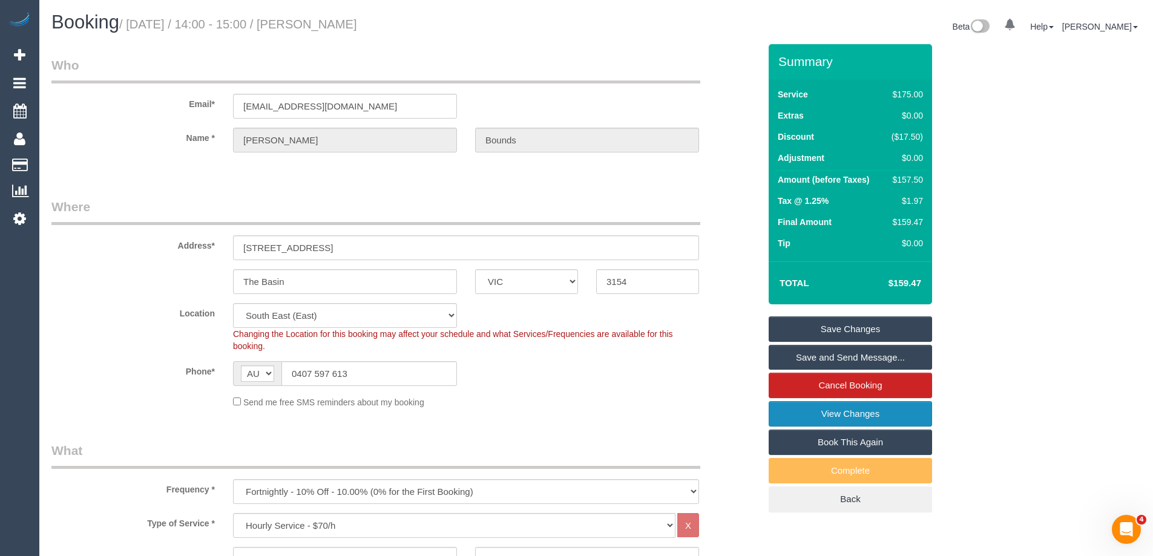
click at [782, 409] on link "View Changes" at bounding box center [850, 413] width 163 height 25
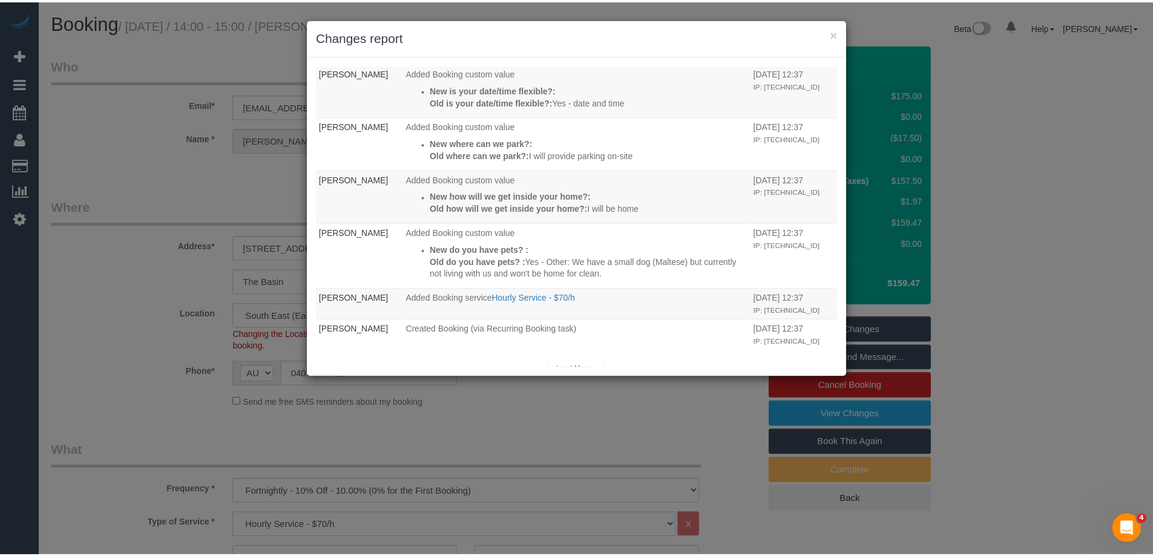
scroll to position [266, 0]
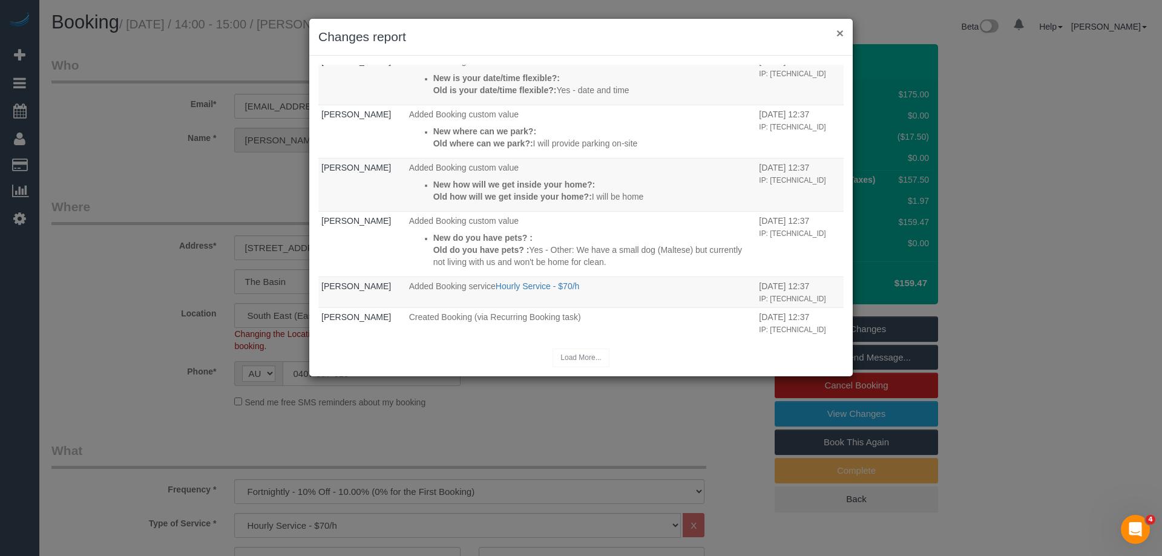
click at [838, 31] on button "×" at bounding box center [839, 33] width 7 height 13
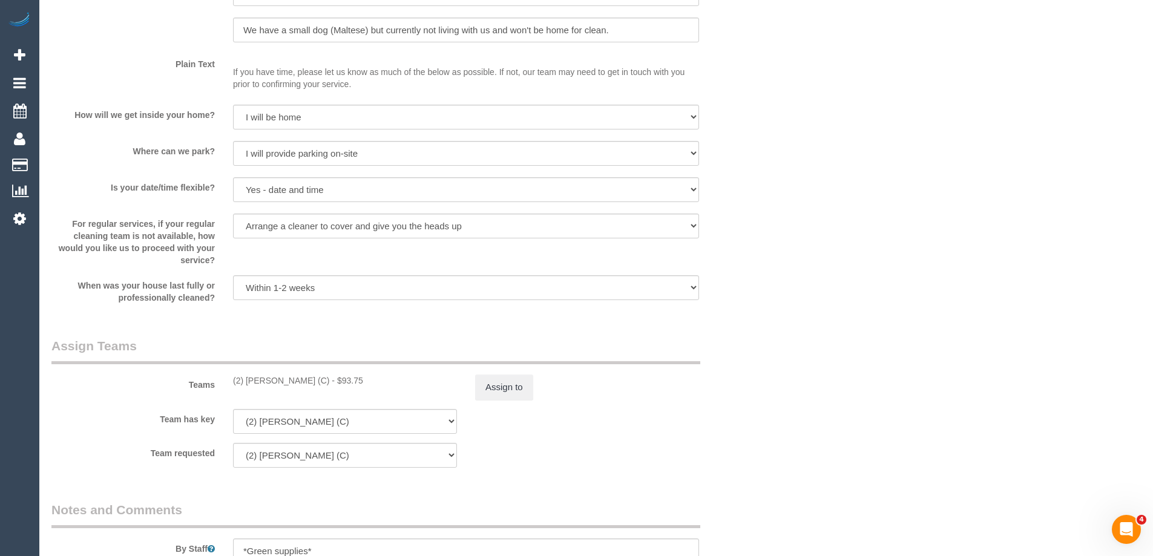
scroll to position [1755, 0]
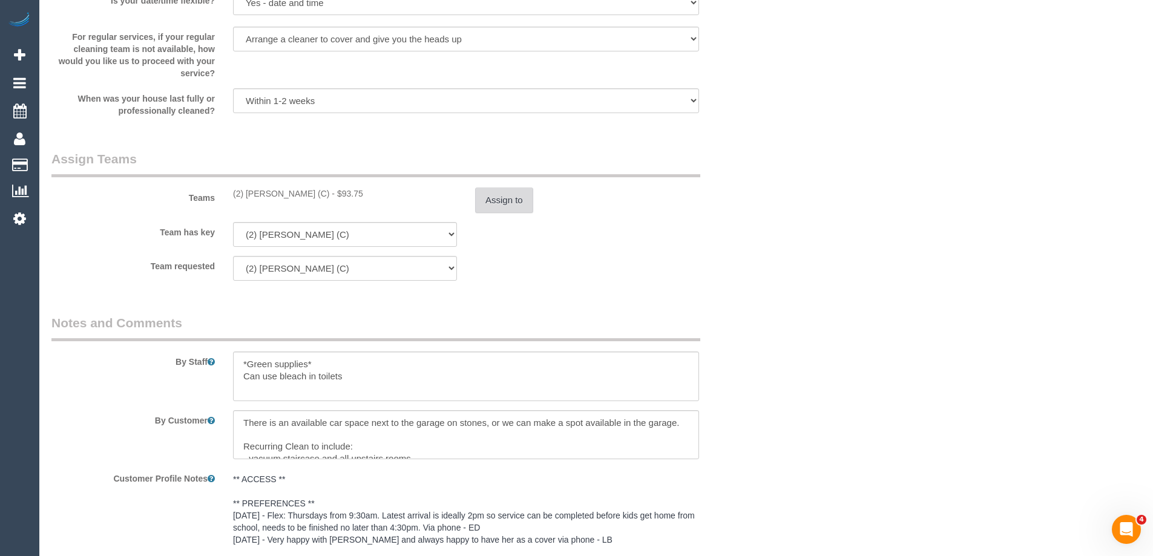
click at [506, 203] on button "Assign to" at bounding box center [504, 200] width 58 height 25
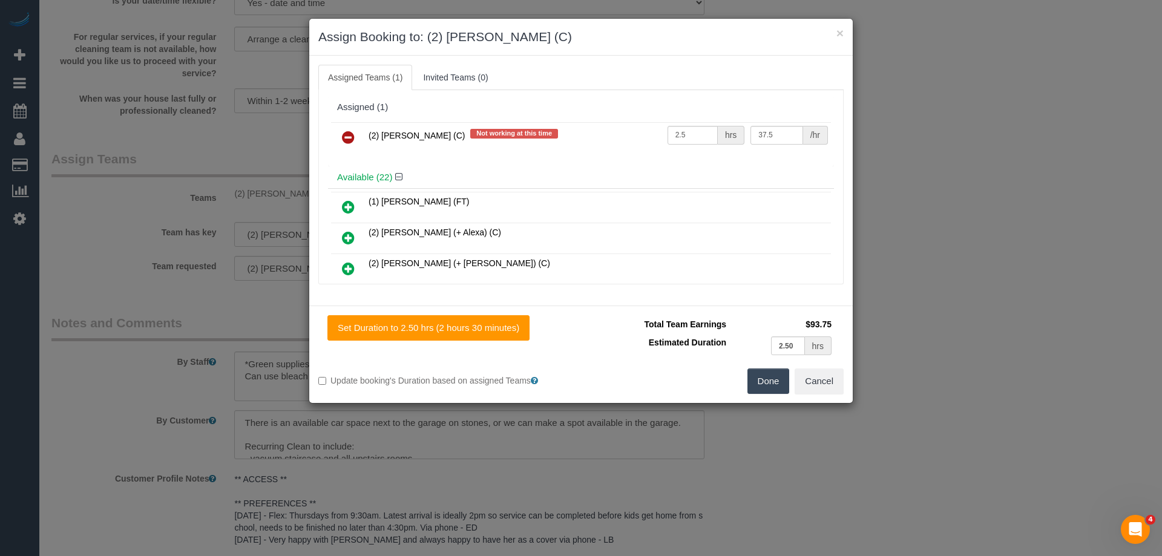
drag, startPoint x: 342, startPoint y: 140, endPoint x: 348, endPoint y: 137, distance: 6.8
click at [343, 139] on icon at bounding box center [348, 137] width 13 height 15
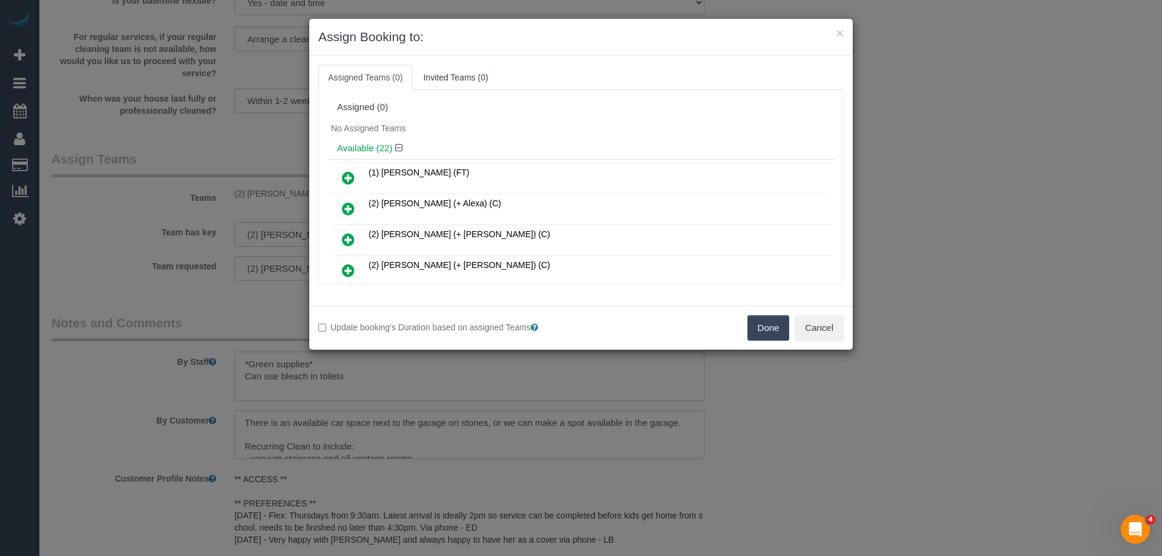
click at [752, 327] on button "Done" at bounding box center [768, 327] width 42 height 25
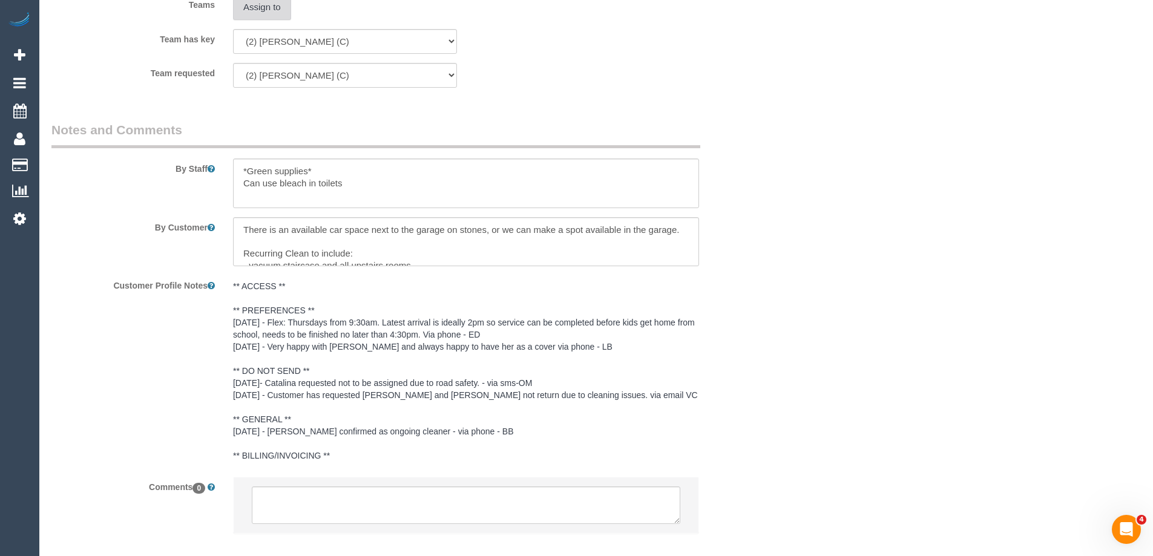
scroll to position [2013, 0]
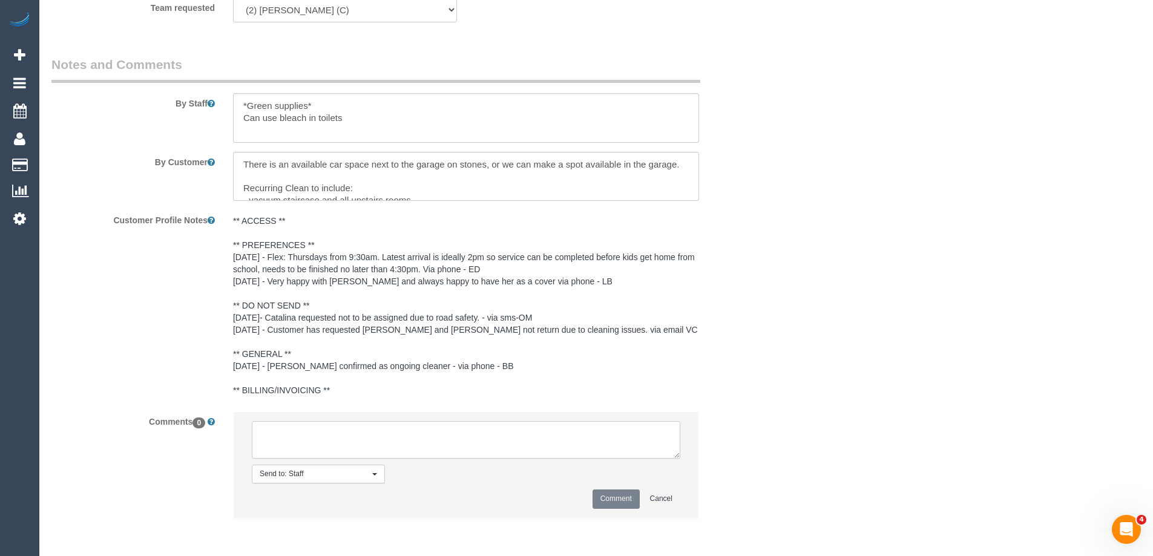
click at [313, 447] on textarea at bounding box center [466, 440] width 428 height 38
type textarea "U/A from Dasni as does not work on Thursdays. Not notified as has never been"
click at [617, 511] on li "Send to: Staff Nothing selected Send to: Staff Send to: Customer Send to: Team …" at bounding box center [466, 464] width 465 height 105
click at [618, 499] on button "Comment" at bounding box center [615, 499] width 47 height 19
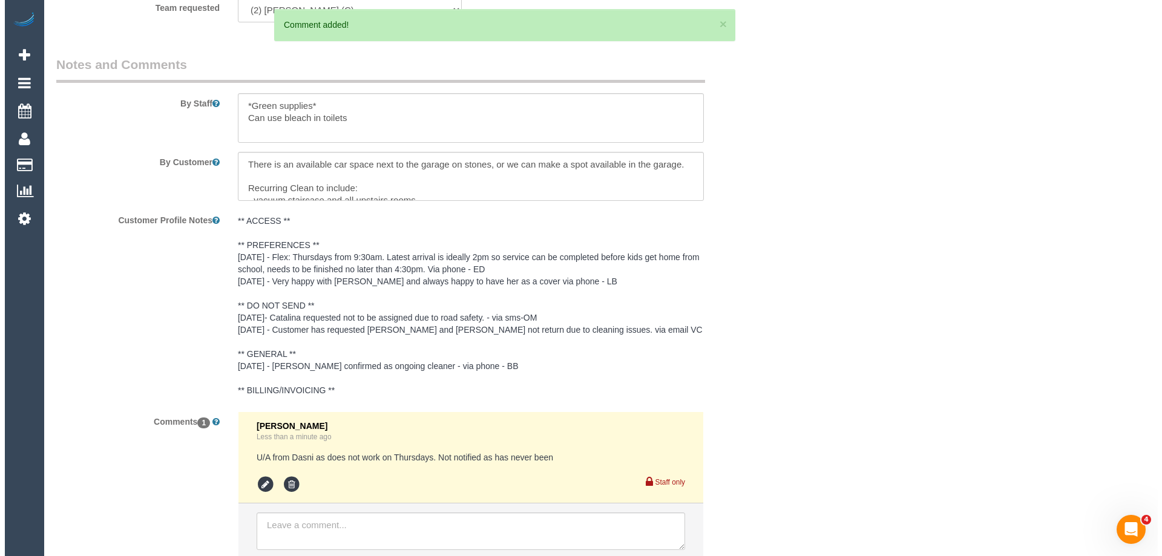
scroll to position [0, 0]
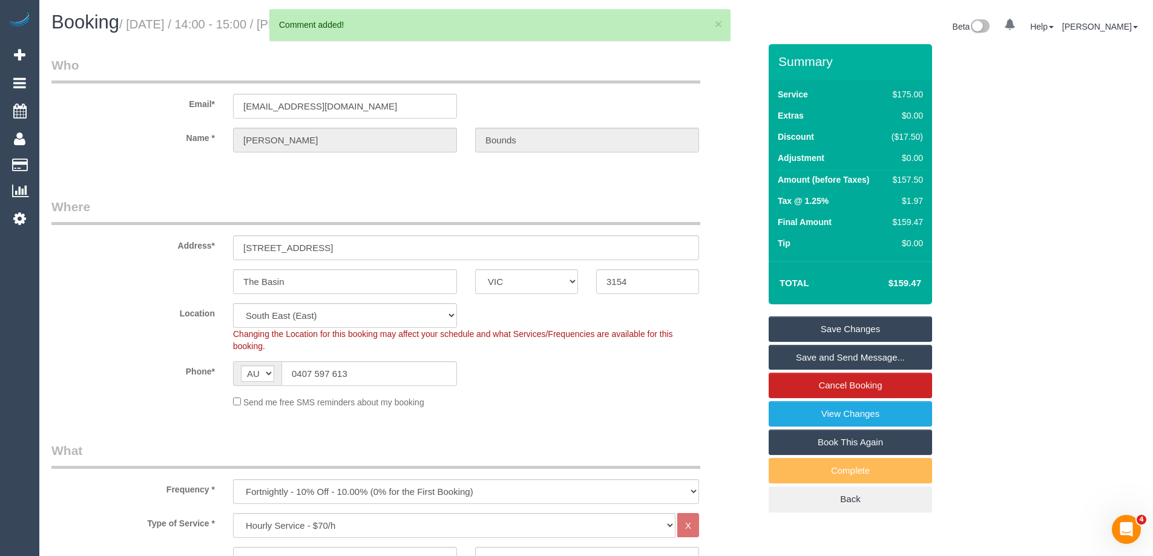
click at [791, 327] on link "Save Changes" at bounding box center [850, 328] width 163 height 25
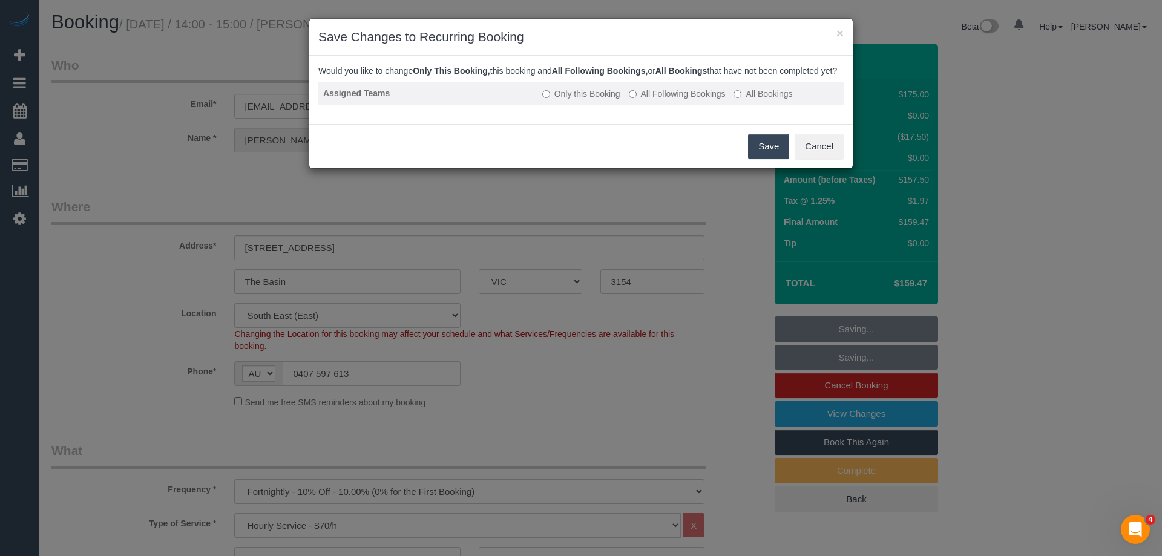
click at [655, 100] on label "All Following Bookings" at bounding box center [677, 94] width 97 height 12
click at [756, 157] on button "Save" at bounding box center [768, 146] width 41 height 25
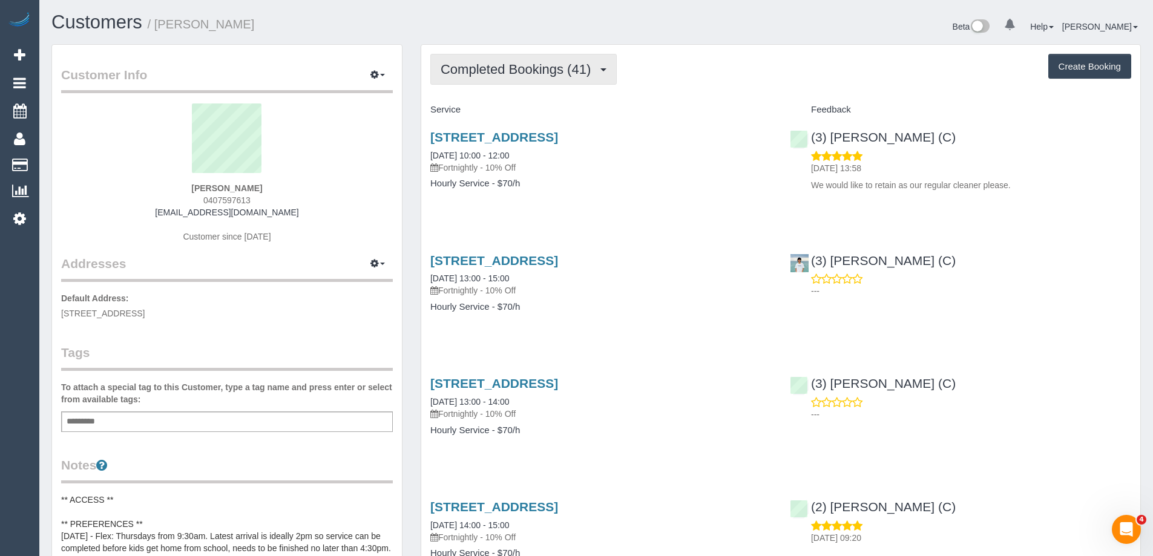
click at [522, 80] on button "Completed Bookings (41)" at bounding box center [523, 69] width 186 height 31
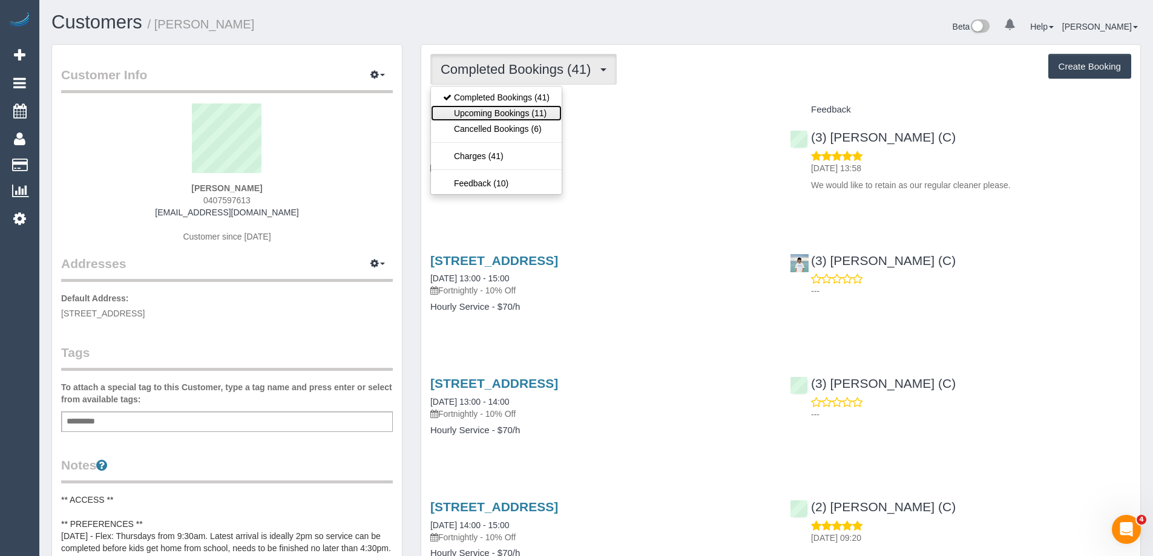
click at [524, 108] on link "Upcoming Bookings (11)" at bounding box center [496, 113] width 131 height 16
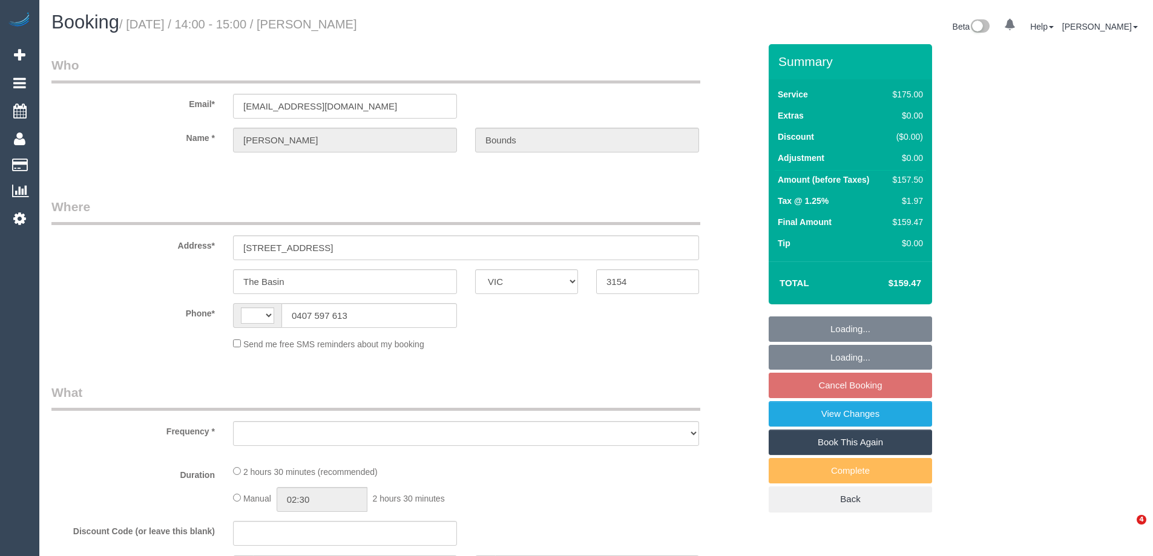
select select "VIC"
select select "string:AU"
select select "object:543"
select select "string:stripe-pm_1Nrtk72GScqysDRV3m3TUi4Z"
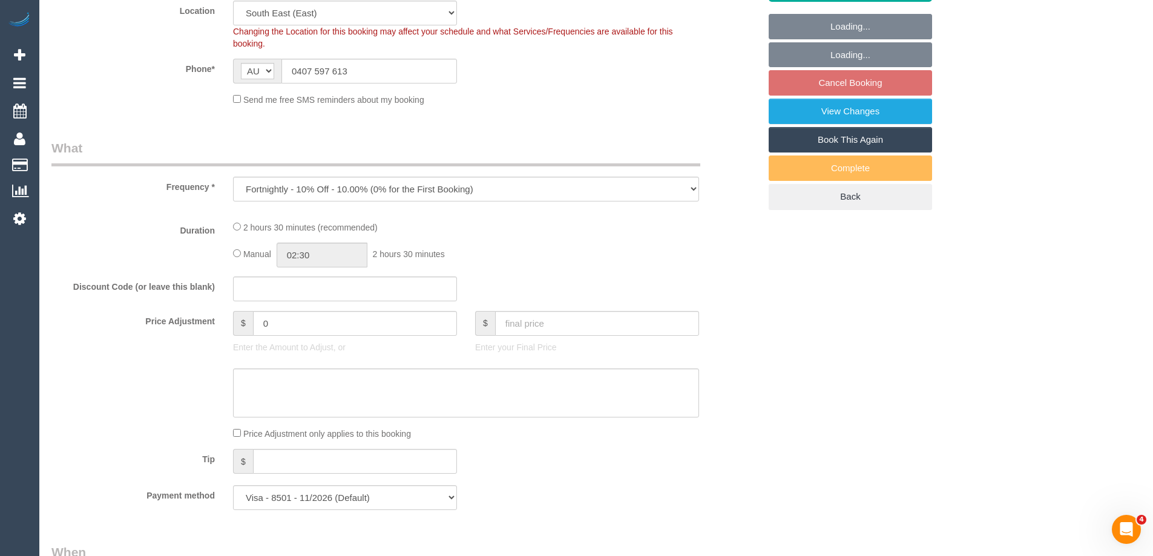
select select "object:860"
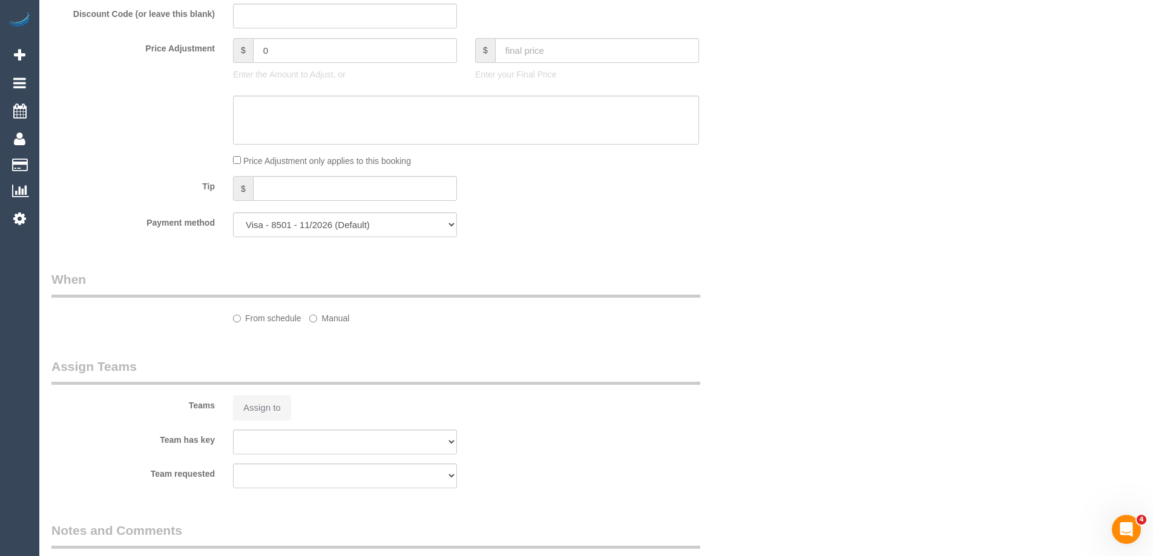
select select "150"
select select "number:32"
select select "number:14"
select select "number:18"
select select "number:22"
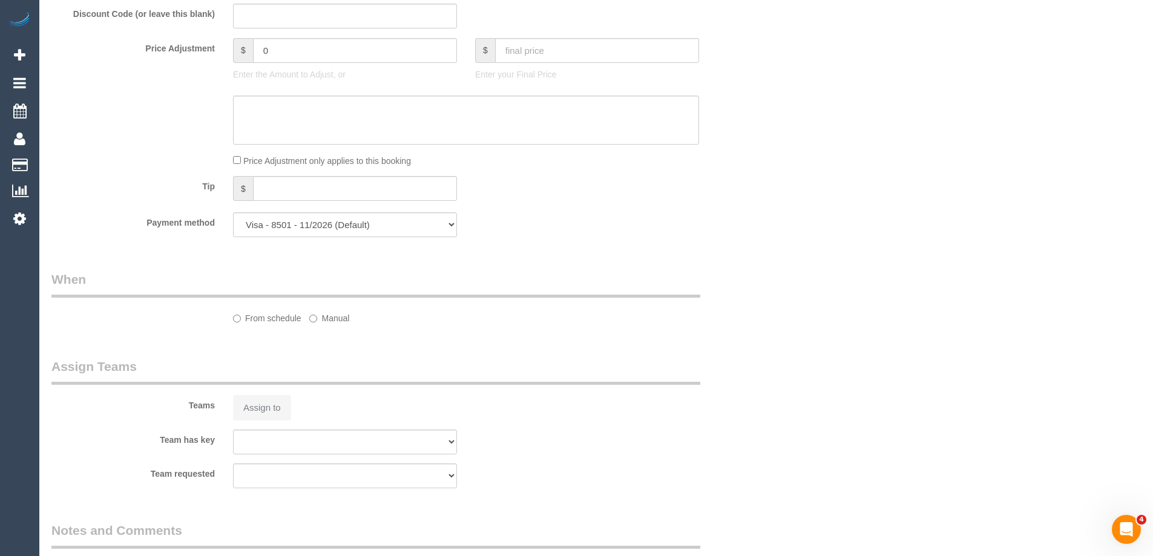
select select "number:34"
select select "number:11"
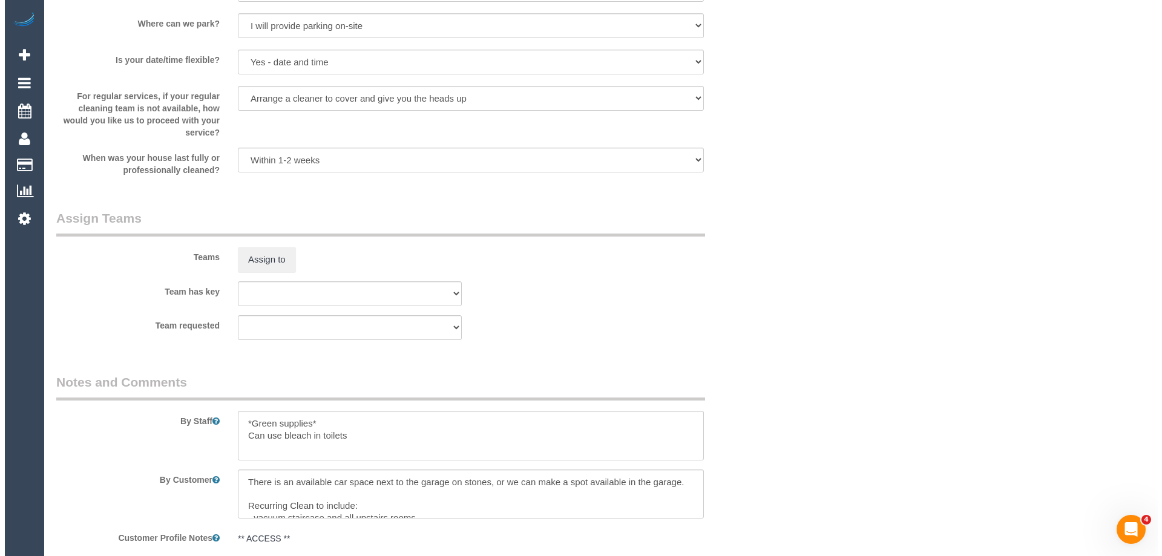
scroll to position [1755, 0]
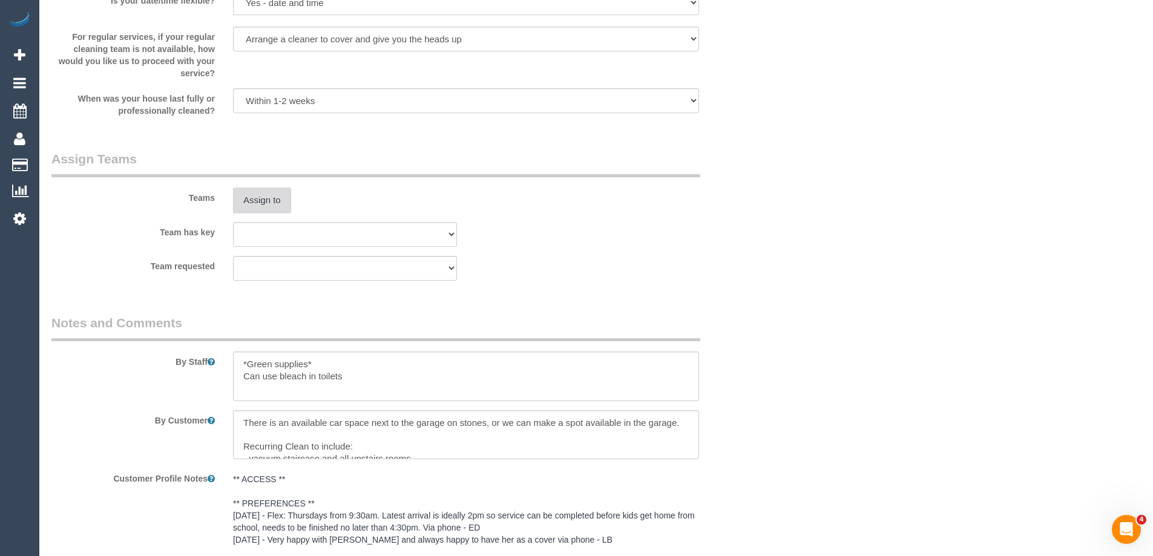
click at [269, 196] on button "Assign to" at bounding box center [262, 200] width 58 height 25
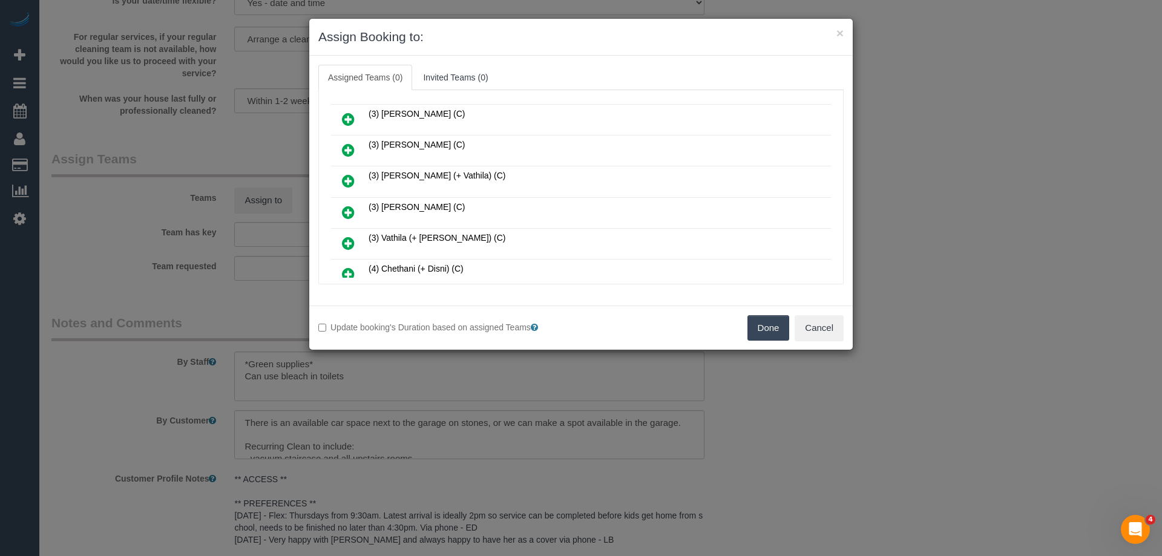
scroll to position [545, 0]
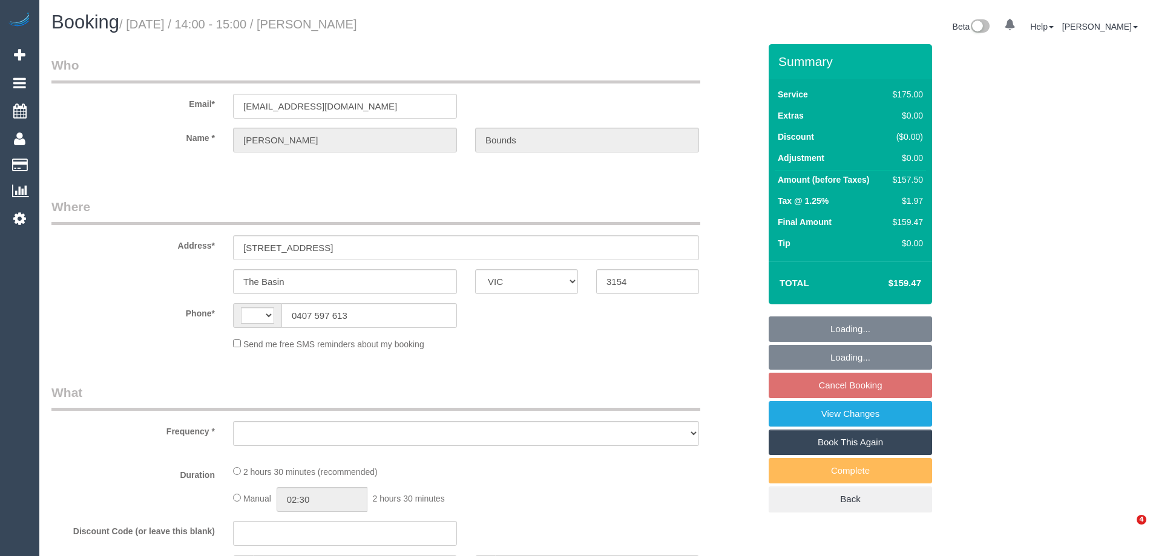
select select "VIC"
select select "object:296"
select select "string:AU"
select select "string:stripe-pm_1Nrtk72GScqysDRV3m3TUi4Z"
select select "150"
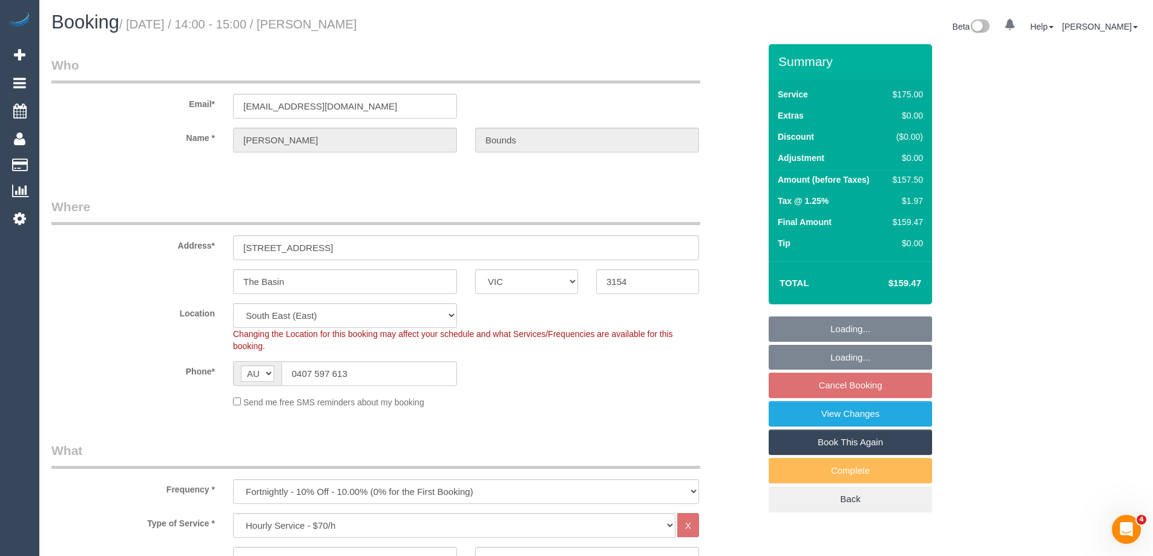
select select "object:714"
select select "number:32"
select select "number:14"
select select "number:18"
select select "number:22"
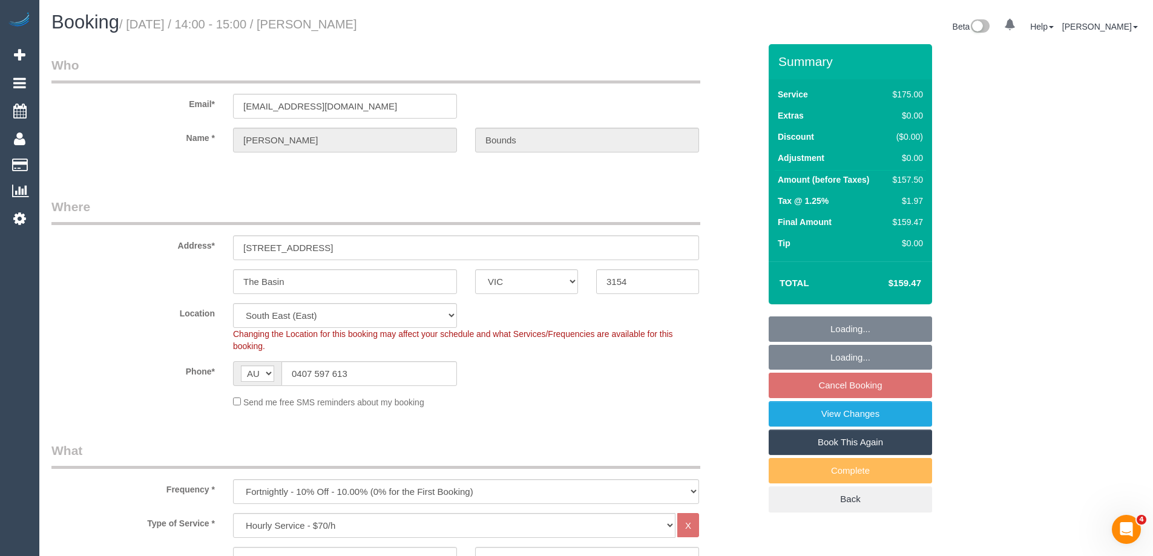
select select "number:34"
select select "number:11"
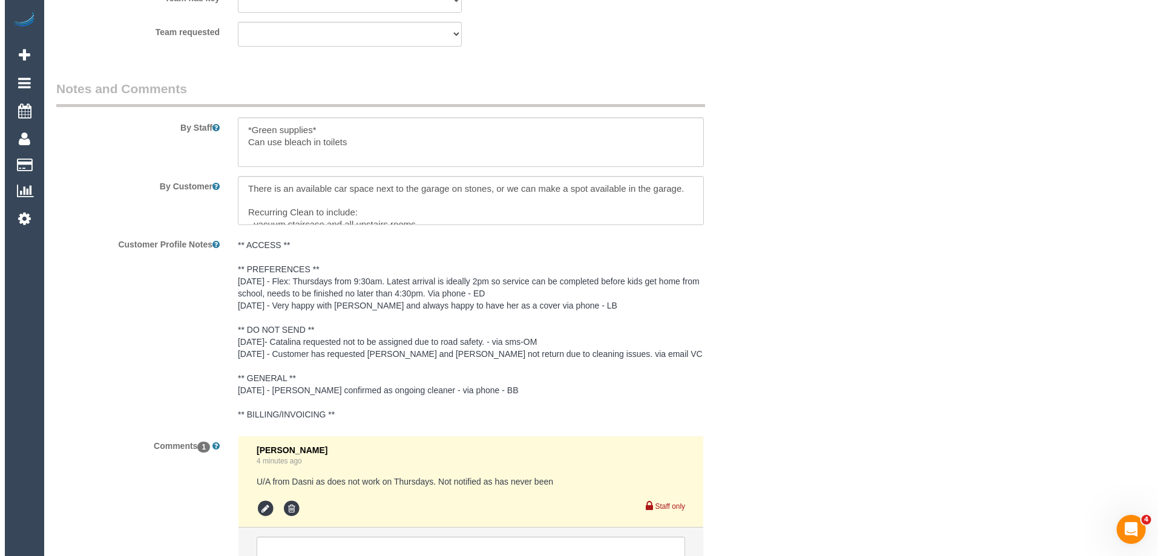
scroll to position [1863, 0]
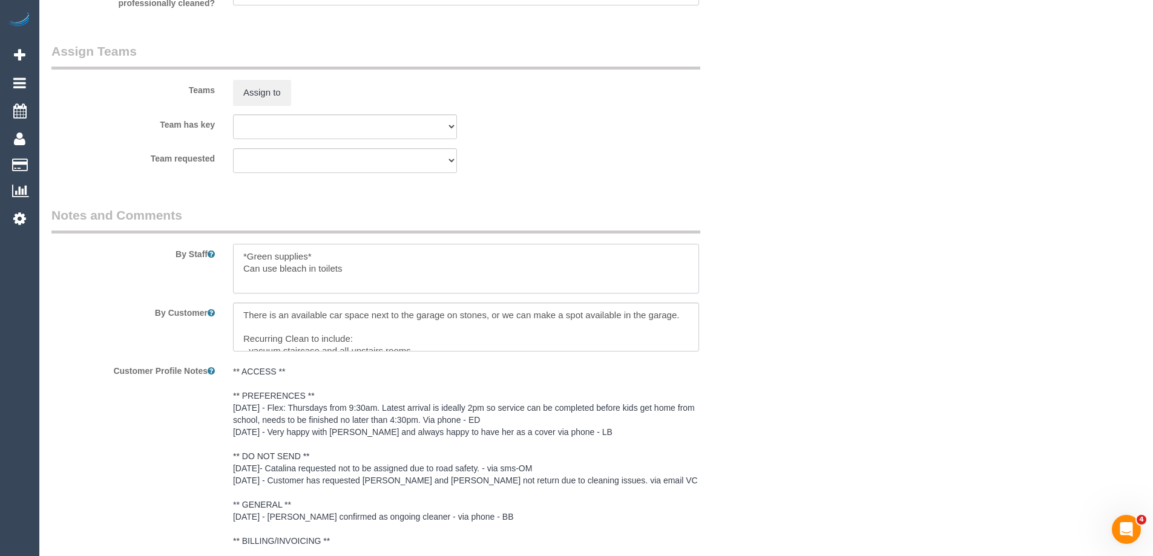
click at [234, 260] on textarea at bounding box center [466, 269] width 466 height 50
click at [274, 94] on button "Assign to" at bounding box center [262, 92] width 58 height 25
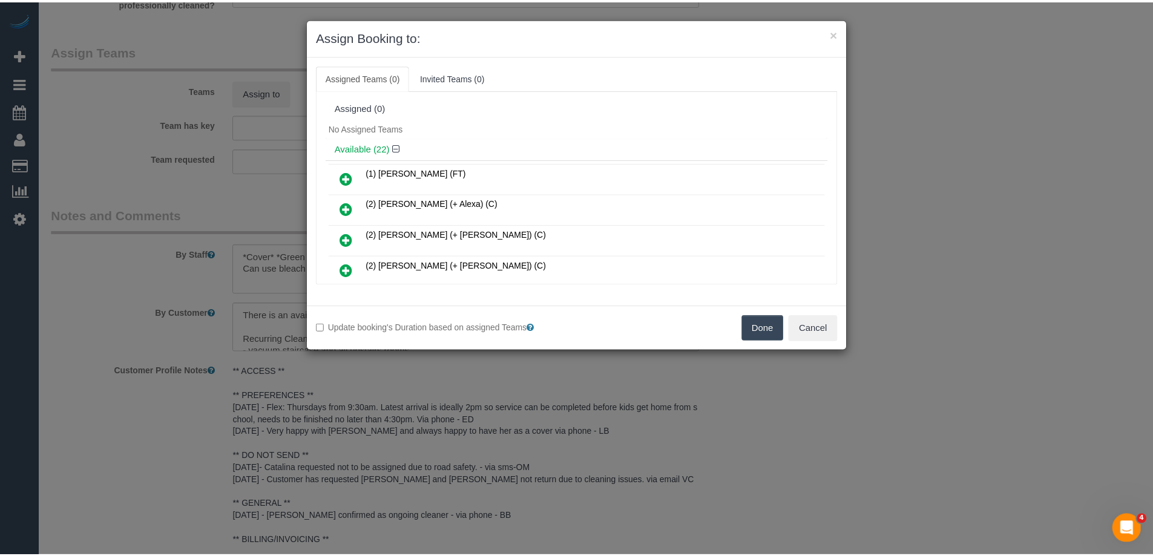
scroll to position [61, 0]
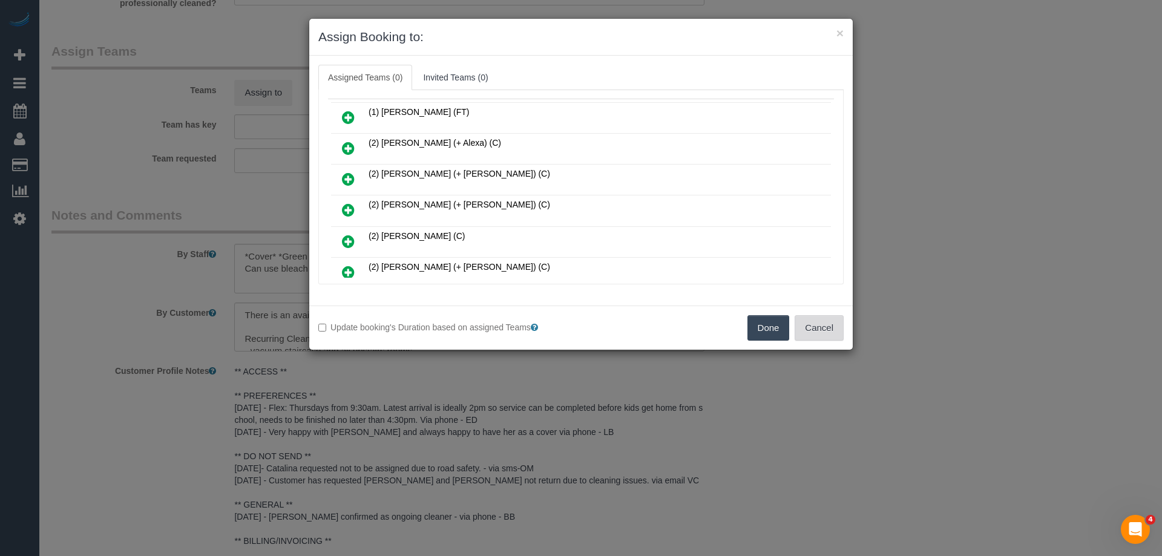
click at [815, 323] on button "Cancel" at bounding box center [819, 327] width 49 height 25
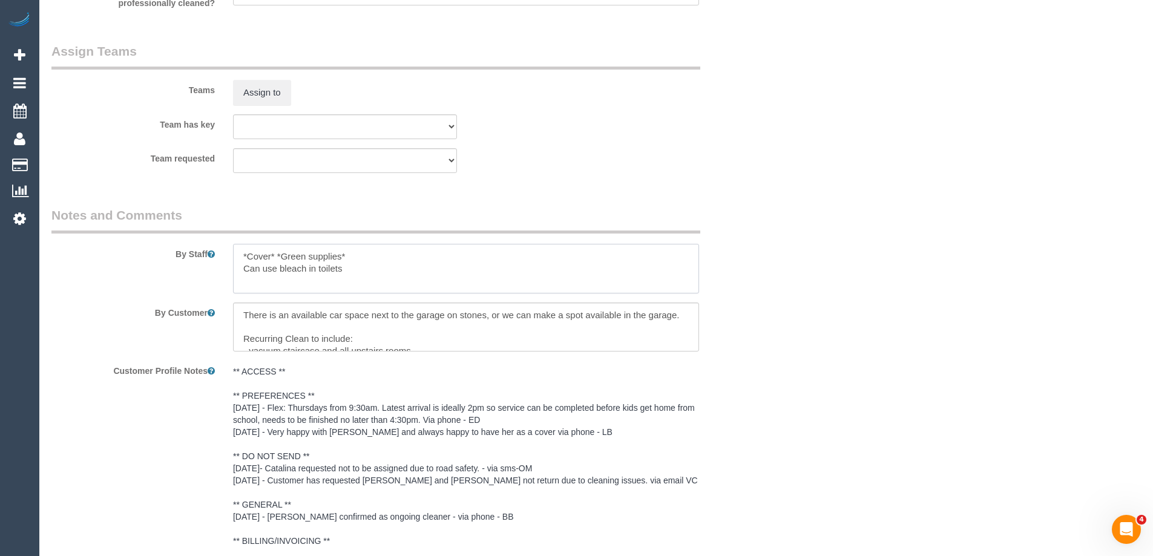
drag, startPoint x: 275, startPoint y: 254, endPoint x: 146, endPoint y: 251, distance: 129.5
click at [146, 252] on div "By Staff" at bounding box center [405, 249] width 726 height 87
type textarea "*Green supplies* Can use bleach in toilets"
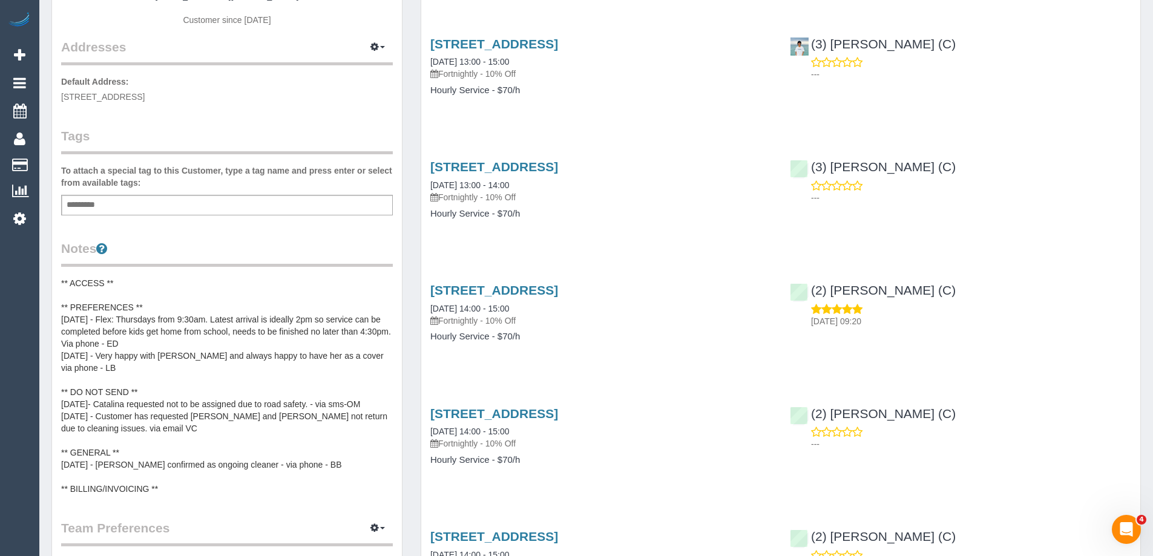
scroll to position [242, 0]
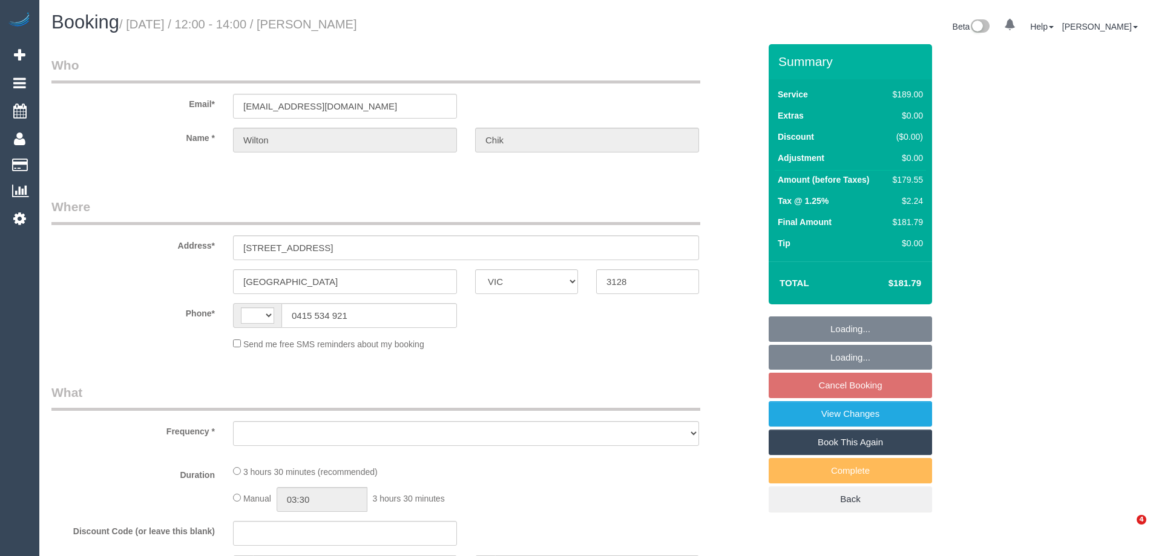
select select "VIC"
select select "string:AU"
select select "object:528"
select select "string:stripe-pm_1Osxbk2GScqysDRVxYDI0jJf"
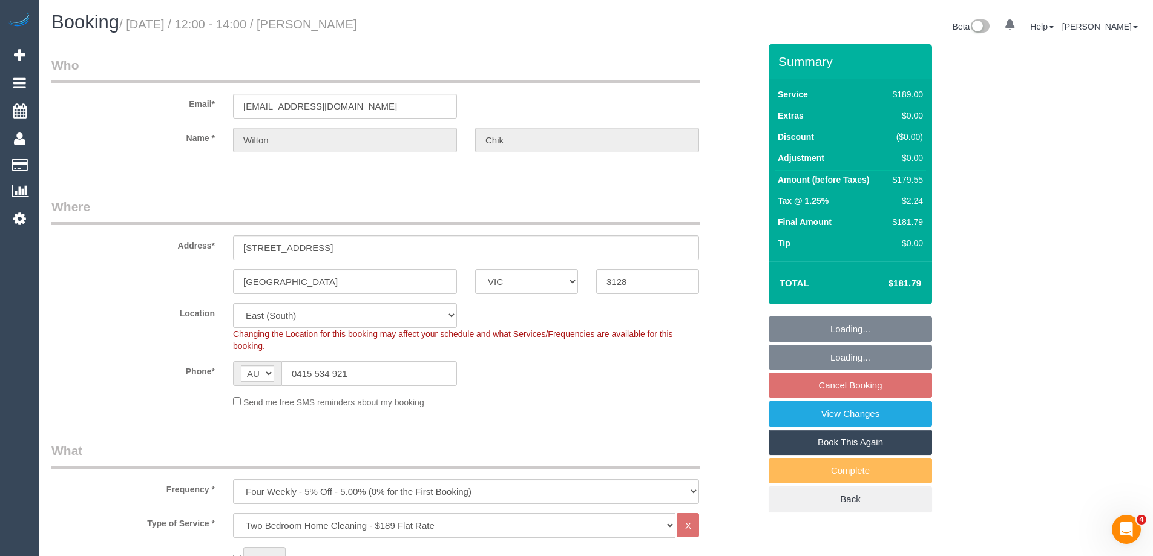
select select "number:28"
select select "number:14"
select select "number:21"
select select "number:24"
select select "number:34"
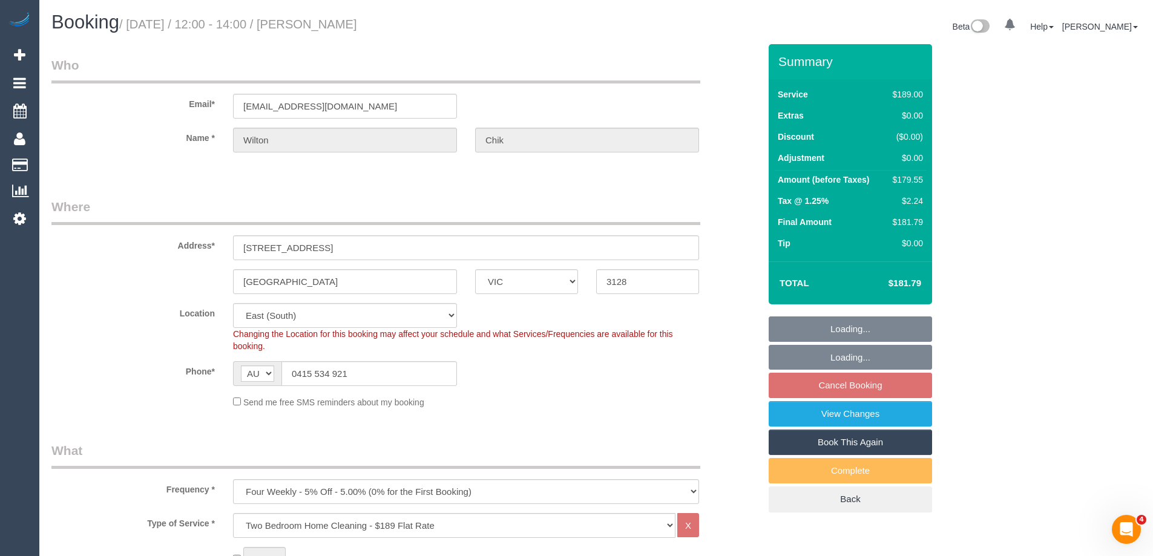
select select "number:13"
select select "object:1204"
select select "spot1"
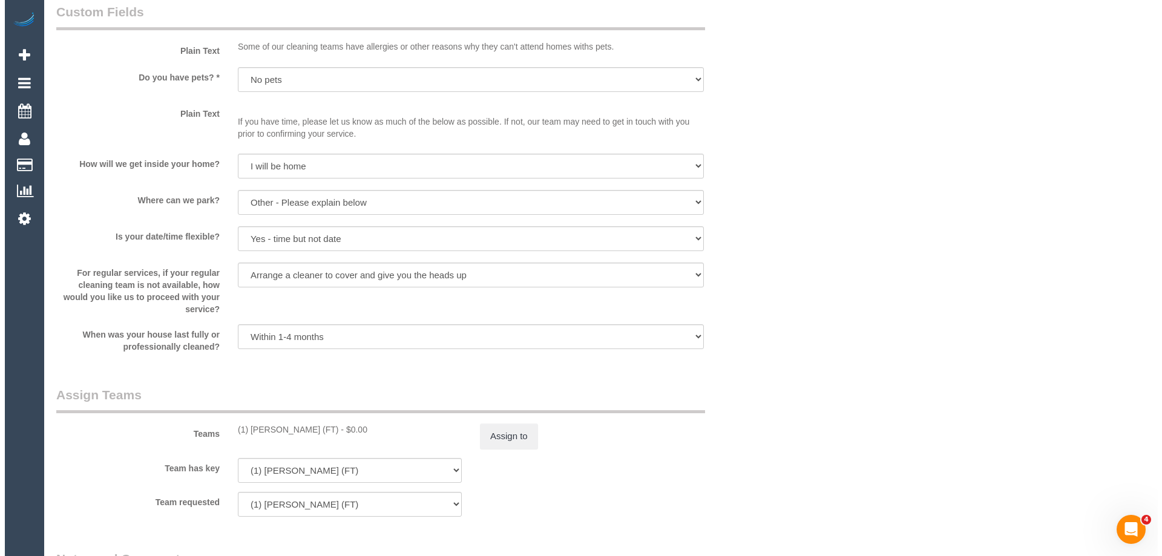
scroll to position [1634, 0]
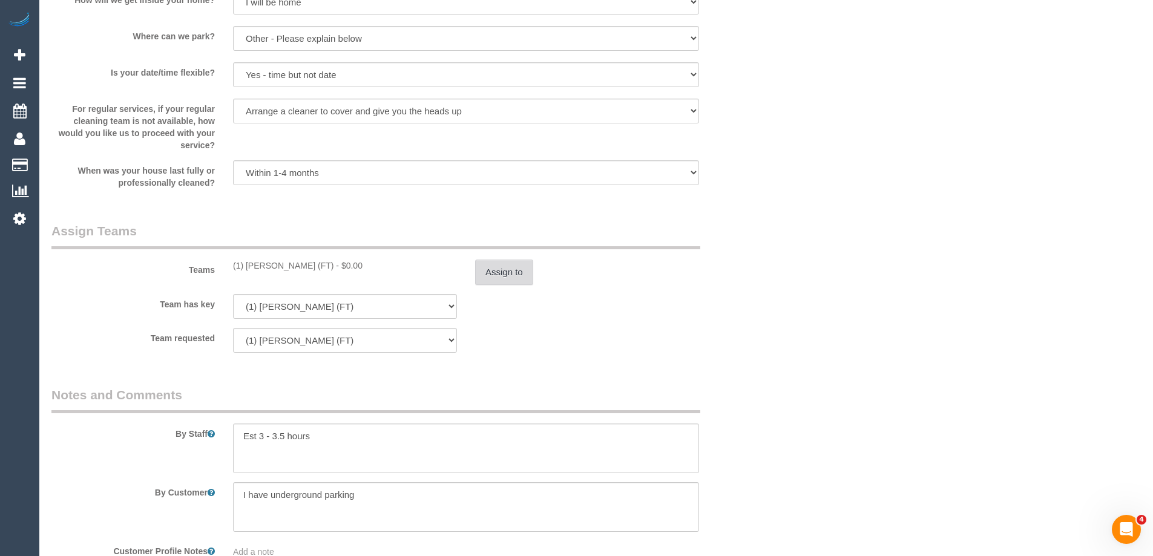
click at [513, 276] on button "Assign to" at bounding box center [504, 272] width 58 height 25
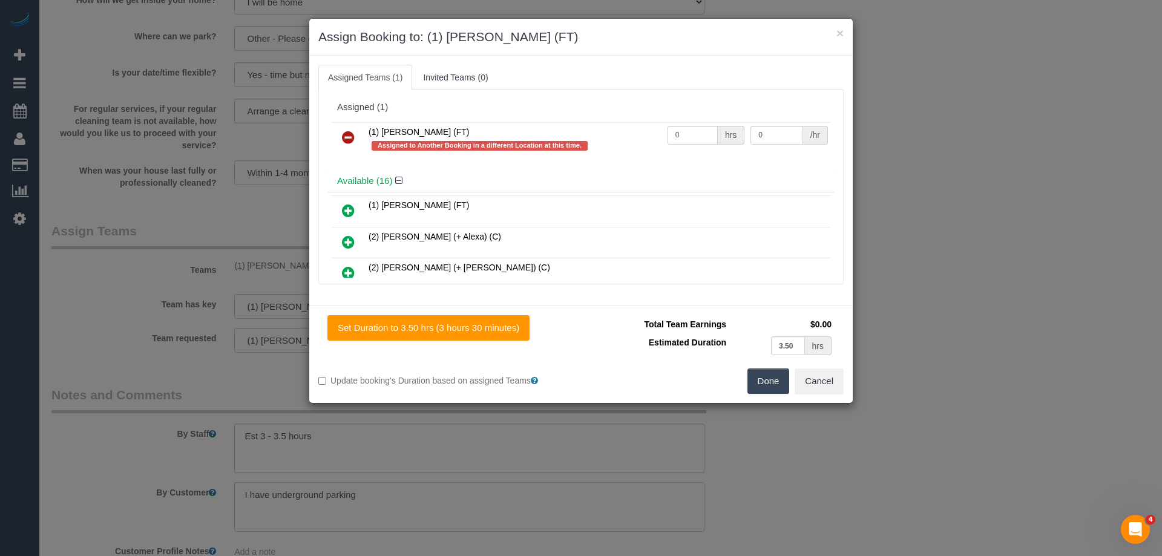
click at [341, 134] on link at bounding box center [348, 138] width 28 height 24
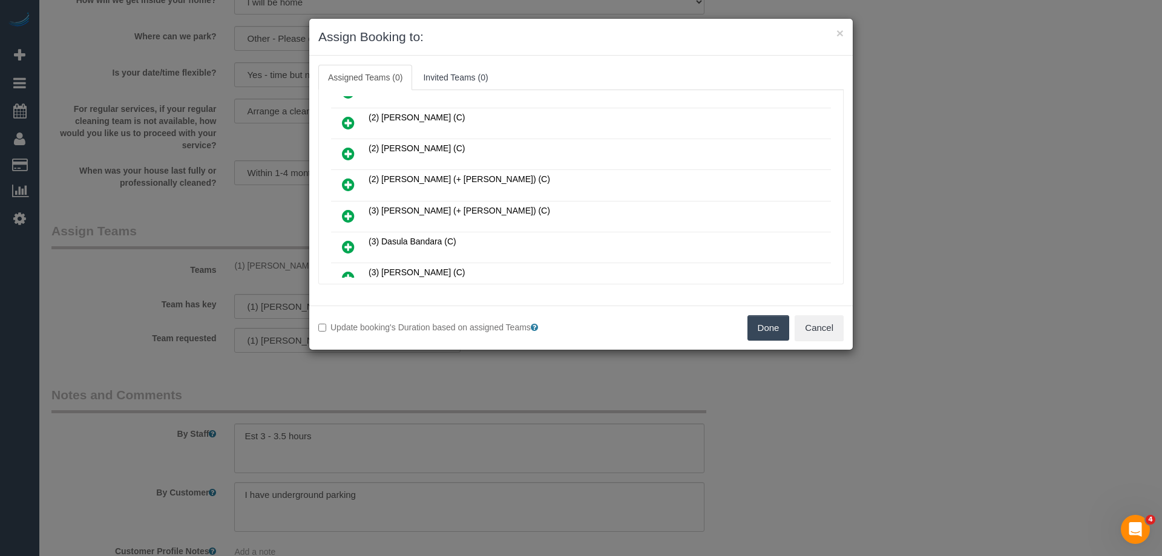
scroll to position [363, 0]
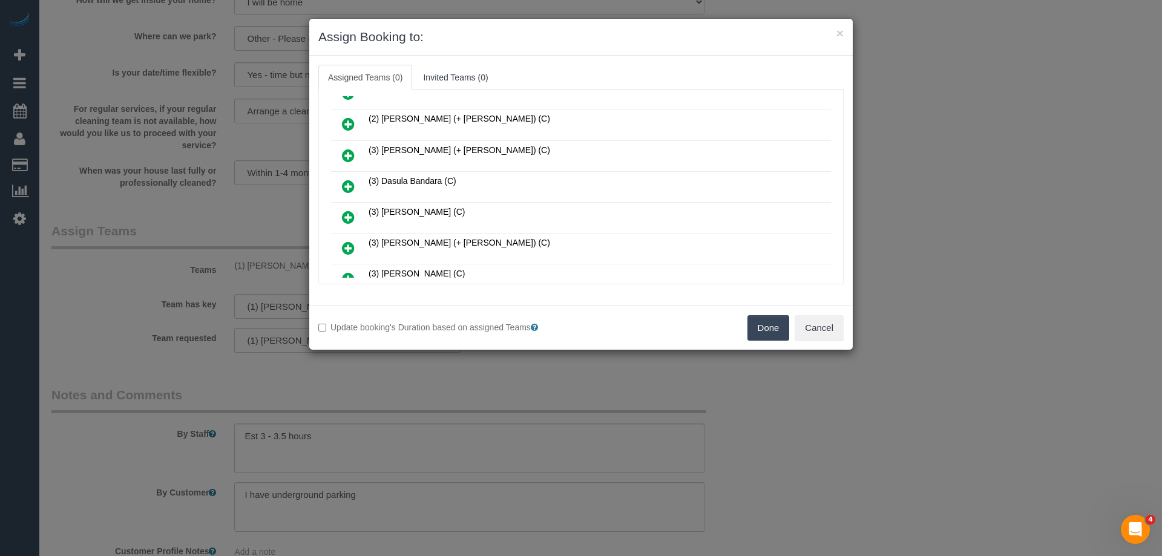
click at [350, 180] on icon at bounding box center [348, 186] width 13 height 15
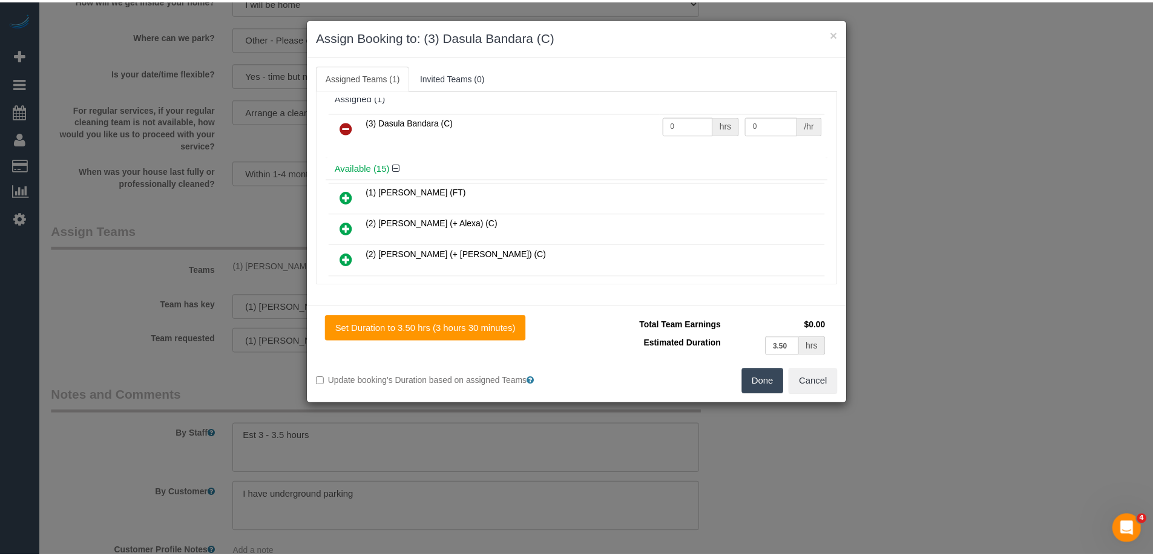
scroll to position [0, 0]
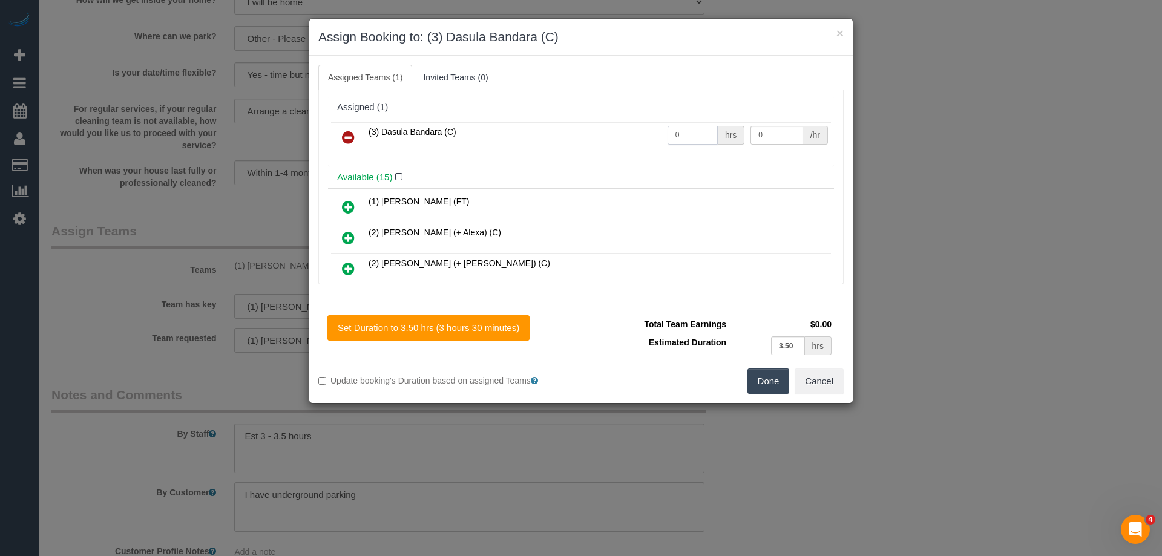
drag, startPoint x: 694, startPoint y: 131, endPoint x: 609, endPoint y: 129, distance: 84.7
click at [609, 129] on tr "(3) Dasula Bandara (C) 0 hrs 0 /hr" at bounding box center [581, 137] width 500 height 31
type input "1"
drag, startPoint x: 715, startPoint y: 130, endPoint x: 653, endPoint y: 130, distance: 62.3
click at [654, 130] on tr "(3) Dasula Bandara (C) 1 hrs 0 /hr" at bounding box center [581, 137] width 500 height 31
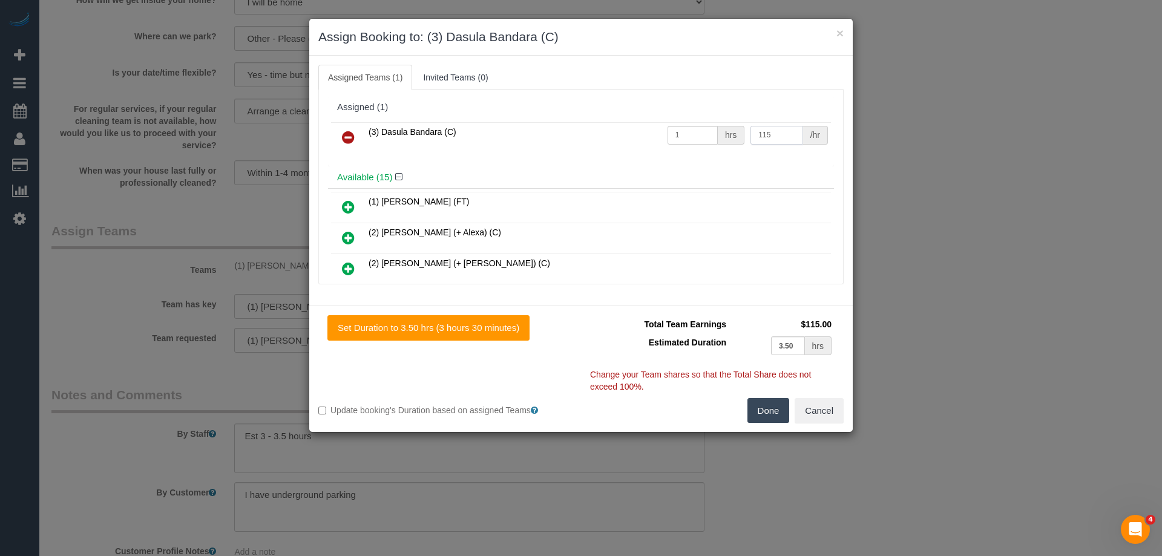
type input "115"
click at [765, 408] on button "Done" at bounding box center [768, 410] width 42 height 25
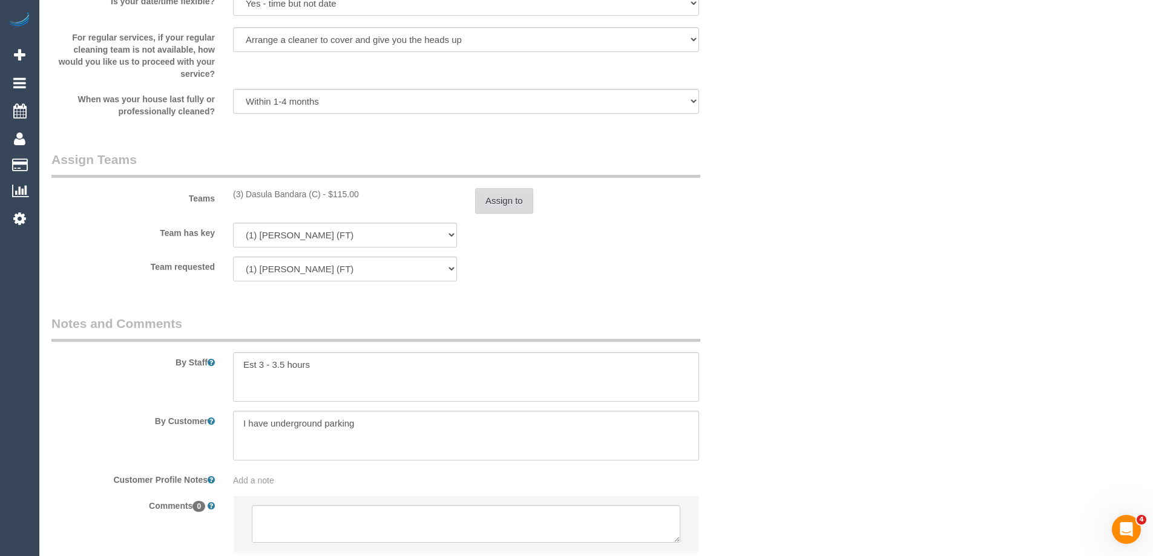
scroll to position [1724, 0]
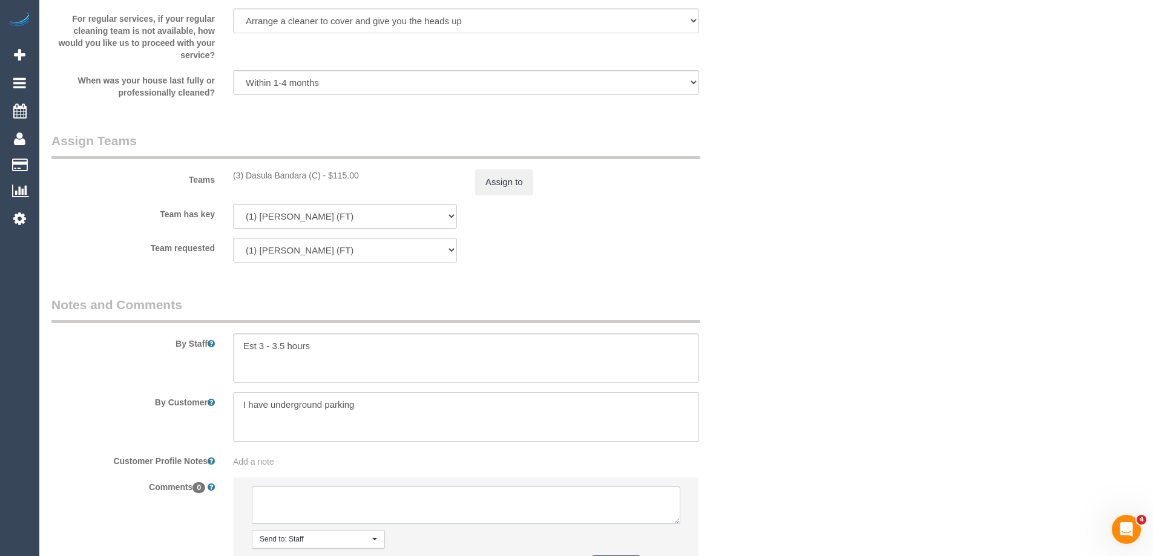
click at [289, 494] on textarea at bounding box center [466, 506] width 428 height 38
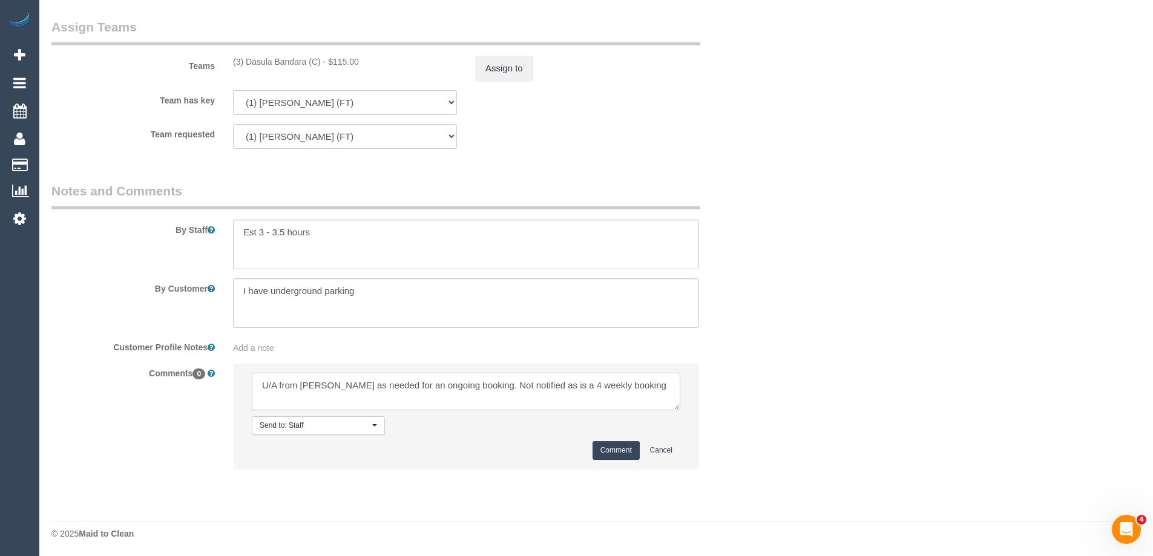
scroll to position [1839, 0]
type textarea "U/A from Jeremy as needed for an ongoing booking. Not notified as is a 4 weekly…"
click at [608, 450] on button "Comment" at bounding box center [615, 449] width 47 height 19
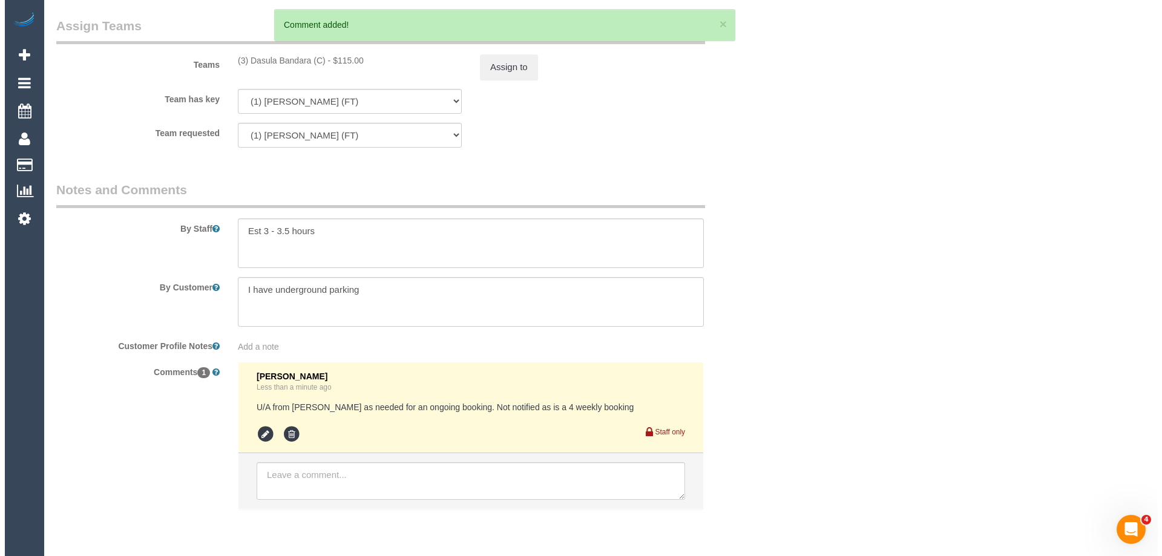
scroll to position [0, 0]
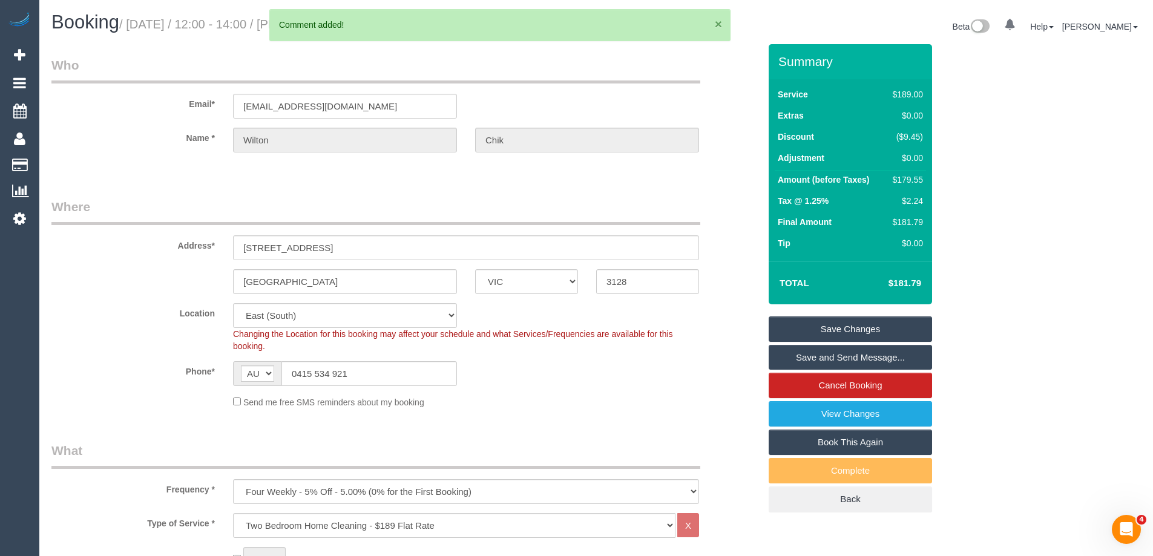
click at [715, 21] on button "×" at bounding box center [718, 24] width 7 height 13
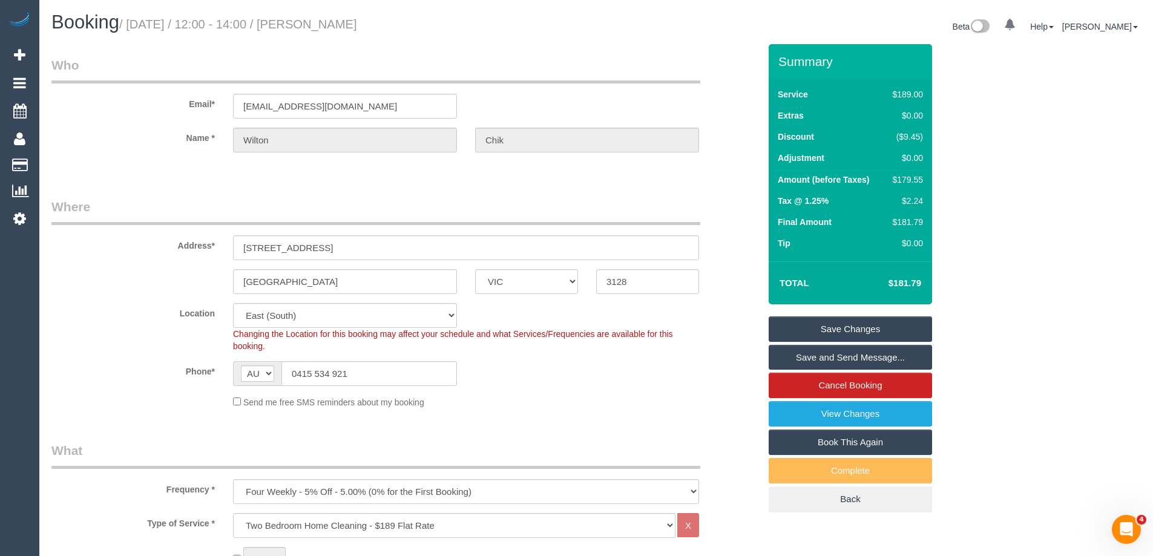
drag, startPoint x: 379, startPoint y: 26, endPoint x: 314, endPoint y: 24, distance: 65.4
click at [314, 24] on h1 "Booking / August 28, 2025 / 12:00 - 14:00 / Wilton Chik" at bounding box center [319, 22] width 536 height 21
copy small "Wilton Chik"
click at [833, 328] on link "Save Changes" at bounding box center [850, 328] width 163 height 25
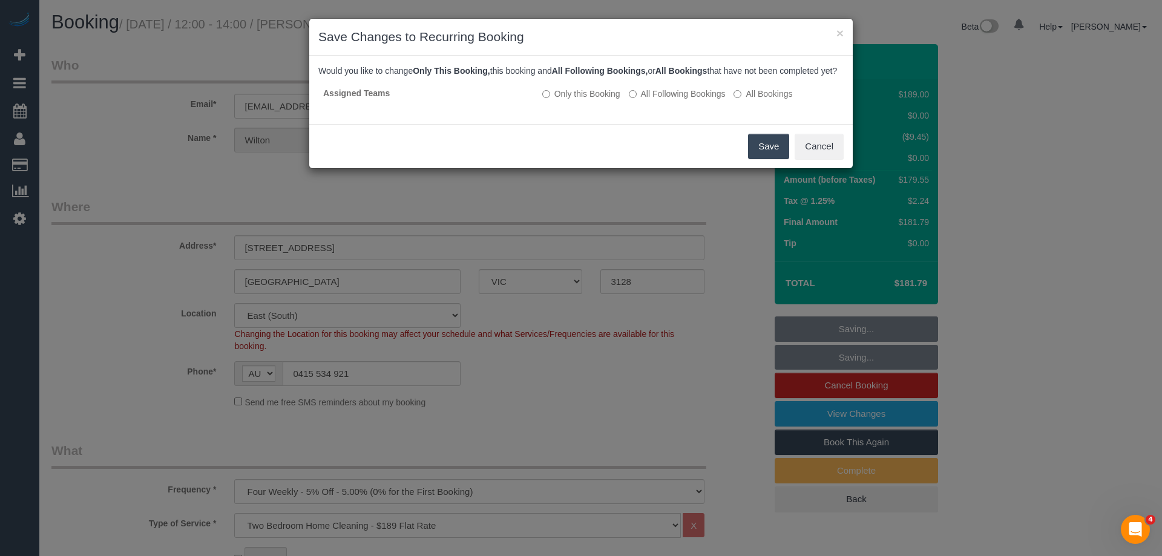
click at [764, 159] on button "Save" at bounding box center [768, 146] width 41 height 25
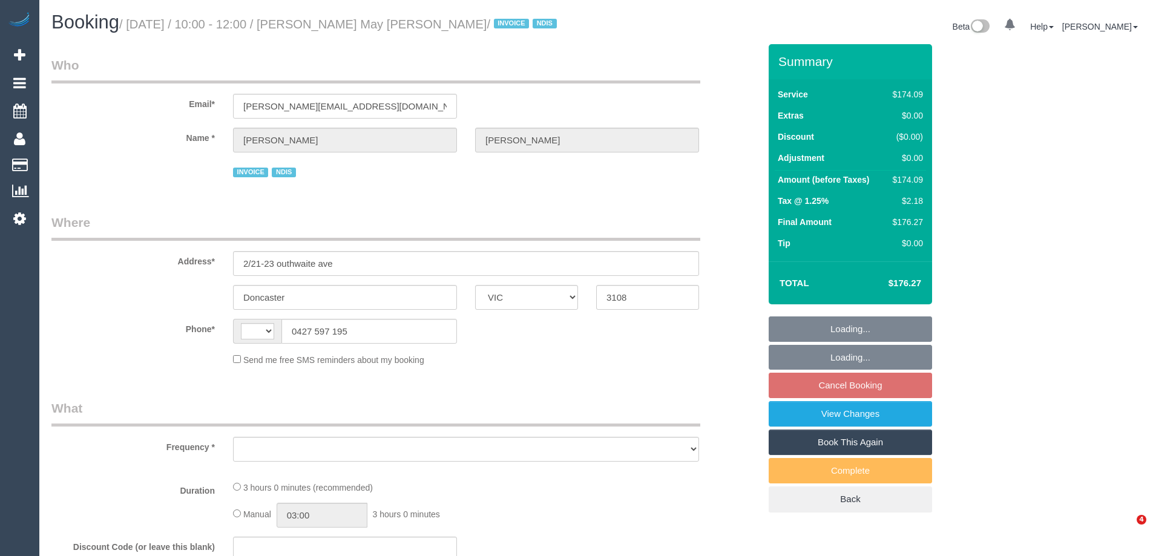
select select "VIC"
select select "string:AU"
select select "object:546"
select select "180"
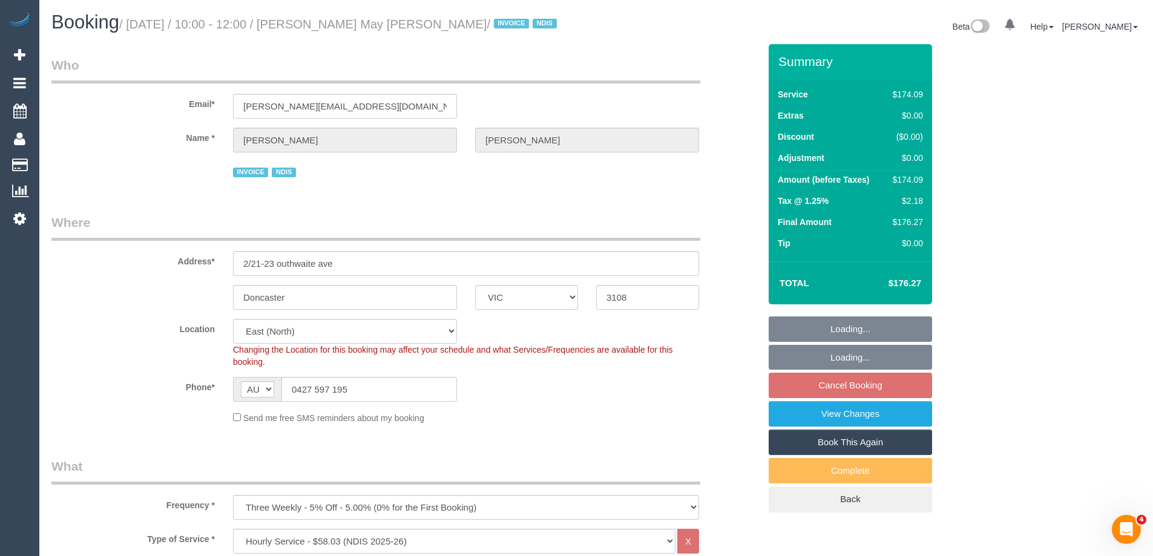
select select "number:28"
select select "number:14"
select select "number:18"
select select "number:36"
select select "number:33"
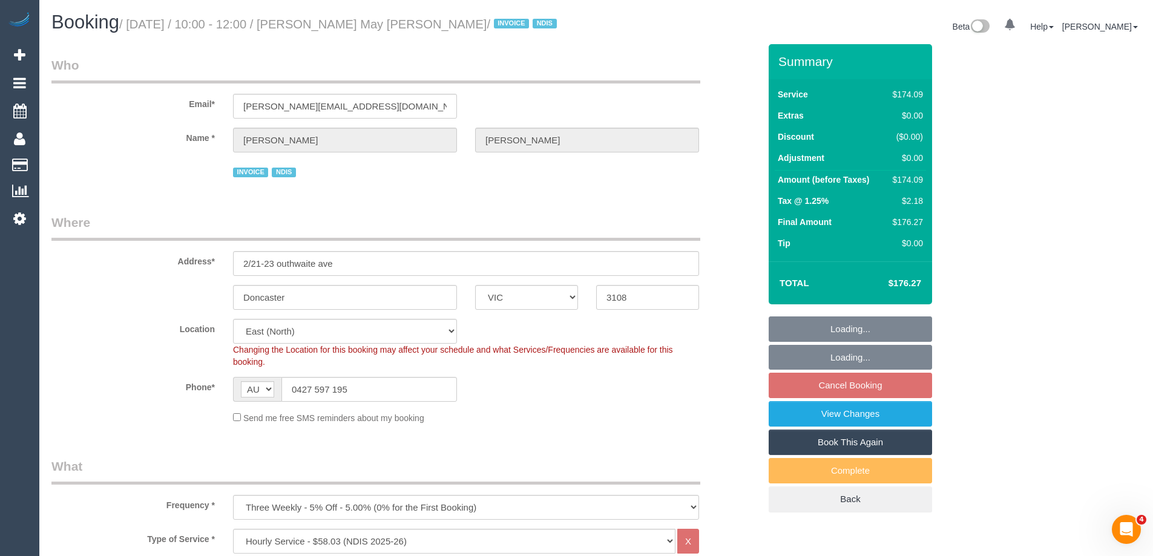
select select "object:1135"
select select "spot1"
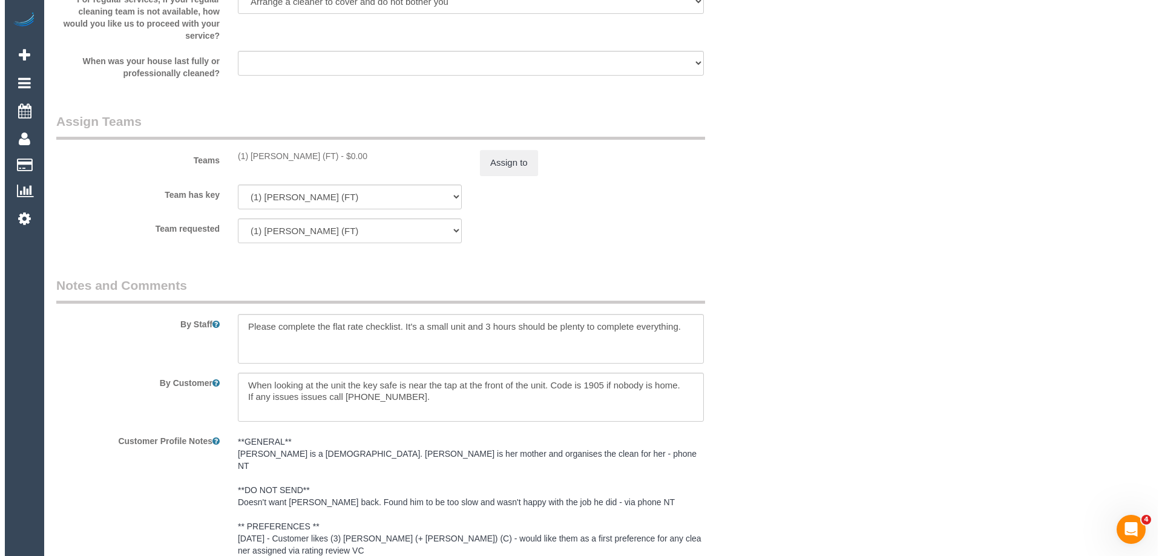
scroll to position [1392, 0]
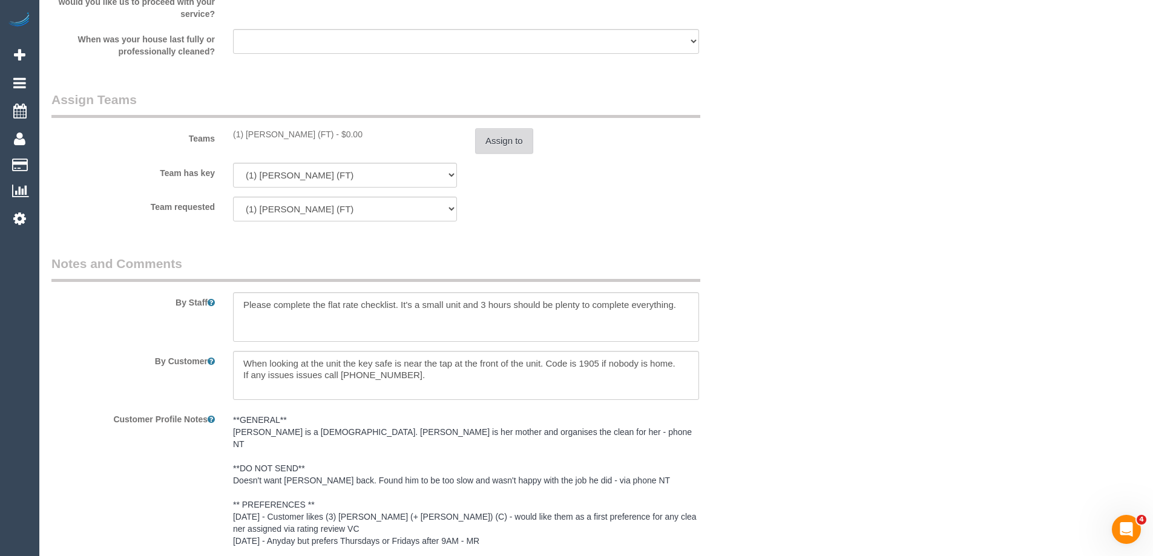
click at [496, 141] on button "Assign to" at bounding box center [504, 140] width 58 height 25
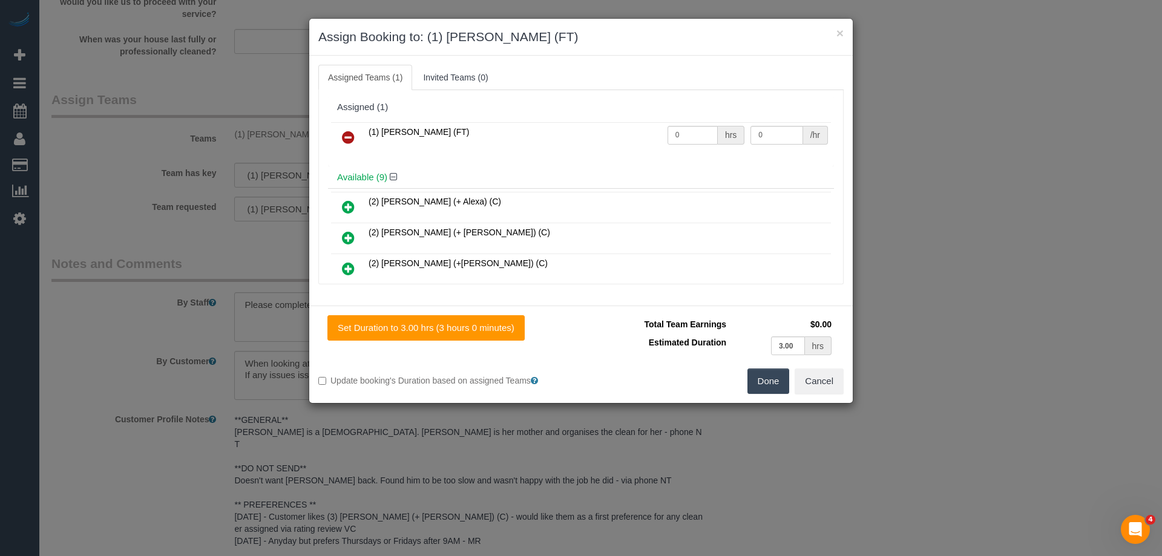
click at [351, 132] on icon at bounding box center [348, 137] width 13 height 15
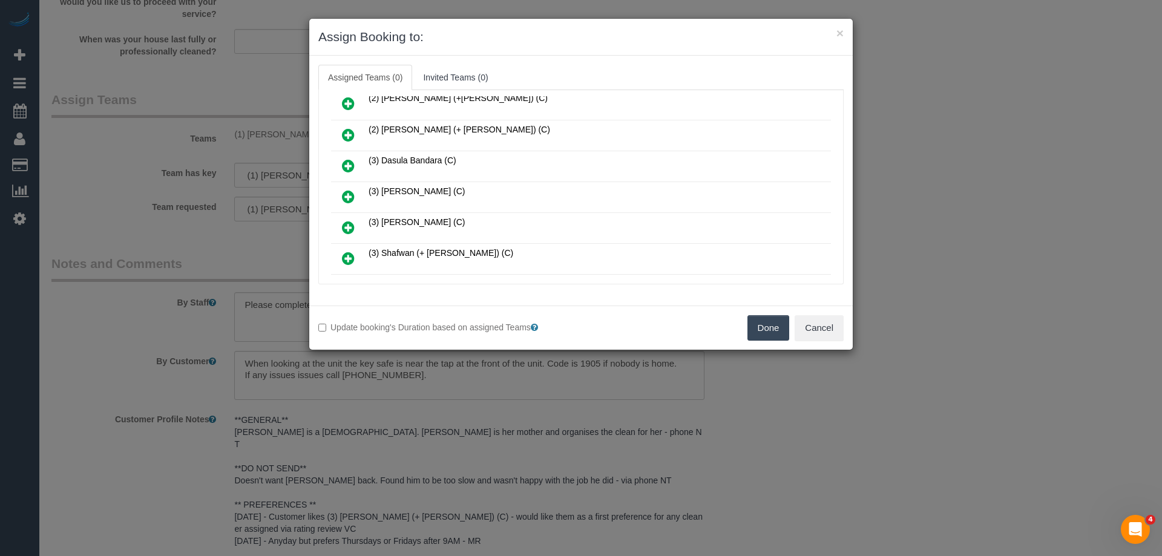
scroll to position [182, 0]
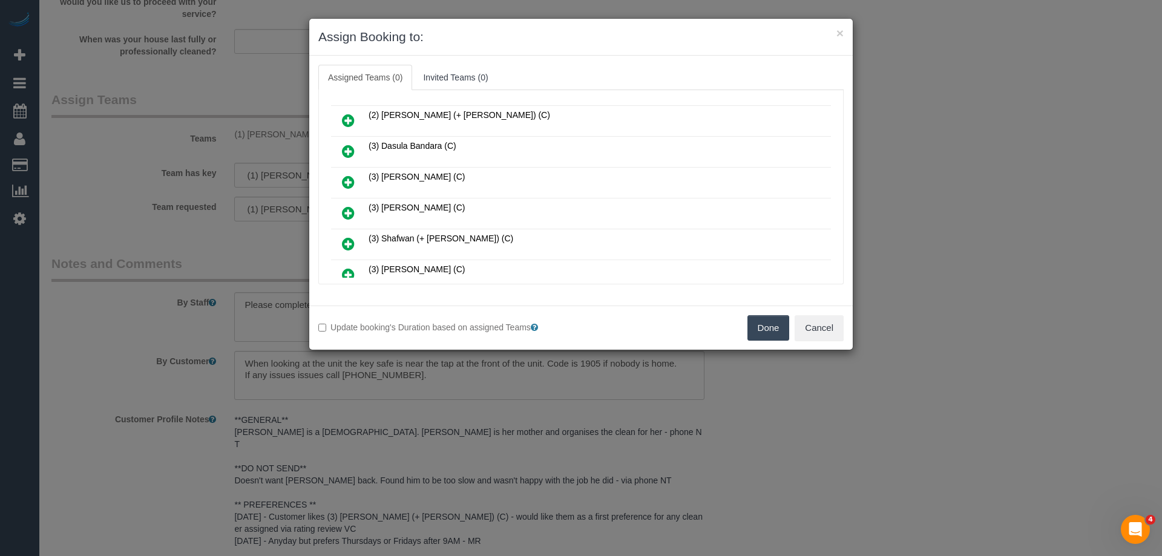
click at [342, 151] on icon at bounding box center [348, 151] width 13 height 15
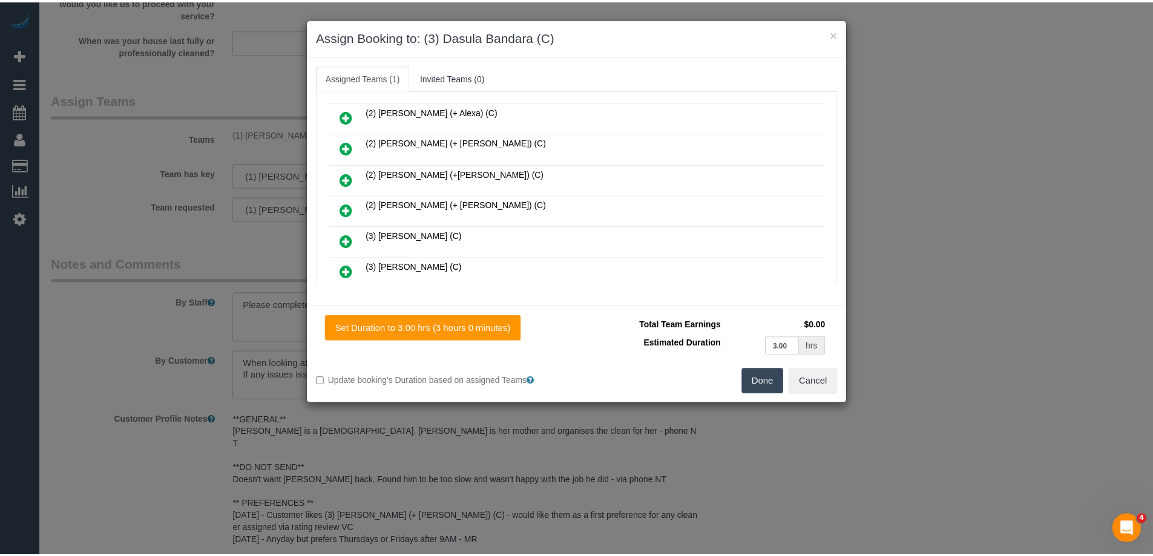
scroll to position [0, 0]
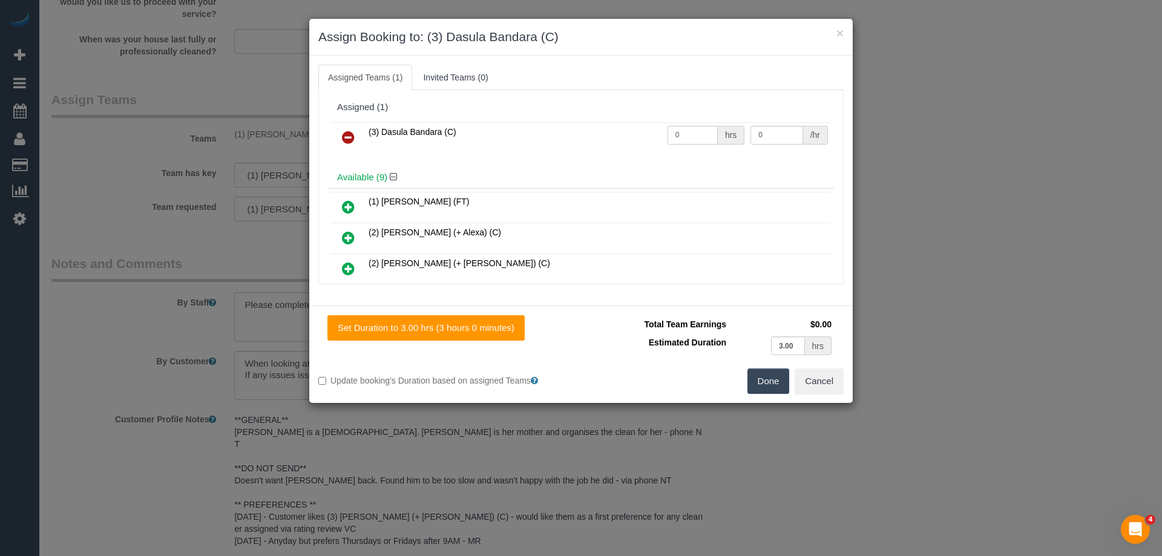
drag, startPoint x: 680, startPoint y: 131, endPoint x: 580, endPoint y: 131, distance: 99.8
click at [576, 131] on tr "(3) Dasula Bandara (C) 0 hrs 0 /hr" at bounding box center [581, 137] width 500 height 31
type input "3"
drag, startPoint x: 758, startPoint y: 134, endPoint x: 594, endPoint y: 134, distance: 164.0
click at [617, 134] on tr "(3) Dasula Bandara (C) 3 hrs 0 /hr" at bounding box center [581, 137] width 500 height 31
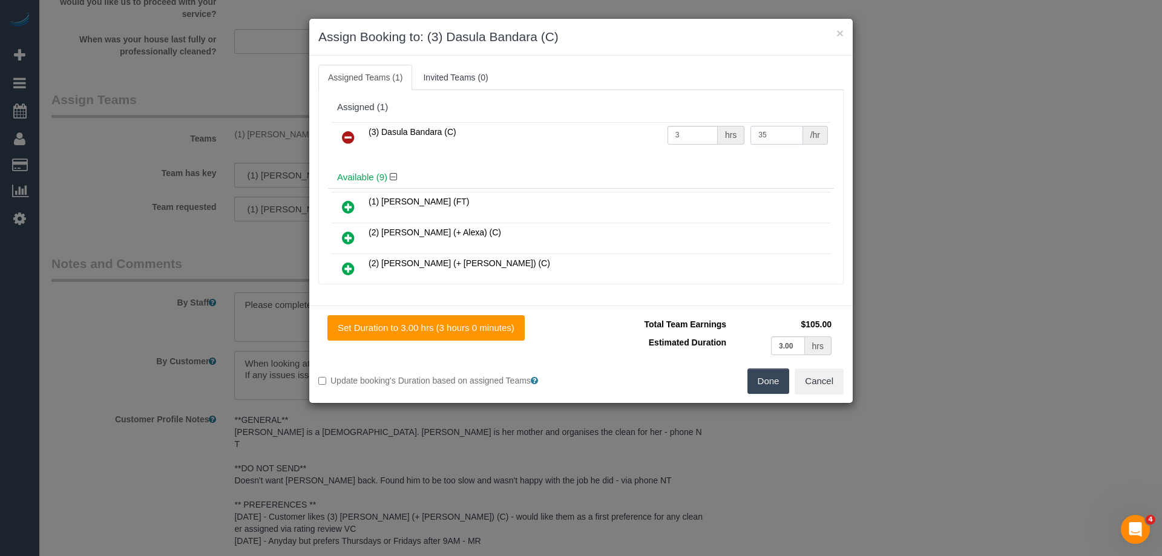
type input "35"
click at [755, 372] on button "Done" at bounding box center [768, 381] width 42 height 25
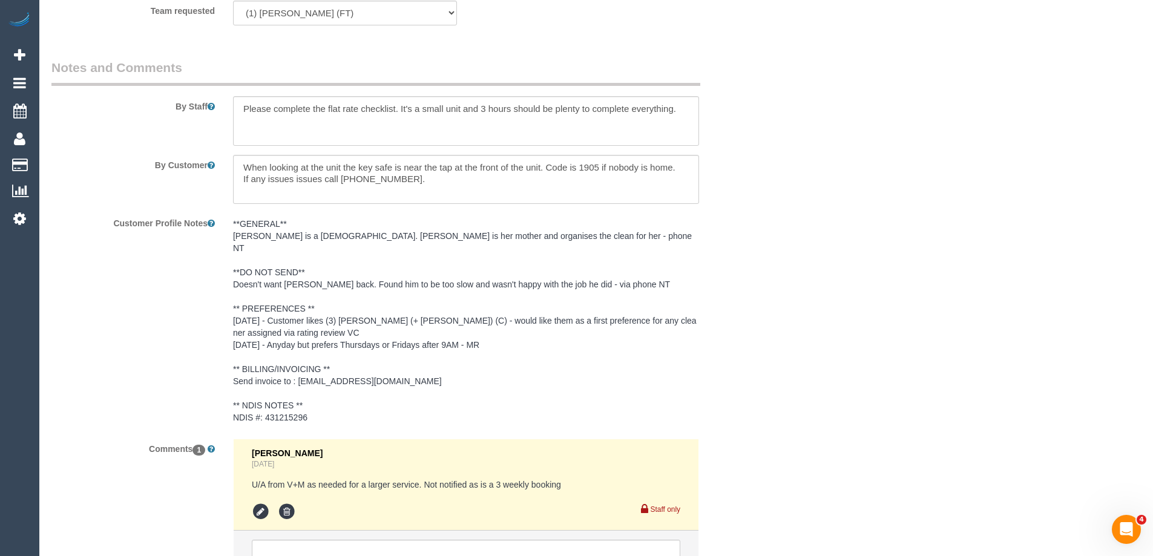
scroll to position [1694, 0]
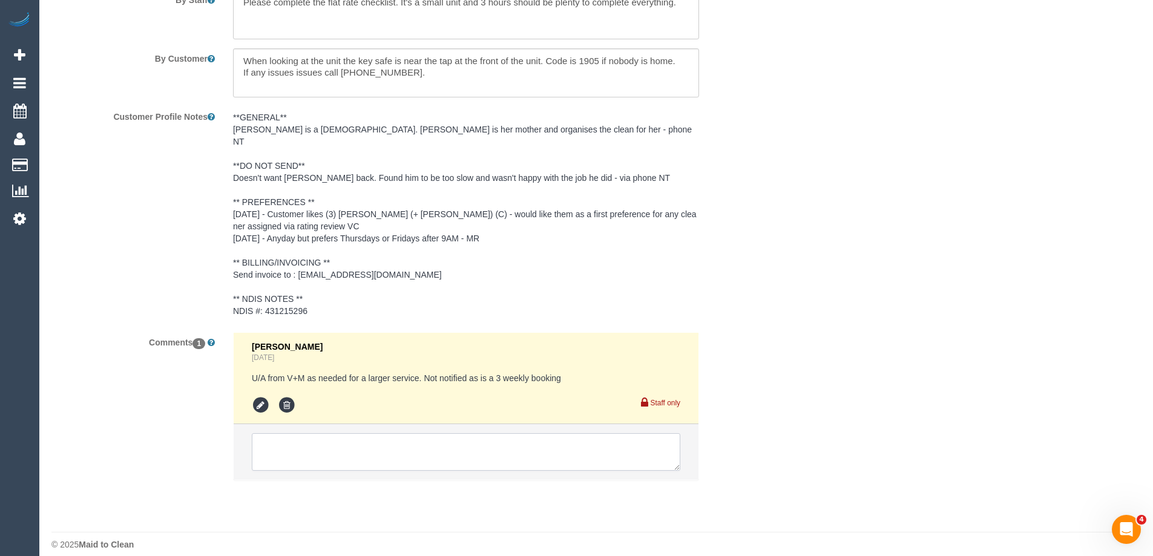
click at [351, 439] on textarea at bounding box center [466, 452] width 428 height 38
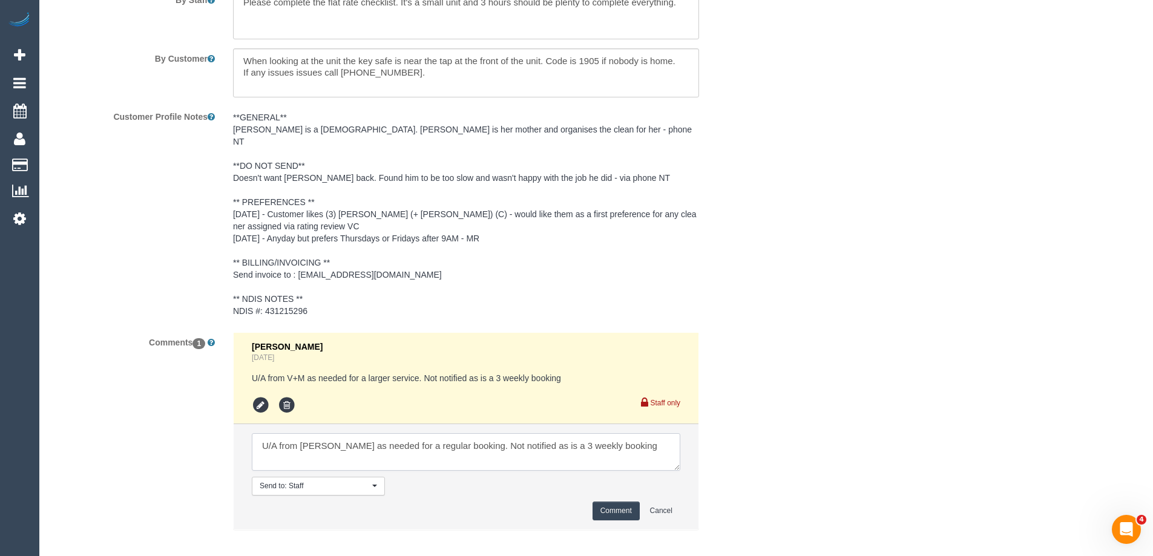
type textarea "U/A from Jeremy as needed for a regular booking. Not notified as is a 3 weekly …"
click at [622, 506] on button "Comment" at bounding box center [615, 511] width 47 height 19
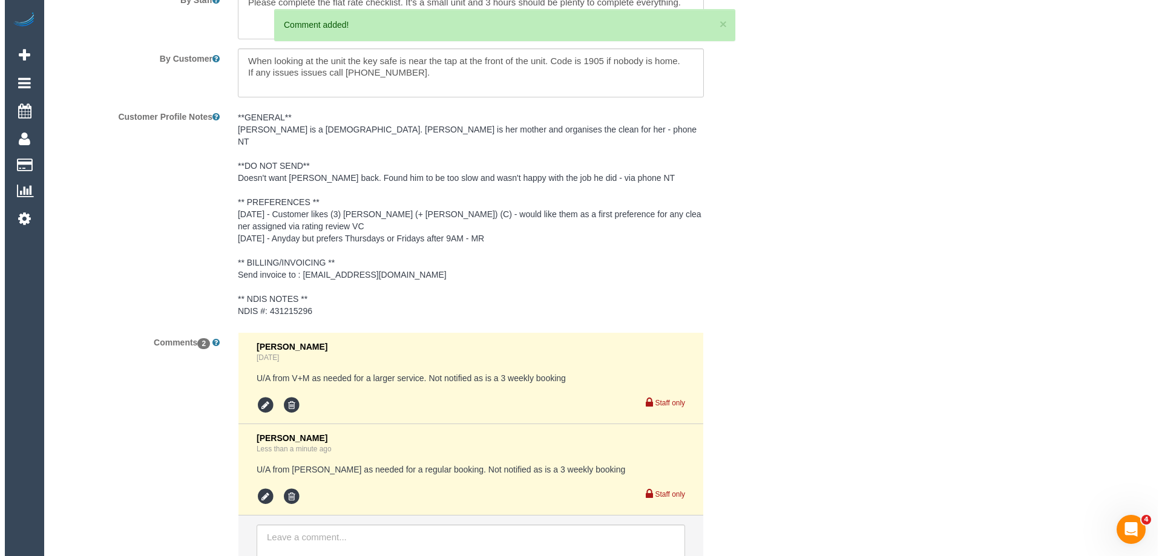
scroll to position [0, 0]
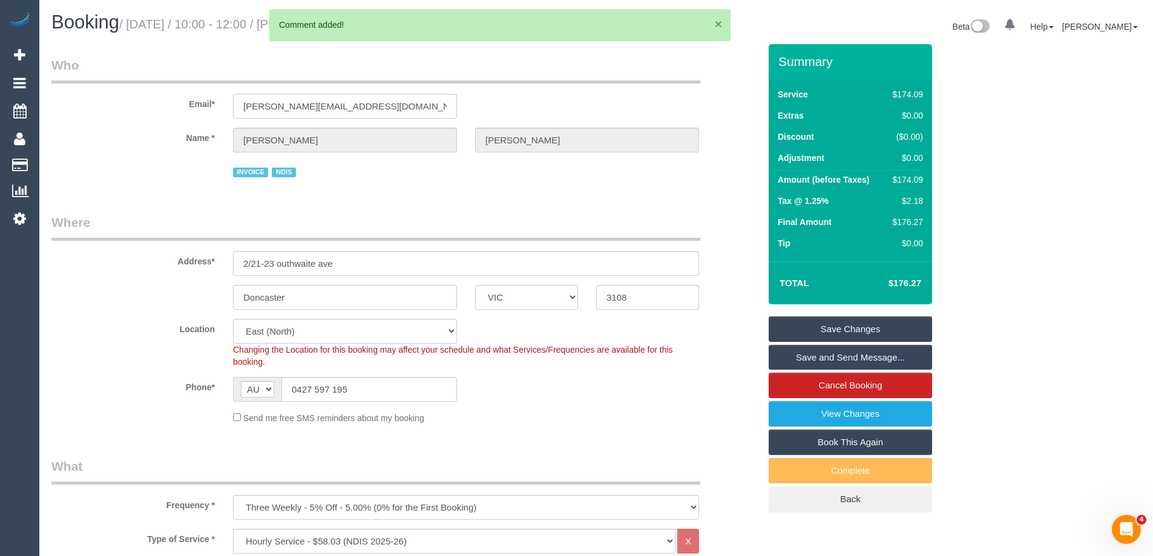
click at [717, 23] on button "×" at bounding box center [718, 24] width 7 height 13
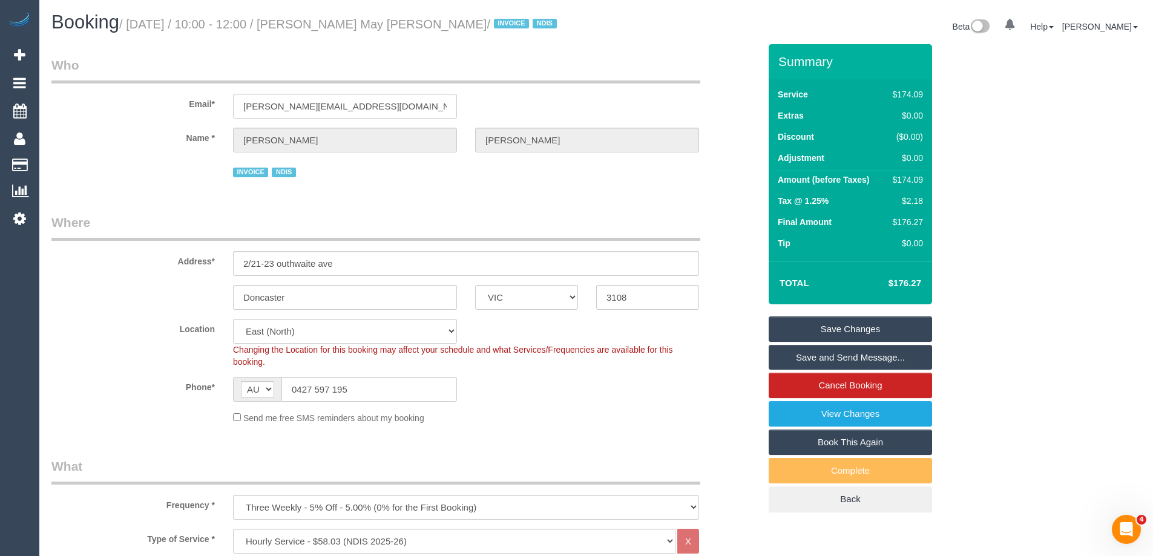
drag, startPoint x: 419, startPoint y: 19, endPoint x: 313, endPoint y: 19, distance: 105.3
click at [313, 19] on small "/ August 28, 2025 / 10:00 - 12:00 / Gracie May Driscoll / INVOICE NDIS" at bounding box center [339, 24] width 441 height 13
copy small "Gracie May Driscoll"
click at [850, 333] on link "Save Changes" at bounding box center [850, 328] width 163 height 25
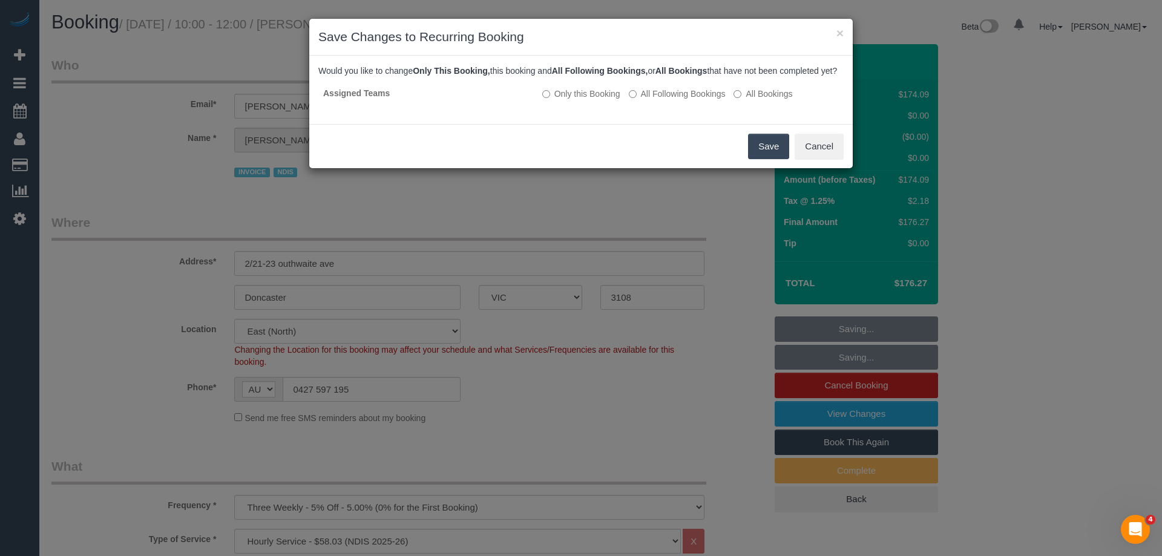
click at [775, 157] on button "Save" at bounding box center [768, 146] width 41 height 25
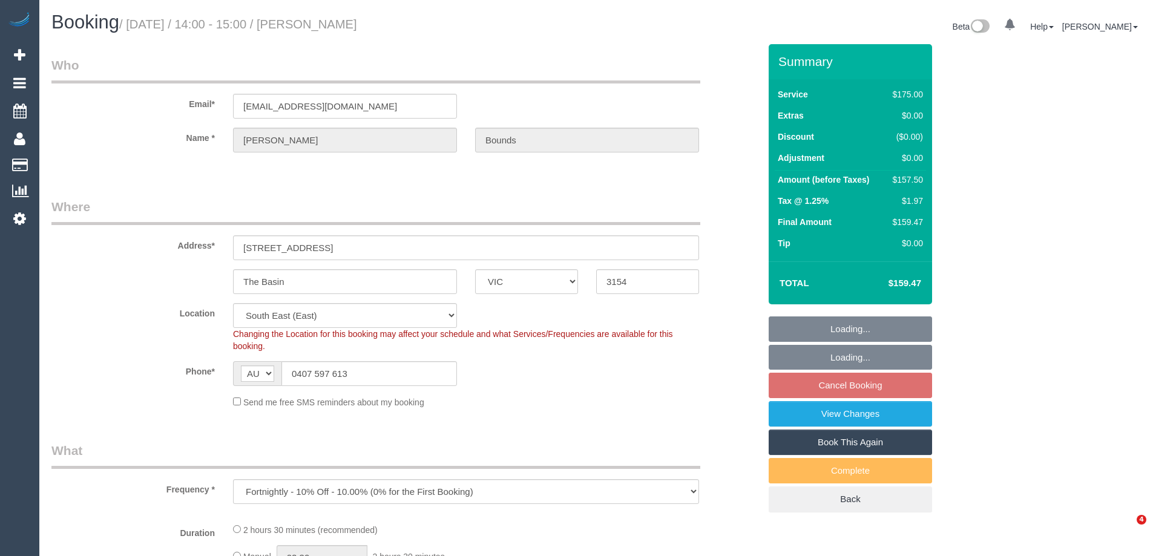
select select "VIC"
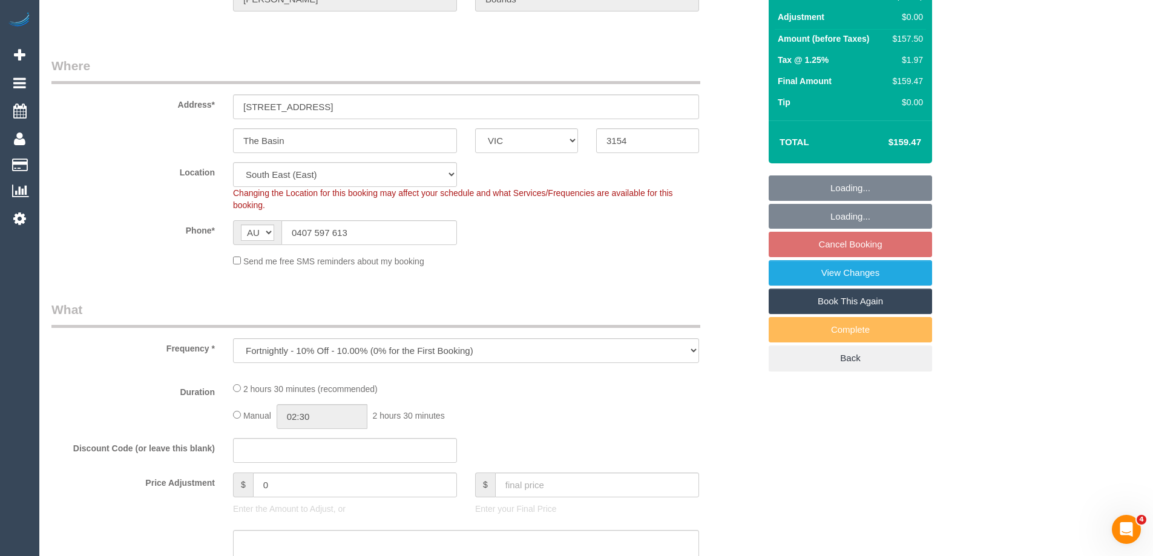
select select "object:696"
select select "string:stripe-pm_1Nrtk72GScqysDRV3m3TUi4Z"
select select "number:32"
select select "number:14"
select select "number:18"
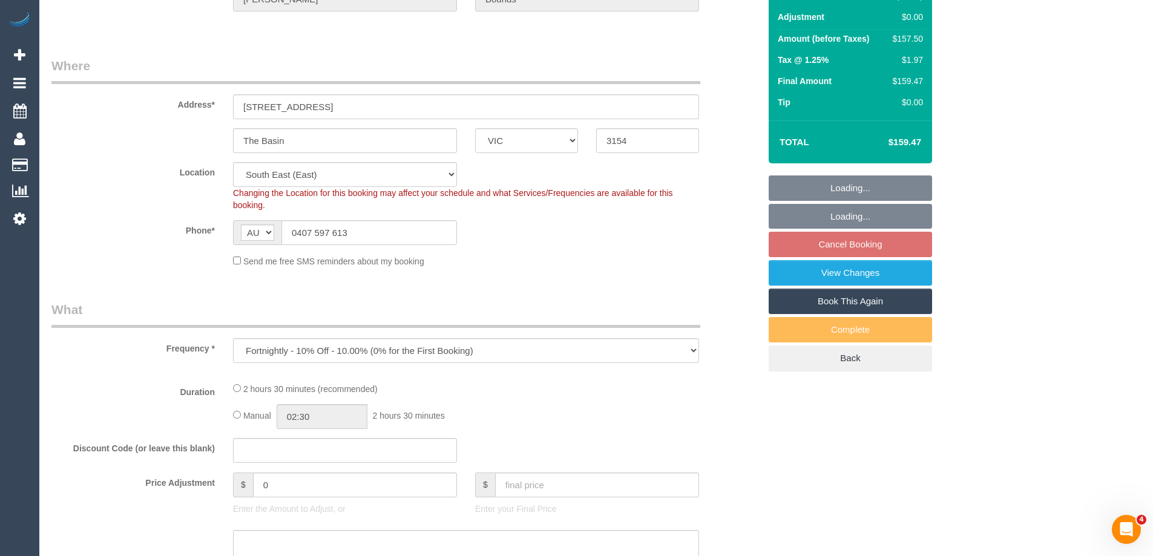
select select "number:22"
select select "number:34"
select select "number:11"
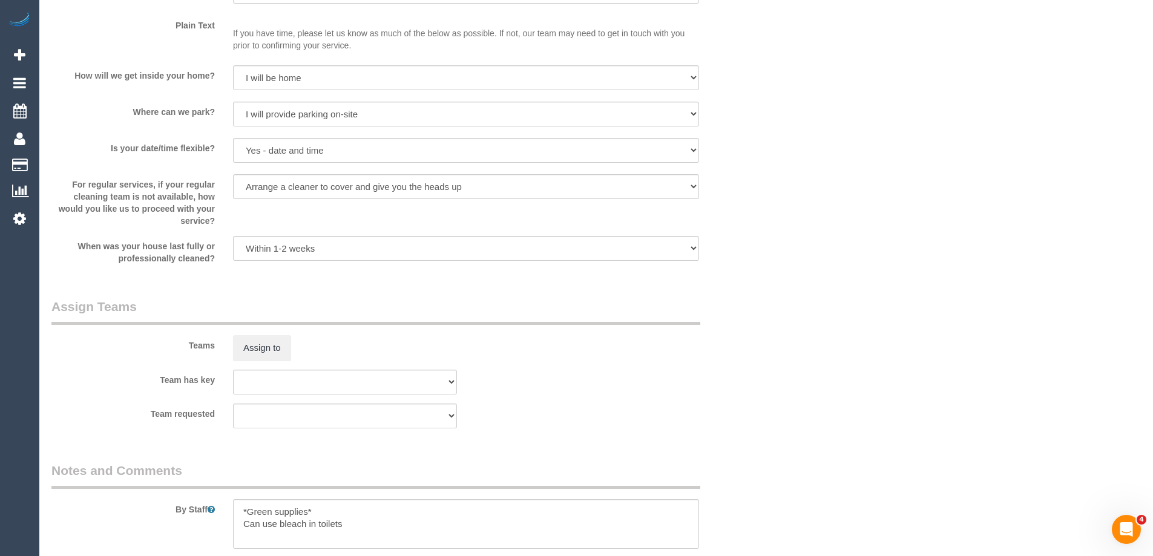
select select "150"
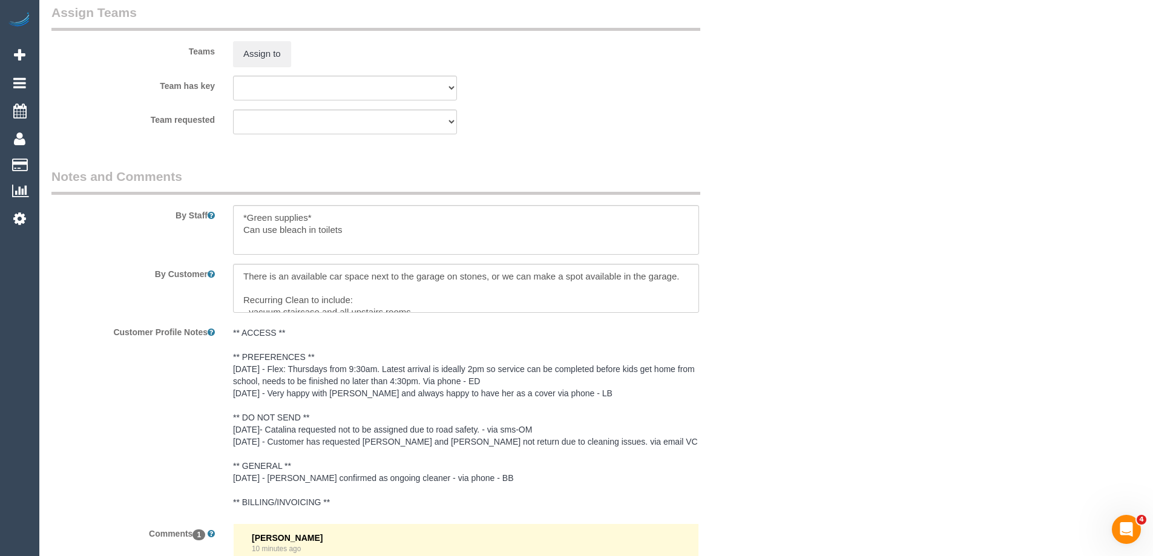
scroll to position [1902, 0]
click at [244, 52] on button "Assign to" at bounding box center [262, 53] width 58 height 25
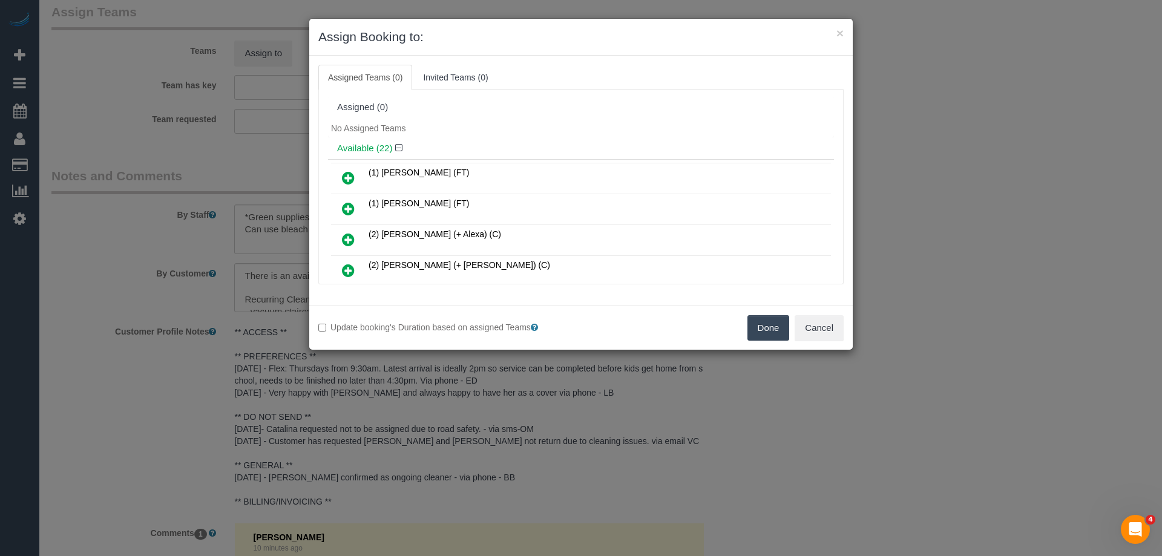
click at [340, 211] on link at bounding box center [348, 209] width 28 height 24
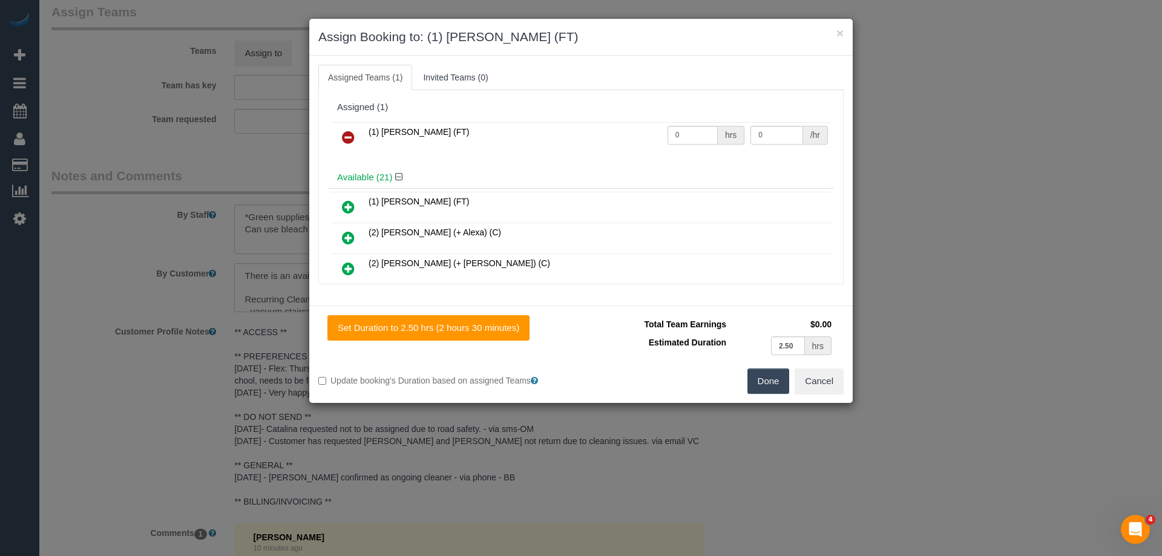
click at [766, 382] on button "Done" at bounding box center [768, 381] width 42 height 25
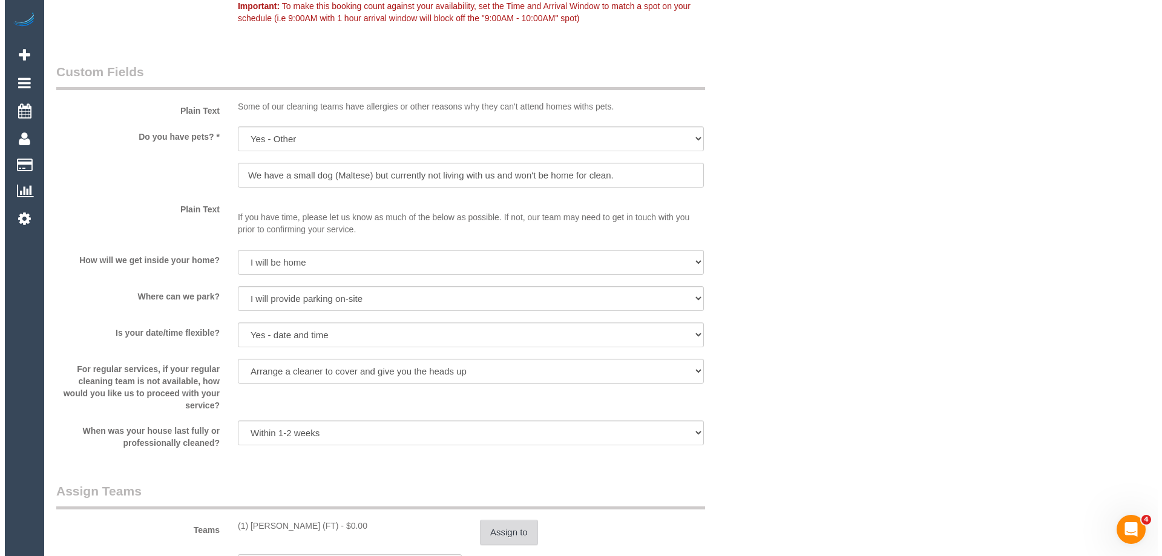
scroll to position [0, 0]
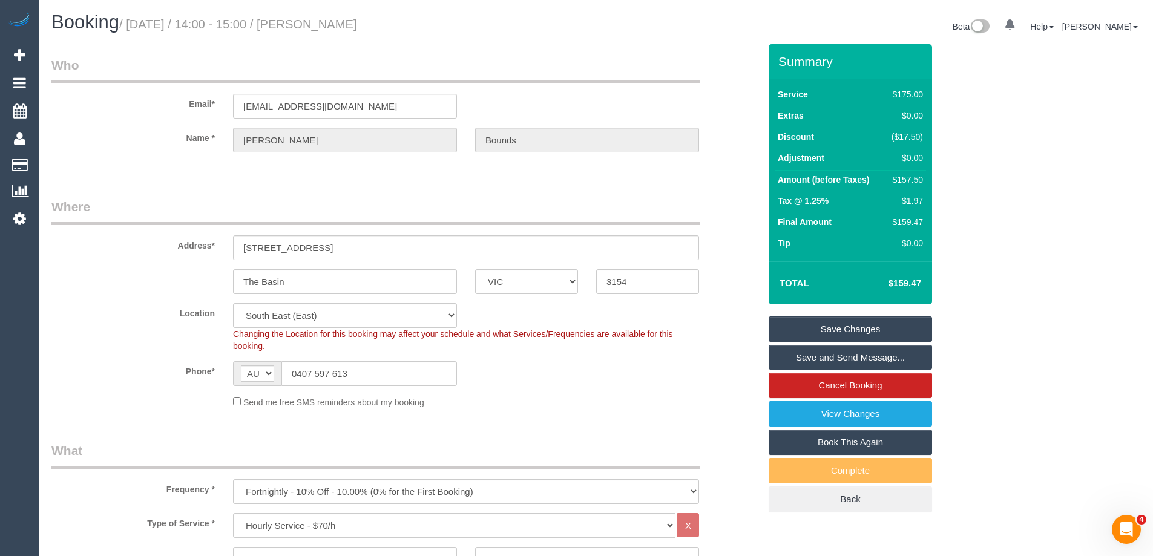
drag, startPoint x: 425, startPoint y: 29, endPoint x: 315, endPoint y: 23, distance: 109.7
click at [315, 23] on h1 "Booking / [DATE] / 14:00 - 15:00 / [PERSON_NAME]" at bounding box center [319, 22] width 536 height 21
copy small "[PERSON_NAME]"
click at [796, 326] on link "Save Changes" at bounding box center [850, 328] width 163 height 25
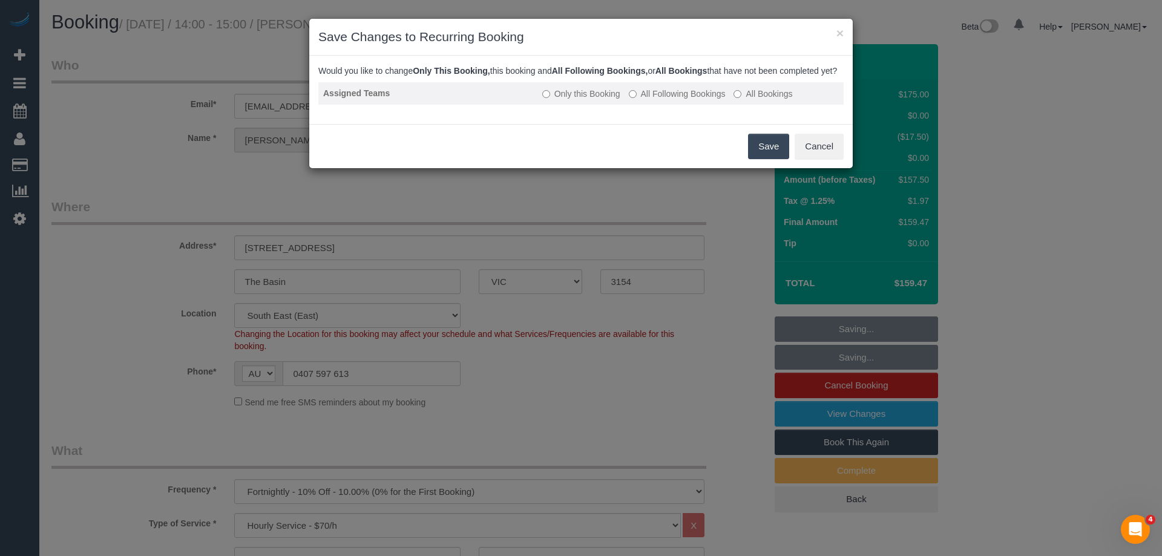
click at [660, 100] on label "All Following Bookings" at bounding box center [677, 94] width 97 height 12
click at [758, 151] on button "Save" at bounding box center [768, 146] width 41 height 25
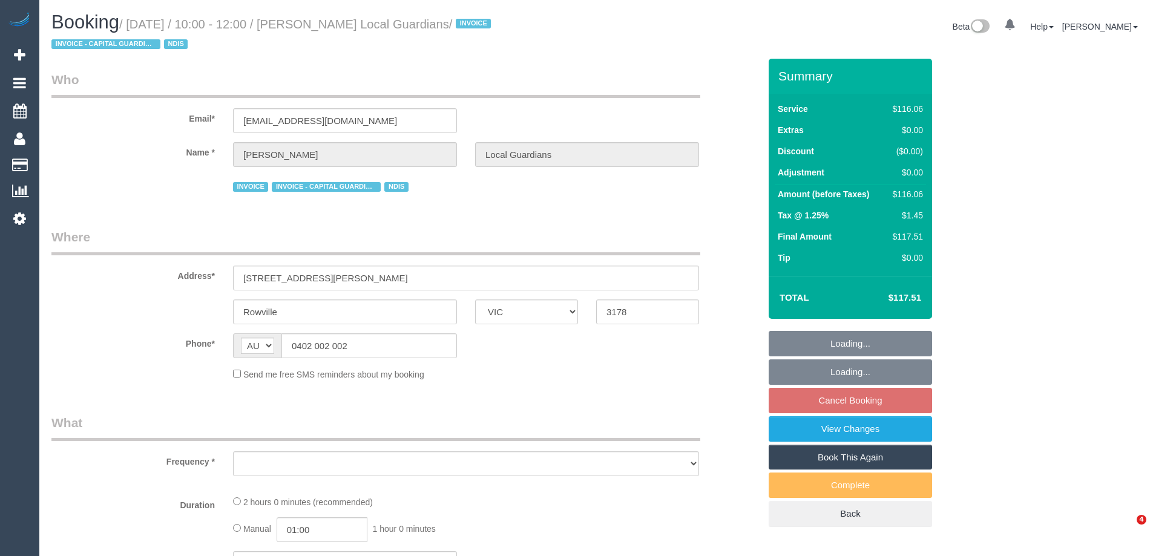
select select "VIC"
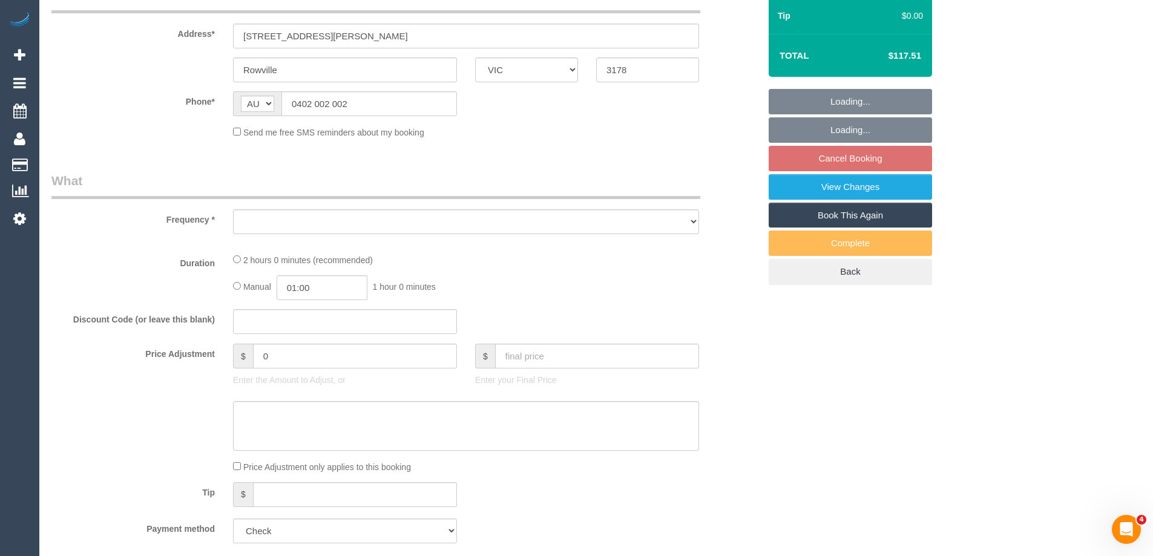
select select "object:590"
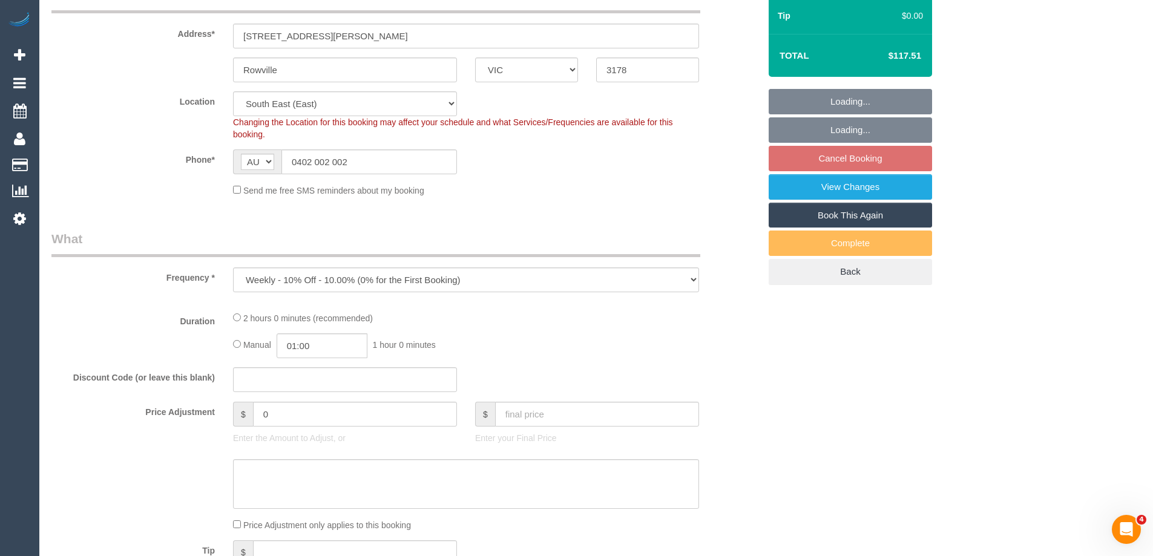
select select "number:28"
select select "number:14"
select select "number:19"
select select "number:25"
select select "number:33"
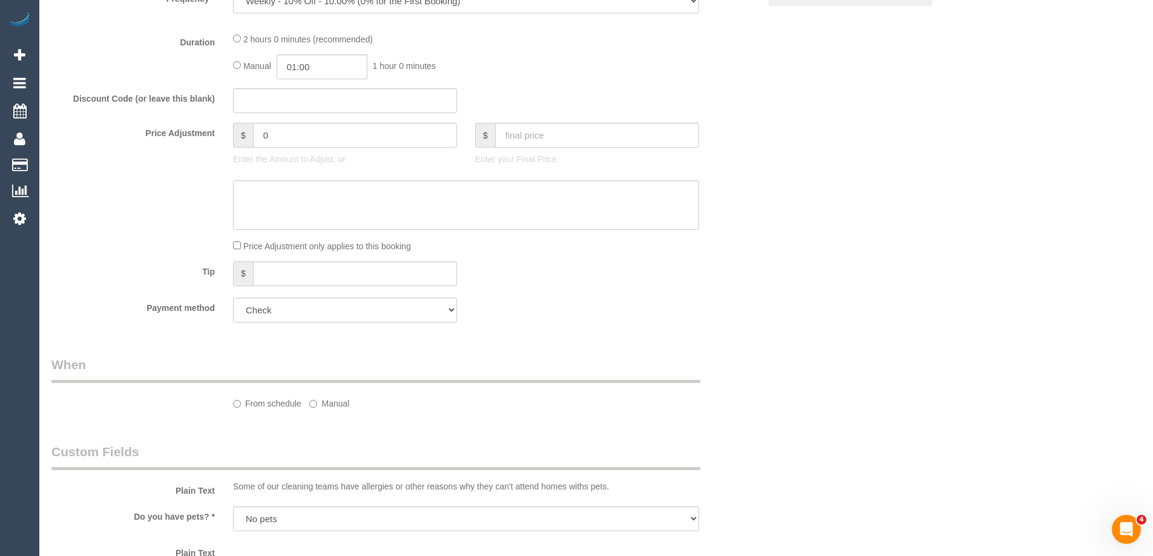
select select "object:1238"
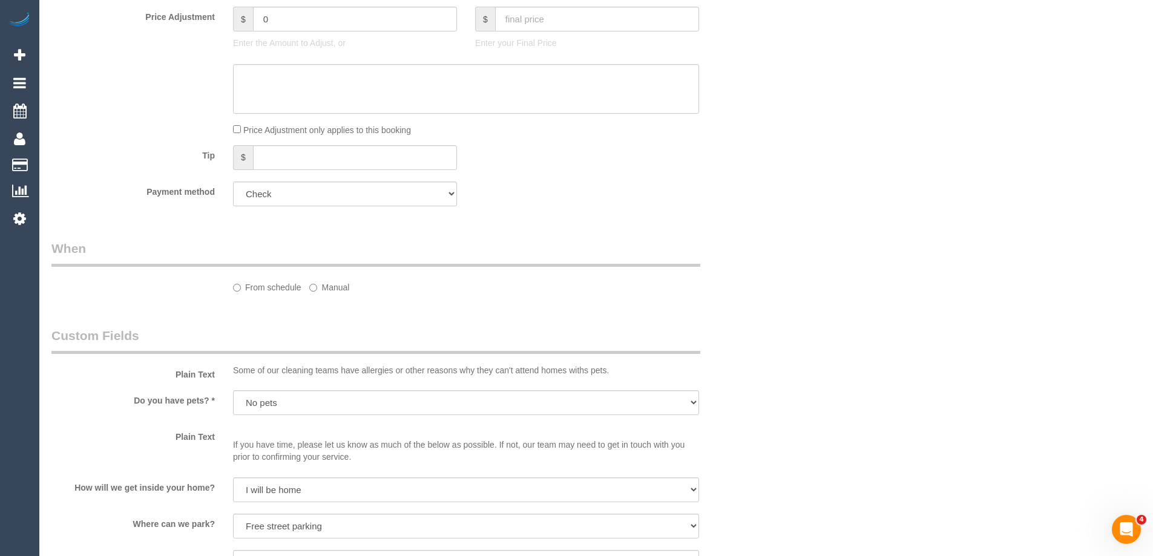
select select "spot1"
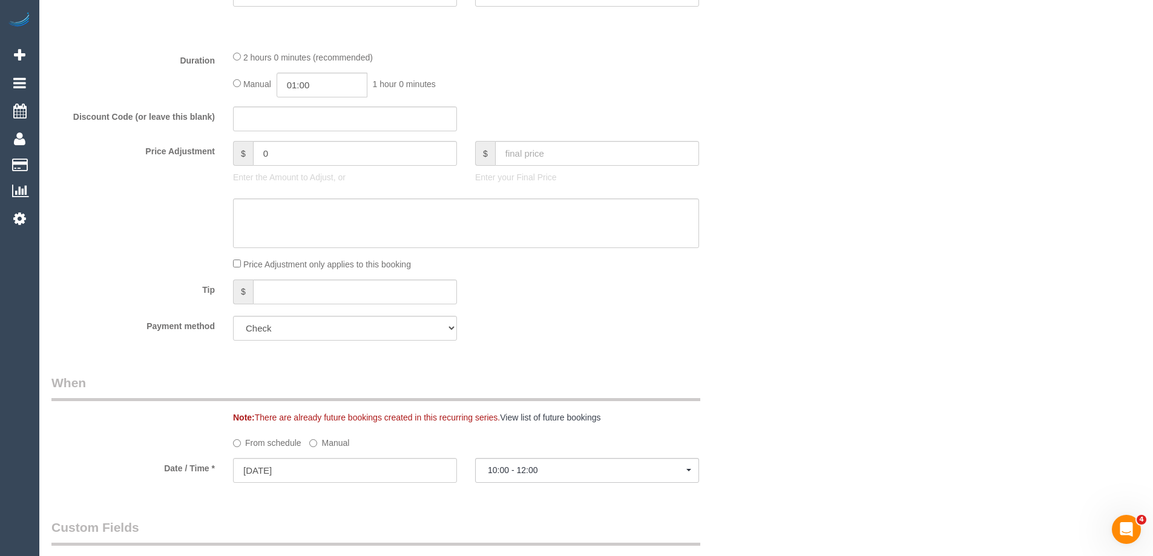
scroll to position [577, 0]
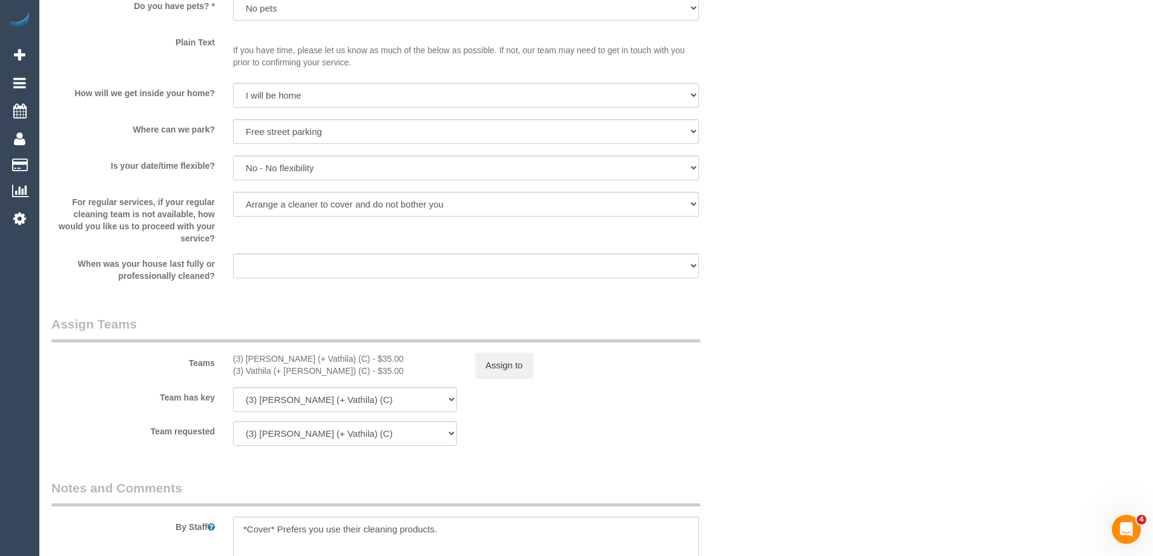
select select "spot10"
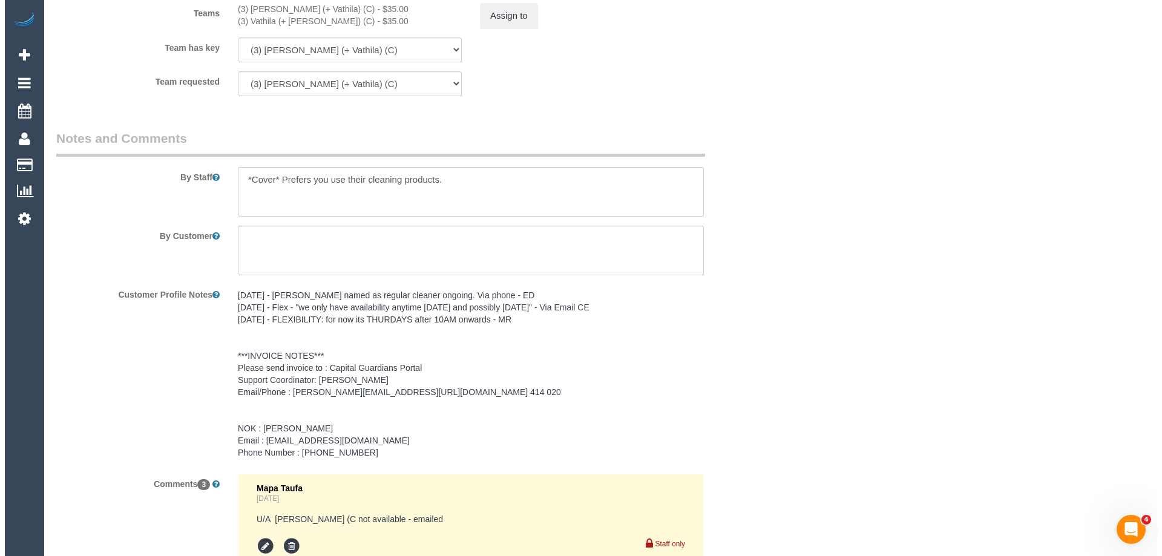
scroll to position [1545, 0]
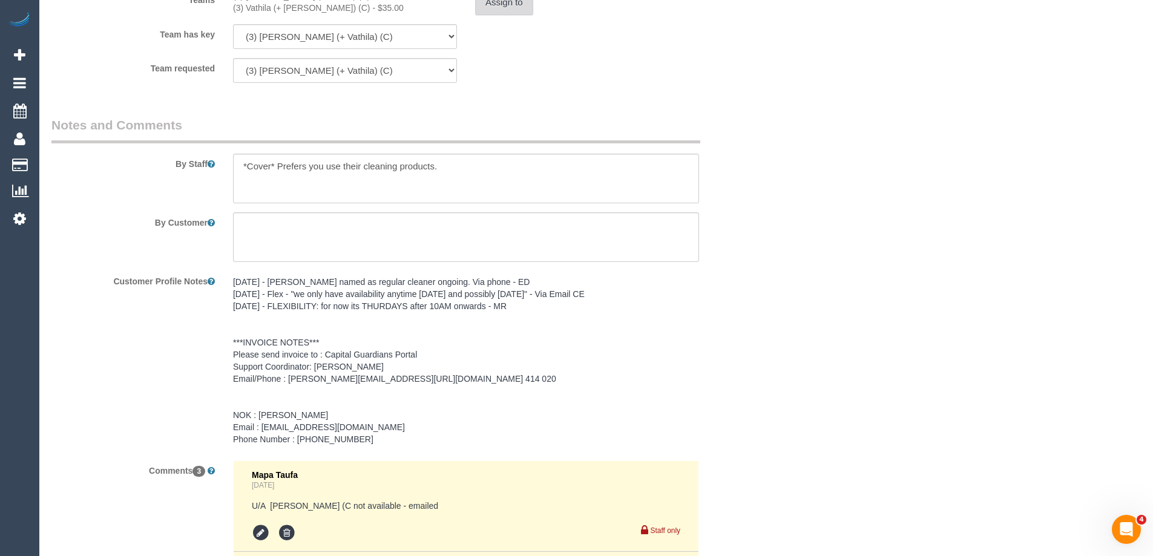
click at [502, 5] on button "Assign to" at bounding box center [504, 2] width 58 height 25
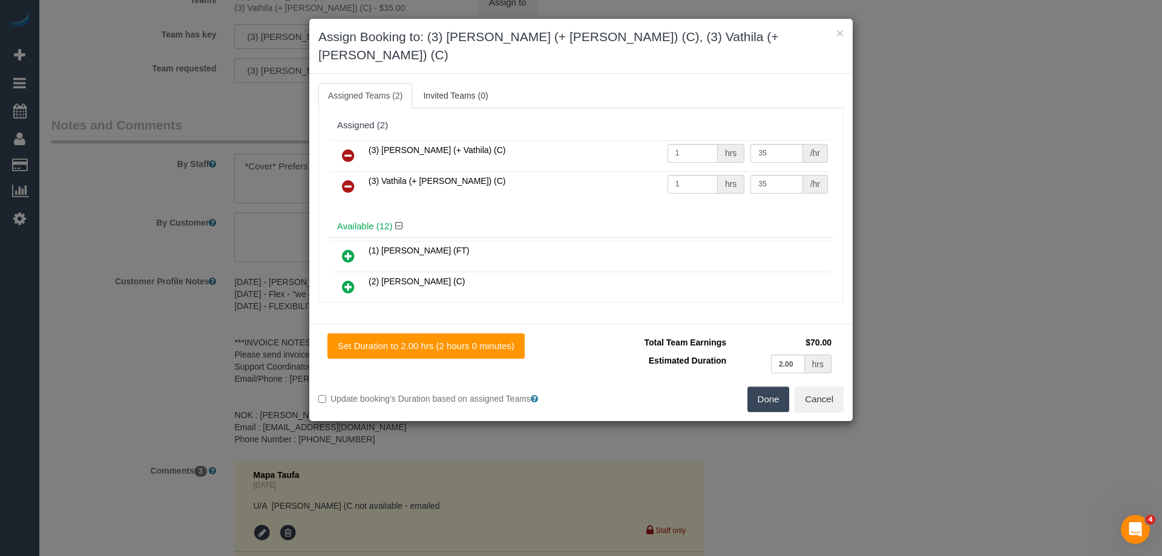
click at [349, 148] on icon at bounding box center [348, 155] width 13 height 15
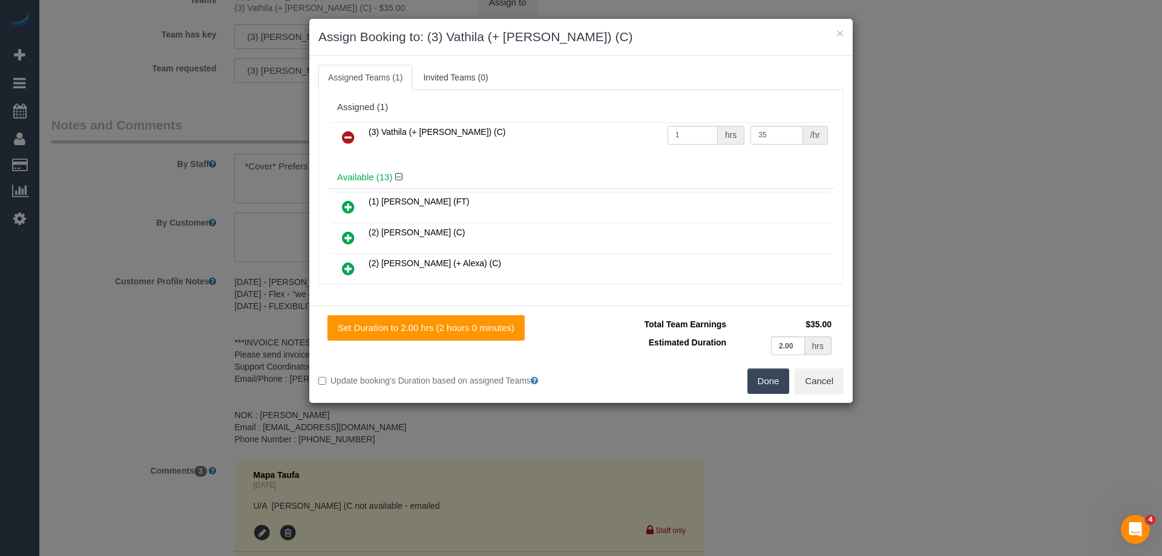
click at [349, 134] on icon at bounding box center [348, 137] width 13 height 15
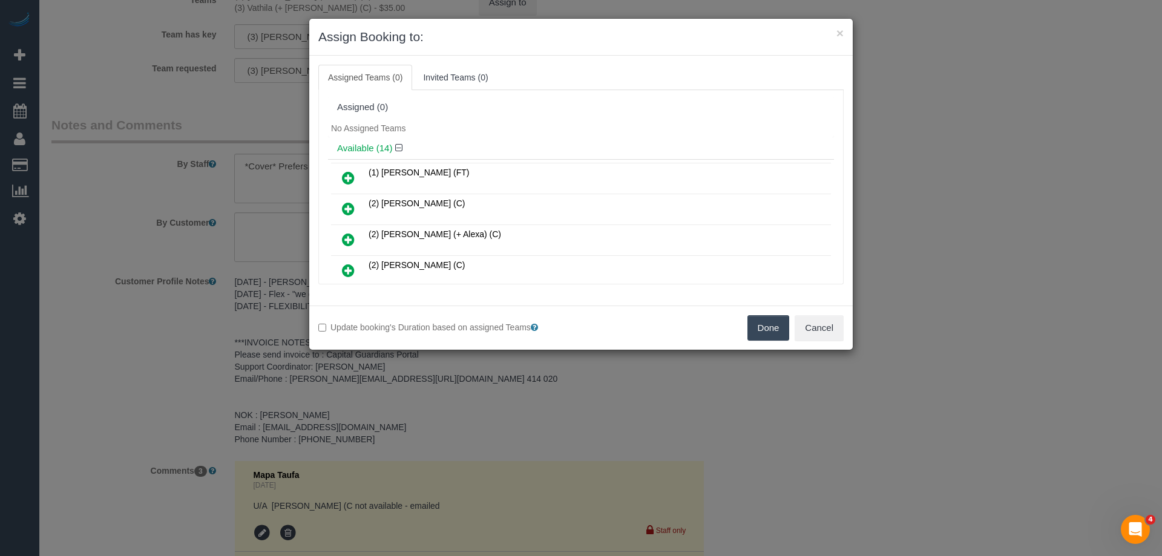
click at [349, 175] on icon at bounding box center [348, 178] width 13 height 15
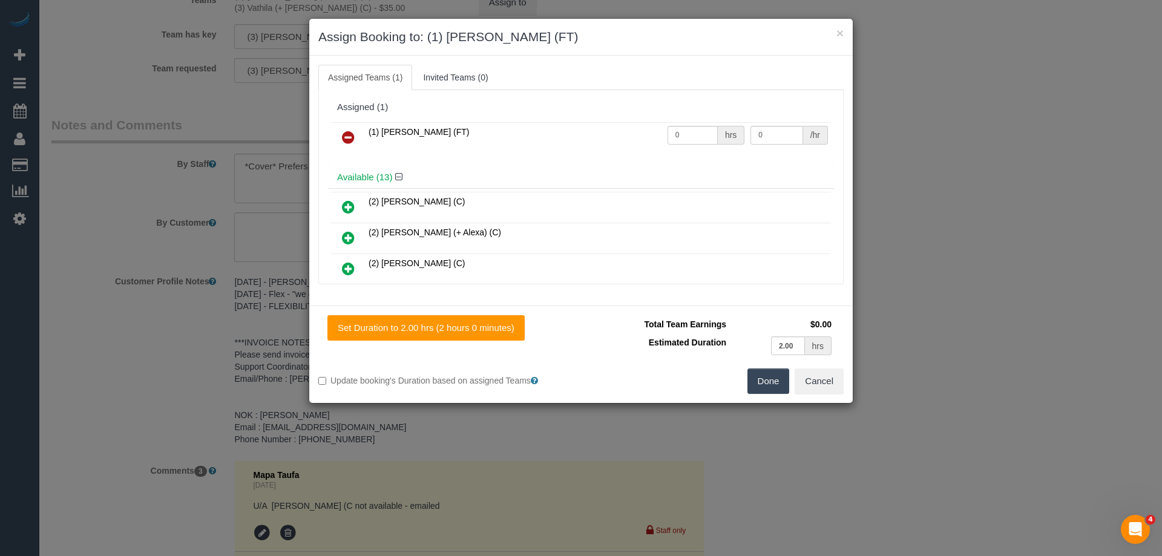
click at [758, 373] on button "Done" at bounding box center [768, 381] width 42 height 25
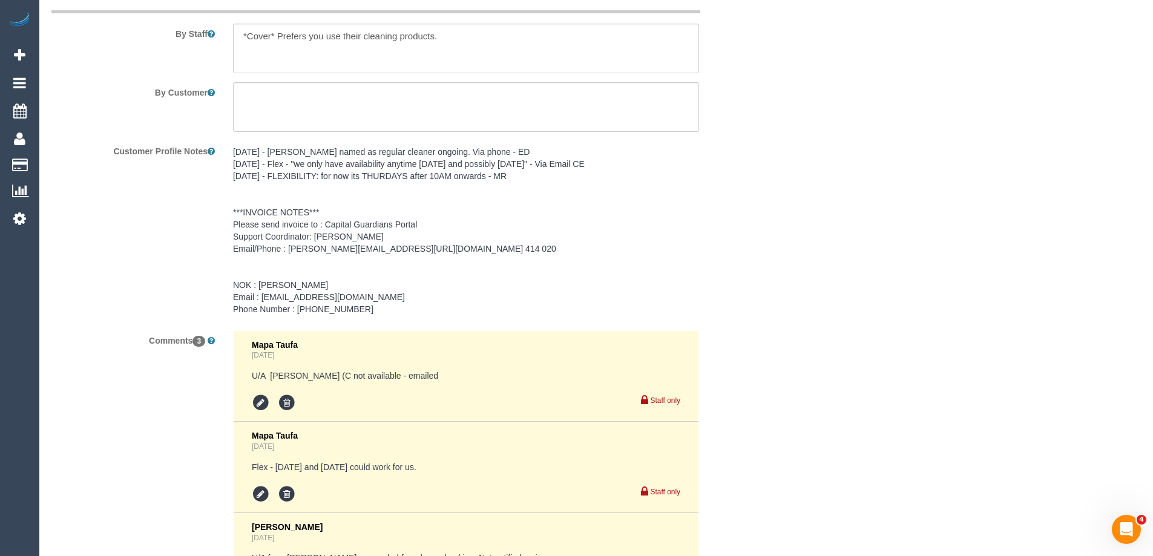
scroll to position [1867, 0]
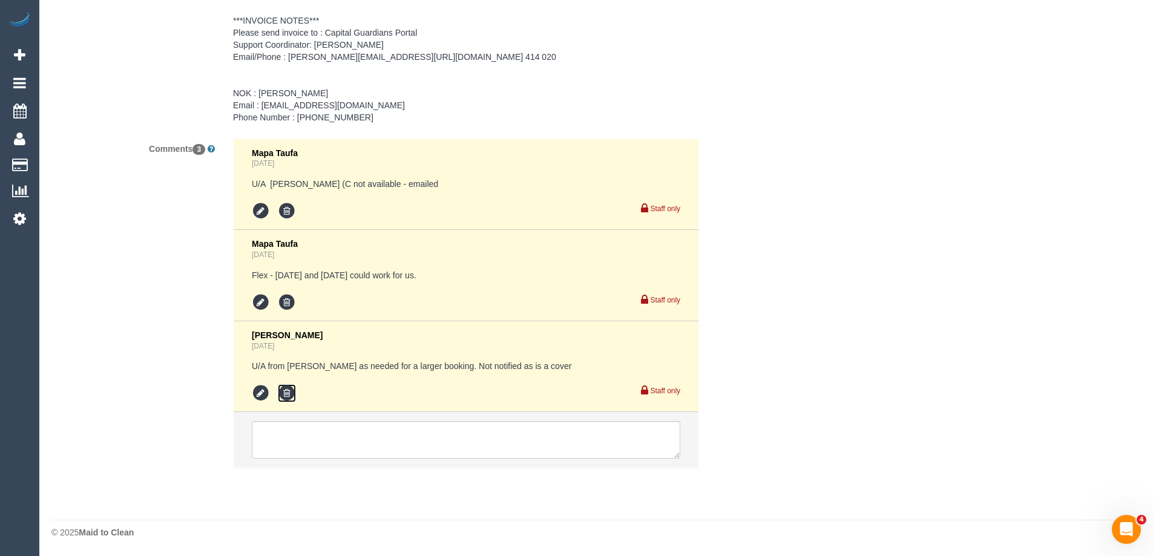
click at [290, 387] on icon at bounding box center [287, 393] width 18 height 18
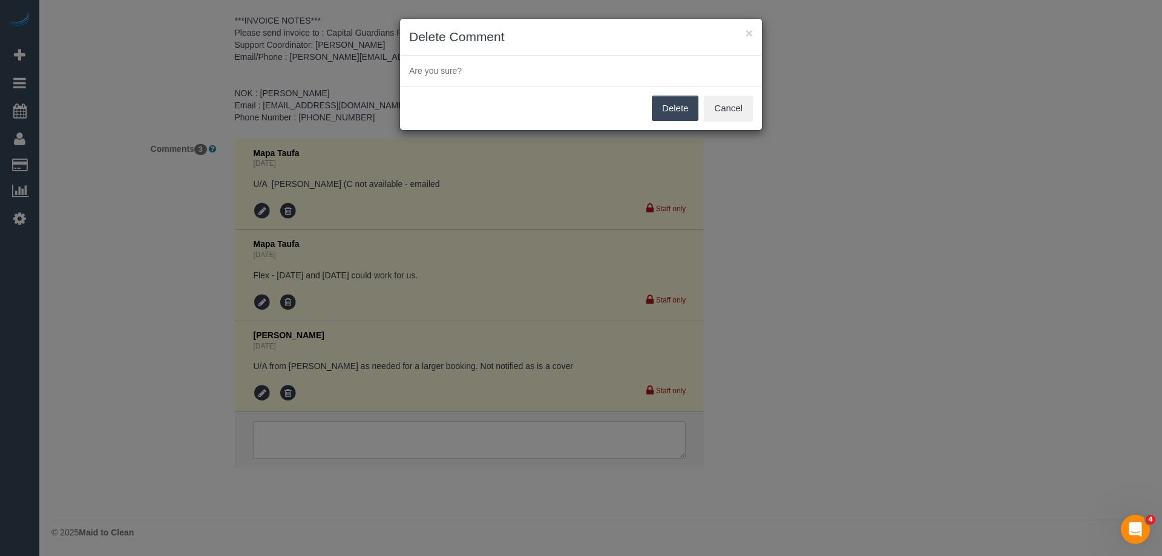
click at [663, 110] on button "Delete" at bounding box center [675, 108] width 47 height 25
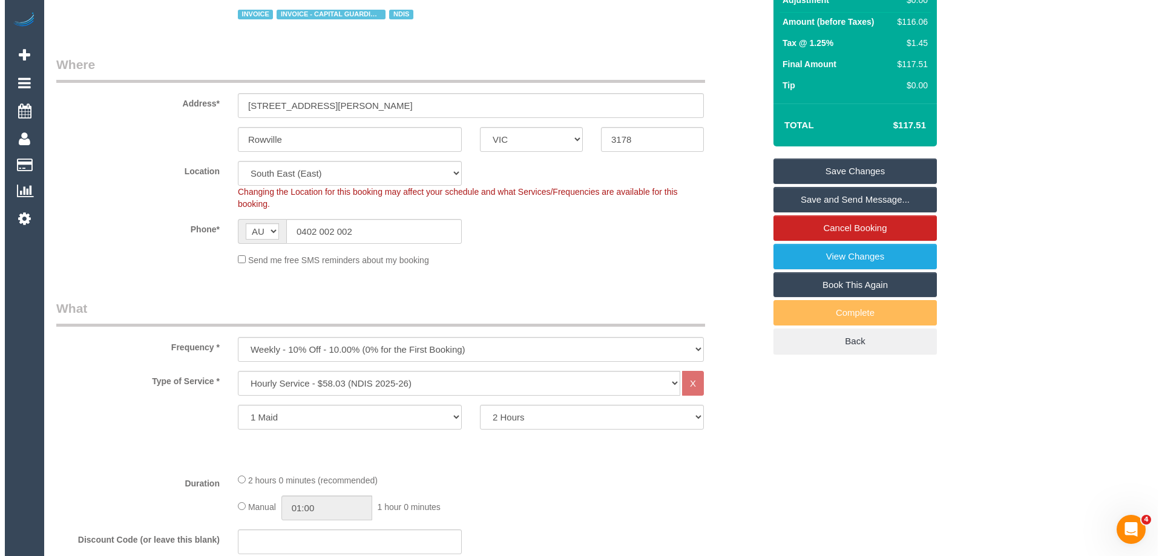
scroll to position [0, 0]
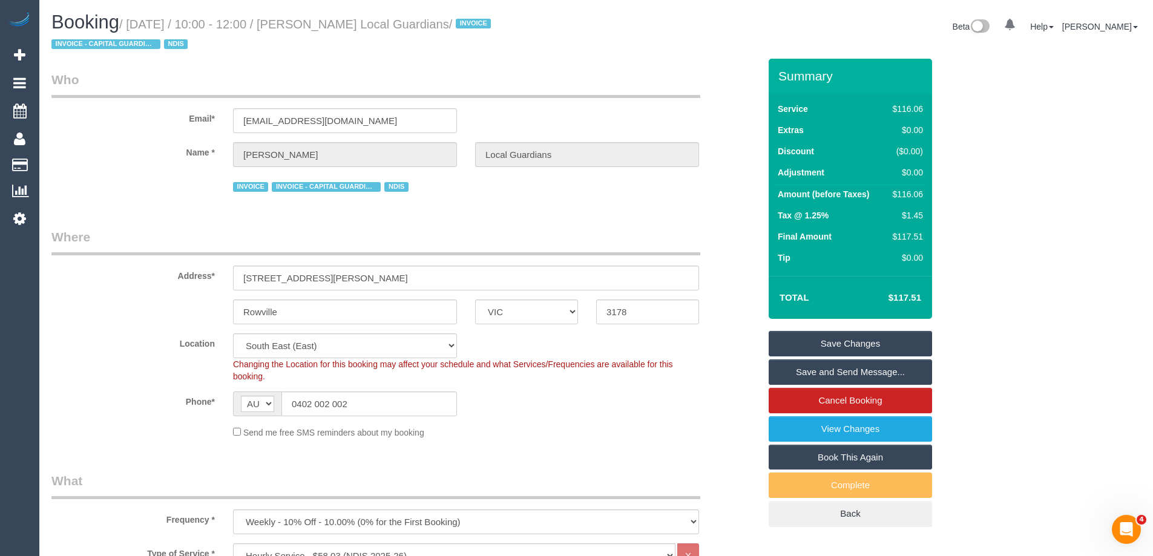
drag, startPoint x: 483, startPoint y: 25, endPoint x: 311, endPoint y: 30, distance: 171.9
click at [311, 30] on small "/ August 28, 2025 / 10:00 - 12:00 / Armida Ricciuti Local Guardians / INVOICE I…" at bounding box center [272, 35] width 443 height 34
copy small "Armida Ricciuti Local Guardians"
click at [792, 343] on link "Save Changes" at bounding box center [850, 343] width 163 height 25
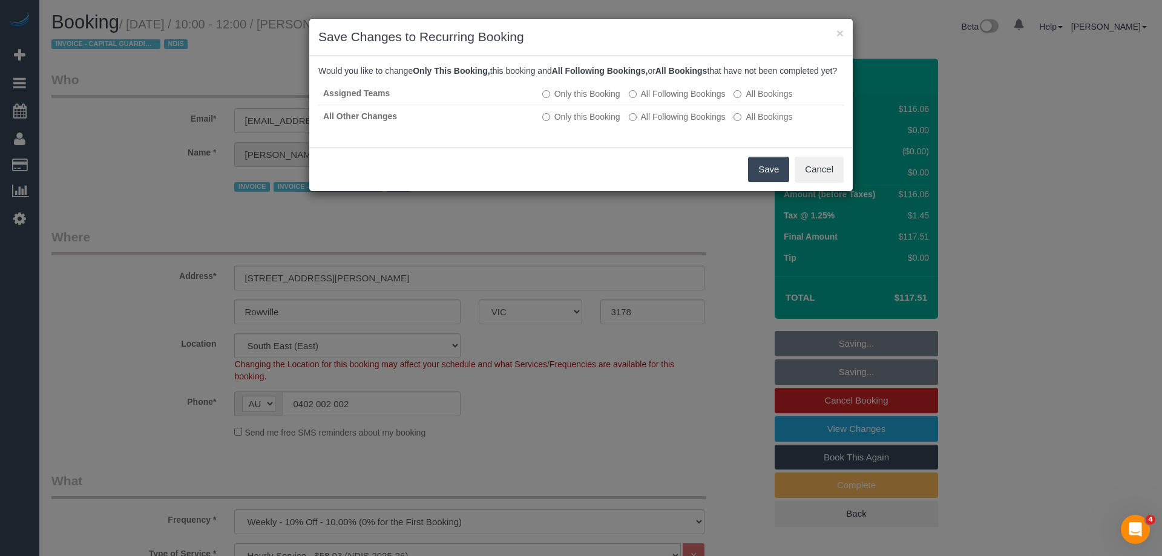
click at [757, 178] on button "Save" at bounding box center [768, 169] width 41 height 25
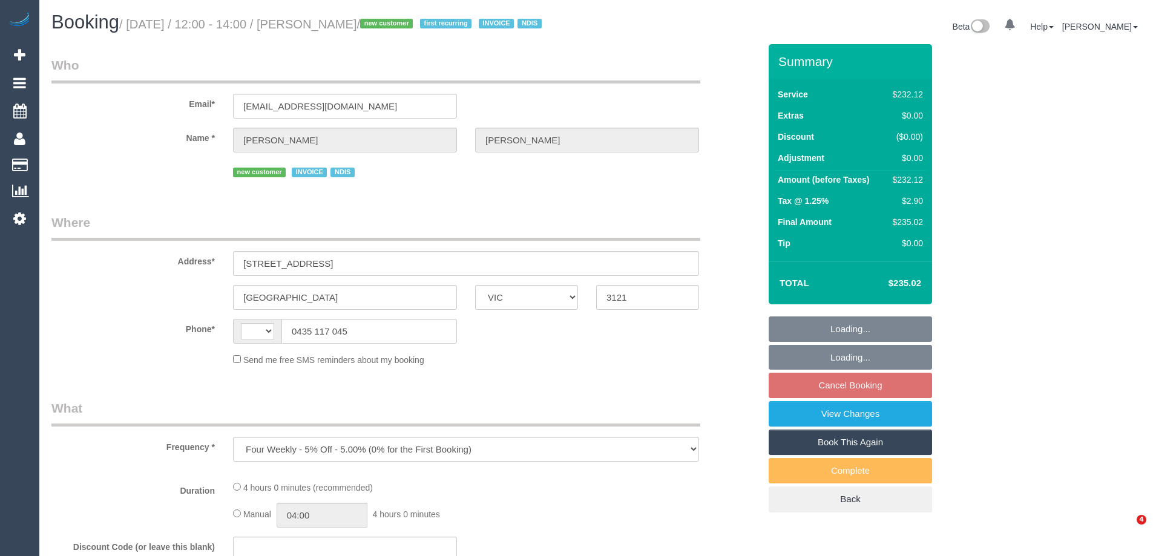
select select "VIC"
select select "240"
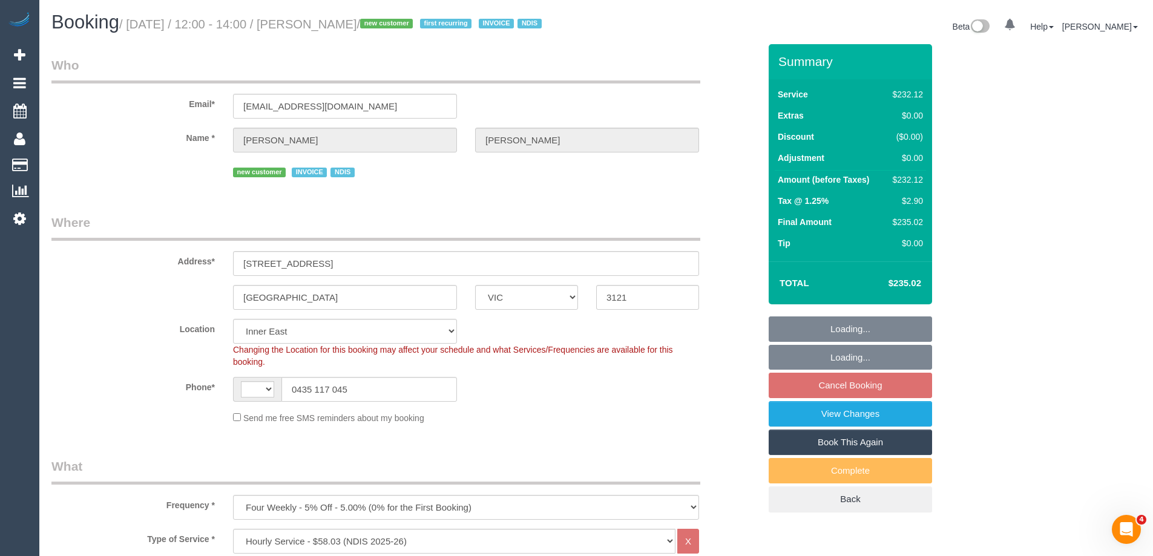
select select "object:344"
select select "string:AU"
select select "number:28"
select select "number:14"
select select "number:19"
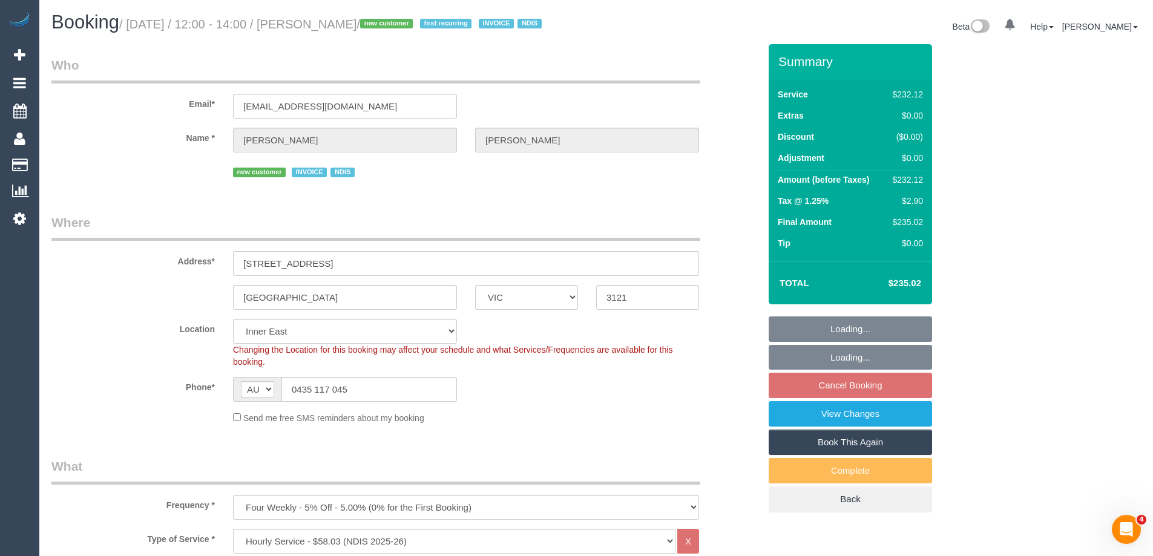
select select "number:36"
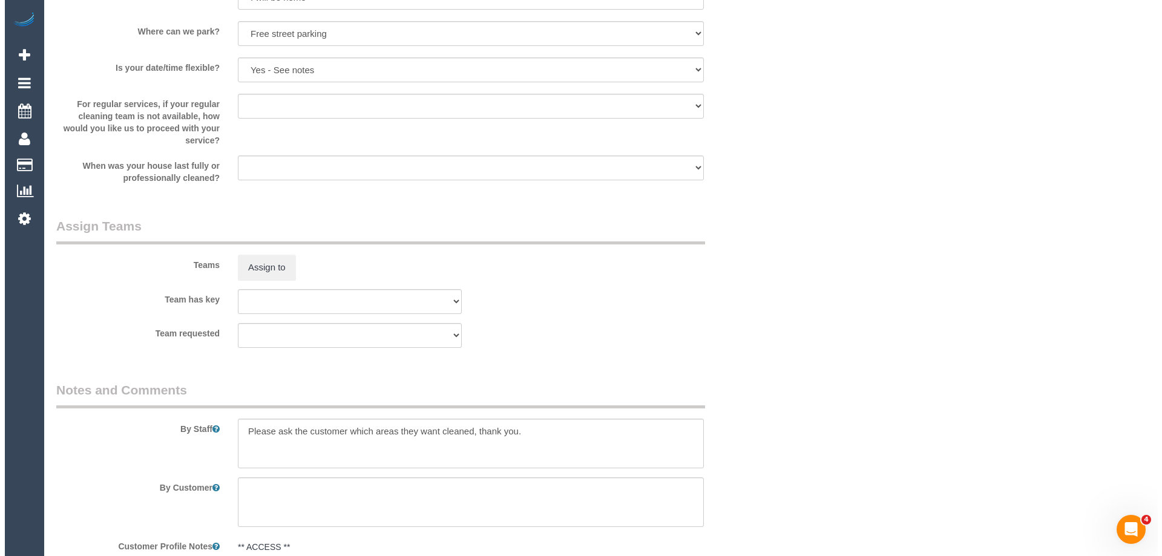
scroll to position [1331, 0]
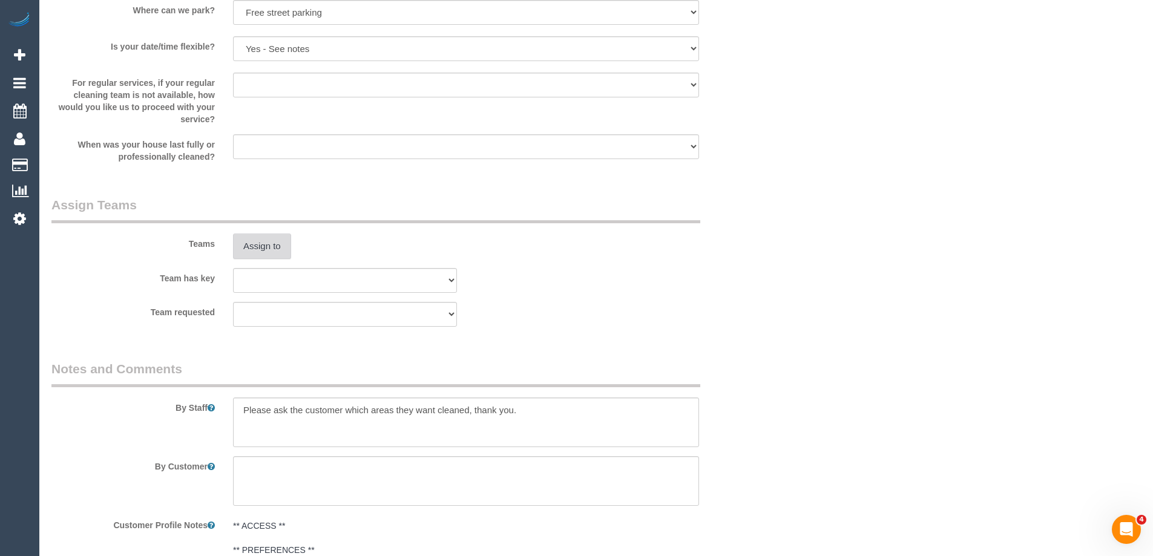
click at [256, 254] on button "Assign to" at bounding box center [262, 246] width 58 height 25
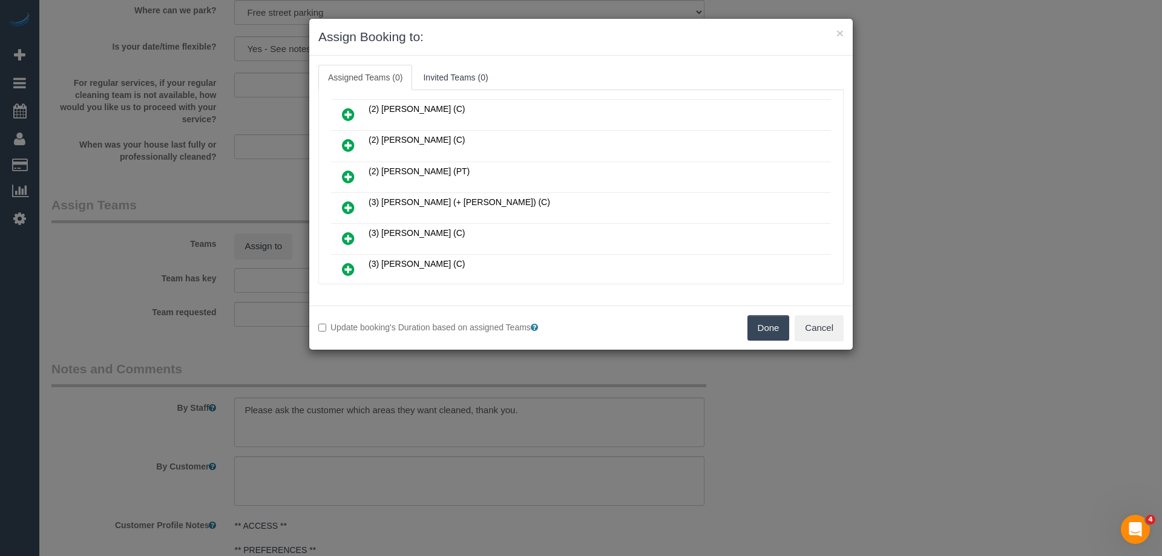
scroll to position [363, 0]
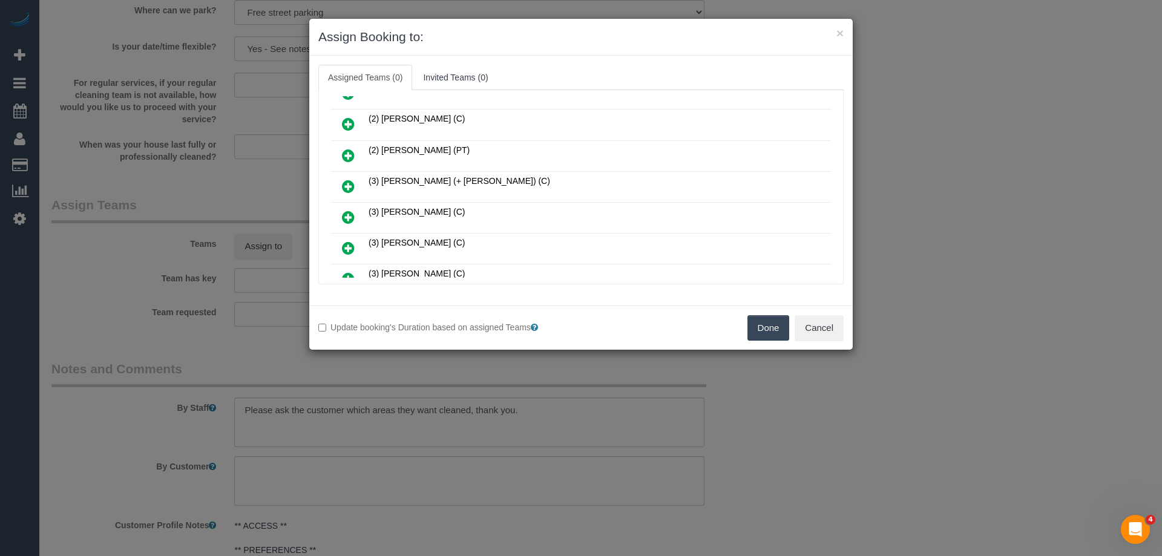
click at [356, 182] on link at bounding box center [348, 187] width 28 height 24
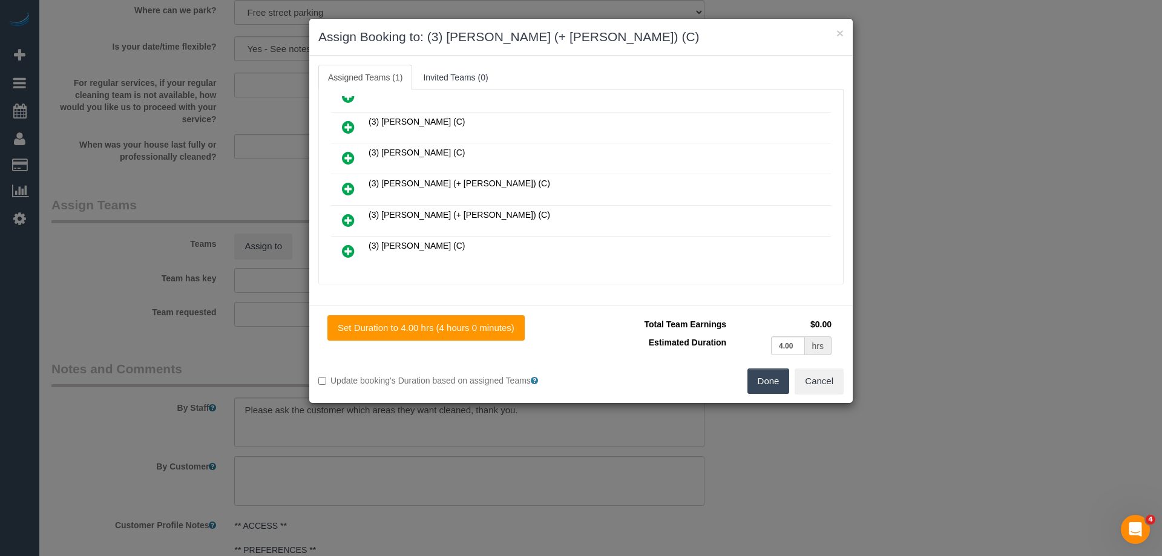
click at [352, 217] on icon at bounding box center [348, 220] width 13 height 15
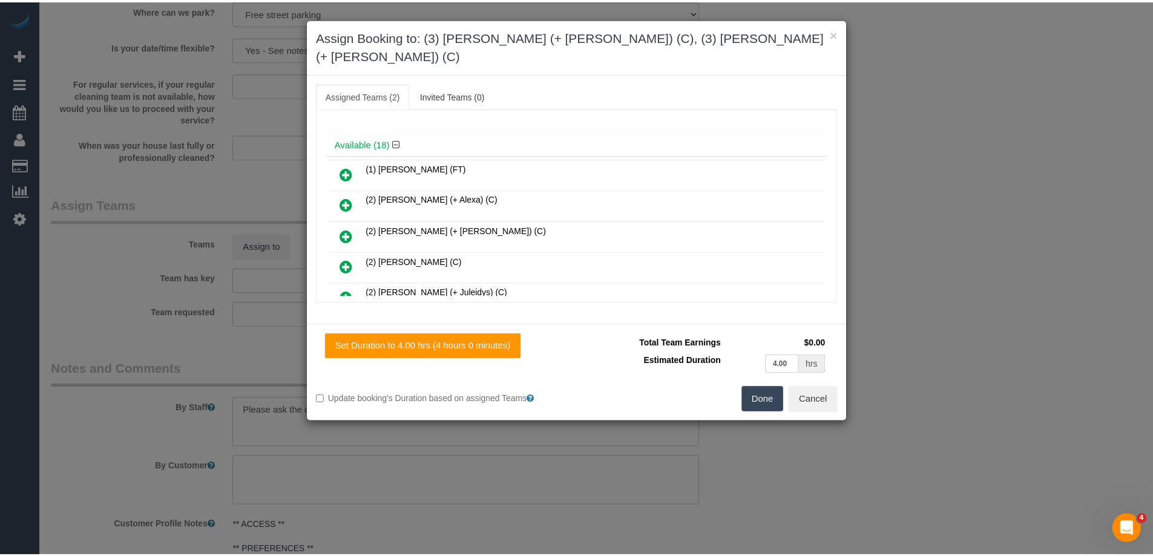
scroll to position [0, 0]
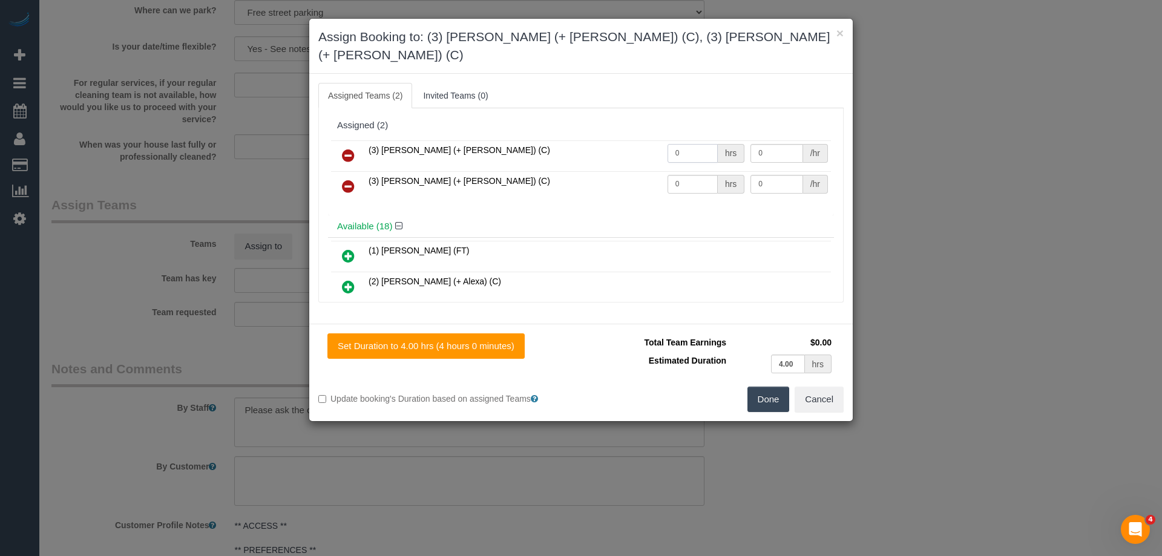
drag, startPoint x: 689, startPoint y: 142, endPoint x: 576, endPoint y: 140, distance: 113.2
click at [576, 140] on tr "(3) Cristian (+ Tania) (C) 0 hrs 0 /hr" at bounding box center [581, 155] width 500 height 31
type input "2"
drag, startPoint x: 686, startPoint y: 161, endPoint x: 635, endPoint y: 161, distance: 51.4
click at [635, 171] on tr "(3) Tatiana (+ Felipe) (C) 0 hrs 0 /hr" at bounding box center [581, 186] width 500 height 31
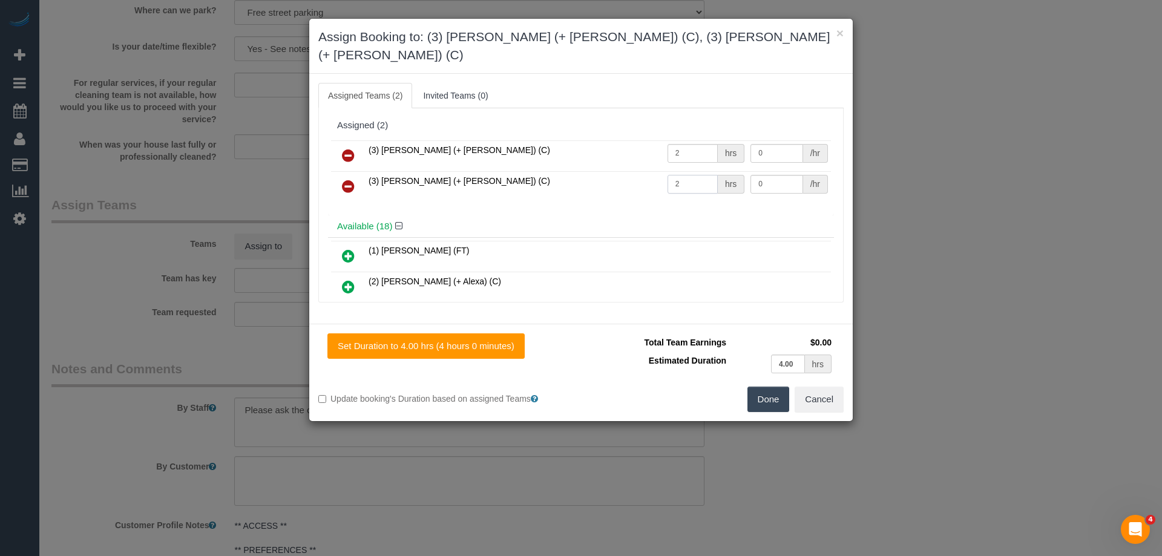
type input "2"
drag, startPoint x: 751, startPoint y: 166, endPoint x: 665, endPoint y: 154, distance: 86.8
click at [658, 171] on tr "(3) Tatiana (+ Felipe) (C) 2 hrs 0 /hr" at bounding box center [581, 186] width 500 height 31
type input "35"
drag, startPoint x: 654, startPoint y: 118, endPoint x: 605, endPoint y: 116, distance: 49.7
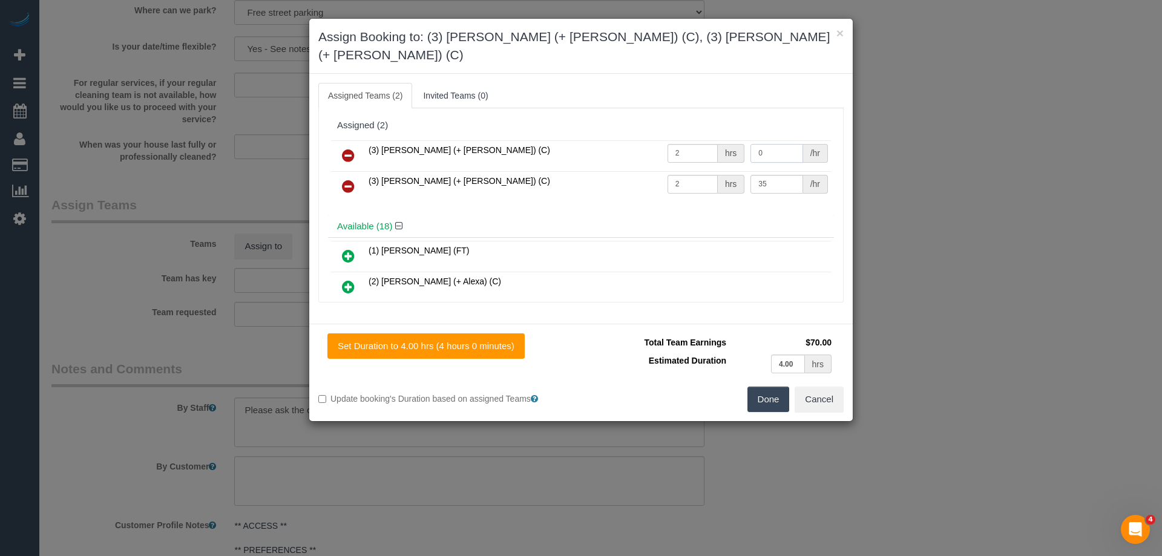
click at [614, 116] on div "Assigned (2) (3) Cristian (+ Tania) (C) 2 hrs 0 /hr (3) Tatiana (+ Felipe) (C) …" at bounding box center [581, 164] width 506 height 101
type input "35"
click at [771, 387] on button "Done" at bounding box center [768, 399] width 42 height 25
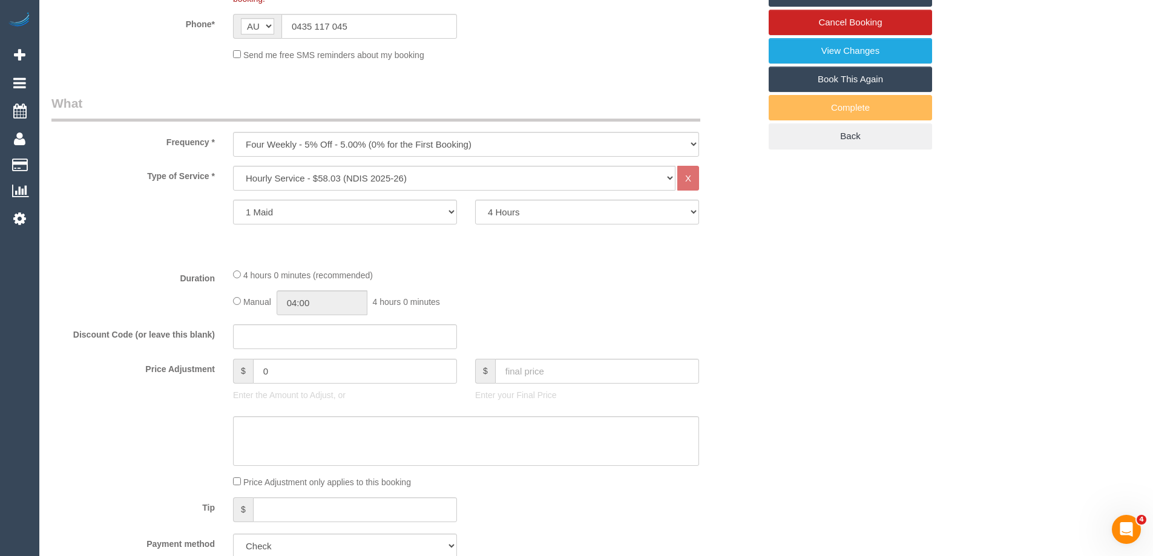
scroll to position [182, 0]
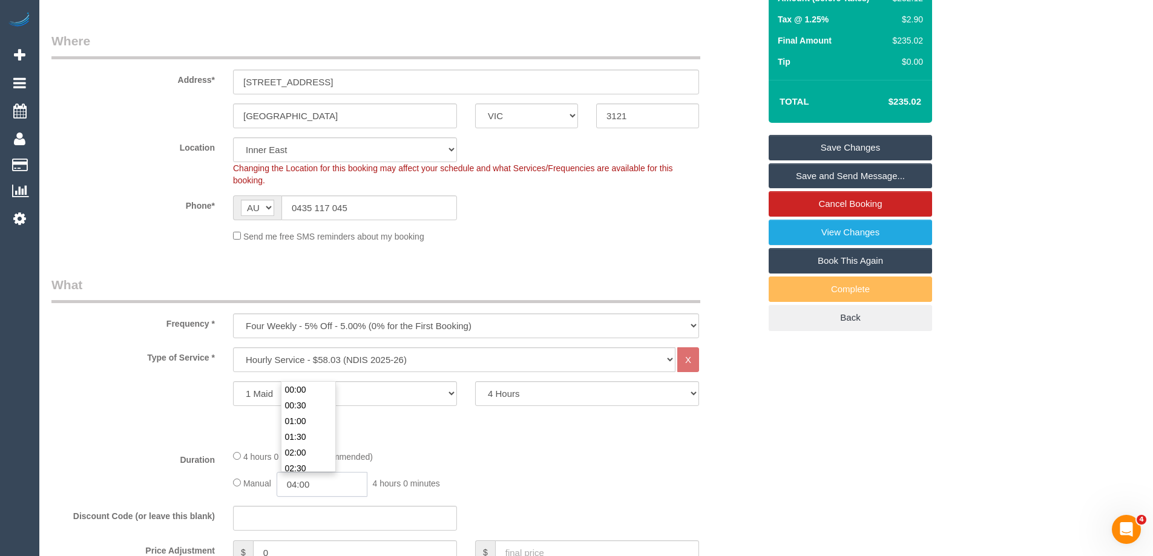
click at [317, 482] on input "04:00" at bounding box center [322, 484] width 91 height 25
click at [325, 386] on li "03:30" at bounding box center [308, 390] width 54 height 16
click at [318, 485] on input "03:30" at bounding box center [322, 484] width 91 height 25
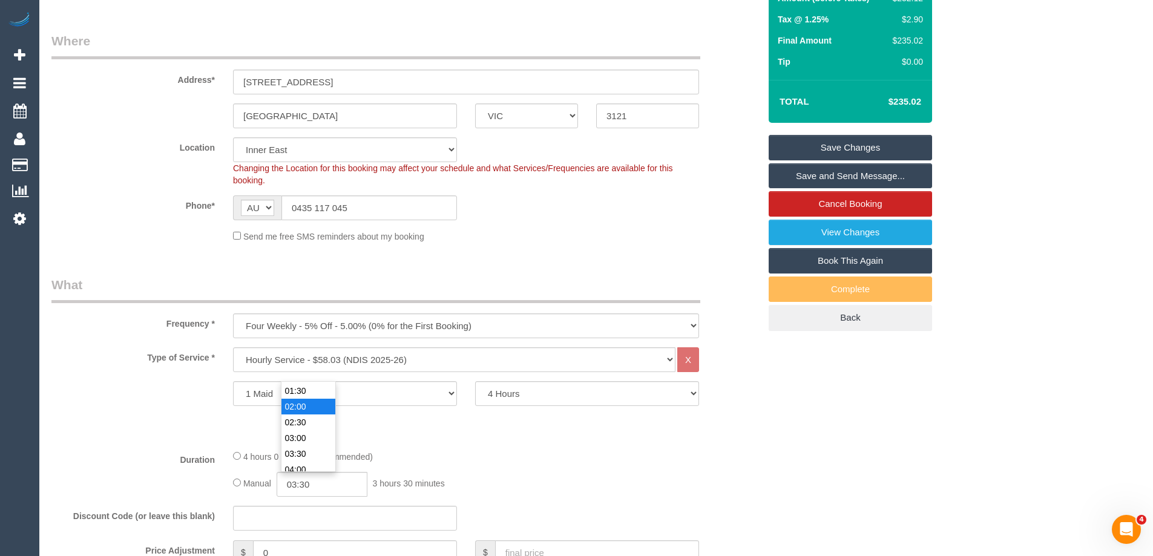
type input "02:00"
click at [309, 402] on li "02:00" at bounding box center [308, 407] width 54 height 16
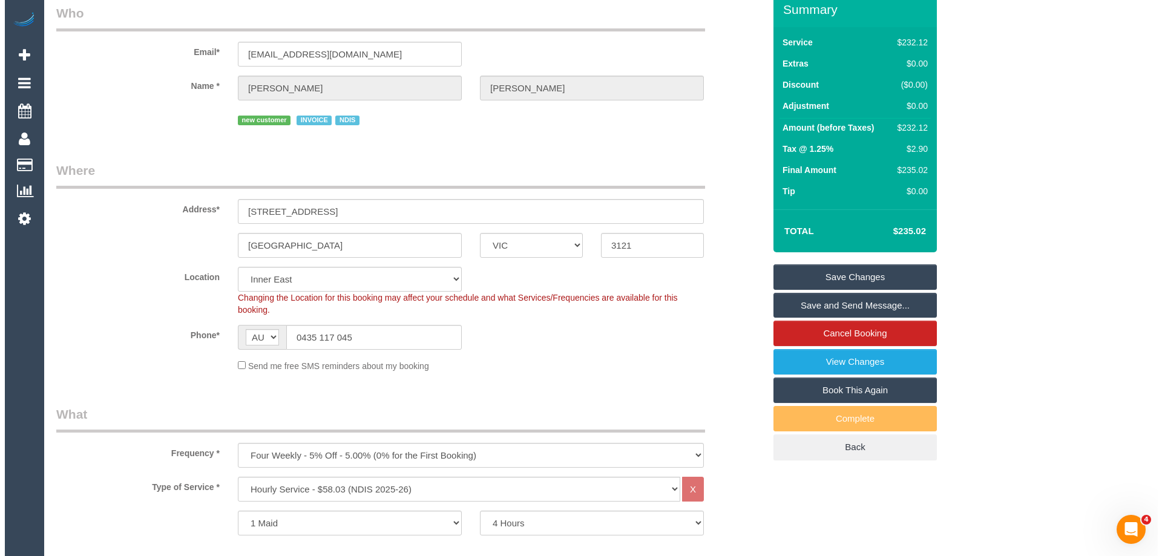
scroll to position [0, 0]
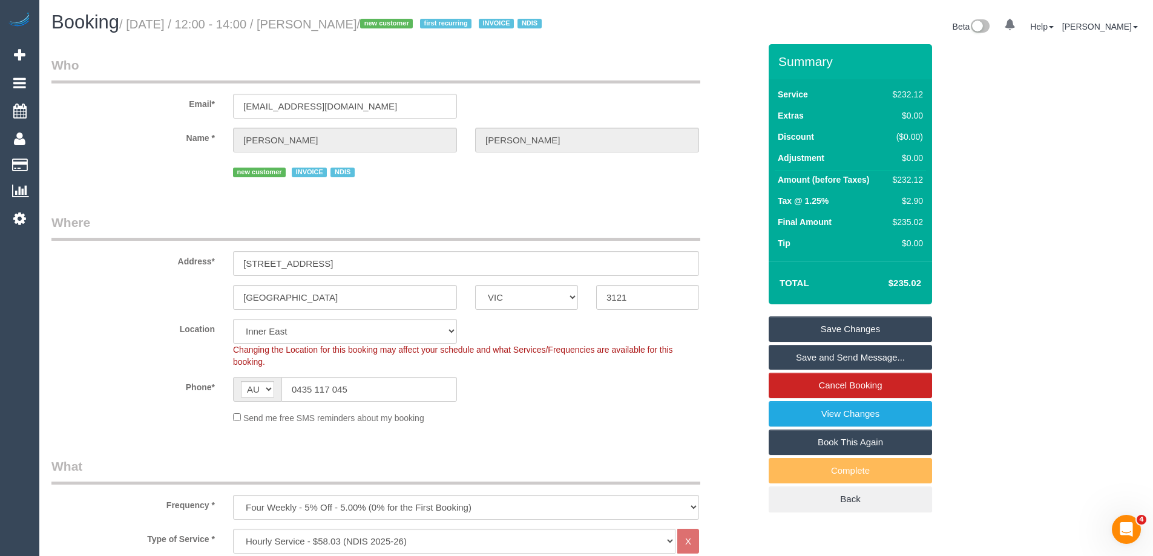
drag, startPoint x: 385, startPoint y: 23, endPoint x: 313, endPoint y: 23, distance: 72.0
click at [313, 23] on small "/ August 28, 2025 / 12:00 - 14:00 / Galen Dennis / new customer first recurring…" at bounding box center [332, 24] width 426 height 13
copy small "Galen Dennis"
click at [823, 328] on link "Save Changes" at bounding box center [850, 328] width 163 height 25
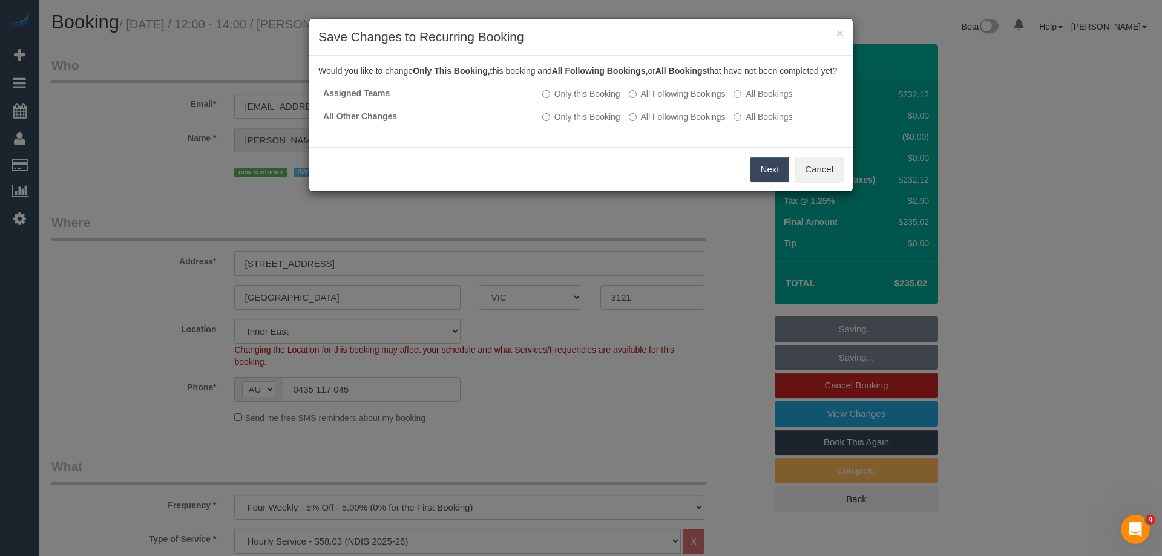
click at [774, 178] on button "Next" at bounding box center [769, 169] width 39 height 25
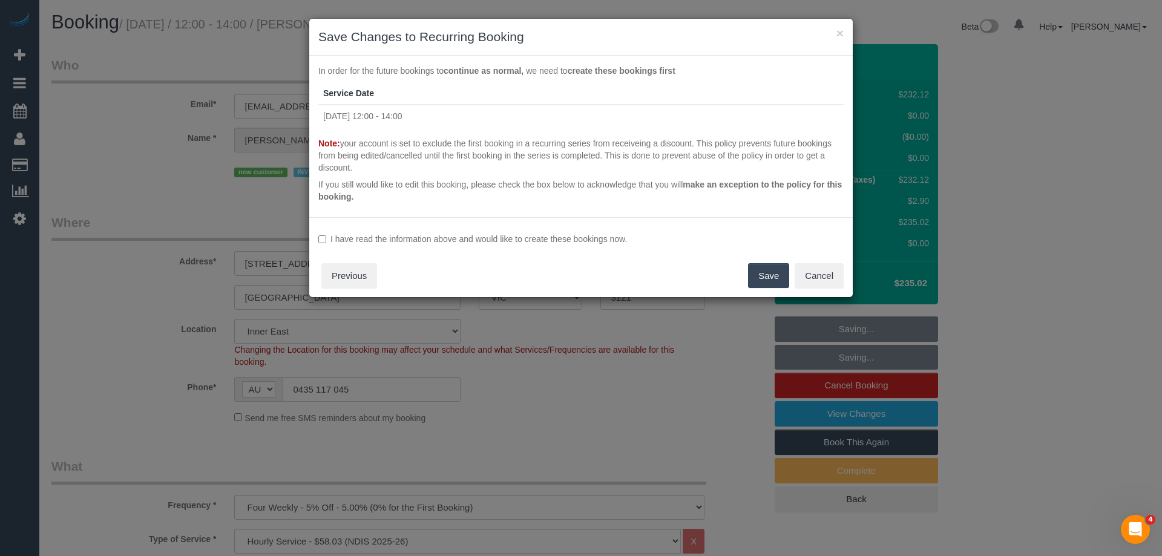
click at [477, 237] on label "I have read the information above and would like to create these bookings now." at bounding box center [580, 239] width 525 height 12
click at [770, 278] on button "Save" at bounding box center [768, 275] width 41 height 25
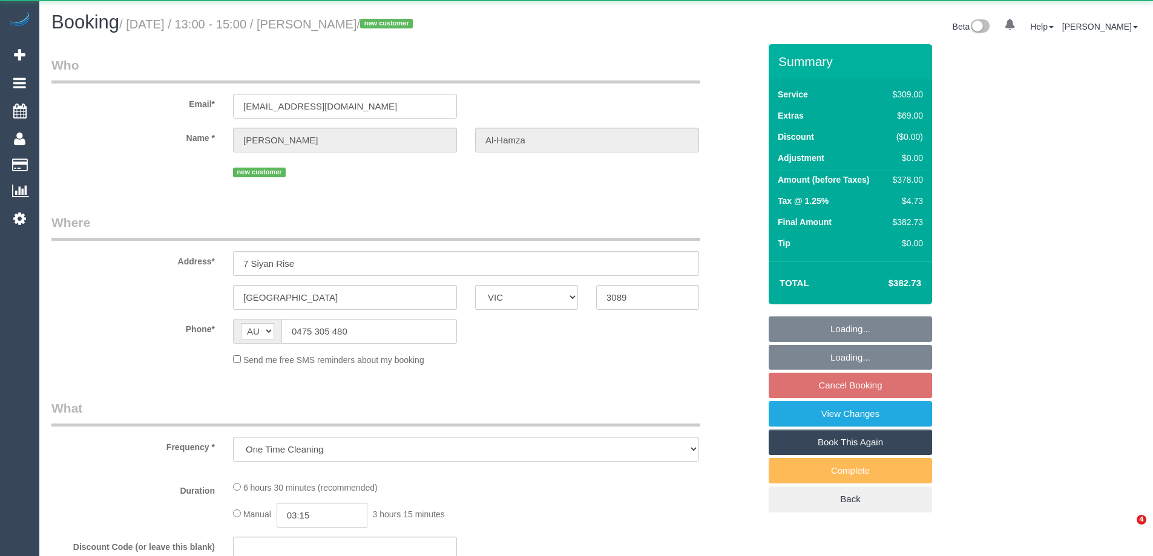
select select "VIC"
select select "string:stripe-pm_1S00fR2GScqysDRVQanNB4ba"
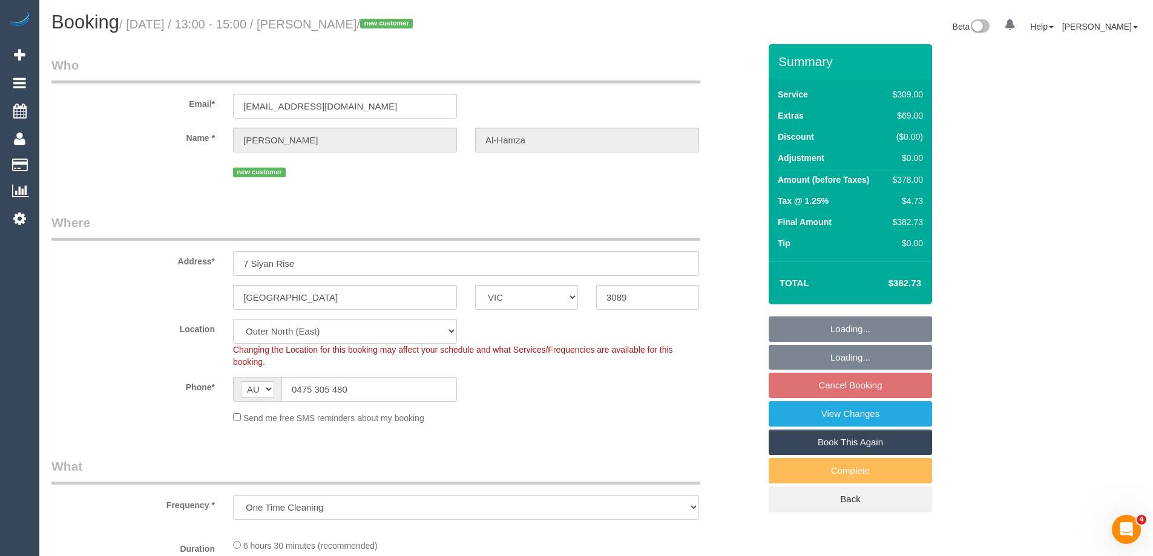
select select "object:548"
select select "number:28"
select select "number:14"
select select "number:18"
select select "number:22"
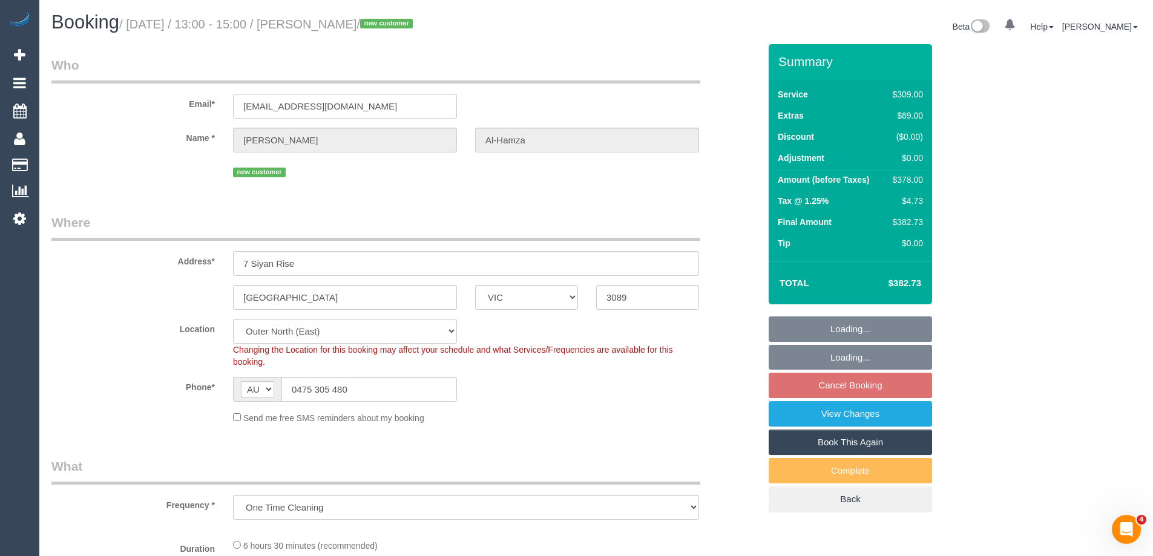
select select "number:35"
select select "number:12"
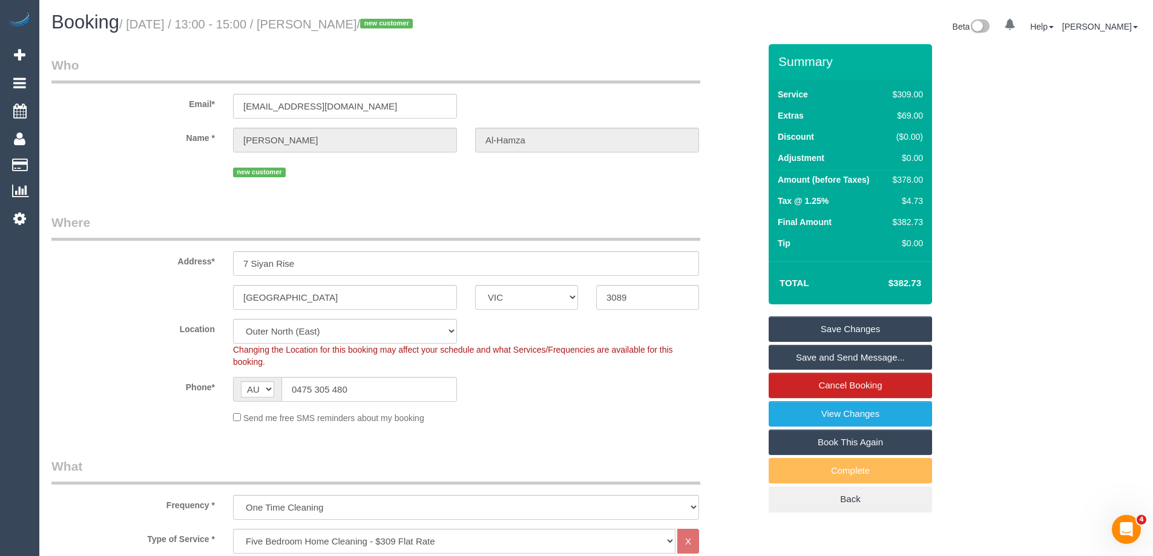
scroll to position [1941, 0]
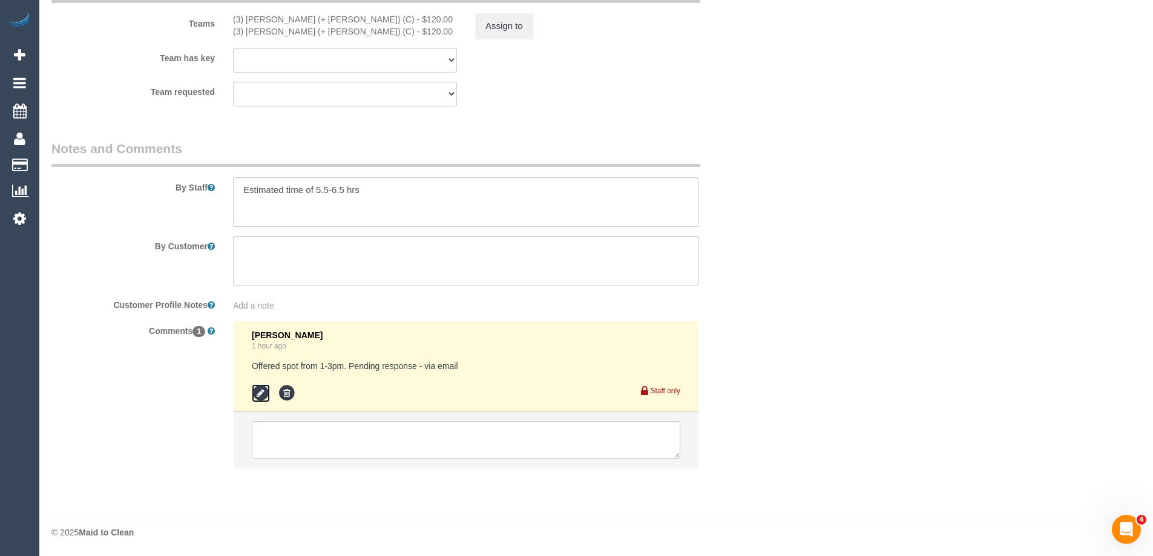
click at [257, 392] on icon at bounding box center [261, 393] width 18 height 18
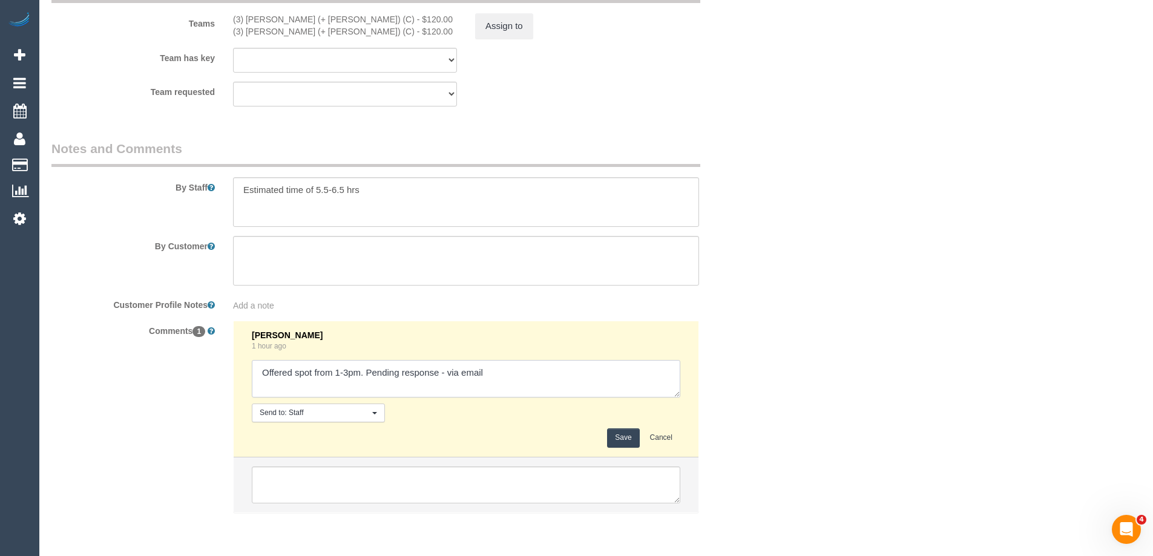
click at [446, 372] on textarea at bounding box center [466, 379] width 428 height 38
type textarea "Offered spot from 1-3pm. Pending response - confirmed via email"
click at [625, 433] on button "Save" at bounding box center [623, 437] width 32 height 19
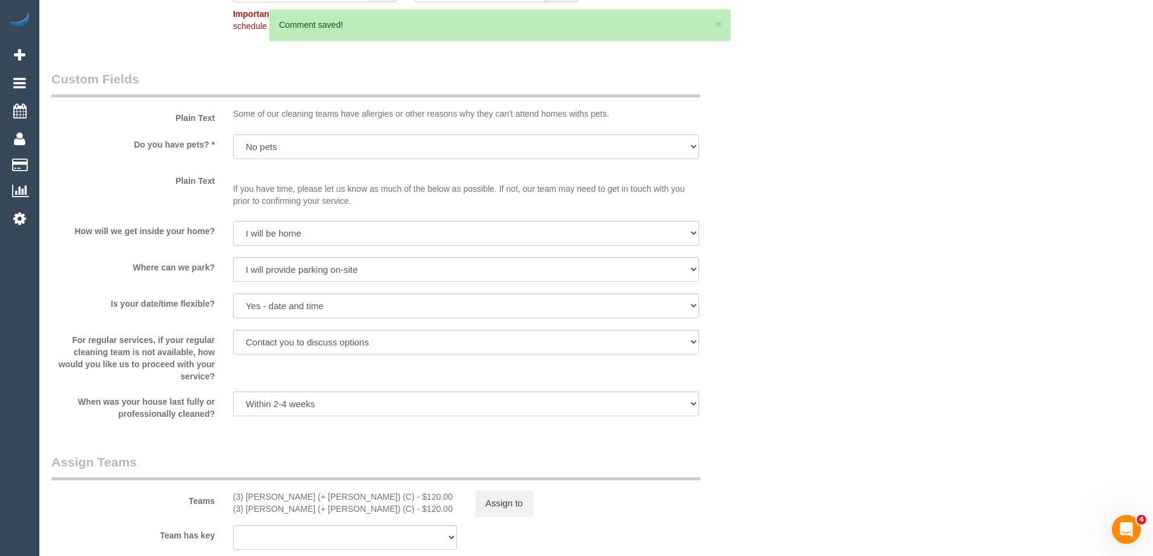
scroll to position [0, 0]
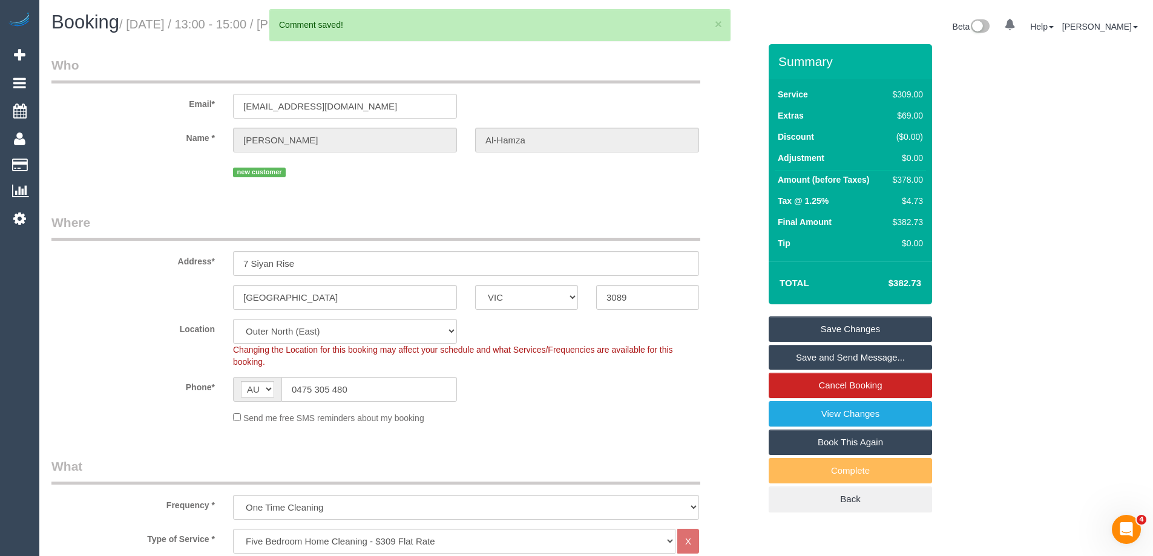
click at [821, 356] on link "Save and Send Message..." at bounding box center [850, 357] width 163 height 25
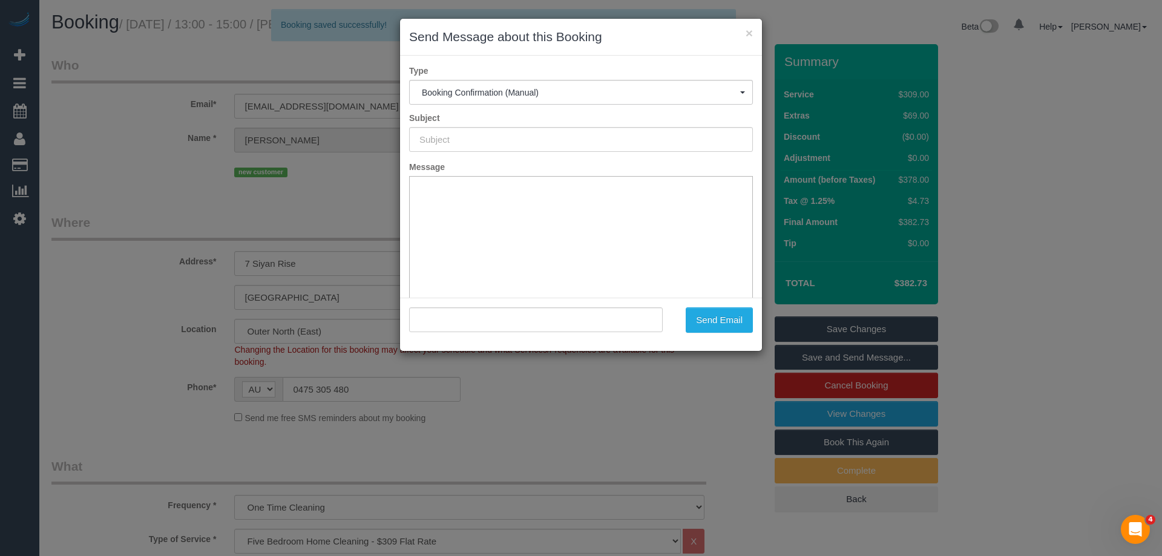
type input "Booking Confirmed"
type input ""Hassan Al-Hamza" <hassanalhamza95@gmail.com>"
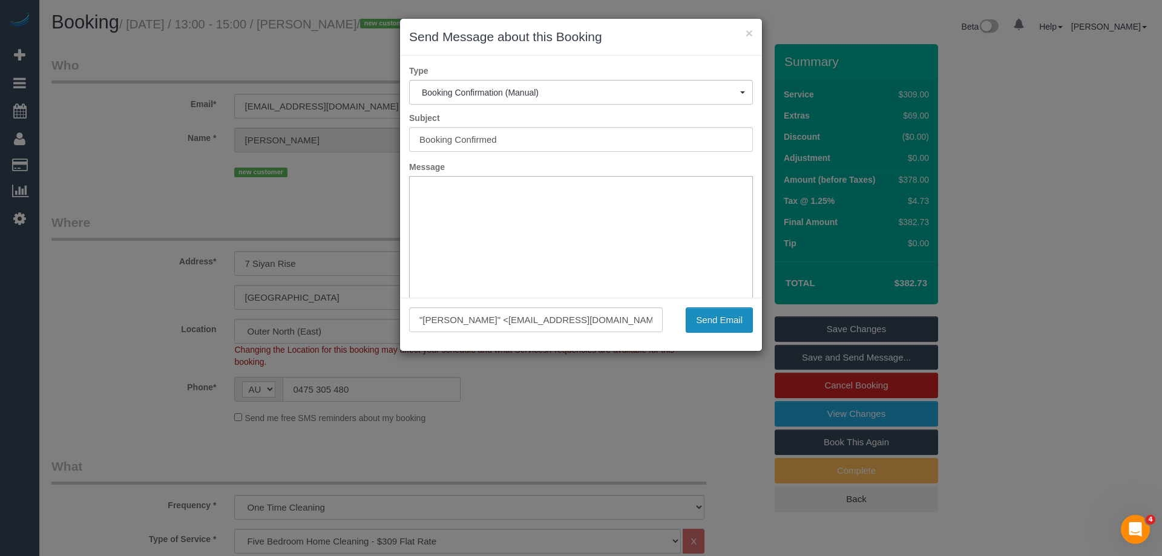
click at [724, 313] on button "Send Email" at bounding box center [719, 319] width 67 height 25
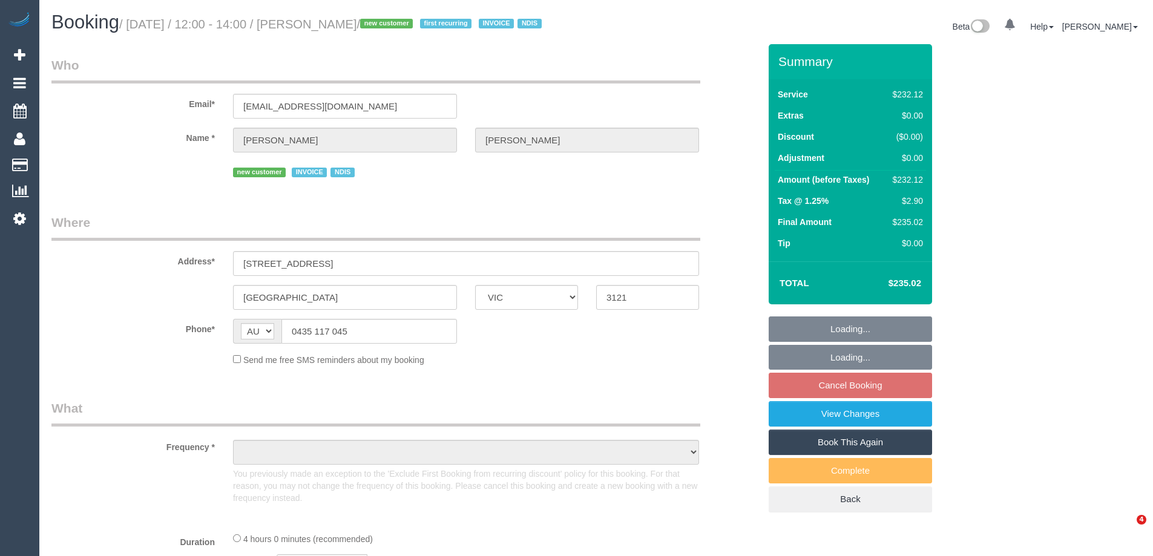
select select "VIC"
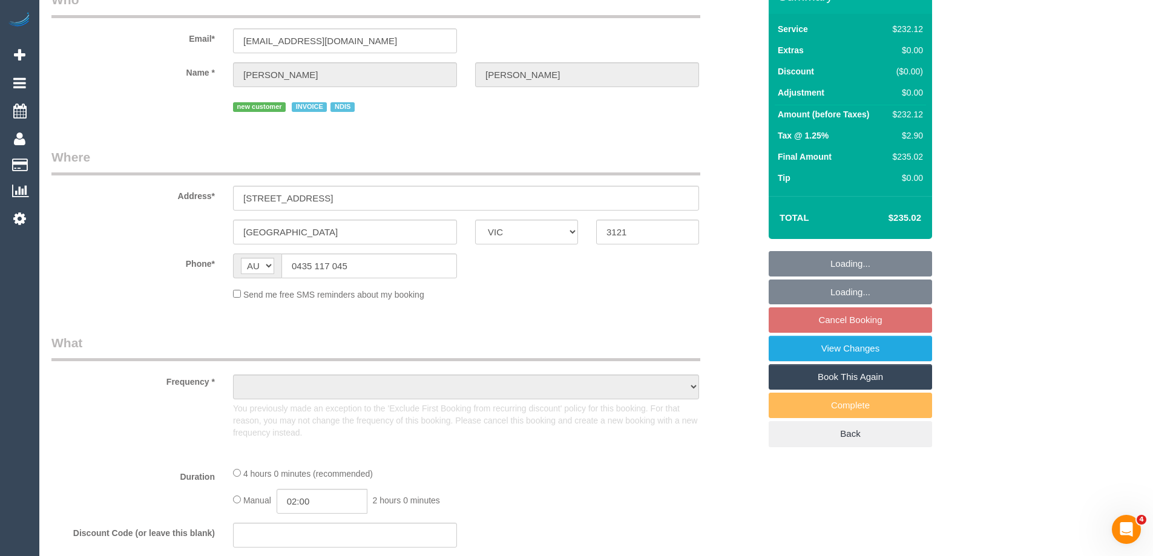
select select "number:28"
select select "number:14"
select select "number:19"
select select "number:36"
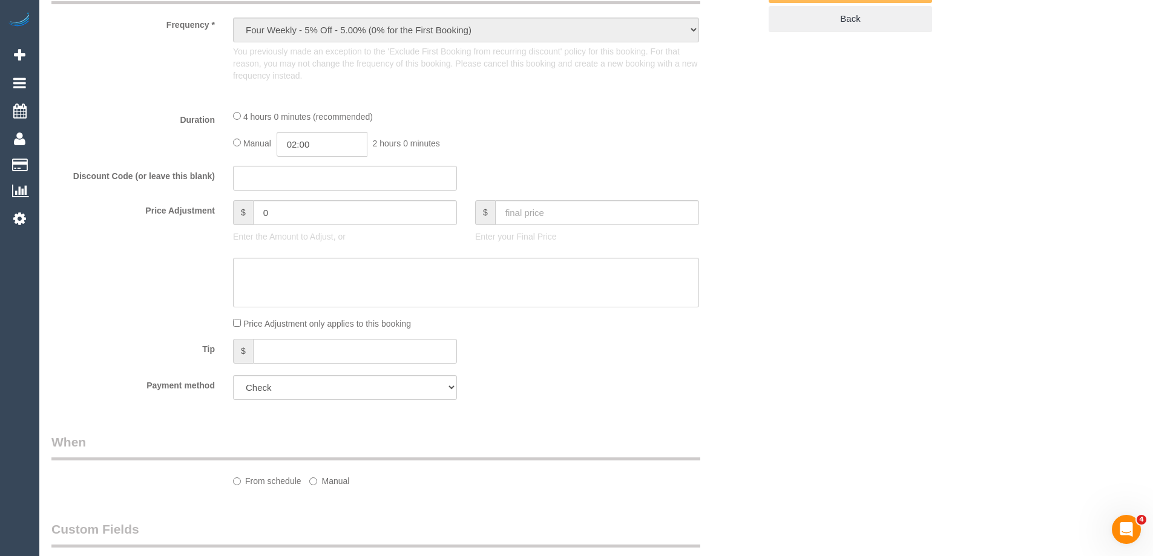
select select "object:739"
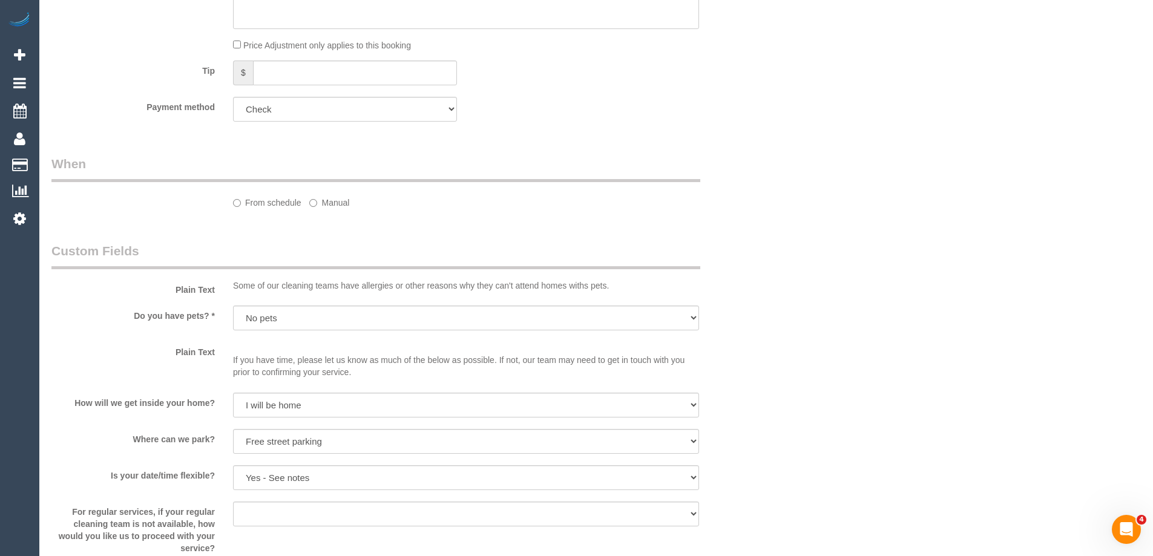
select select "240"
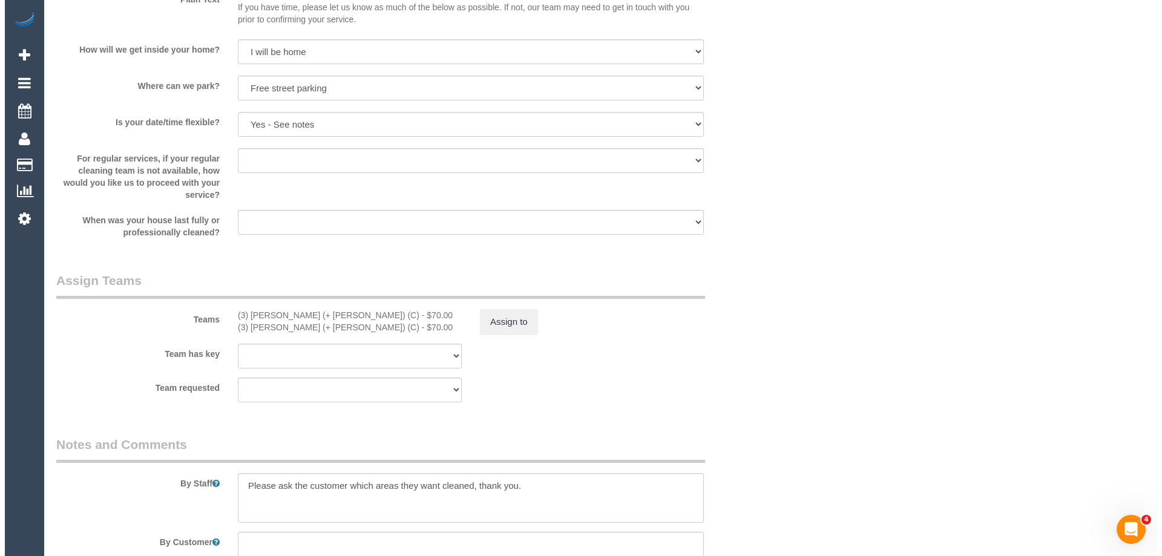
scroll to position [1424, 0]
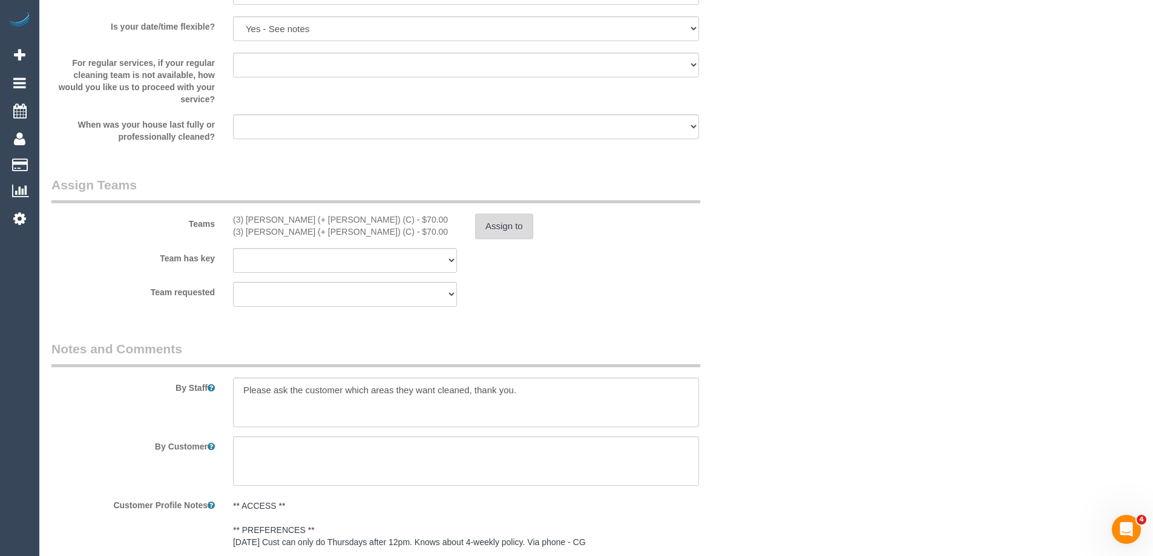
click at [500, 232] on button "Assign to" at bounding box center [504, 226] width 58 height 25
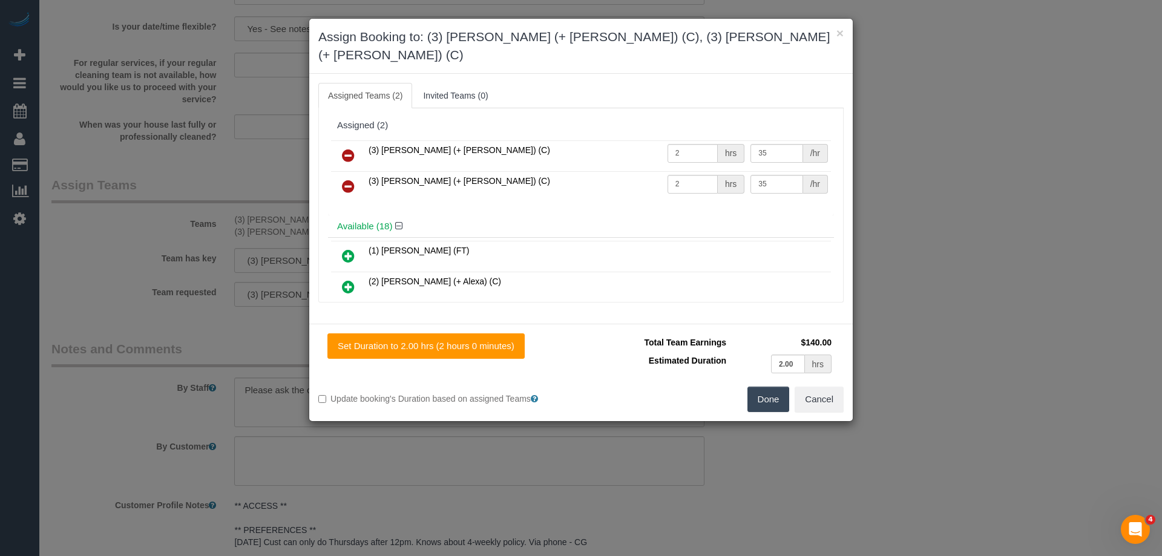
click at [352, 179] on icon at bounding box center [348, 186] width 13 height 15
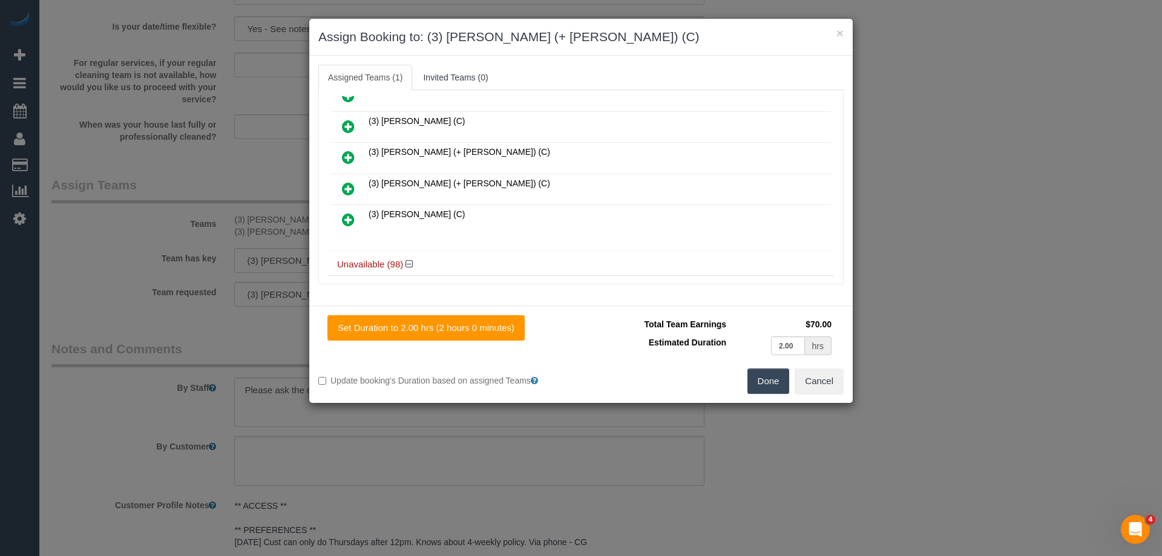
click at [344, 158] on icon at bounding box center [348, 157] width 13 height 15
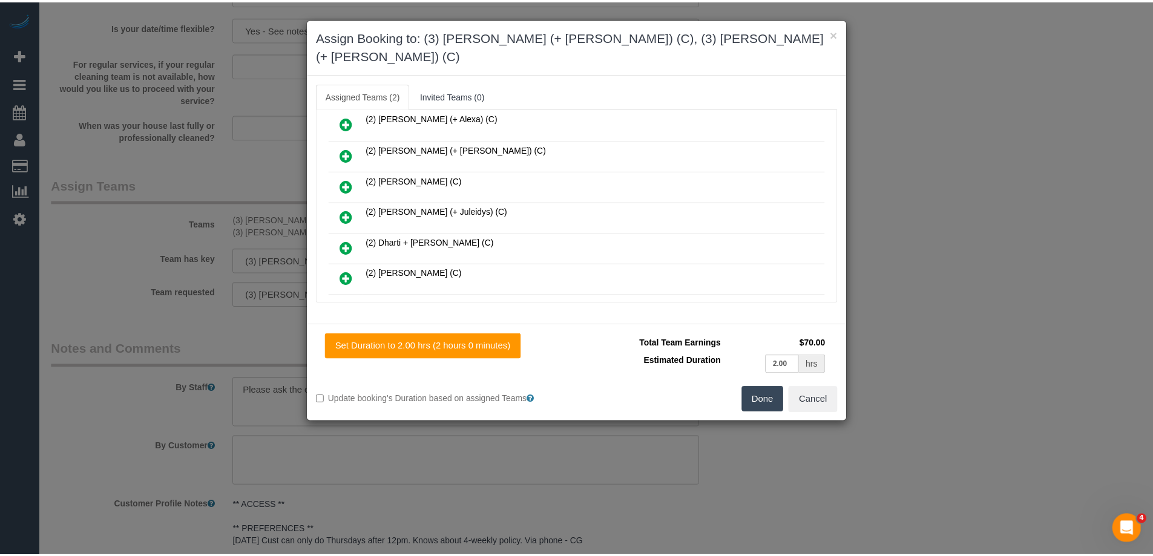
scroll to position [0, 0]
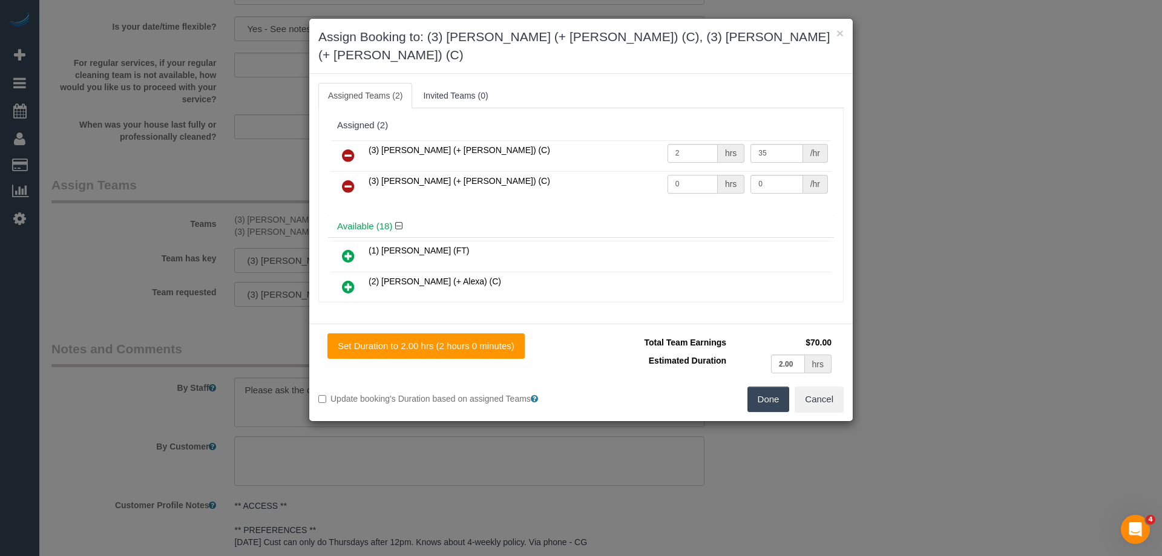
drag, startPoint x: 639, startPoint y: 165, endPoint x: 656, endPoint y: 164, distance: 17.0
click at [636, 171] on tr "(3) Tania (+ Cristian) (C) 0 hrs 0 /hr" at bounding box center [581, 186] width 500 height 31
type input "2"
drag, startPoint x: 741, startPoint y: 157, endPoint x: 698, endPoint y: 171, distance: 45.2
click at [681, 171] on tr "(3) Tania (+ Cristian) (C) 2 hrs 0 /hr" at bounding box center [581, 186] width 500 height 31
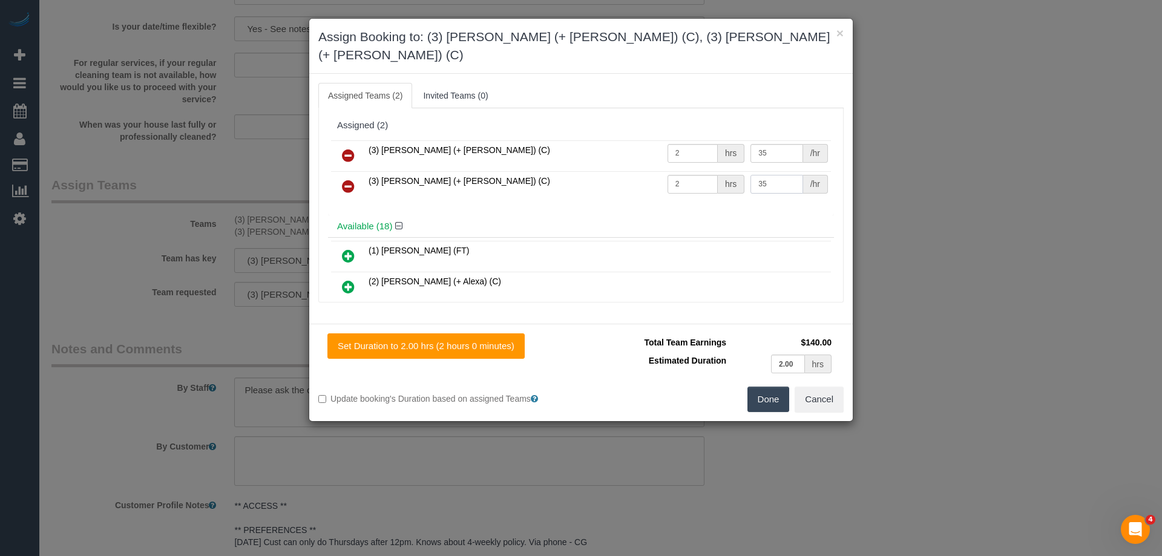
type input "35"
drag, startPoint x: 770, startPoint y: 376, endPoint x: 828, endPoint y: 373, distance: 58.8
click at [769, 387] on button "Done" at bounding box center [768, 399] width 42 height 25
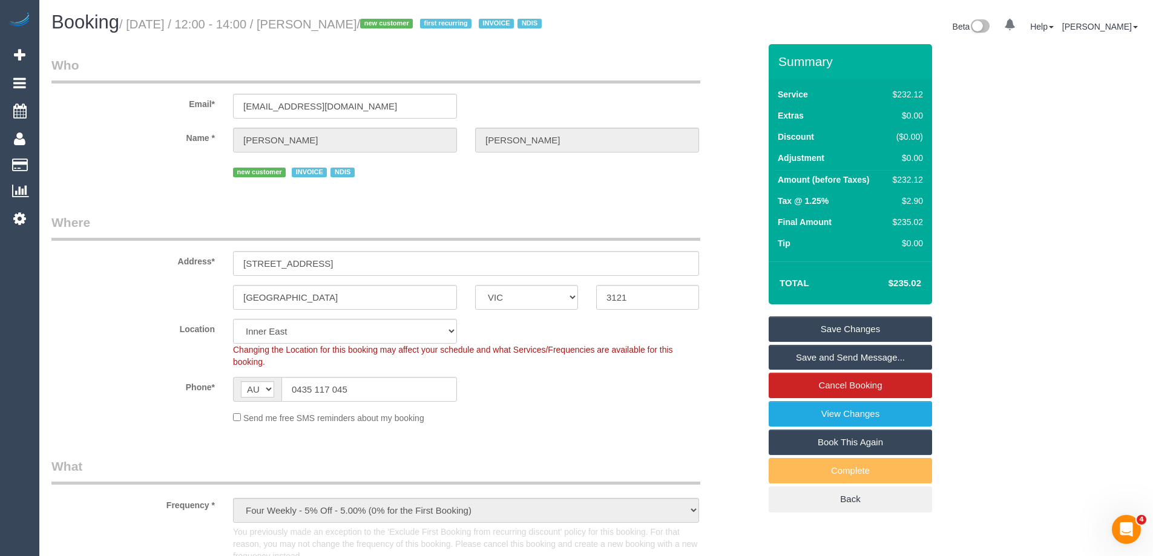
click at [779, 333] on link "Save Changes" at bounding box center [850, 328] width 163 height 25
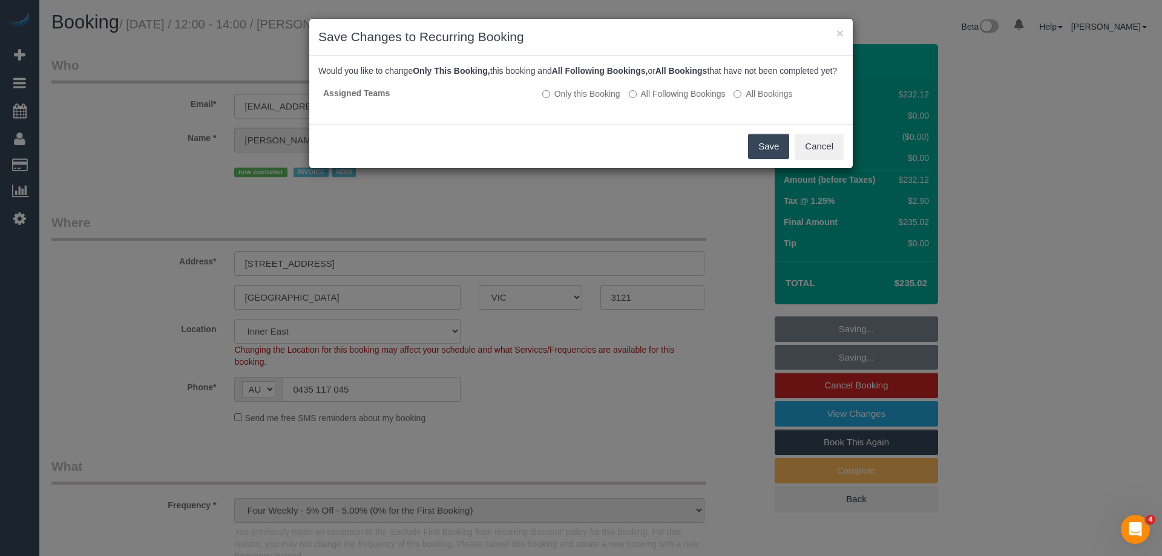
click at [761, 159] on button "Save" at bounding box center [768, 146] width 41 height 25
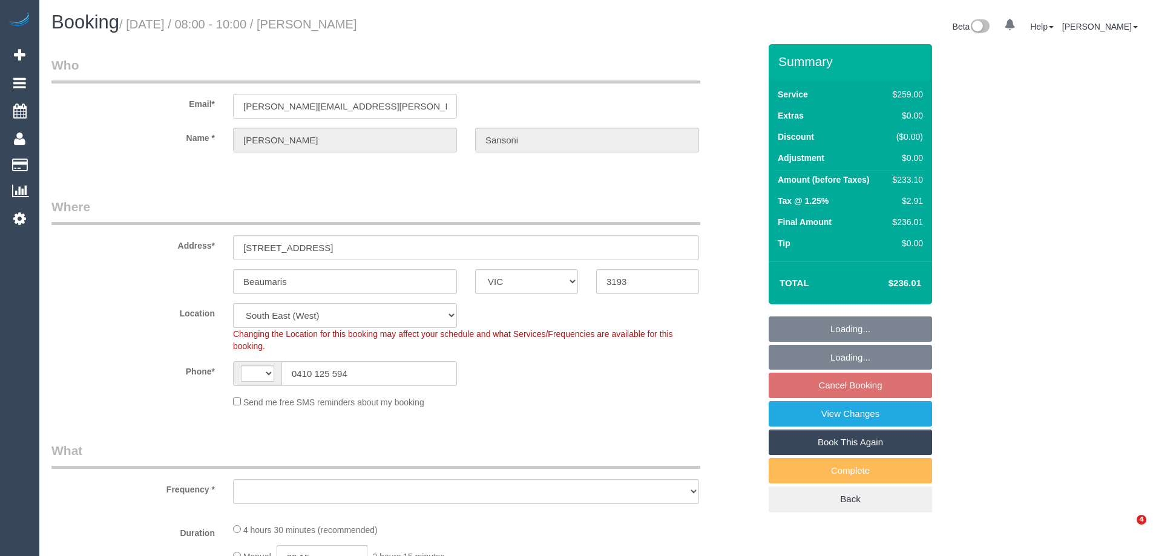
select select "VIC"
select select "string:stripe-pm_1N4ZJl2GScqysDRVkO85S4bM"
select select "string:AU"
select select "object:545"
select select "spot2"
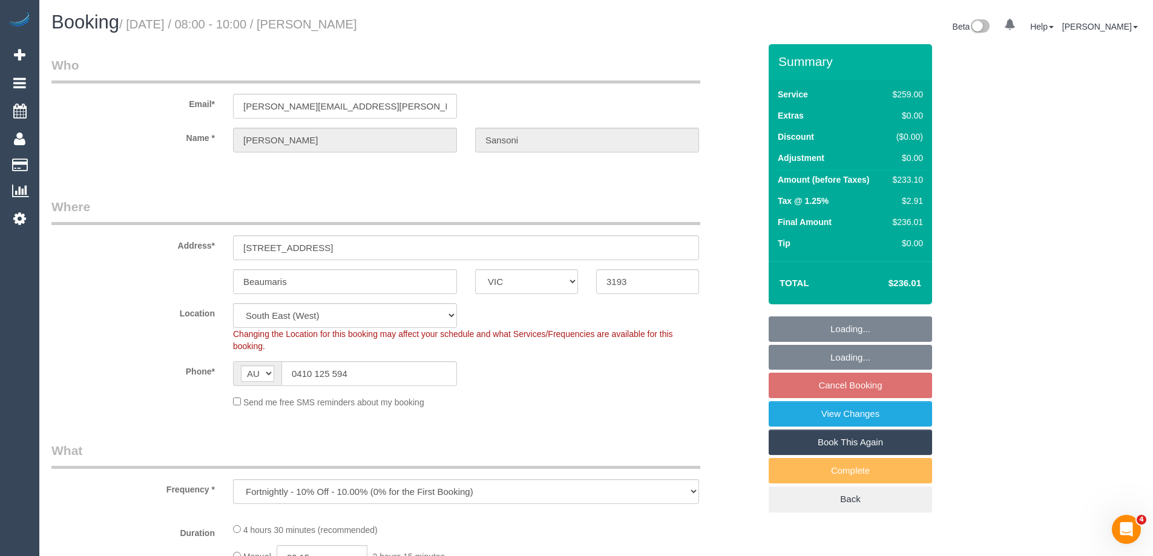
select select "number:29"
select select "number:14"
select select "number:19"
select select "number:22"
select select "number:35"
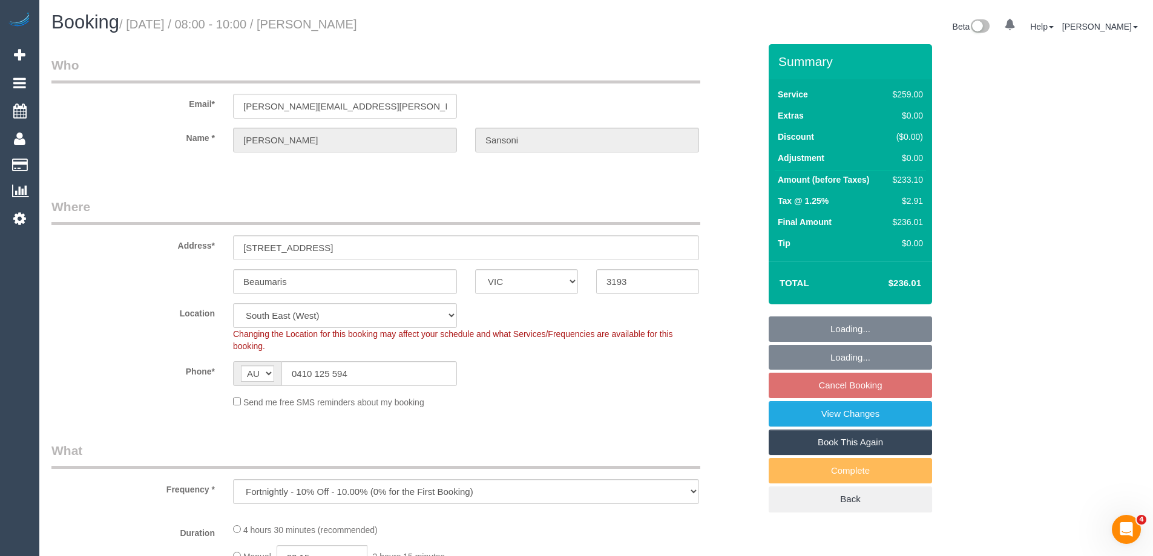
select select "number:12"
select select "object:1306"
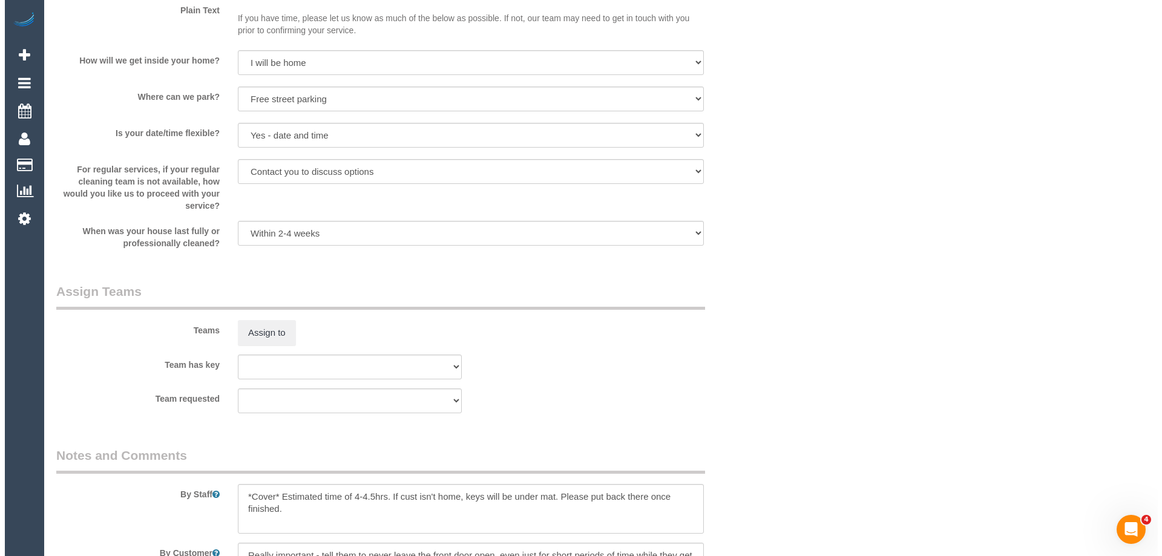
scroll to position [1815, 0]
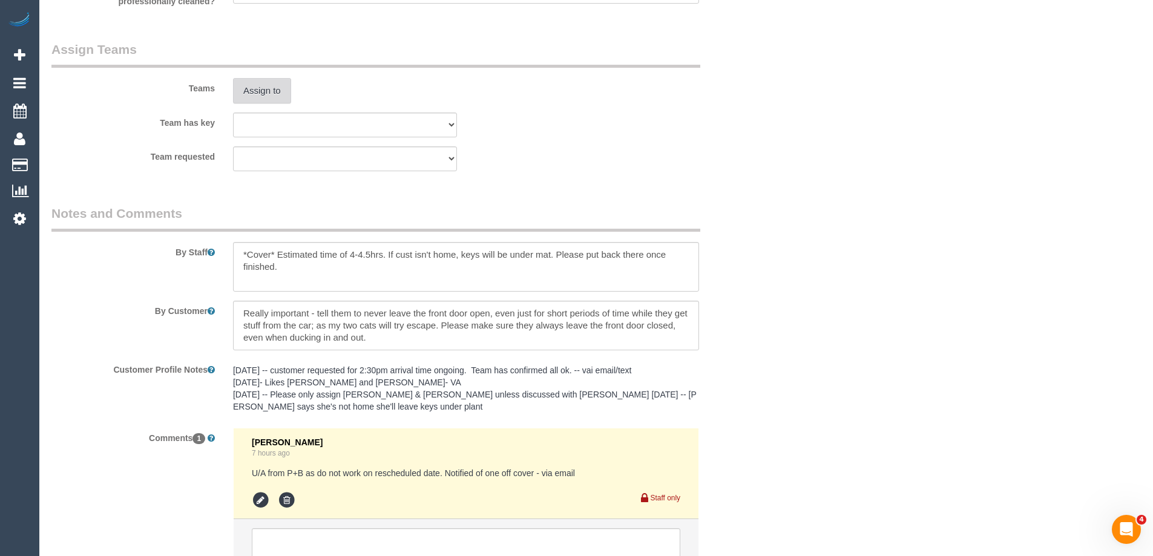
click at [246, 99] on button "Assign to" at bounding box center [262, 90] width 58 height 25
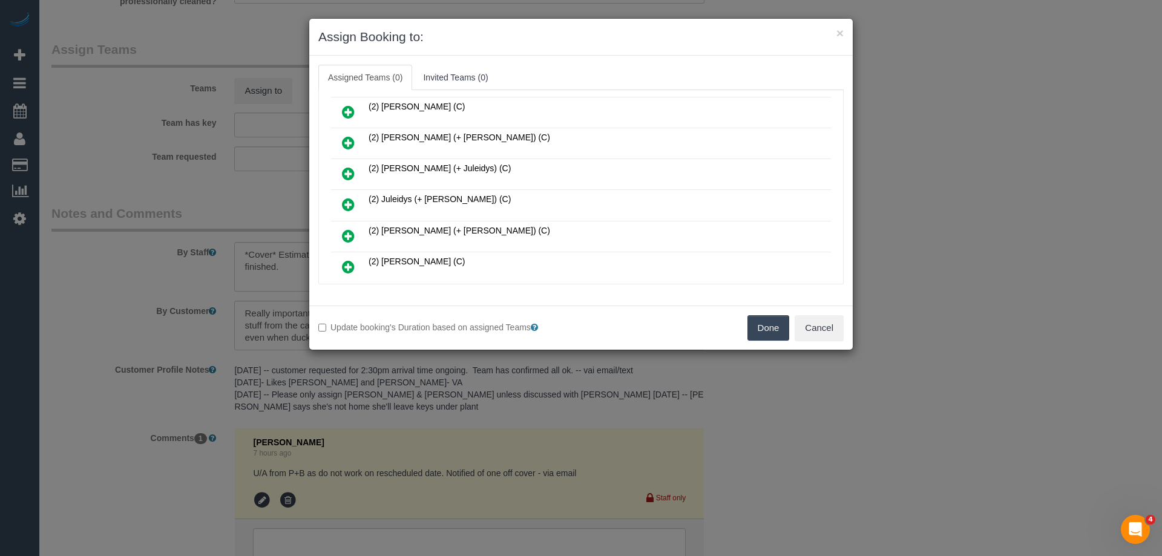
scroll to position [121, 0]
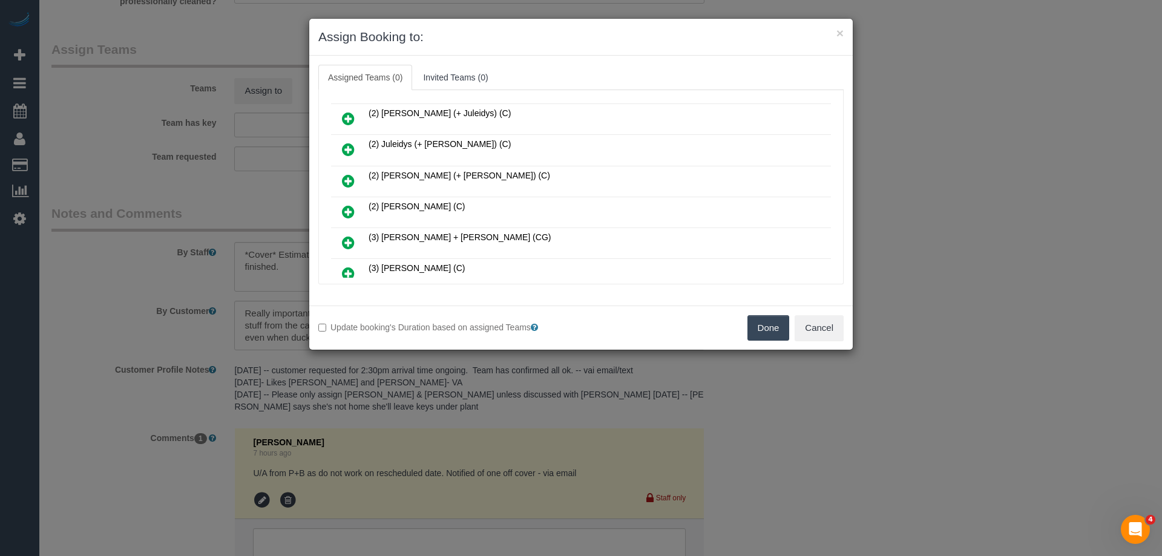
click at [351, 240] on icon at bounding box center [348, 242] width 13 height 15
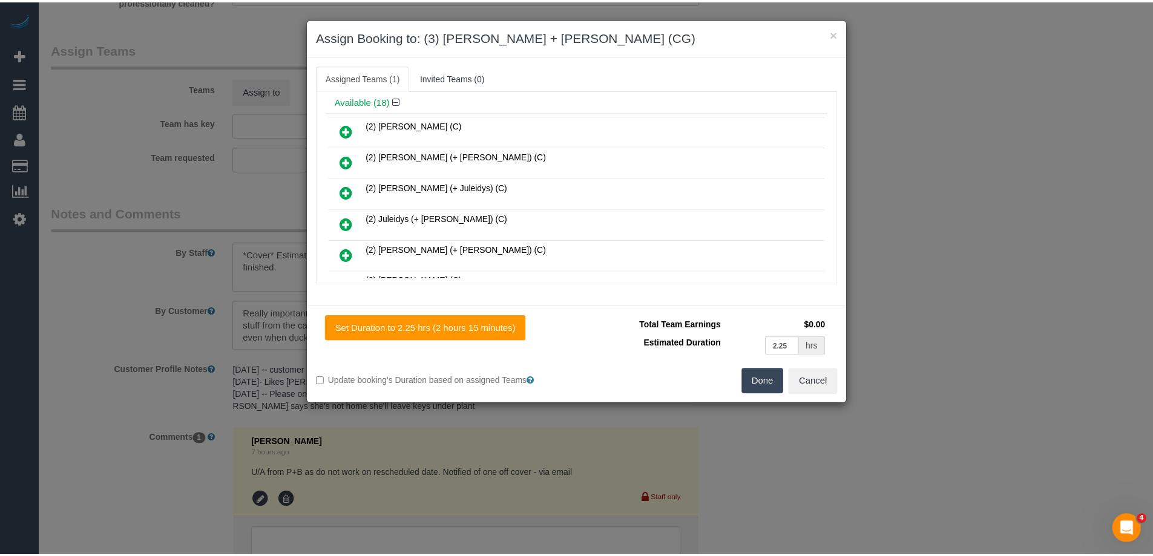
scroll to position [0, 0]
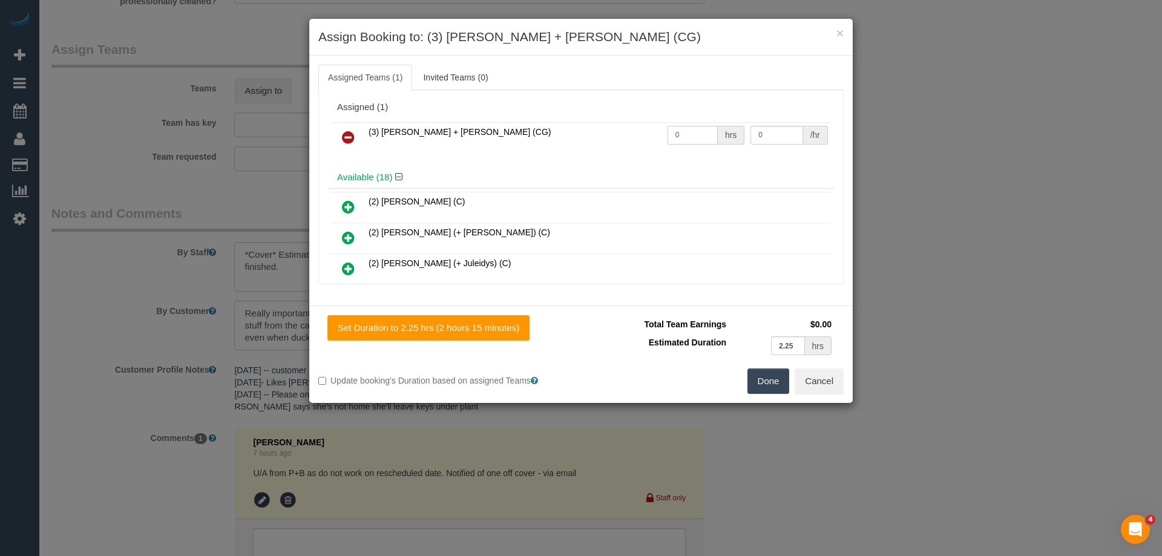
drag, startPoint x: 682, startPoint y: 134, endPoint x: 621, endPoint y: 134, distance: 61.1
click at [575, 134] on tr "(3) [PERSON_NAME] + [PERSON_NAME] (CG) 0 hrs 0 /hr" at bounding box center [581, 137] width 500 height 31
type input "1"
drag, startPoint x: 765, startPoint y: 133, endPoint x: 690, endPoint y: 133, distance: 75.6
click at [690, 133] on tr "(3) [PERSON_NAME] + [PERSON_NAME] (CG) 1 hrs 0 /hr" at bounding box center [581, 137] width 500 height 31
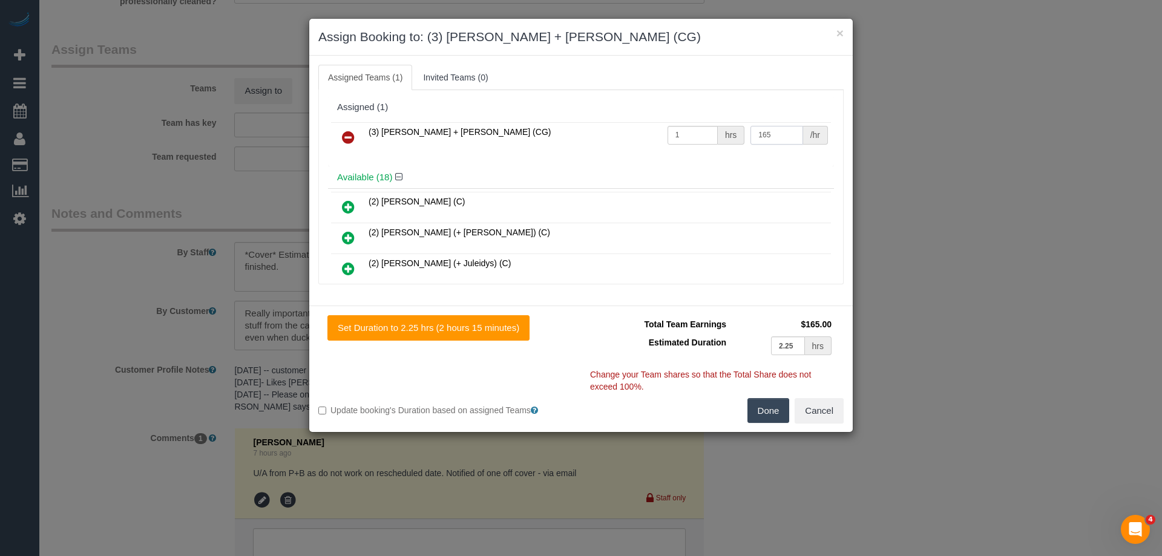
type input "165"
click at [773, 417] on button "Done" at bounding box center [768, 410] width 42 height 25
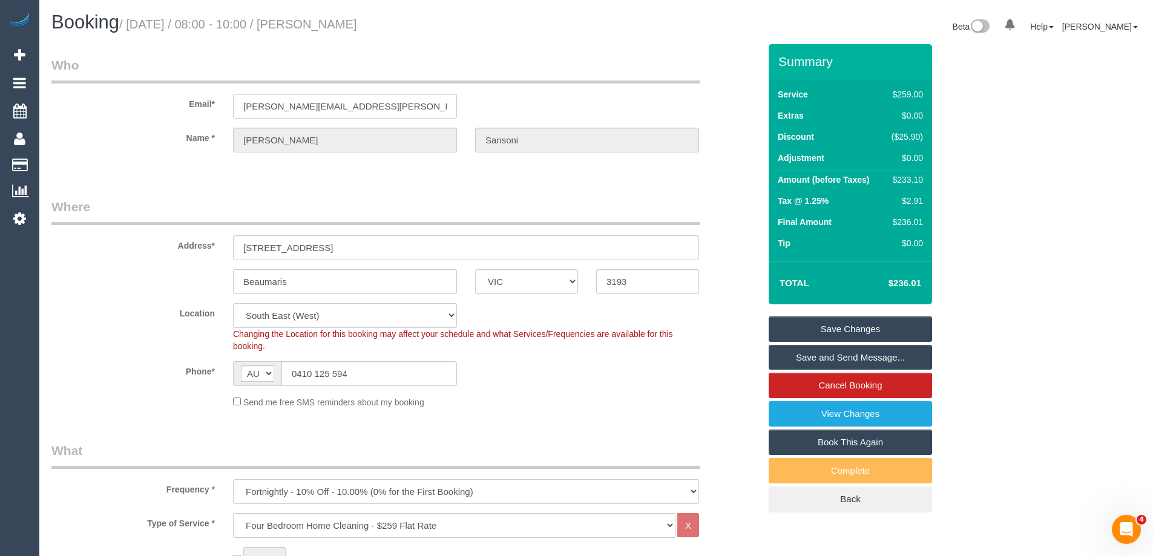
drag, startPoint x: 421, startPoint y: 25, endPoint x: 335, endPoint y: 21, distance: 86.0
click at [335, 21] on h1 "Booking / September 01, 2025 / 08:00 - 10:00 / Elena Sansoni" at bounding box center [319, 22] width 536 height 21
copy small "Elena Sansoni"
click at [803, 357] on link "Save and Send Message..." at bounding box center [850, 357] width 163 height 25
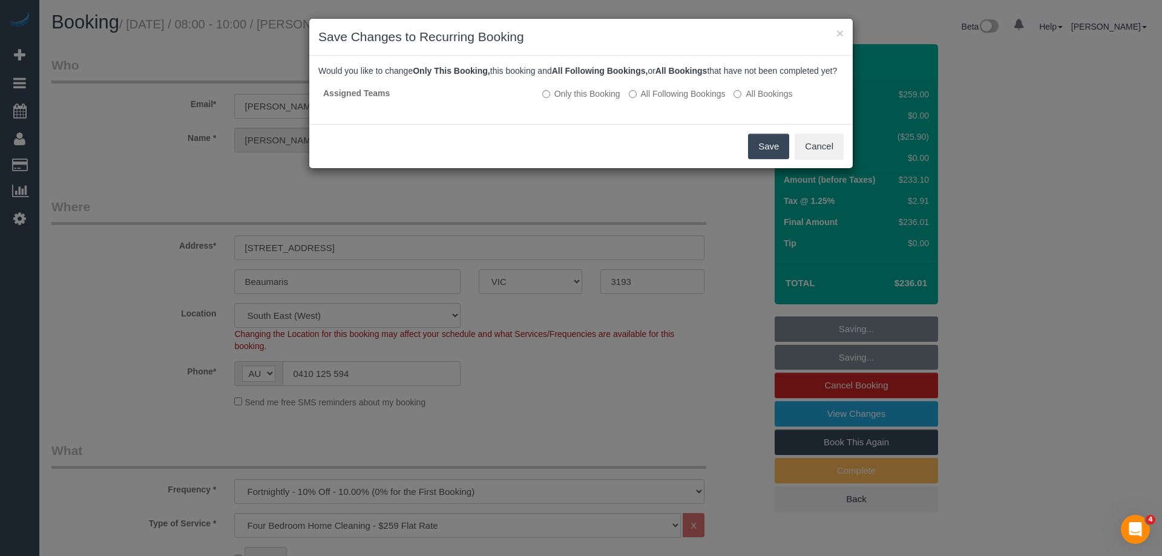
click at [766, 159] on button "Save" at bounding box center [768, 146] width 41 height 25
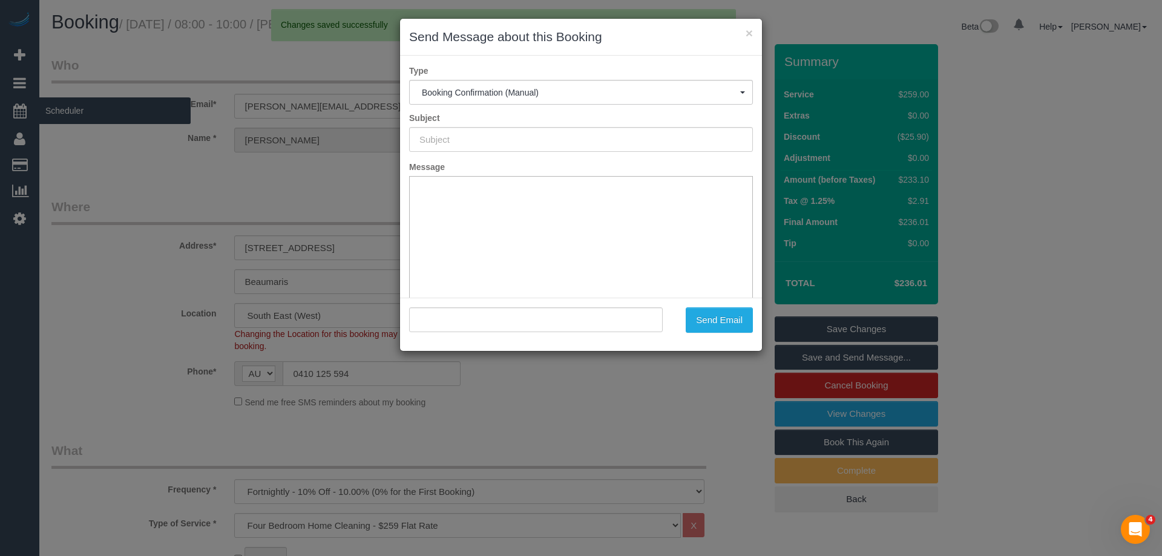
type input "Booking Confirmed"
type input ""Elena Sansoni" <elena.sansoni@gmail.com>"
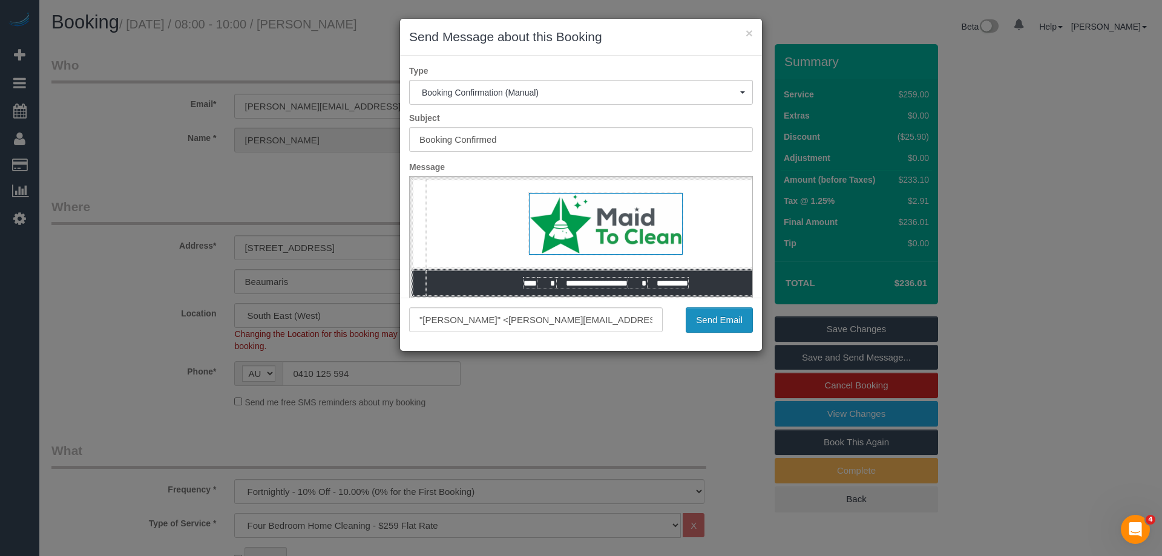
click at [697, 320] on button "Send Email" at bounding box center [719, 319] width 67 height 25
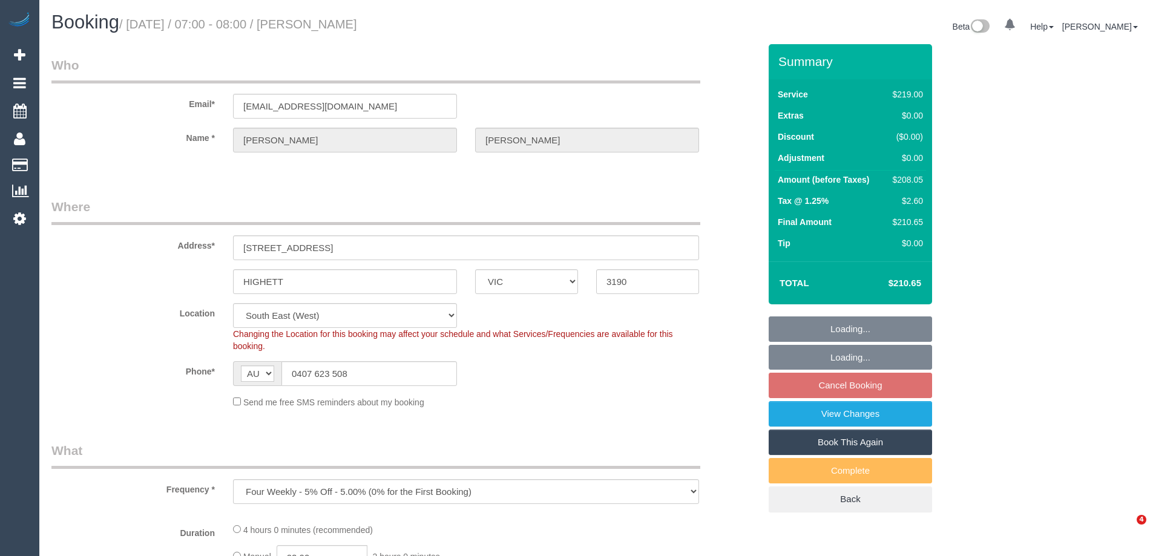
select select "VIC"
select select "number:32"
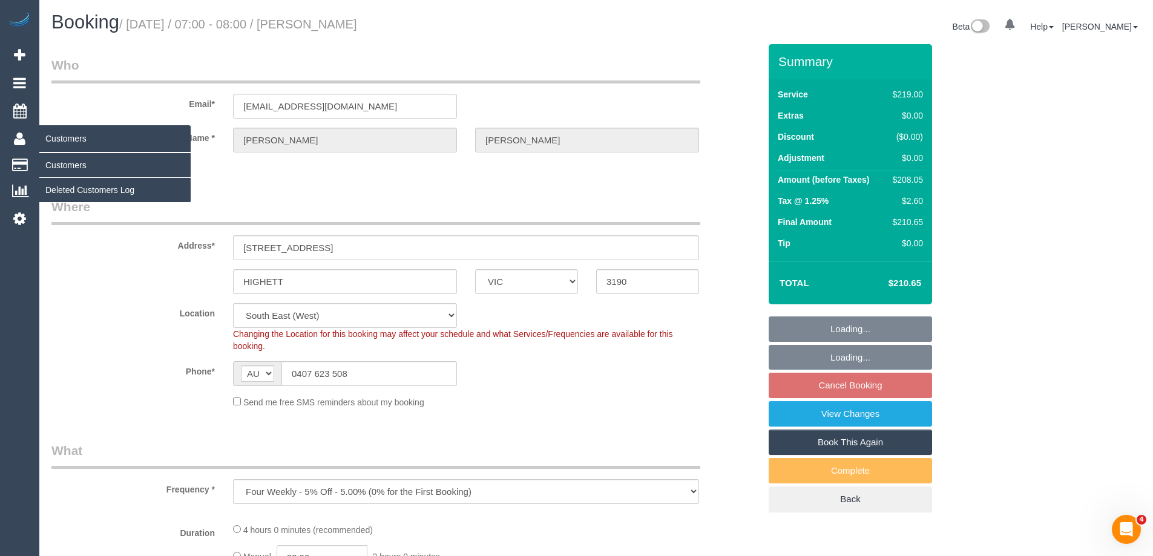
select select "object:1202"
select select "string:stripe-pm_1IrgO02GScqysDRVckAL1IZi"
select select "spot1"
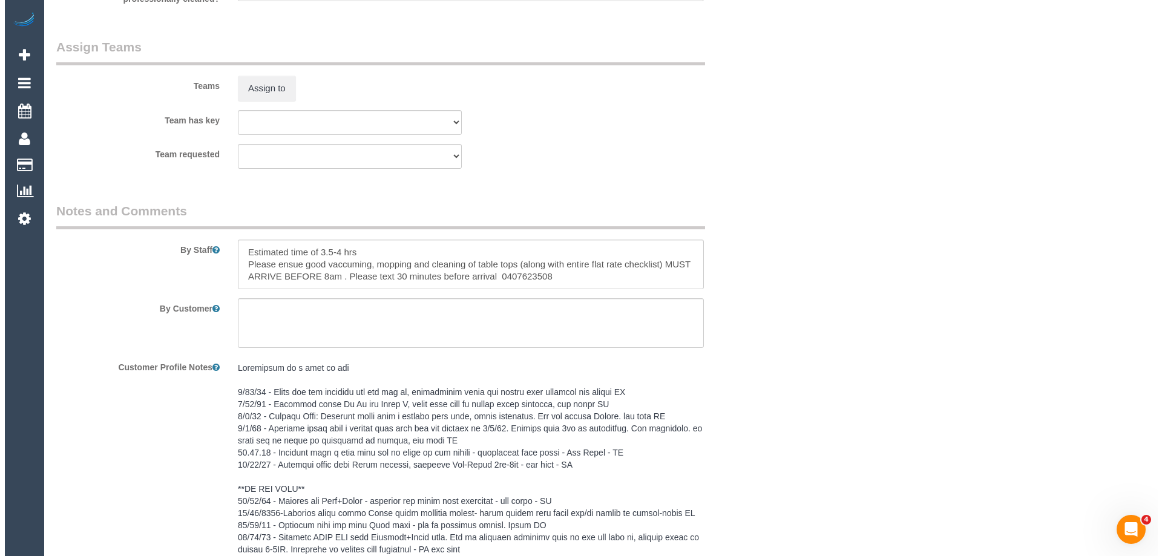
scroll to position [1815, 0]
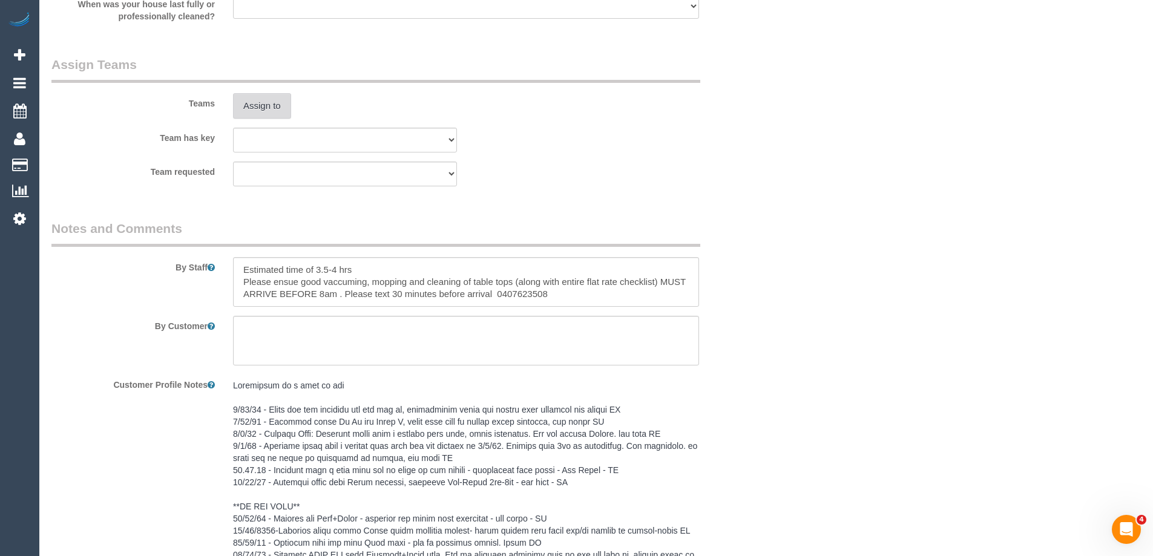
click at [251, 115] on button "Assign to" at bounding box center [262, 105] width 58 height 25
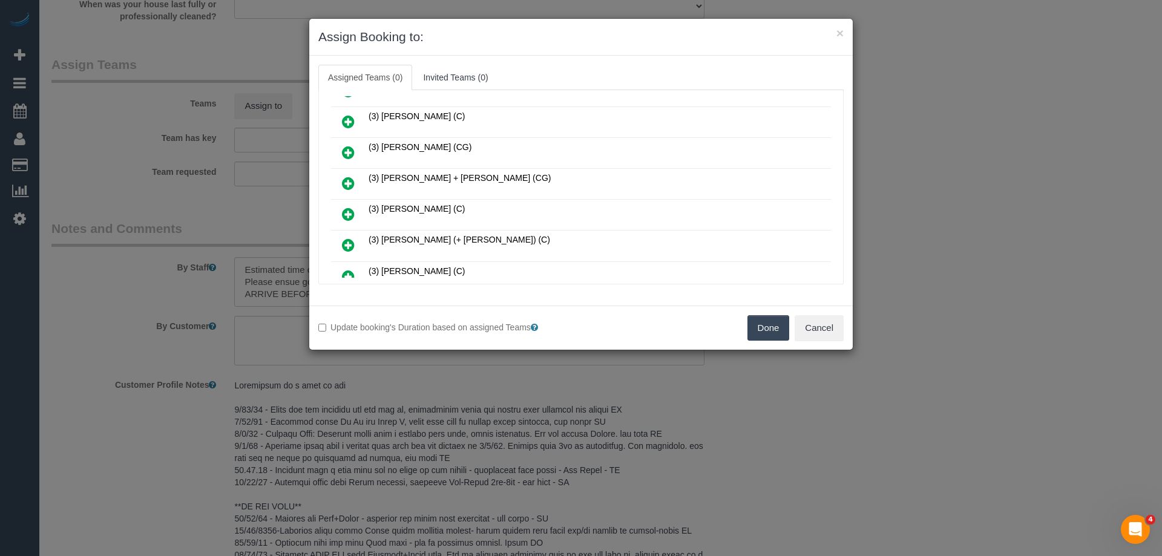
click at [343, 180] on icon at bounding box center [348, 183] width 13 height 15
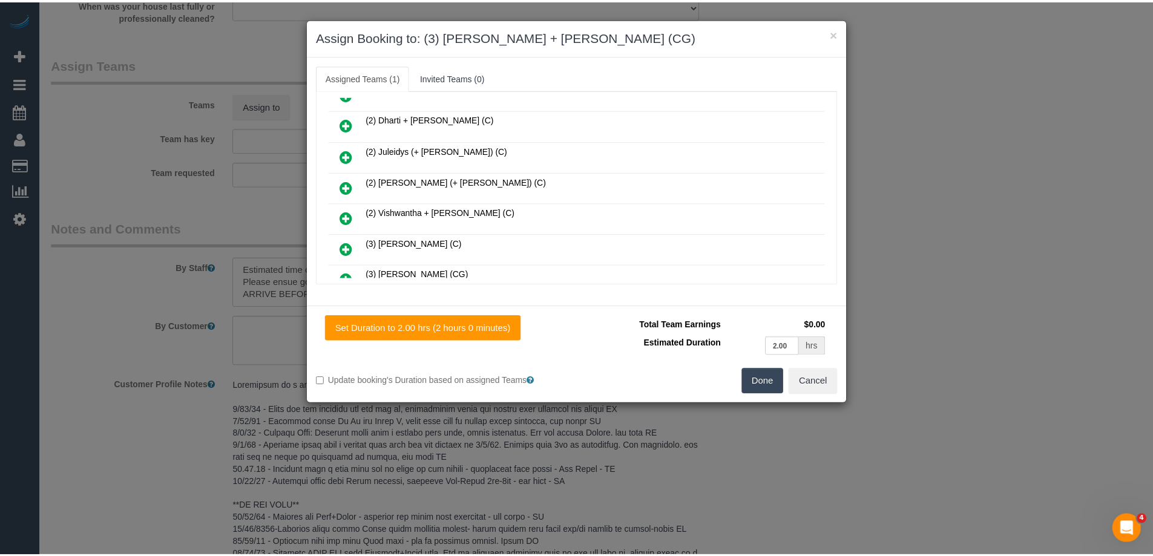
scroll to position [0, 0]
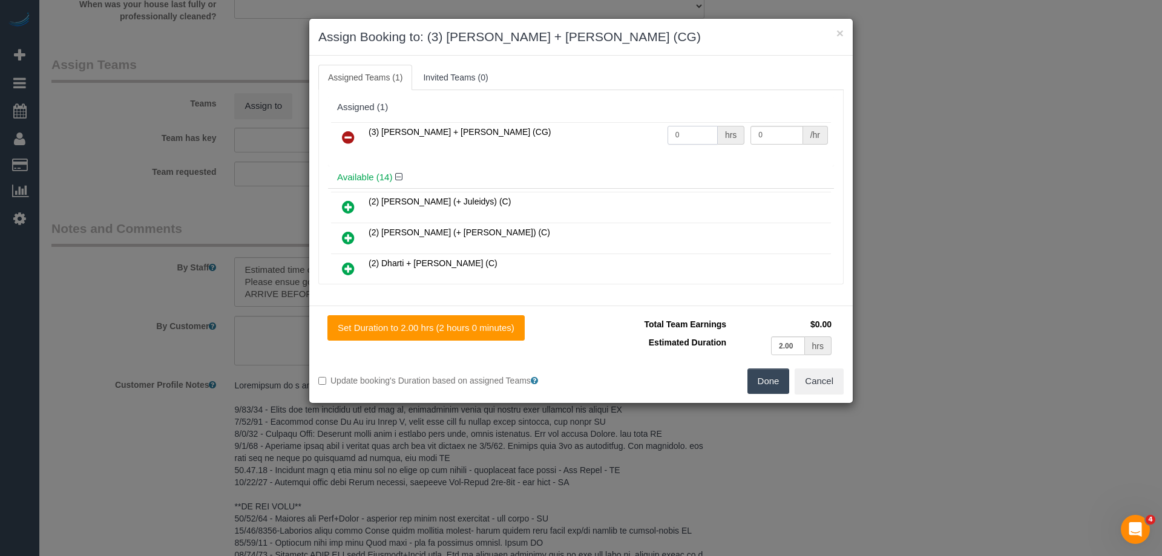
drag, startPoint x: 674, startPoint y: 127, endPoint x: 623, endPoint y: 125, distance: 51.5
click at [623, 125] on tr "(3) [PERSON_NAME] + [PERSON_NAME] (CG) 0 hrs 0 /hr" at bounding box center [581, 137] width 500 height 31
type input "1"
drag, startPoint x: 760, startPoint y: 134, endPoint x: 662, endPoint y: 134, distance: 98.0
click at [662, 134] on tr "(3) [PERSON_NAME] + [PERSON_NAME] (CG) 1 hrs 0 /hr" at bounding box center [581, 137] width 500 height 31
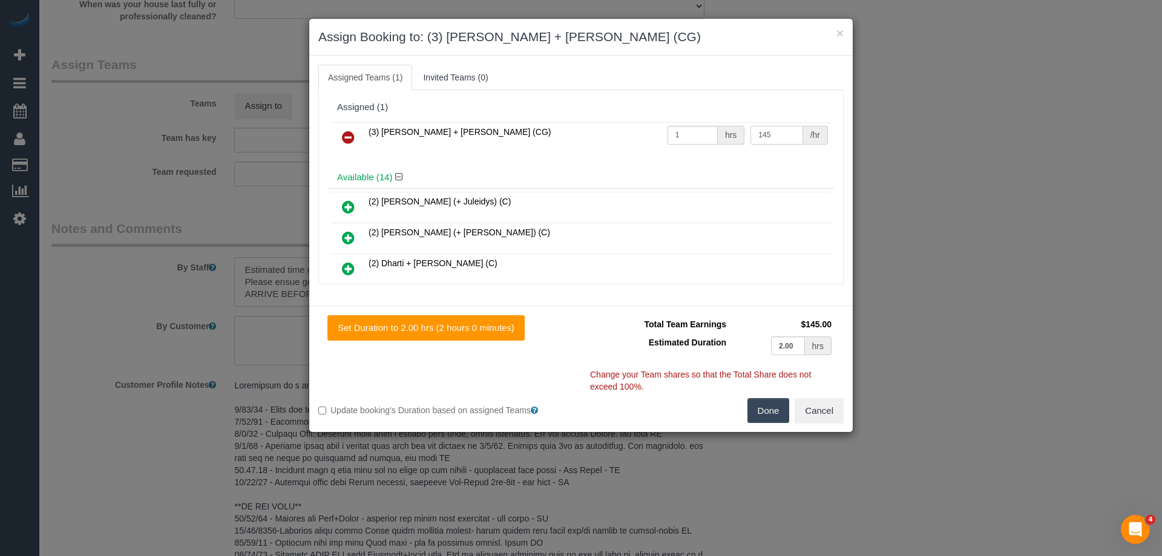
type input "145"
click at [766, 406] on button "Done" at bounding box center [768, 410] width 42 height 25
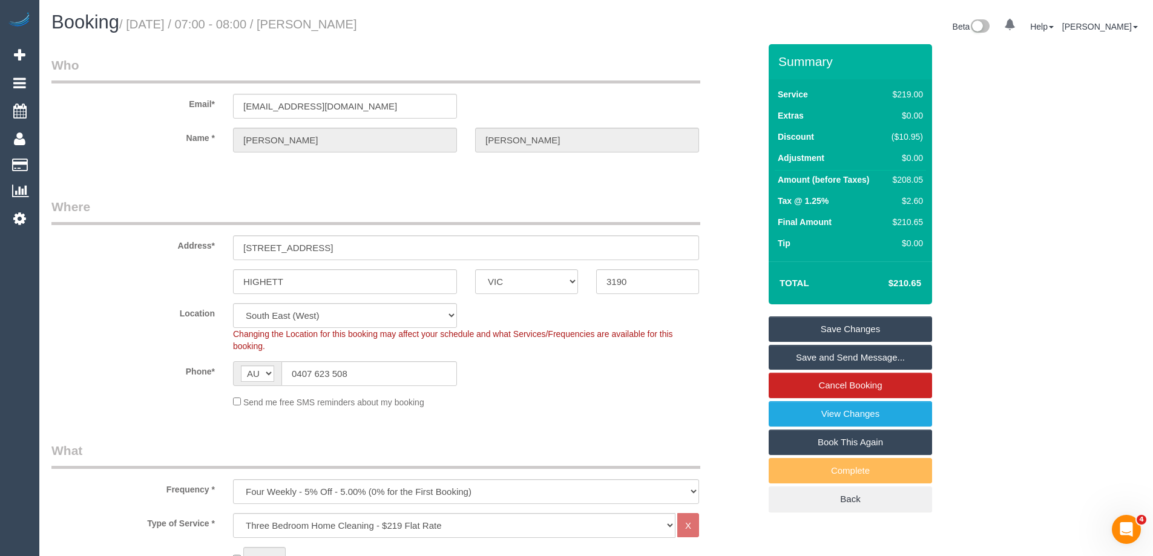
drag, startPoint x: 363, startPoint y: 20, endPoint x: 334, endPoint y: 18, distance: 29.1
click at [334, 18] on h1 "Booking / September 01, 2025 / 07:00 - 08:00 / Emily Douglas" at bounding box center [319, 22] width 536 height 21
copy small "Emily Douglas"
click at [791, 330] on link "Save Changes" at bounding box center [850, 328] width 163 height 25
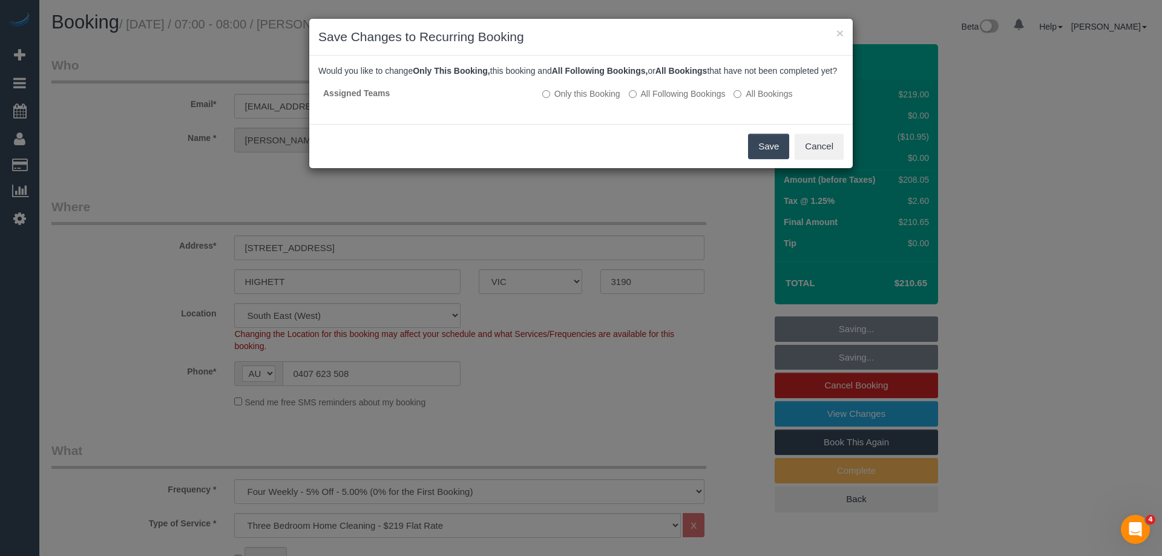
click at [771, 155] on button "Save" at bounding box center [768, 146] width 41 height 25
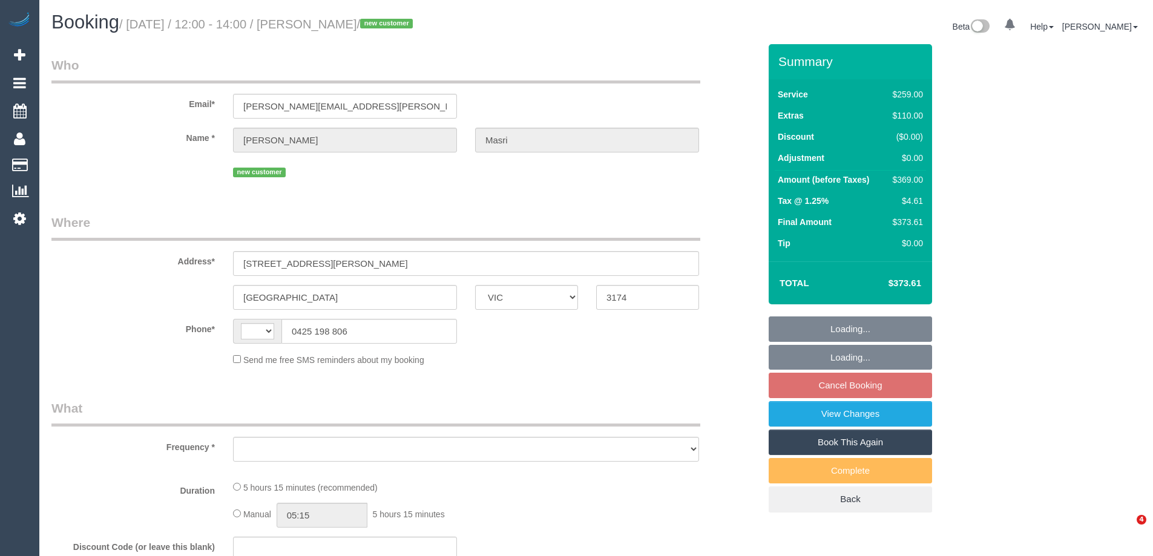
select select "VIC"
select select "object:284"
select select "string:AU"
select select "string:stripe-pm_1S07nk2GScqysDRVlH1BeyTx"
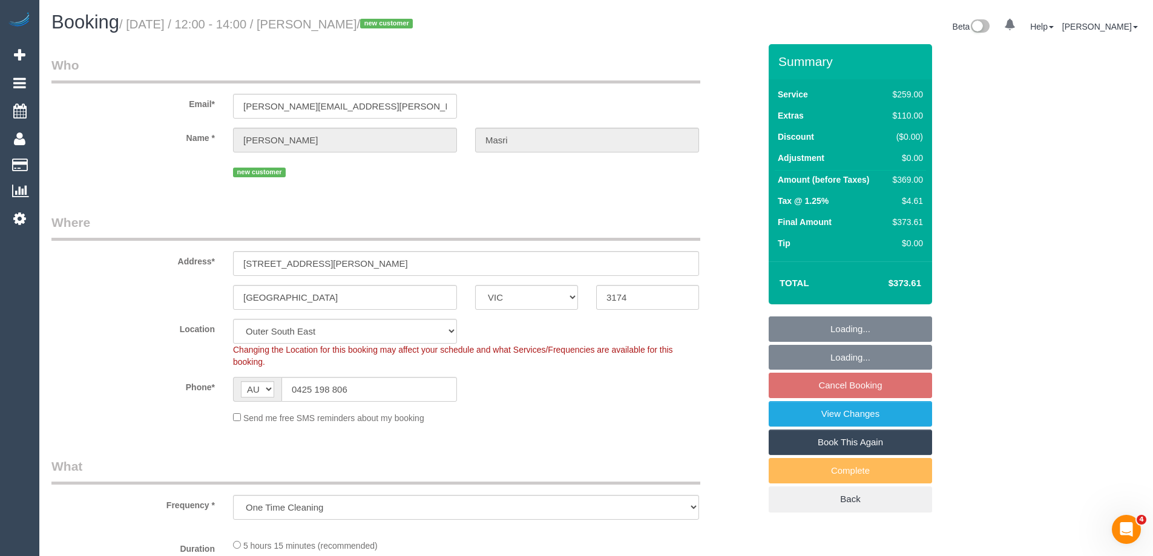
select select "object:684"
select select "number:29"
select select "number:14"
select select "number:19"
select select "number:25"
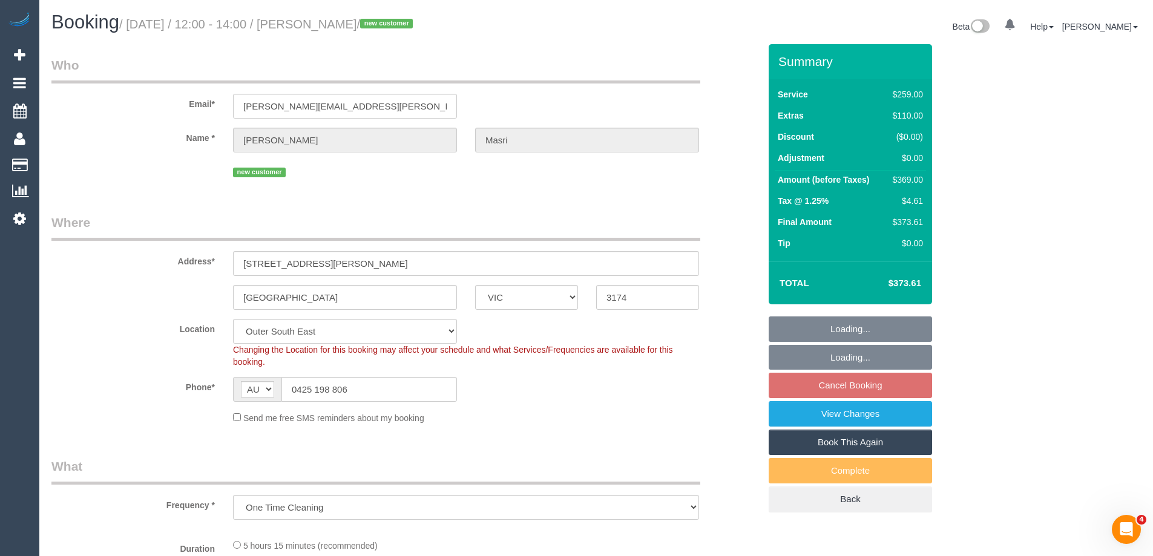
select select "number:26"
select select "spot4"
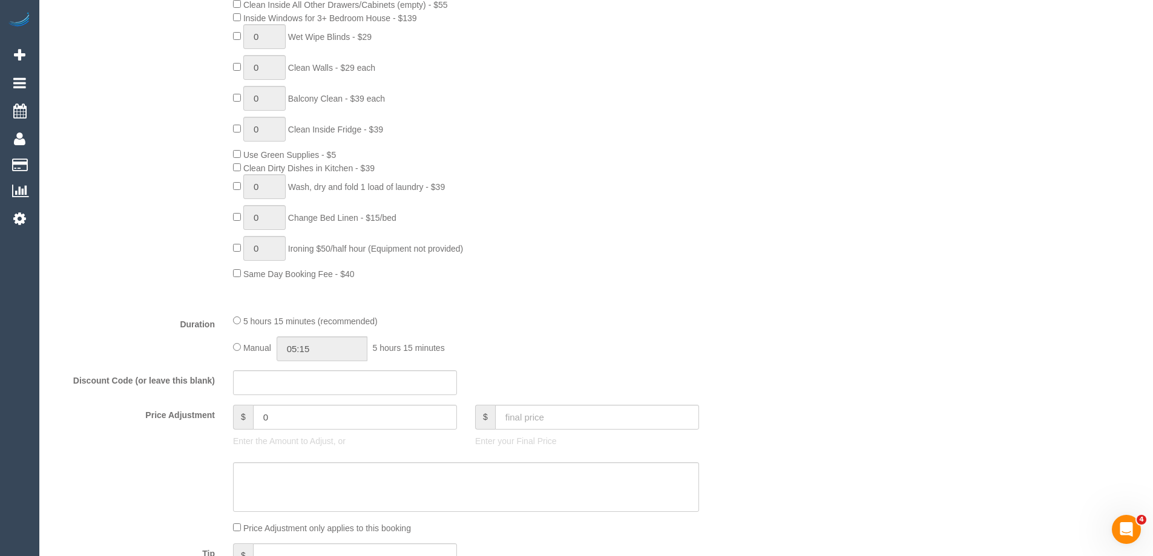
scroll to position [847, 0]
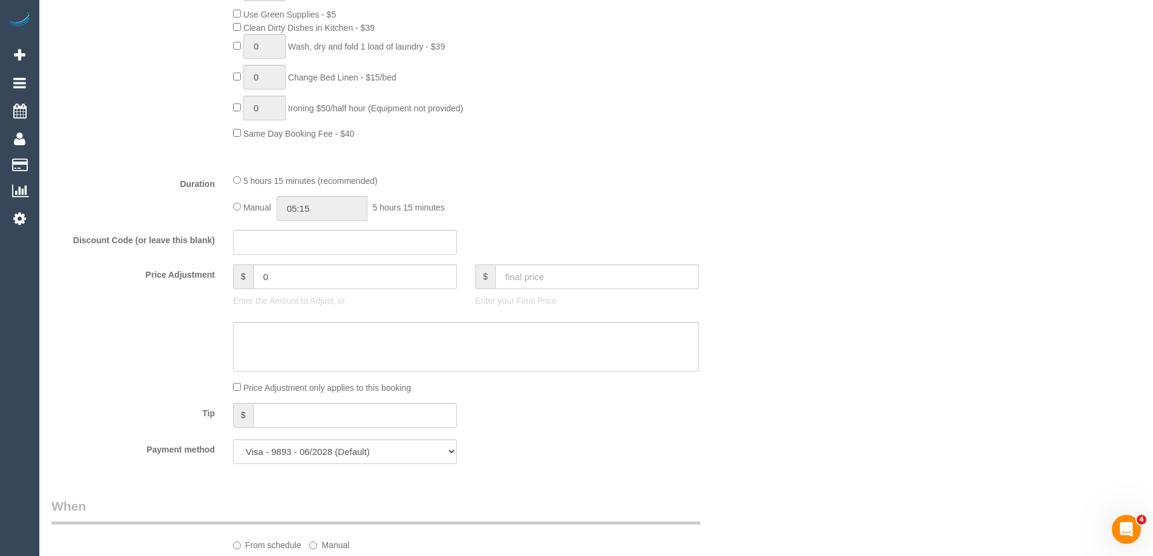
click at [238, 201] on div "Manual 05:15 5 hours 15 minutes" at bounding box center [466, 208] width 466 height 25
click at [329, 208] on input "05:15" at bounding box center [322, 208] width 91 height 25
type input "03:00"
click at [301, 278] on li "03:00" at bounding box center [308, 275] width 54 height 16
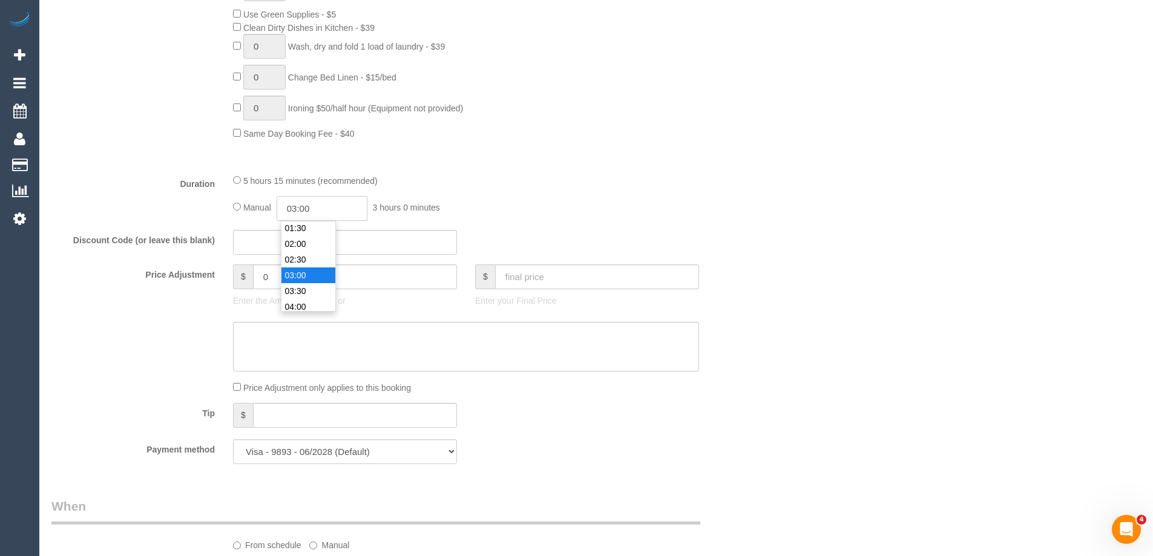
scroll to position [79, 0]
select select "spot28"
drag, startPoint x: 322, startPoint y: 209, endPoint x: 305, endPoint y: 208, distance: 17.0
click at [305, 208] on input "03:00" at bounding box center [322, 208] width 91 height 25
type input "03:15"
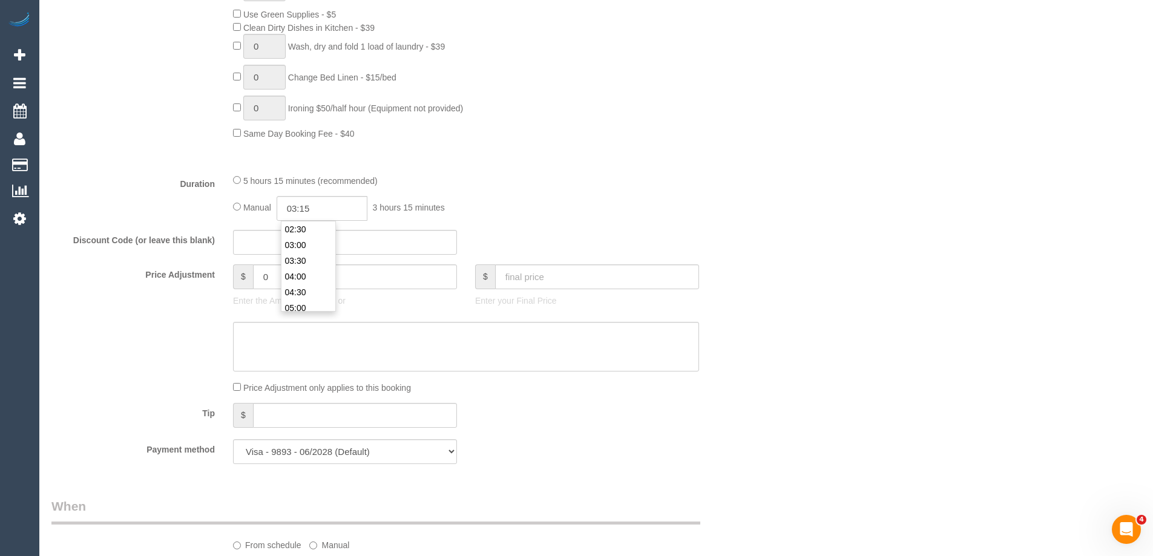
click at [580, 167] on fieldset "What Frequency * One Time Cleaning Weekly - 10% Off - 10.00% (0% for the First …" at bounding box center [405, 41] width 708 height 863
select select "spot76"
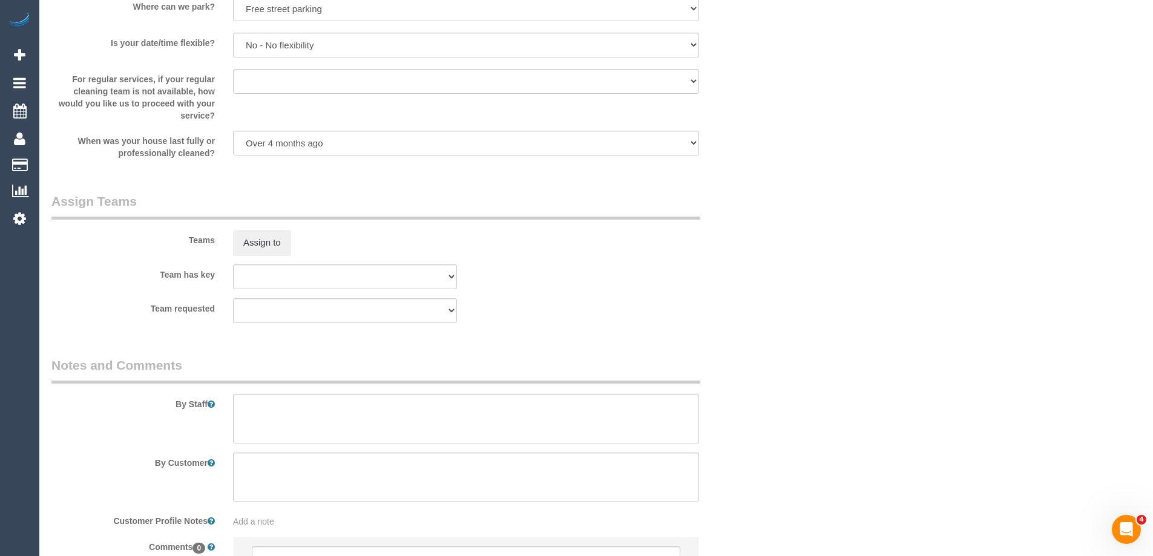
scroll to position [1755, 0]
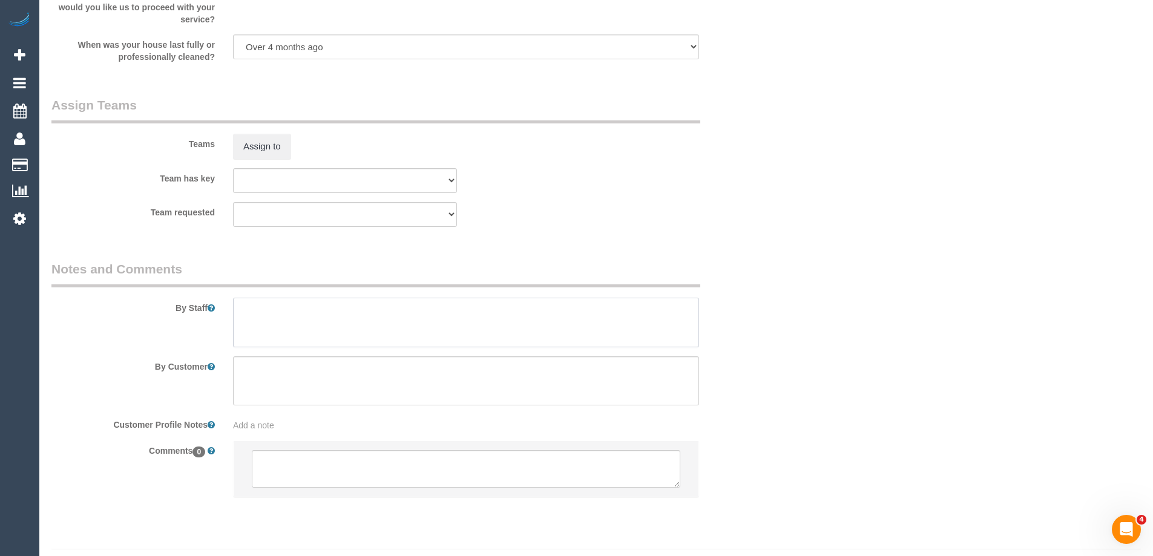
click at [259, 327] on textarea at bounding box center [466, 323] width 466 height 50
type textarea "Estimated time of 5.5-6.5 hrs"
click at [260, 144] on button "Assign to" at bounding box center [262, 146] width 58 height 25
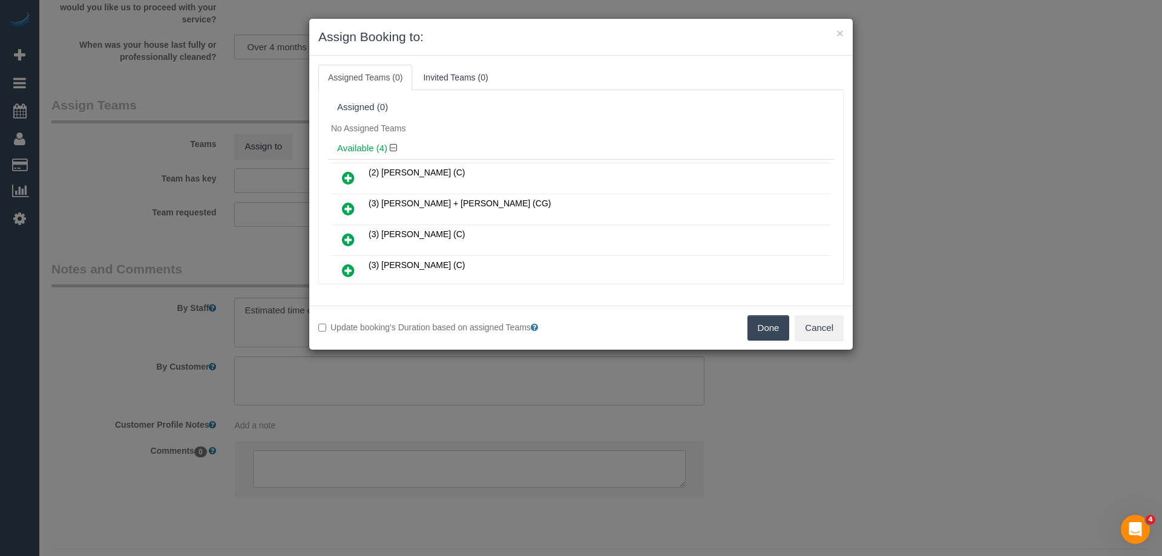
click at [353, 201] on link at bounding box center [348, 209] width 28 height 24
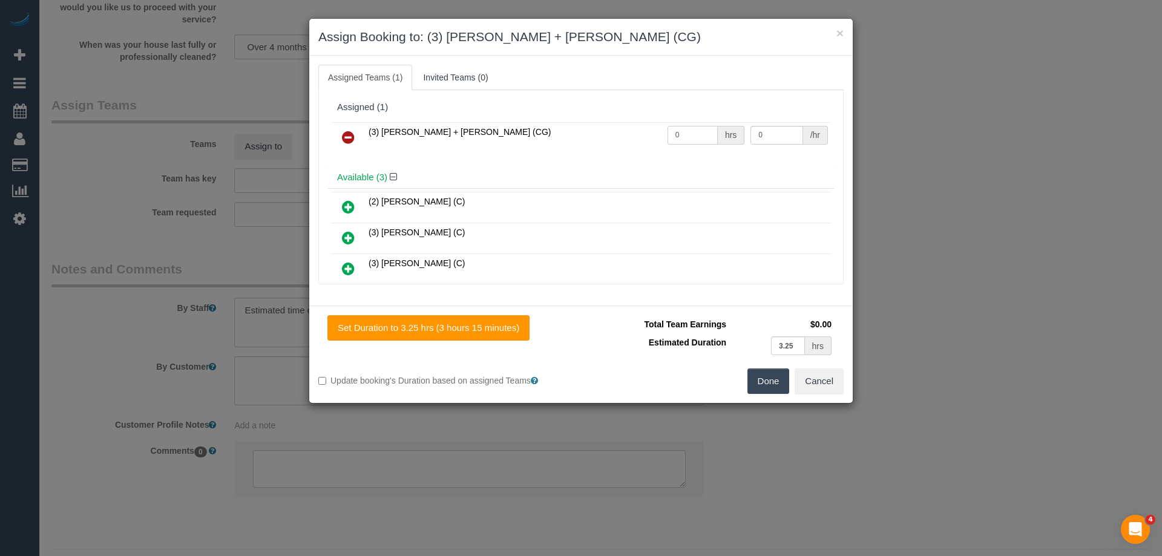
drag, startPoint x: 675, startPoint y: 134, endPoint x: 623, endPoint y: 136, distance: 52.7
click at [618, 134] on tr "(3) Bansari + Bhavesh (CG) 0 hrs 0 /hr" at bounding box center [581, 137] width 500 height 31
type input "1"
drag, startPoint x: 757, startPoint y: 134, endPoint x: 709, endPoint y: 131, distance: 47.9
click at [709, 131] on tr "(3) Bansari + Bhavesh (CG) 1 hrs 0 /hr" at bounding box center [581, 137] width 500 height 31
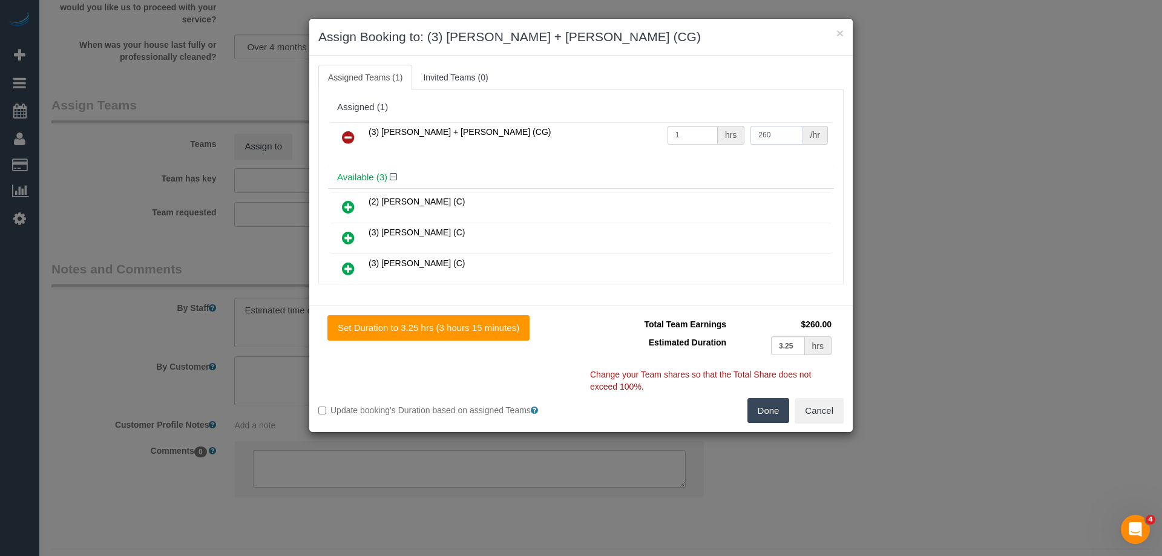
type input "260"
click at [765, 411] on button "Done" at bounding box center [768, 410] width 42 height 25
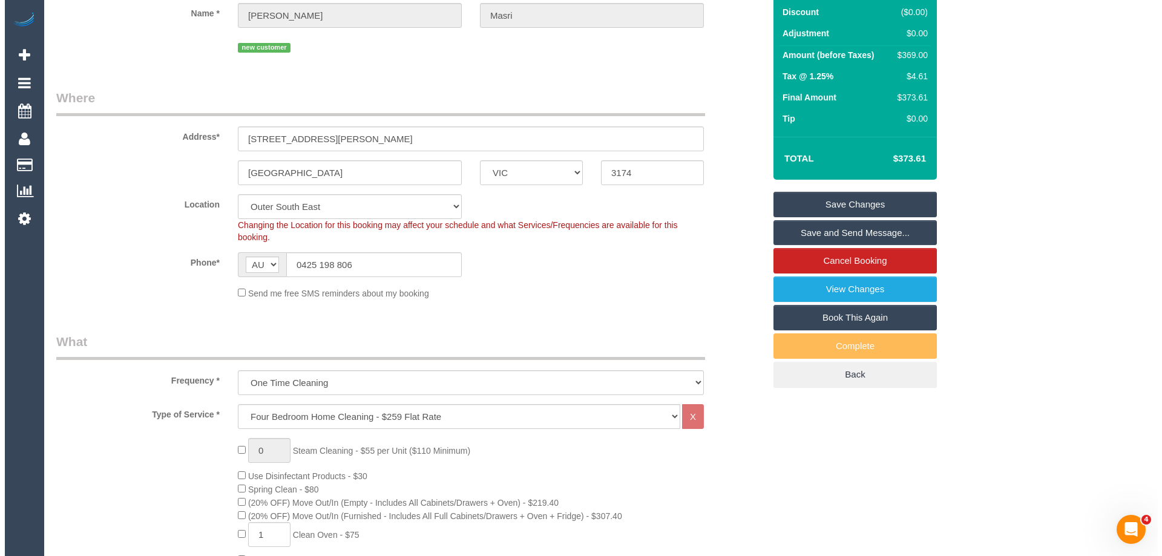
scroll to position [0, 0]
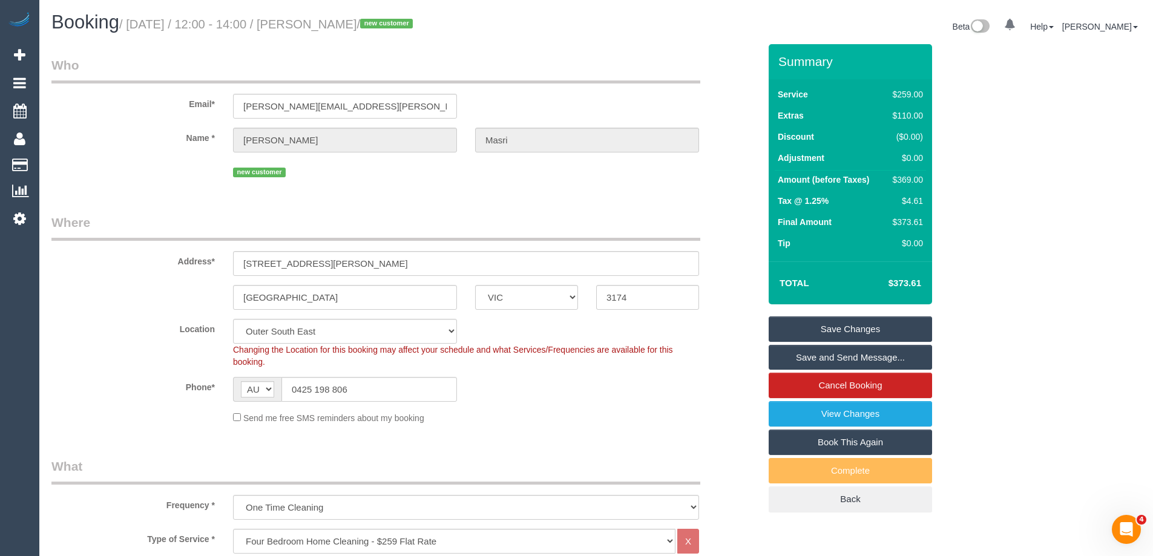
drag, startPoint x: 411, startPoint y: 20, endPoint x: 334, endPoint y: 20, distance: 77.5
click at [334, 20] on small "/ September 01, 2025 / 12:00 - 14:00 / Melanie Masri / new customer" at bounding box center [267, 24] width 297 height 13
copy small "Melanie Masri"
click at [787, 355] on link "Save and Send Message..." at bounding box center [850, 357] width 163 height 25
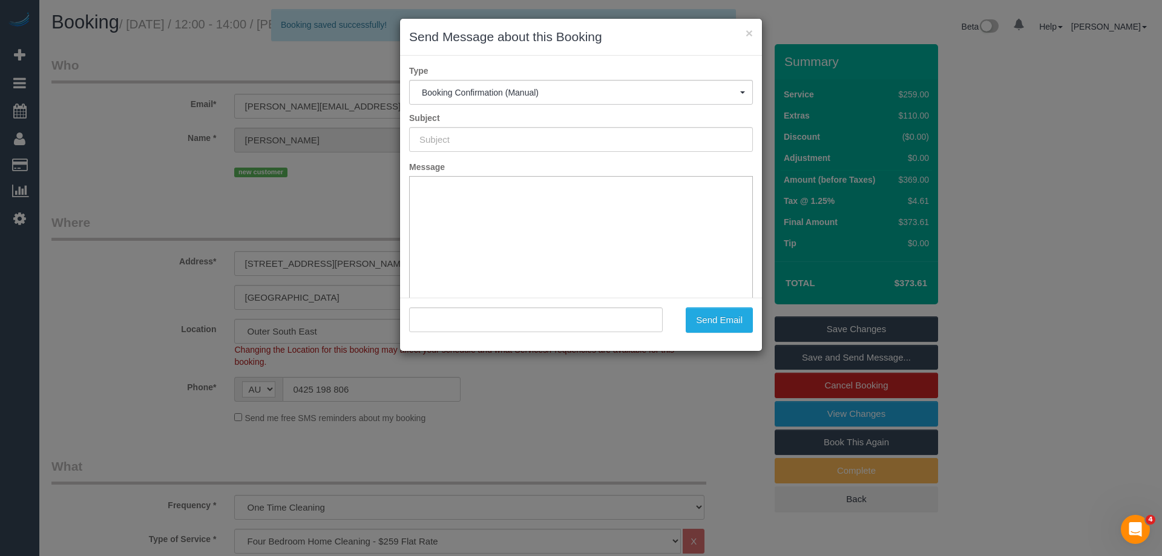
type input "Booking Confirmed"
type input ""Melanie Masri" <melanie.masri@hotmail.com>"
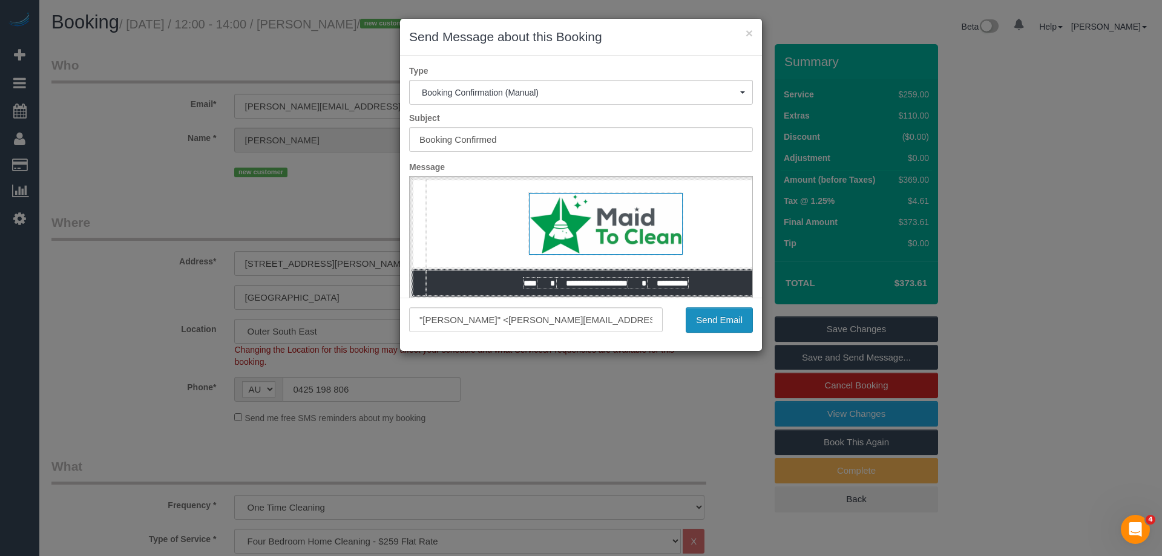
click at [703, 324] on button "Send Email" at bounding box center [719, 319] width 67 height 25
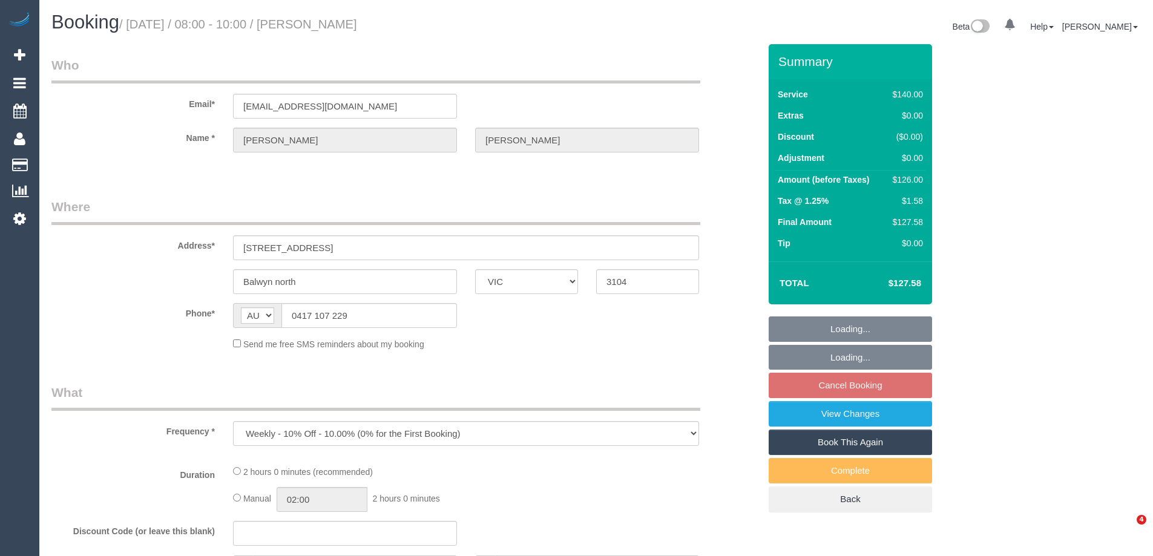
select select "VIC"
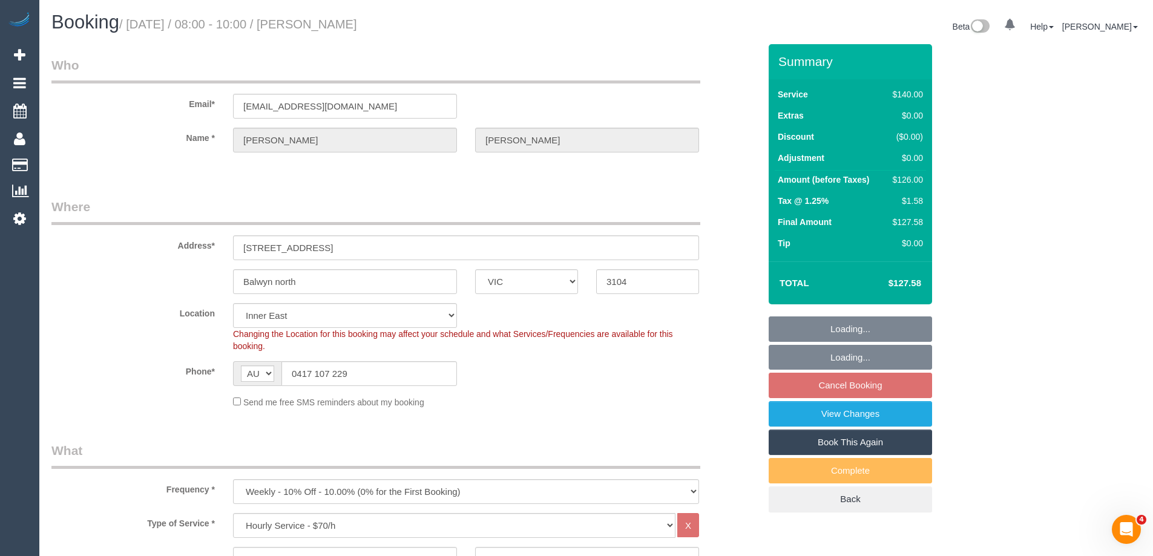
select select "spot2"
select select "number:27"
select select "number:14"
select select "number:18"
select select "number:36"
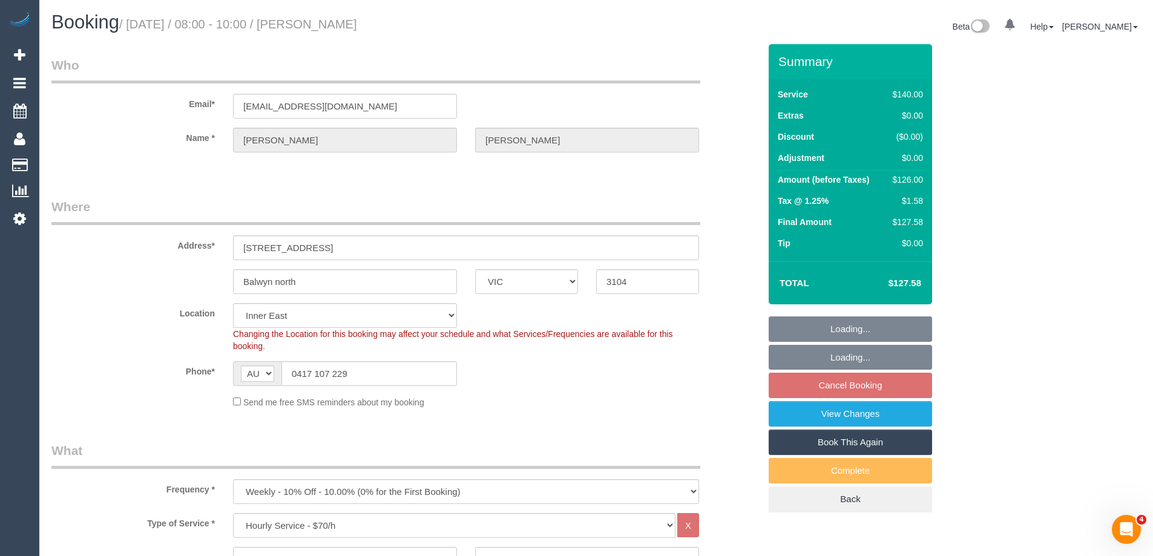
select select "number:34"
select select "number:11"
select select "object:865"
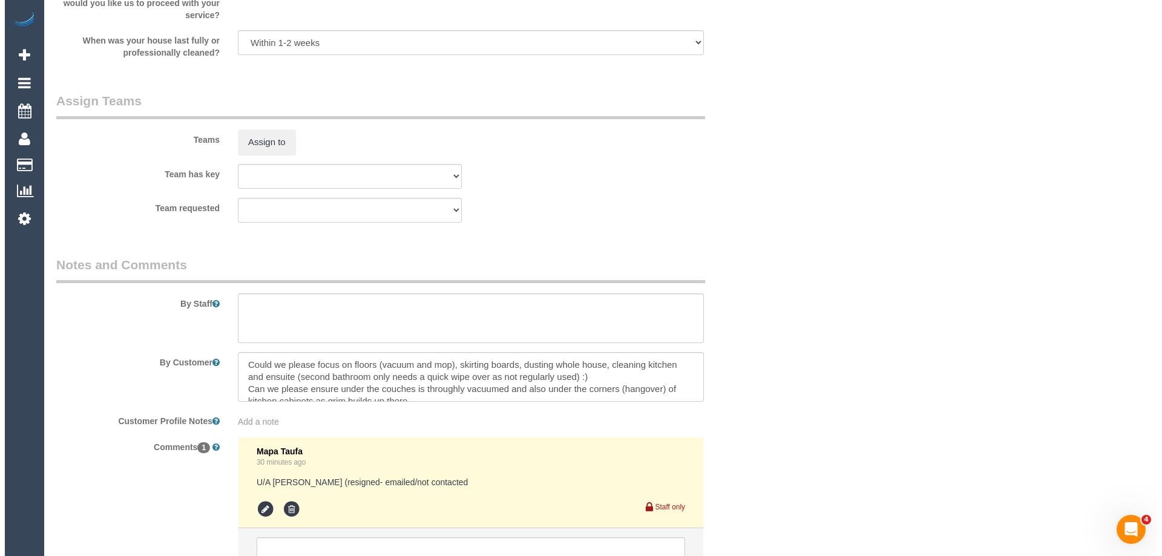
scroll to position [1705, 0]
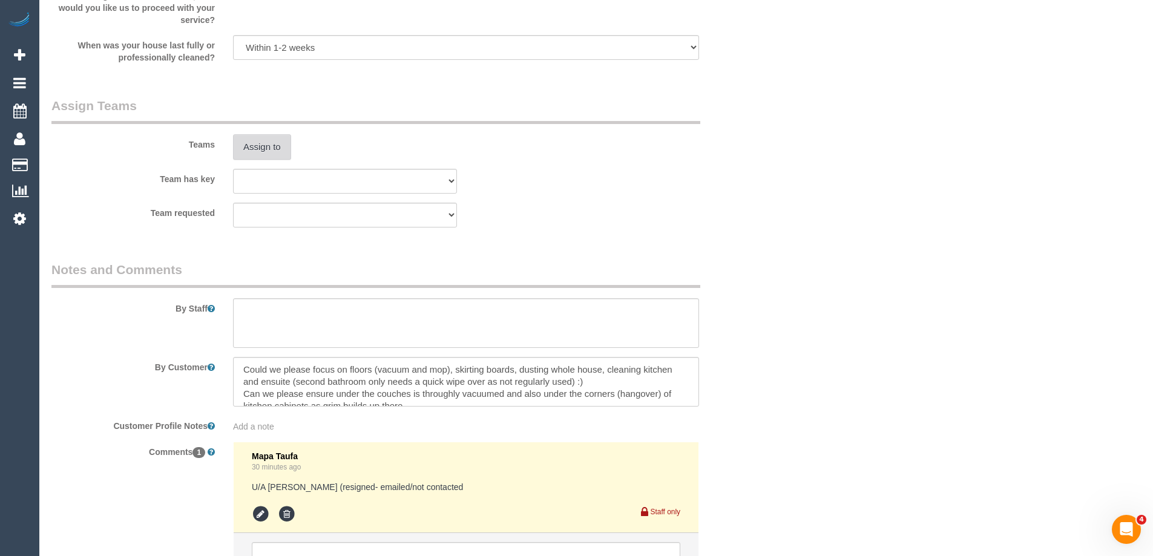
click at [255, 152] on button "Assign to" at bounding box center [262, 146] width 58 height 25
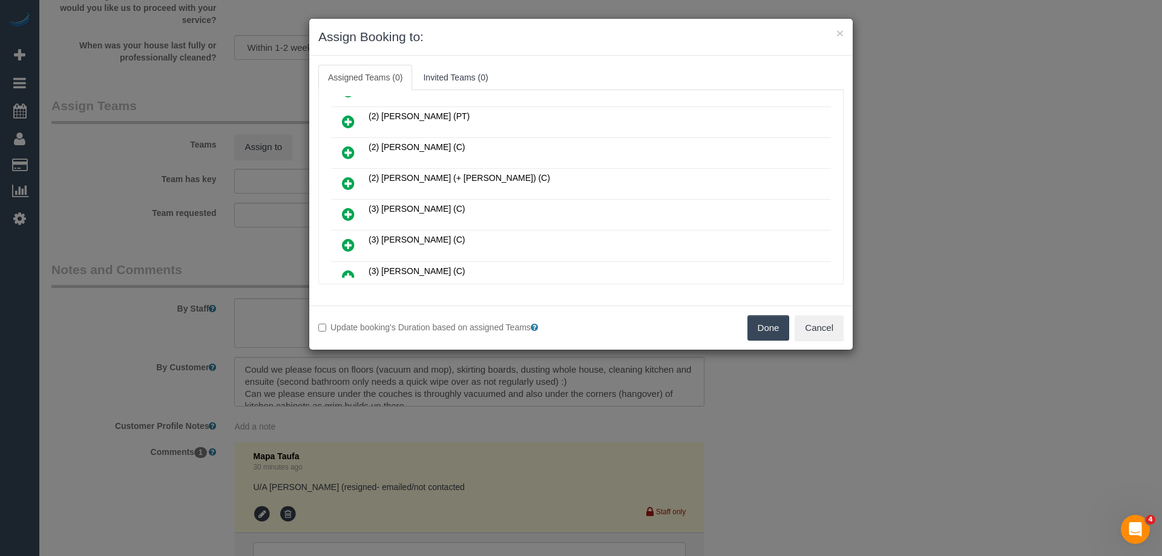
click at [352, 212] on icon at bounding box center [348, 214] width 13 height 15
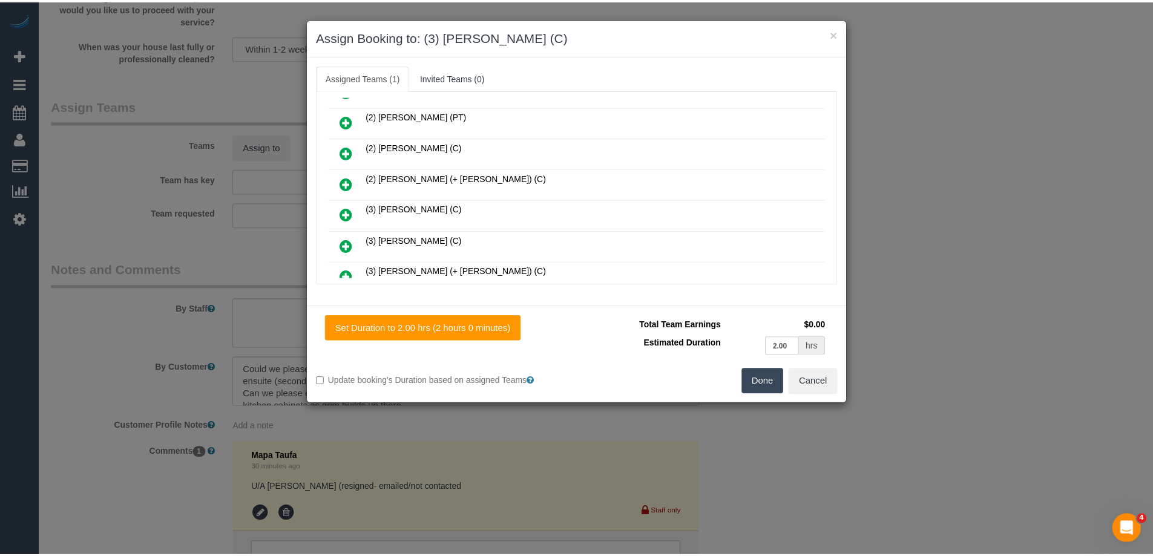
scroll to position [0, 0]
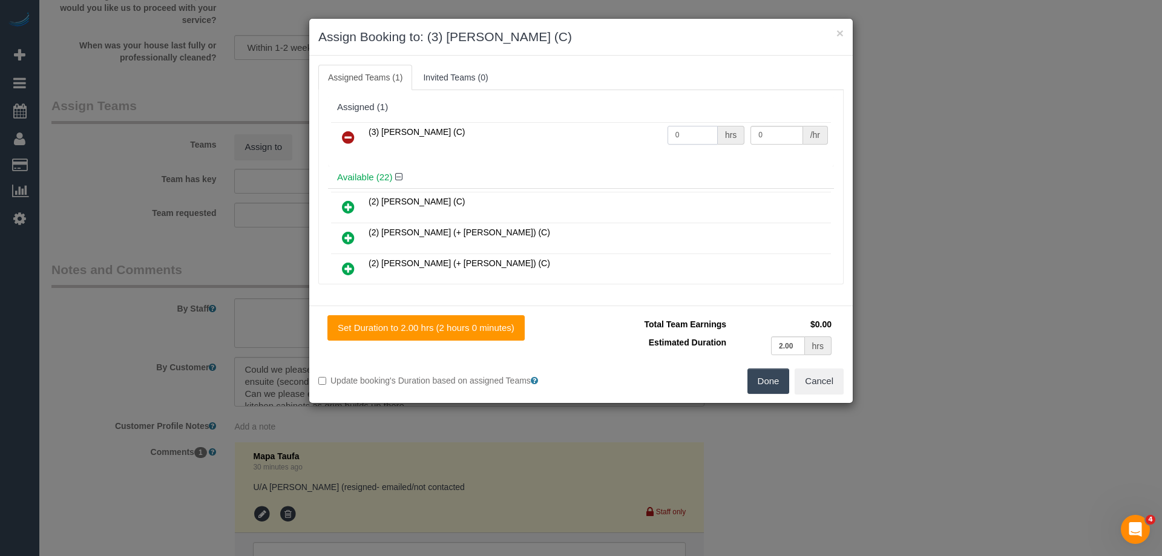
drag, startPoint x: 699, startPoint y: 130, endPoint x: 605, endPoint y: 129, distance: 93.8
click at [614, 129] on tr "(3) Danyal Ali (C) 0 hrs 0 /hr" at bounding box center [581, 137] width 500 height 31
type input "2"
drag, startPoint x: 750, startPoint y: 134, endPoint x: 671, endPoint y: 133, distance: 79.3
click at [671, 133] on tr "(3) Danyal Ali (C) 2 hrs 0 /hr" at bounding box center [581, 137] width 500 height 31
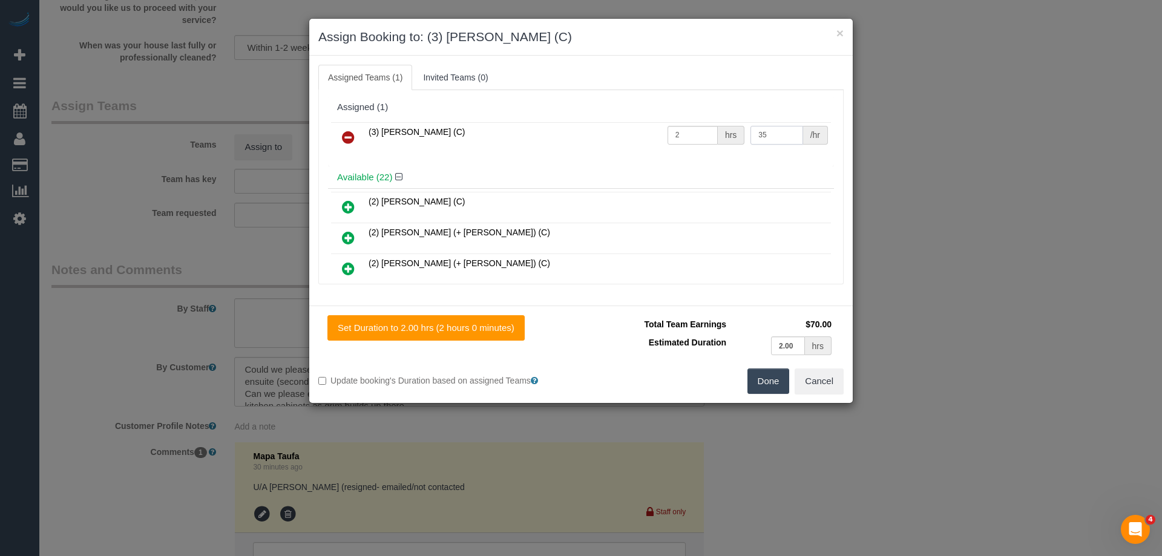
type input "35"
click at [764, 384] on button "Done" at bounding box center [768, 381] width 42 height 25
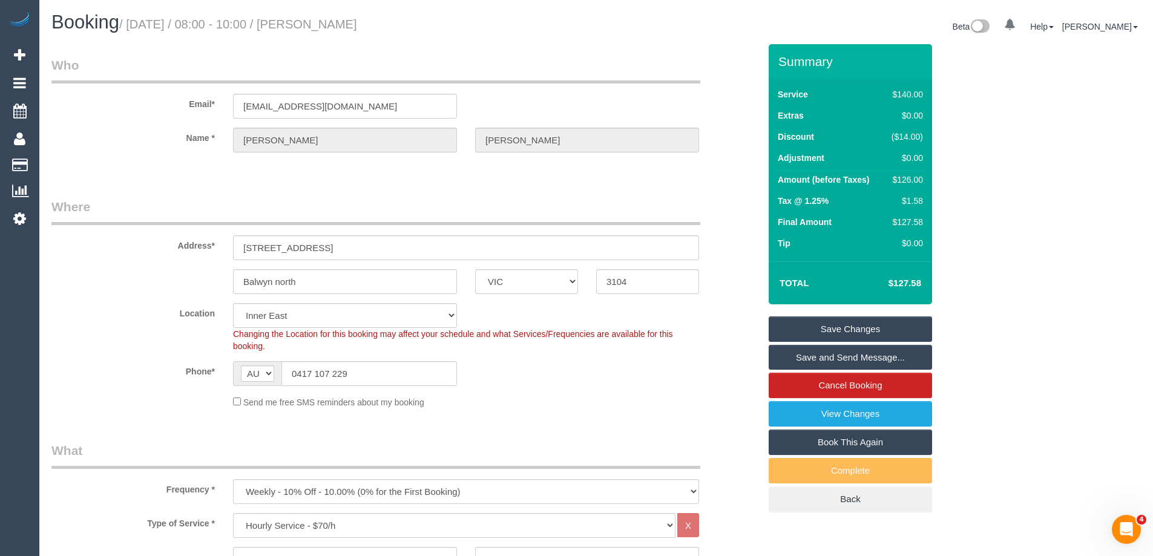
drag, startPoint x: 350, startPoint y: 21, endPoint x: 333, endPoint y: 21, distance: 16.3
click at [333, 21] on h1 "Booking / September 01, 2025 / 08:00 - 10:00 / Emma Johnson" at bounding box center [319, 22] width 536 height 21
copy small "Emma Johnson"
click at [805, 354] on link "Save and Send Message..." at bounding box center [850, 357] width 163 height 25
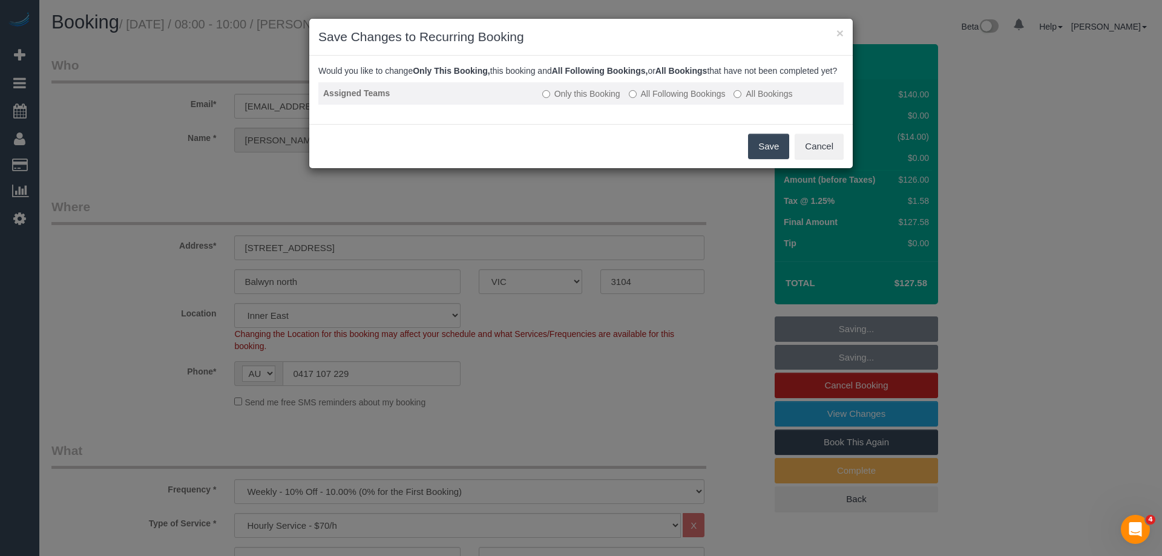
click at [660, 100] on label "All Following Bookings" at bounding box center [677, 94] width 97 height 12
click at [761, 159] on button "Save" at bounding box center [768, 146] width 41 height 25
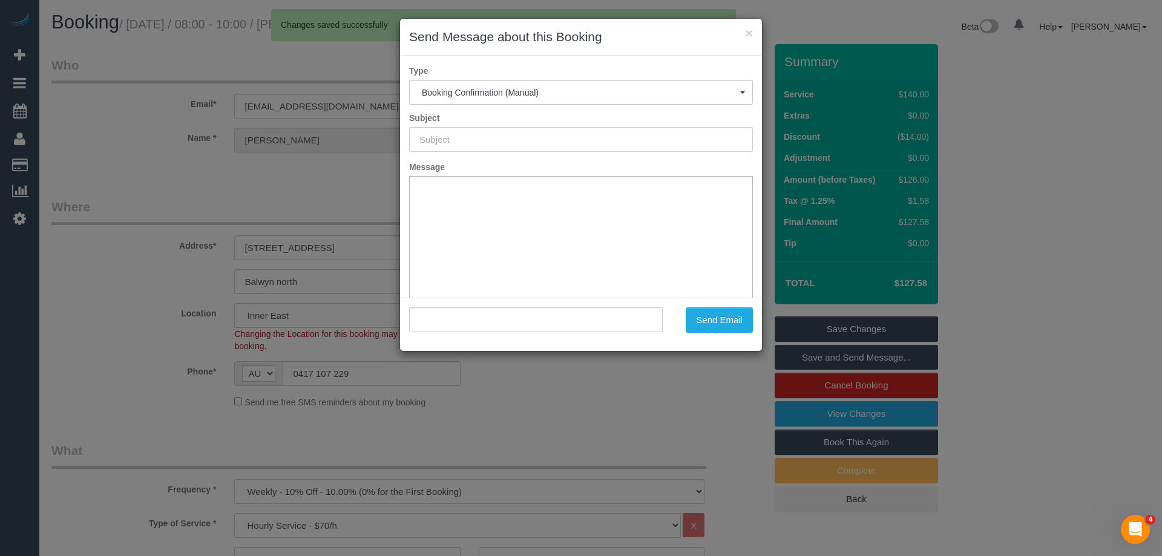
type input "Booking Confirmed"
type input ""Emma Johnson" <hillemma517@gmail.com>"
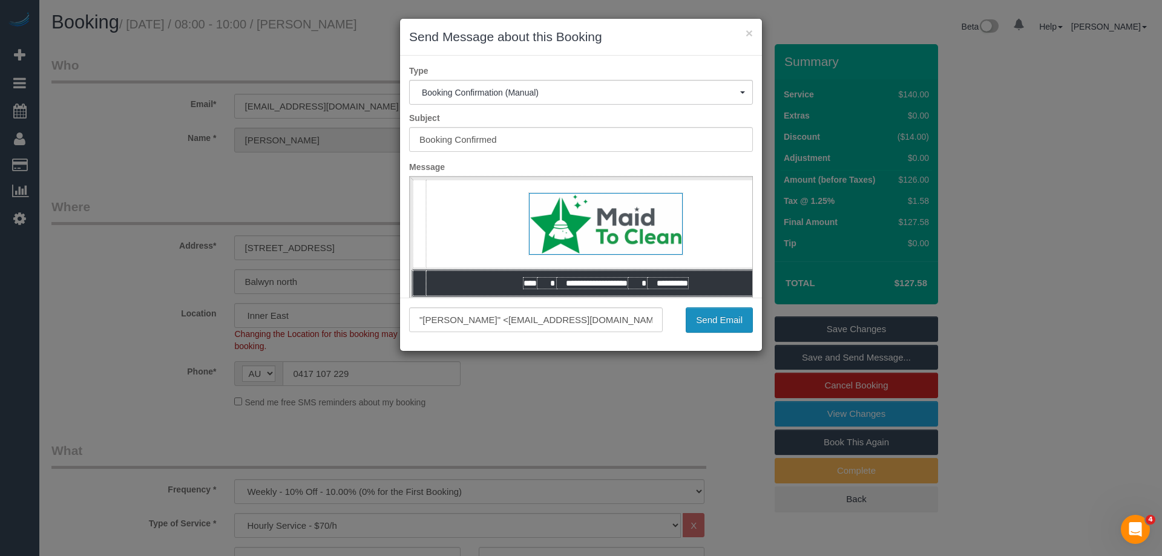
click at [739, 320] on button "Send Email" at bounding box center [719, 319] width 67 height 25
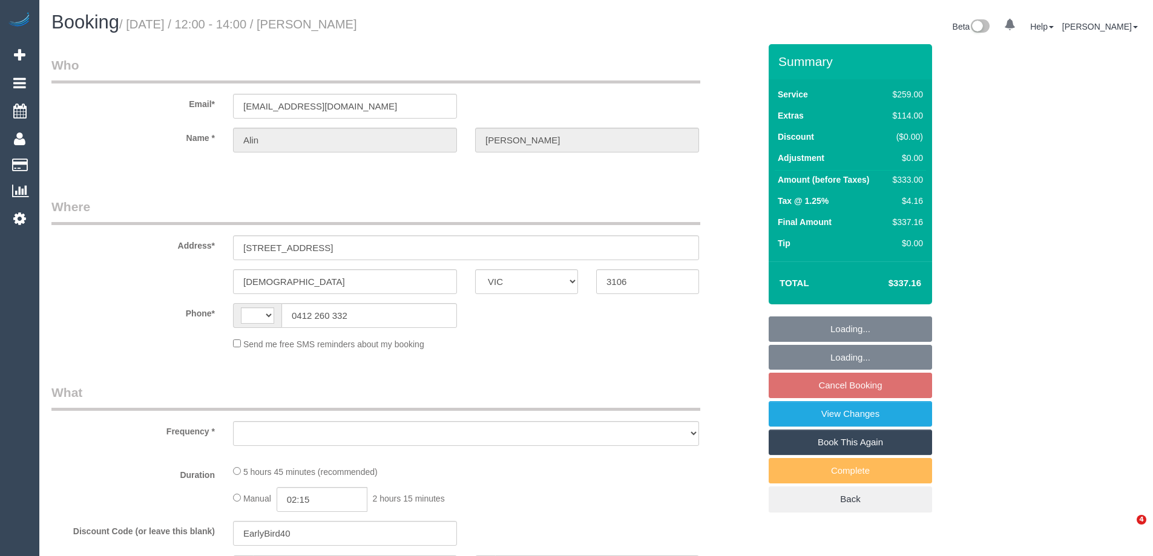
select select "VIC"
select select "string:stripe-pm_1NAYY22GScqysDRVLHyLZFKM"
select select "number:27"
select select "number:14"
select select "number:19"
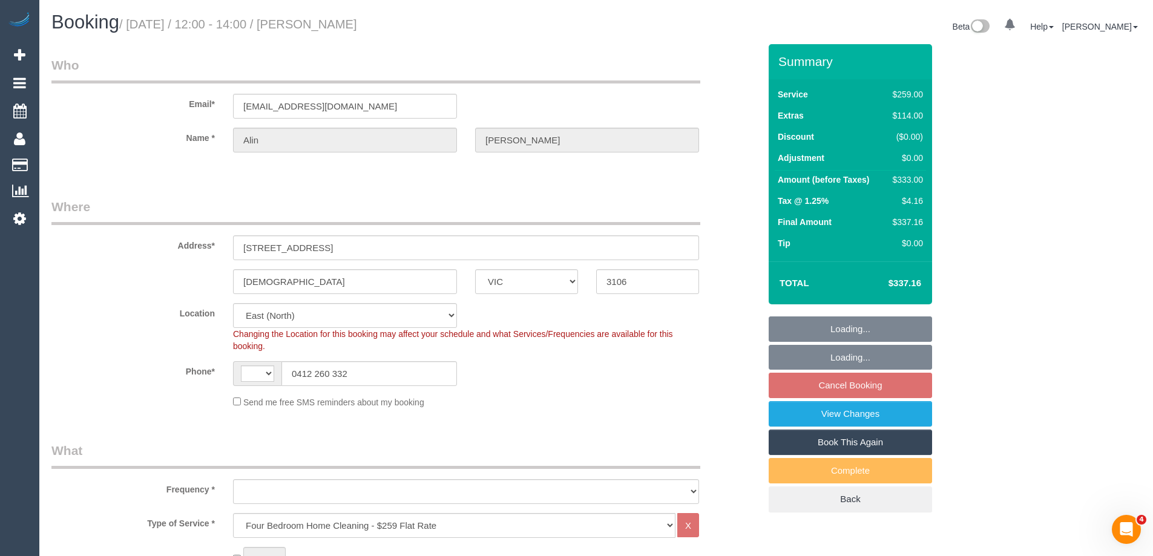
select select "string:AU"
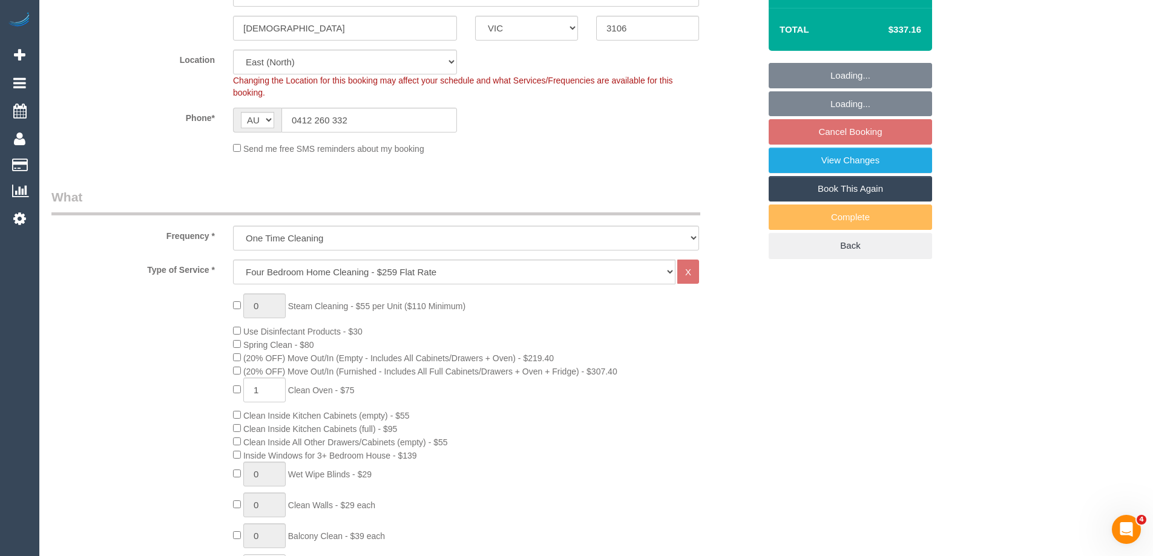
select select "object:852"
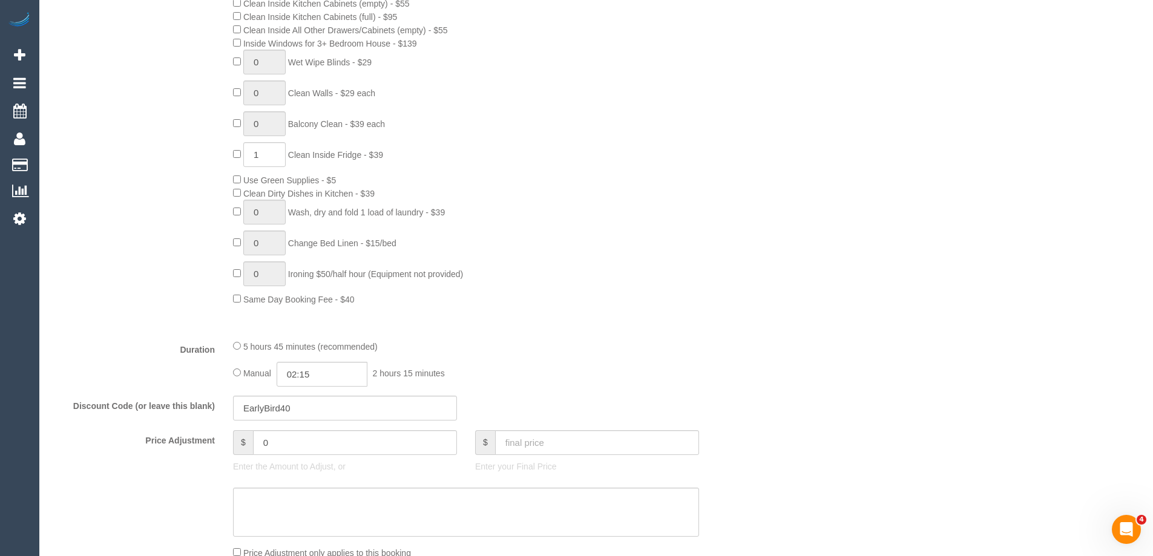
select select "spot4"
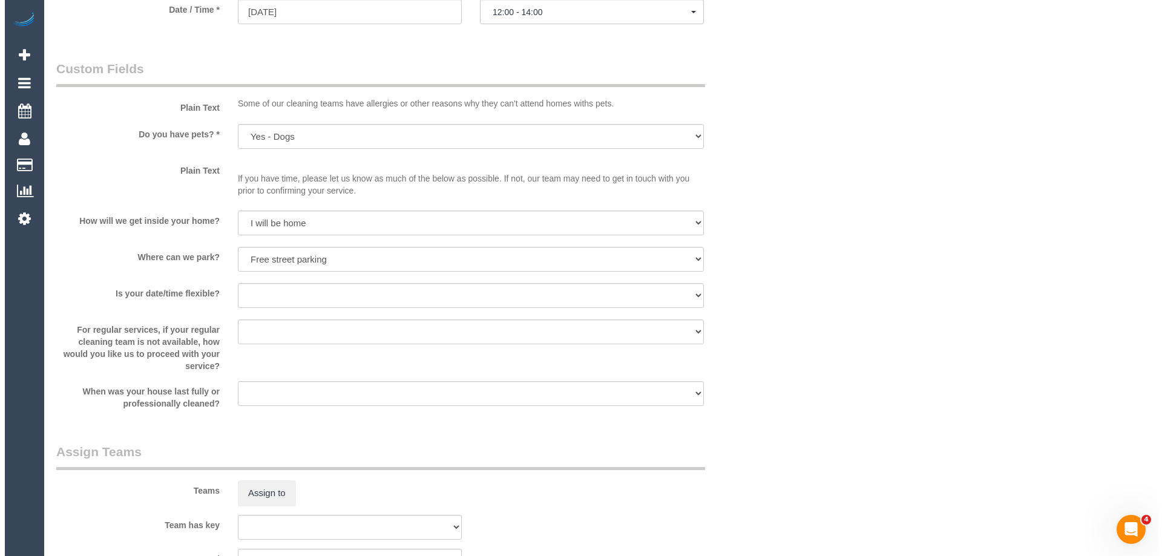
scroll to position [1694, 0]
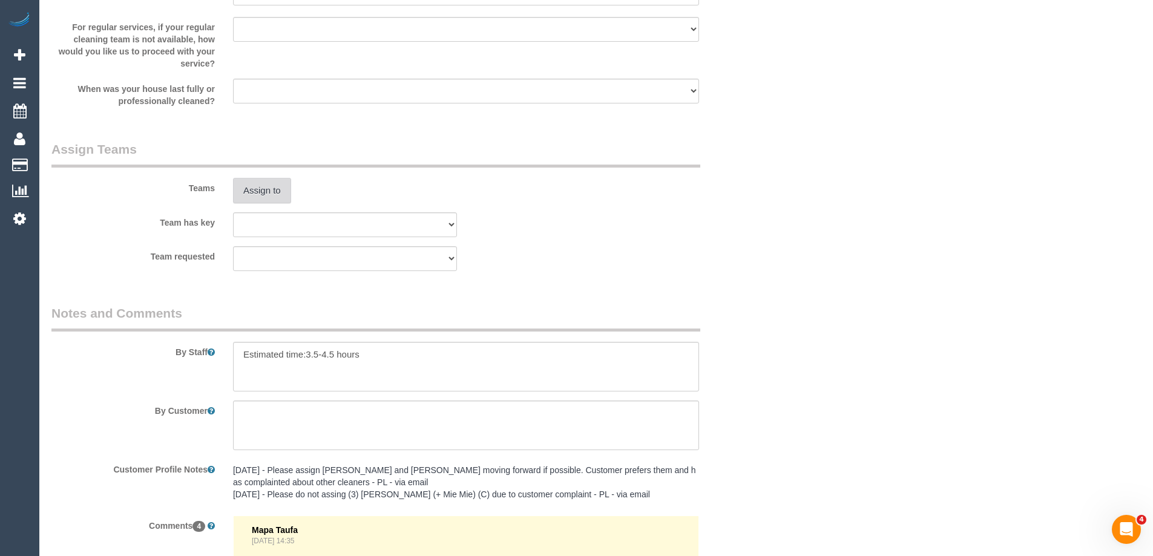
click at [260, 192] on button "Assign to" at bounding box center [262, 190] width 58 height 25
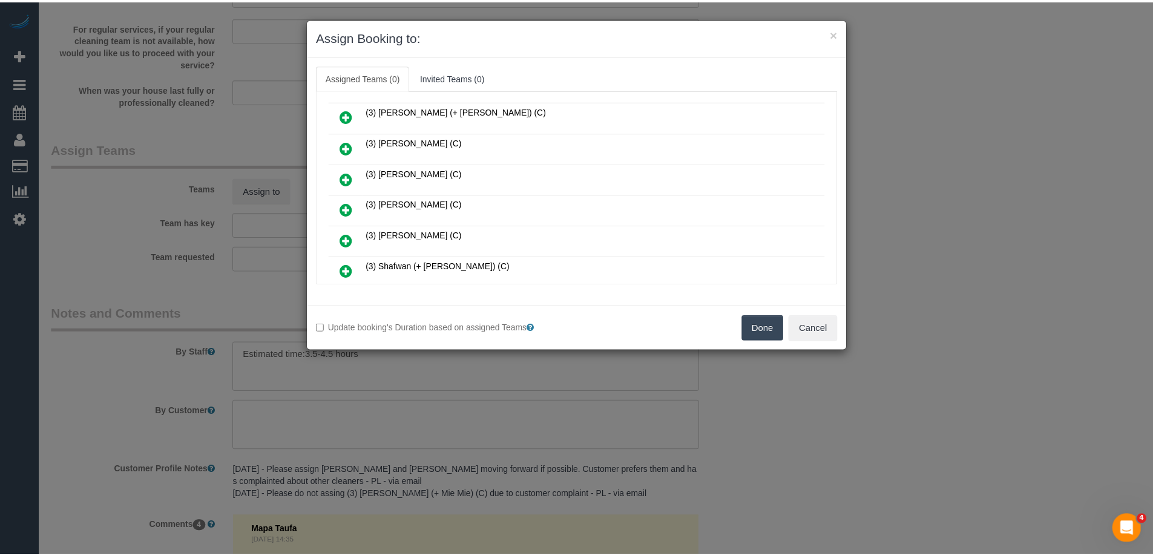
scroll to position [182, 0]
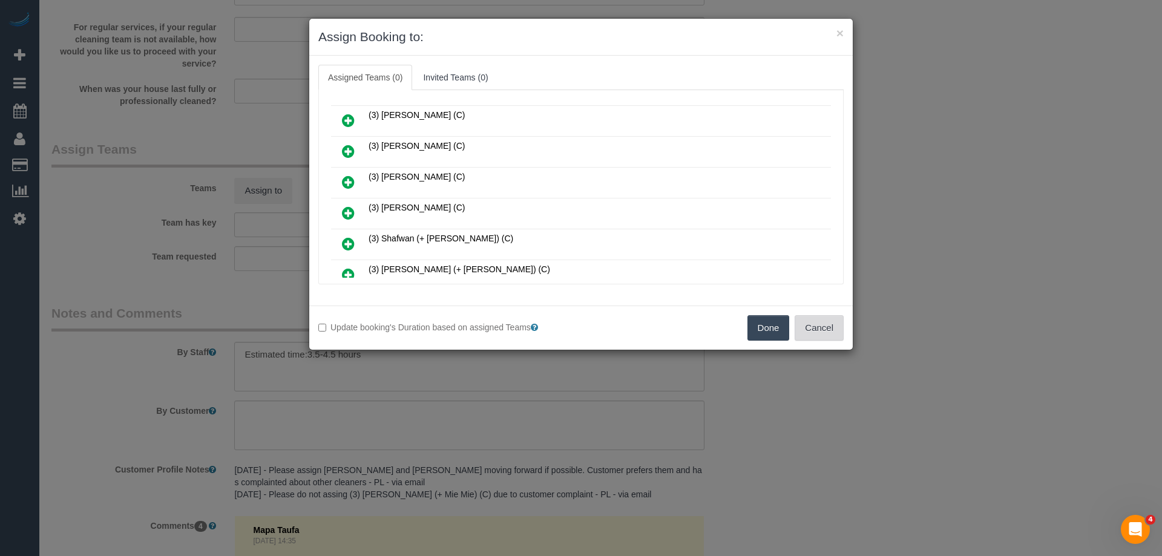
click at [822, 327] on button "Cancel" at bounding box center [819, 327] width 49 height 25
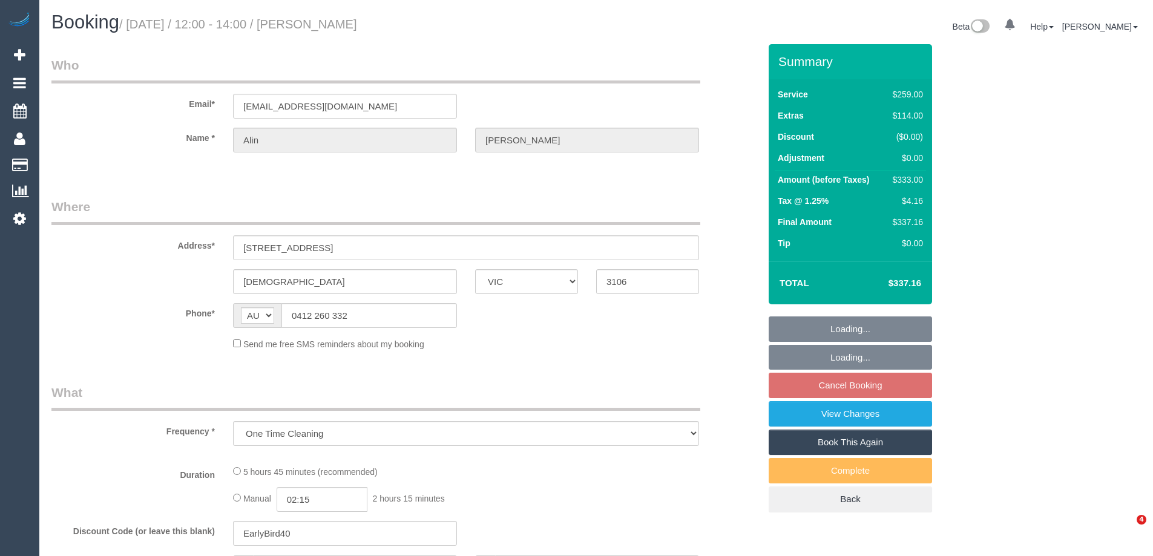
select select "VIC"
select select "string:stripe-pm_1NAYY22GScqysDRVLHyLZFKM"
select select "number:27"
select select "number:14"
select select "number:19"
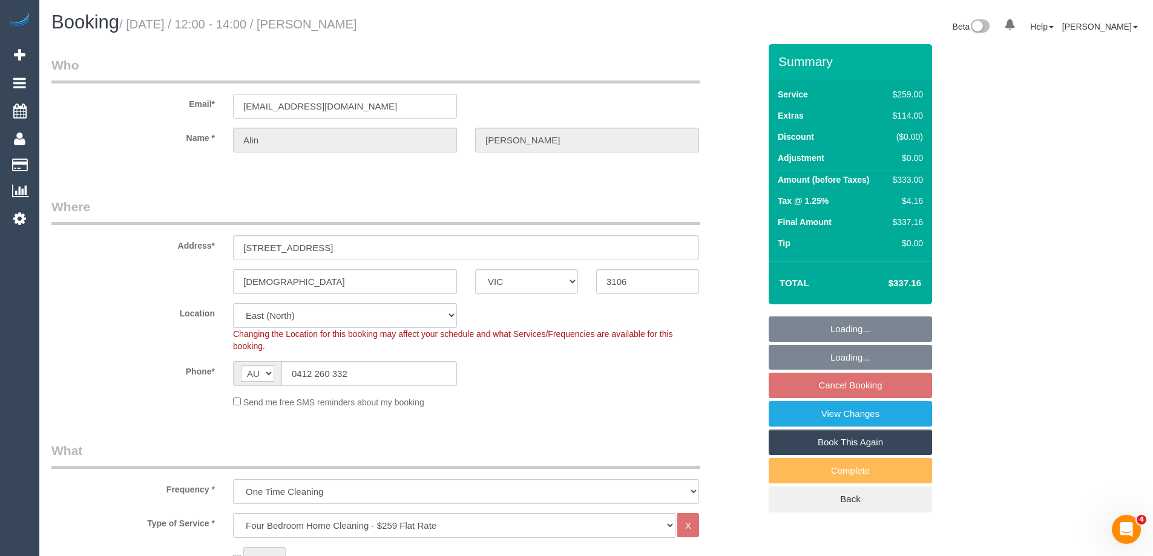
select select "object:852"
select select "spot4"
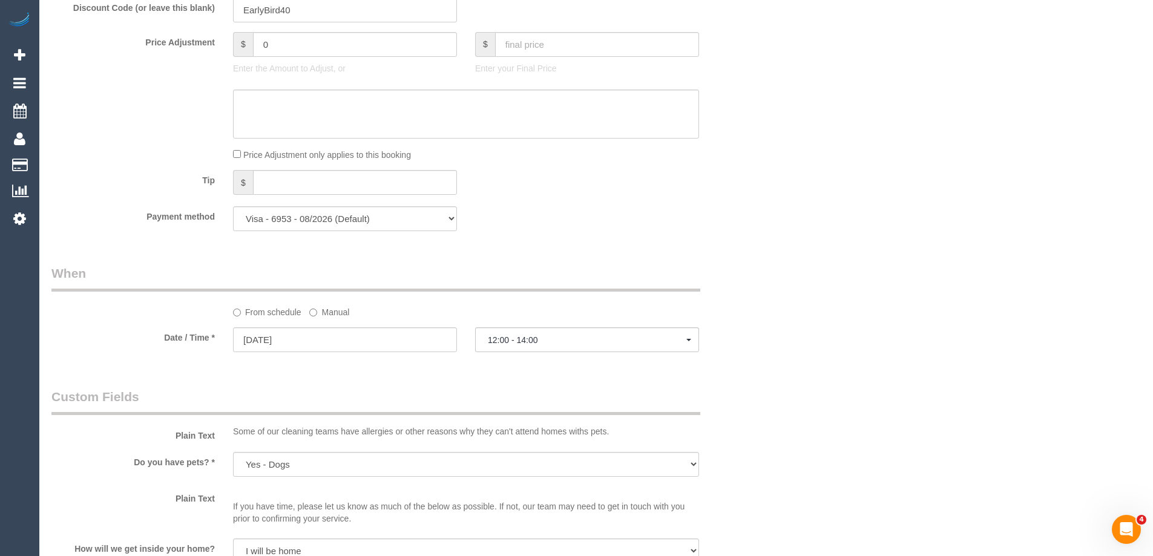
scroll to position [968, 0]
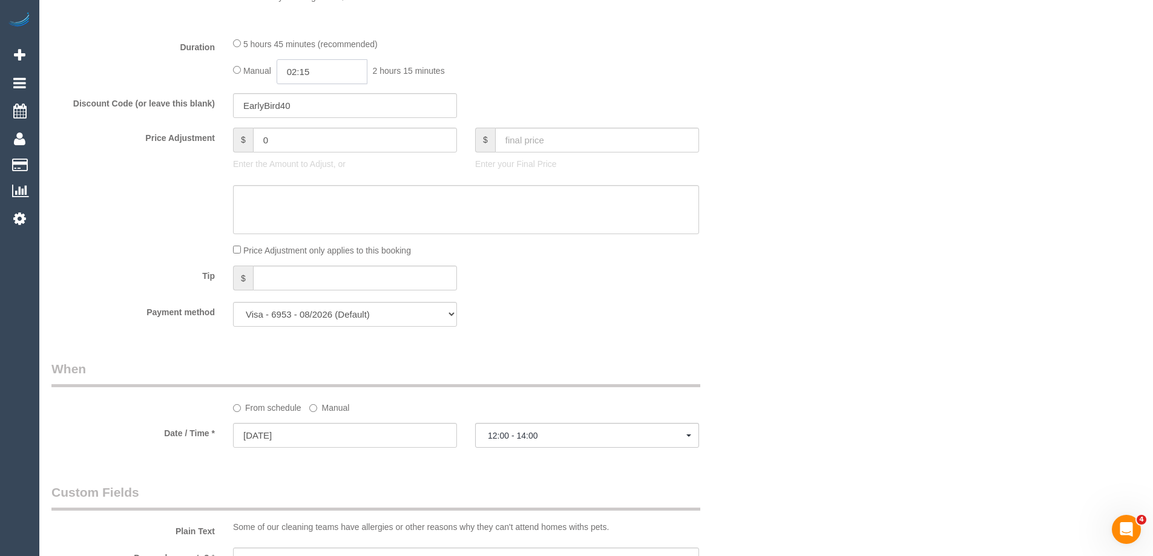
click at [318, 67] on input "02:15" at bounding box center [322, 71] width 91 height 25
type input "03:30"
click at [313, 154] on li "03:30" at bounding box center [308, 154] width 54 height 16
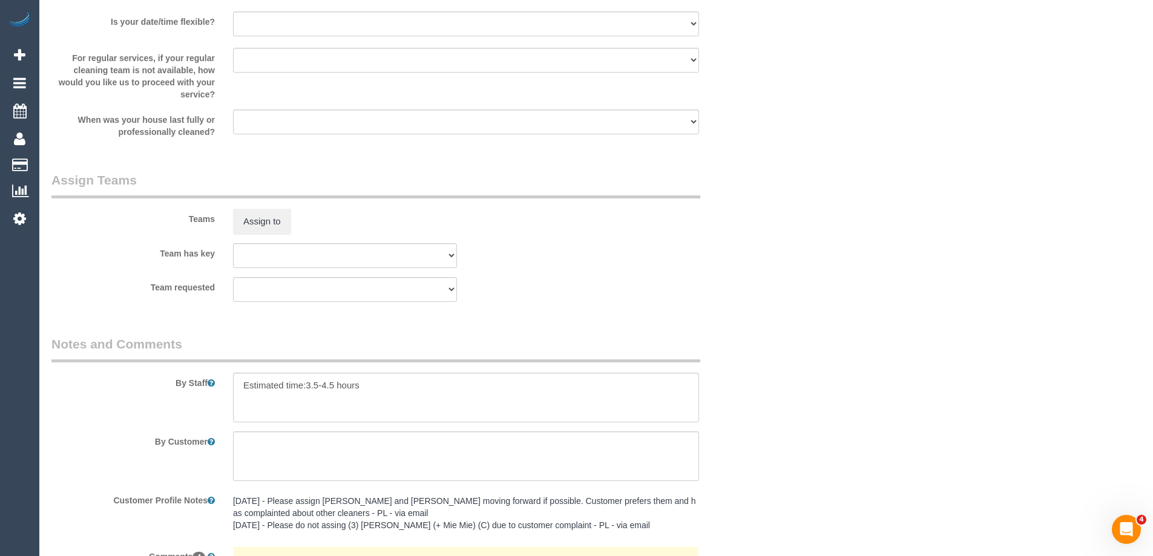
select select "spot29"
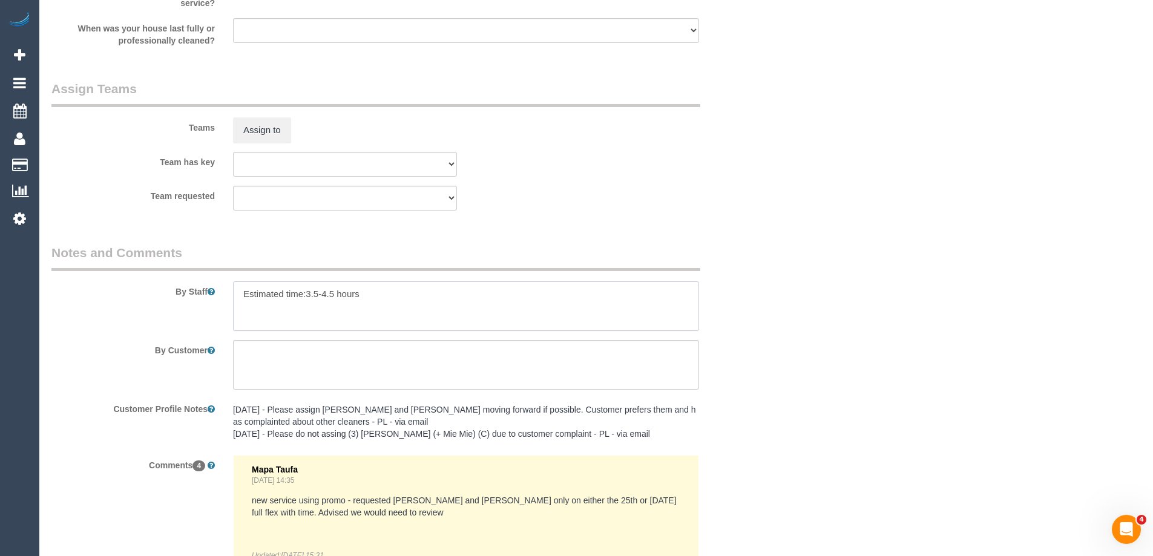
drag, startPoint x: 304, startPoint y: 294, endPoint x: 312, endPoint y: 295, distance: 7.9
click at [312, 295] on textarea at bounding box center [466, 306] width 466 height 50
drag, startPoint x: 333, startPoint y: 293, endPoint x: 306, endPoint y: 289, distance: 28.1
click at [306, 289] on textarea at bounding box center [466, 306] width 466 height 50
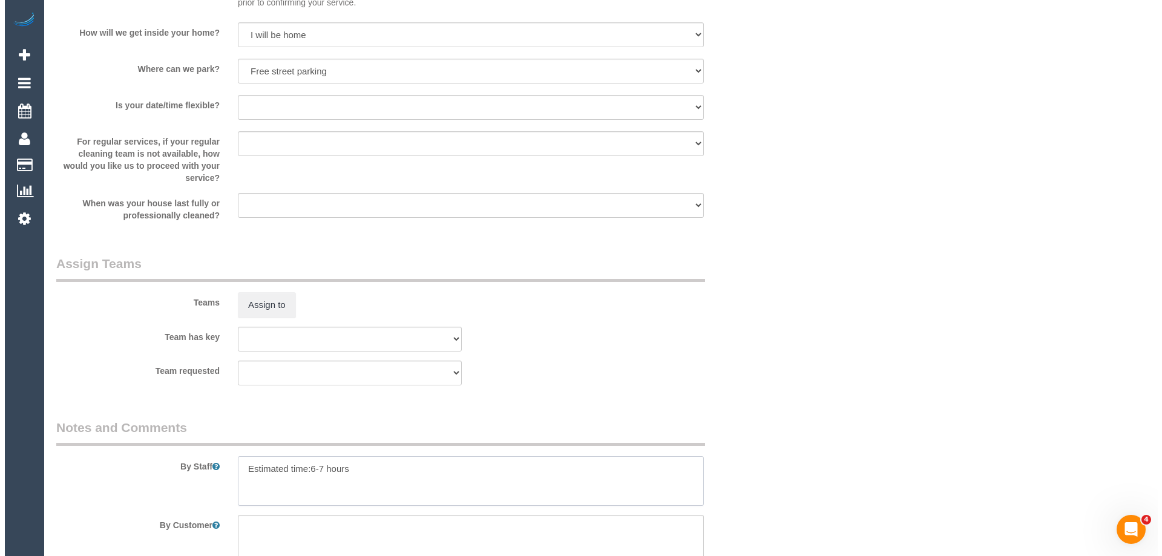
scroll to position [1573, 0]
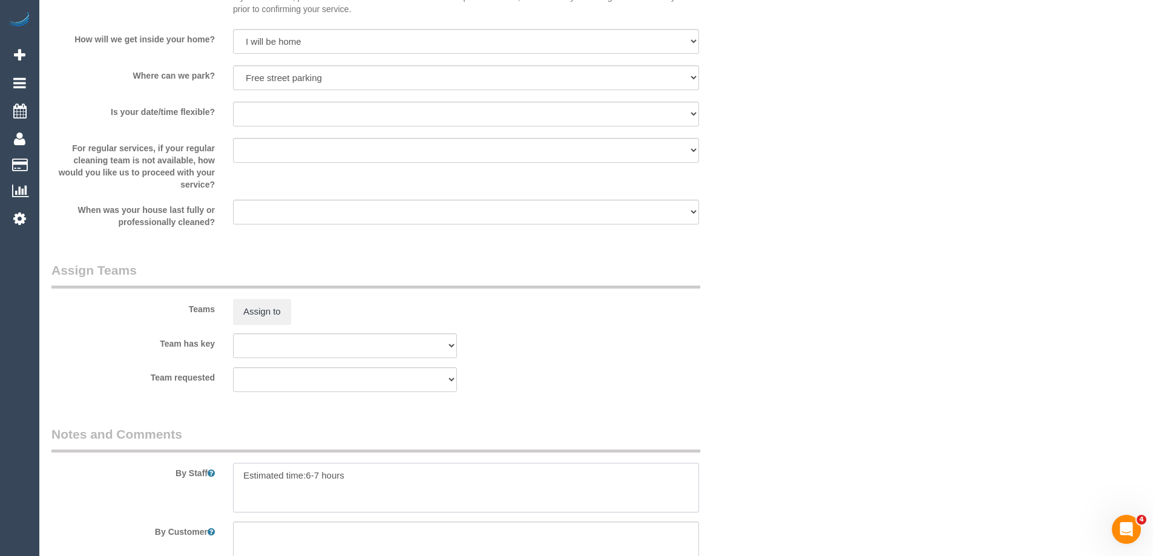
type textarea "Estimated time:6-7 hours"
drag, startPoint x: 240, startPoint y: 326, endPoint x: 251, endPoint y: 312, distance: 17.3
click at [243, 324] on sui-booking-teams "Teams Assign to Team has key (0) Office (1) Helen Trickett (FT) (1) Jeremy Law …" at bounding box center [405, 326] width 708 height 131
click at [251, 312] on button "Assign to" at bounding box center [262, 311] width 58 height 25
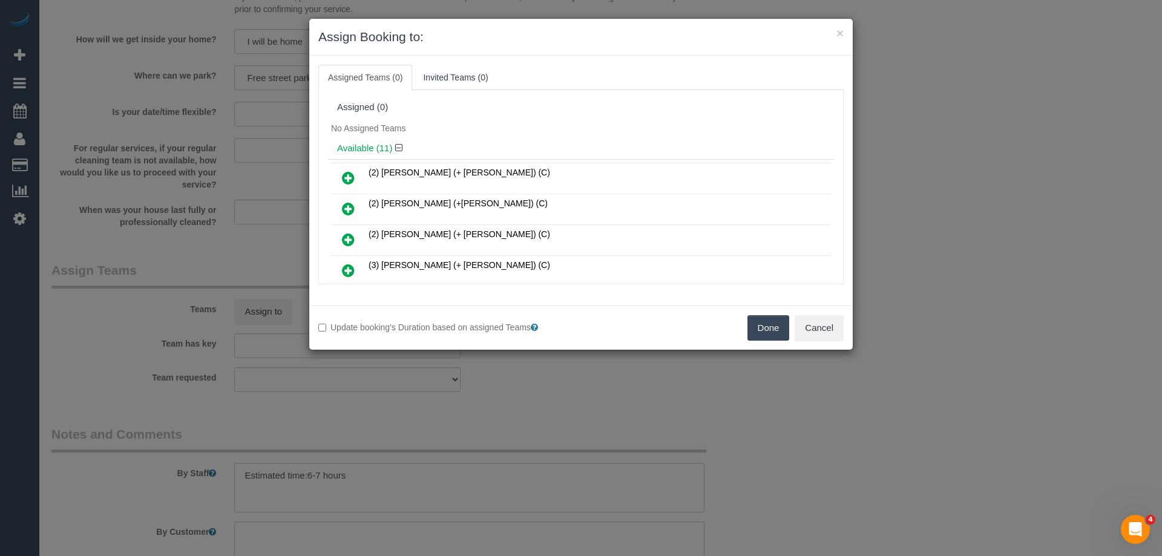
click at [347, 267] on icon at bounding box center [348, 270] width 13 height 15
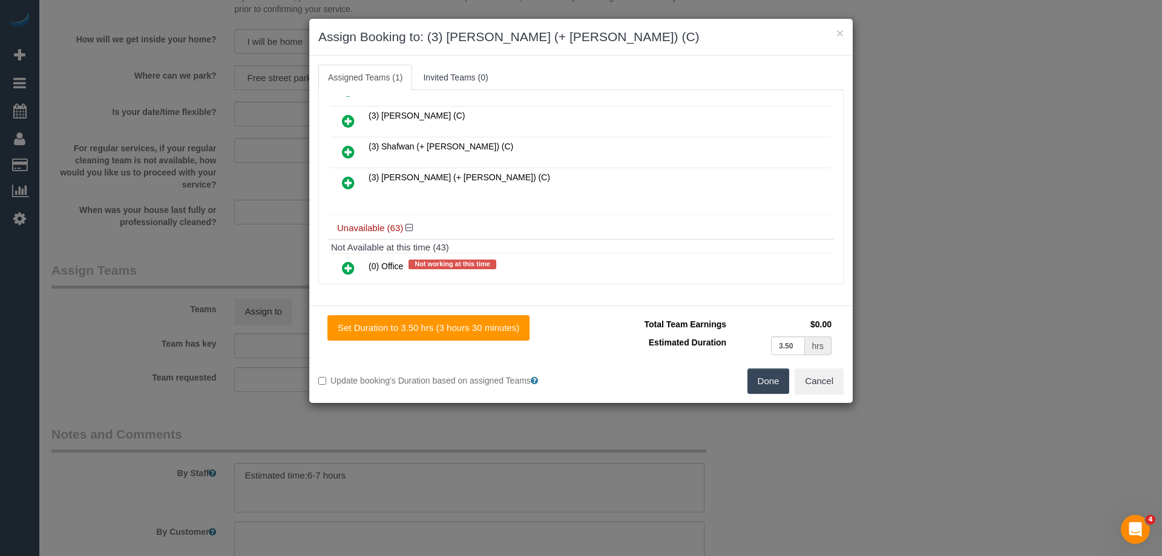
click at [346, 179] on icon at bounding box center [348, 182] width 13 height 15
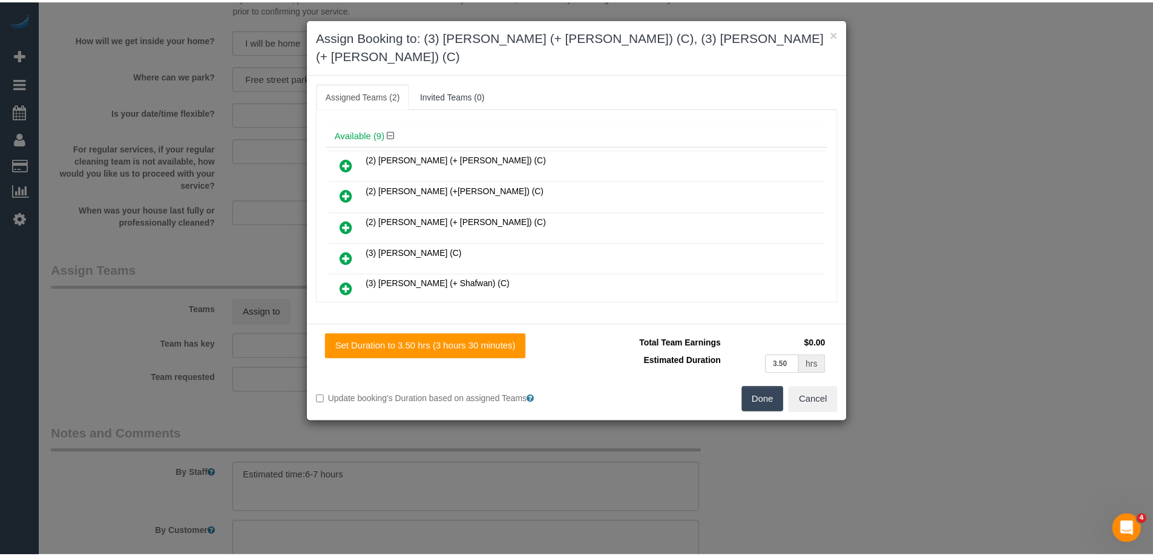
scroll to position [0, 0]
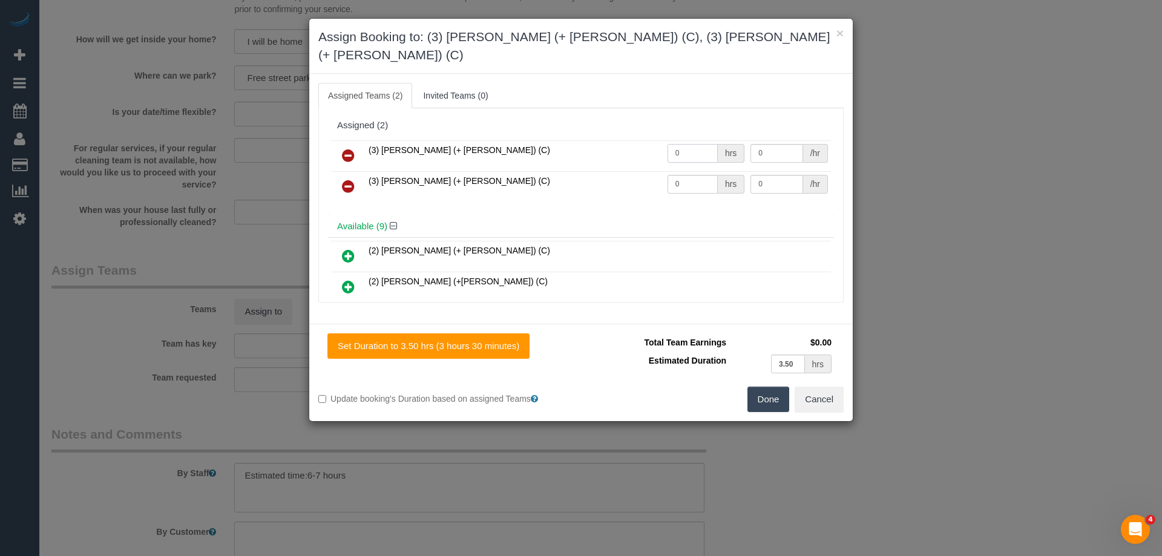
drag, startPoint x: 688, startPoint y: 129, endPoint x: 593, endPoint y: 136, distance: 95.2
click at [613, 140] on tr "(3) Cristian (+ Tania) (C) 0 hrs 0 /hr" at bounding box center [581, 155] width 500 height 31
type input "1"
drag, startPoint x: 691, startPoint y: 166, endPoint x: 619, endPoint y: 166, distance: 72.0
click at [619, 171] on tr "(3) Tania (+ Cristian) (C) 0 hrs 0 /hr" at bounding box center [581, 186] width 500 height 31
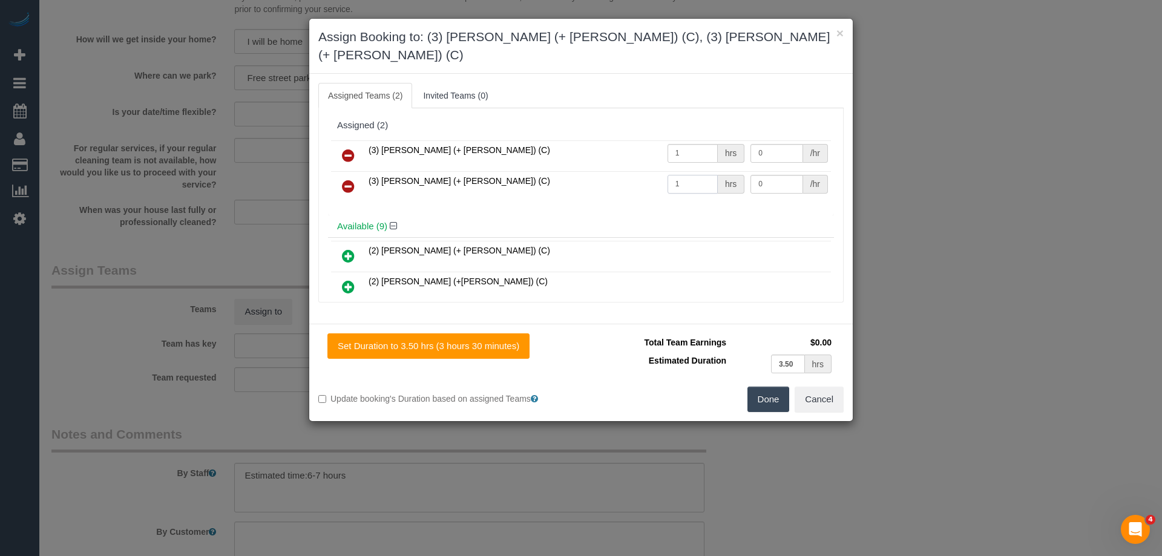
type input "1"
drag, startPoint x: 773, startPoint y: 134, endPoint x: 678, endPoint y: 134, distance: 95.0
click at [678, 140] on tr "(3) Cristian (+ Tania) (C) 1 hrs 0 /hr" at bounding box center [581, 155] width 500 height 31
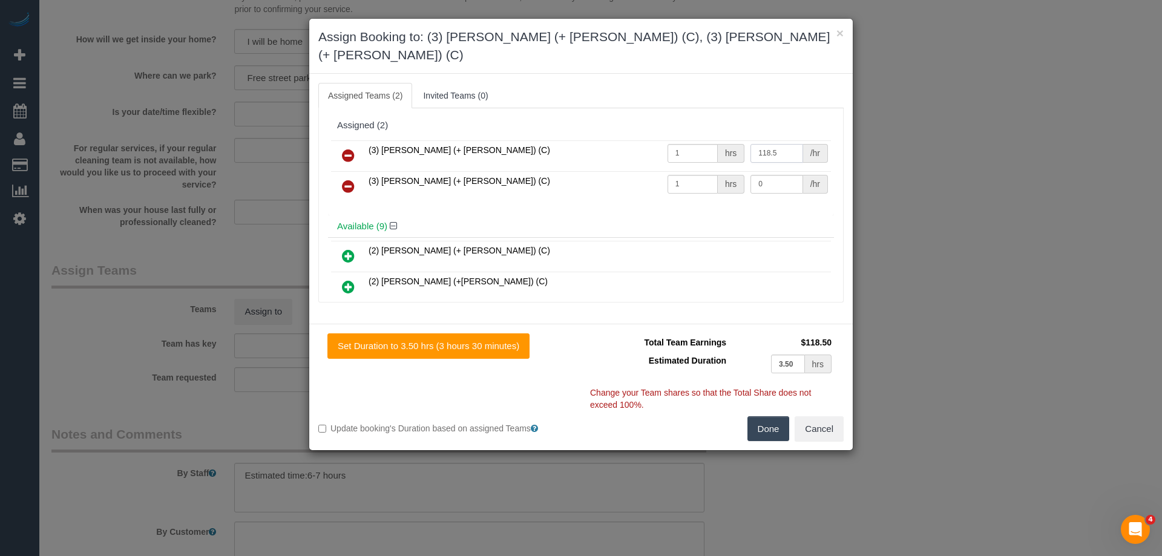
type input "118.5"
drag, startPoint x: 756, startPoint y: 165, endPoint x: 692, endPoint y: 164, distance: 63.5
click at [692, 171] on tr "(3) Tania (+ Cristian) (C) 1 hrs 0 /hr" at bounding box center [581, 186] width 500 height 31
type input "11"
click at [762, 144] on input "118.5" at bounding box center [776, 153] width 52 height 19
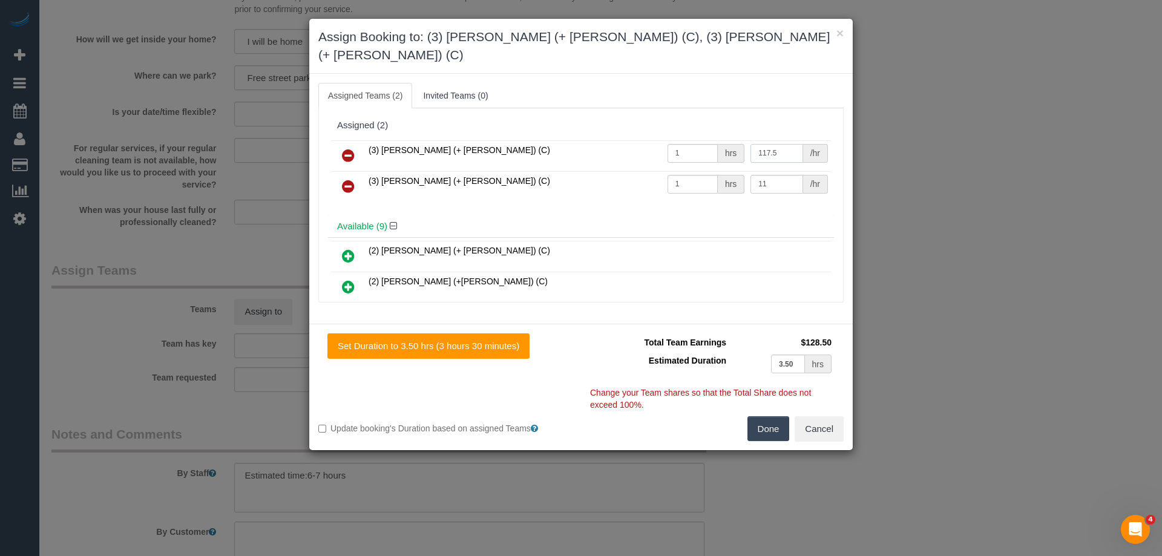
type input "117.5"
drag, startPoint x: 697, startPoint y: 165, endPoint x: 681, endPoint y: 165, distance: 15.7
click at [681, 171] on tr "(3) Tania (+ Cristian) (C) 1 hrs 11 /hr" at bounding box center [581, 186] width 500 height 31
type input "117.5"
click at [761, 416] on button "Done" at bounding box center [768, 428] width 42 height 25
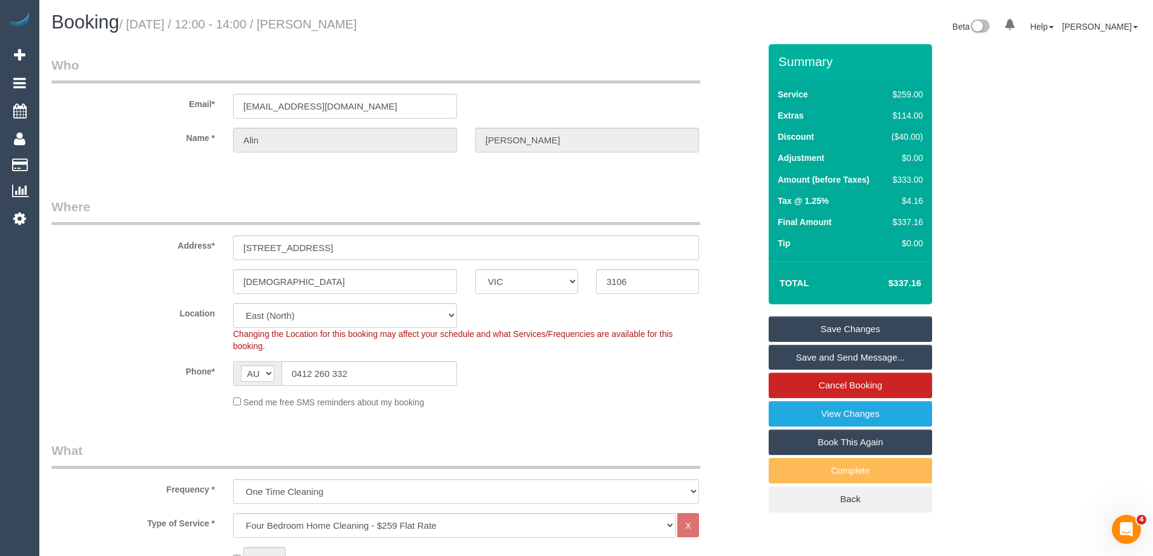
drag, startPoint x: 405, startPoint y: 18, endPoint x: 335, endPoint y: 22, distance: 71.0
click at [335, 22] on h1 "Booking / September 01, 2025 / 12:00 - 14:00 / Alin Popescu" at bounding box center [319, 22] width 536 height 21
copy small "Alin Popescu"
click at [787, 359] on link "Save and Send Message..." at bounding box center [850, 357] width 163 height 25
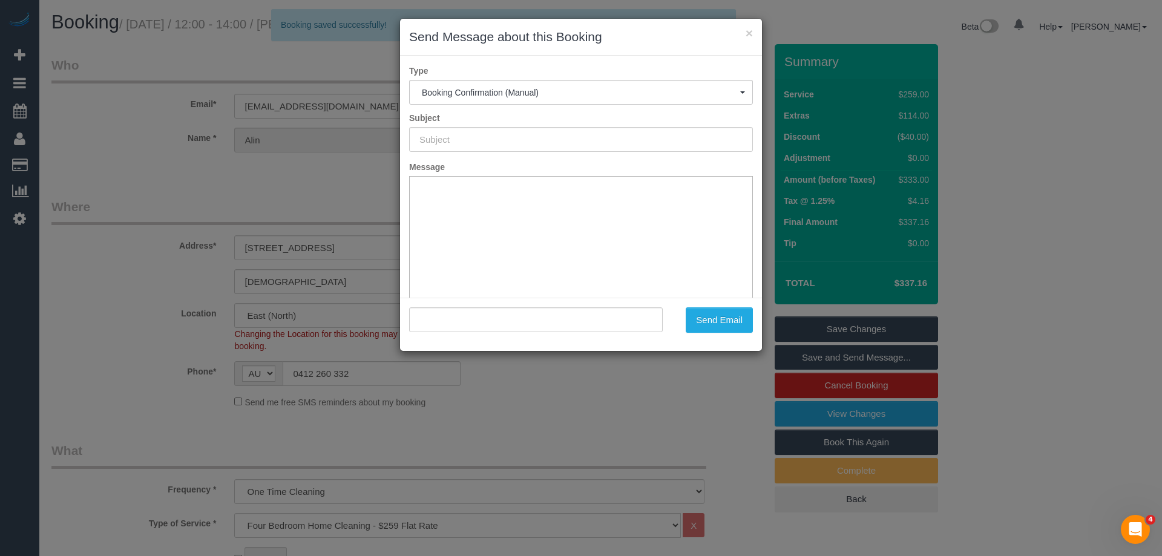
type input "Booking Confirmed"
type input ""Alin Popescu" <romaniac@gmail.com>"
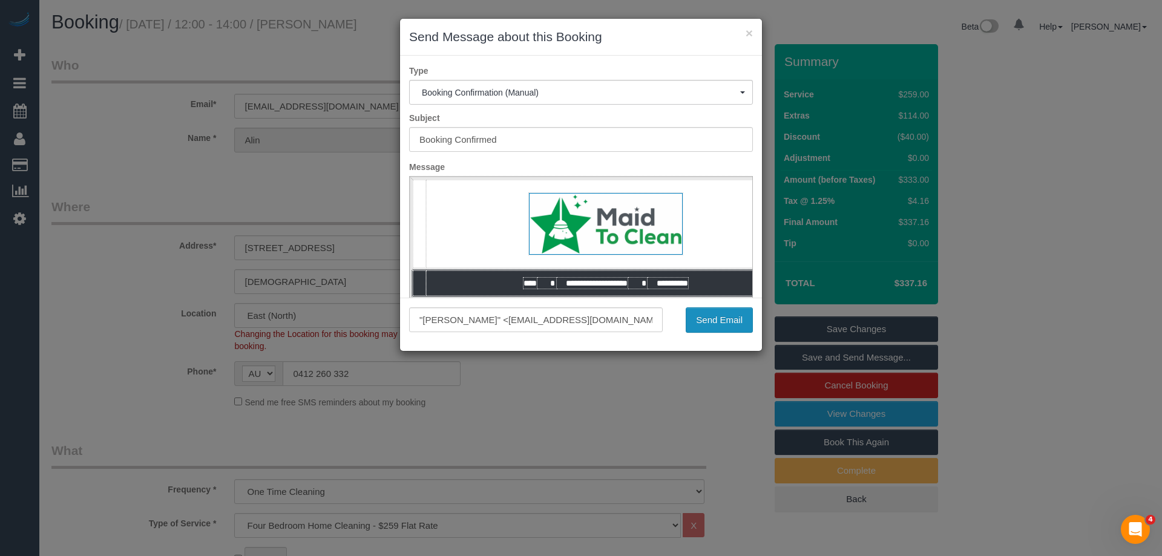
click at [712, 316] on button "Send Email" at bounding box center [719, 319] width 67 height 25
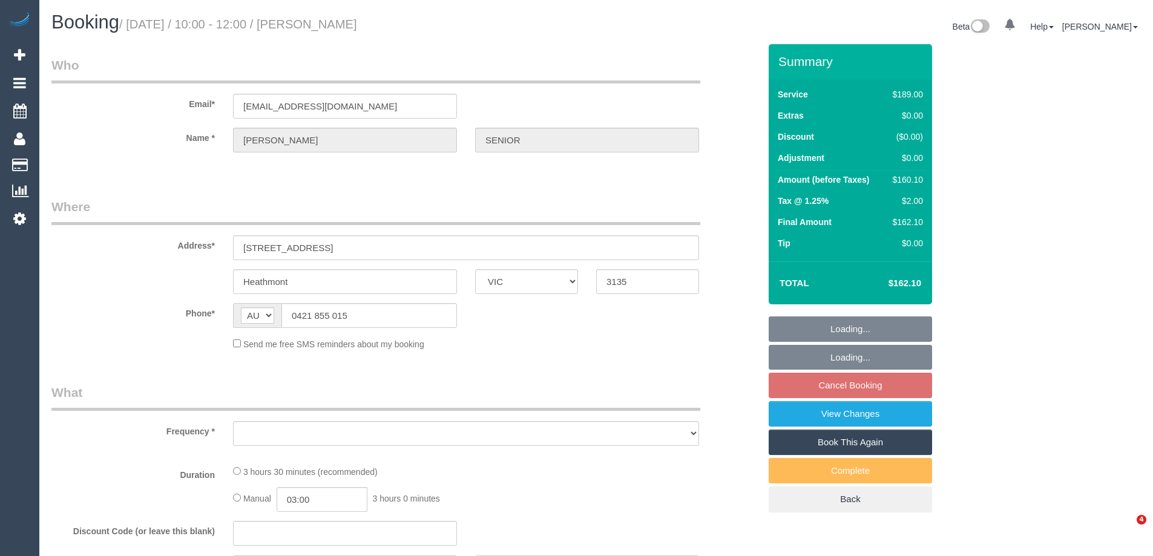
select select "VIC"
select select "string:stripe-pm_1QRVgJ2GScqysDRVzgzKVhek"
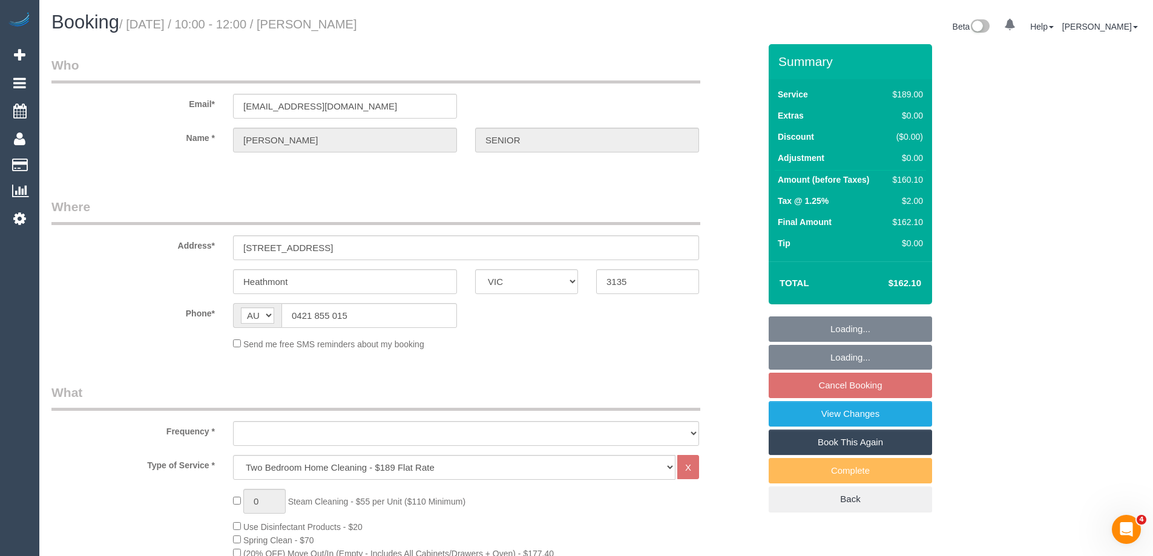
select select "object:785"
select select "number:27"
select select "number:14"
select select "number:19"
select select "number:22"
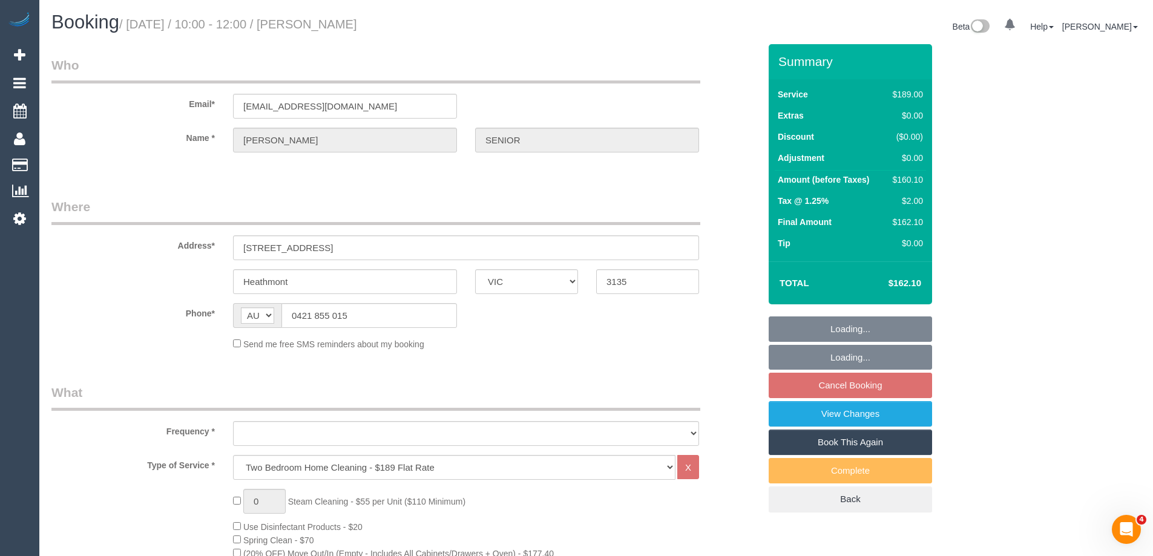
select select "number:34"
select select "number:26"
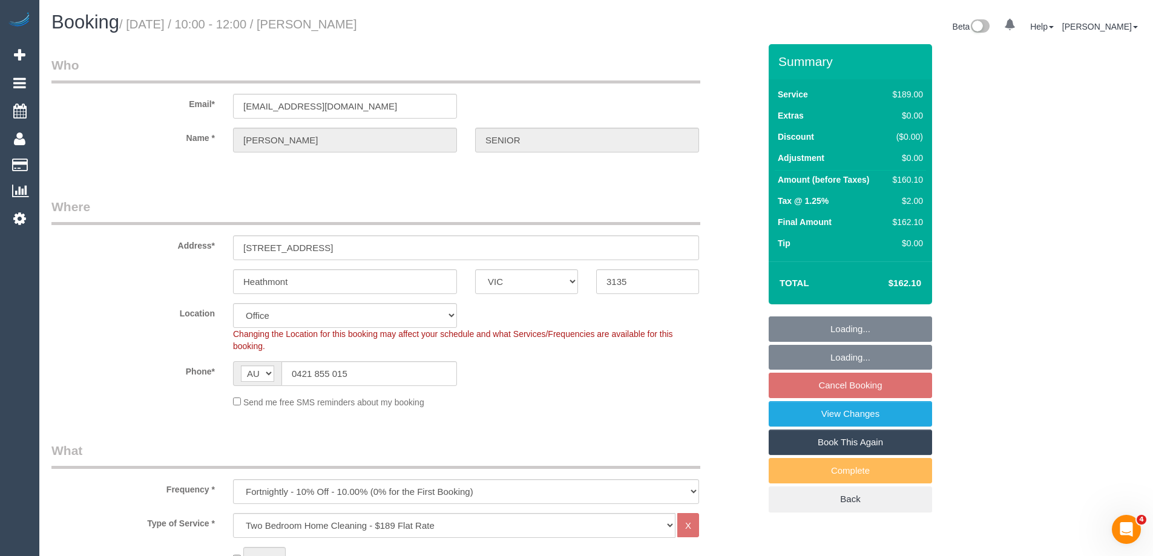
select select "object:792"
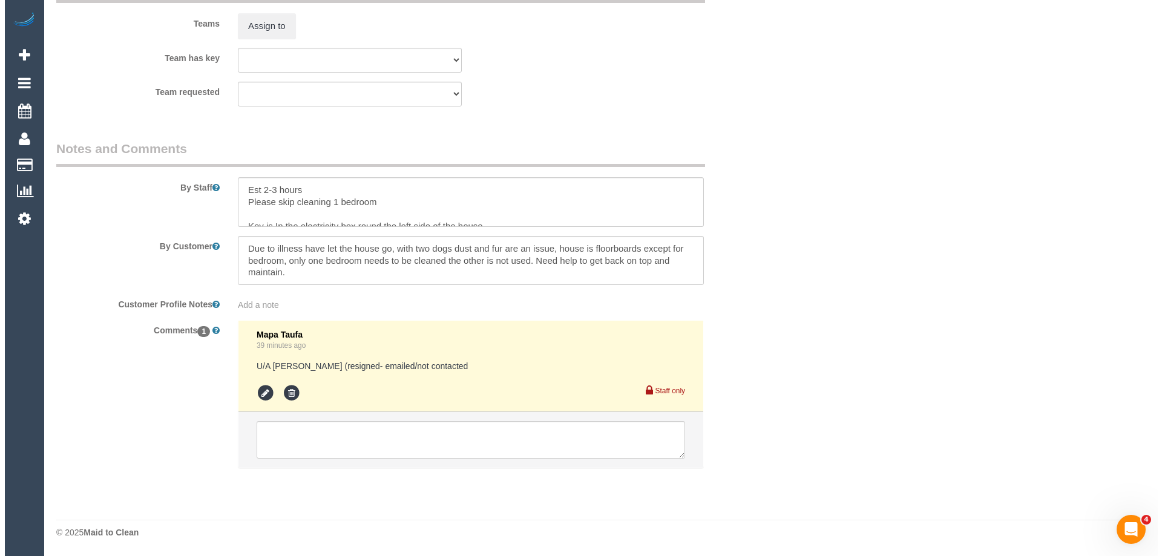
scroll to position [1683, 0]
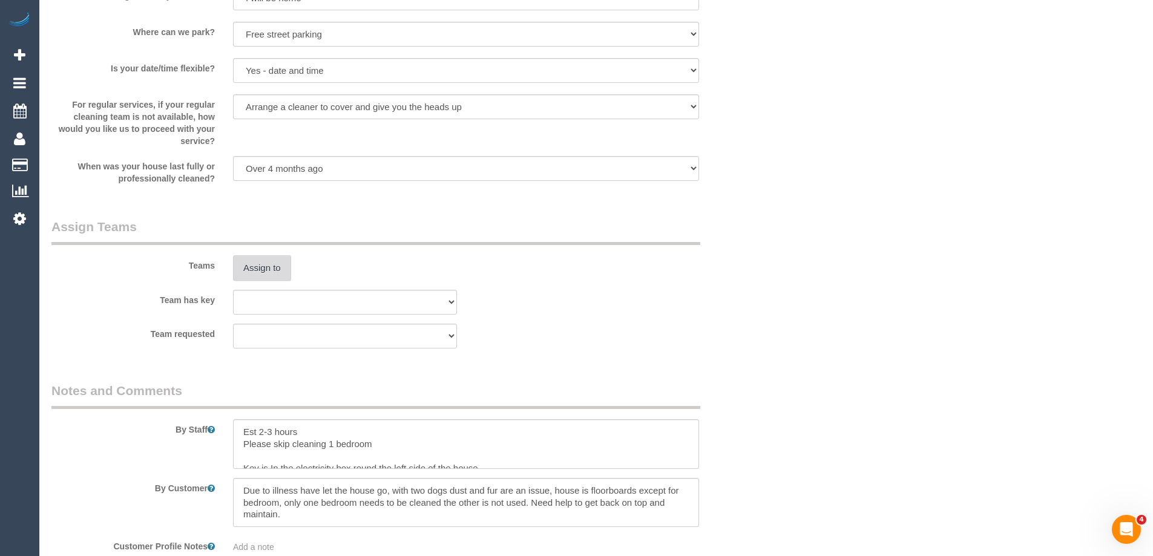
click at [258, 260] on button "Assign to" at bounding box center [262, 267] width 58 height 25
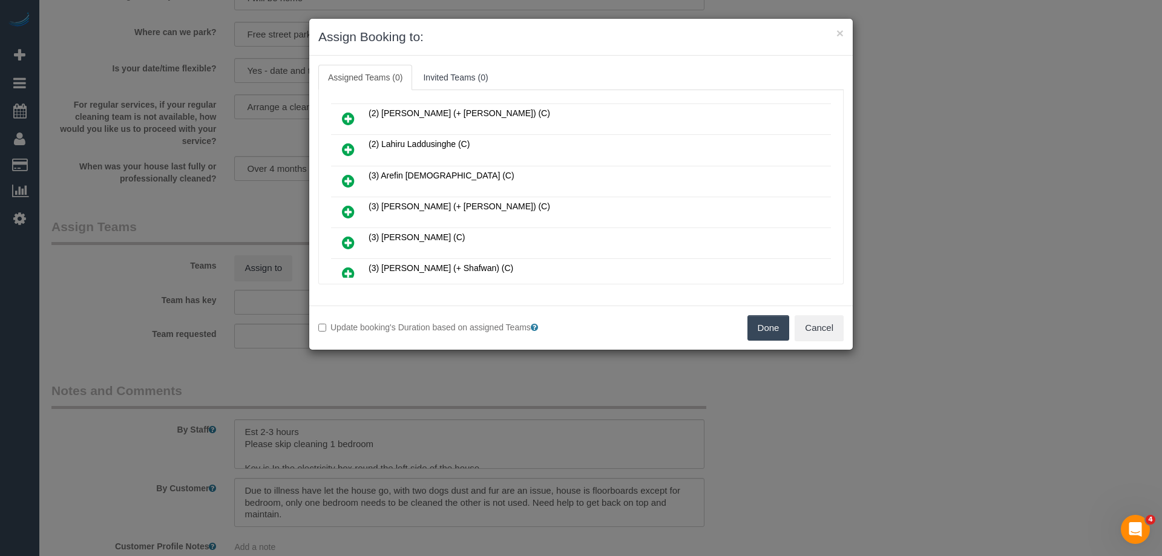
click at [338, 243] on link at bounding box center [348, 243] width 28 height 24
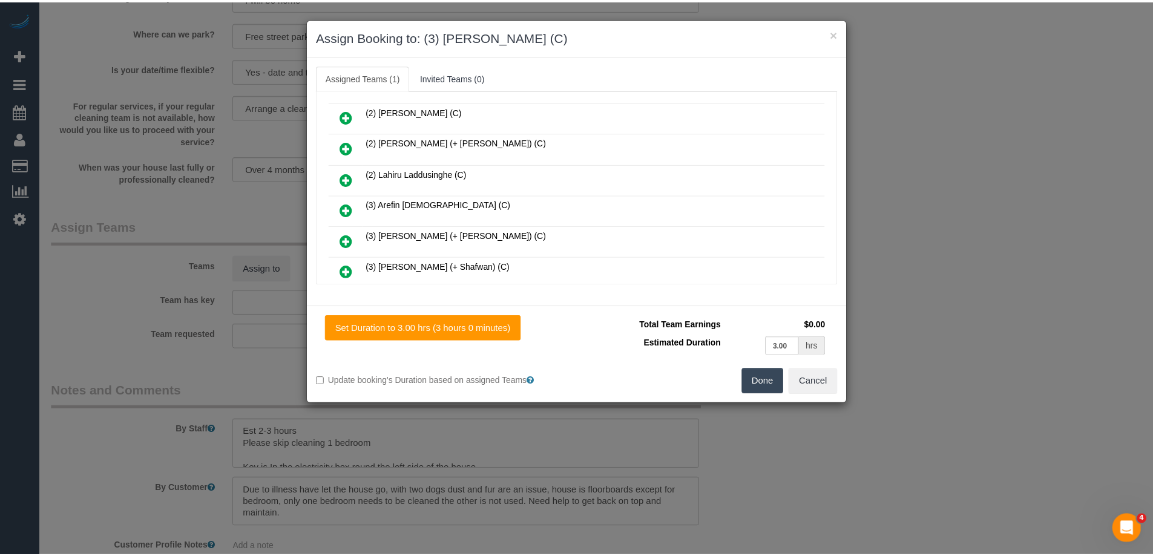
scroll to position [150, 0]
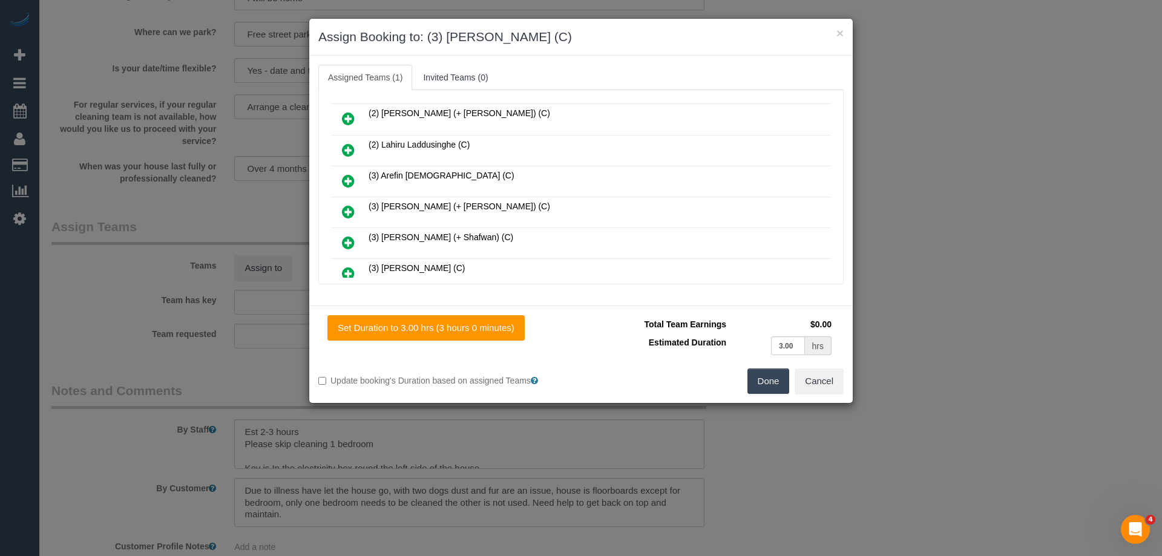
click at [777, 382] on button "Done" at bounding box center [768, 381] width 42 height 25
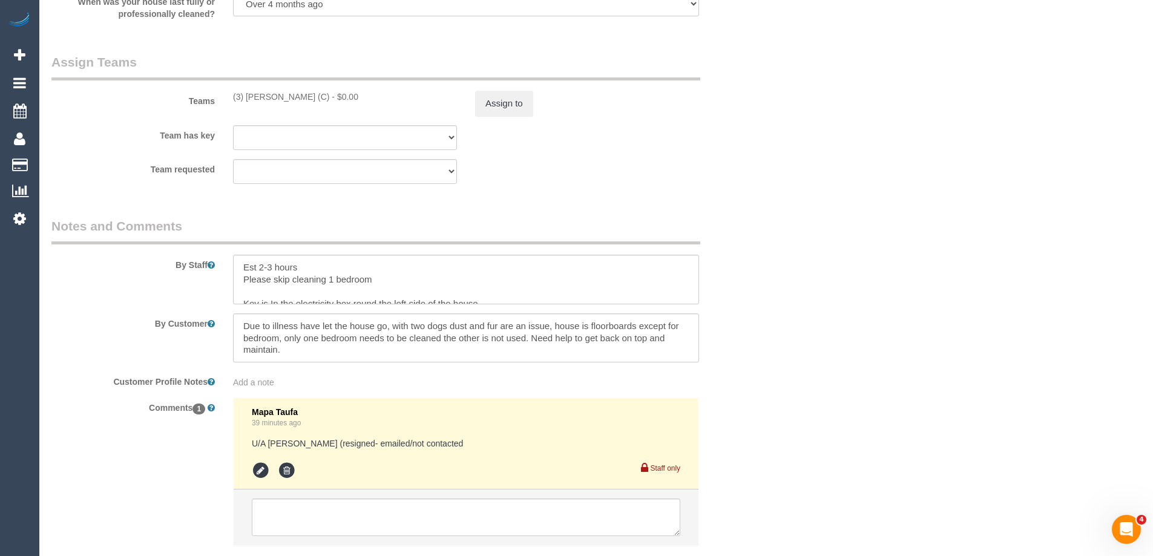
scroll to position [1926, 0]
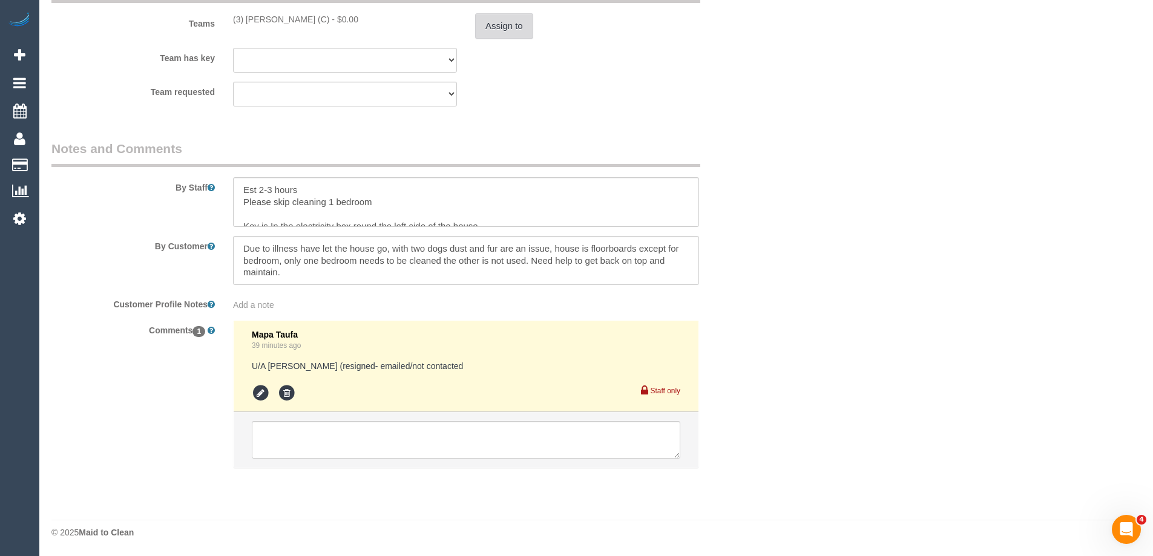
click at [496, 19] on button "Assign to" at bounding box center [504, 25] width 58 height 25
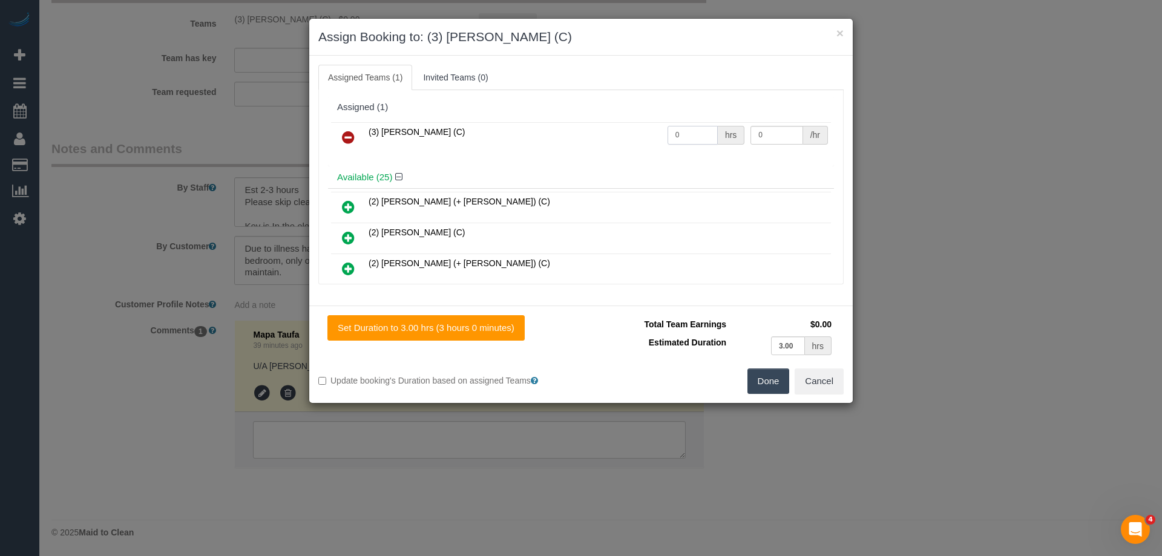
drag, startPoint x: 692, startPoint y: 132, endPoint x: 676, endPoint y: 131, distance: 16.3
click at [628, 131] on tr "(3) Denuwan Lamahewa (C) 0 hrs 0 /hr" at bounding box center [581, 137] width 500 height 31
type input "1"
drag, startPoint x: 753, startPoint y: 134, endPoint x: 696, endPoint y: 134, distance: 56.9
click at [696, 134] on tr "(3) Denuwan Lamahewa (C) 1 hrs 0 /hr" at bounding box center [581, 137] width 500 height 31
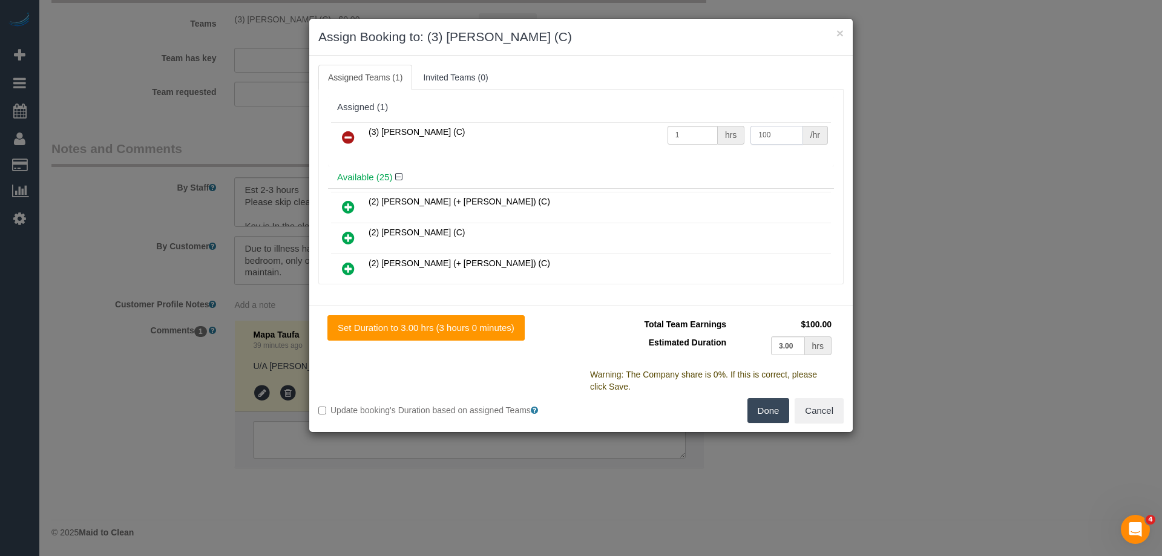
type input "100"
drag, startPoint x: 768, startPoint y: 410, endPoint x: 779, endPoint y: 403, distance: 13.1
click at [768, 410] on button "Done" at bounding box center [768, 410] width 42 height 25
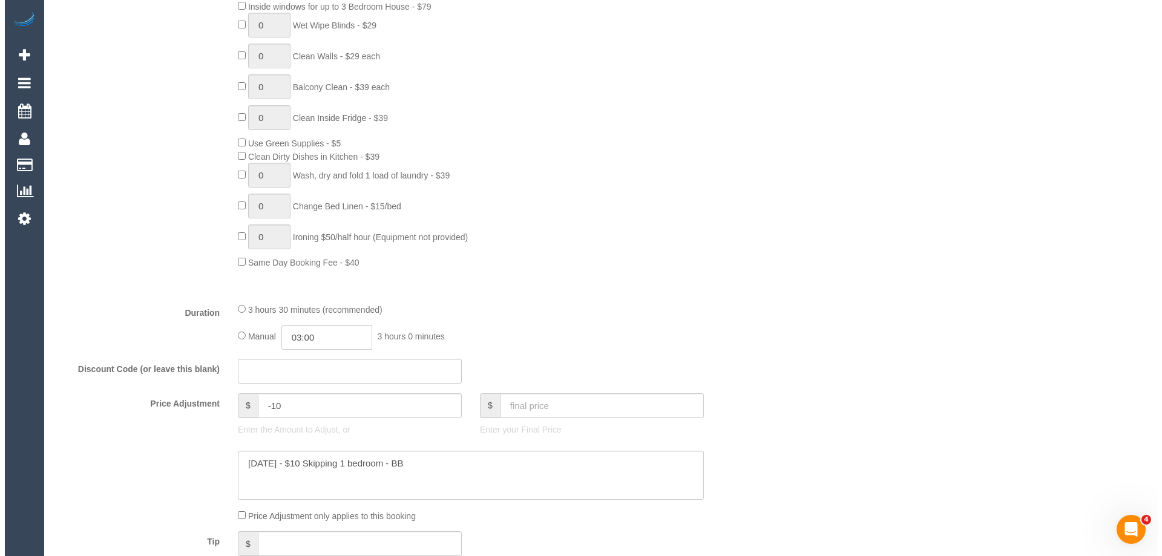
scroll to position [0, 0]
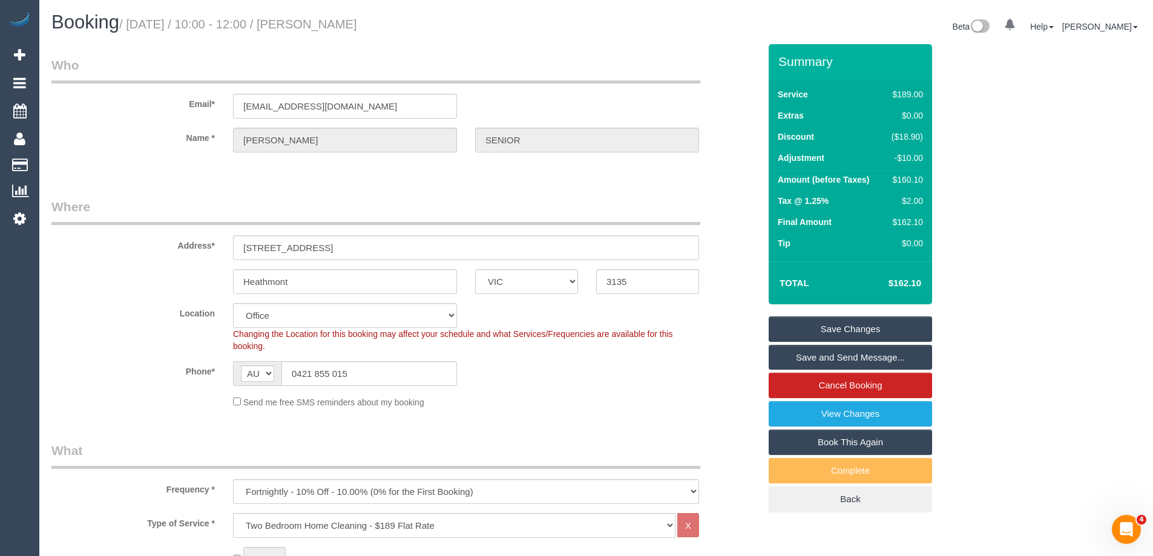
drag, startPoint x: 358, startPoint y: 25, endPoint x: 335, endPoint y: 23, distance: 23.1
click at [335, 23] on h1 "Booking / September 01, 2025 / 10:00 - 12:00 / KATE SENIOR" at bounding box center [319, 22] width 536 height 21
copy small "KATE SENIOR"
click at [812, 327] on link "Save Changes" at bounding box center [850, 328] width 163 height 25
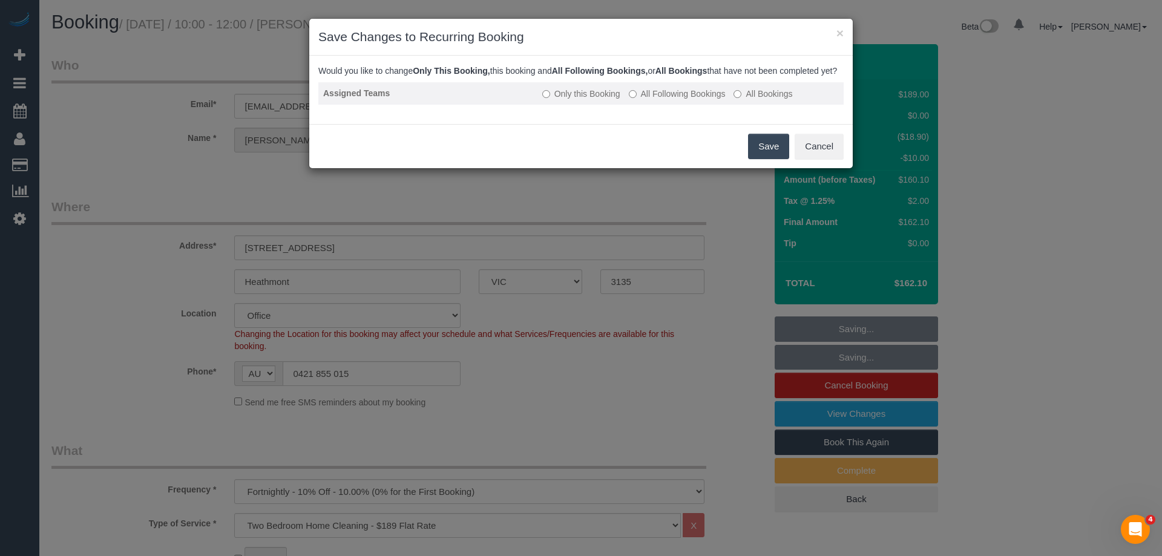
click at [678, 100] on label "All Following Bookings" at bounding box center [677, 94] width 97 height 12
click at [759, 159] on button "Save" at bounding box center [768, 146] width 41 height 25
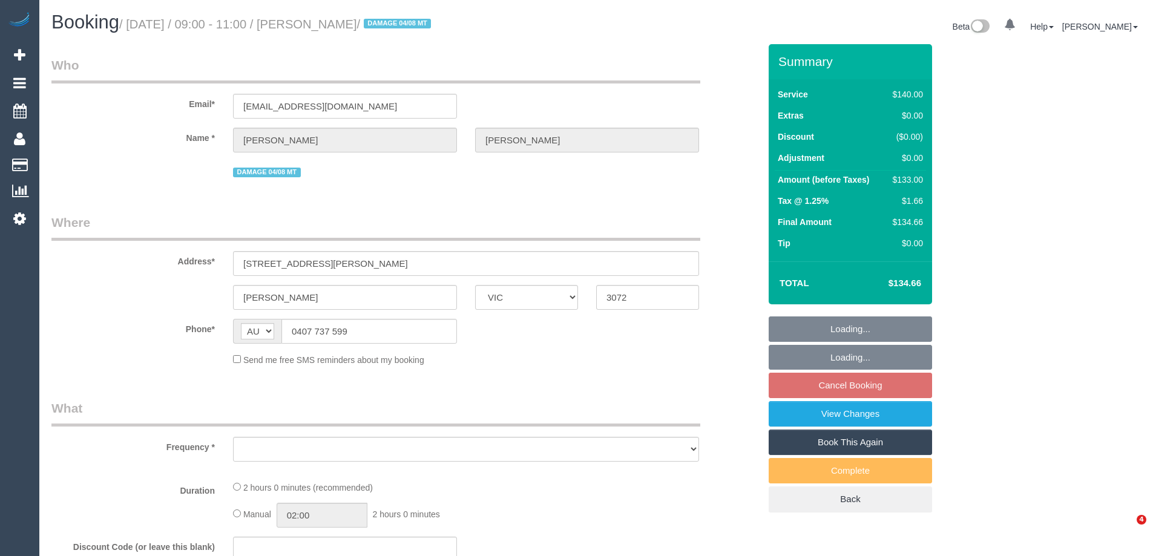
select select "VIC"
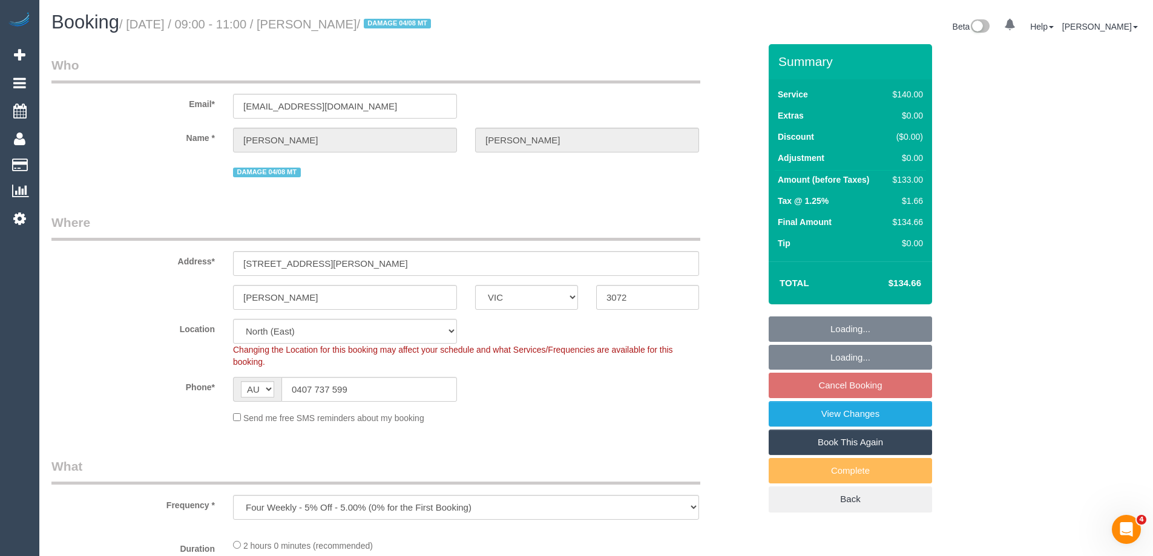
select select "object:705"
select select "number:27"
select select "number:14"
select select "number:18"
select select "number:22"
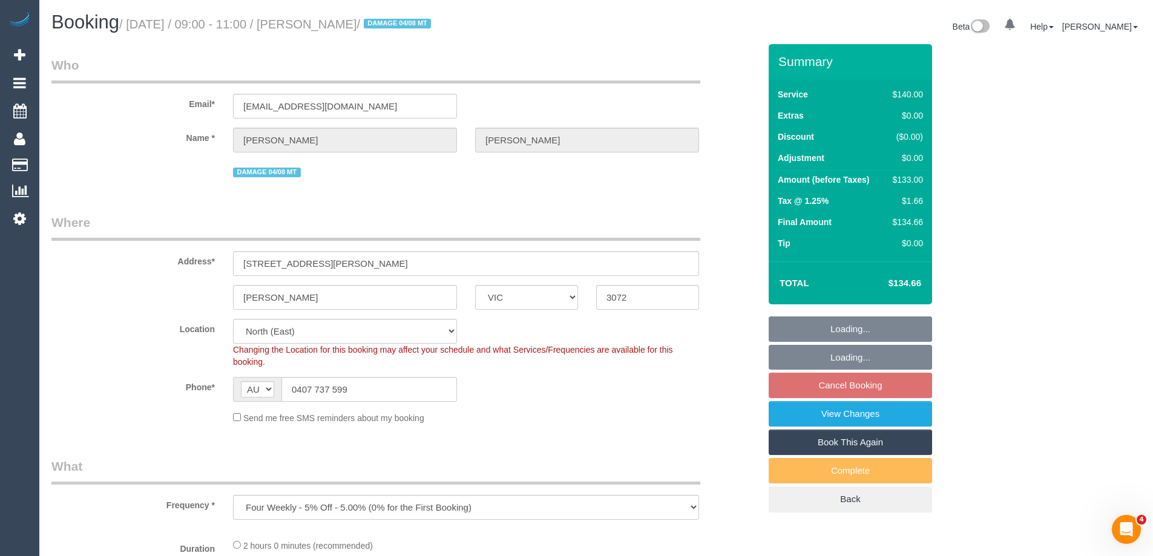
select select "number:34"
select select "number:13"
select select "string:stripe-pm_1OgDwI2GScqysDRVwCNGNovi"
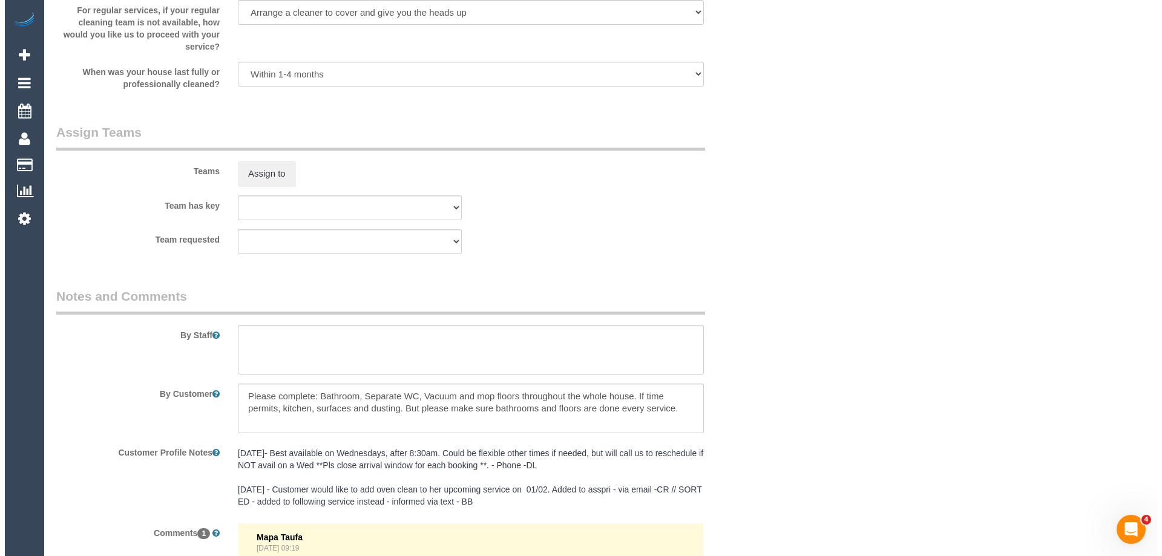
scroll to position [1755, 0]
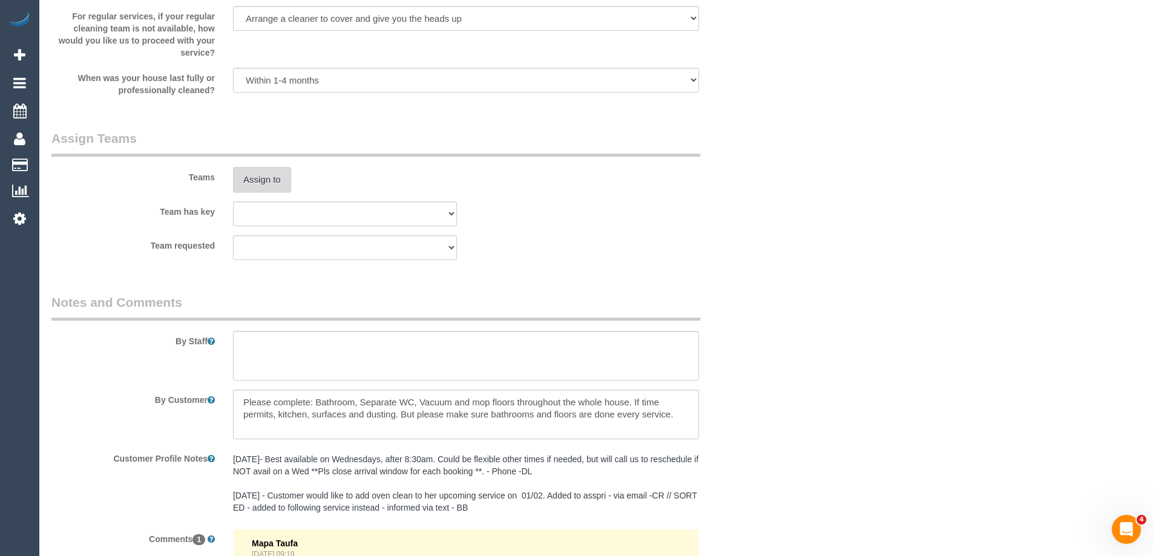
click at [274, 189] on button "Assign to" at bounding box center [262, 179] width 58 height 25
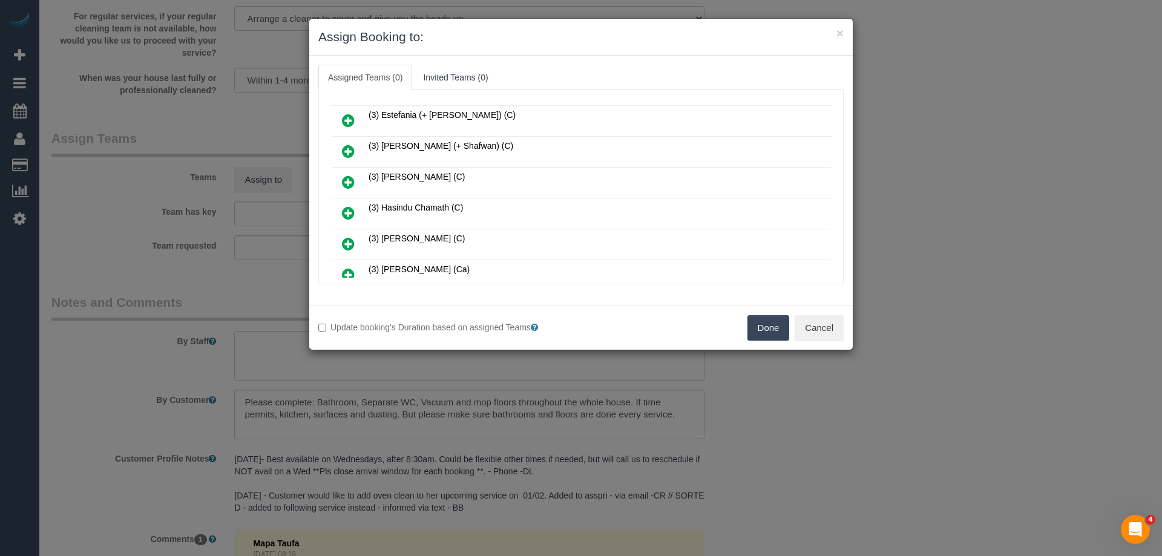
click at [343, 180] on icon at bounding box center [348, 182] width 13 height 15
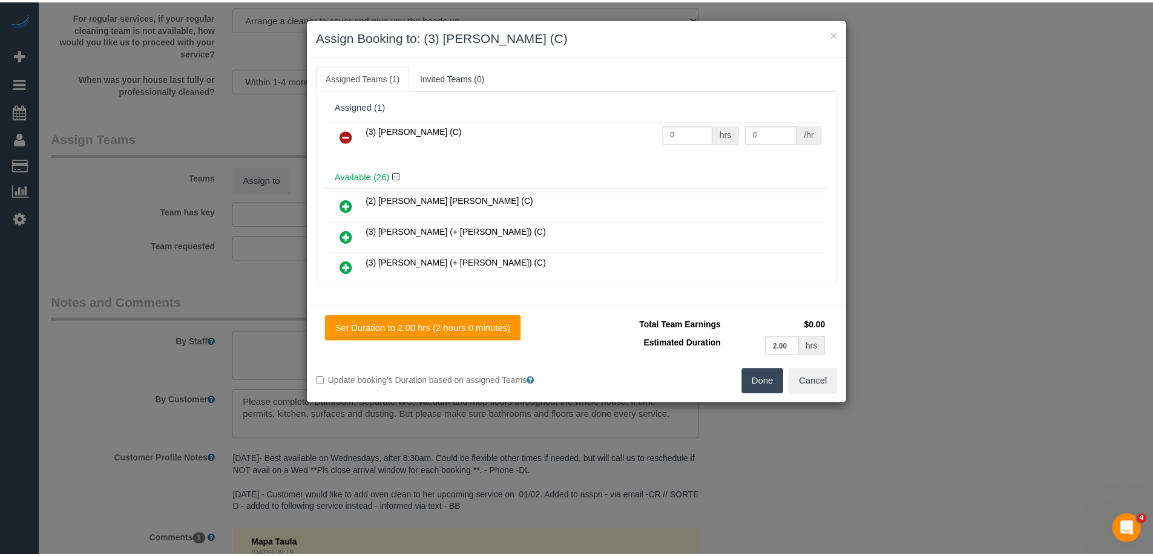
scroll to position [0, 0]
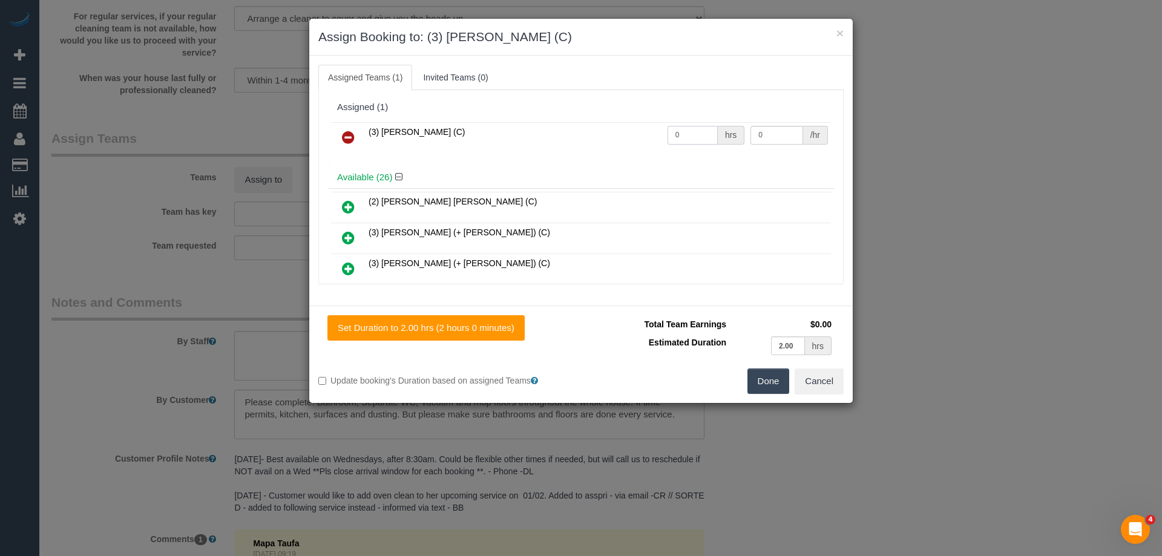
drag, startPoint x: 649, startPoint y: 131, endPoint x: 594, endPoint y: 131, distance: 55.1
click at [600, 131] on tr "(3) Harry Dhasmana (C) 0 hrs 0 /hr" at bounding box center [581, 137] width 500 height 31
type input "2"
drag, startPoint x: 778, startPoint y: 134, endPoint x: 661, endPoint y: 134, distance: 116.8
click at [689, 134] on tr "(3) Harry Dhasmana (C) 2 hrs 0 /hr" at bounding box center [581, 137] width 500 height 31
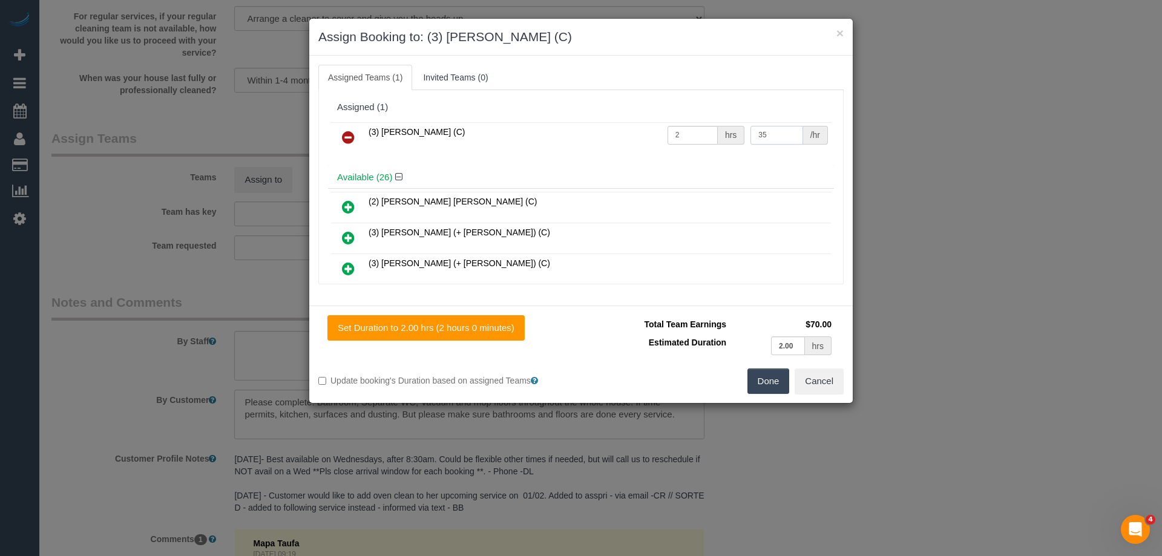
type input "35"
click at [766, 384] on button "Done" at bounding box center [768, 381] width 42 height 25
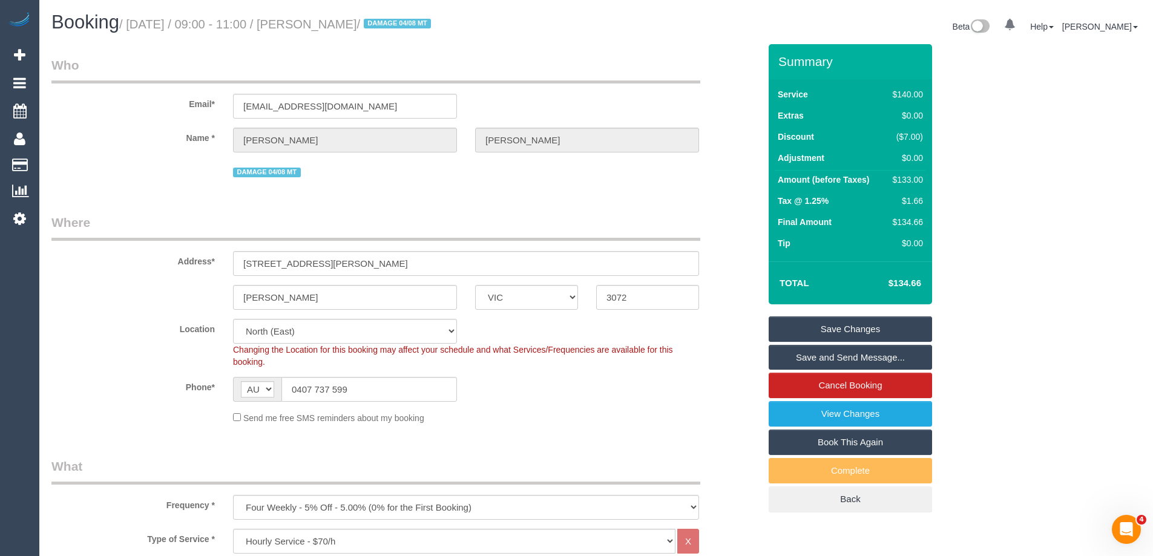
click at [405, 25] on small "/ September 01, 2025 / 09:00 - 11:00 / Monique Hoey / DAMAGE 04/08 MT" at bounding box center [276, 24] width 315 height 13
drag, startPoint x: 419, startPoint y: 48, endPoint x: 411, endPoint y: 26, distance: 23.7
drag, startPoint x: 411, startPoint y: 21, endPoint x: 336, endPoint y: 20, distance: 75.6
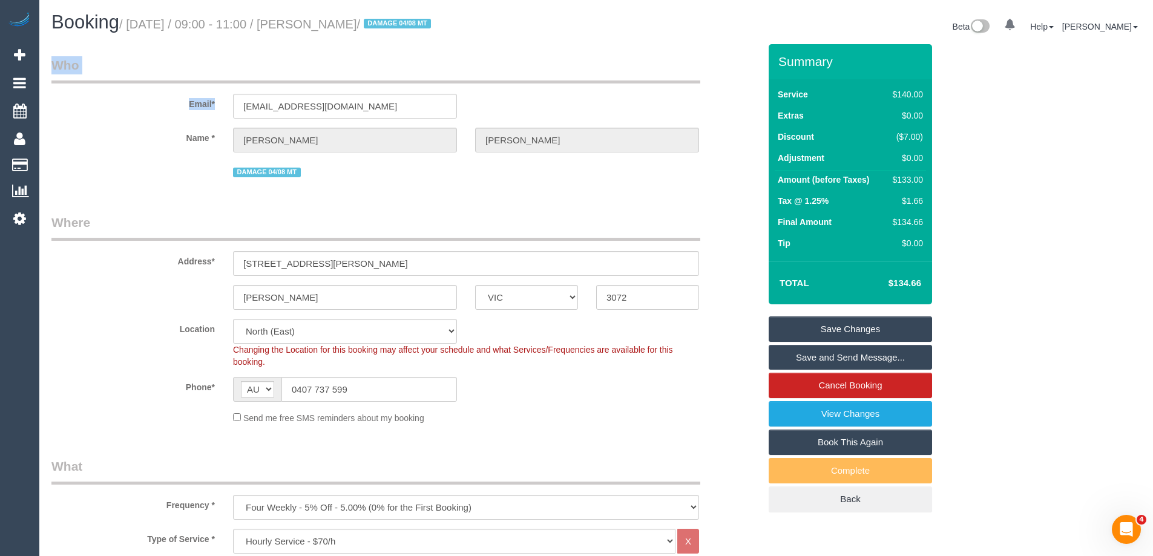
click at [336, 20] on small "/ September 01, 2025 / 09:00 - 11:00 / Monique Hoey / DAMAGE 04/08 MT" at bounding box center [276, 24] width 315 height 13
copy small "Monique Hoey"
click at [814, 332] on link "Save Changes" at bounding box center [850, 328] width 163 height 25
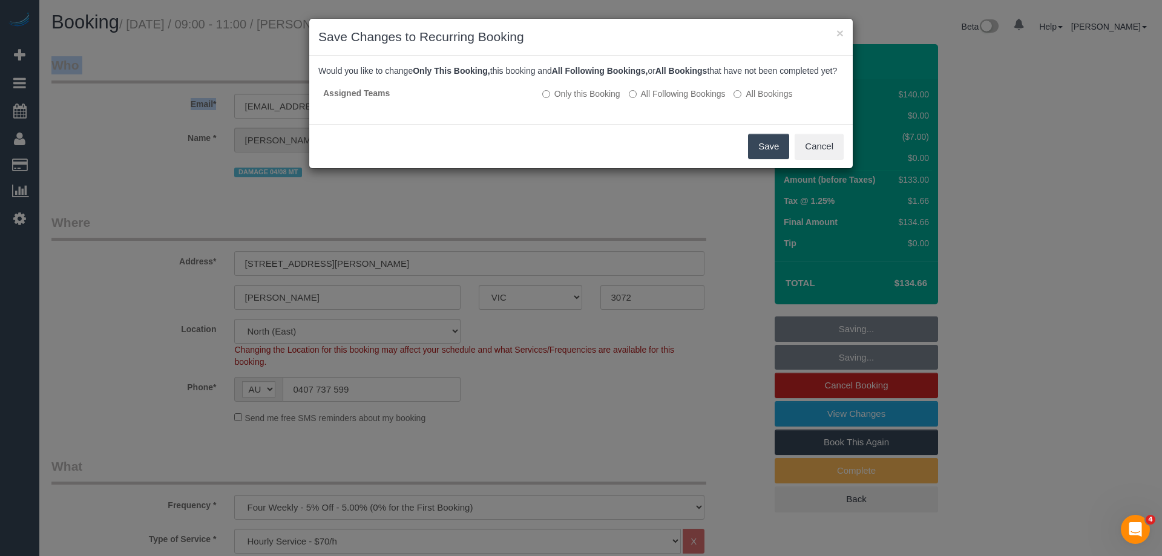
click at [764, 157] on button "Save" at bounding box center [768, 146] width 41 height 25
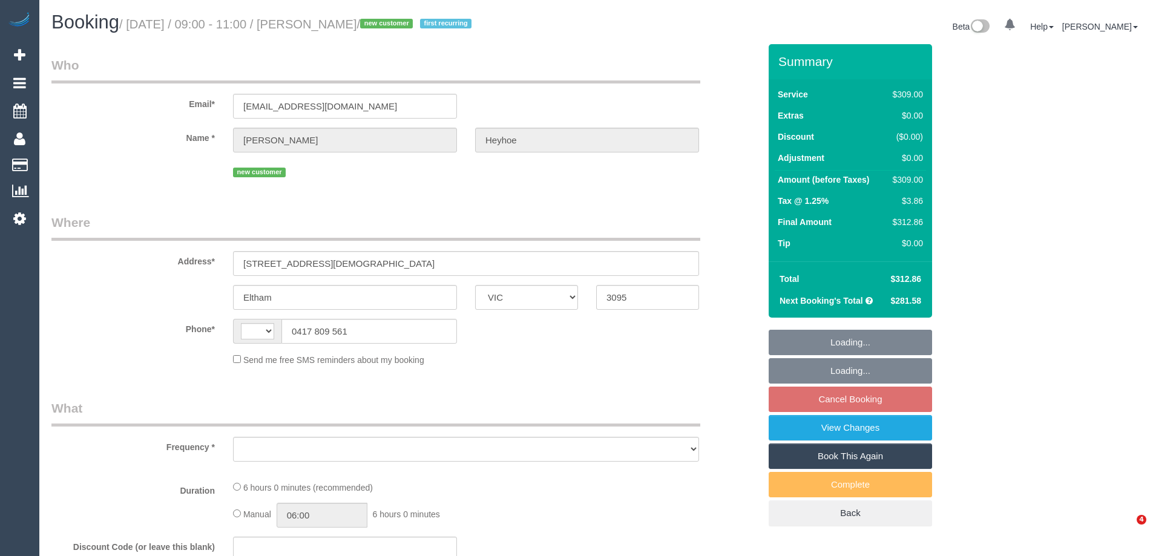
select select "VIC"
select select "string:stripe-pm_1Ry2wx2GScqysDRVudhm8krD"
select select "string:AU"
select select "object:632"
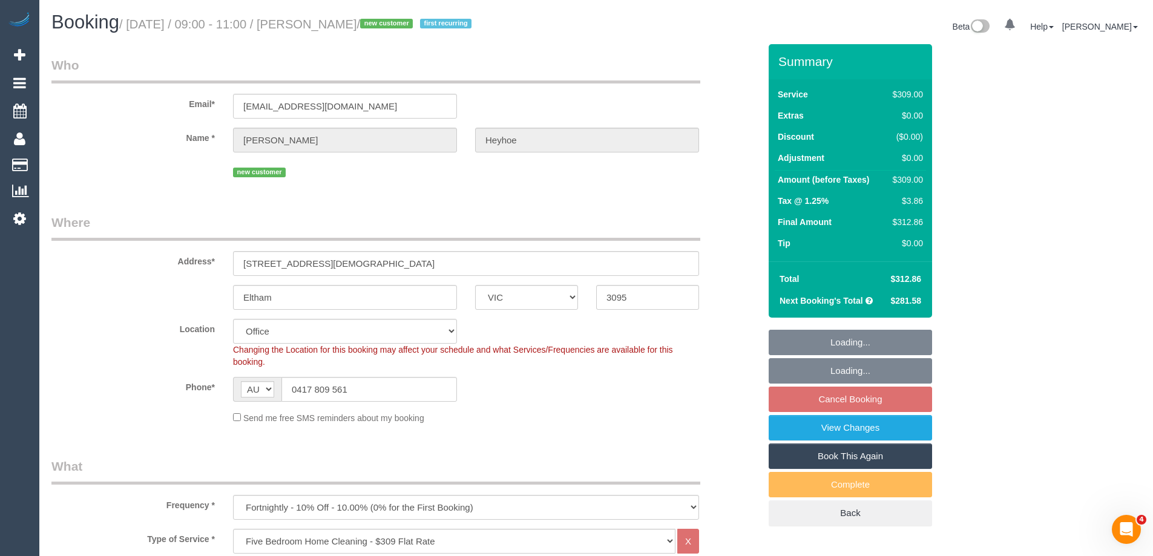
select select "number:30"
select select "number:14"
select select "number:19"
select select "number:24"
select select "number:34"
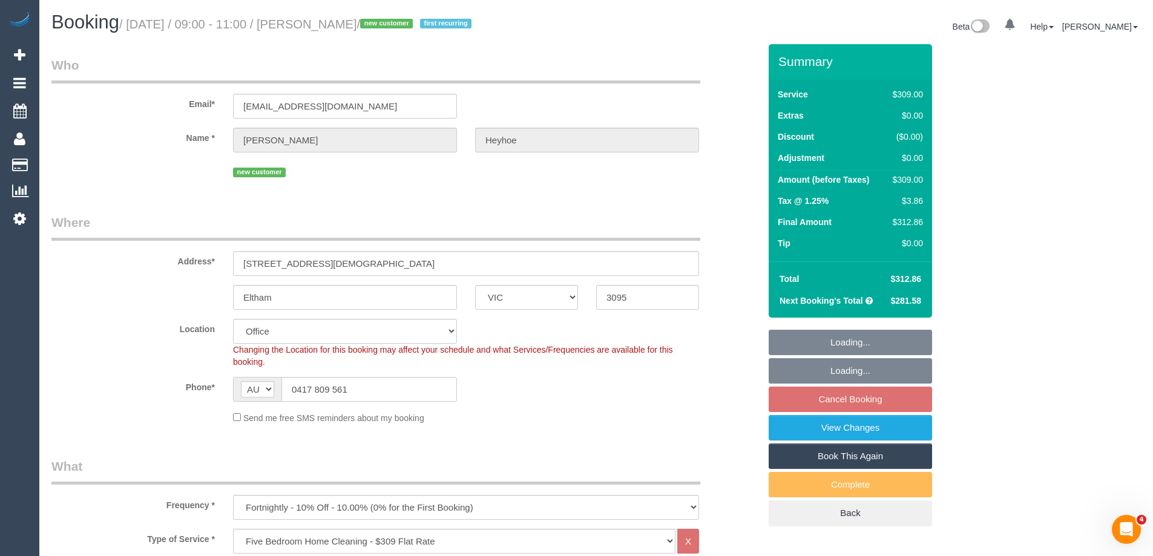
select select "object:2021"
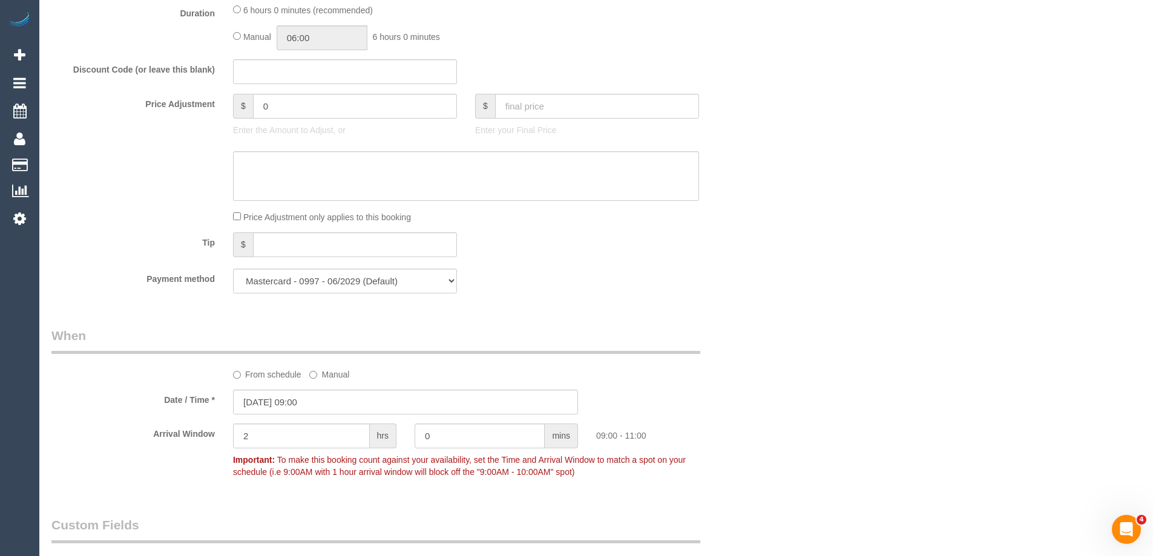
scroll to position [908, 0]
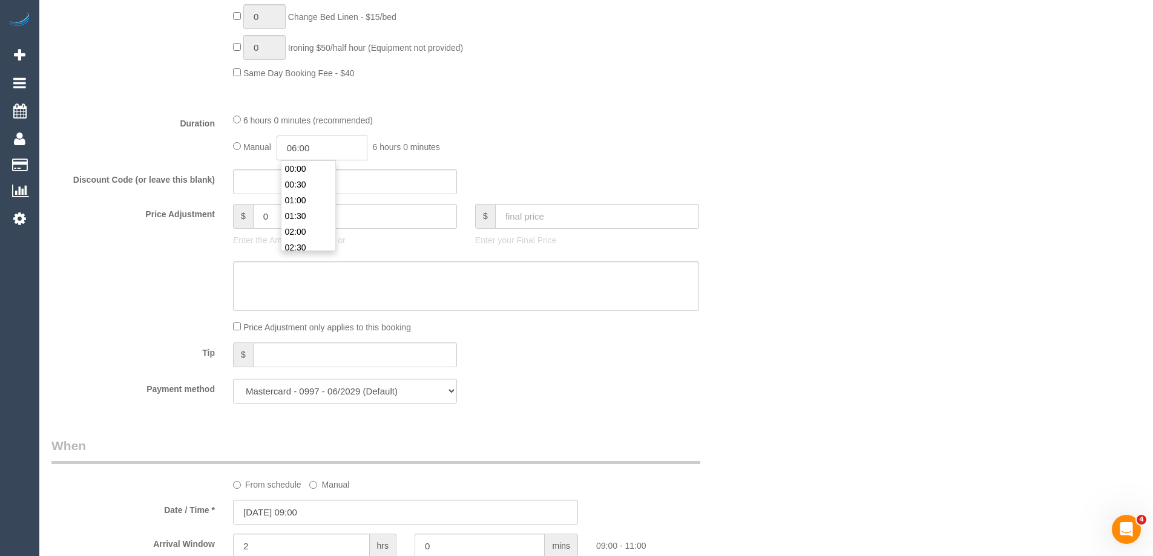
click at [337, 149] on input "06:00" at bounding box center [322, 148] width 91 height 25
type input "03:00"
click at [310, 181] on li "03:00" at bounding box center [308, 187] width 54 height 16
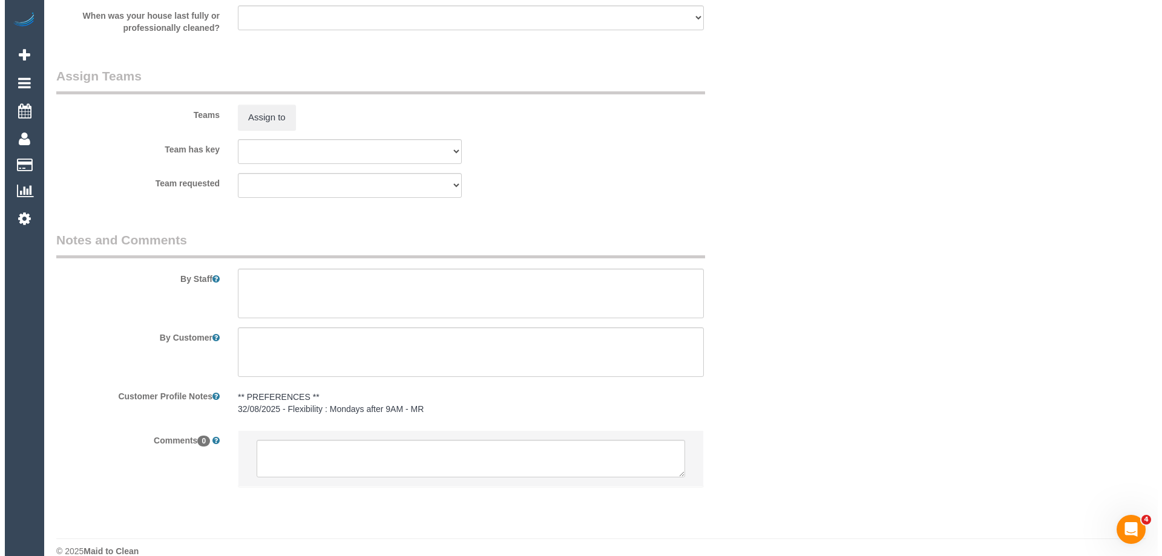
scroll to position [1869, 0]
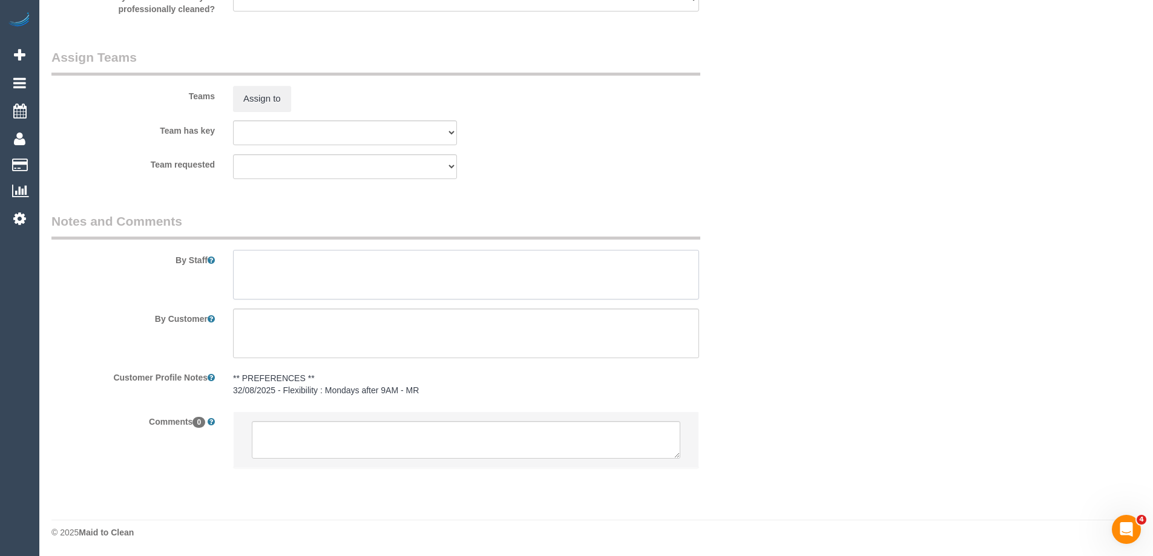
click at [278, 277] on textarea at bounding box center [466, 275] width 466 height 50
type textarea "Estimated time of 5-6 hrs"
click at [267, 86] on button "Assign to" at bounding box center [262, 98] width 58 height 25
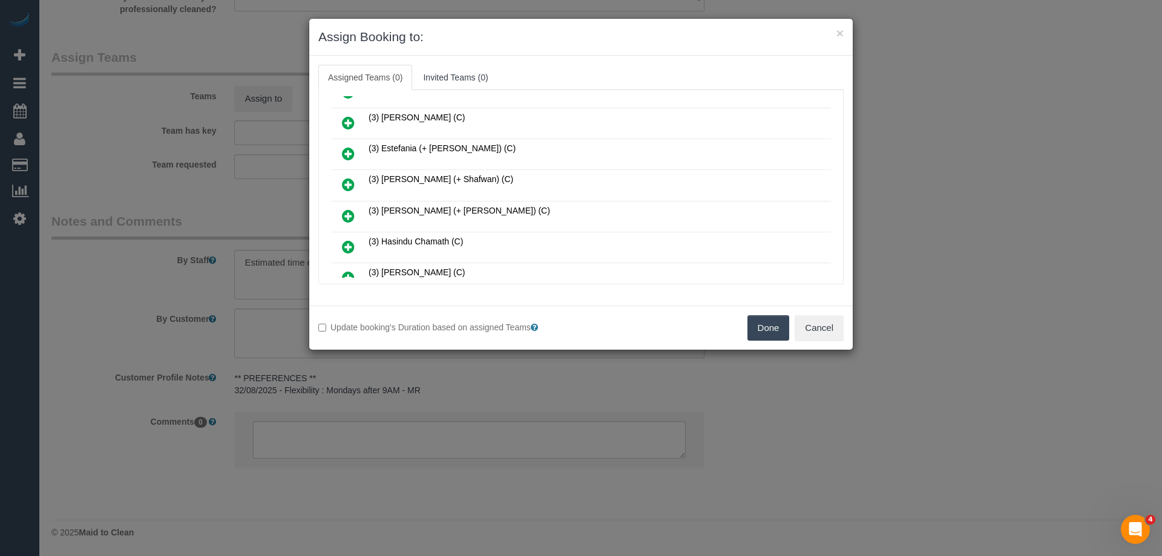
click at [346, 183] on icon at bounding box center [348, 184] width 13 height 15
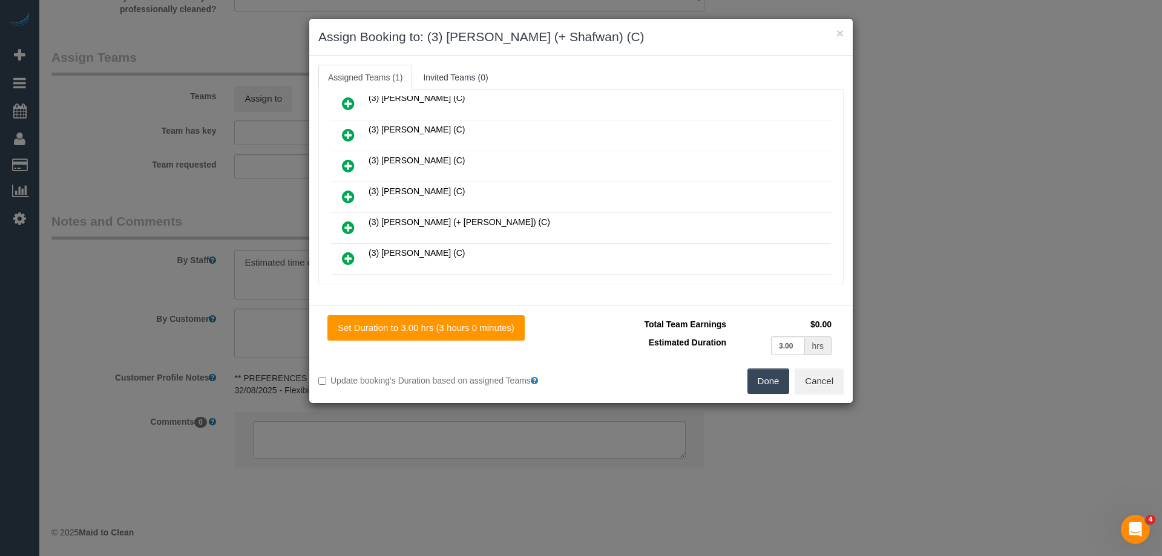
scroll to position [876, 0]
click at [353, 257] on icon at bounding box center [348, 259] width 13 height 15
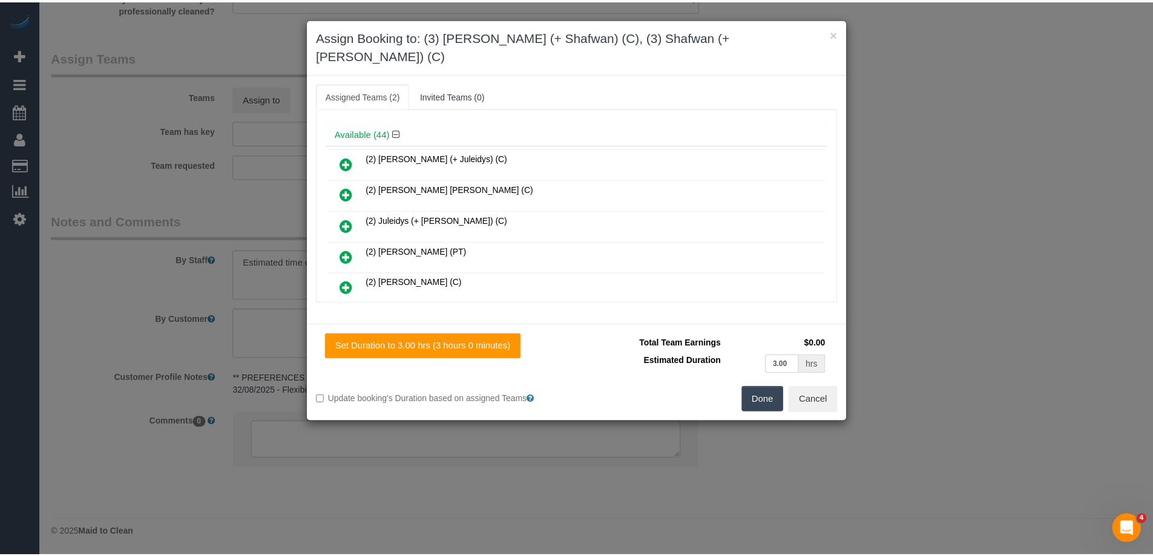
scroll to position [0, 0]
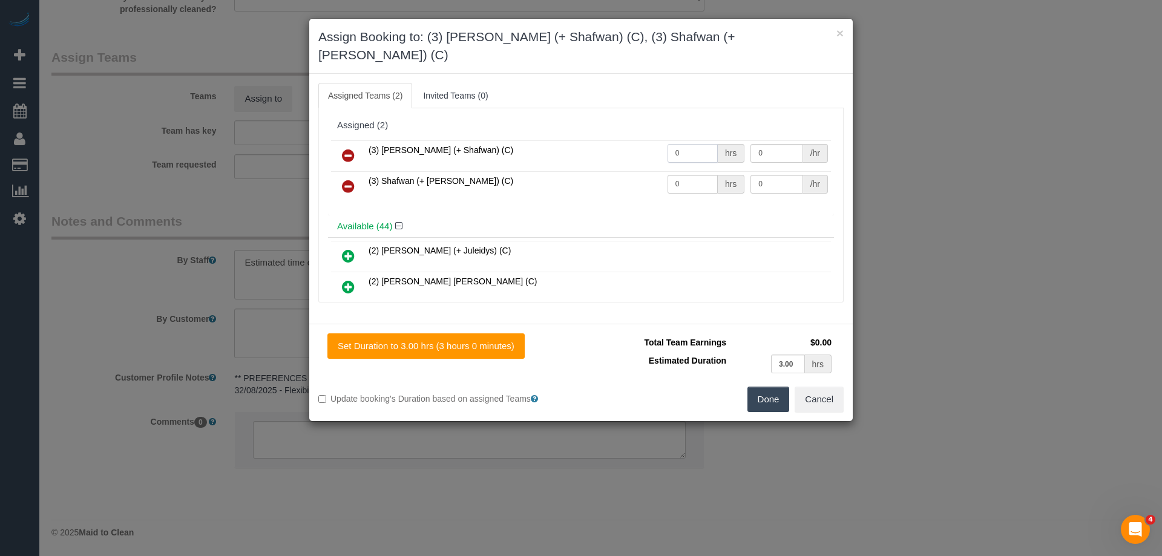
drag, startPoint x: 689, startPoint y: 139, endPoint x: 606, endPoint y: 137, distance: 83.5
click at [610, 140] on tr "(3) Farhan (+ Shafwan) (C) 0 hrs 0 /hr" at bounding box center [581, 155] width 500 height 31
type input "1"
drag, startPoint x: 690, startPoint y: 169, endPoint x: 615, endPoint y: 164, distance: 75.2
click at [618, 171] on tr "(3) Shafwan (+ Farhan) (C) 0 hrs 0 /hr" at bounding box center [581, 186] width 500 height 31
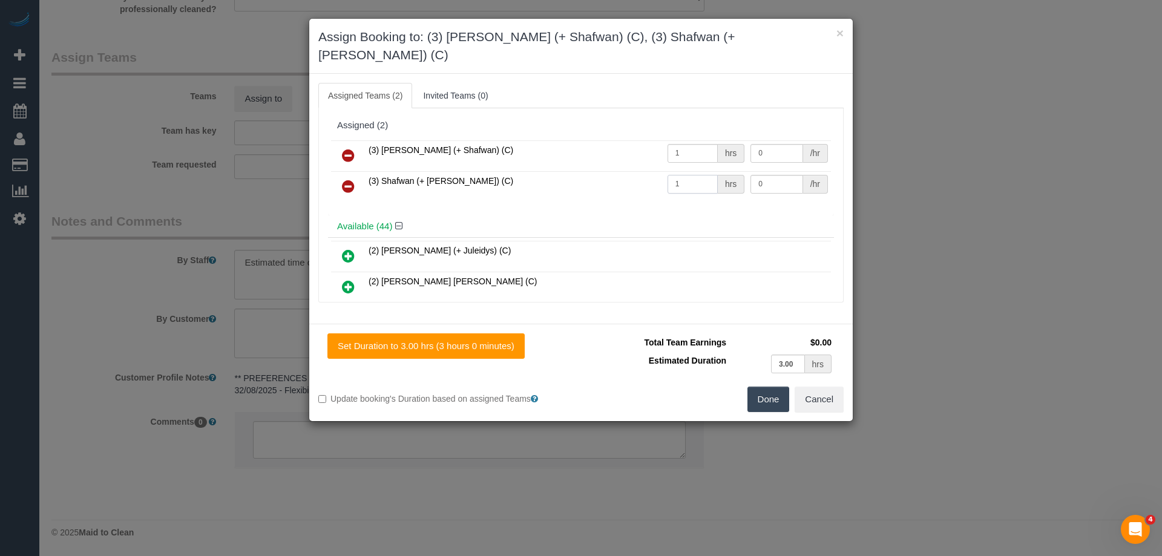
type input "1"
click at [711, 140] on tr "(3) Farhan (+ Shafwan) (C) 1 hrs 0 /hr" at bounding box center [581, 155] width 500 height 31
type input "97.5"
click at [701, 171] on tr "(3) Shafwan (+ Farhan) (C) 1 hrs 0 /hr" at bounding box center [581, 186] width 500 height 31
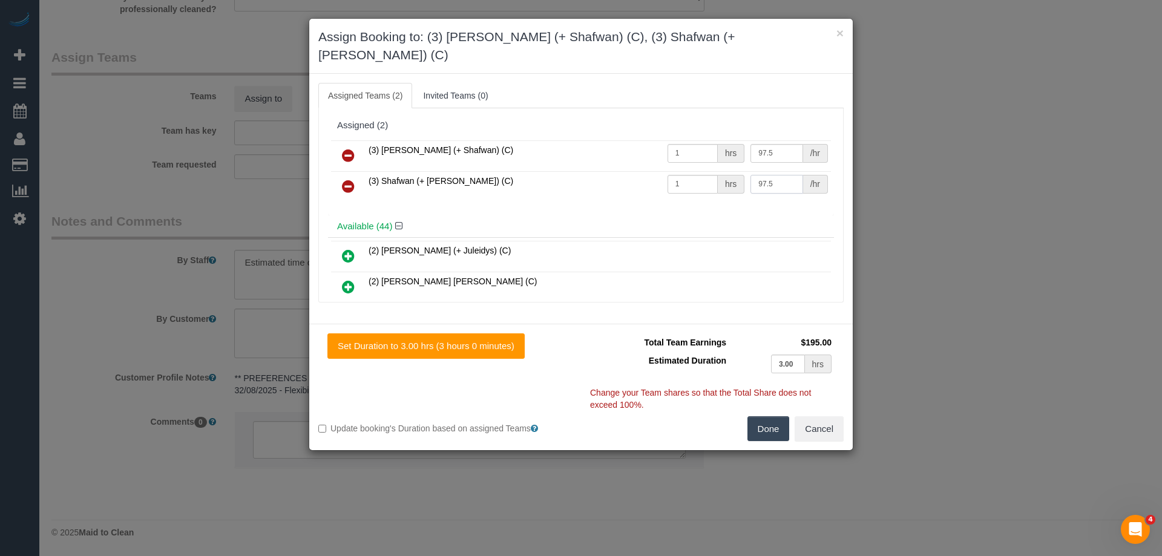
type input "97.5"
click at [770, 416] on button "Done" at bounding box center [768, 428] width 42 height 25
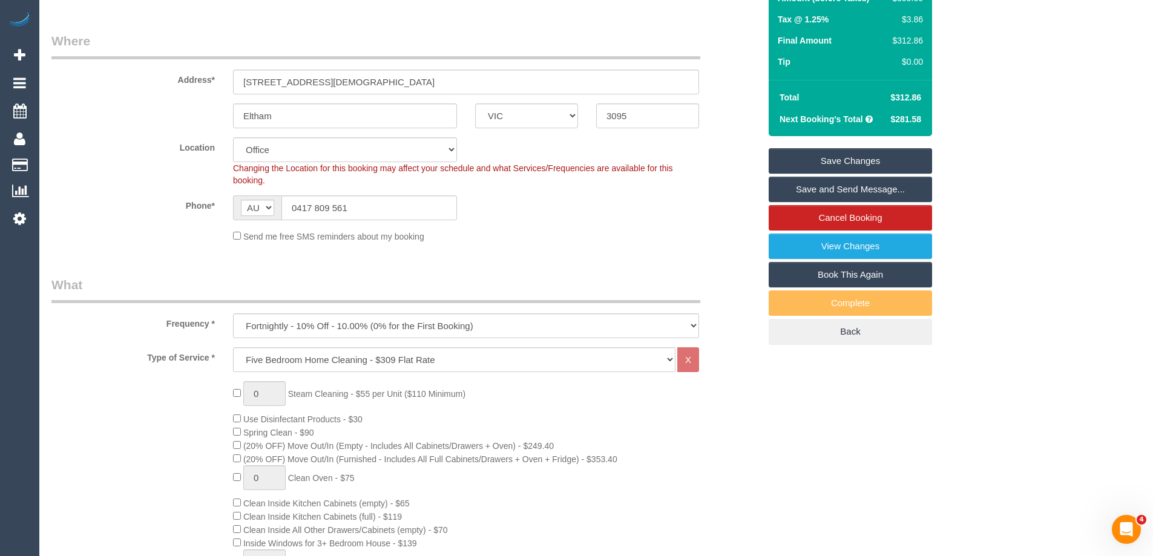
scroll to position [114, 0]
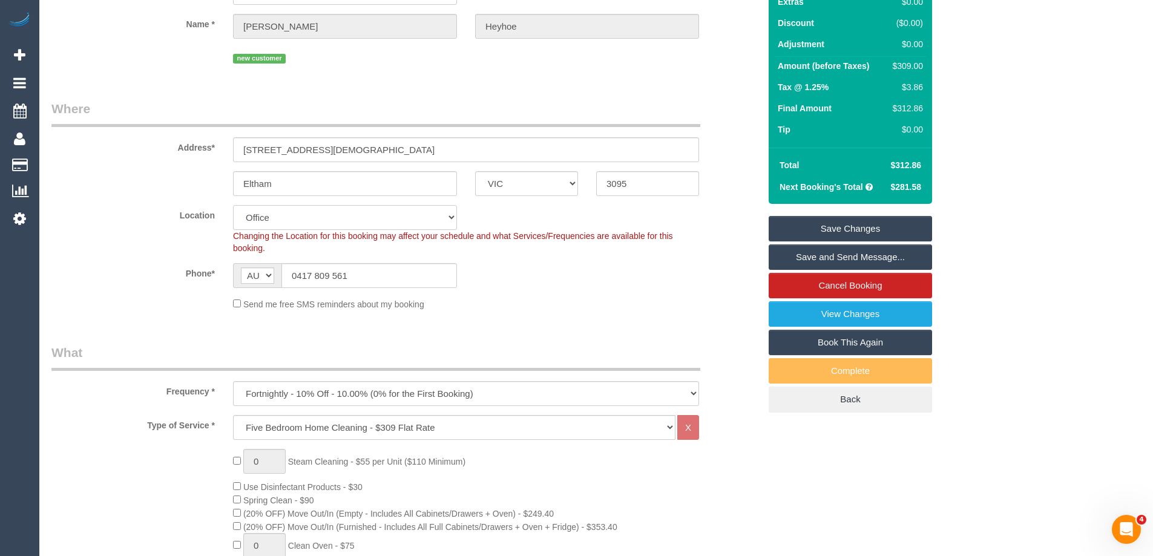
click at [264, 220] on select "Office City East (North) East (South) Inner East Inner North (East) Inner North…" at bounding box center [345, 217] width 224 height 25
select select "56"
click at [233, 205] on select "Office City East (North) East (South) Inner East Inner North (East) Inner North…" at bounding box center [345, 217] width 224 height 25
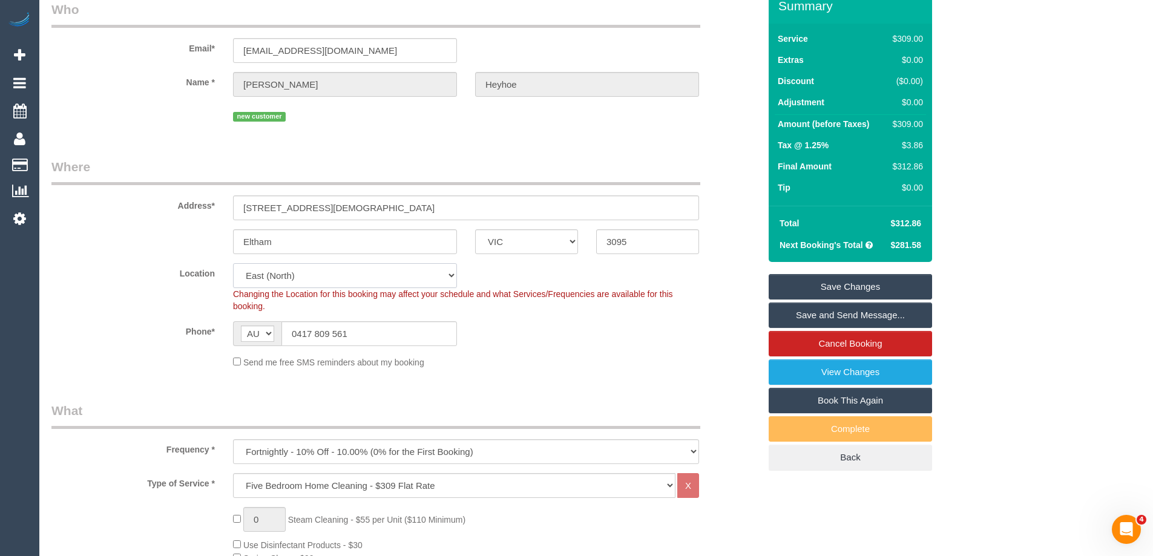
select select "object:7622"
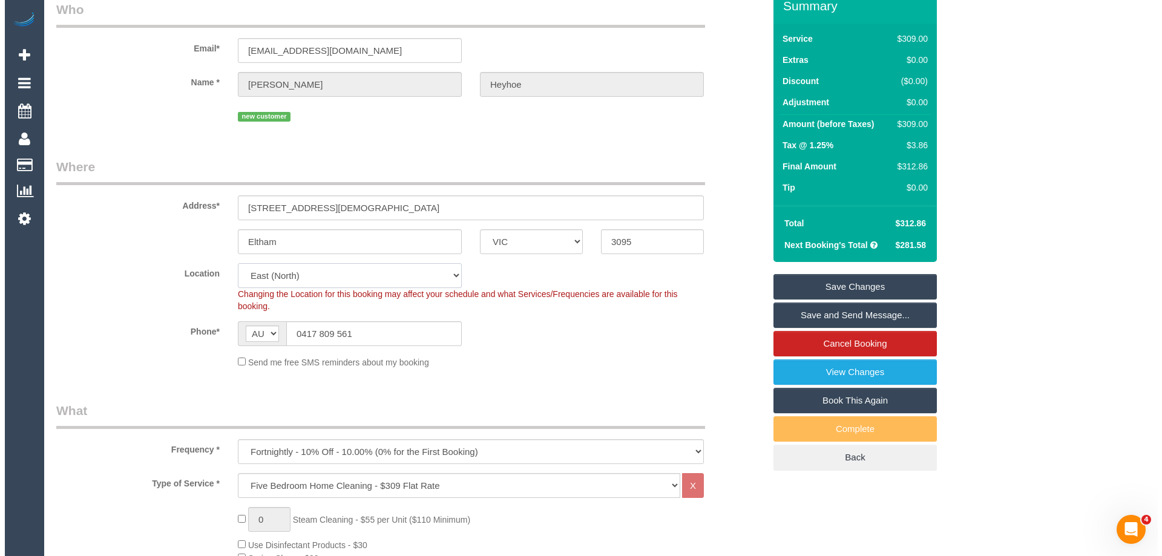
scroll to position [0, 0]
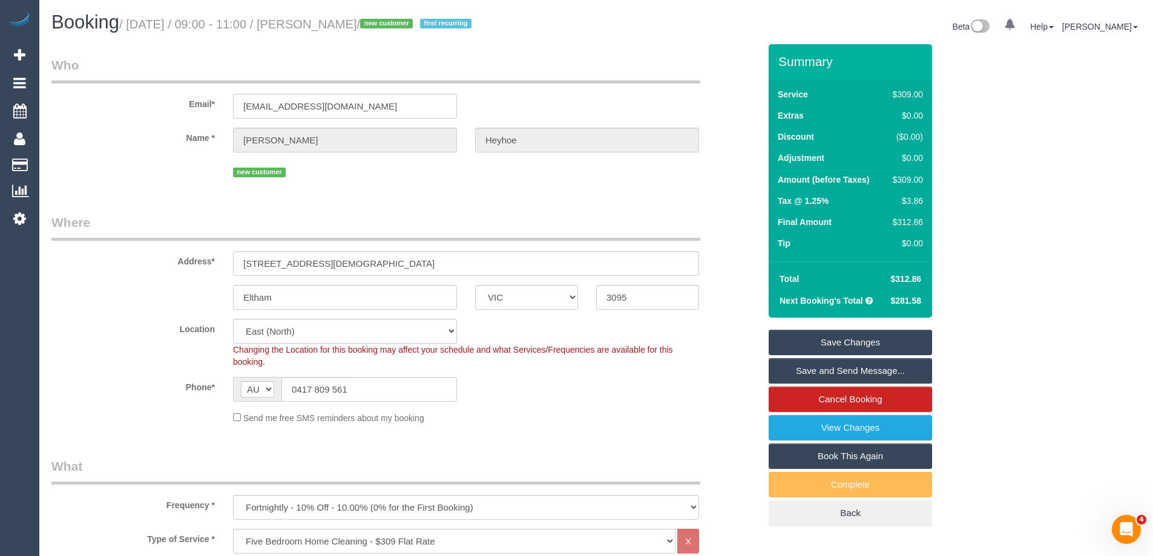
drag, startPoint x: 418, startPoint y: 22, endPoint x: 332, endPoint y: 30, distance: 85.7
click at [332, 30] on small "/ September 01, 2025 / 09:00 - 11:00 / Melissa Heyhoe / new customer first recu…" at bounding box center [297, 24] width 356 height 13
copy small "Melissa Heyhoe"
click at [794, 370] on link "Save and Send Message..." at bounding box center [850, 370] width 163 height 25
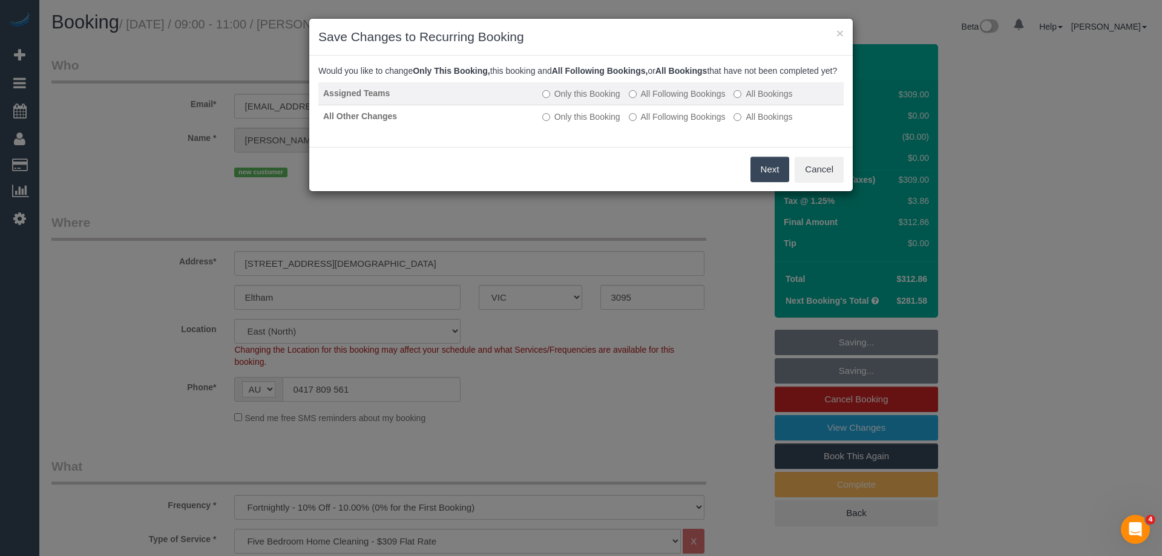
click at [645, 100] on label "All Following Bookings" at bounding box center [677, 94] width 97 height 12
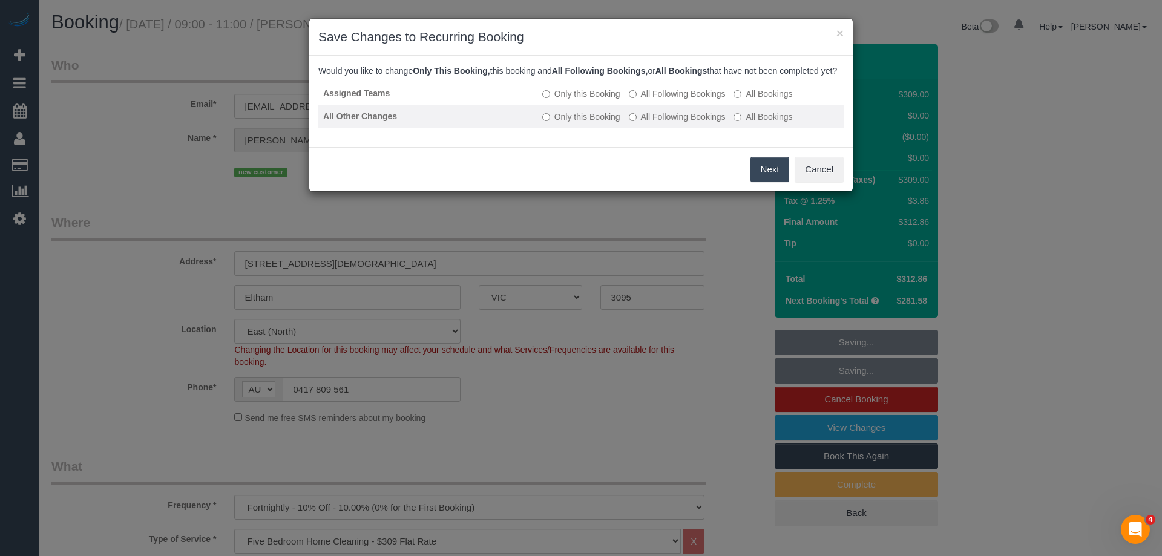
click at [644, 123] on label "All Following Bookings" at bounding box center [677, 117] width 97 height 12
click at [762, 180] on button "Save" at bounding box center [768, 169] width 41 height 25
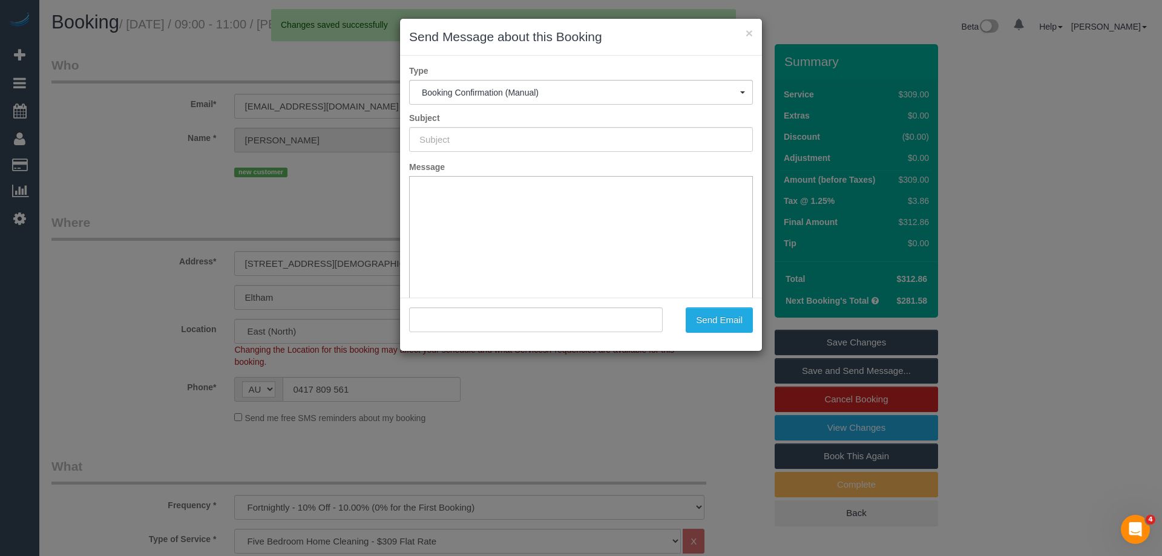
type input "Booking Confirmed"
type input ""Melissa Heyhoe" <ozemisparis@gmail.com>"
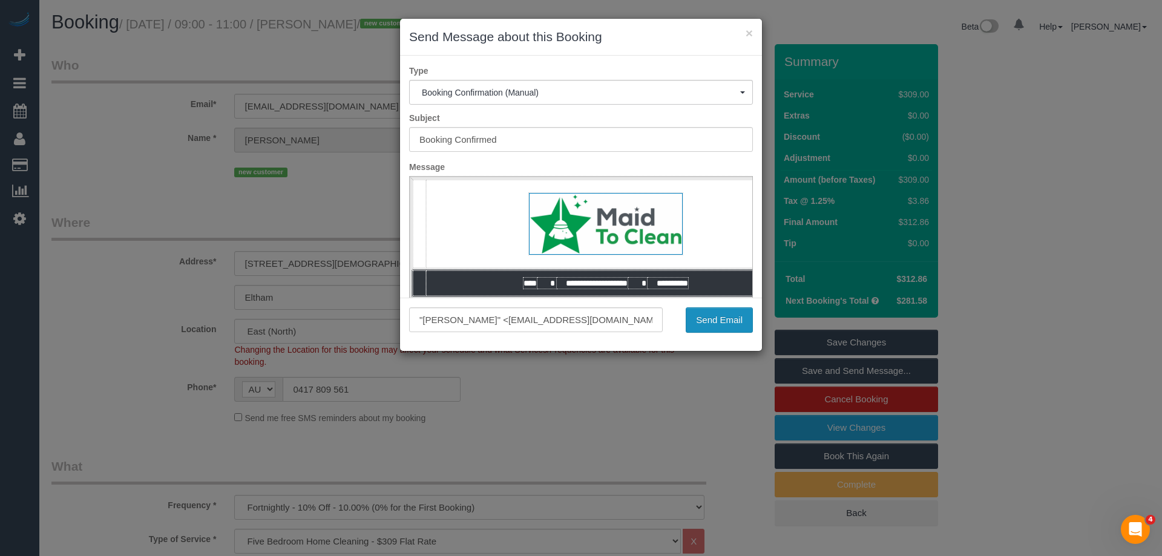
click at [720, 324] on button "Send Email" at bounding box center [719, 319] width 67 height 25
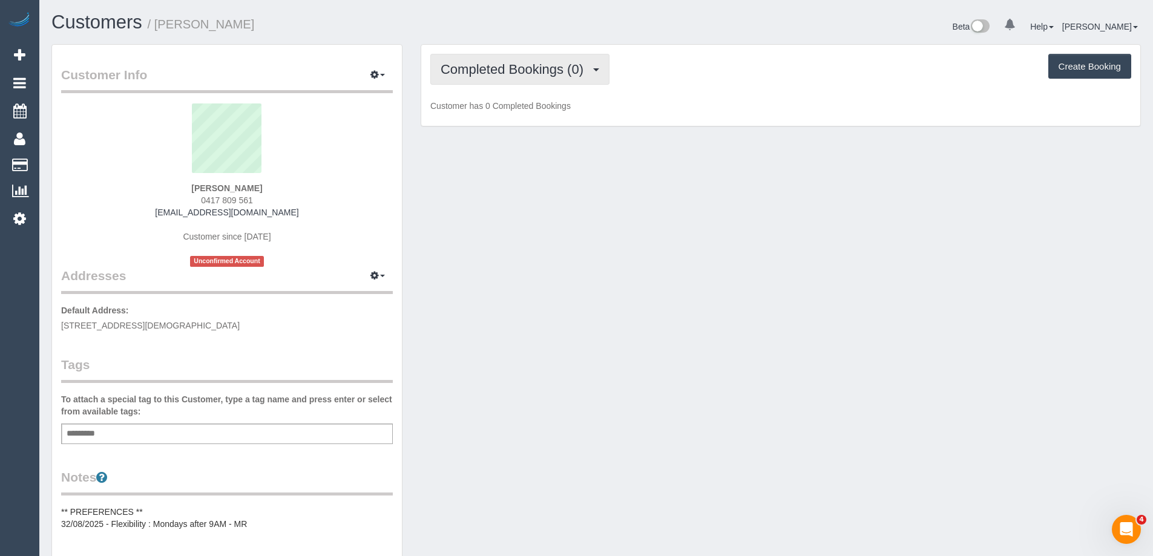
click at [527, 63] on span "Completed Bookings (0)" at bounding box center [515, 69] width 149 height 15
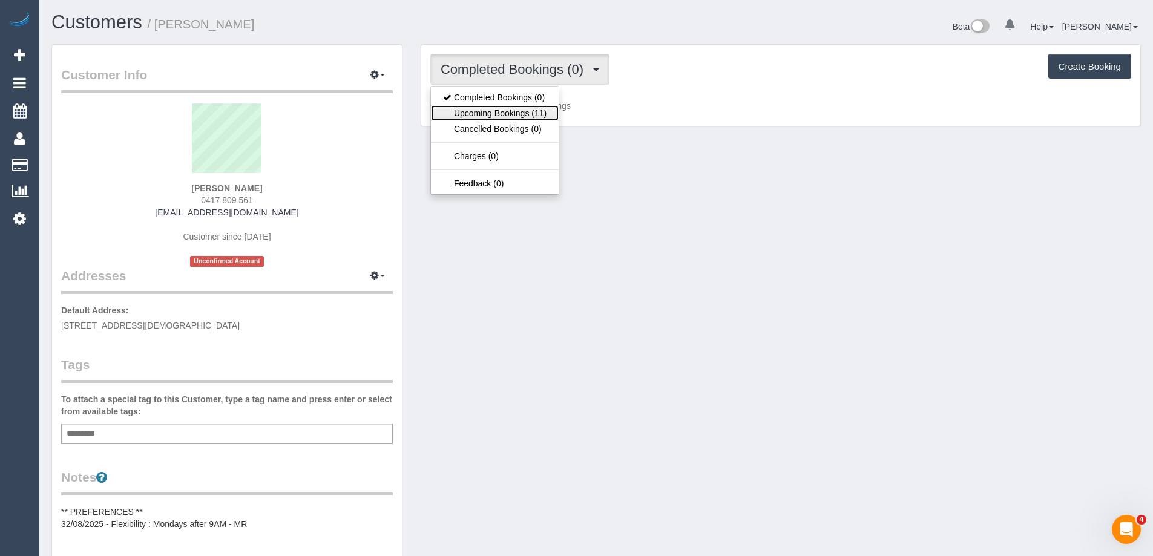
click at [523, 114] on link "Upcoming Bookings (11)" at bounding box center [495, 113] width 128 height 16
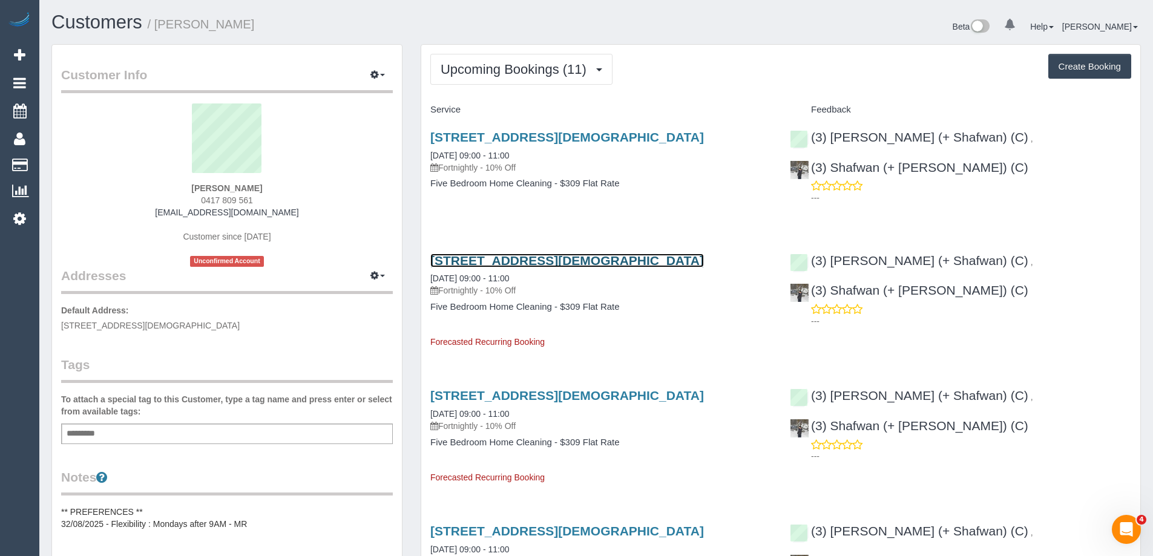
click at [500, 261] on link "5 Bible St, Eltham, VIC 3095" at bounding box center [567, 261] width 274 height 14
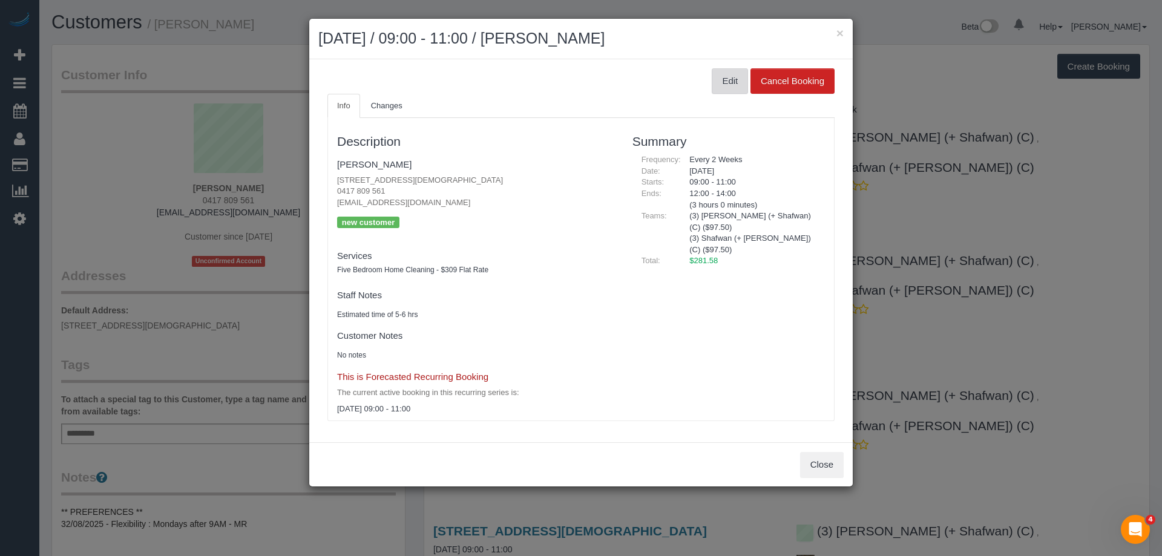
click at [720, 77] on button "Edit" at bounding box center [730, 80] width 36 height 25
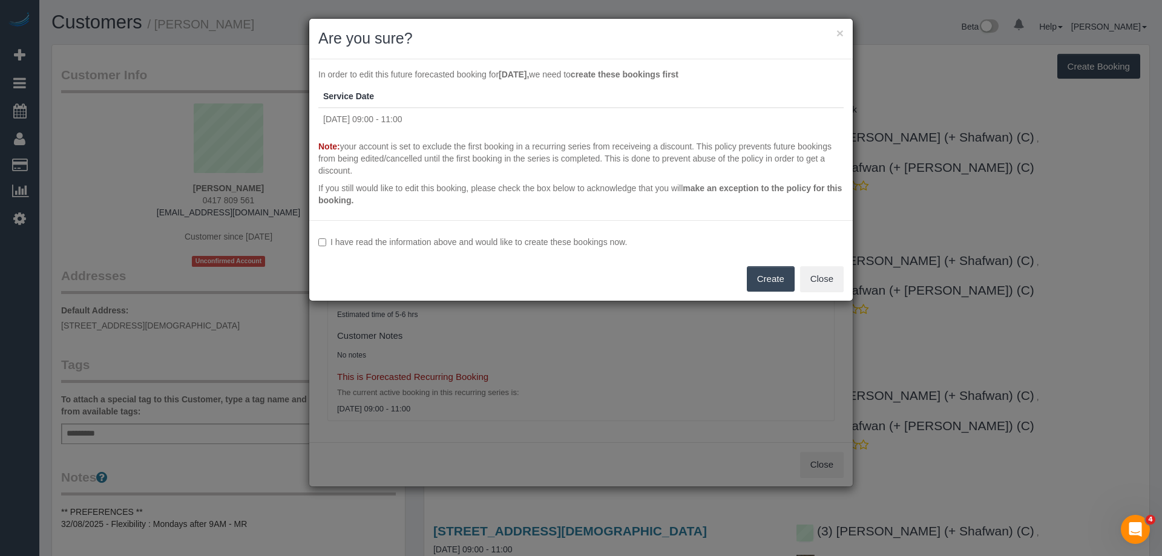
click at [415, 235] on div "I have read the information above and would like to create these bookings now. …" at bounding box center [580, 260] width 543 height 80
click at [459, 244] on label "I have read the information above and would like to create these bookings now." at bounding box center [580, 242] width 525 height 12
click at [756, 280] on button "Create" at bounding box center [771, 278] width 48 height 25
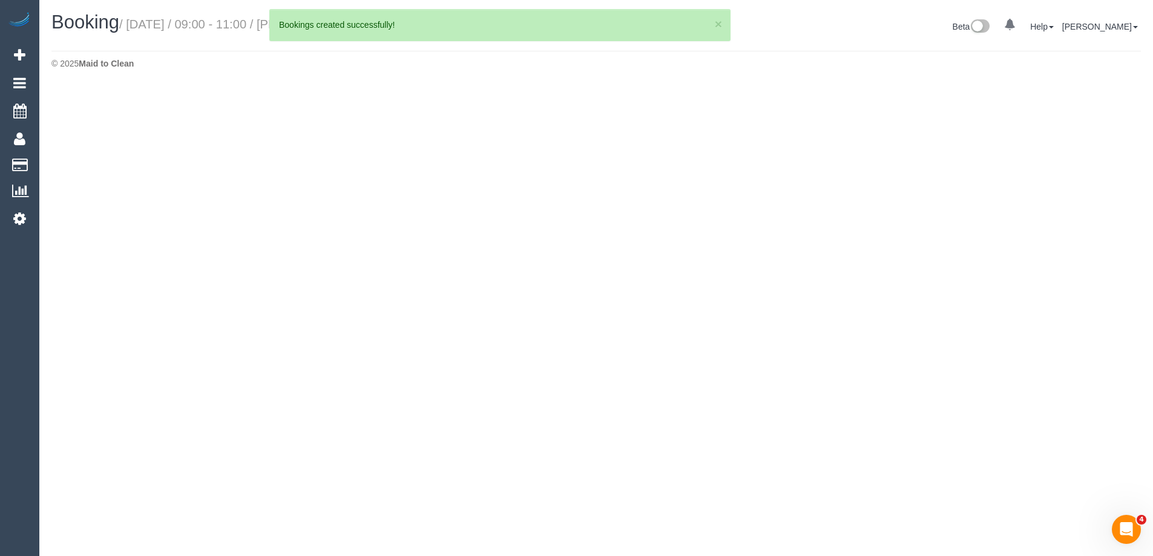
select select "VIC"
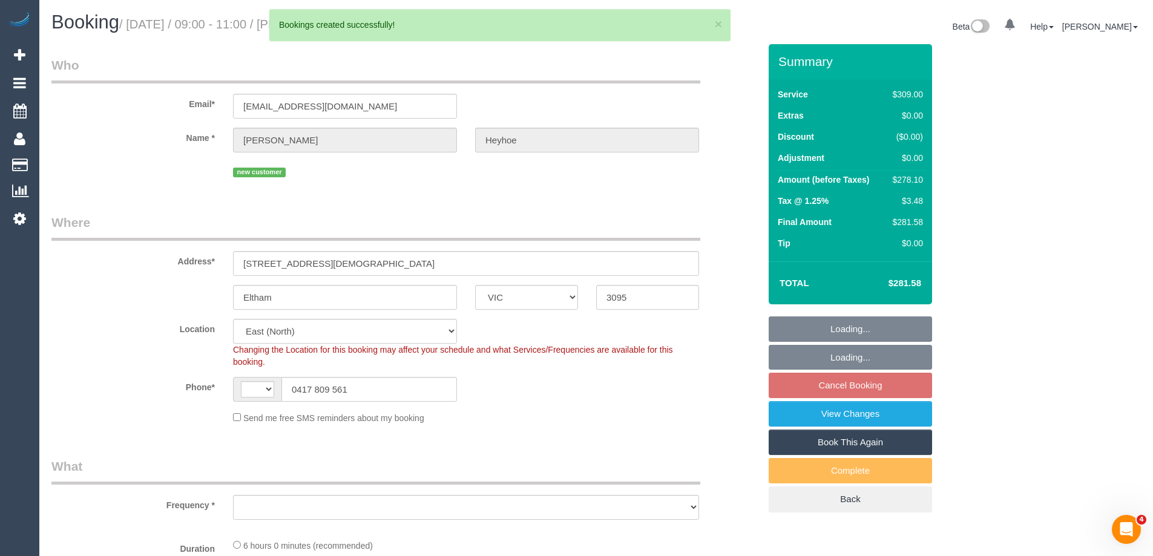
select select "number:30"
select select "number:14"
select select "number:19"
select select "number:24"
select select "number:34"
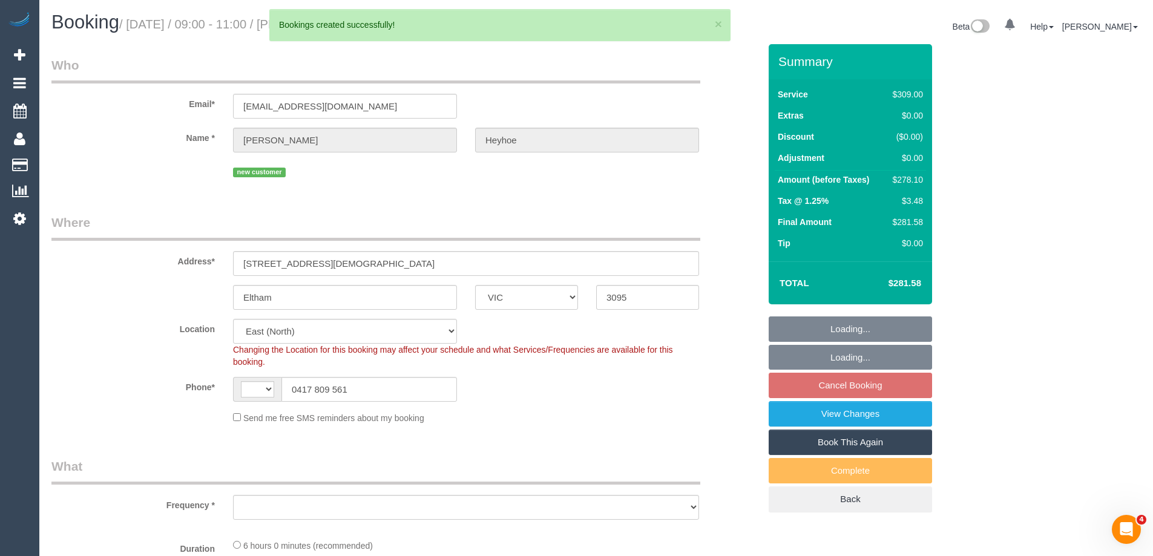
select select "string:AU"
select select "object:1543"
select select "string:stripe-pm_1Ry2wx2GScqysDRVudhm8krD"
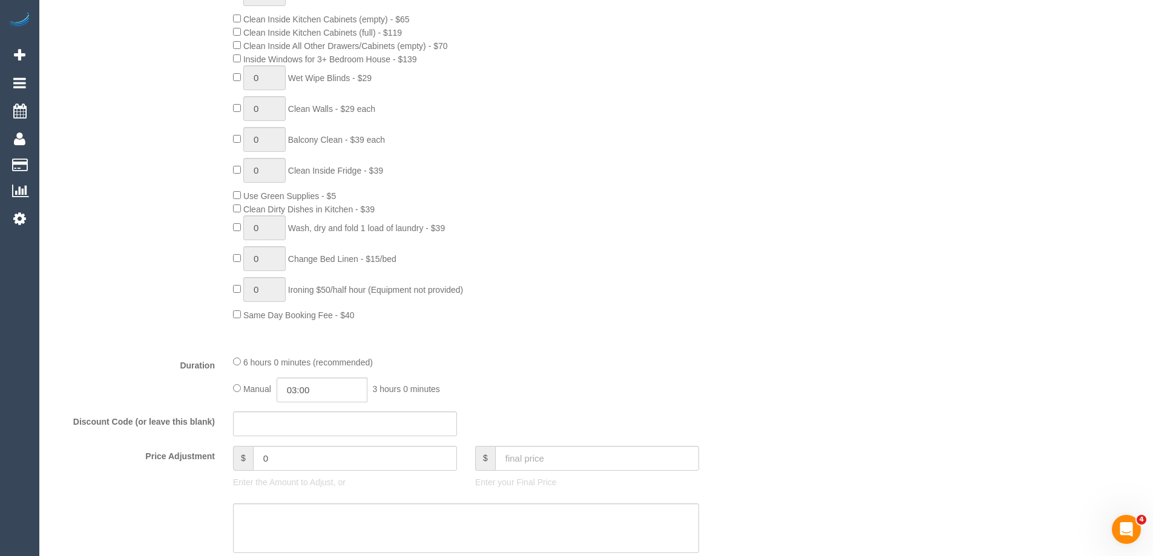
scroll to position [847, 0]
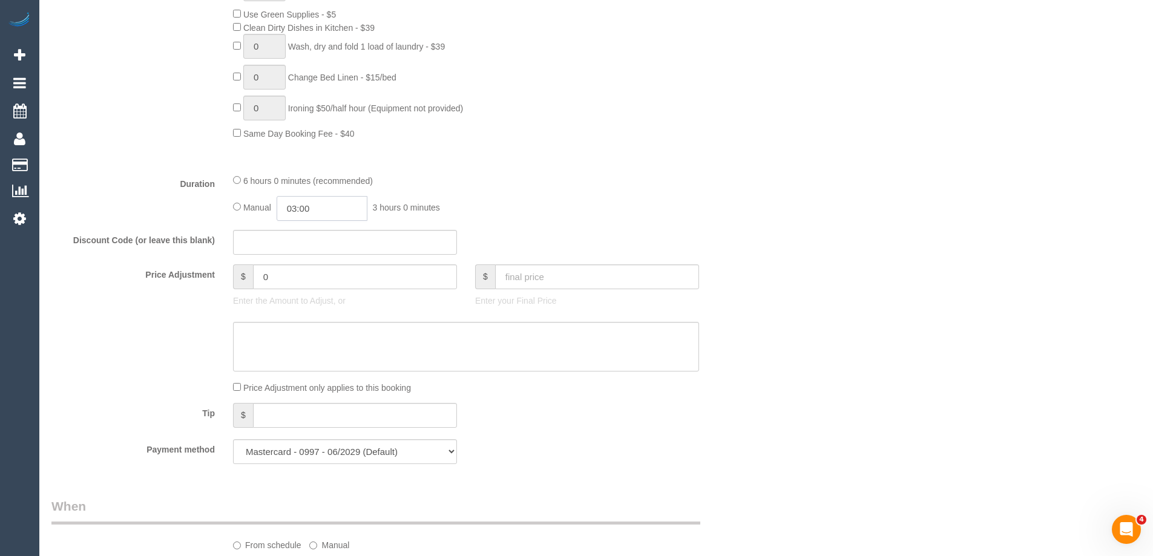
click at [338, 208] on input "03:00" at bounding box center [322, 208] width 91 height 25
type input "02:30"
click at [314, 232] on li "02:30" at bounding box center [308, 229] width 54 height 16
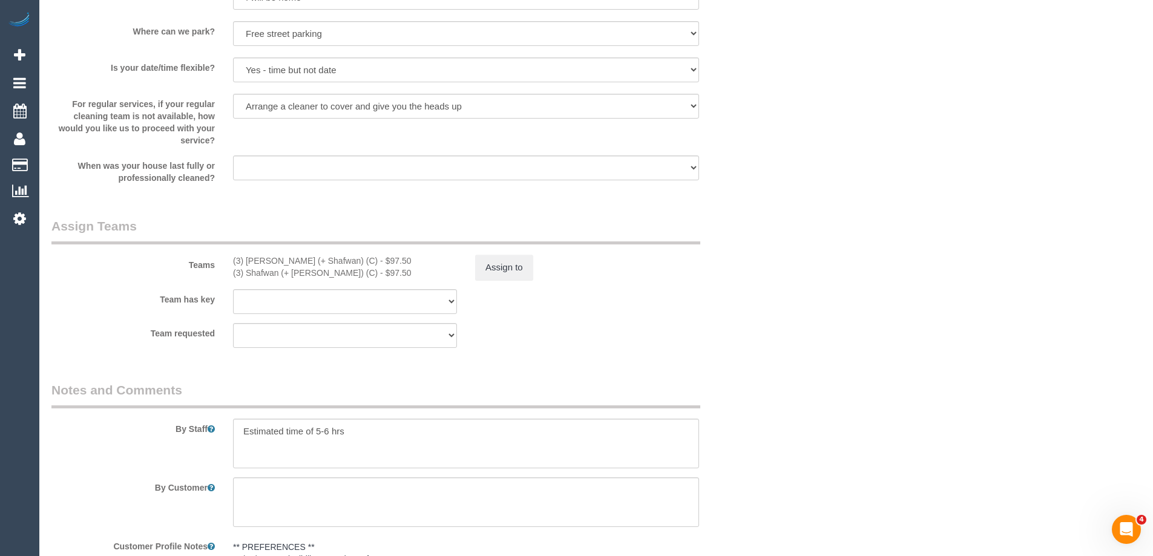
scroll to position [1815, 0]
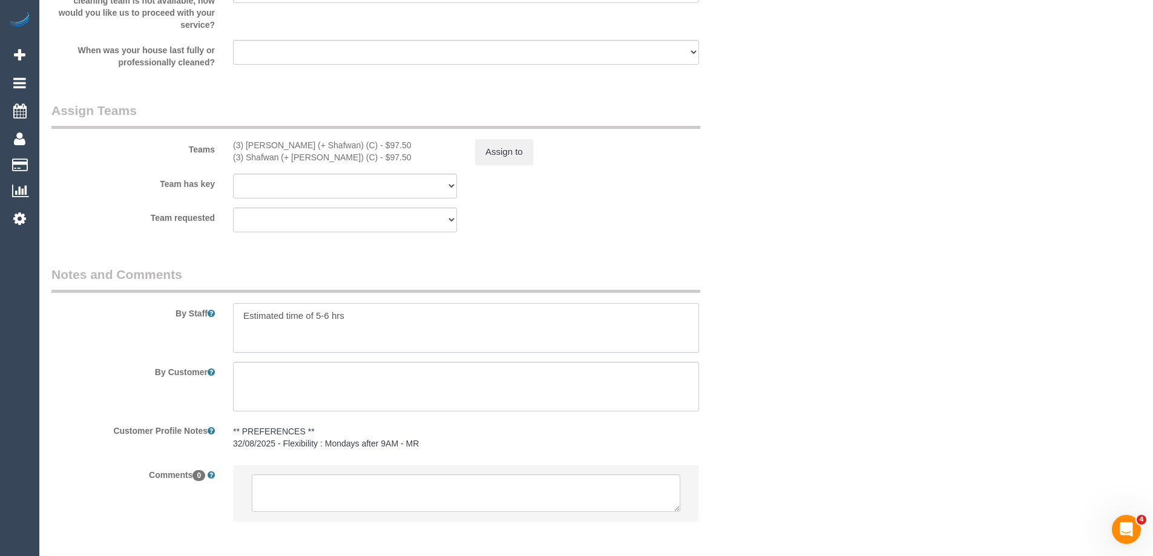
drag, startPoint x: 315, startPoint y: 317, endPoint x: 327, endPoint y: 316, distance: 12.1
click at [327, 316] on textarea at bounding box center [466, 328] width 466 height 50
type textarea "Estimated time of 4-5 hrs"
click at [493, 156] on button "Assign to" at bounding box center [504, 151] width 58 height 25
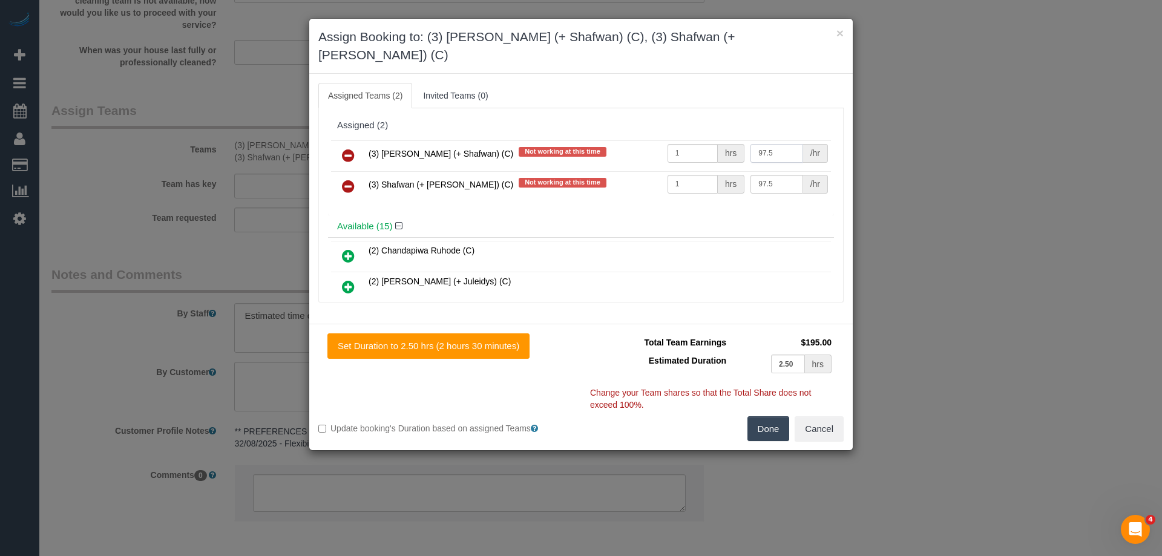
drag, startPoint x: 771, startPoint y: 139, endPoint x: 648, endPoint y: 137, distance: 122.8
click at [648, 140] on tr "(3) Farhan (+ Shafwan) (C) Not working at this time 1 hrs 97.5 /hr" at bounding box center [581, 155] width 500 height 31
type input "87.5"
drag, startPoint x: 770, startPoint y: 163, endPoint x: 605, endPoint y: 163, distance: 165.8
click at [605, 171] on tr "(3) Shafwan (+ Farhan) (C) Not working at this time 1 hrs 97.5 /hr" at bounding box center [581, 186] width 500 height 31
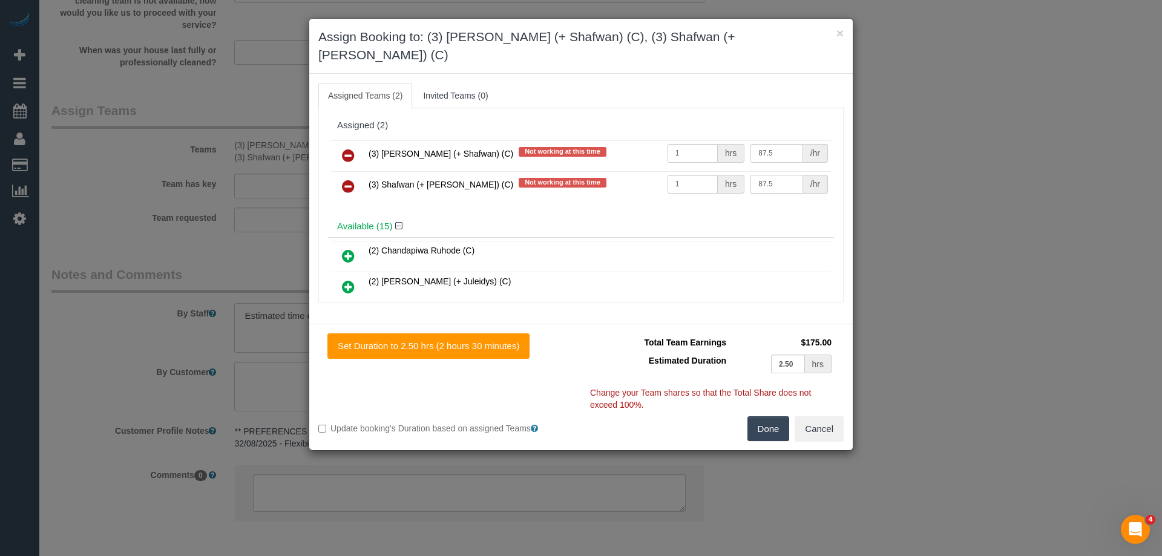
type input "87.5"
click at [763, 416] on button "Done" at bounding box center [768, 428] width 42 height 25
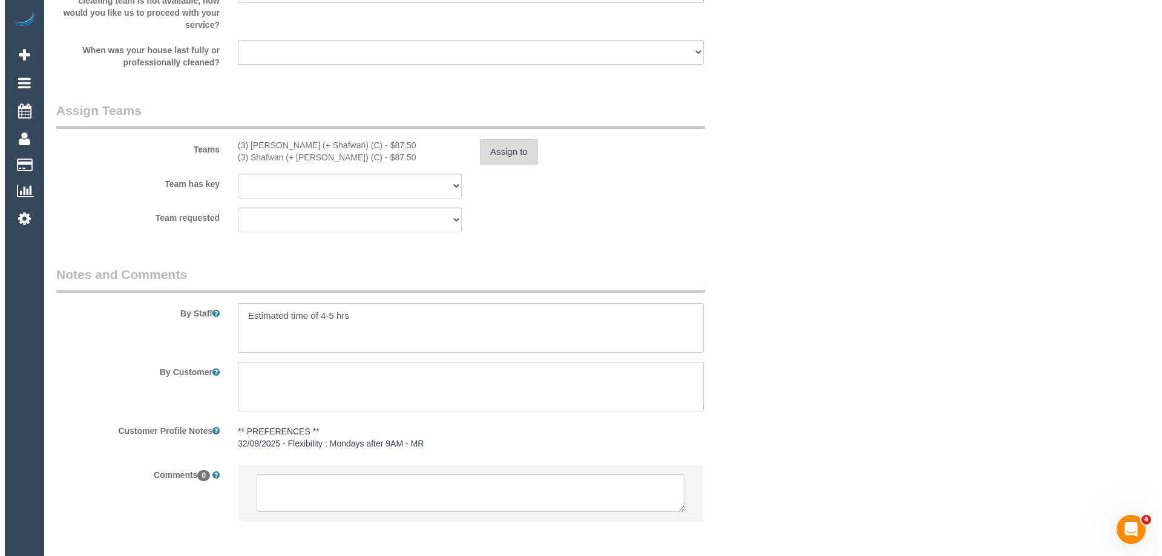
scroll to position [0, 0]
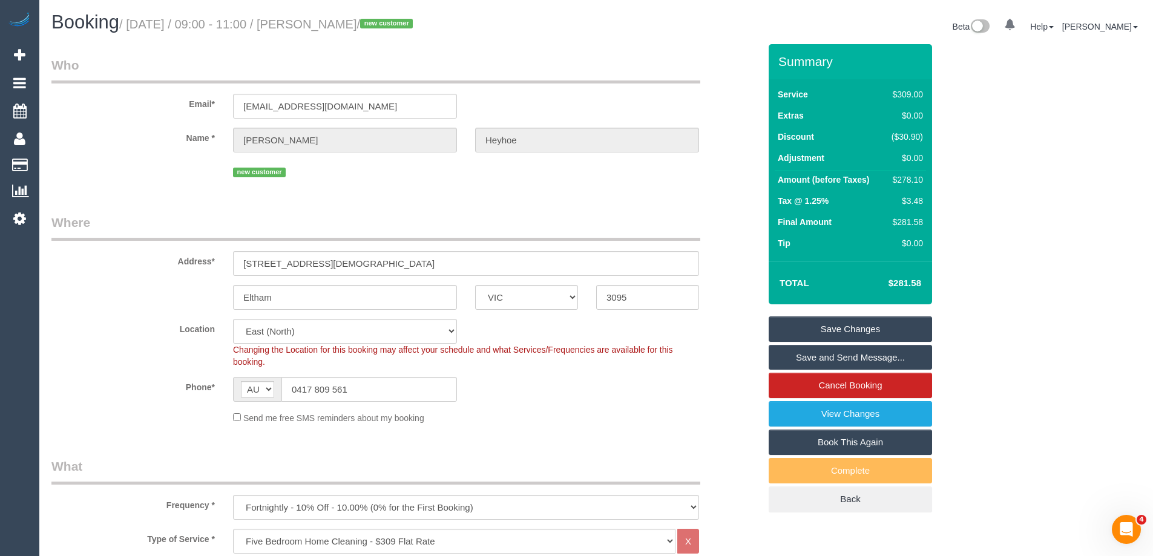
click at [783, 327] on link "Save Changes" at bounding box center [850, 328] width 163 height 25
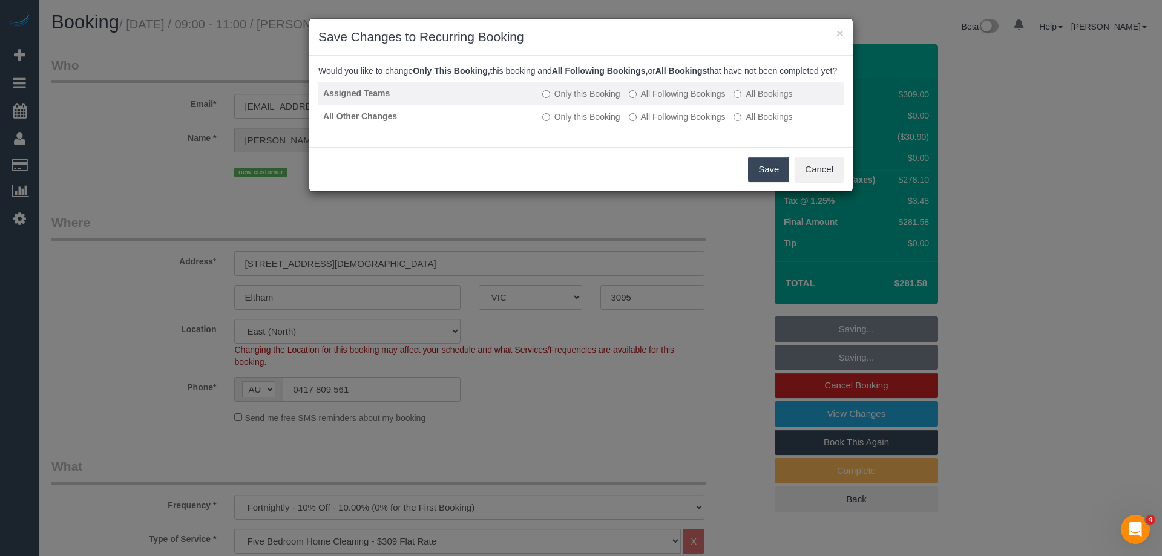
click at [662, 100] on label "All Following Bookings" at bounding box center [677, 94] width 97 height 12
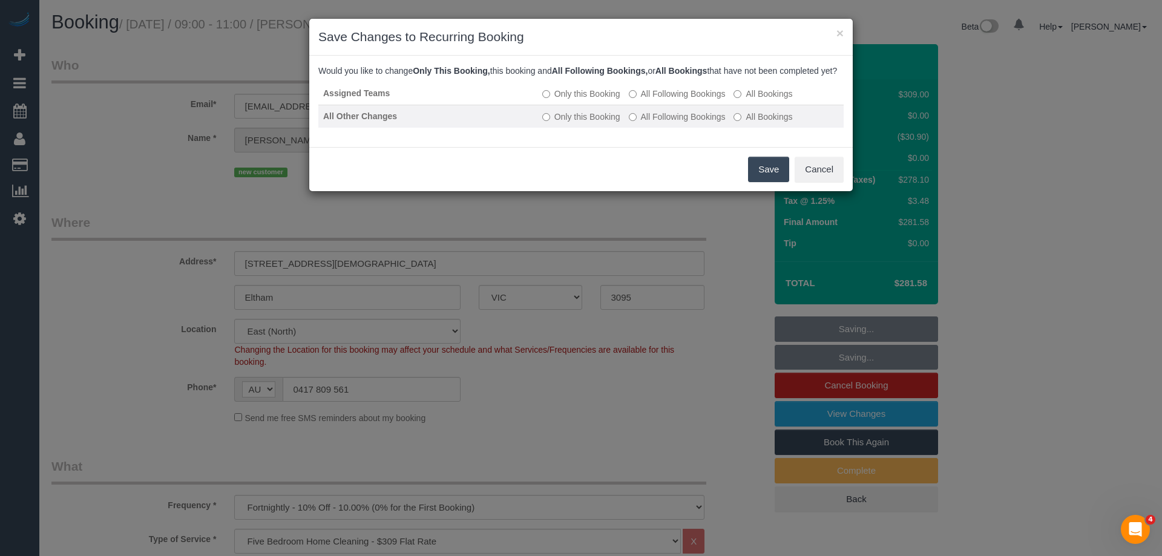
click at [654, 123] on label "All Following Bookings" at bounding box center [677, 117] width 97 height 12
click at [764, 177] on button "Save" at bounding box center [768, 169] width 41 height 25
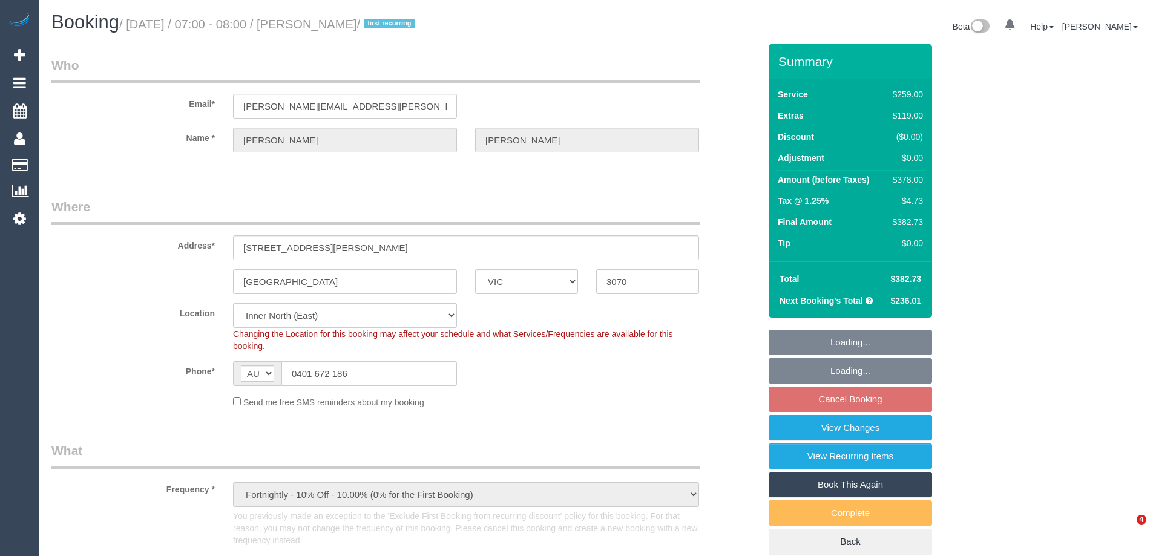
select select "VIC"
select select "string:stripe-pm_1RuqIa2GScqysDRVefdq10e2"
select select "spot1"
select select "number:27"
select select "number:14"
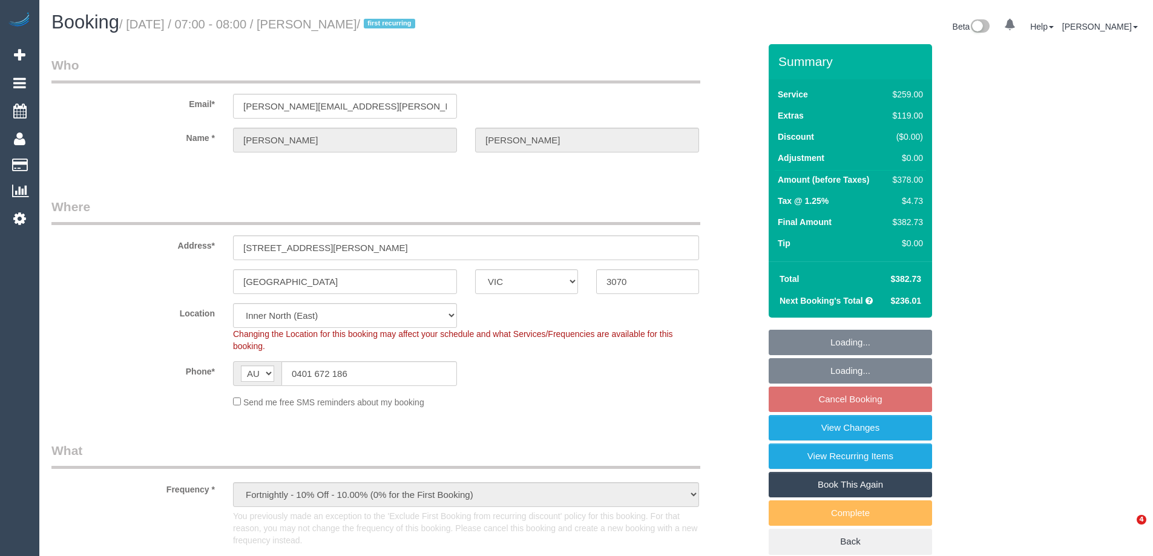
select select "number:19"
select select "number:36"
select select "number:34"
select select "number:26"
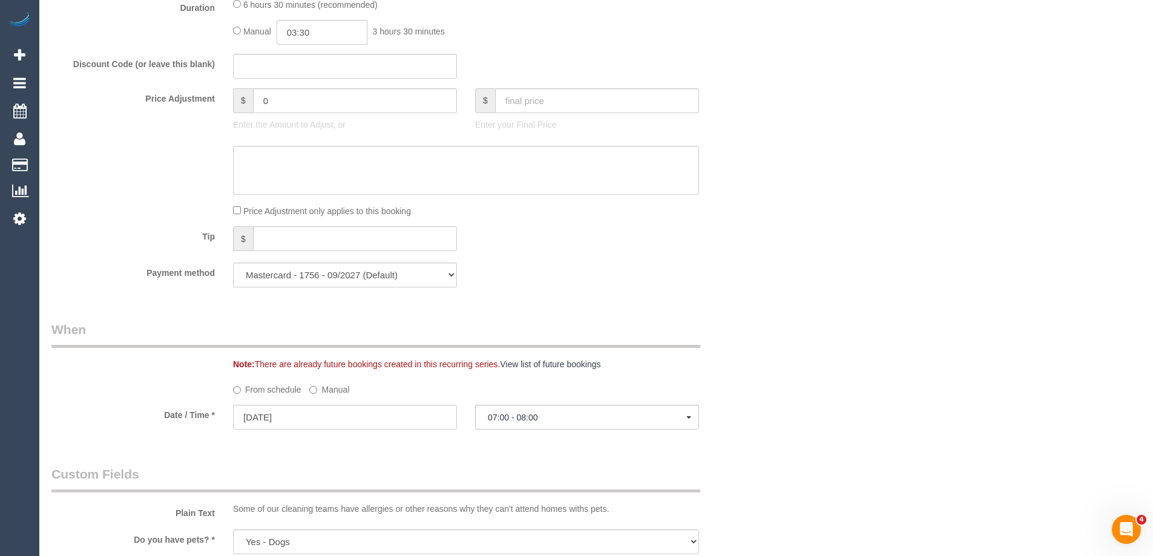
scroll to position [1271, 0]
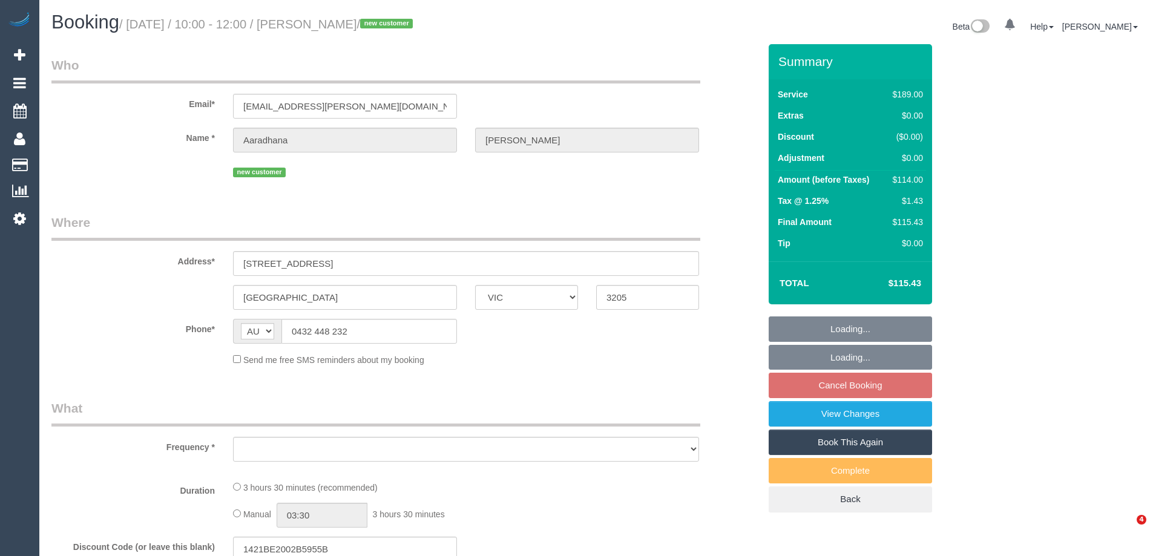
select select "VIC"
select select "object:531"
select select "string:stripe-pm_1S0C462GScqysDRVOf0WAbDj"
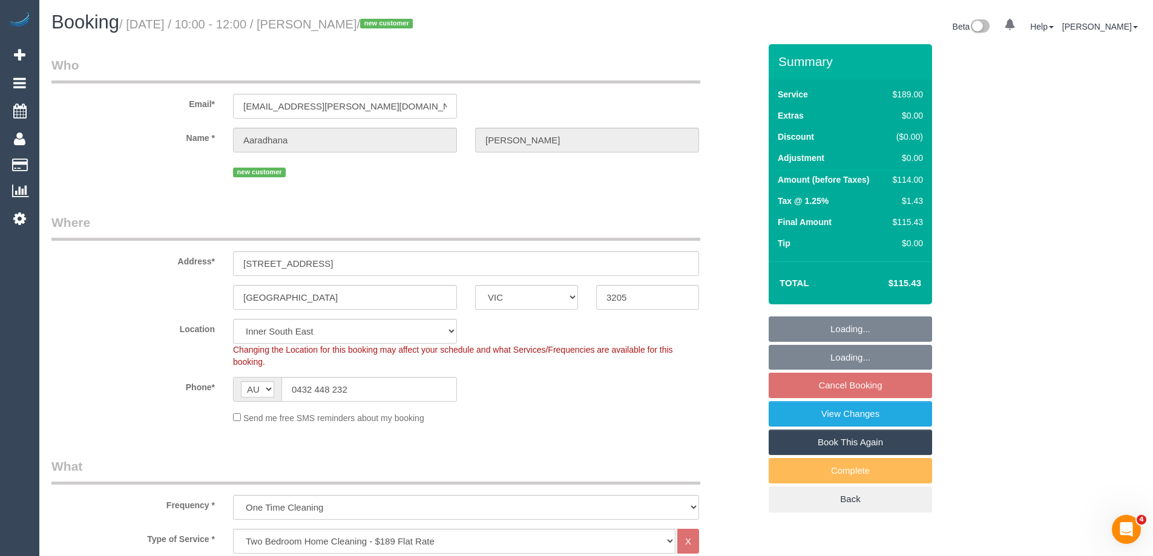
select select "object:634"
select select "number:30"
select select "number:14"
select select "number:19"
select select "number:24"
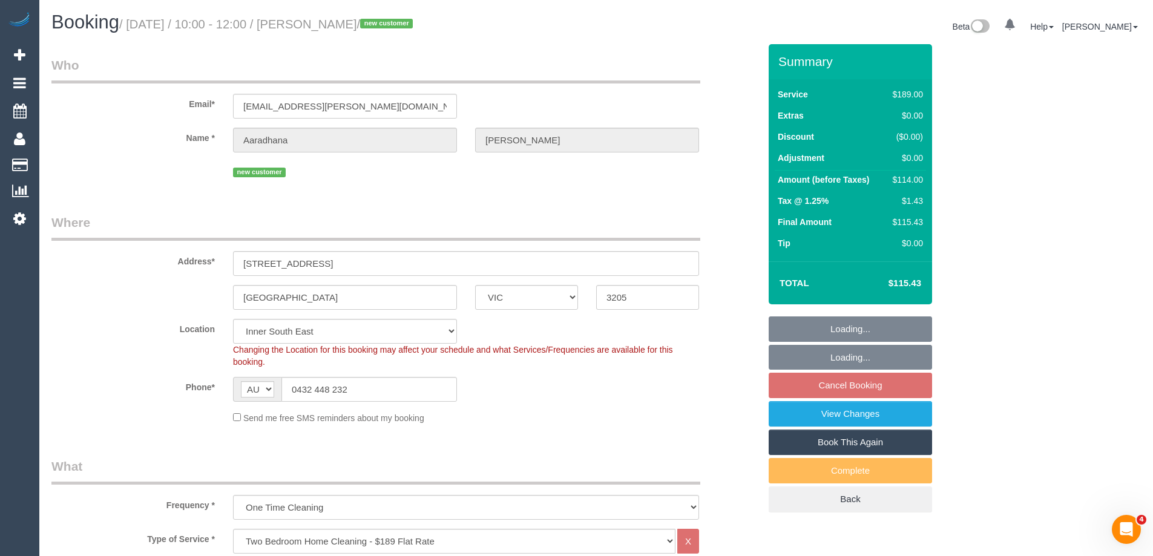
select select "number:13"
select select "spot3"
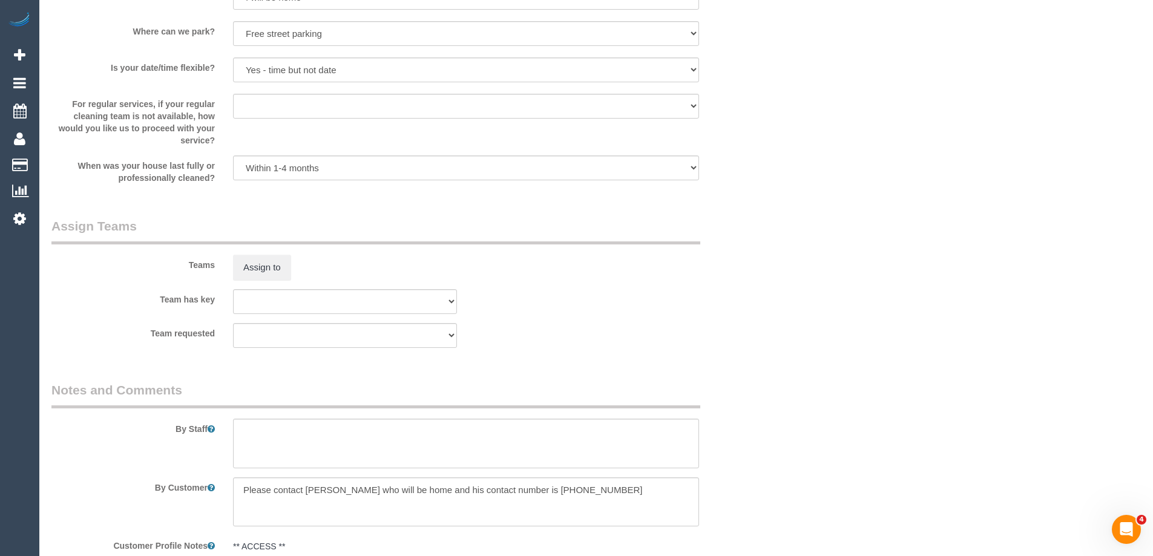
scroll to position [1935, 0]
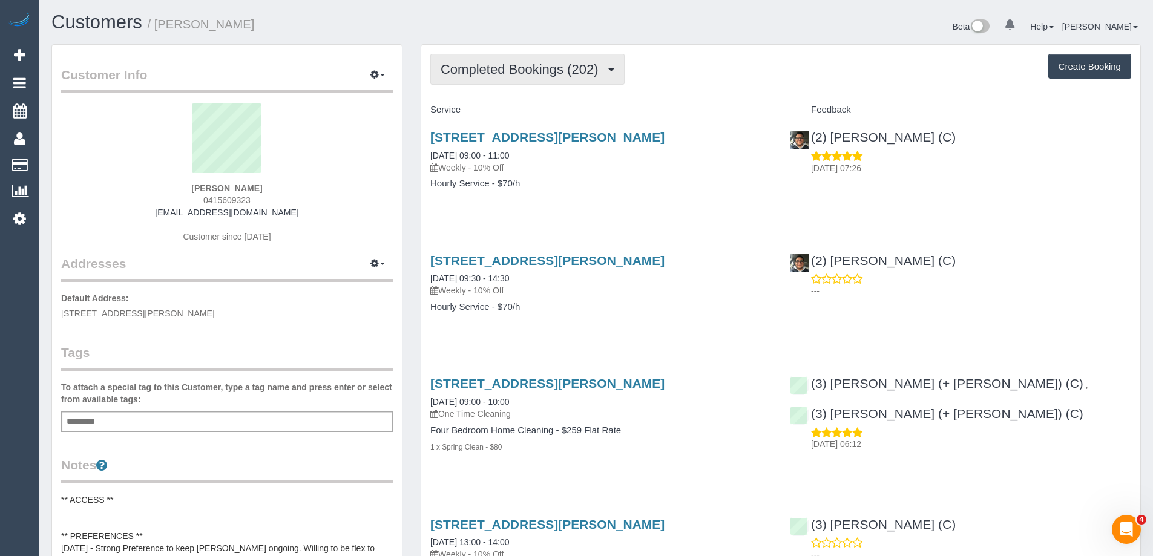
click at [494, 69] on span "Completed Bookings (202)" at bounding box center [522, 69] width 163 height 15
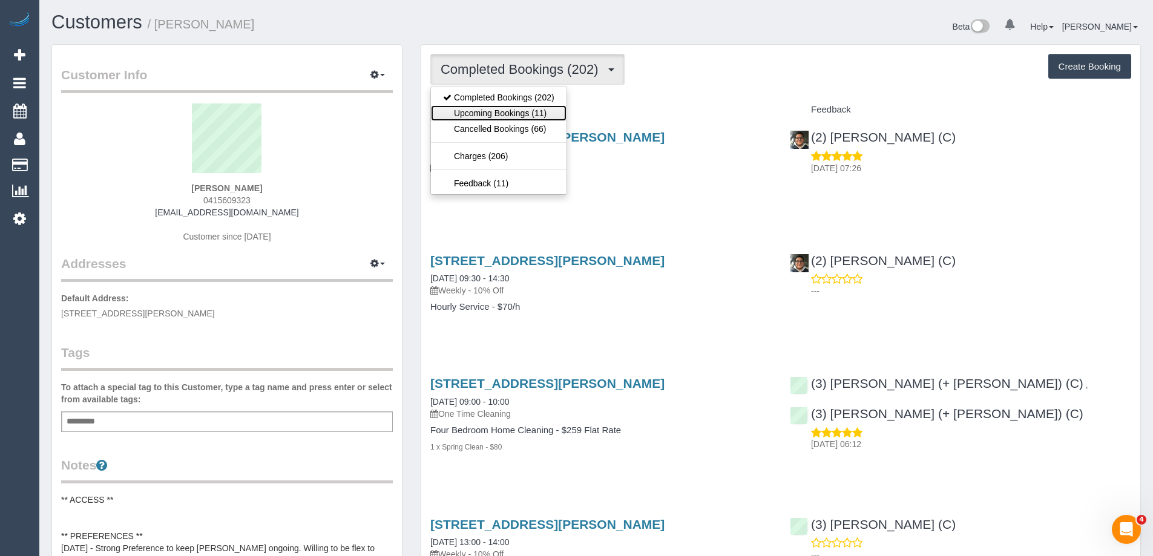
click at [513, 108] on link "Upcoming Bookings (11)" at bounding box center [499, 113] width 136 height 16
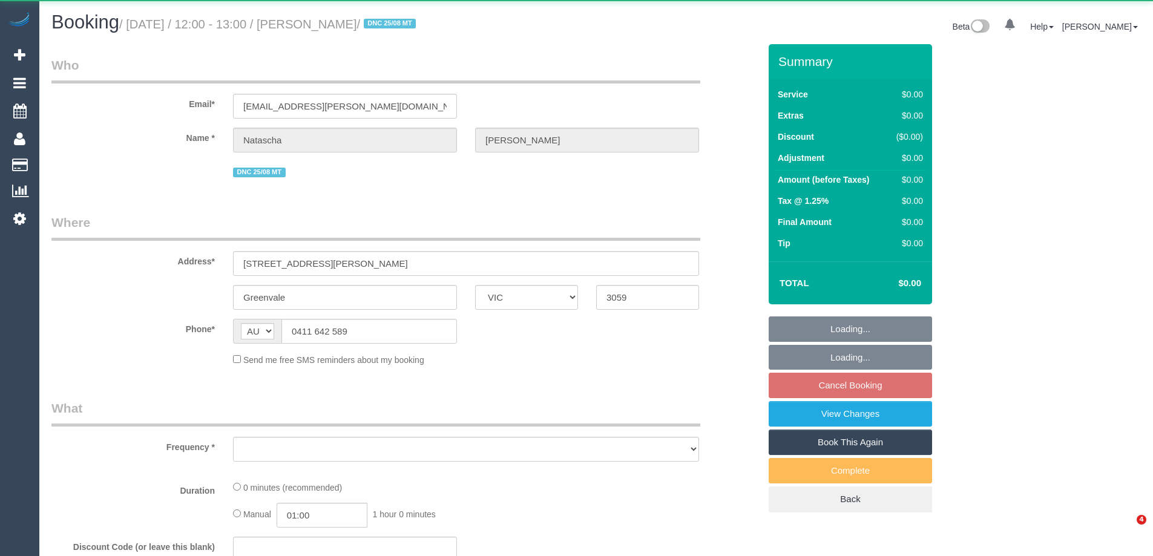
select select "VIC"
select select "string:stripe-pm_1RpGI52GScqysDRVxrIePXBC"
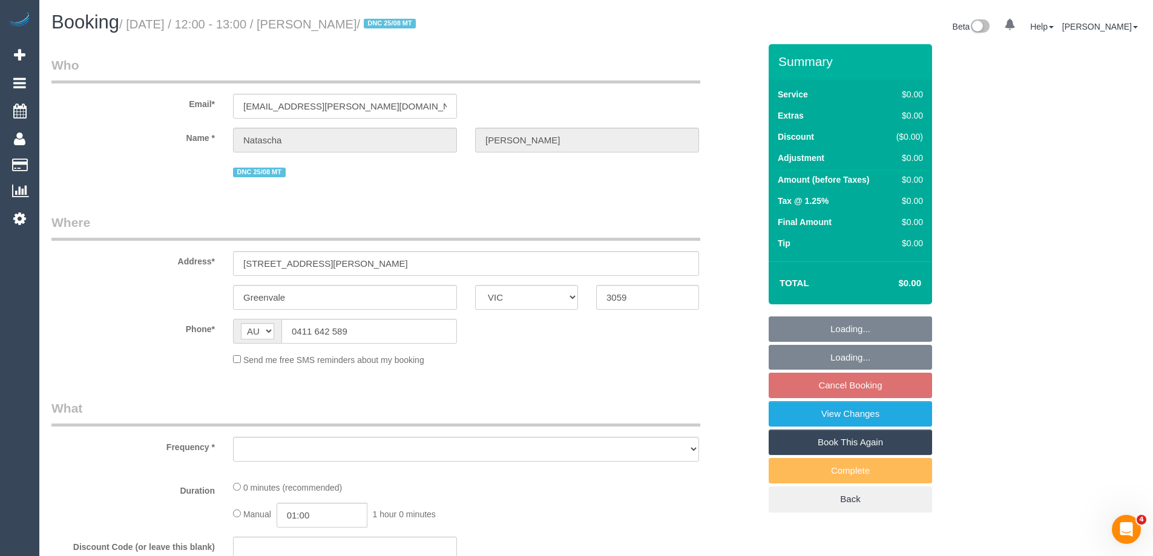
select select "object:706"
select select "number:28"
select select "number:14"
select select "number:19"
select select "number:24"
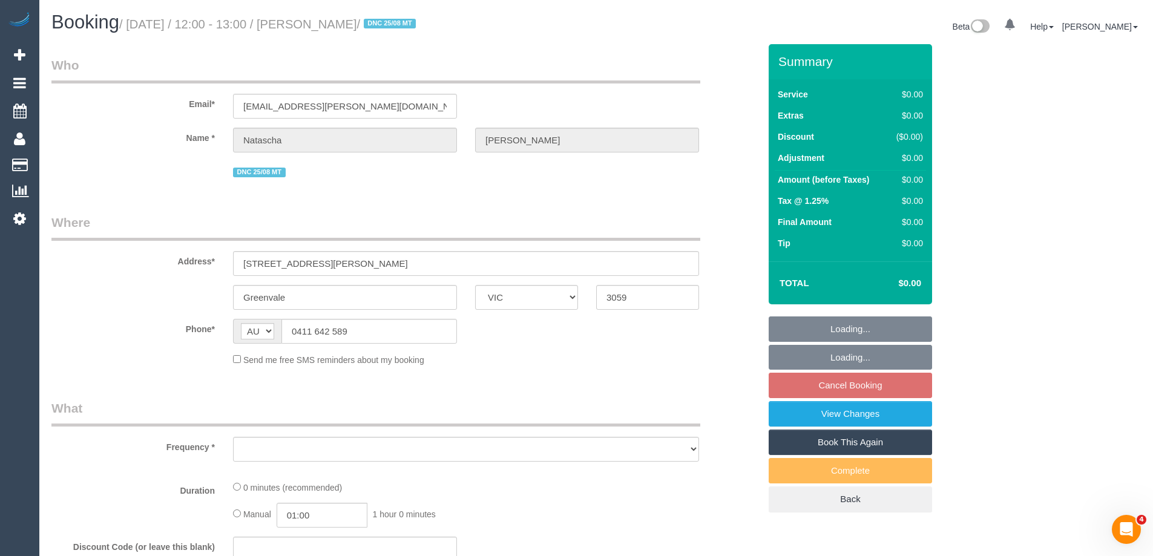
select select "number:11"
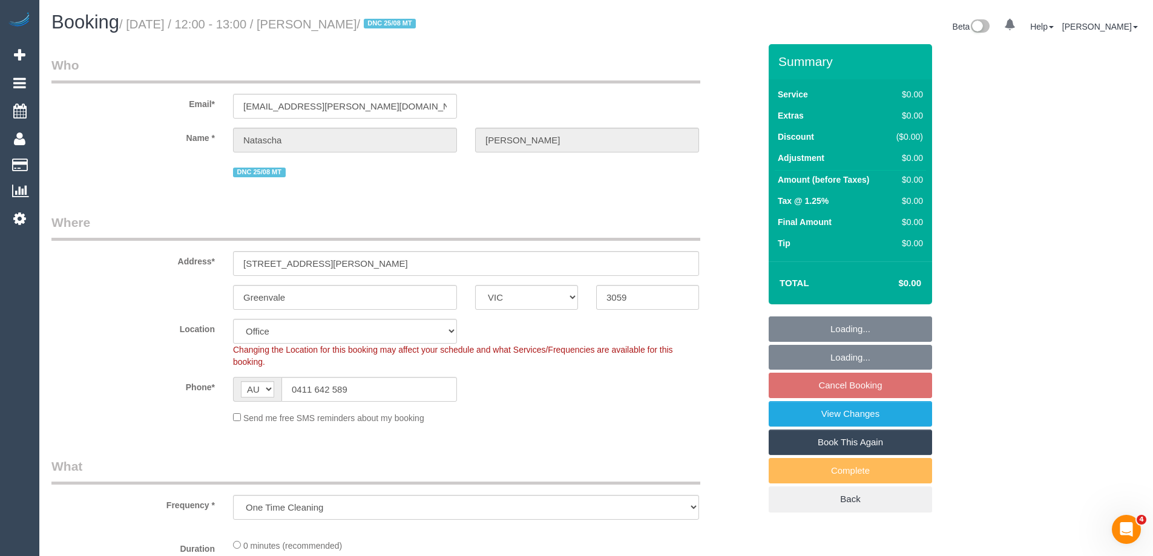
select select "object:768"
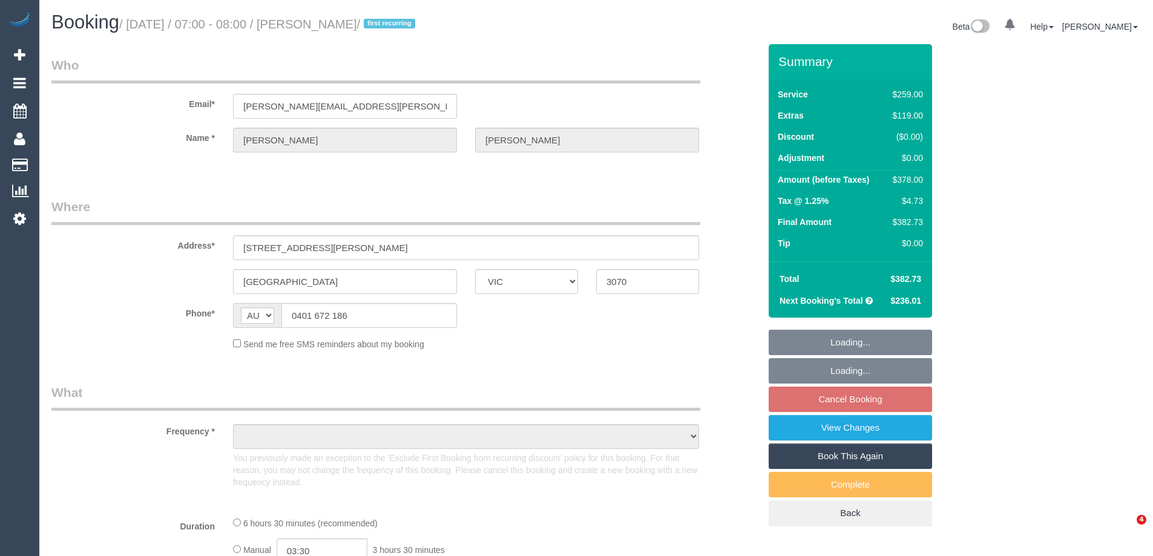
select select "VIC"
select select "number:27"
select select "number:14"
select select "number:19"
select select "number:36"
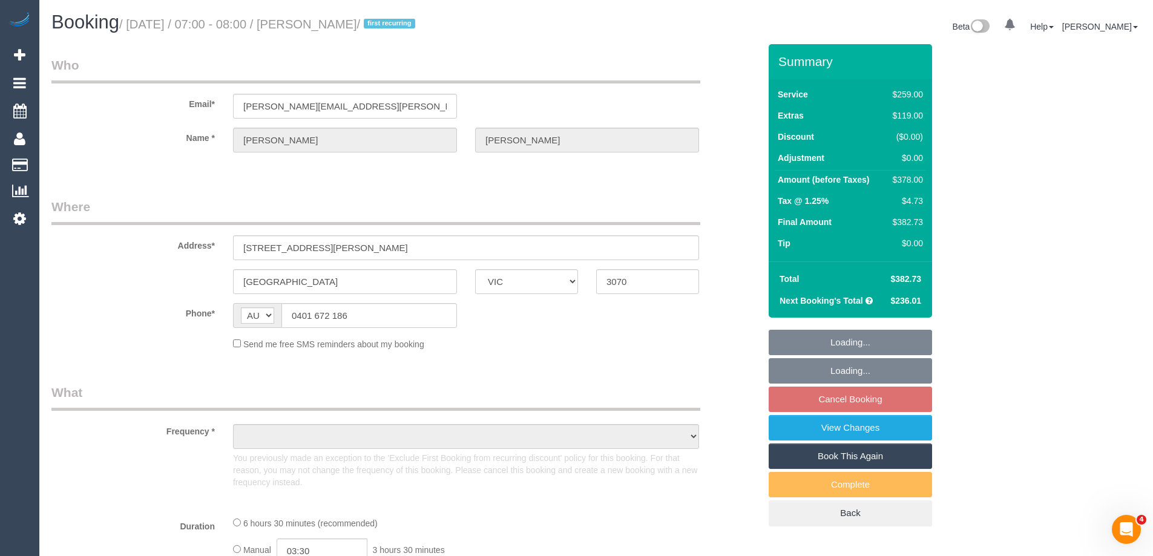
select select "number:34"
select select "number:26"
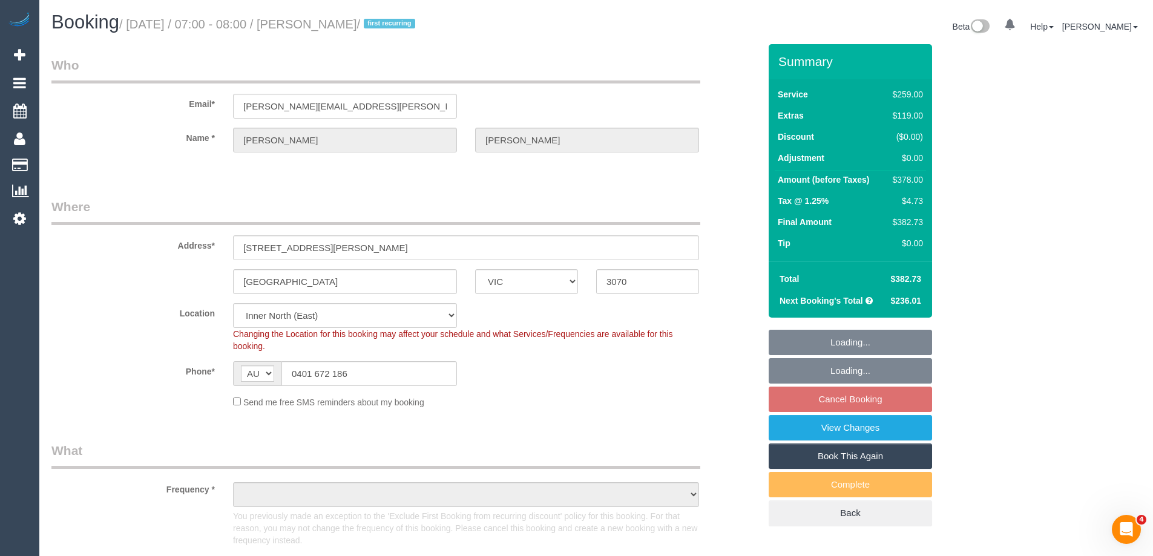
select select "object:703"
select select "string:stripe-pm_1RuqIa2GScqysDRVefdq10e2"
select select "object:810"
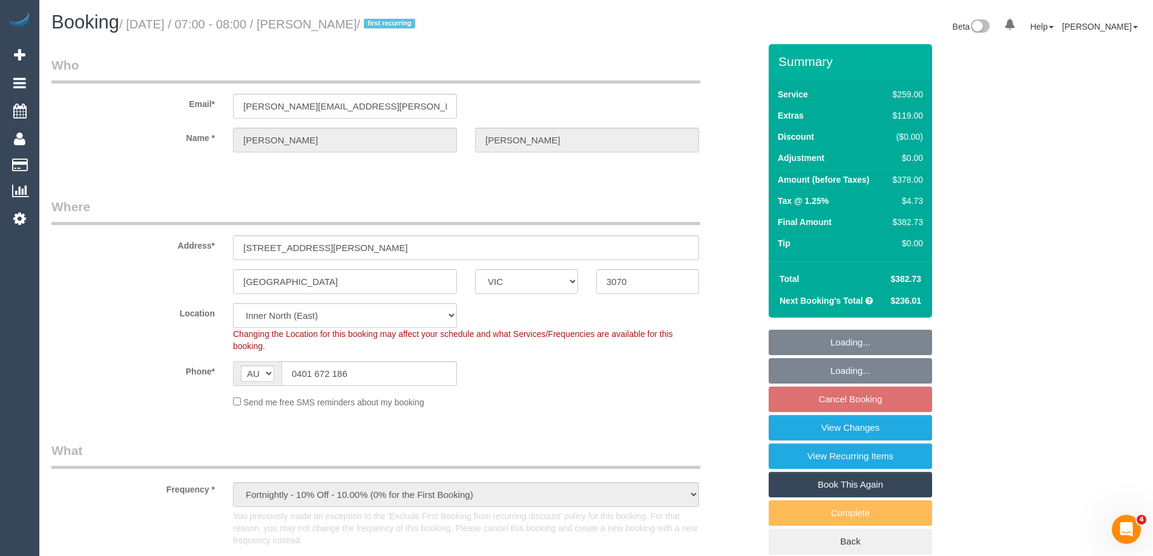
select select "spot1"
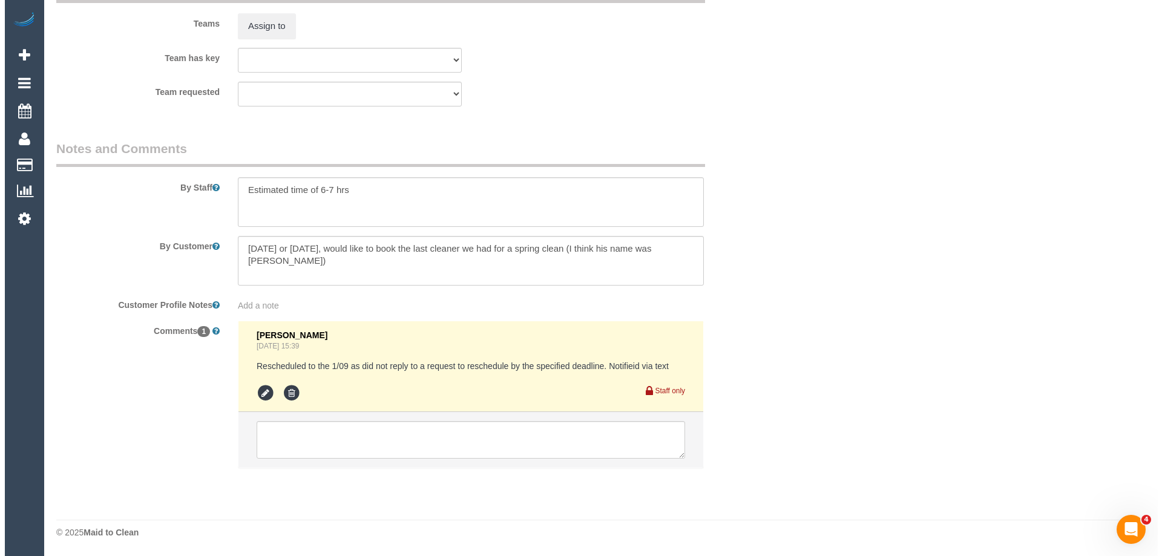
scroll to position [1690, 0]
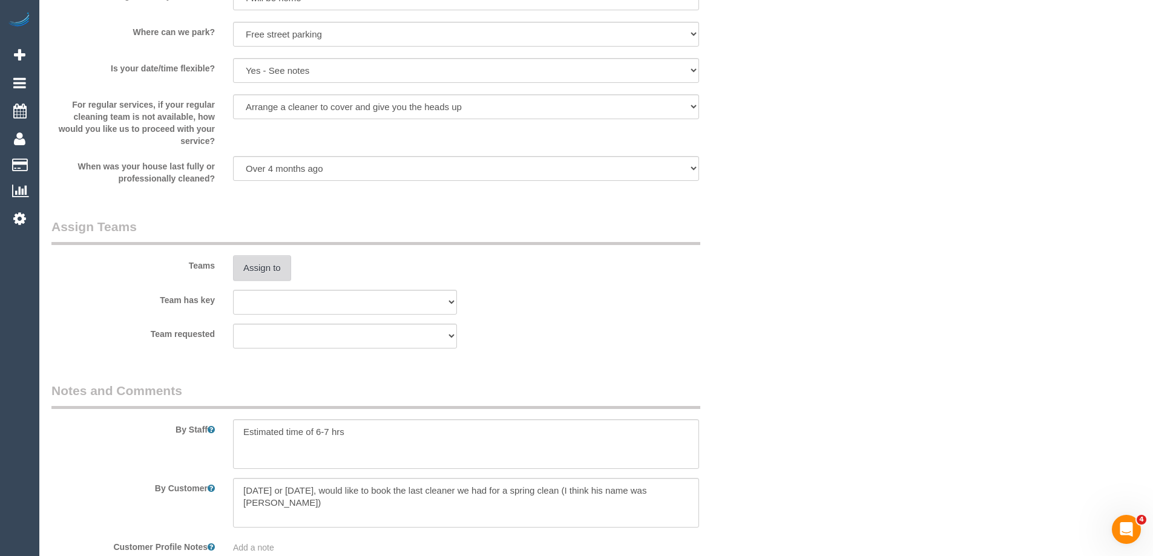
click at [265, 272] on button "Assign to" at bounding box center [262, 267] width 58 height 25
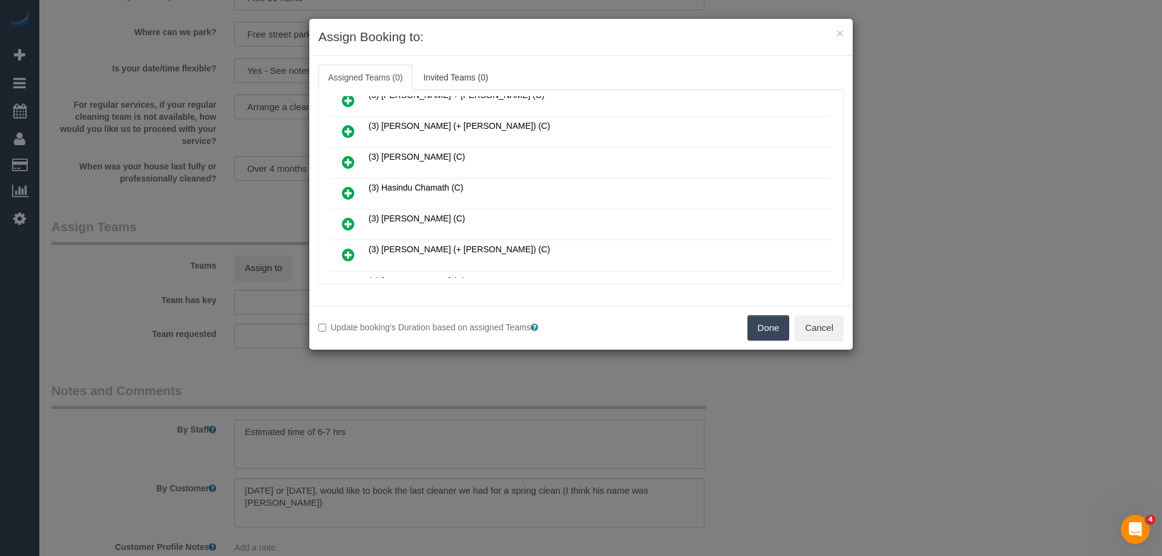
click at [347, 125] on icon at bounding box center [348, 131] width 13 height 15
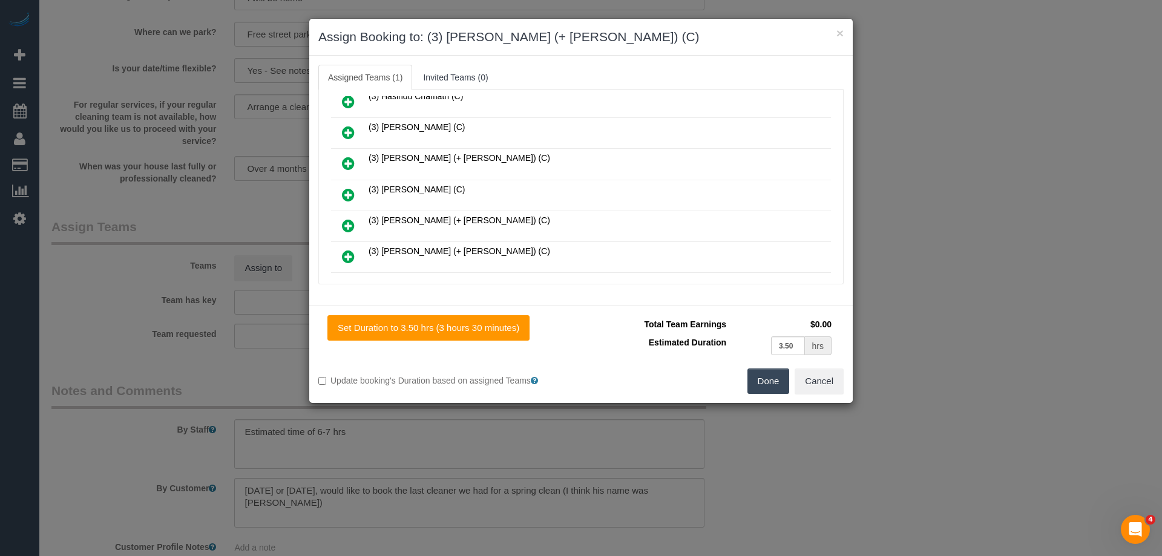
click at [352, 220] on icon at bounding box center [348, 225] width 13 height 15
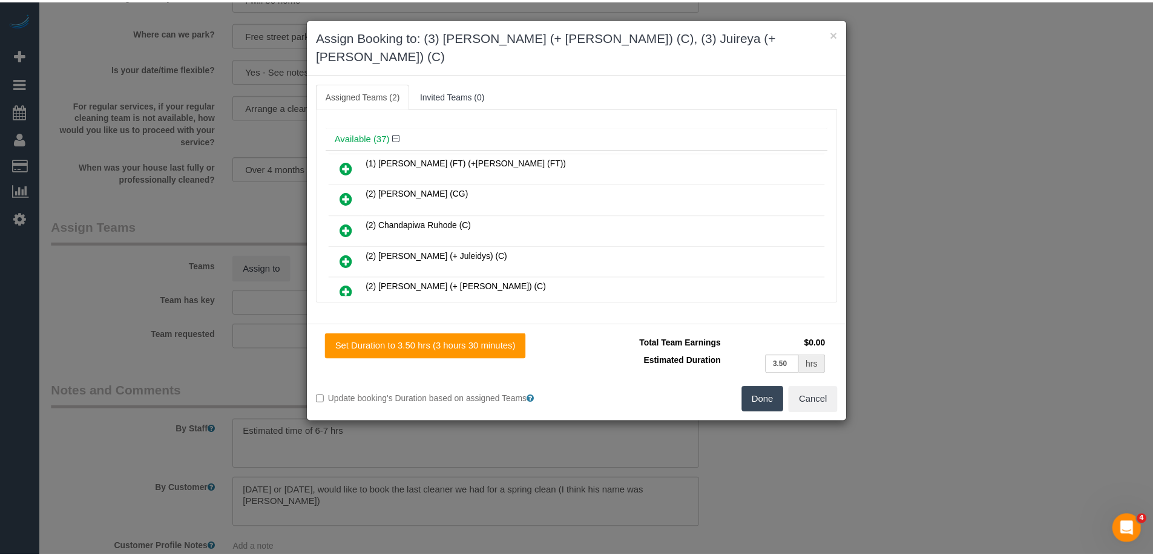
scroll to position [0, 0]
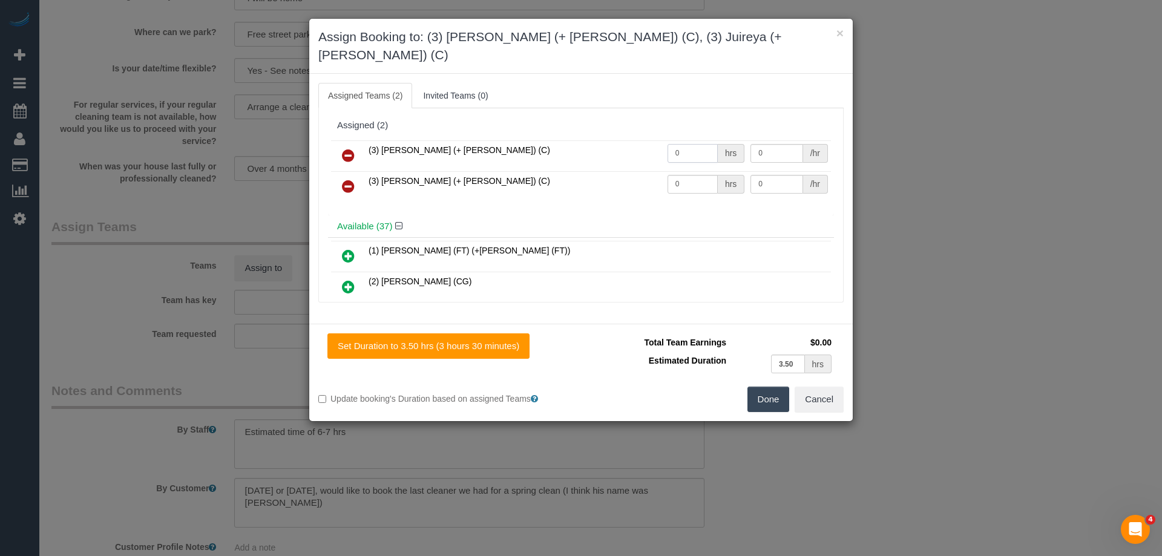
drag, startPoint x: 693, startPoint y: 136, endPoint x: 639, endPoint y: 134, distance: 53.9
click at [640, 140] on tr "(3) Gazi (+ Juireya) (C) 0 hrs 0 /hr" at bounding box center [581, 155] width 500 height 31
type input "1"
click at [621, 171] on tr "(3) Juireya (+ Gazi) (C) 0 hrs 0 /hr" at bounding box center [581, 186] width 500 height 31
type input "1"
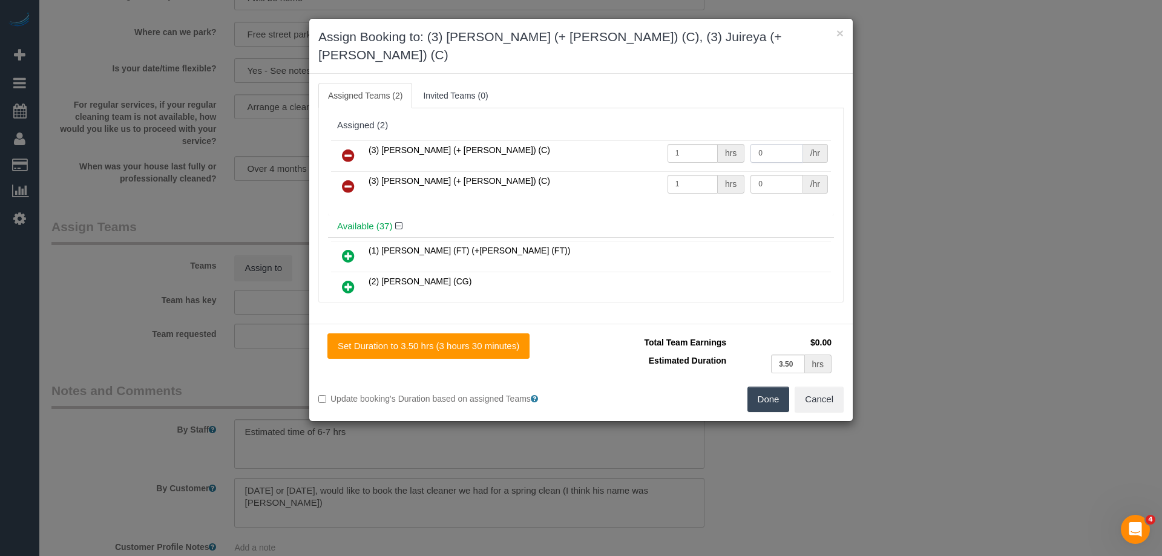
drag, startPoint x: 758, startPoint y: 134, endPoint x: 667, endPoint y: 129, distance: 90.9
click at [667, 140] on tr "(3) Gazi (+ Juireya) (C) 1 hrs 0 /hr" at bounding box center [581, 155] width 500 height 31
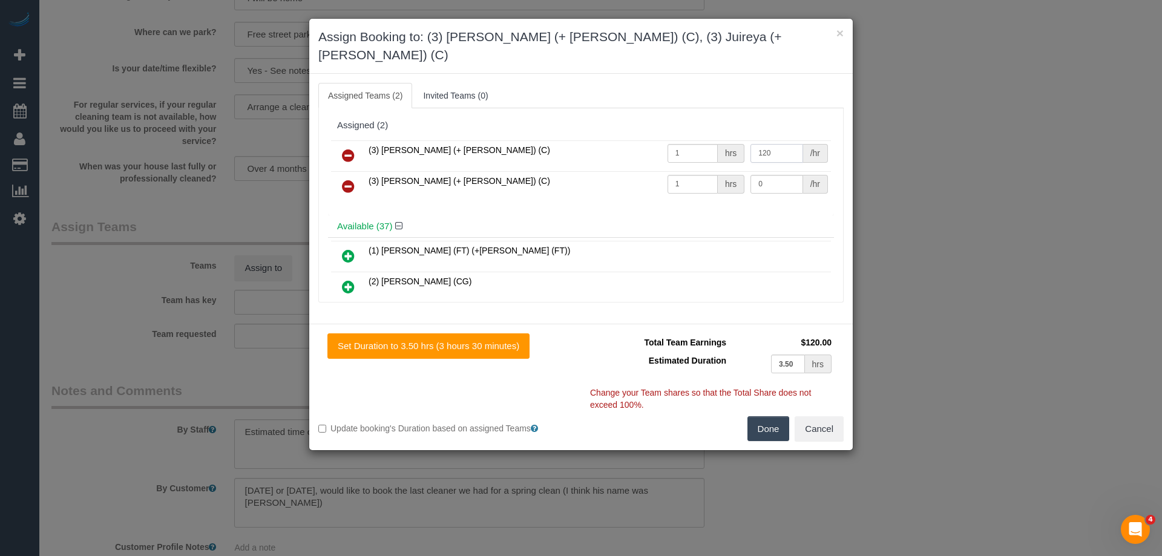
type input "120"
click at [668, 171] on tr "(3) Juireya (+ Gazi) (C) 1 hrs 0 /hr" at bounding box center [581, 186] width 500 height 31
type input "120"
drag, startPoint x: 764, startPoint y: 411, endPoint x: 755, endPoint y: 411, distance: 9.7
click at [764, 416] on button "Done" at bounding box center [768, 428] width 42 height 25
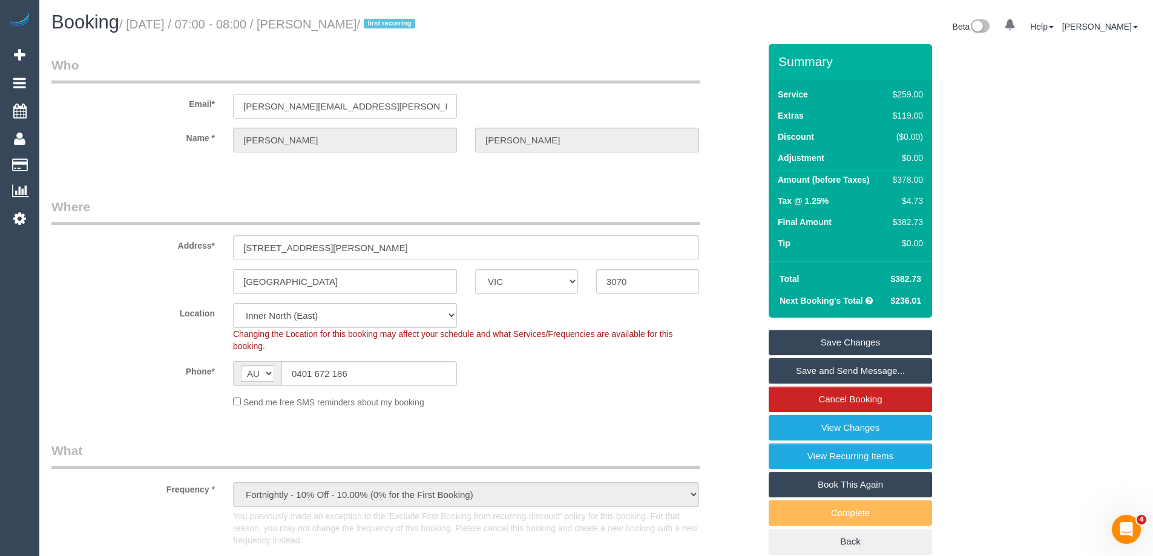
drag, startPoint x: 429, startPoint y: 24, endPoint x: 336, endPoint y: 20, distance: 92.7
click at [336, 20] on small "/ September 01, 2025 / 07:00 - 08:00 / Angela Micheletto / first recurring" at bounding box center [269, 24] width 300 height 13
copy small "Angela Micheletto"
click at [816, 370] on link "Save and Send Message..." at bounding box center [850, 370] width 163 height 25
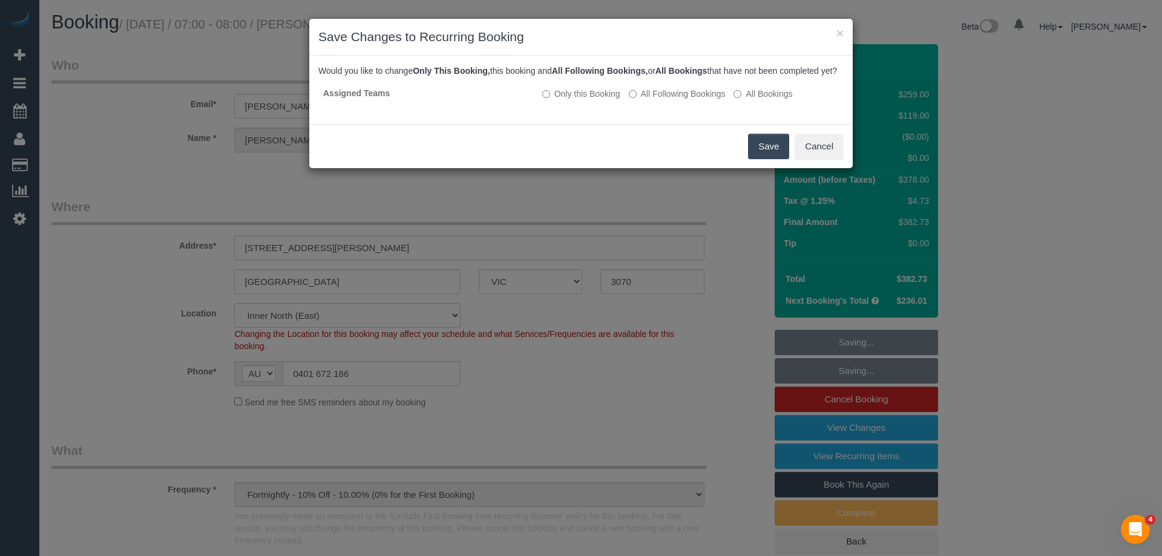
click at [772, 156] on button "Save" at bounding box center [768, 146] width 41 height 25
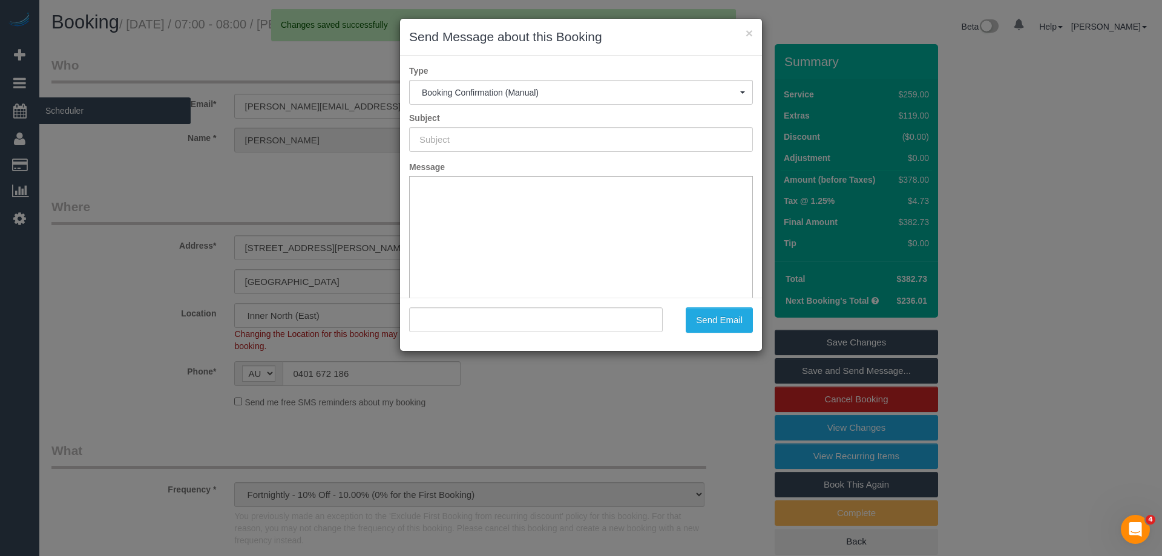
type input "Booking Confirmed"
type input ""Angela Micheletto" <angela.micheletto@gmail.com>"
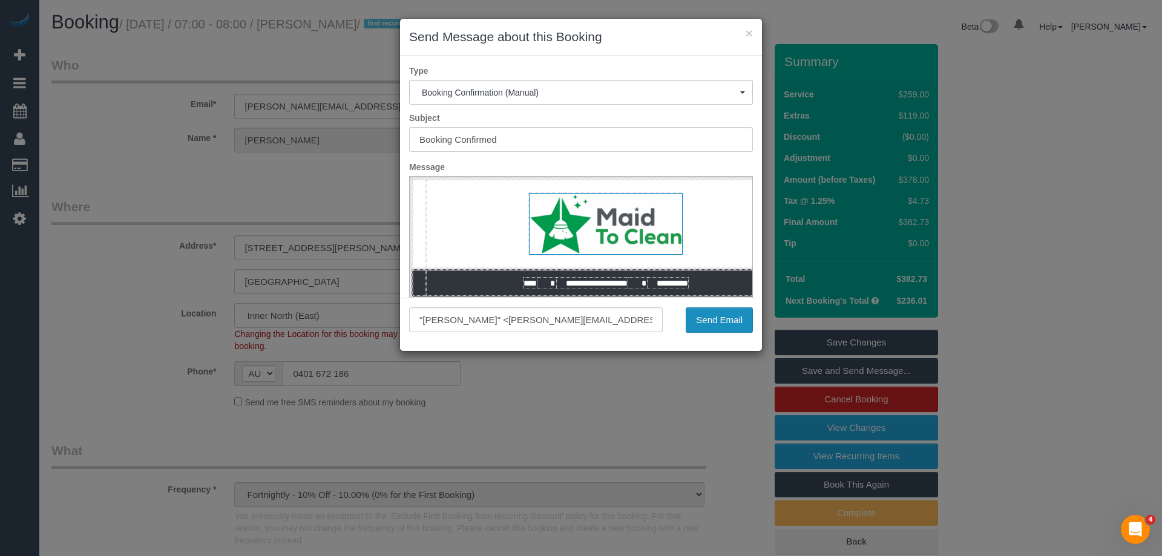
click at [713, 321] on button "Send Email" at bounding box center [719, 319] width 67 height 25
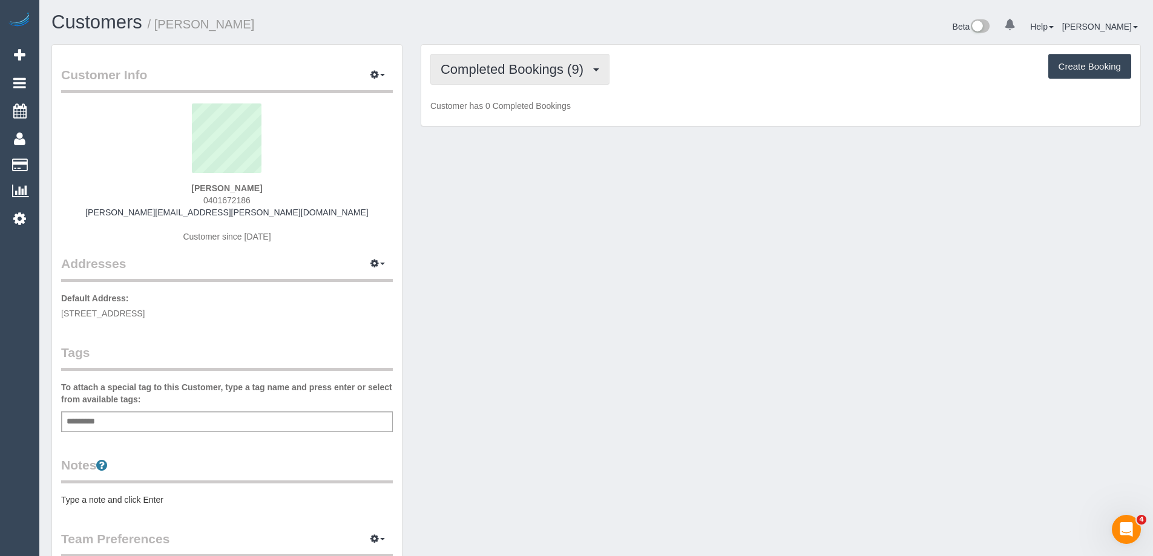
click at [551, 68] on span "Completed Bookings (9)" at bounding box center [515, 69] width 149 height 15
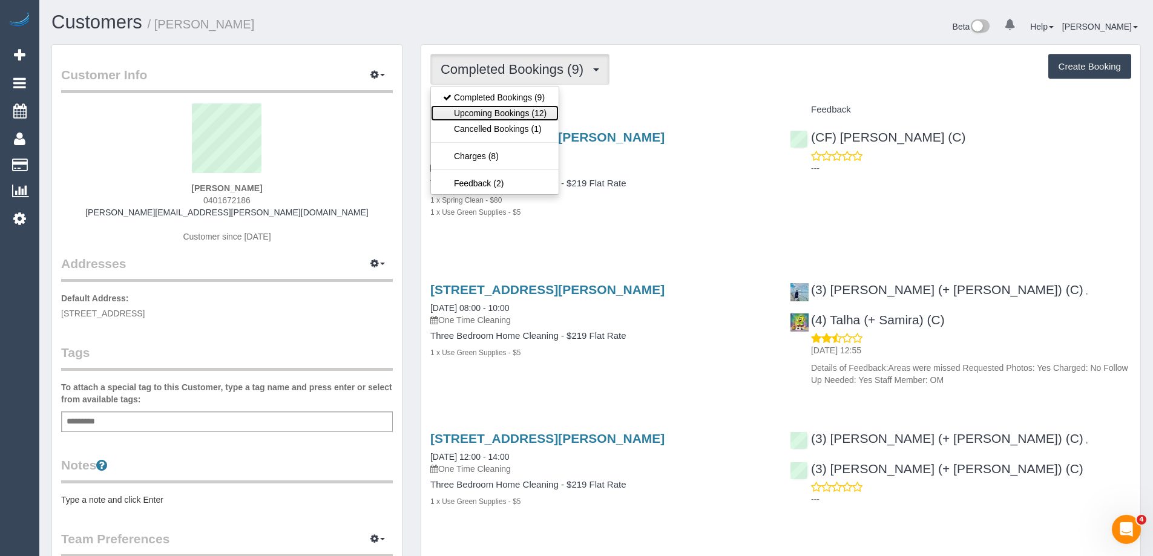
click at [529, 113] on link "Upcoming Bookings (12)" at bounding box center [495, 113] width 128 height 16
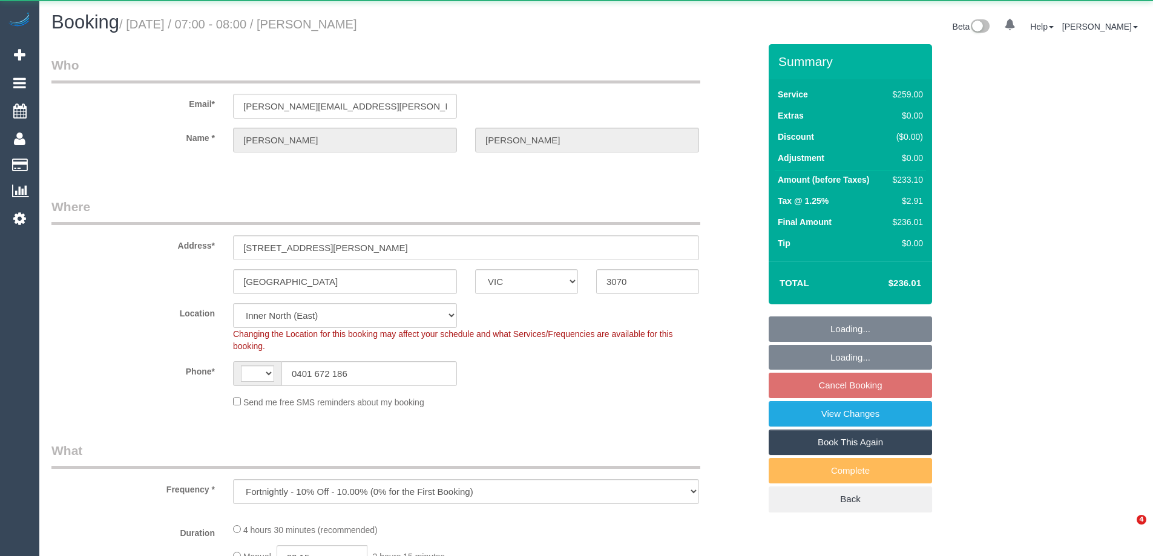
select select "VIC"
select select "object:685"
select select "string:AU"
select select "string:stripe-pm_1RuqIa2GScqysDRVefdq10e2"
select select "number:27"
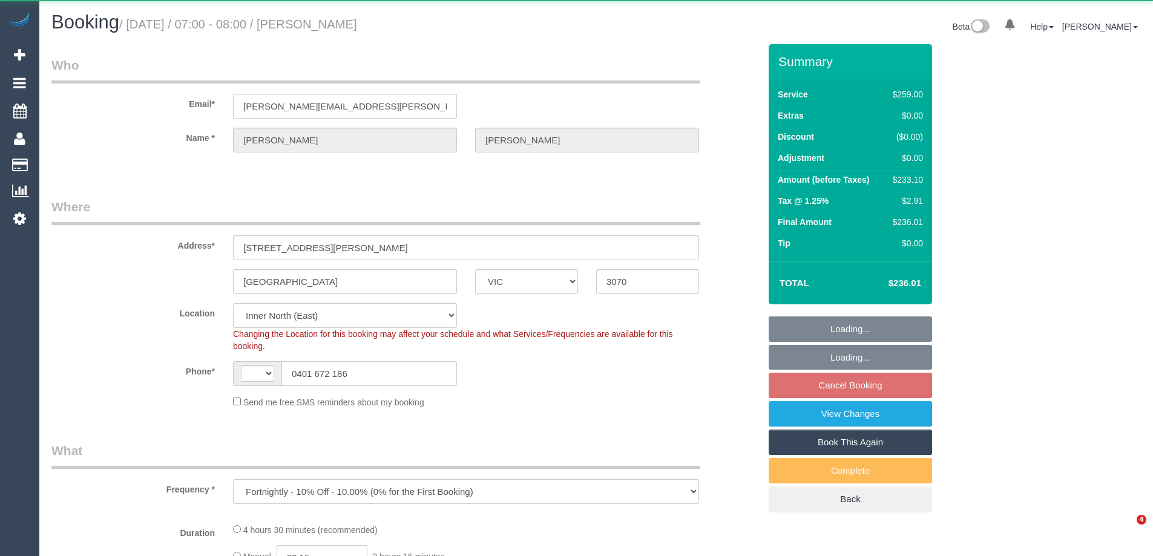
select select "number:14"
select select "number:19"
select select "number:36"
select select "number:34"
select select "number:26"
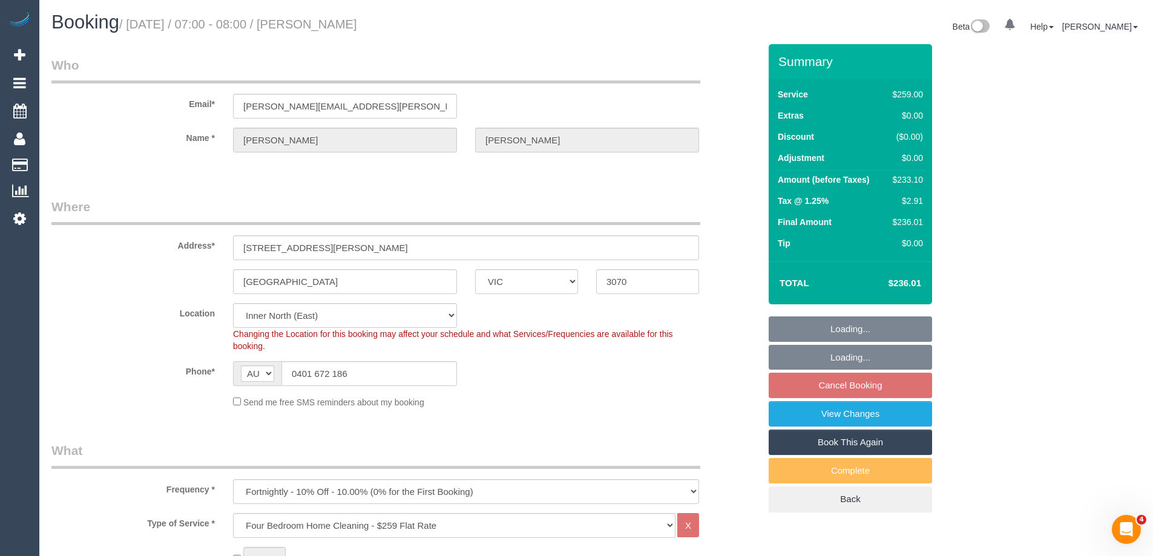
select select "spot1"
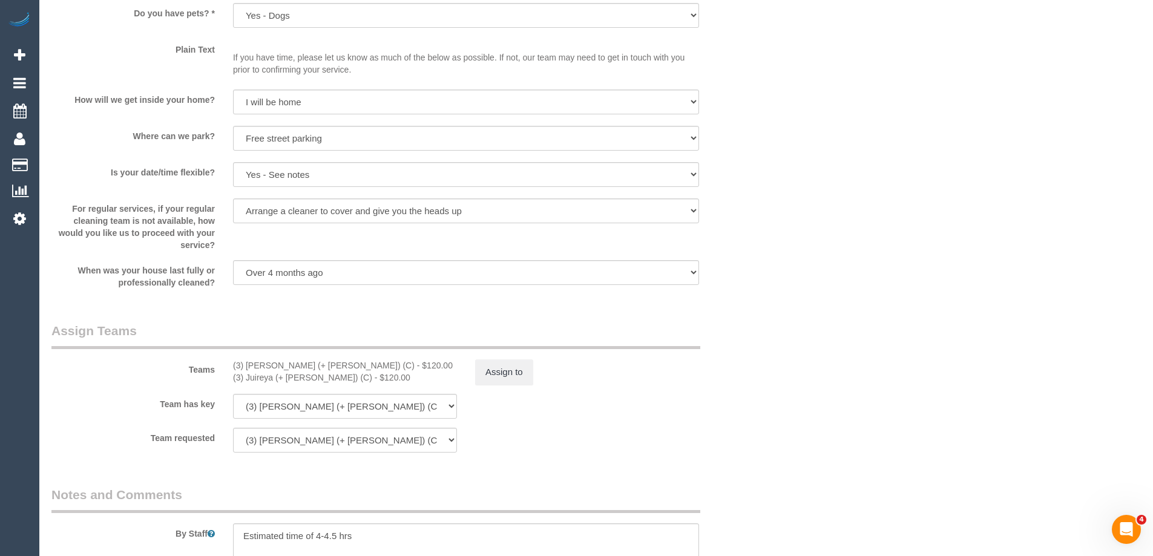
scroll to position [1768, 0]
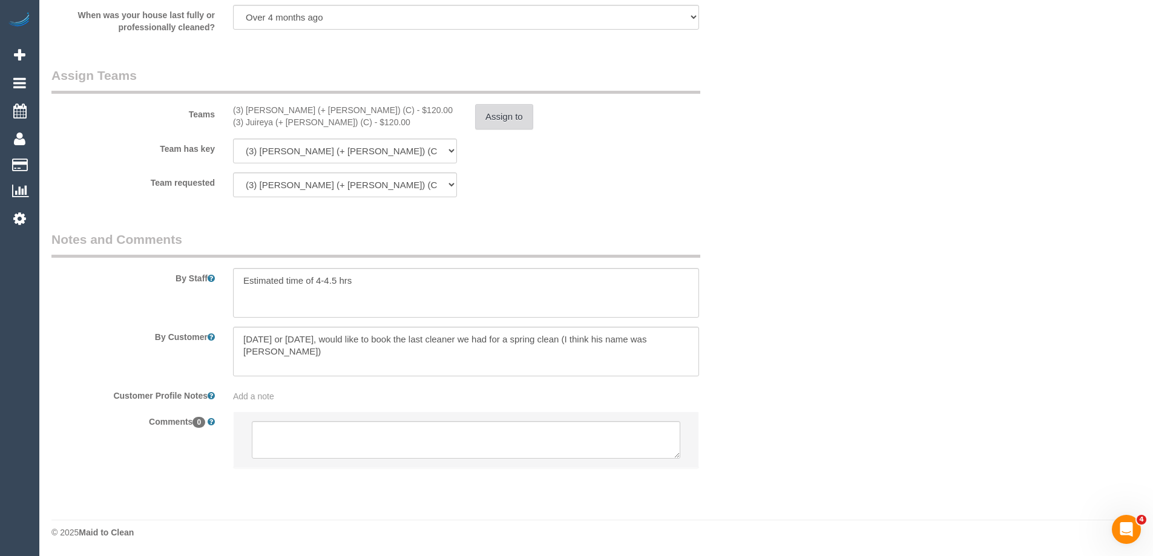
click at [511, 116] on button "Assign to" at bounding box center [504, 116] width 58 height 25
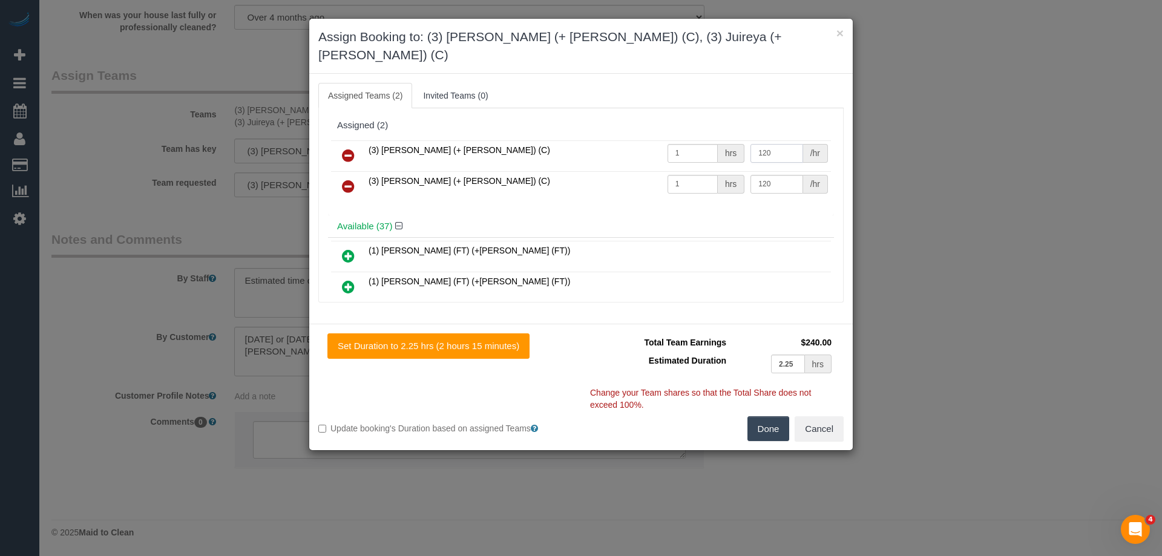
drag, startPoint x: 782, startPoint y: 137, endPoint x: 684, endPoint y: 136, distance: 98.0
click at [684, 140] on tr "(3) Gazi (+ Juireya) (C) 1 hrs 120 /hr" at bounding box center [581, 155] width 500 height 31
type input "75"
drag, startPoint x: 778, startPoint y: 159, endPoint x: 579, endPoint y: 158, distance: 199.1
click at [596, 171] on tr "(3) Juireya (+ Gazi) (C) 1 hrs 120 /hr" at bounding box center [581, 186] width 500 height 31
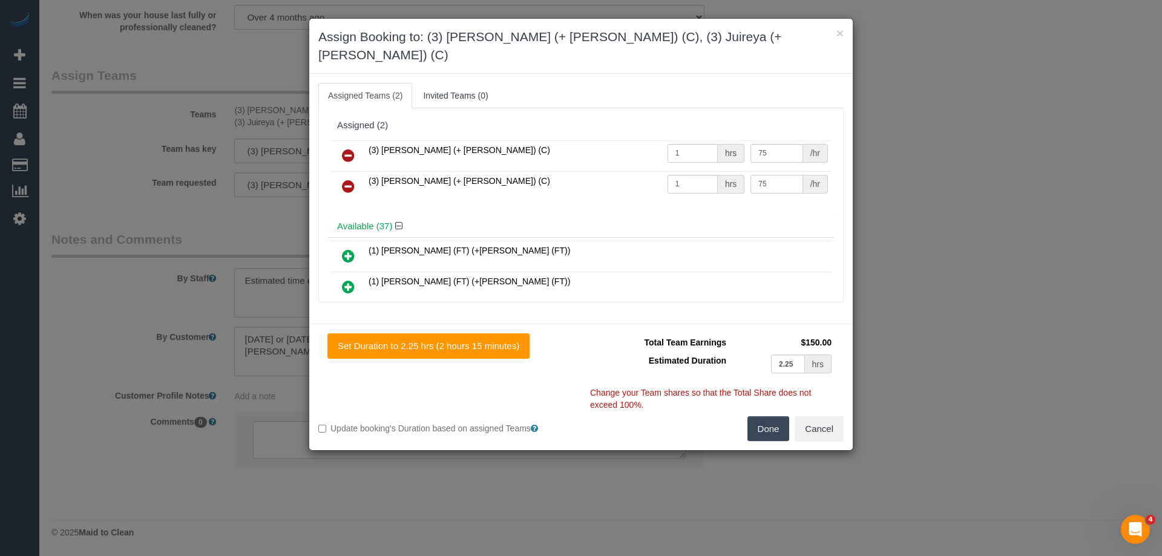
type input "75"
click at [760, 416] on button "Done" at bounding box center [768, 428] width 42 height 25
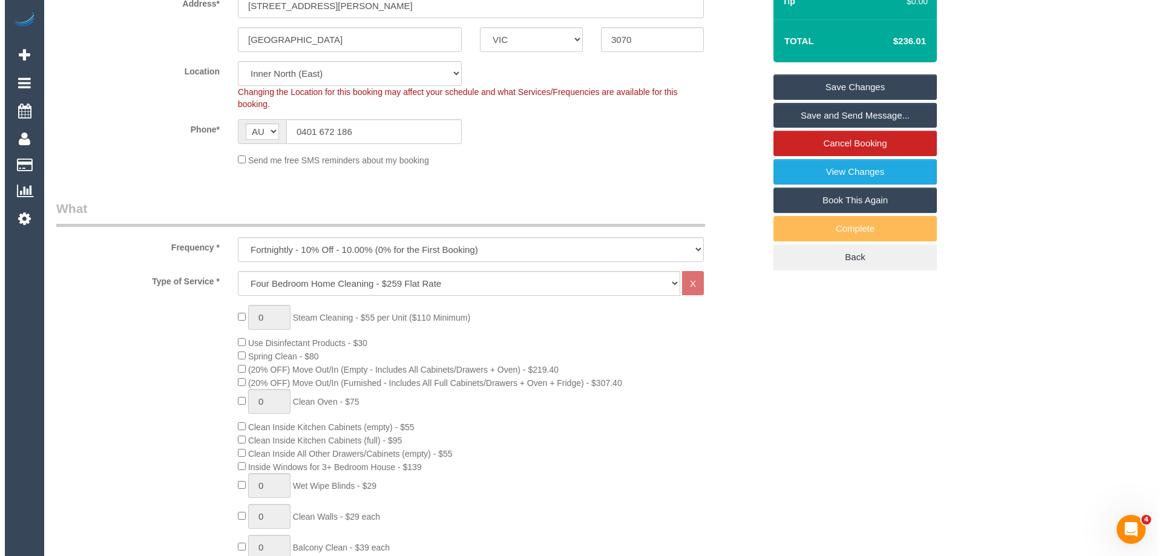
scroll to position [0, 0]
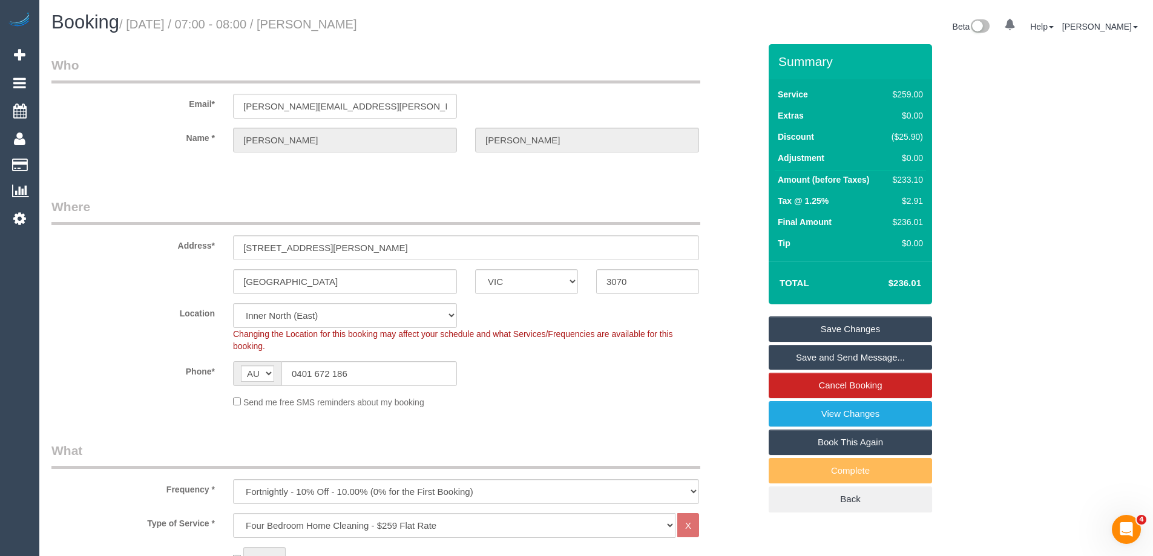
click at [840, 330] on link "Save Changes" at bounding box center [850, 328] width 163 height 25
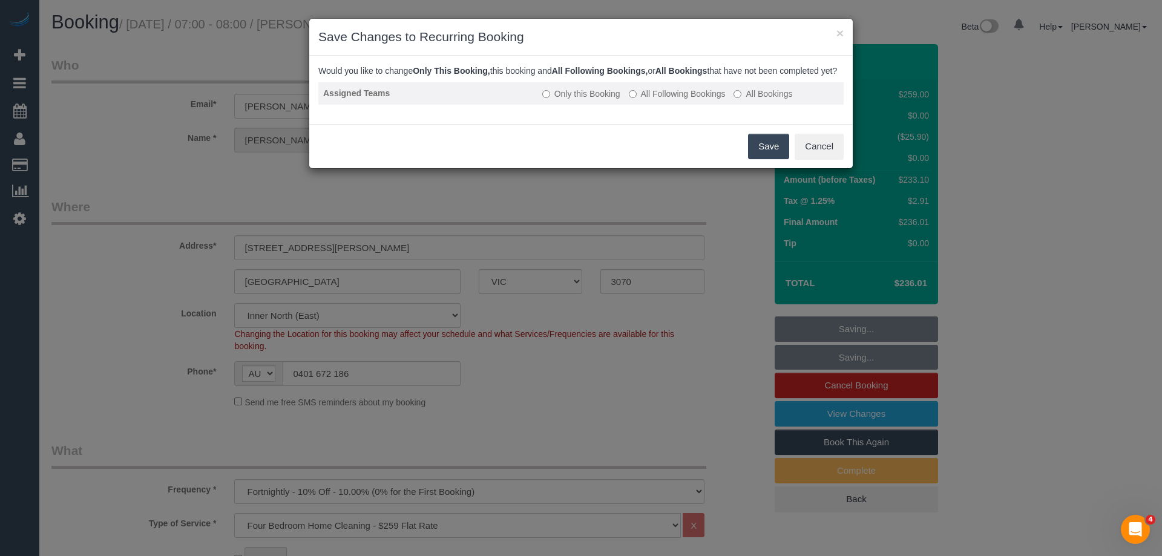
click at [646, 100] on label "All Following Bookings" at bounding box center [677, 94] width 97 height 12
click at [773, 154] on button "Save" at bounding box center [768, 146] width 41 height 25
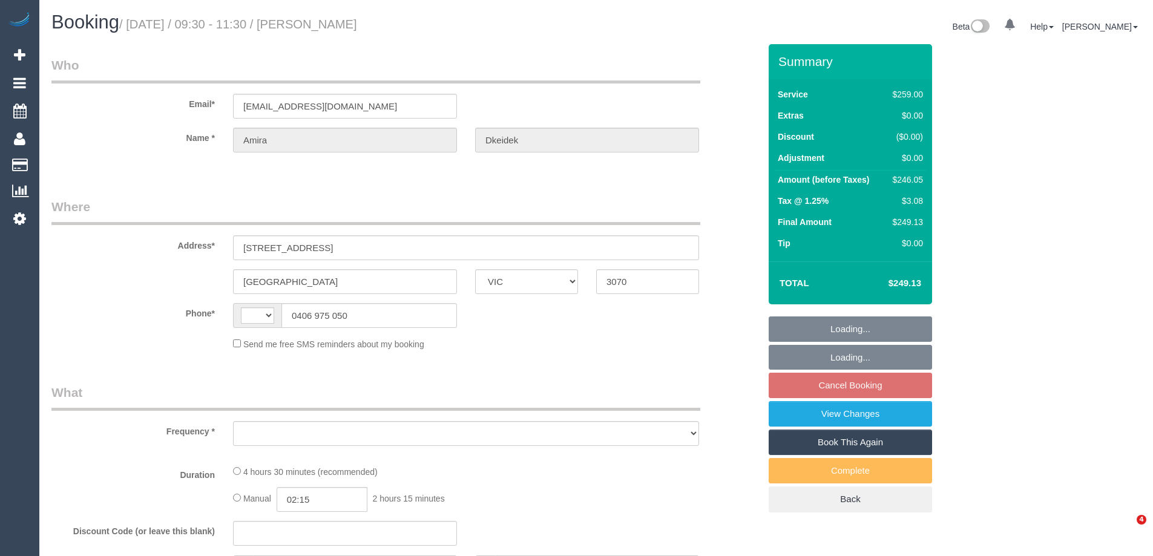
select select "VIC"
select select "string:stripe-pm_1JsQaj2GScqysDRVT6pX7zL7"
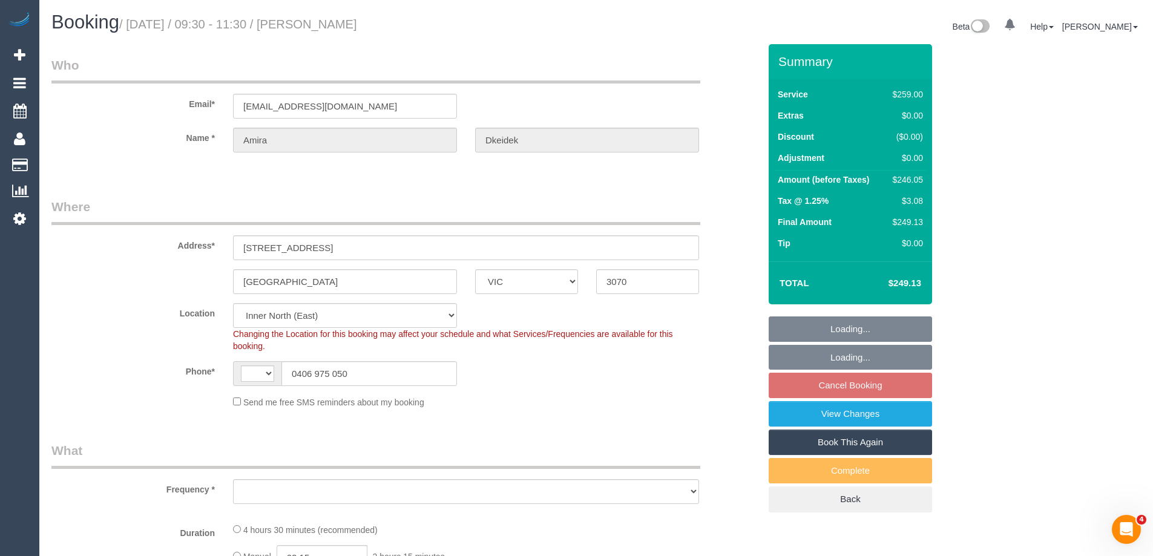
select select "string:AU"
select select "object:730"
select select "number:28"
select select "number:14"
select select "number:18"
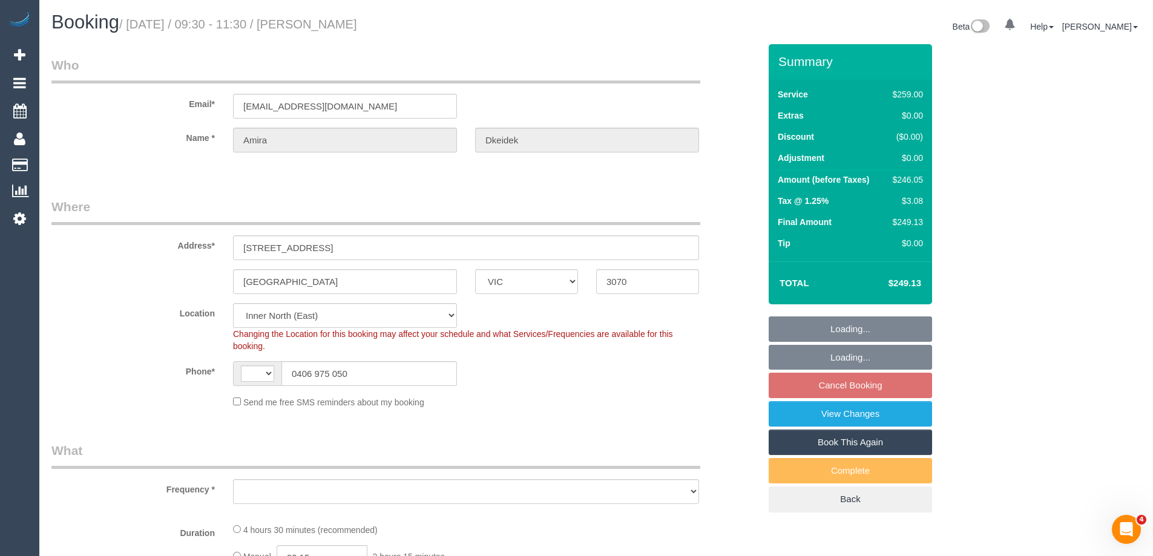
select select "number:23"
select select "number:13"
select select "object:835"
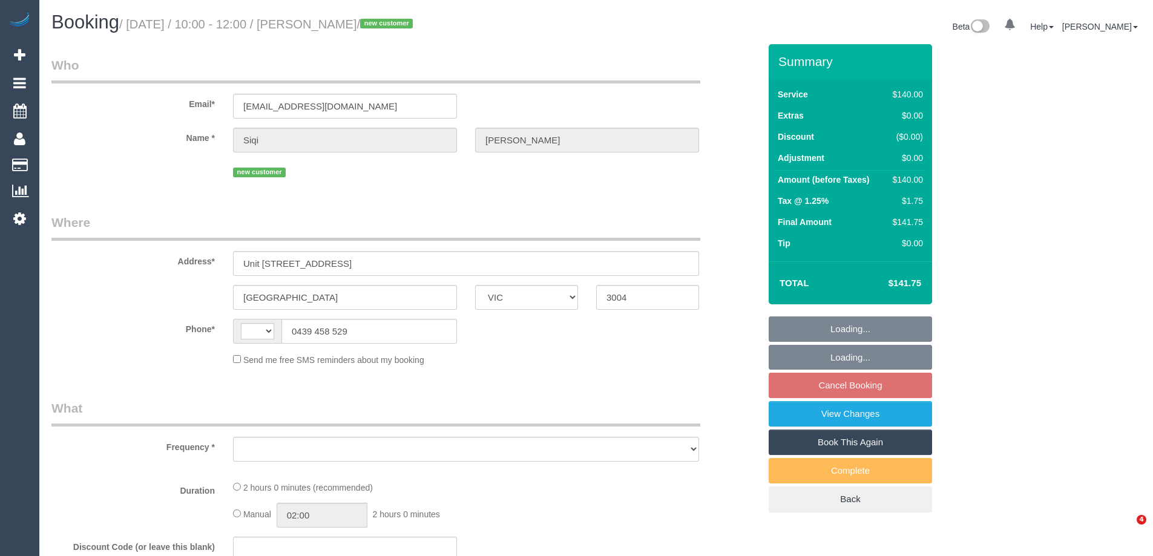
select select "VIC"
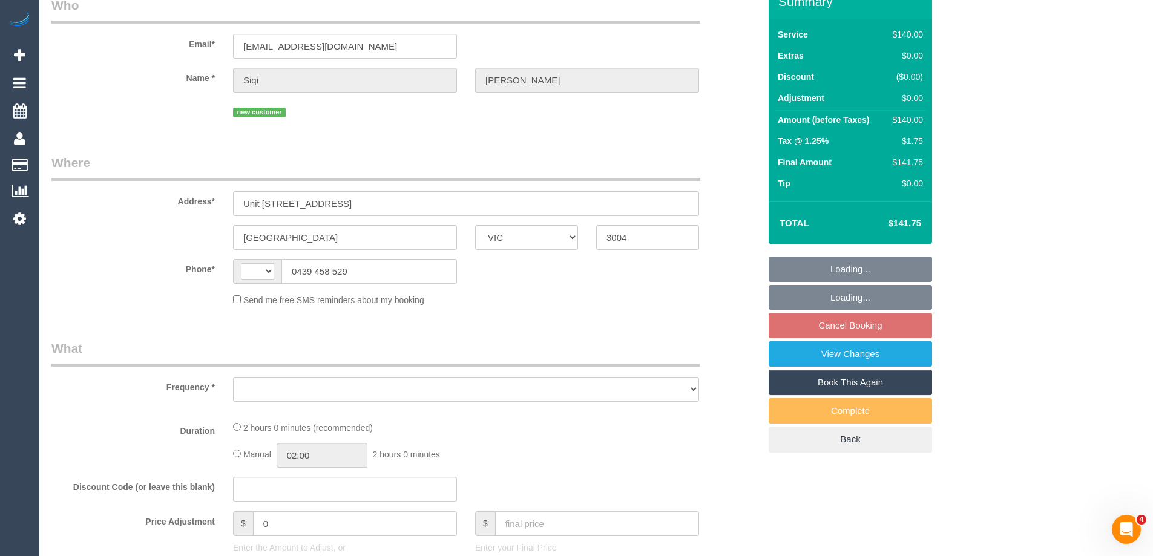
scroll to position [182, 0]
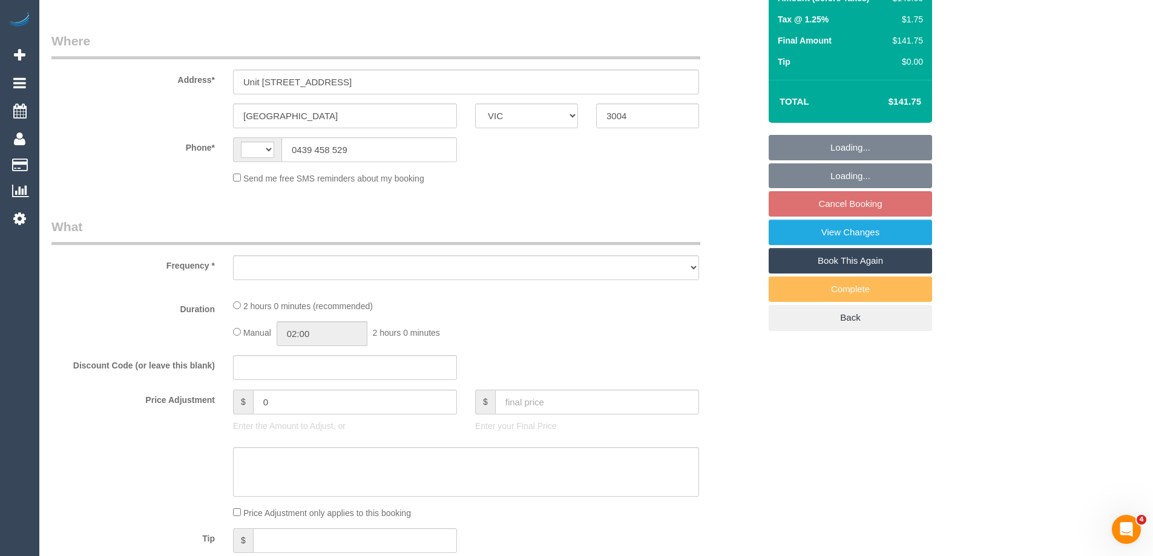
select select "string:stripe-pm_1RymSo2GScqysDRViBXTueo0"
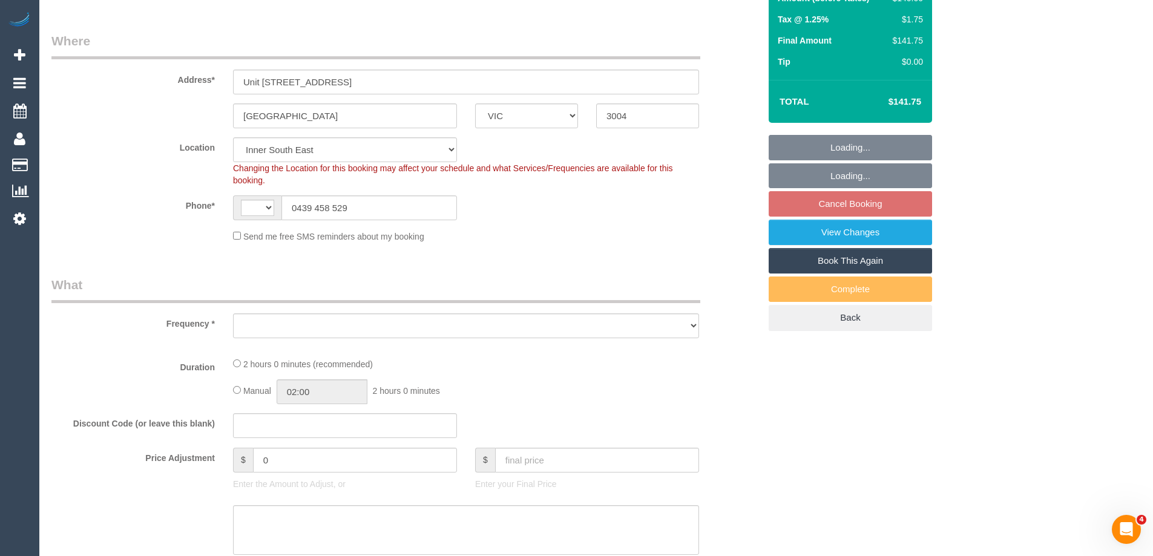
select select "string:AU"
select select "object:849"
select select "number:28"
select select "number:14"
select select "number:20"
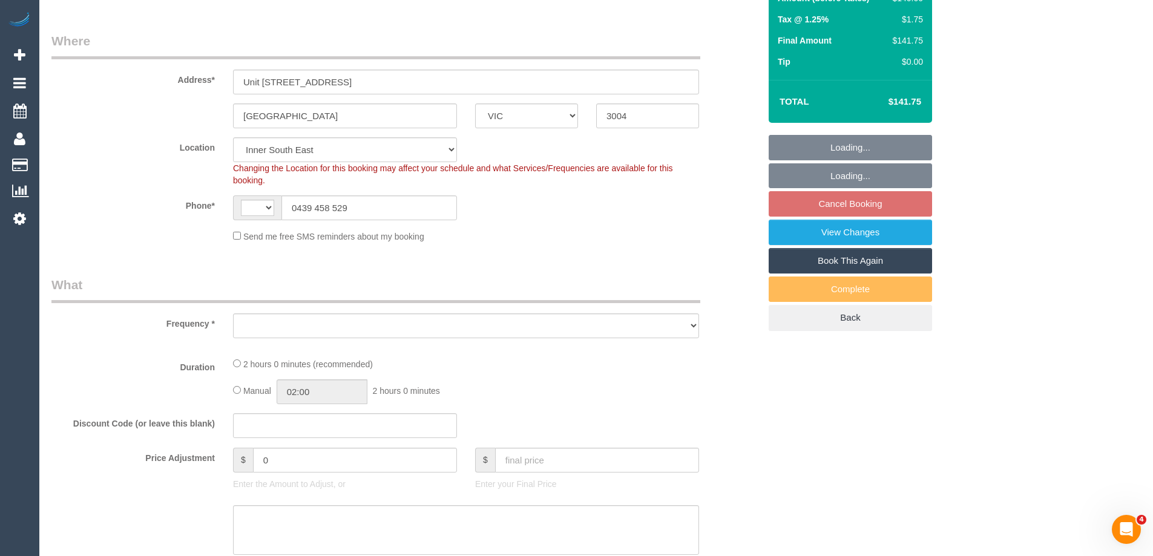
select select "number:22"
select select "number:34"
select select "number:26"
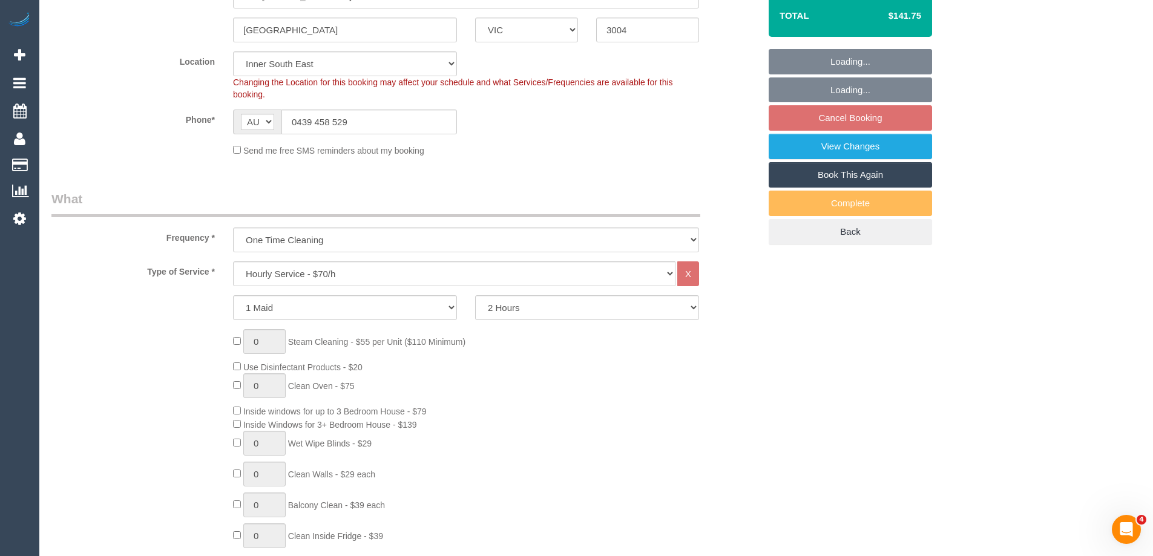
select select "object:854"
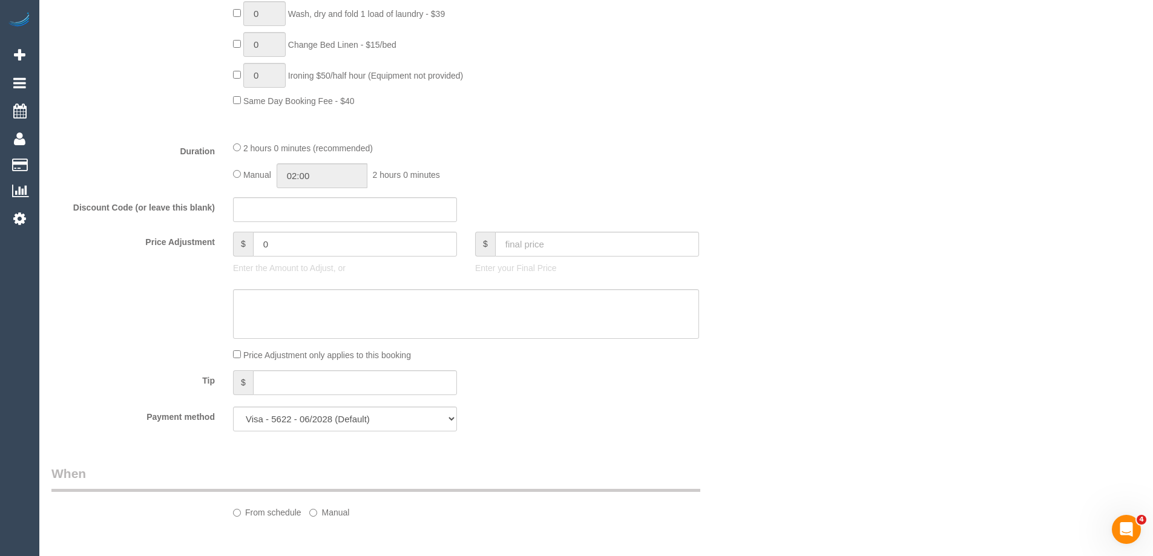
select select "spot3"
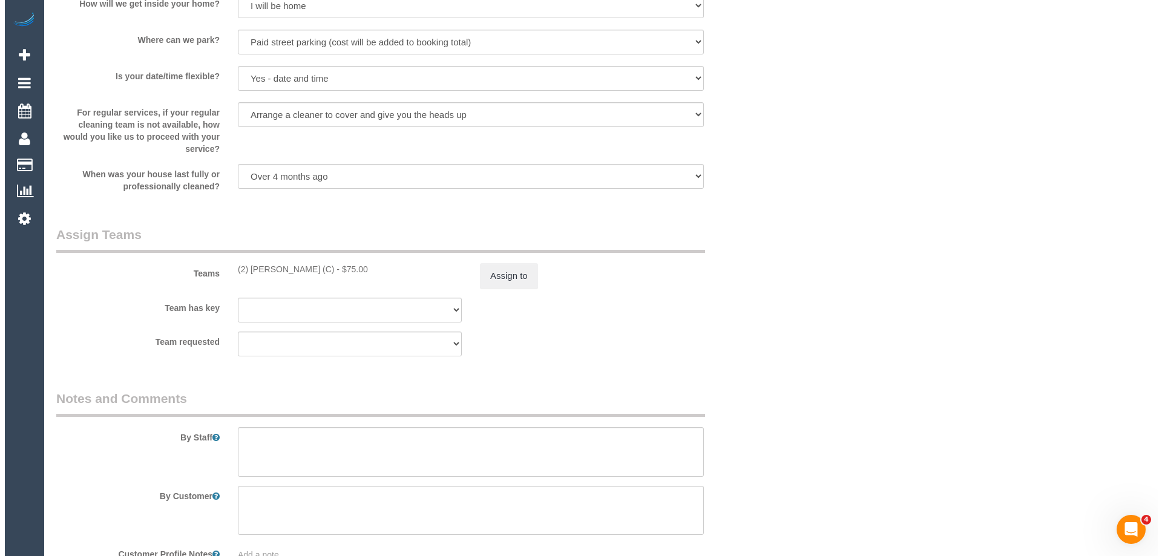
scroll to position [1694, 0]
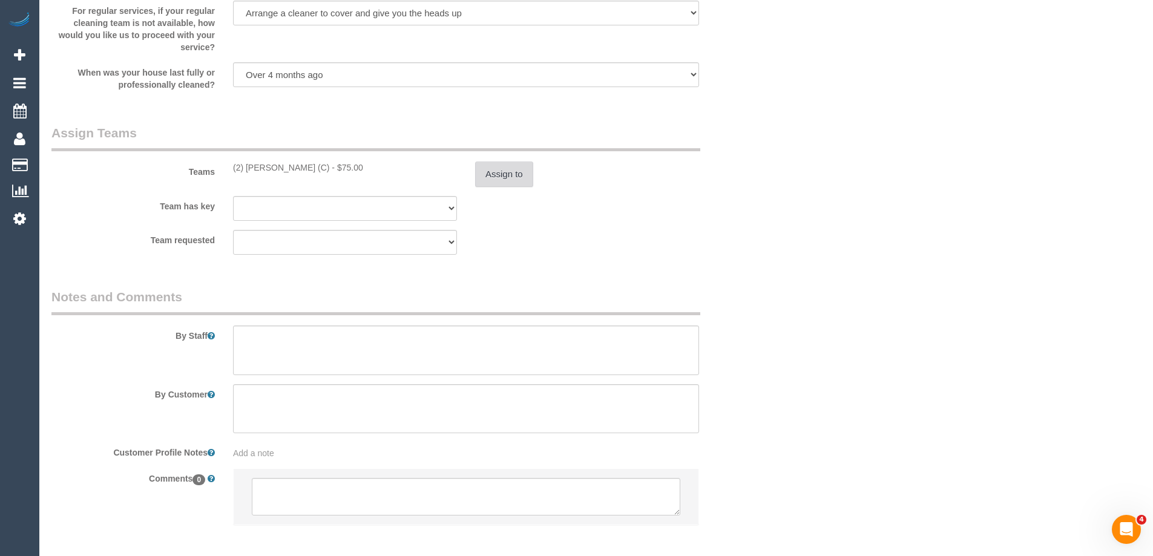
click at [508, 173] on button "Assign to" at bounding box center [504, 174] width 58 height 25
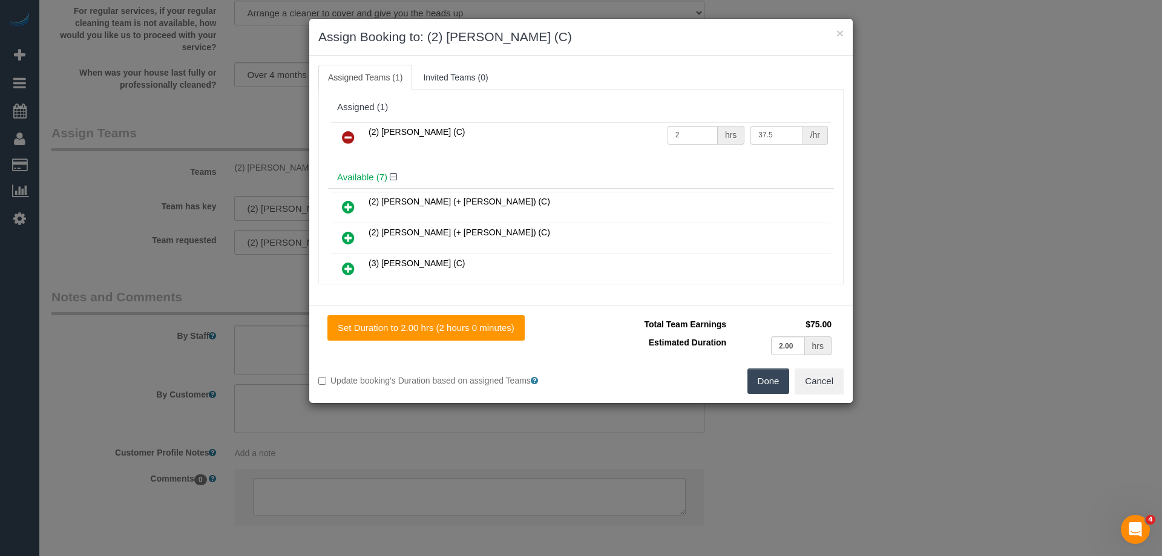
click at [348, 133] on icon at bounding box center [348, 137] width 13 height 15
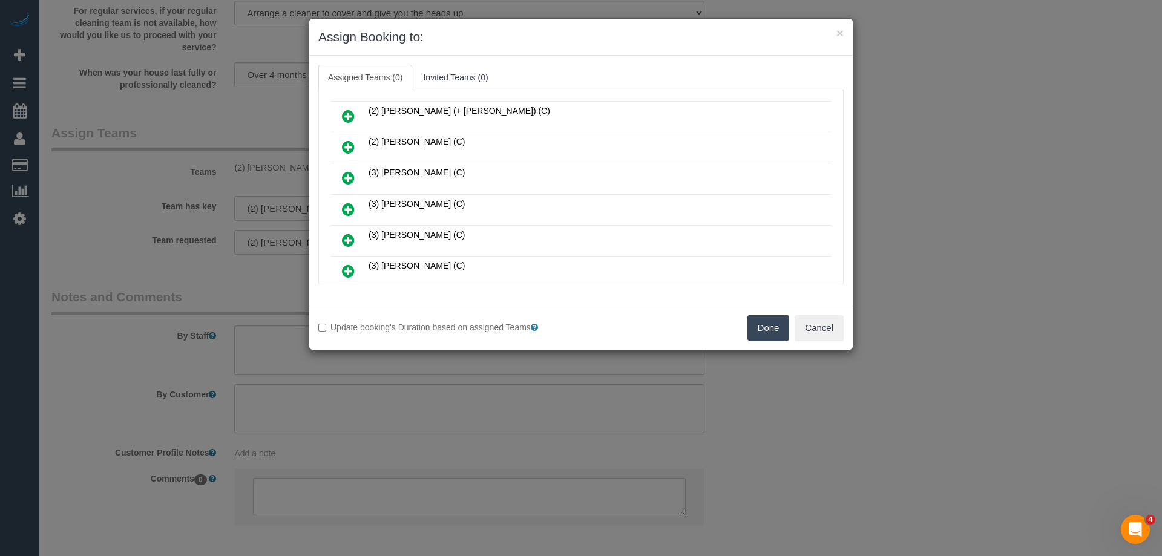
scroll to position [121, 0]
click at [346, 242] on icon at bounding box center [348, 242] width 13 height 15
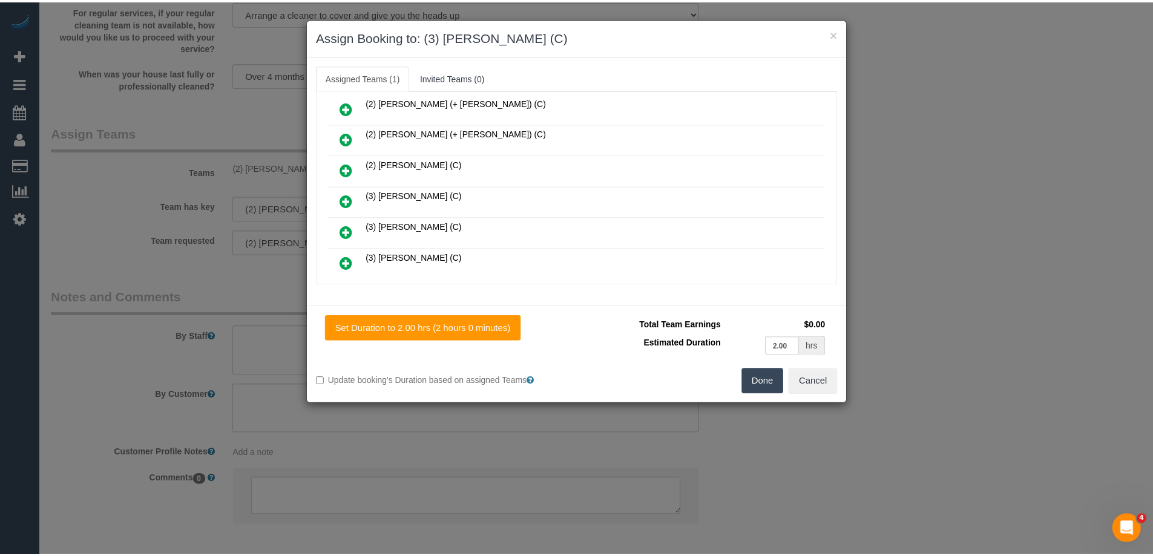
scroll to position [0, 0]
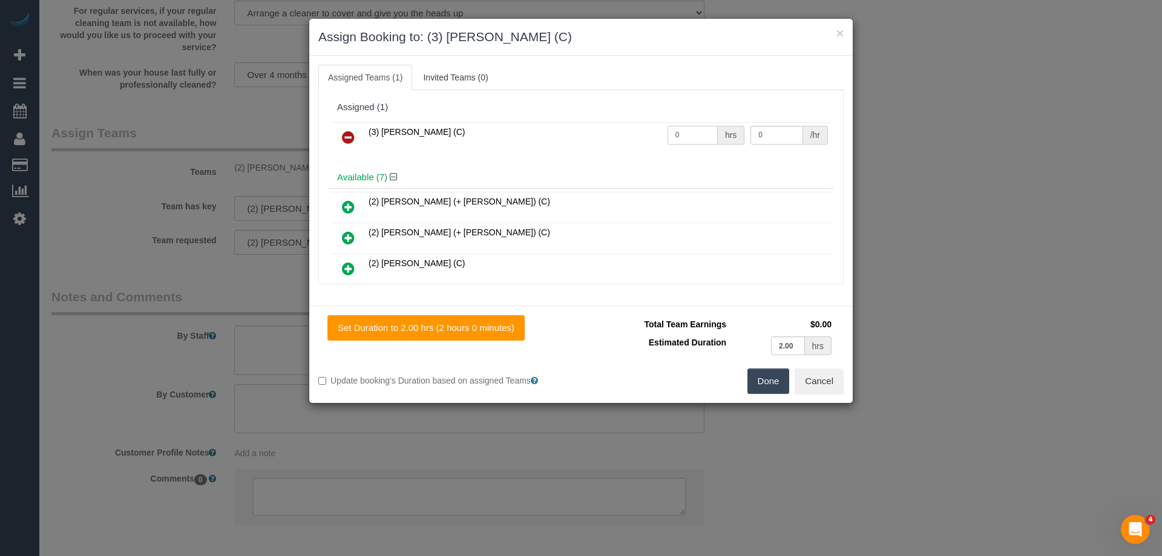
drag, startPoint x: 676, startPoint y: 129, endPoint x: 623, endPoint y: 126, distance: 53.3
click at [624, 126] on tr "(3) Sam Sango (C) 0 hrs 0 /hr" at bounding box center [581, 137] width 500 height 31
type input "2"
drag, startPoint x: 717, startPoint y: 132, endPoint x: 670, endPoint y: 133, distance: 46.6
click at [672, 132] on tr "(3) Sam Sango (C) 2 hrs 0 /hr" at bounding box center [581, 137] width 500 height 31
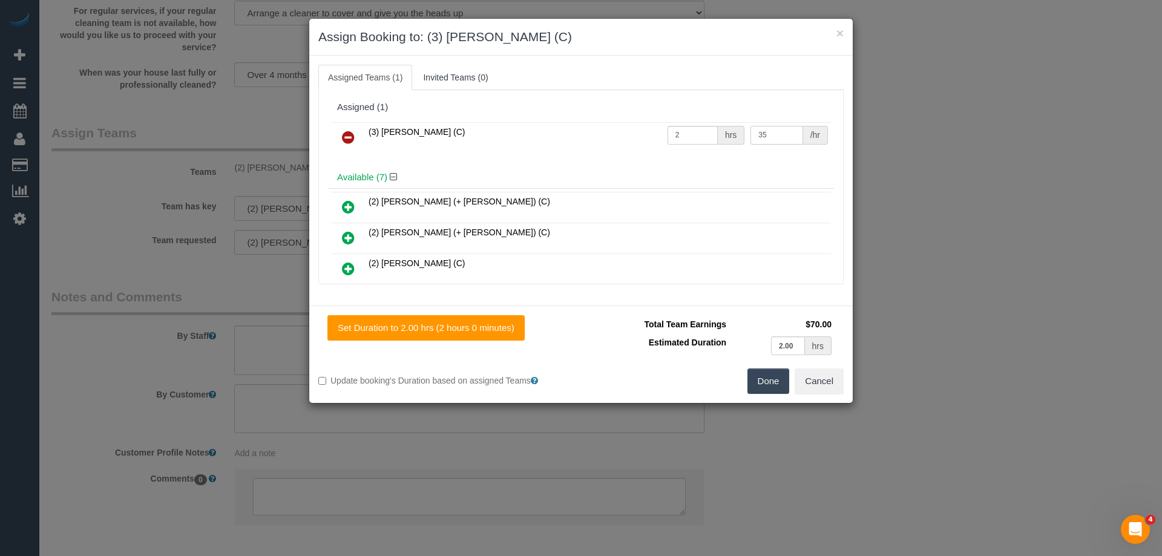
type input "35"
drag, startPoint x: 758, startPoint y: 388, endPoint x: 763, endPoint y: 384, distance: 6.4
click at [759, 386] on button "Done" at bounding box center [768, 381] width 42 height 25
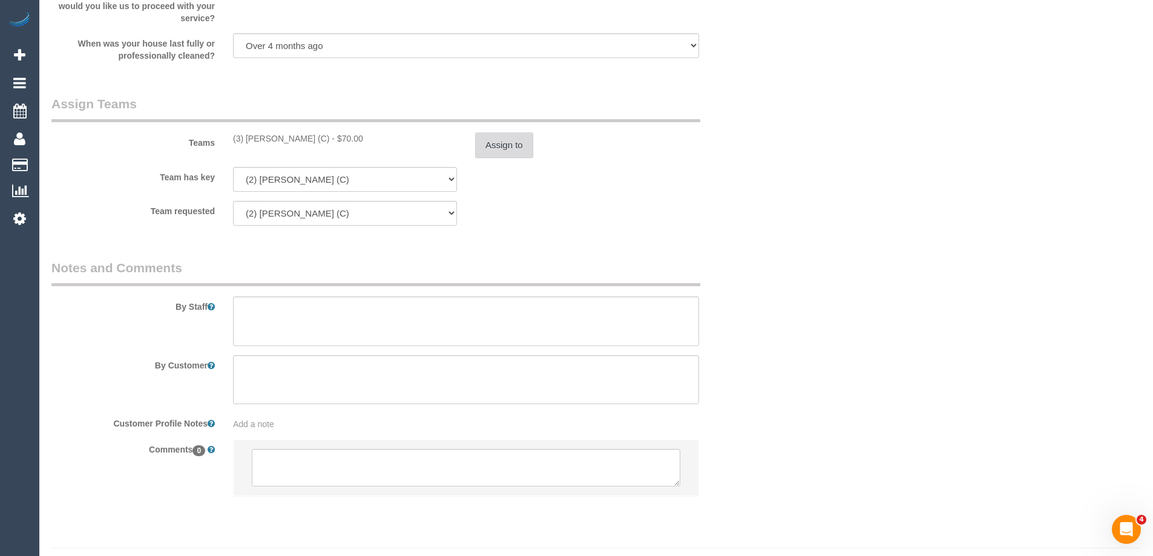
scroll to position [1751, 0]
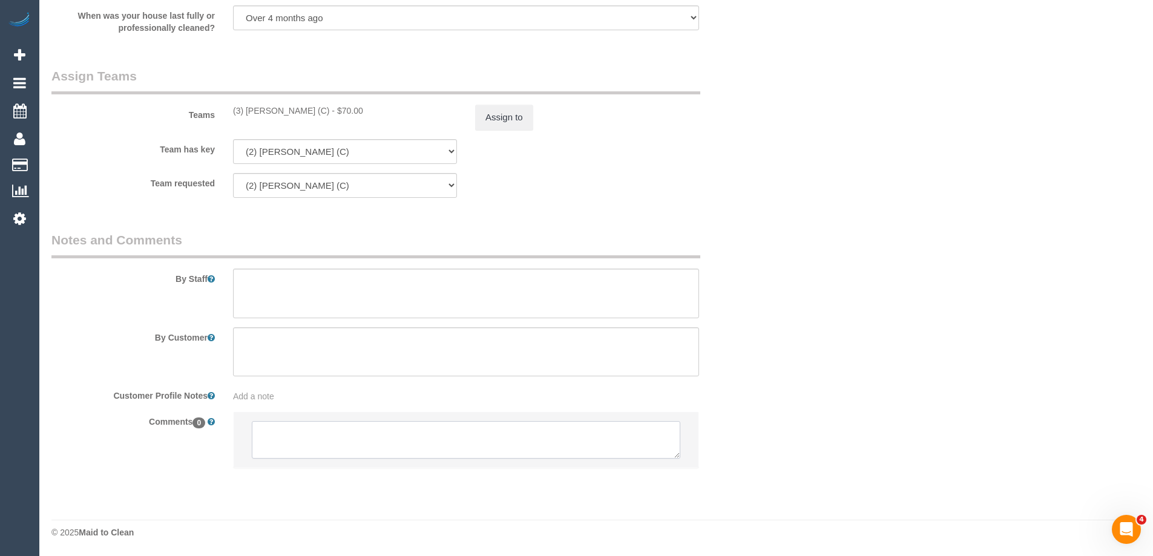
click at [286, 444] on textarea at bounding box center [466, 440] width 428 height 38
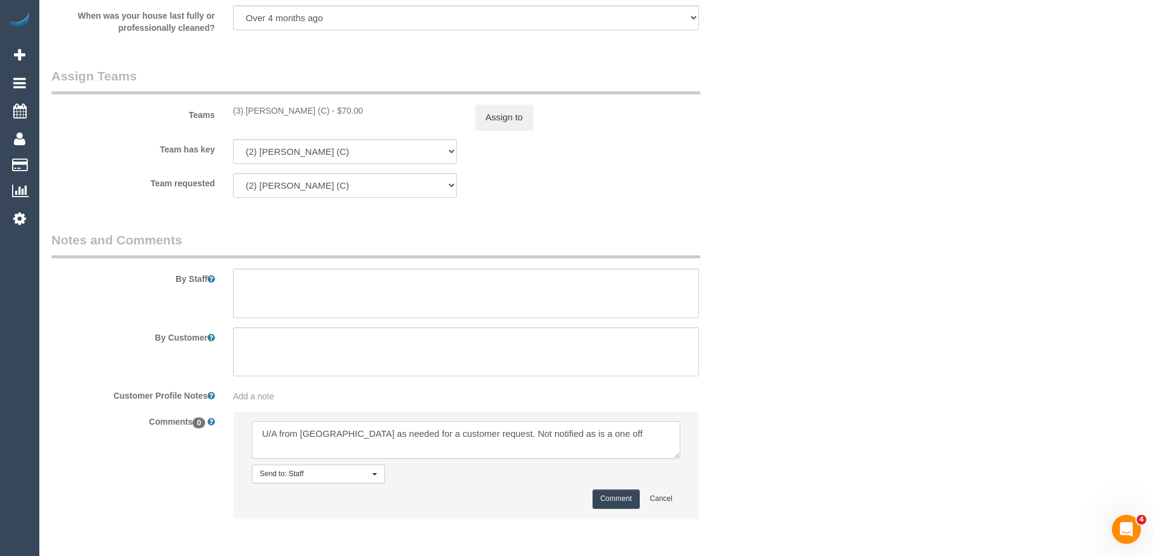
type textarea "U/A from Roumany as needed for a customer request. Not notified as is a one off"
click at [618, 495] on button "Comment" at bounding box center [615, 499] width 47 height 19
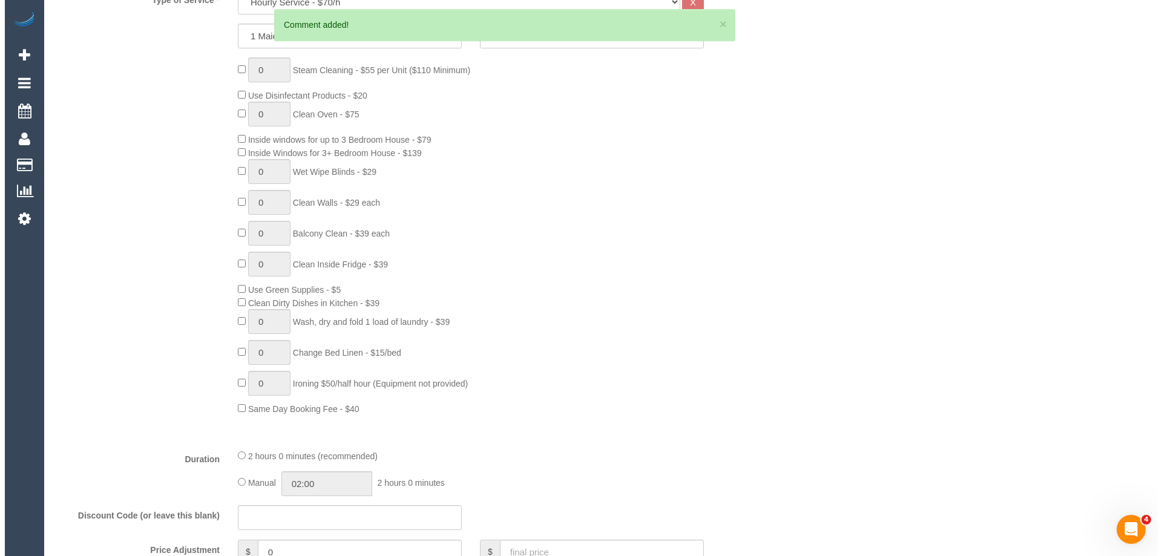
scroll to position [0, 0]
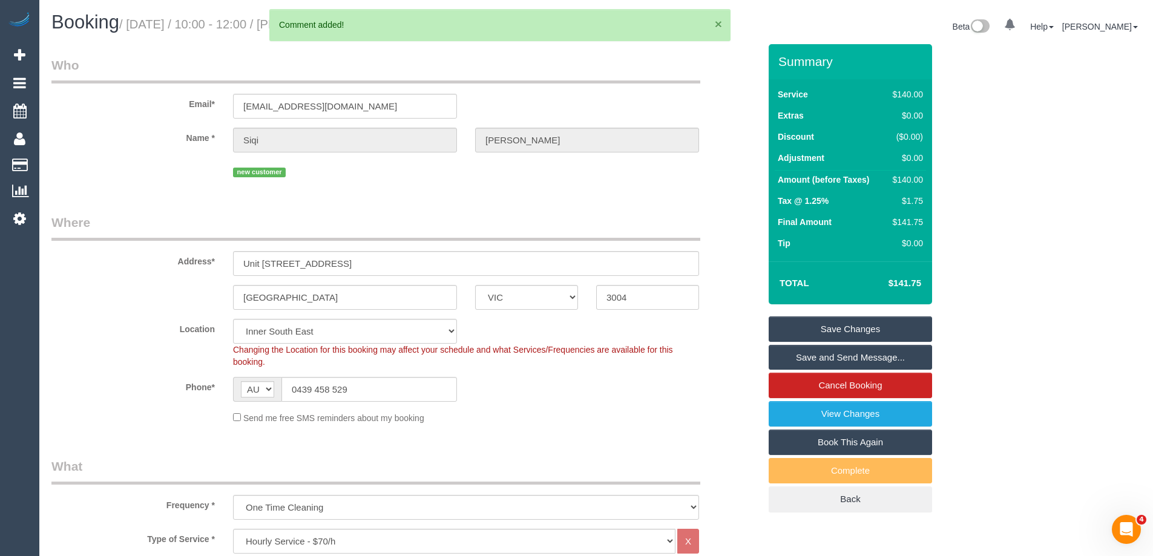
click at [719, 22] on button "×" at bounding box center [718, 24] width 7 height 13
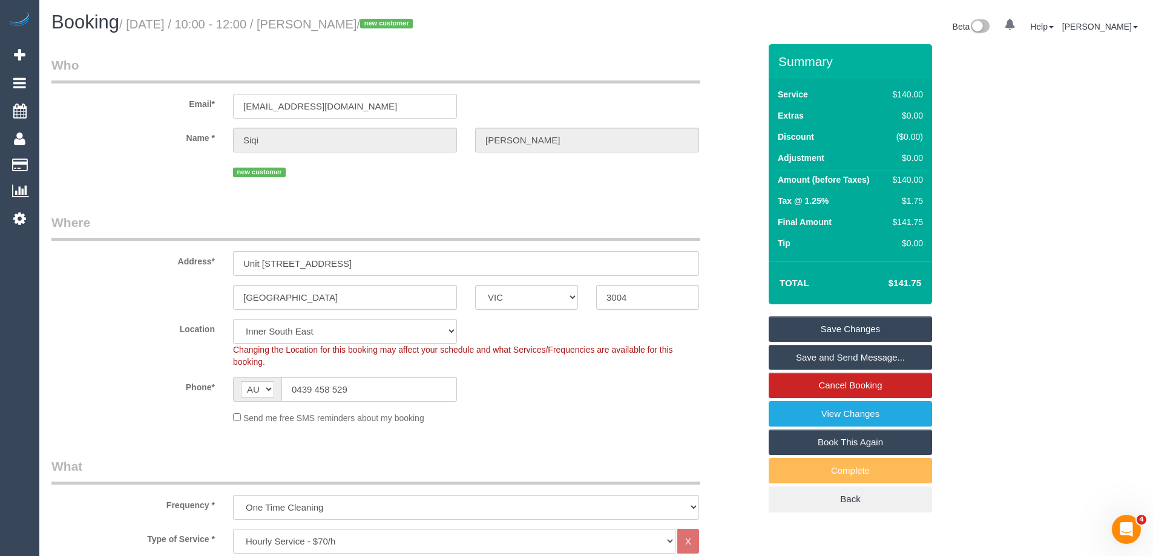
drag, startPoint x: 378, startPoint y: 23, endPoint x: 337, endPoint y: 20, distance: 41.3
click at [337, 20] on small "/ September 01, 2025 / 10:00 - 12:00 / Siqi Cao / new customer" at bounding box center [267, 24] width 297 height 13
copy small "Siqi Cao"
click at [799, 326] on link "Save Changes" at bounding box center [850, 328] width 163 height 25
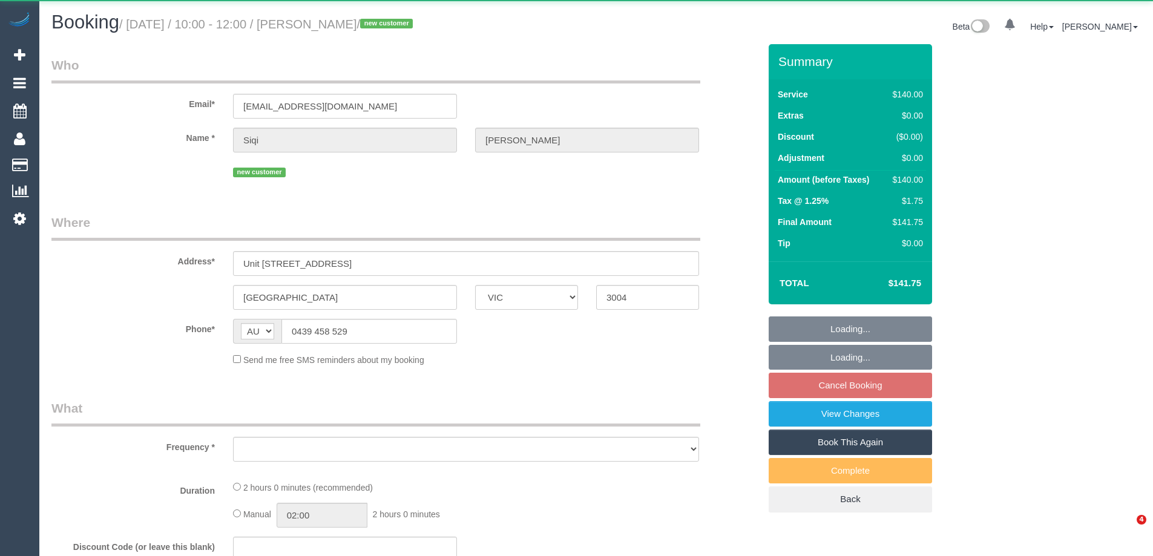
select select "VIC"
select select "object:539"
select select "string:stripe-pm_1RymSo2GScqysDRViBXTueo0"
select select "number:28"
select select "number:14"
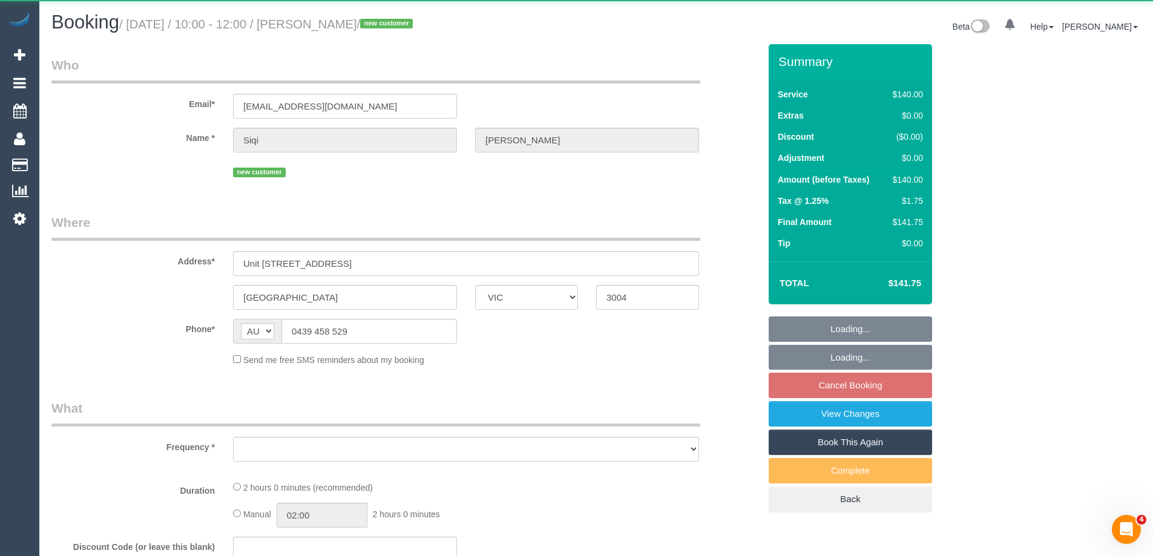
select select "number:20"
select select "number:22"
select select "number:34"
select select "number:26"
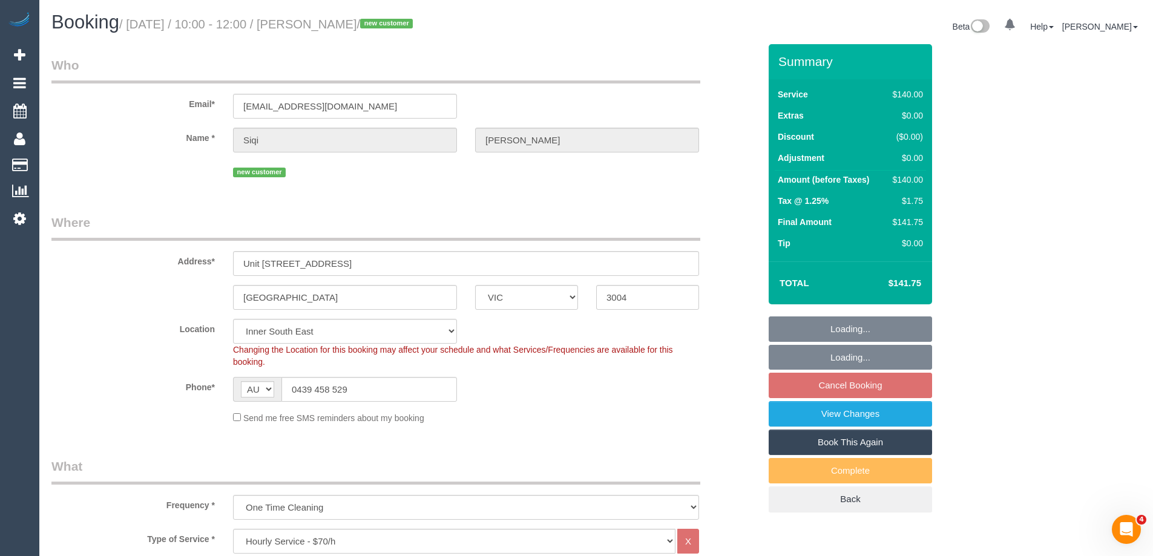
select select "object:875"
select select "spot3"
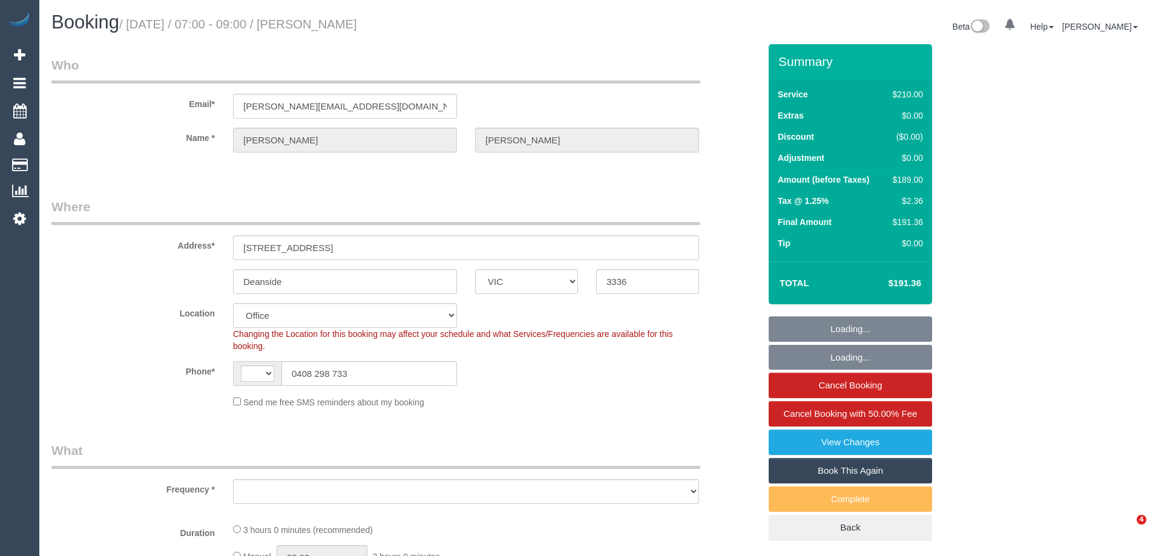
select select "VIC"
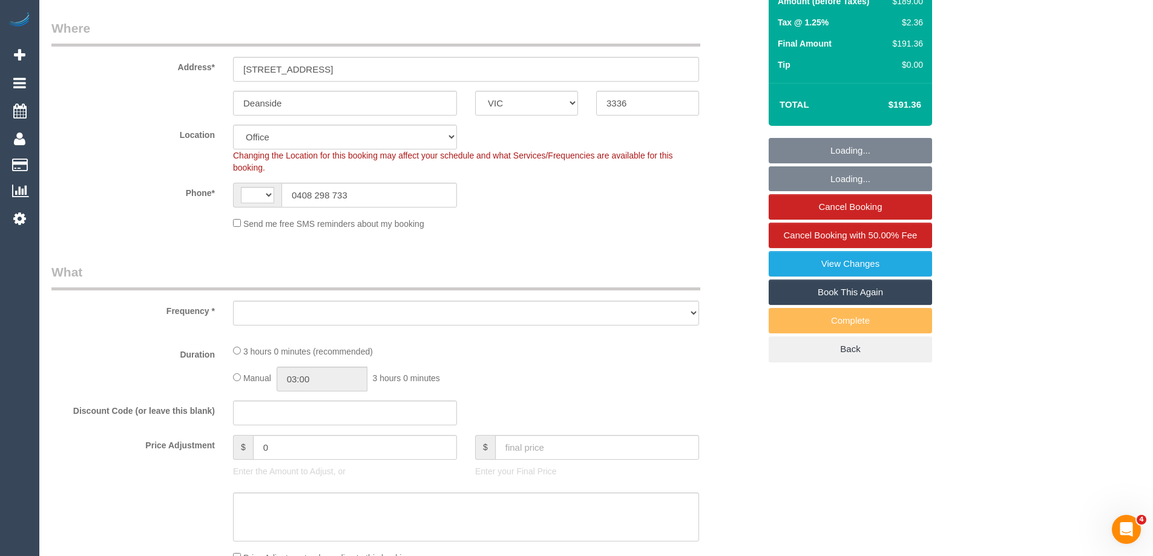
select select "string:AU"
select select "object:713"
select select "number:27"
select select "number:14"
select select "number:18"
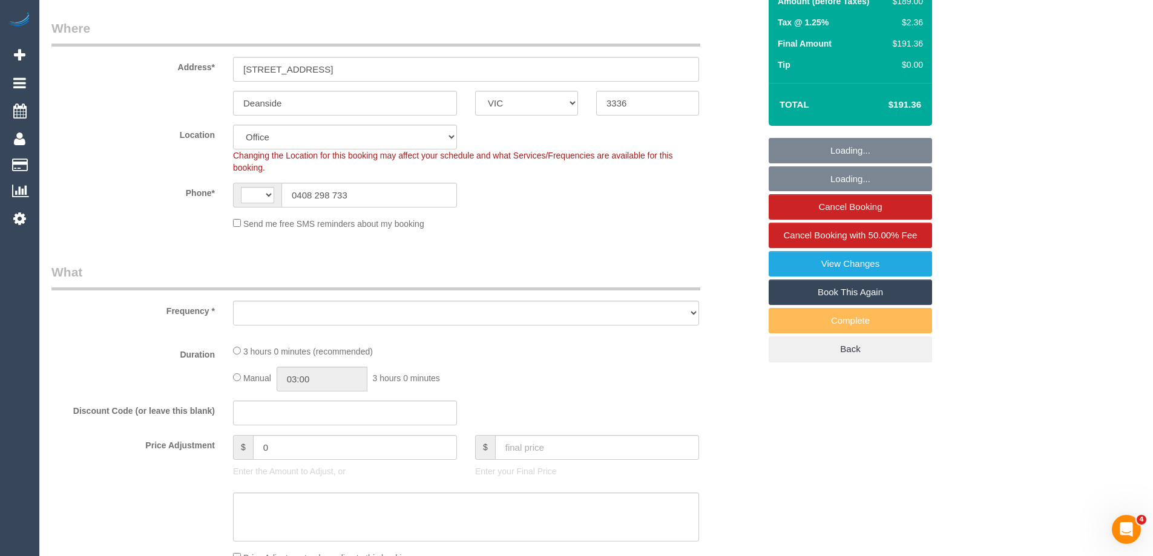
select select "number:25"
select select "number:34"
select select "number:13"
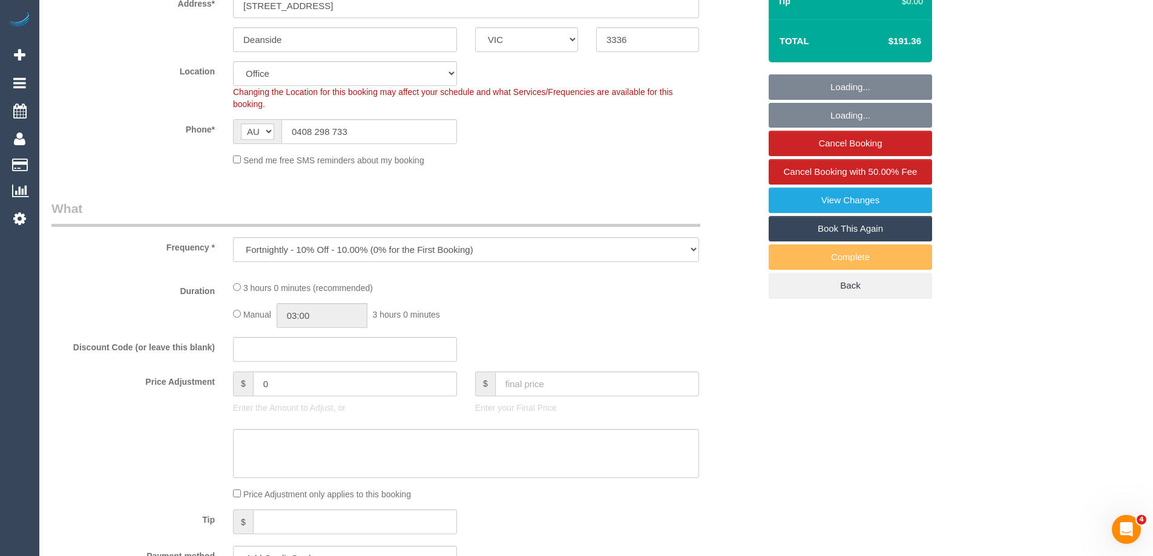
select select "object:899"
select select "string:stripe-pm_1Rtirs2GScqysDRVX7B13LOd"
select select "180"
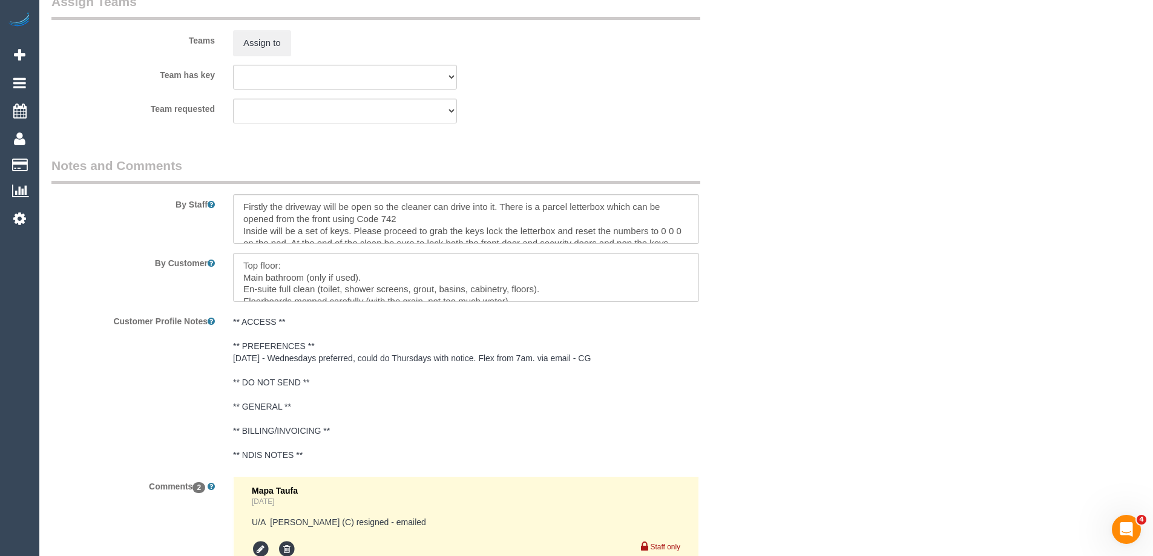
scroll to position [2192, 0]
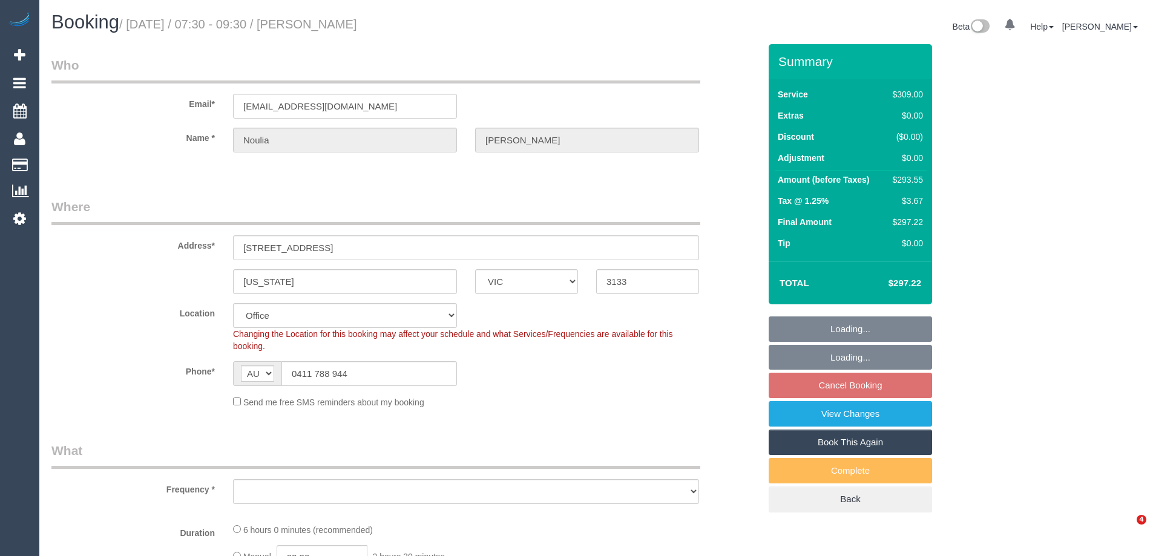
select select "VIC"
select select "object:670"
select select "string:stripe-pm_1PW6oT2GScqysDRV2P9vVk8G"
select select "number:28"
select select "number:14"
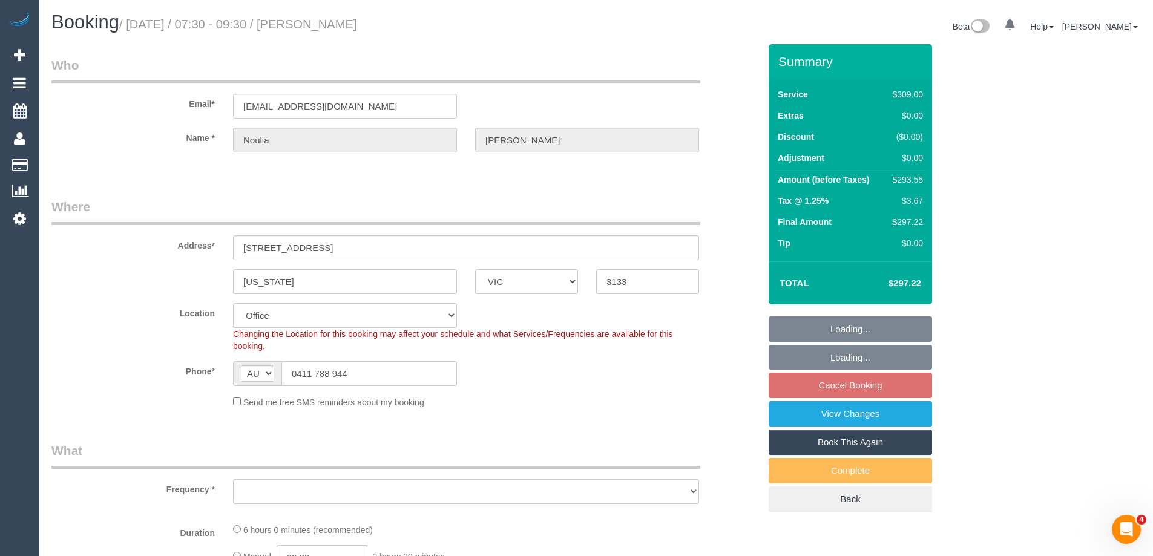
select select "number:19"
select select "number:25"
select select "number:34"
select select "number:12"
select select "object:689"
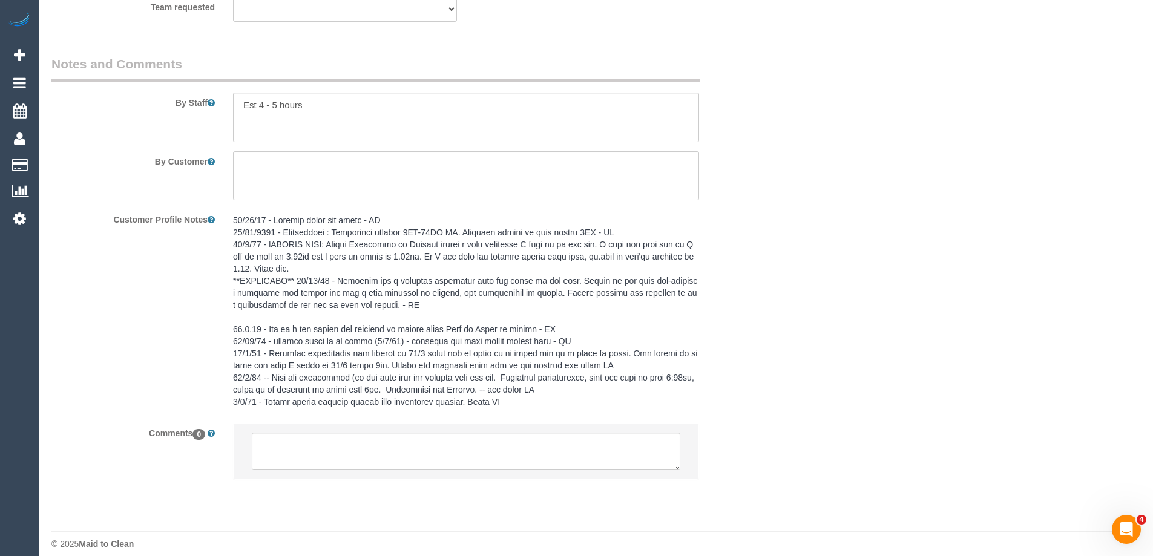
scroll to position [2022, 0]
